Goal: Task Accomplishment & Management: Manage account settings

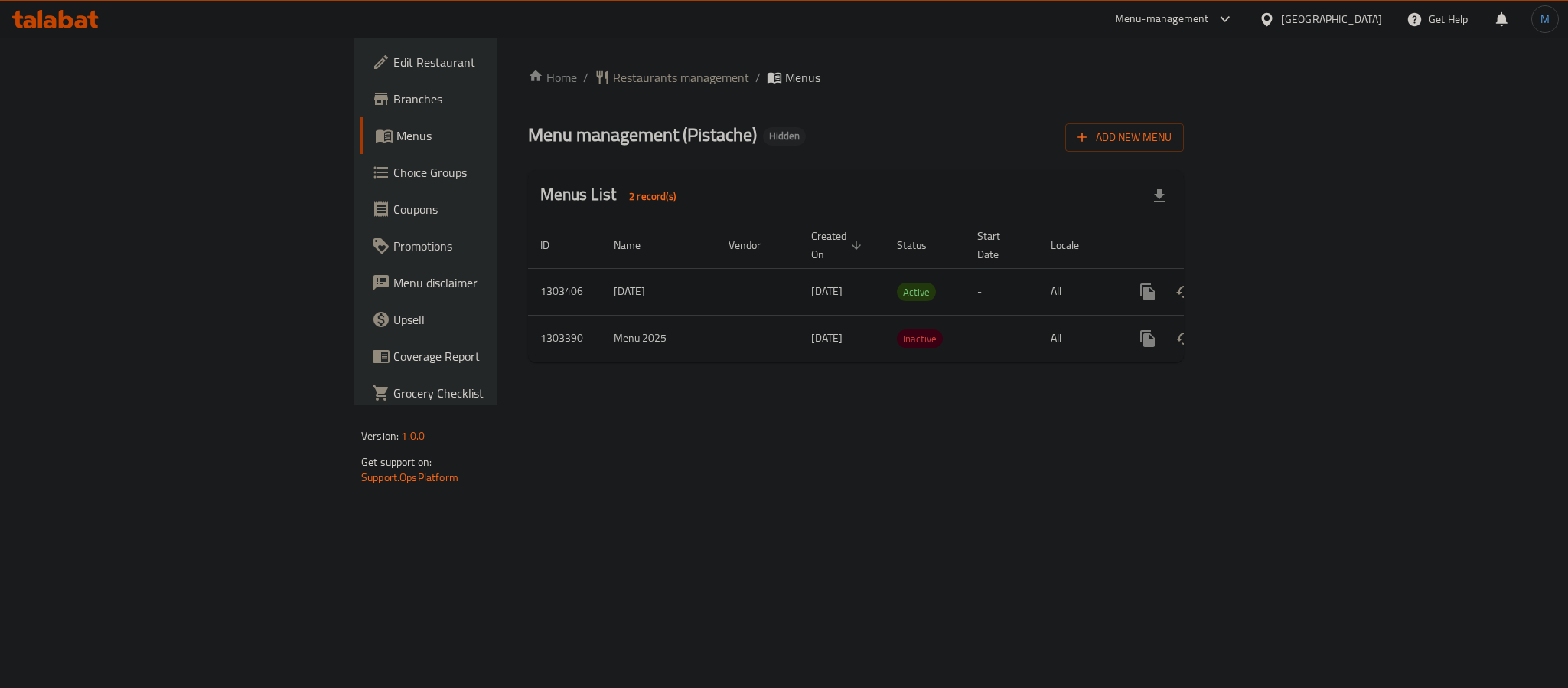
click at [1267, 282] on icon "enhanced table" at bounding box center [1258, 291] width 19 height 19
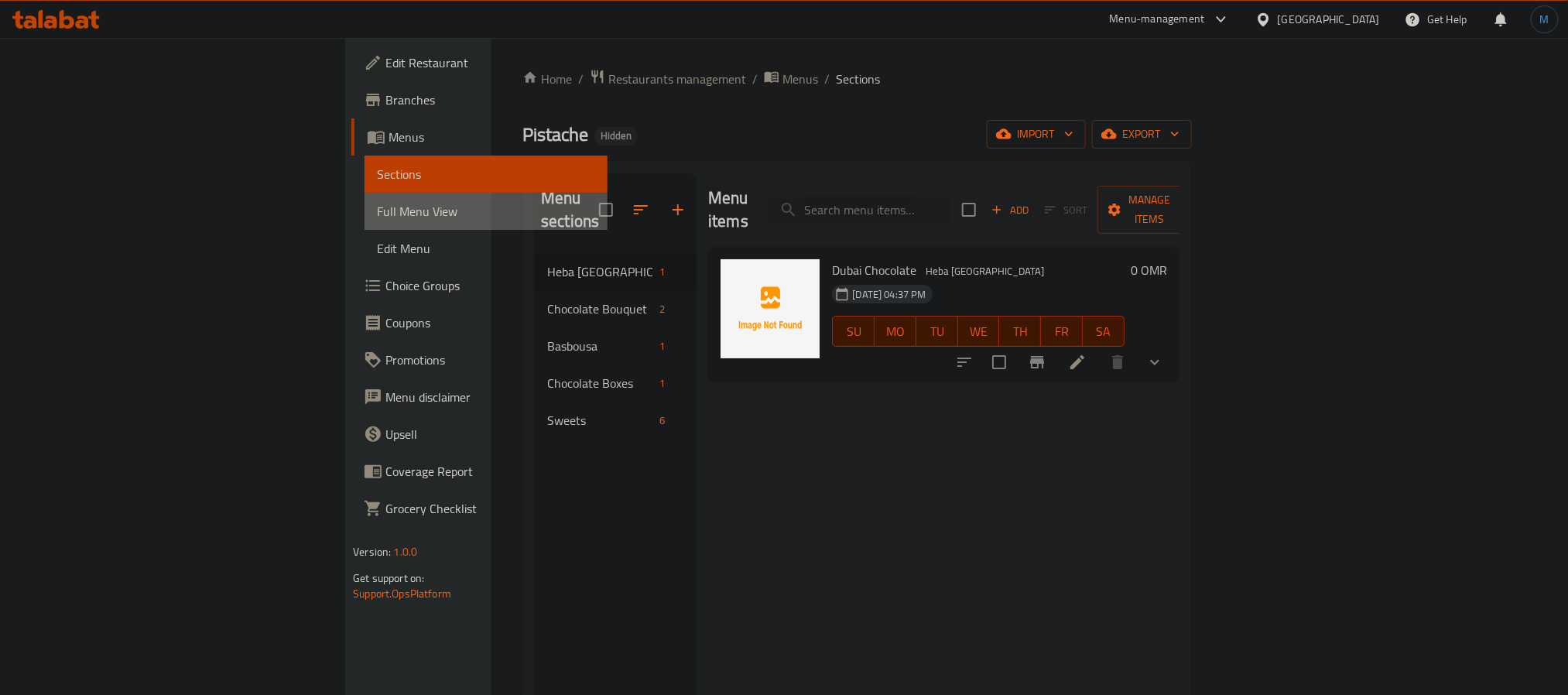
click at [365, 223] on link "Full Menu View" at bounding box center [485, 212] width 242 height 38
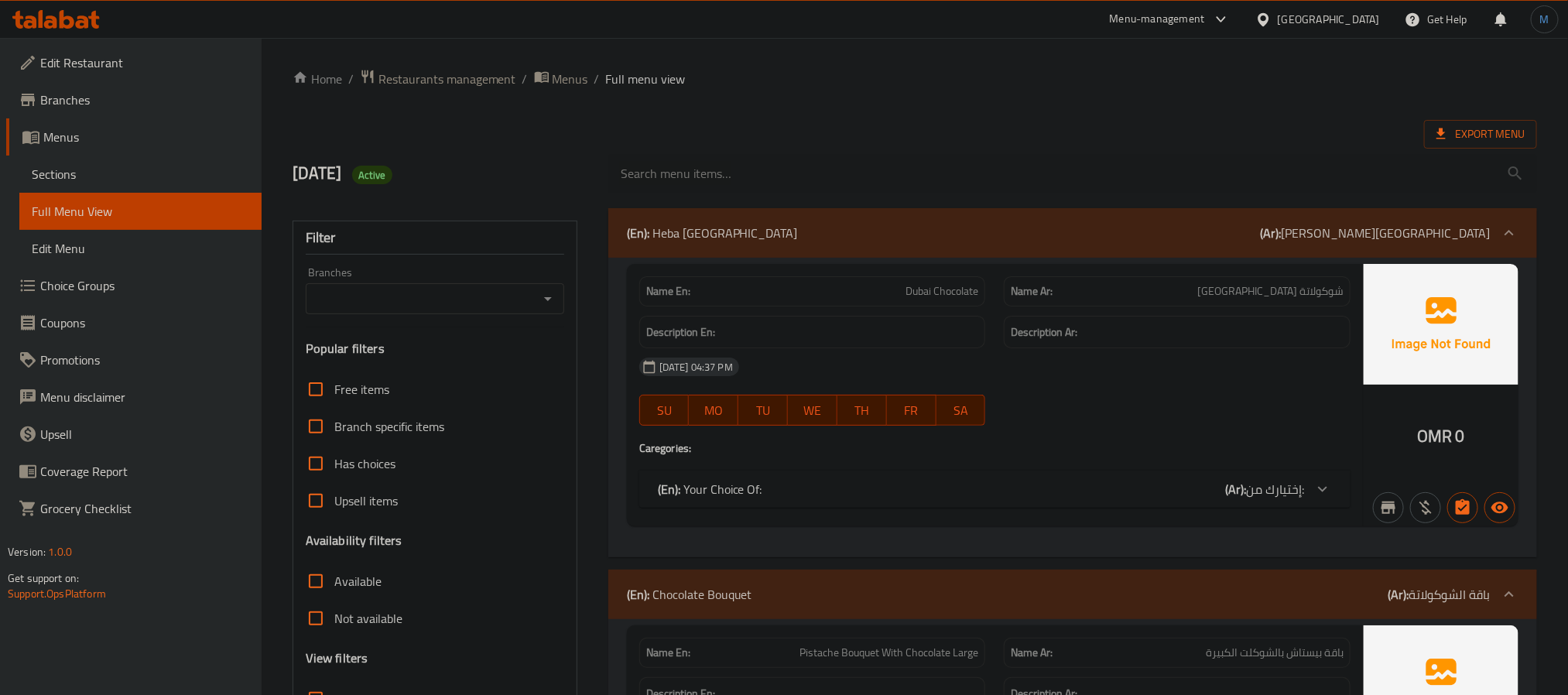
click at [537, 297] on button "Open" at bounding box center [548, 298] width 21 height 21
click at [451, 364] on li "Pistache, Ar Rusagh" at bounding box center [434, 365] width 257 height 28
type input "Pistache, Ar Rusagh"
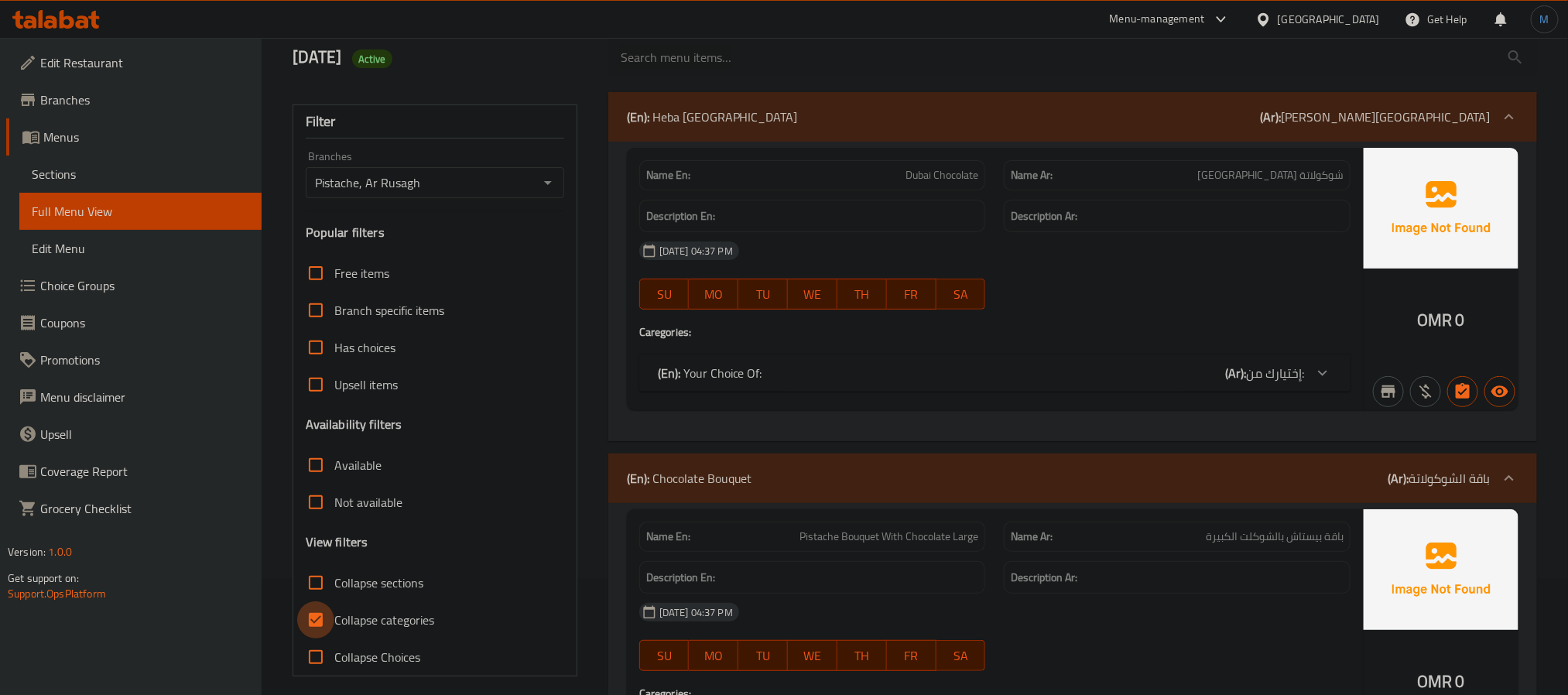
click at [316, 629] on input "Collapse categories" at bounding box center [316, 620] width 38 height 38
checkbox input "false"
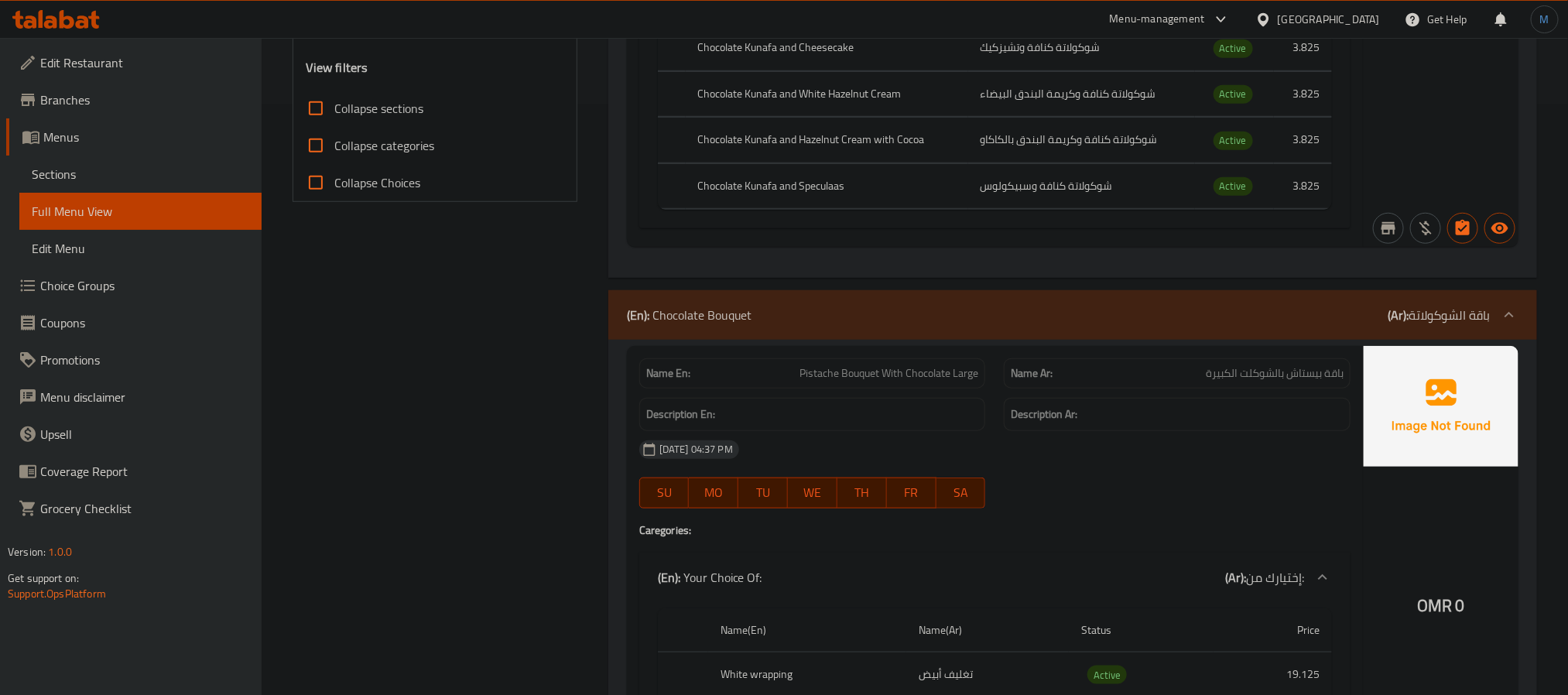
scroll to position [812, 0]
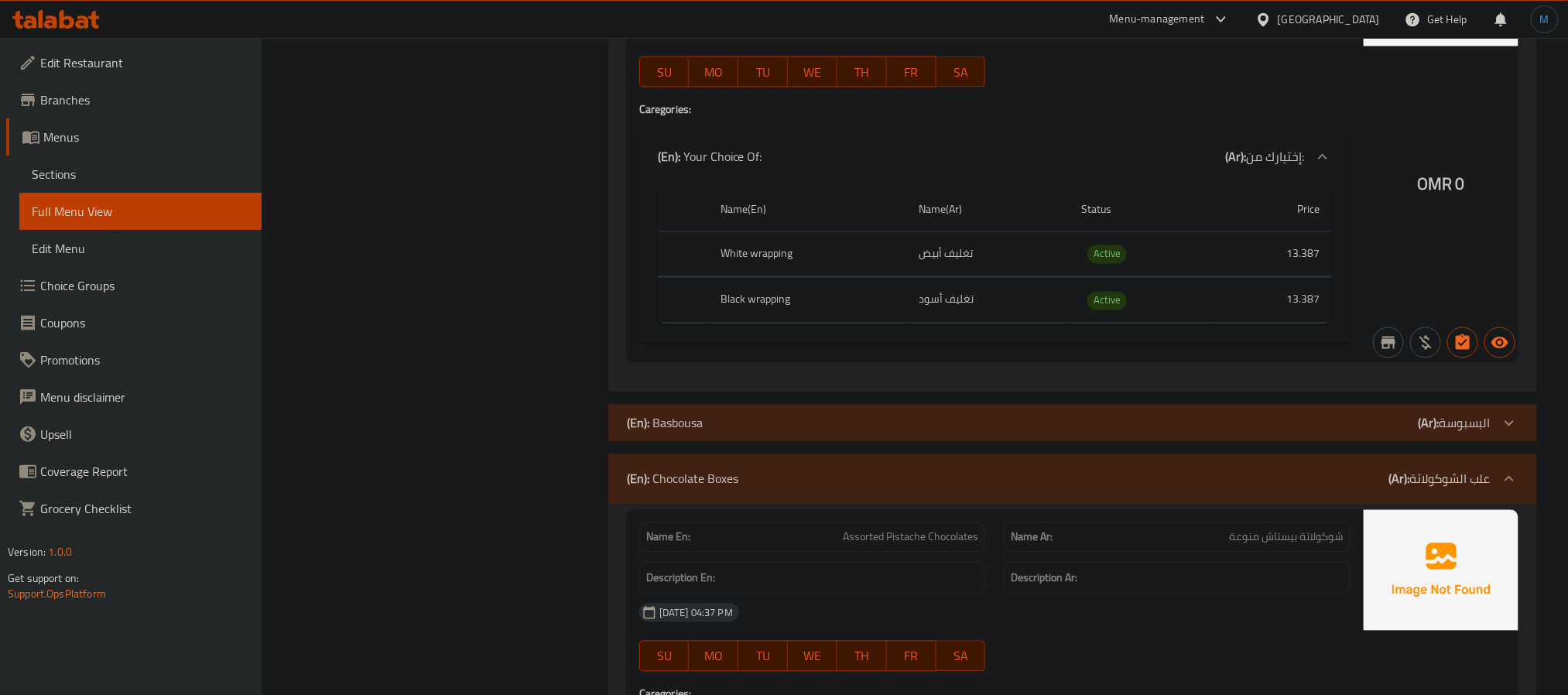
scroll to position [1856, 0]
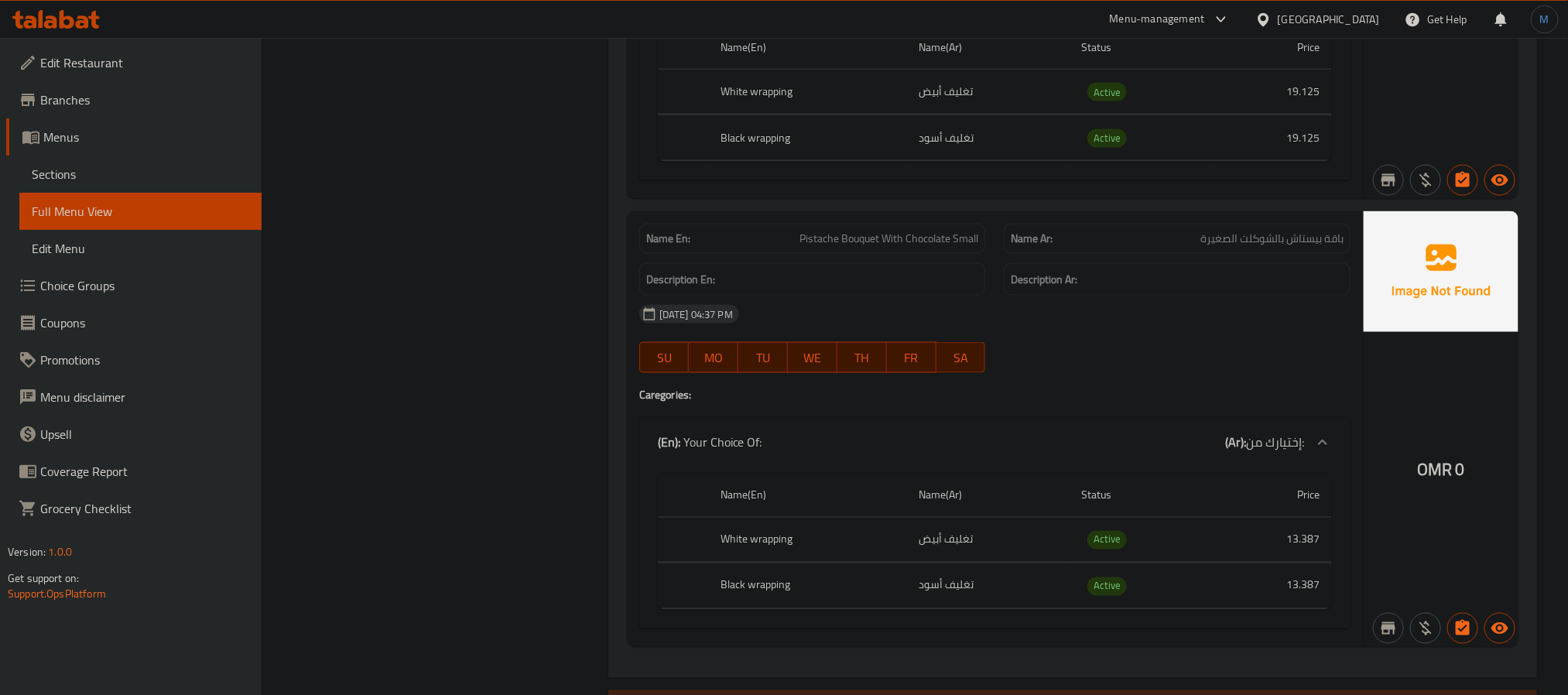
scroll to position [1375, 0]
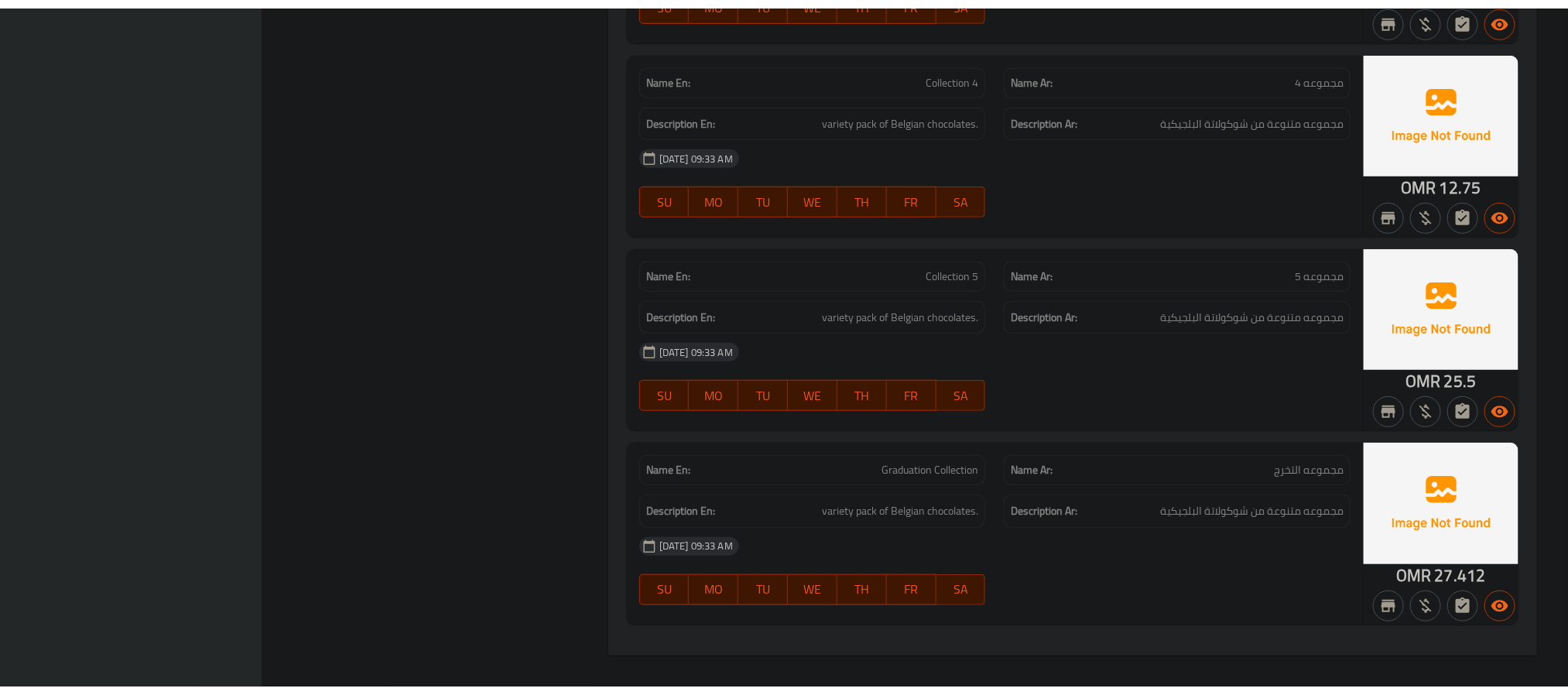
scroll to position [3567, 0]
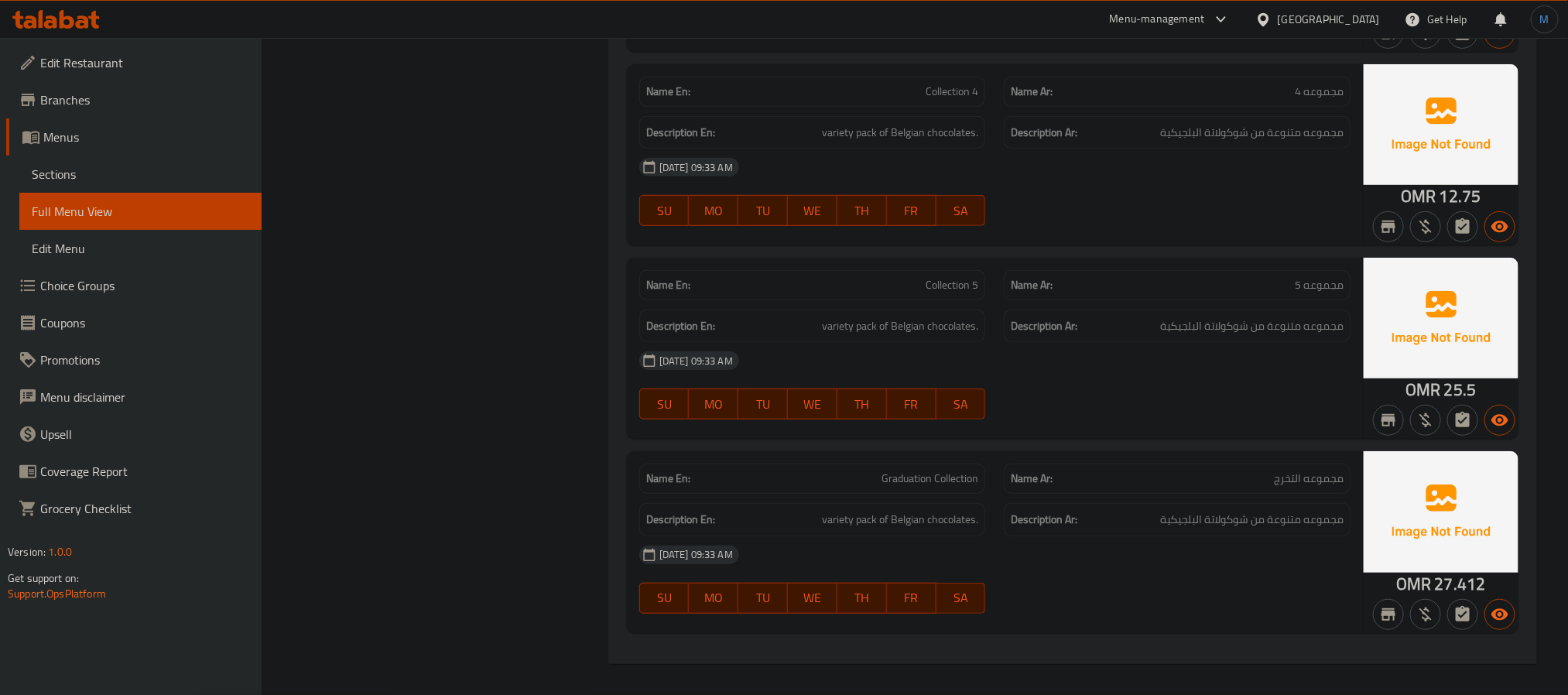
click at [100, 180] on span "Sections" at bounding box center [139, 173] width 217 height 19
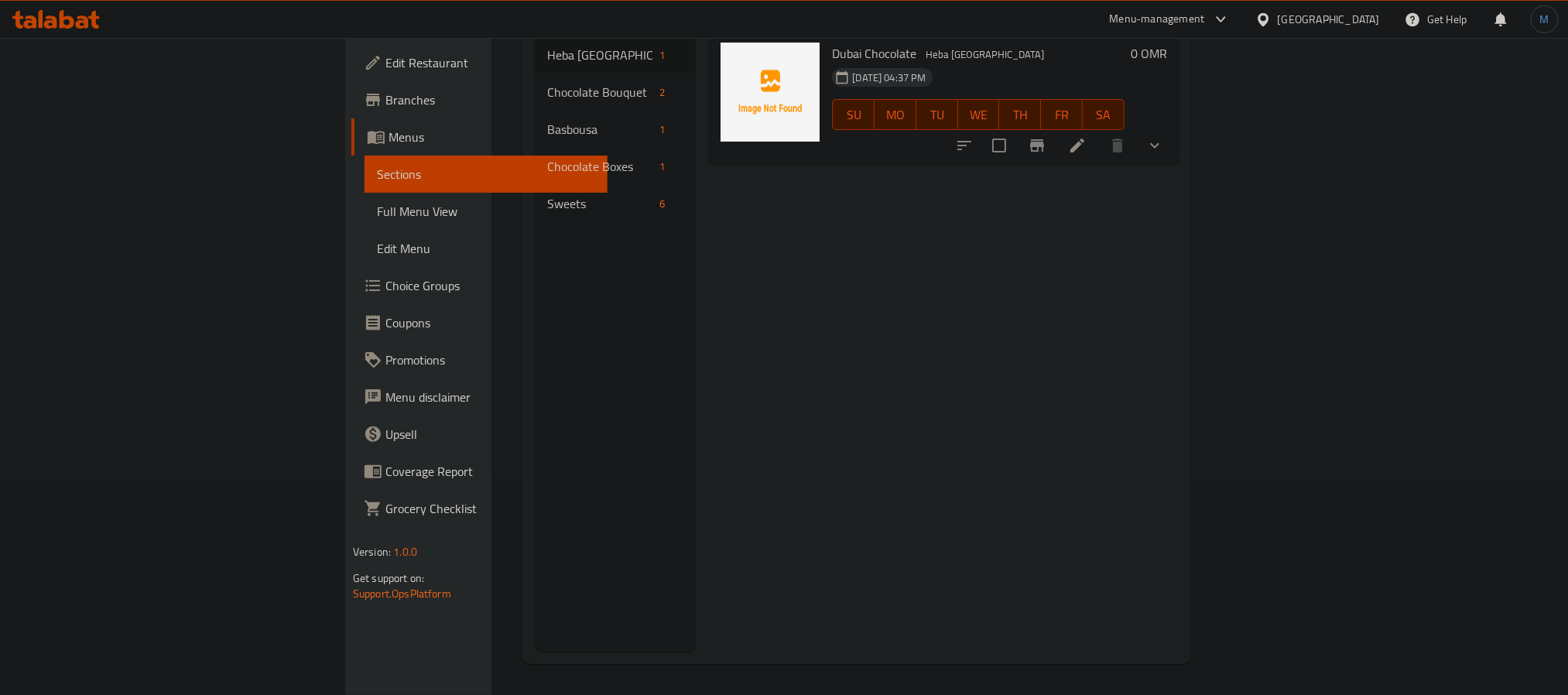
scroll to position [216, 0]
click at [1373, 23] on div "Oman" at bounding box center [1329, 19] width 102 height 17
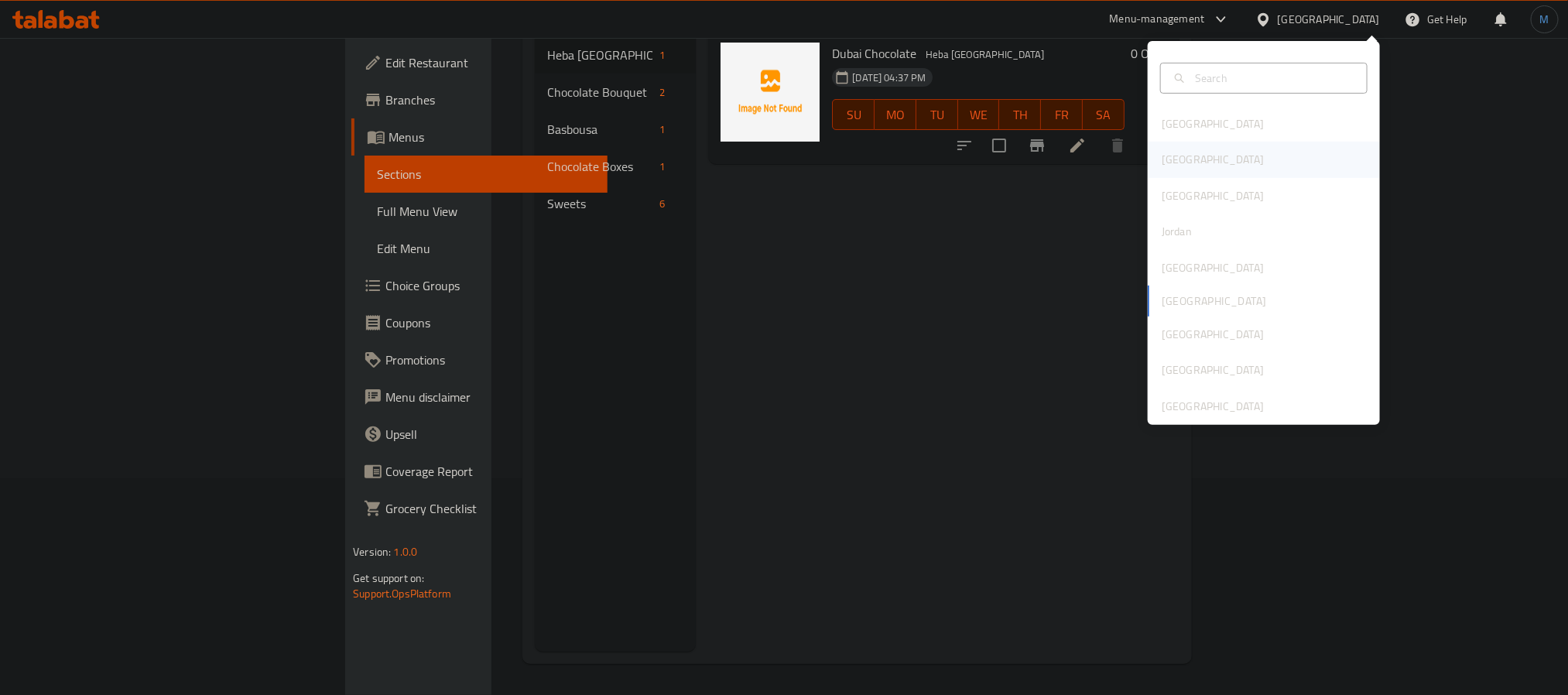
click at [1226, 156] on div "[GEOGRAPHIC_DATA]" at bounding box center [1264, 159] width 232 height 36
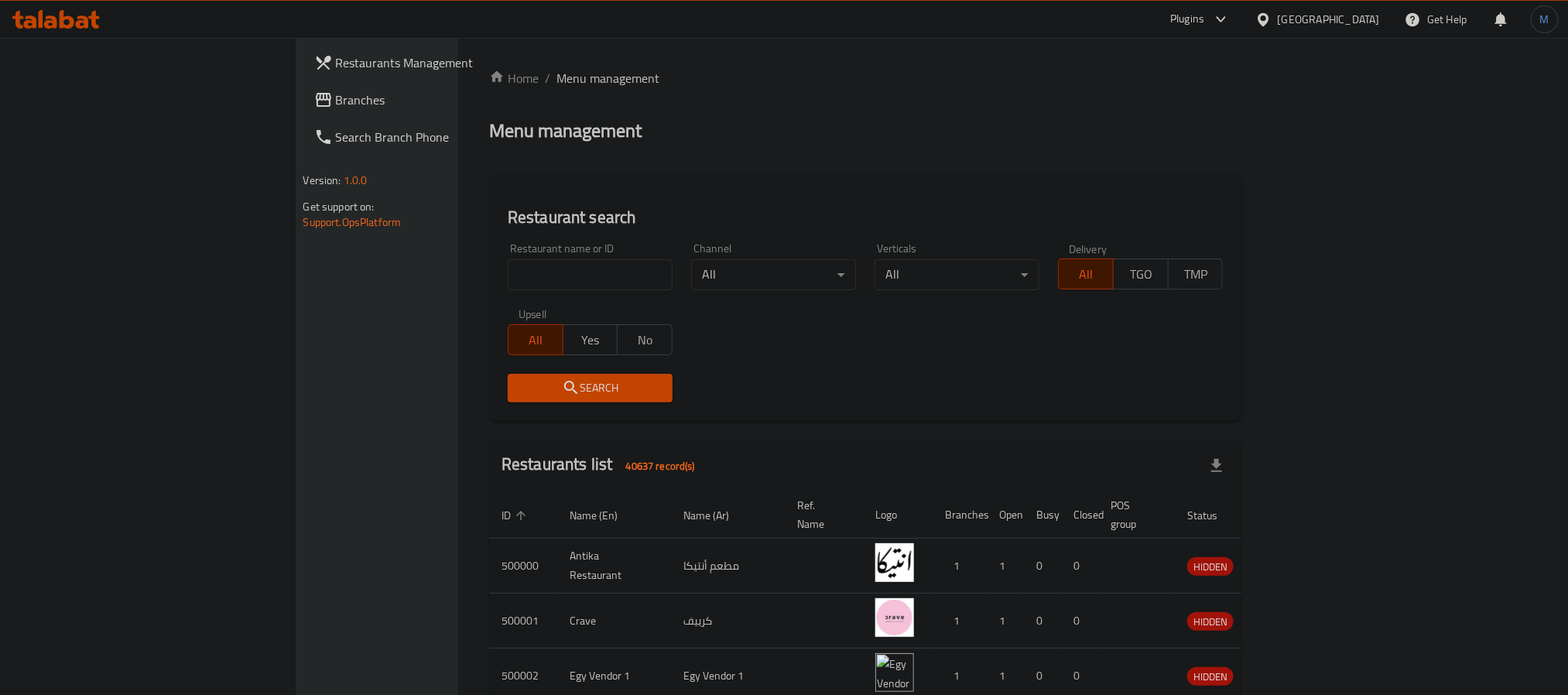
click at [508, 267] on input "search" at bounding box center [590, 274] width 164 height 31
paste input "700389"
type input "700389"
click at [520, 383] on span "Search" at bounding box center [590, 388] width 140 height 20
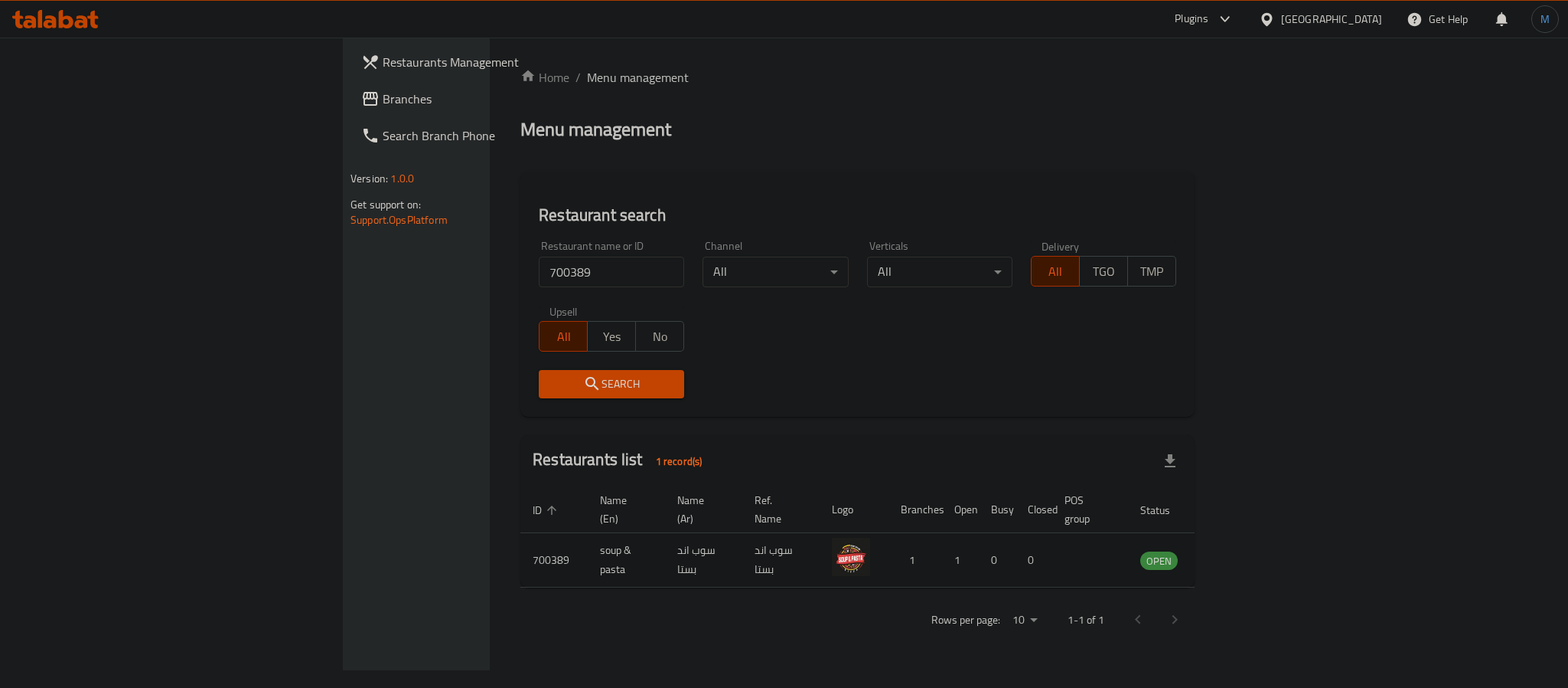
click at [1239, 551] on icon "enhanced table" at bounding box center [1229, 560] width 19 height 19
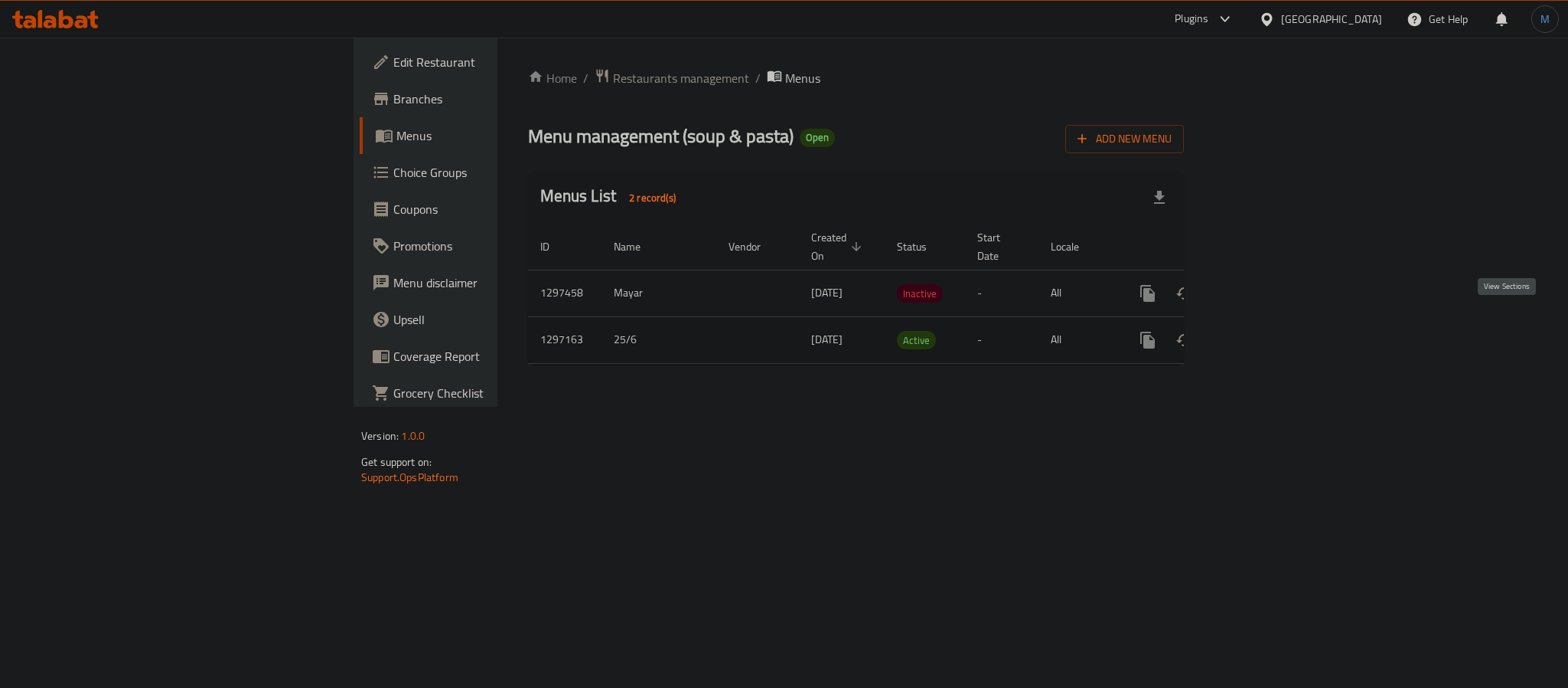
click at [1267, 331] on icon "enhanced table" at bounding box center [1258, 340] width 19 height 19
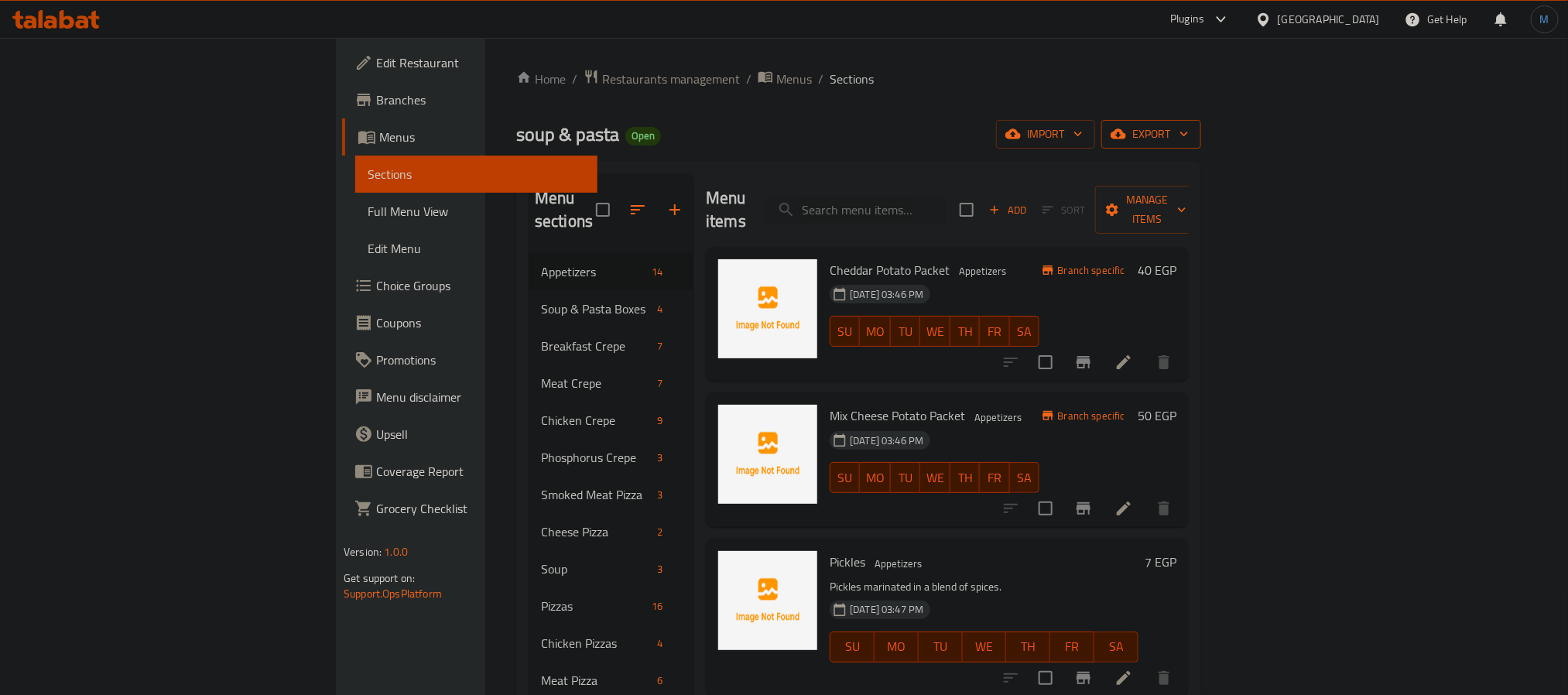
click at [1201, 121] on button "export" at bounding box center [1151, 134] width 100 height 29
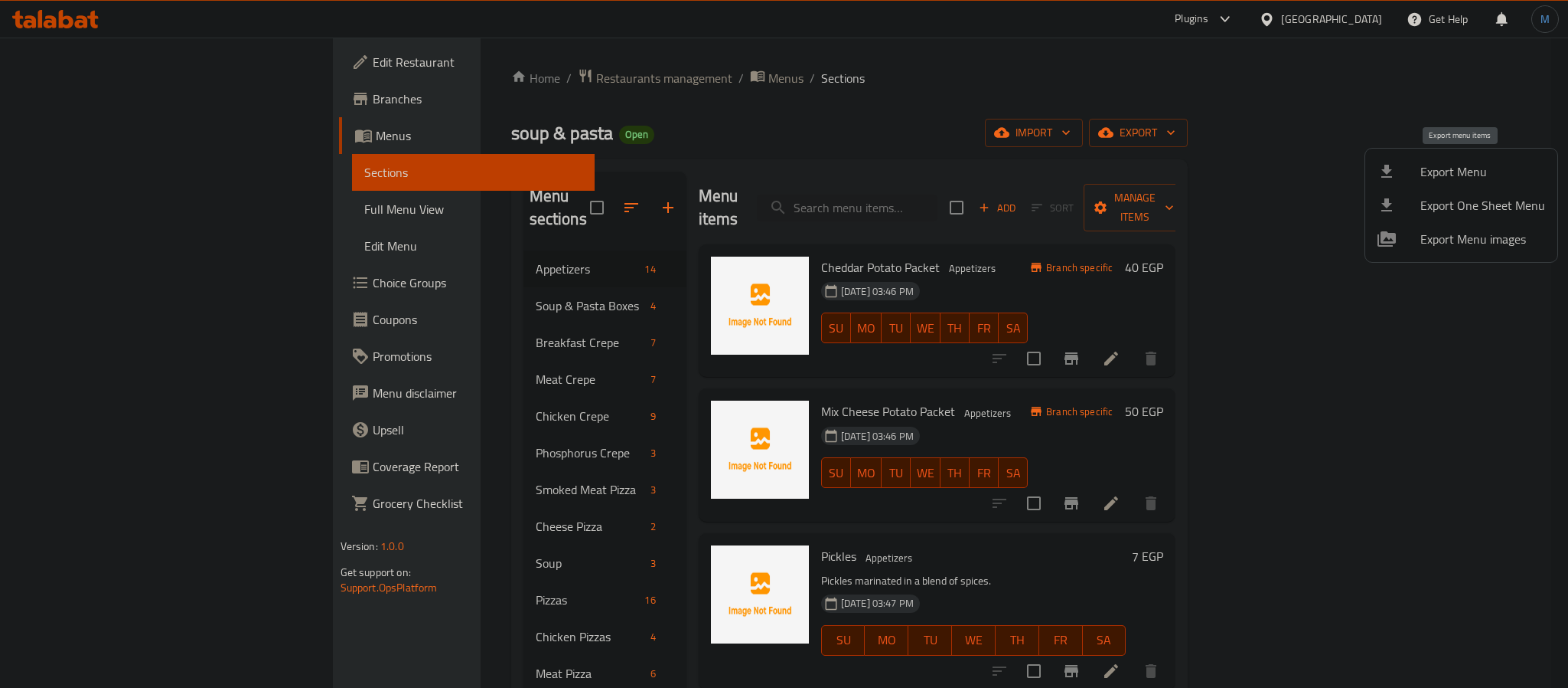
click at [1457, 159] on li "Export Menu" at bounding box center [1461, 172] width 192 height 34
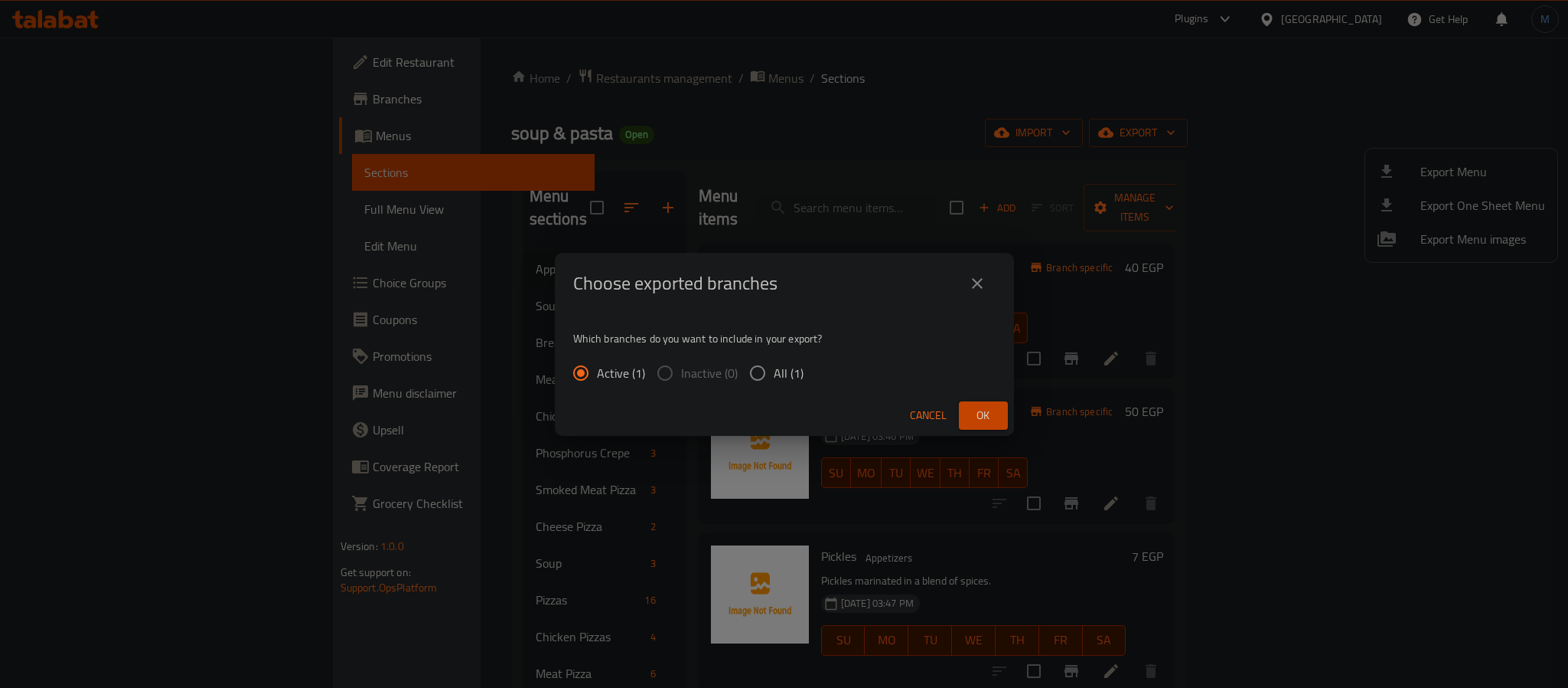
click at [974, 411] on span "Ok" at bounding box center [984, 416] width 25 height 19
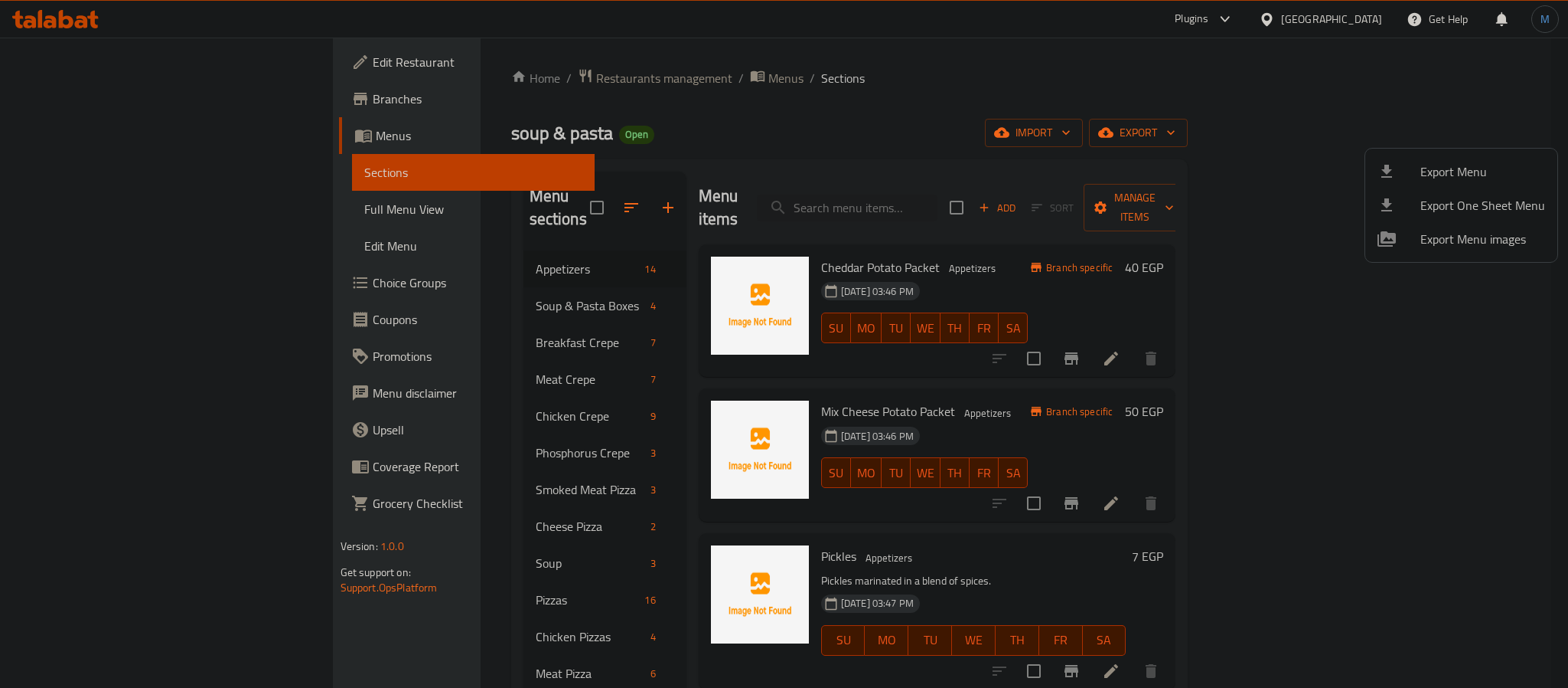
click at [363, 139] on div at bounding box center [784, 344] width 1568 height 688
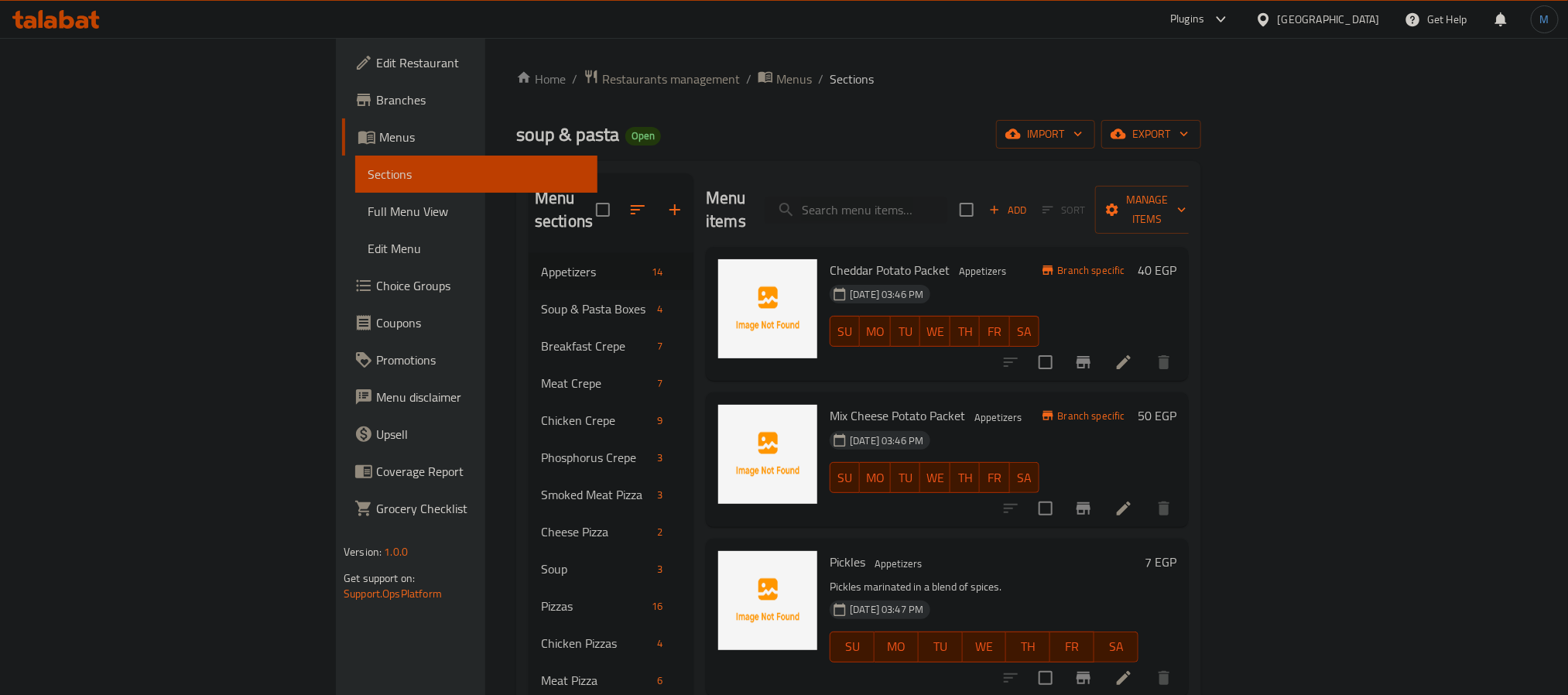
click at [517, 130] on span "soup & pasta" at bounding box center [568, 134] width 103 height 35
copy span "soup & pasta"
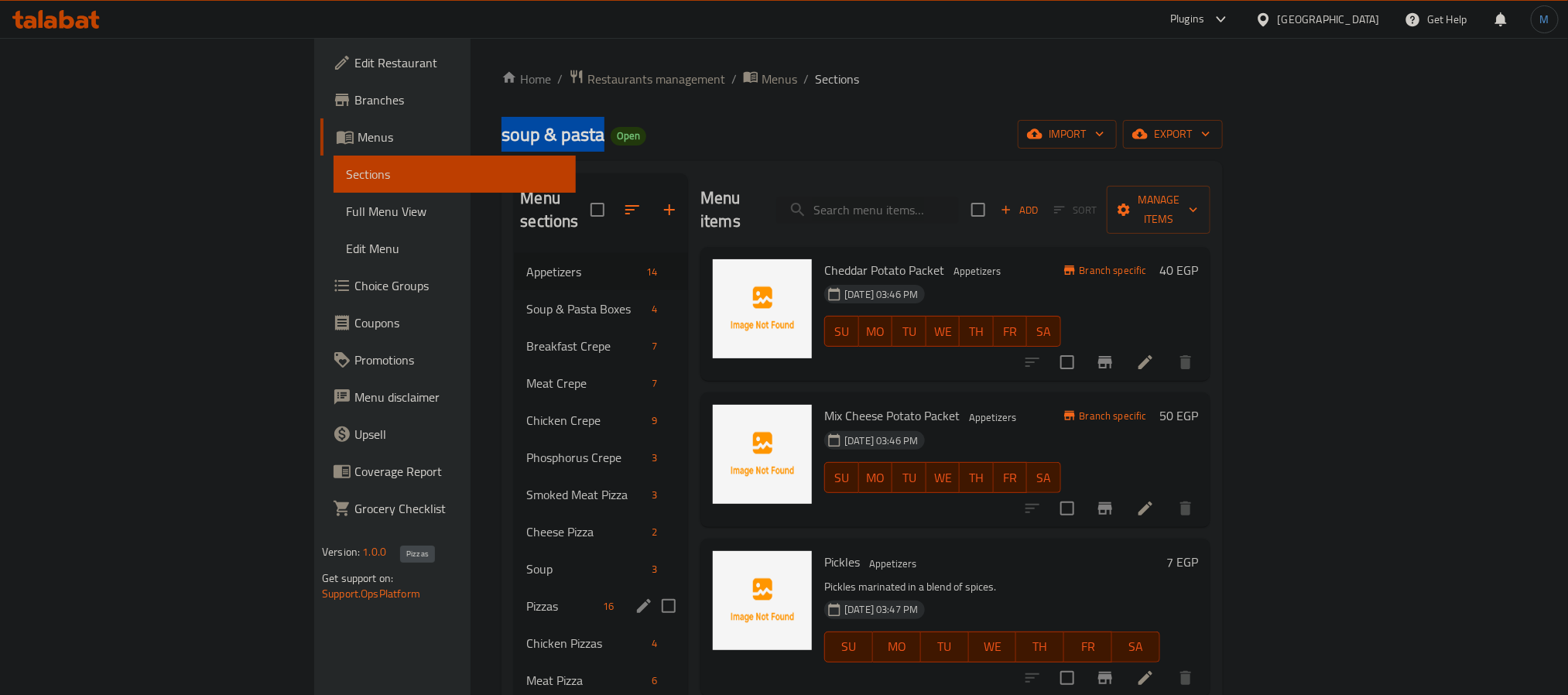
click at [527, 597] on span "Pizzas" at bounding box center [561, 606] width 71 height 19
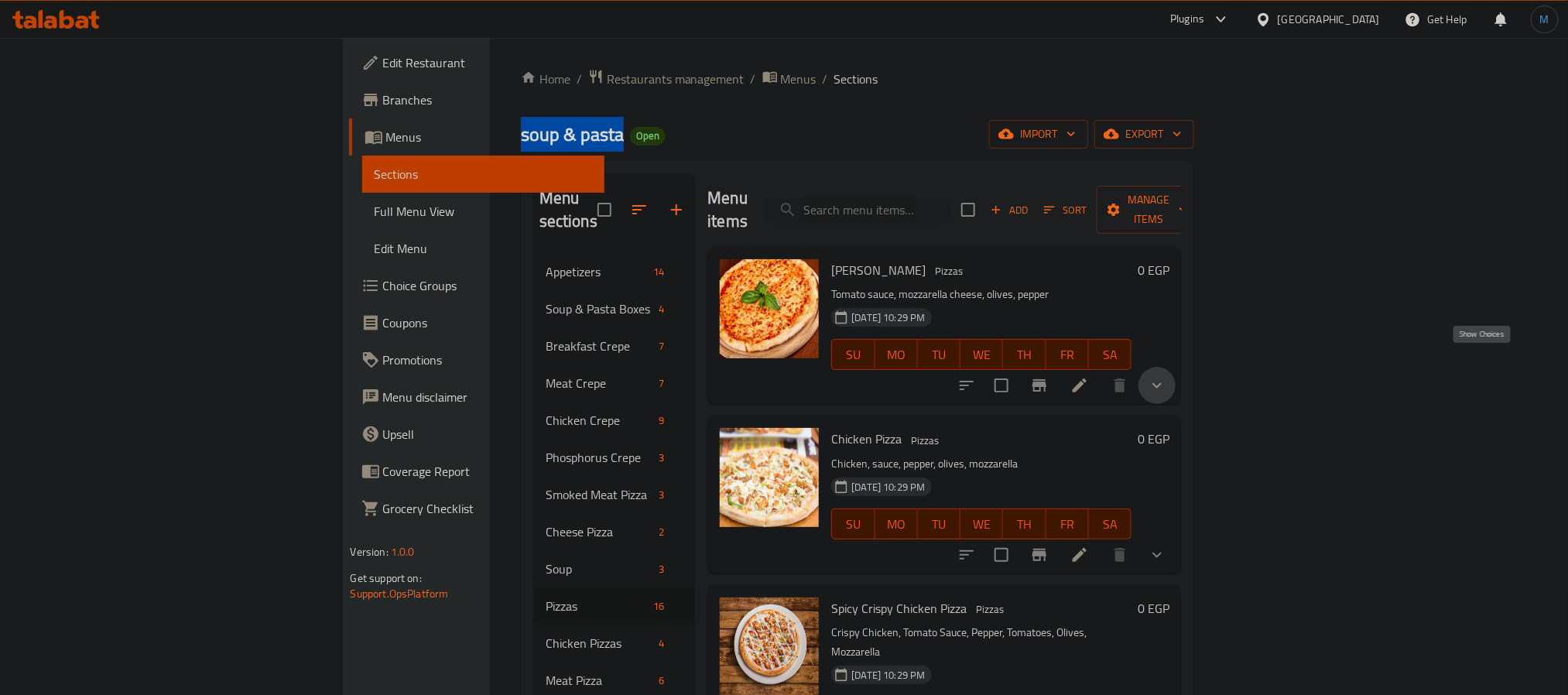
click at [1167, 376] on icon "show more" at bounding box center [1157, 385] width 19 height 19
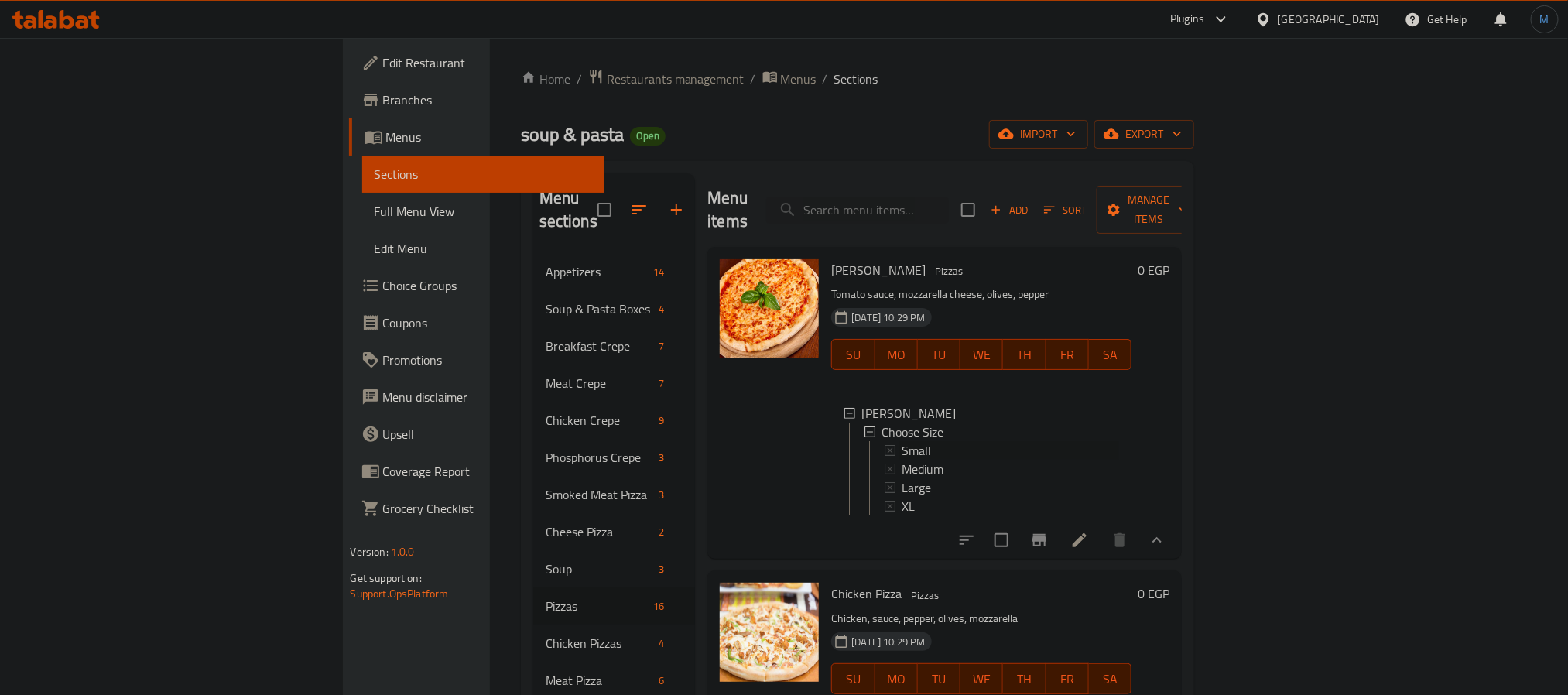
click at [902, 441] on span "Small" at bounding box center [916, 450] width 30 height 19
click at [1101, 541] on li at bounding box center [1080, 540] width 43 height 28
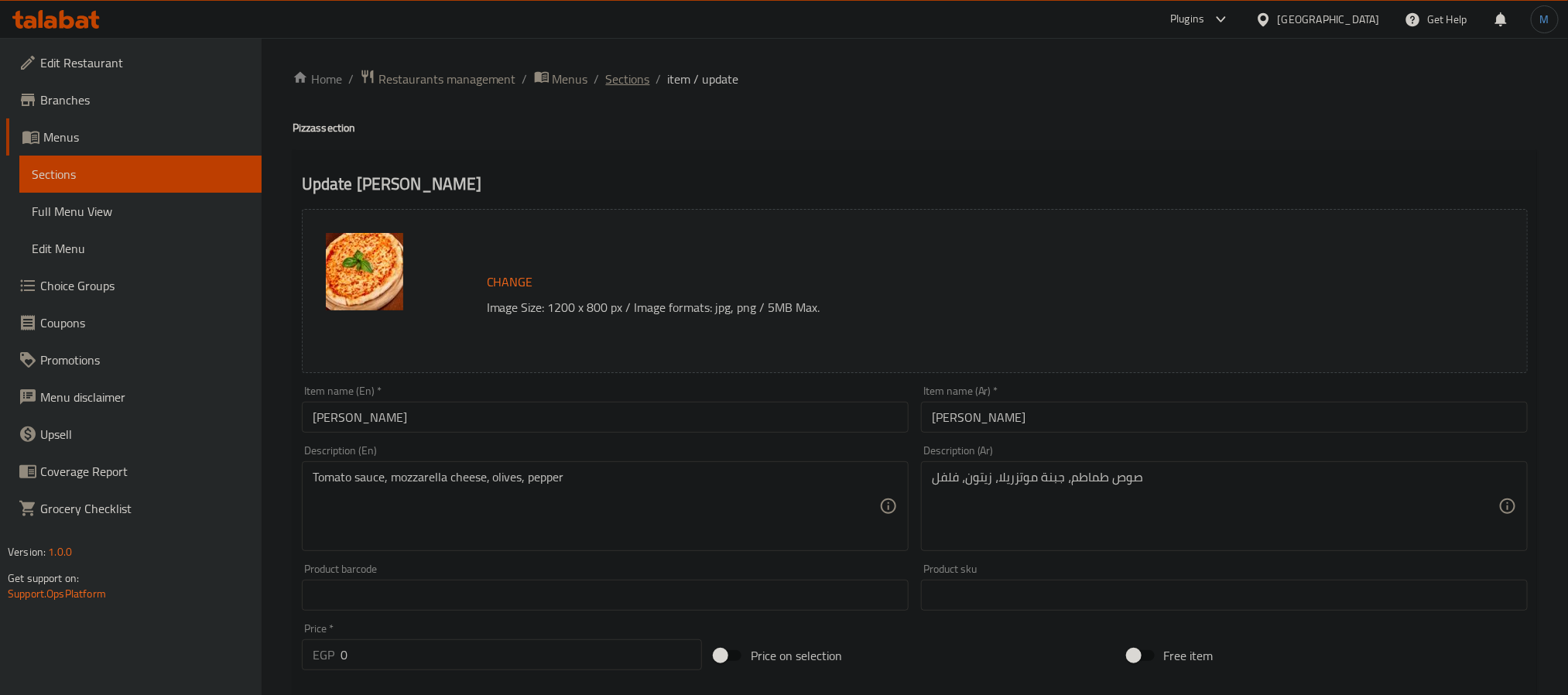
click at [644, 84] on span "Sections" at bounding box center [628, 79] width 44 height 19
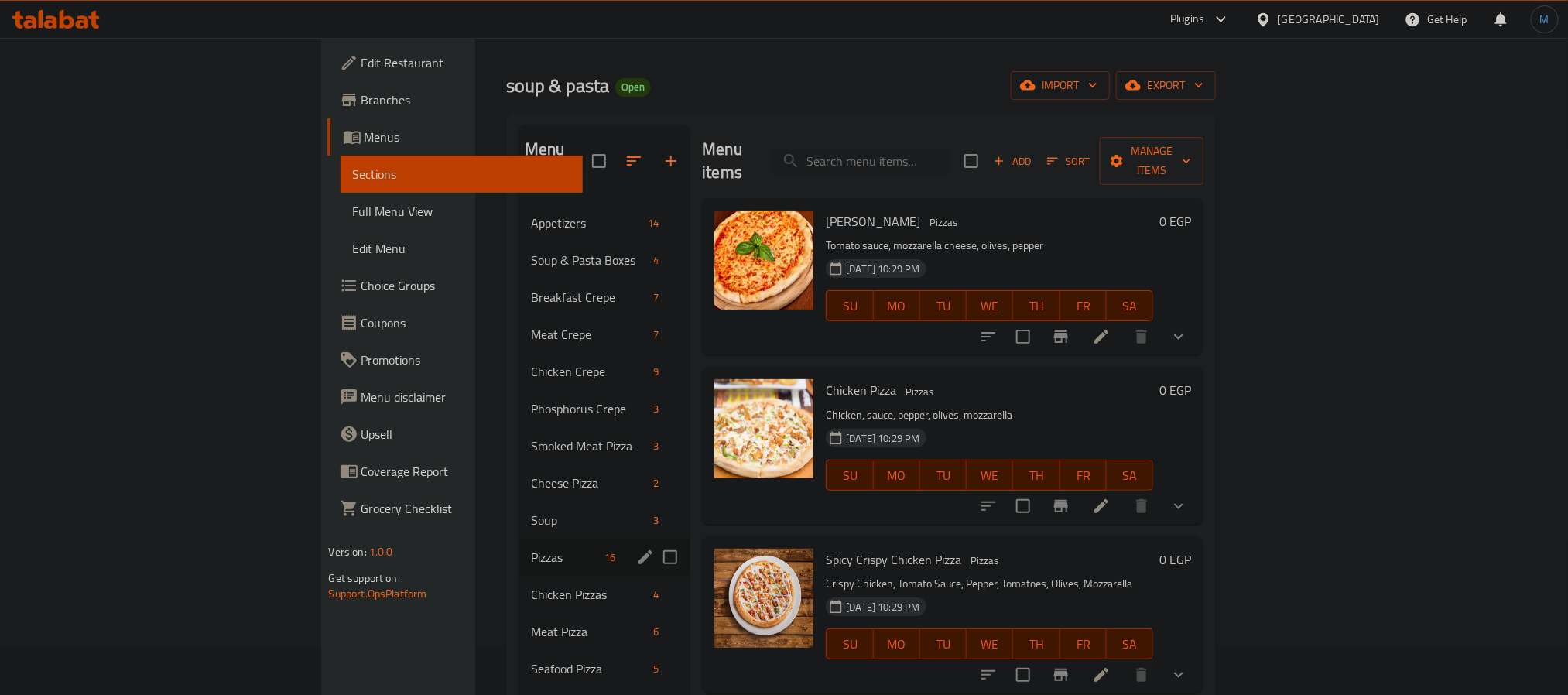
scroll to position [47, 0]
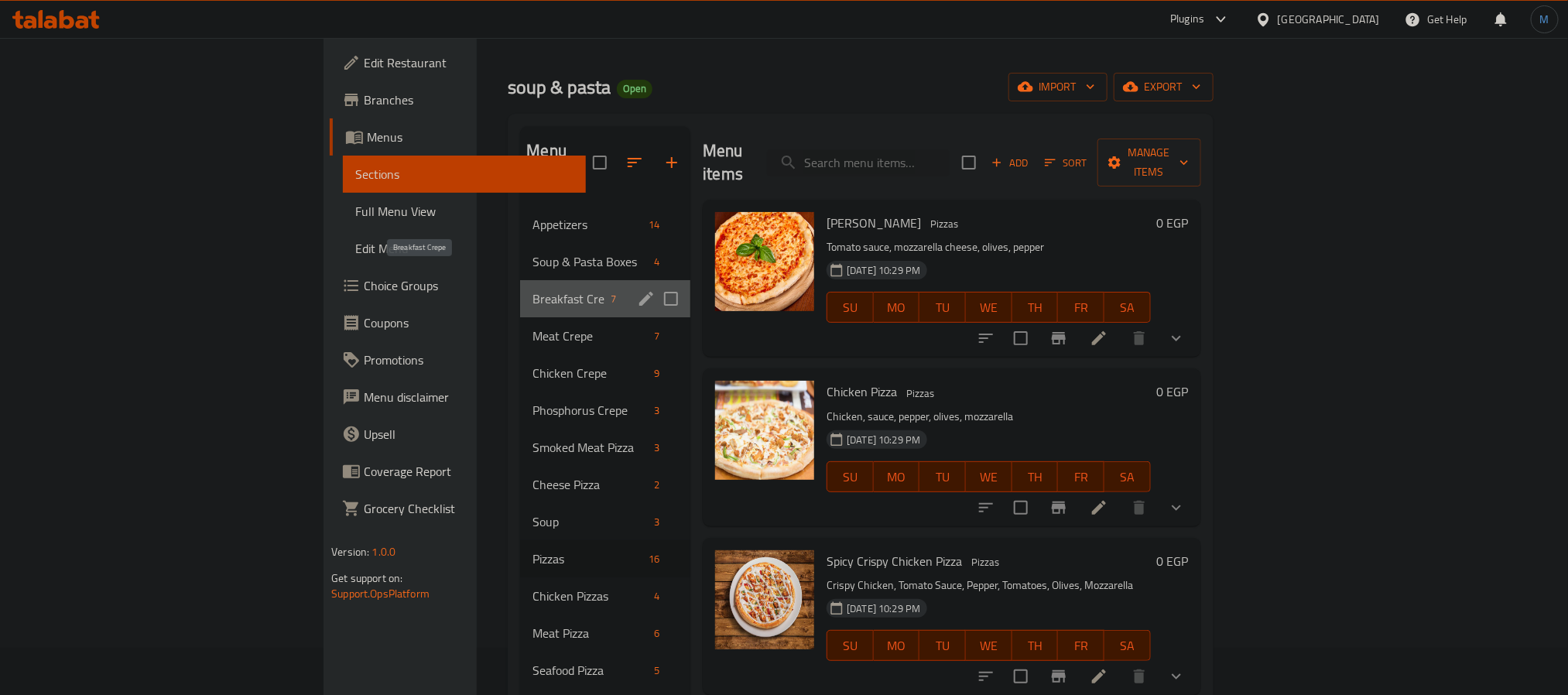
click at [533, 289] on span "Breakfast Crepe" at bounding box center [569, 298] width 72 height 19
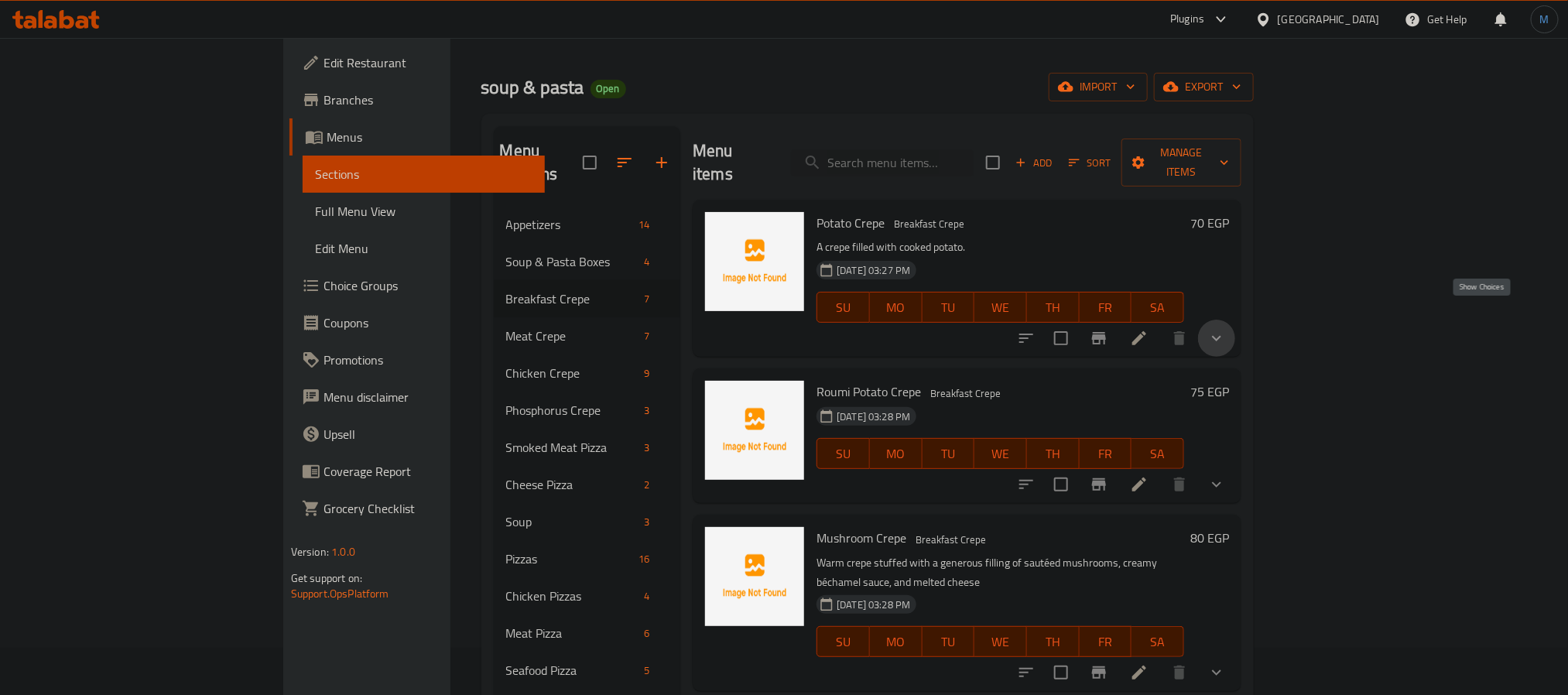
click at [1226, 329] on icon "show more" at bounding box center [1217, 338] width 19 height 19
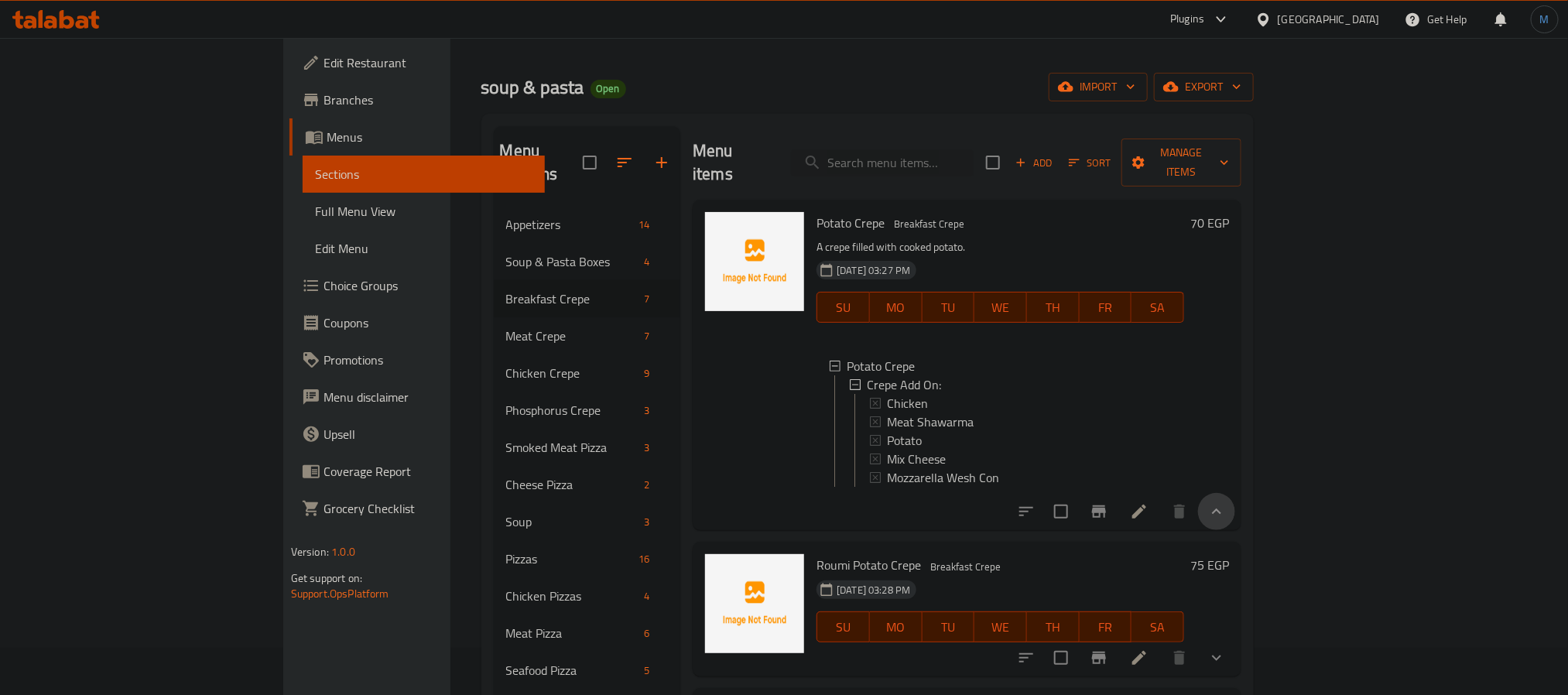
click at [1235, 499] on button "show more" at bounding box center [1217, 512] width 38 height 38
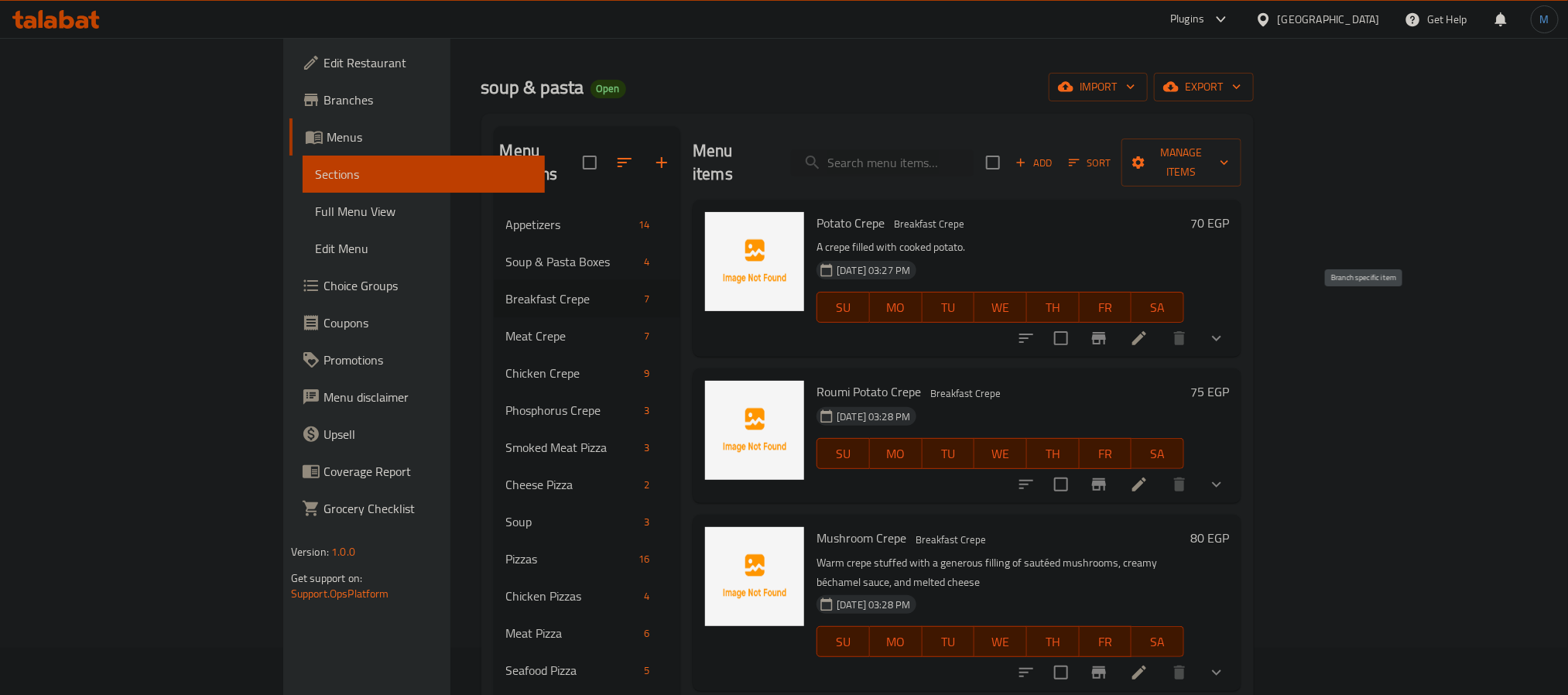
click at [1109, 329] on icon "Branch-specific-item" at bounding box center [1099, 338] width 19 height 19
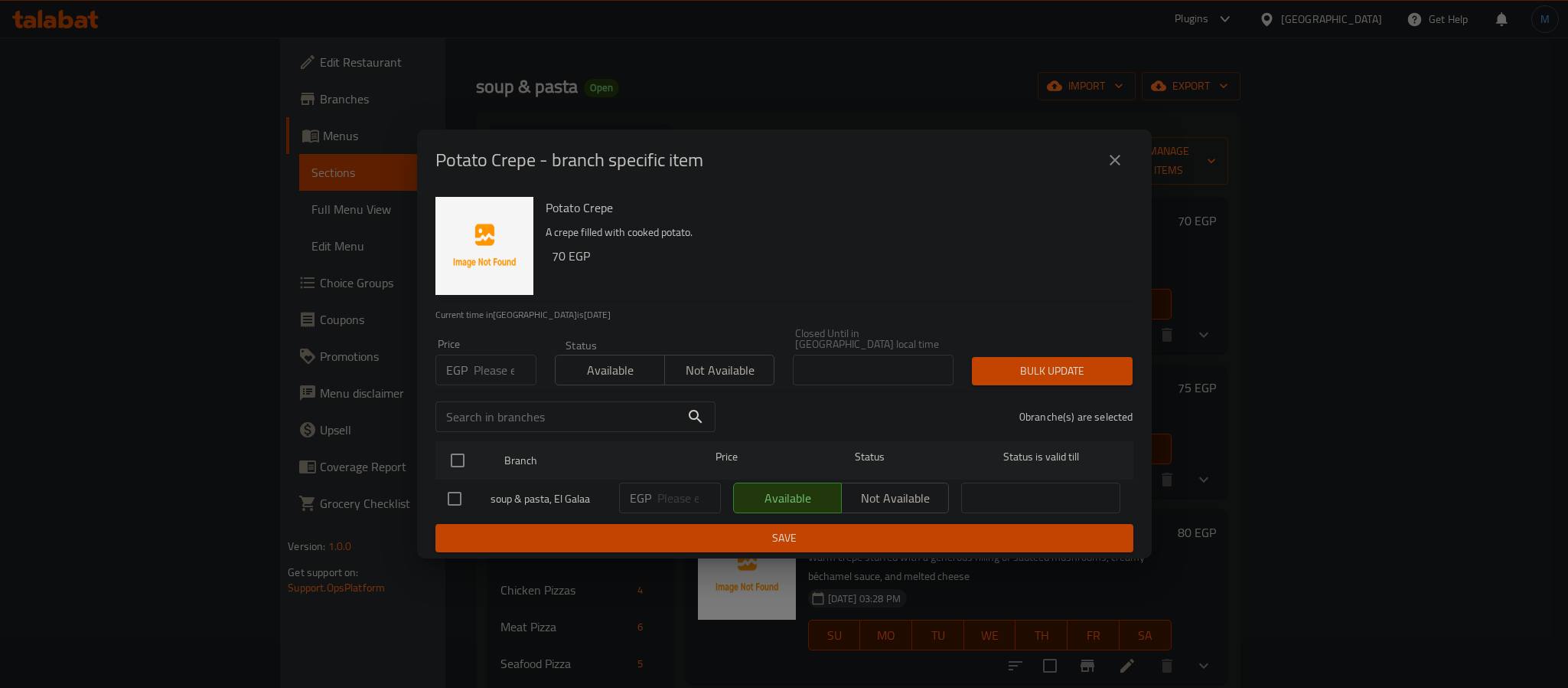
click at [493, 355] on input "number" at bounding box center [505, 370] width 63 height 31
type input "90"
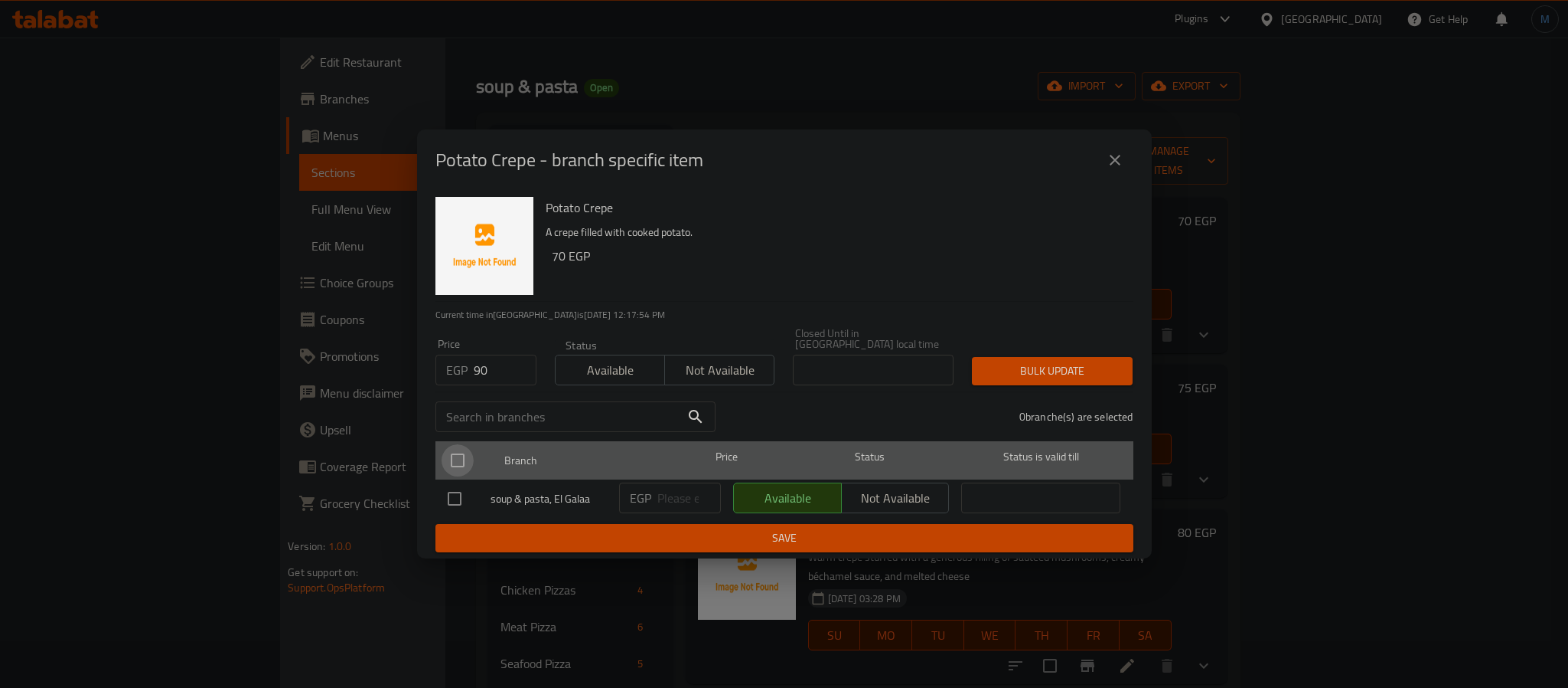
click at [462, 450] on input "checkbox" at bounding box center [458, 460] width 32 height 32
checkbox input "true"
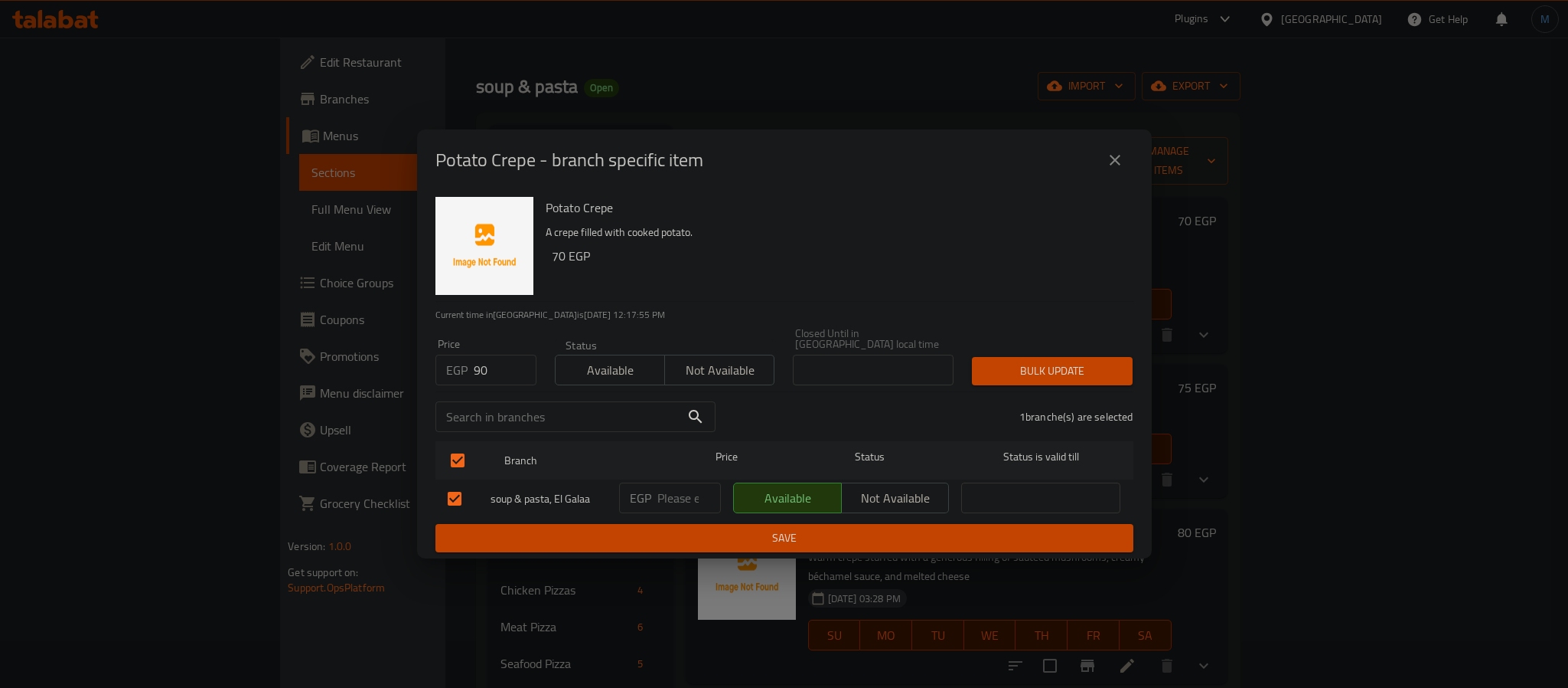
click at [996, 366] on span "Bulk update" at bounding box center [1052, 371] width 136 height 19
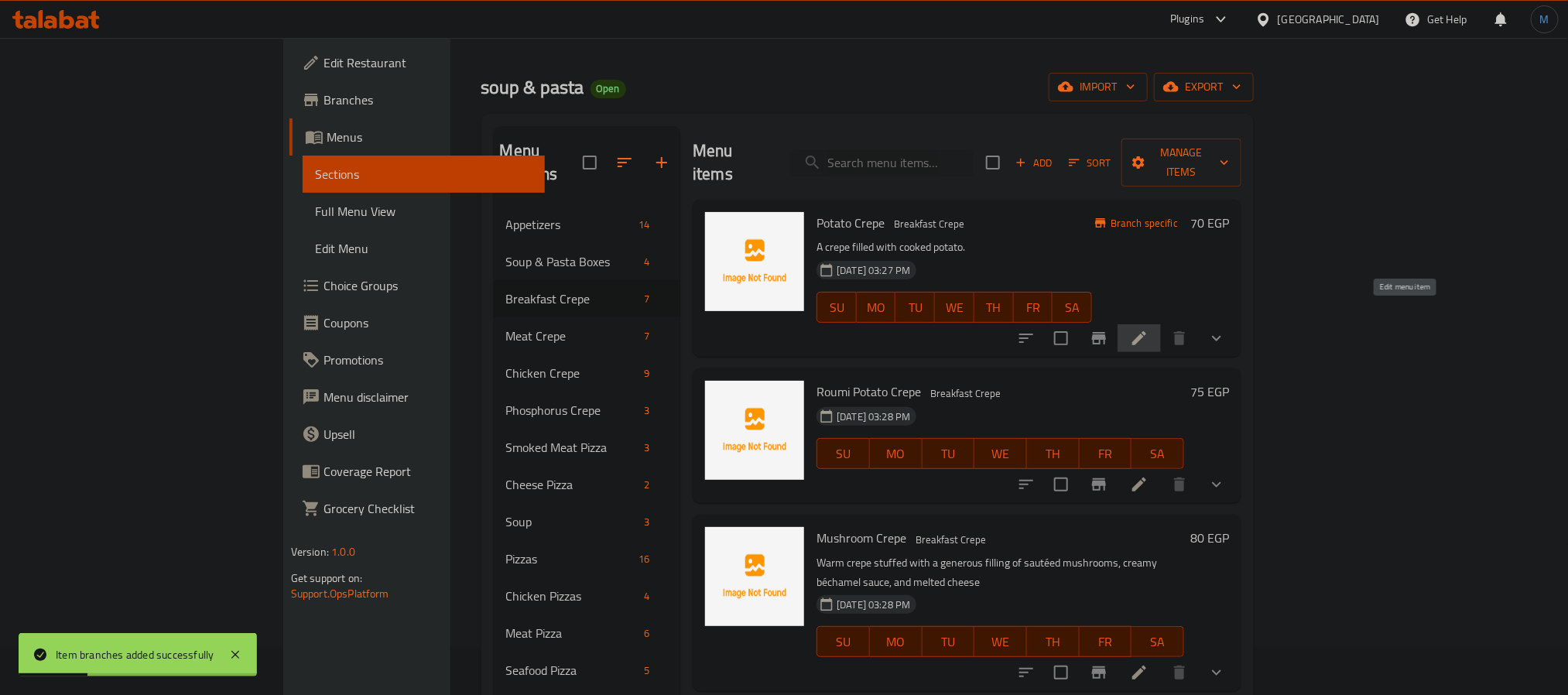
click at [1149, 329] on icon at bounding box center [1139, 338] width 19 height 19
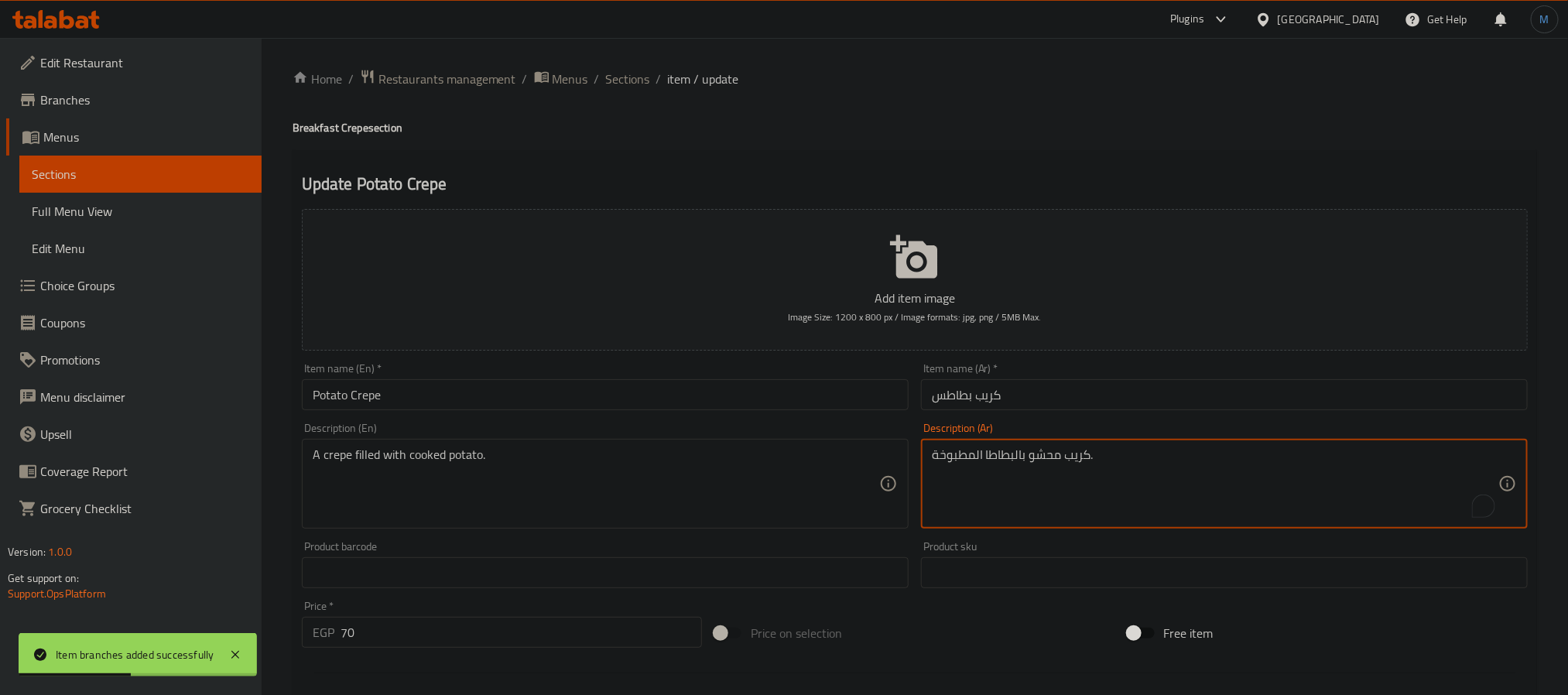
click at [1157, 455] on textarea "كريب محشو بالبطاطا المطبوخة." at bounding box center [1215, 483] width 567 height 73
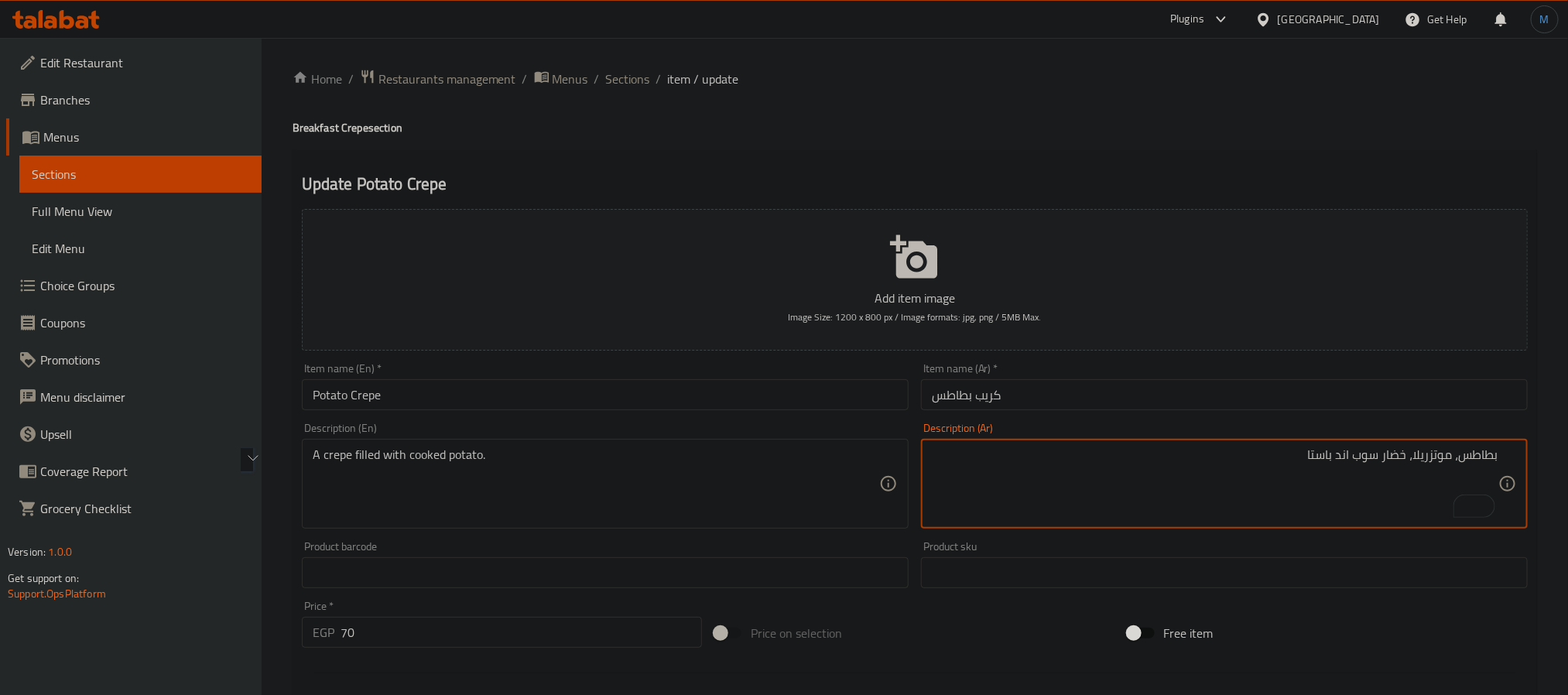
type textarea "بطاطس، موتزريلا، خضار سوب اند باستا"
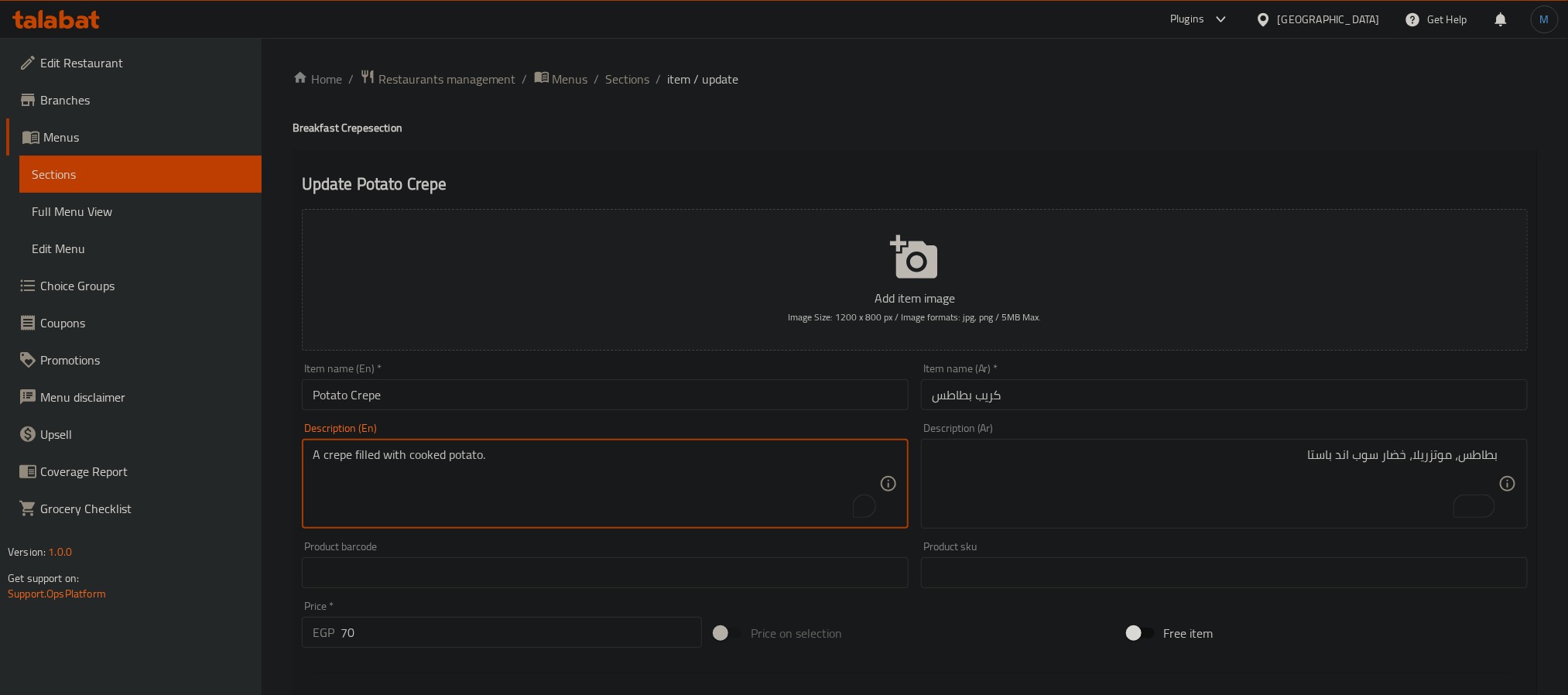
click at [586, 490] on textarea "A crepe filled with cooked potato." at bounding box center [596, 483] width 567 height 73
paste textarea "Potatoes, mozzarella, vegetable soup and pasta"
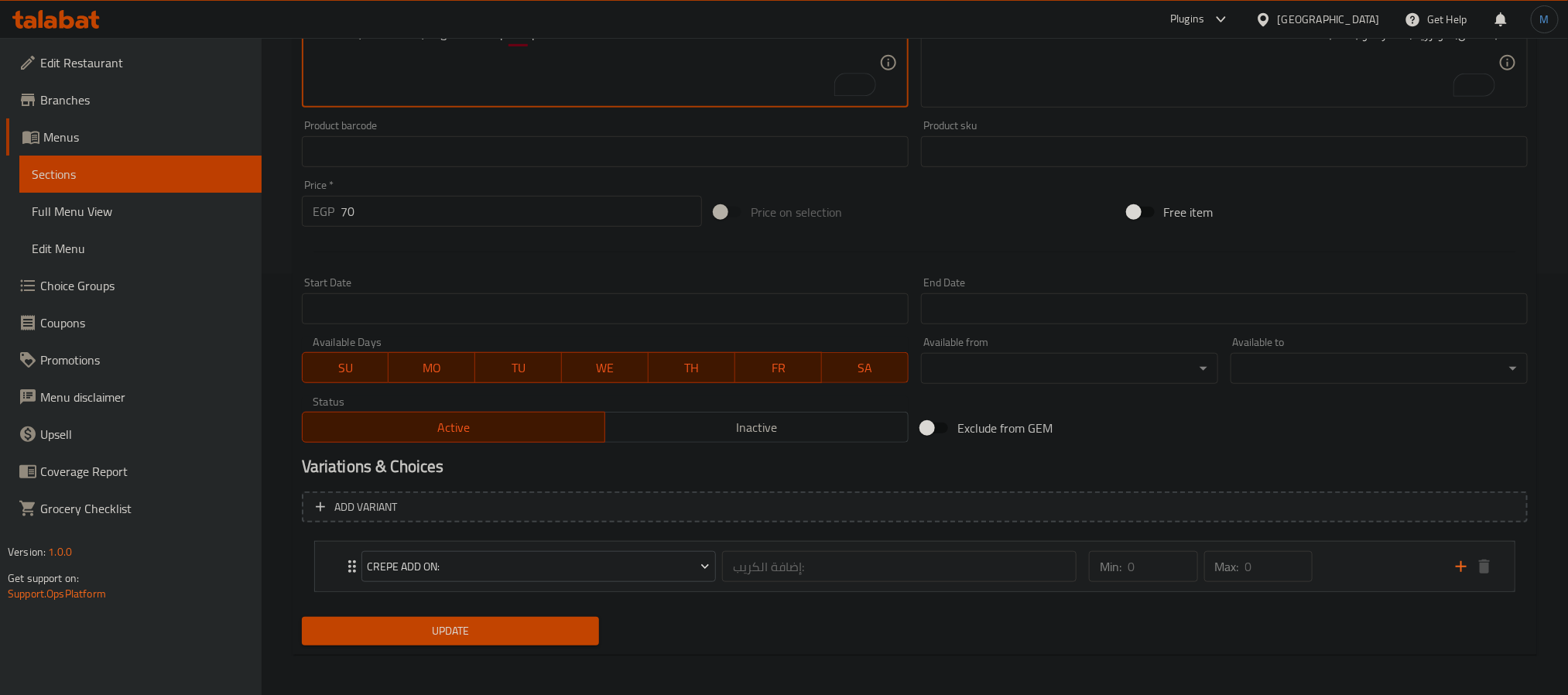
scroll to position [424, 0]
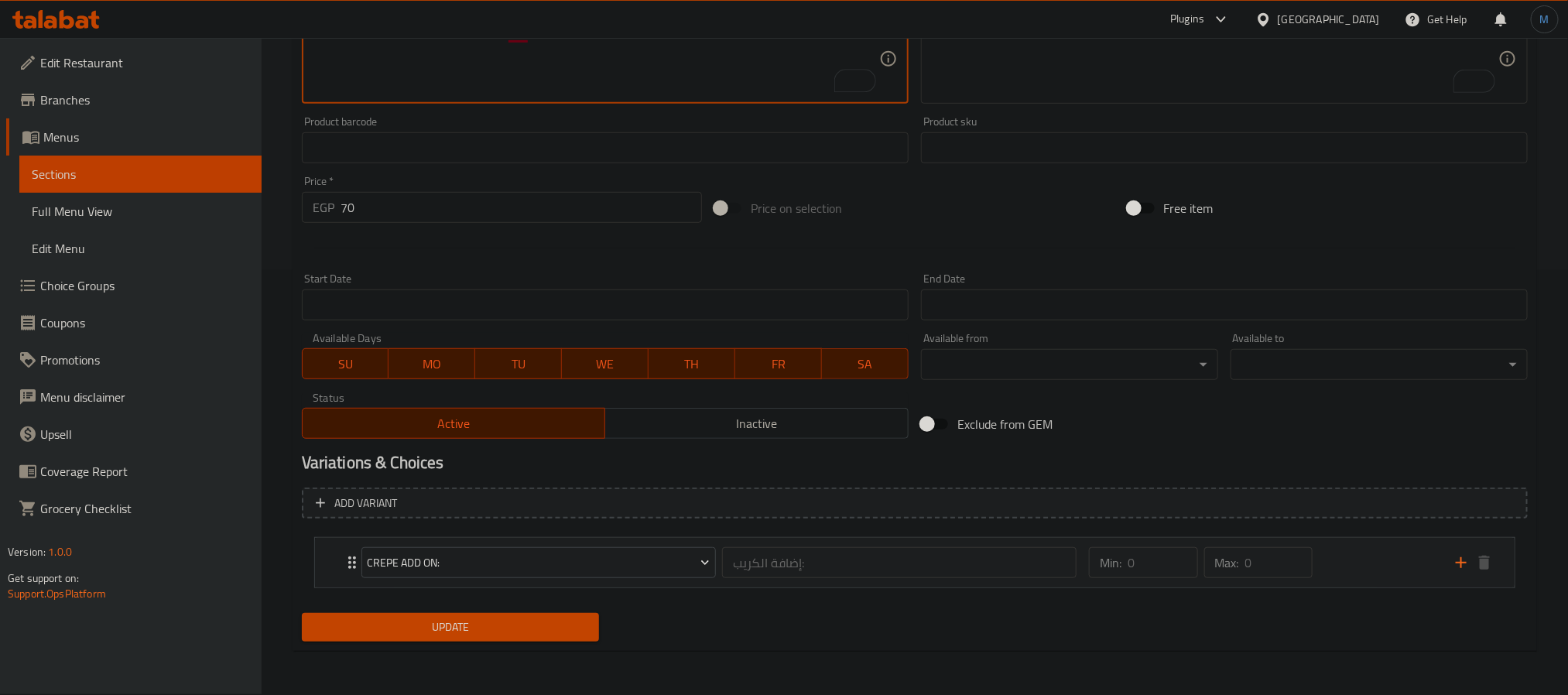
type textarea "Potatoes, mozzarella, vegetable soup and pasta"
click at [544, 606] on div "Add variant Crepe Add On: إضافة الكريب: ​ Min: 0 ​ Max: 0 ​ Chicken (ID: 173131…" at bounding box center [915, 544] width 1238 height 126
click at [552, 629] on span "Update" at bounding box center [451, 627] width 273 height 20
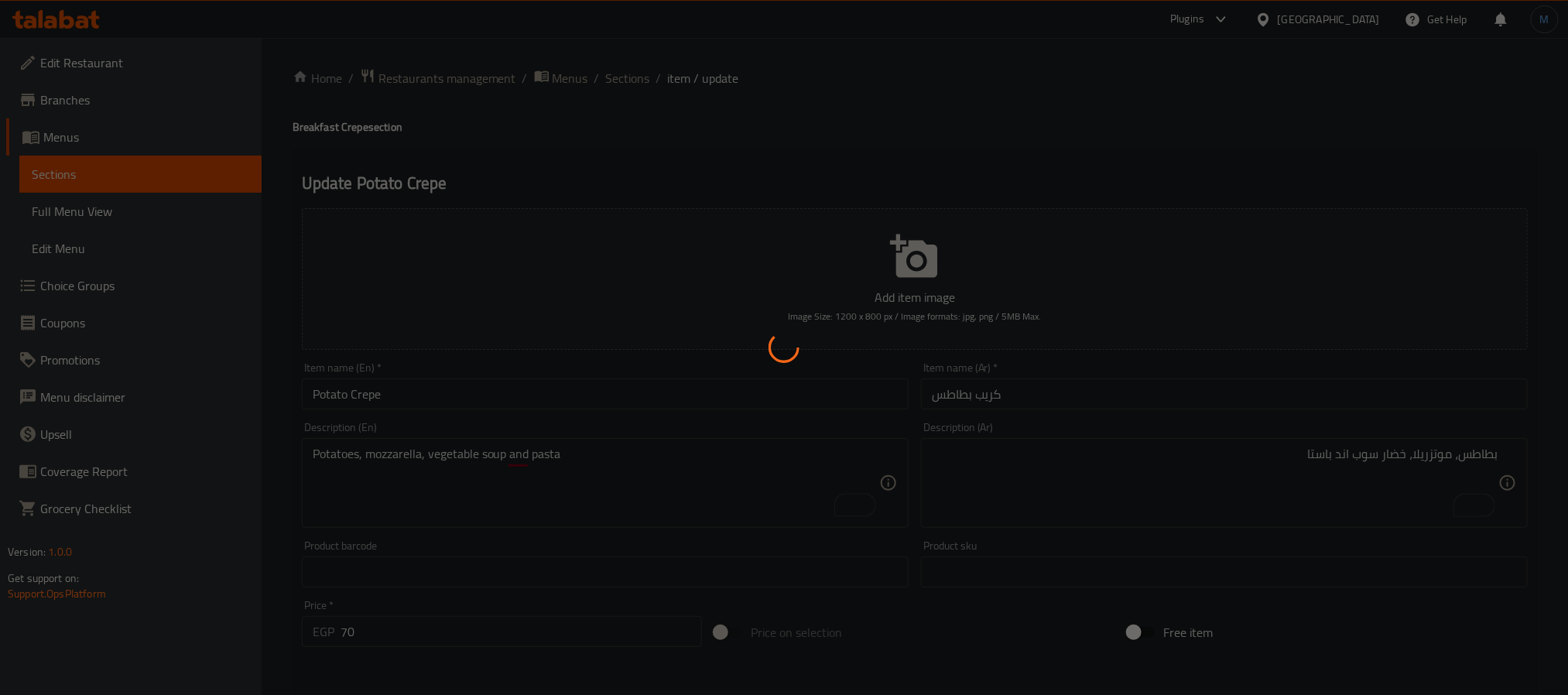
scroll to position [0, 0]
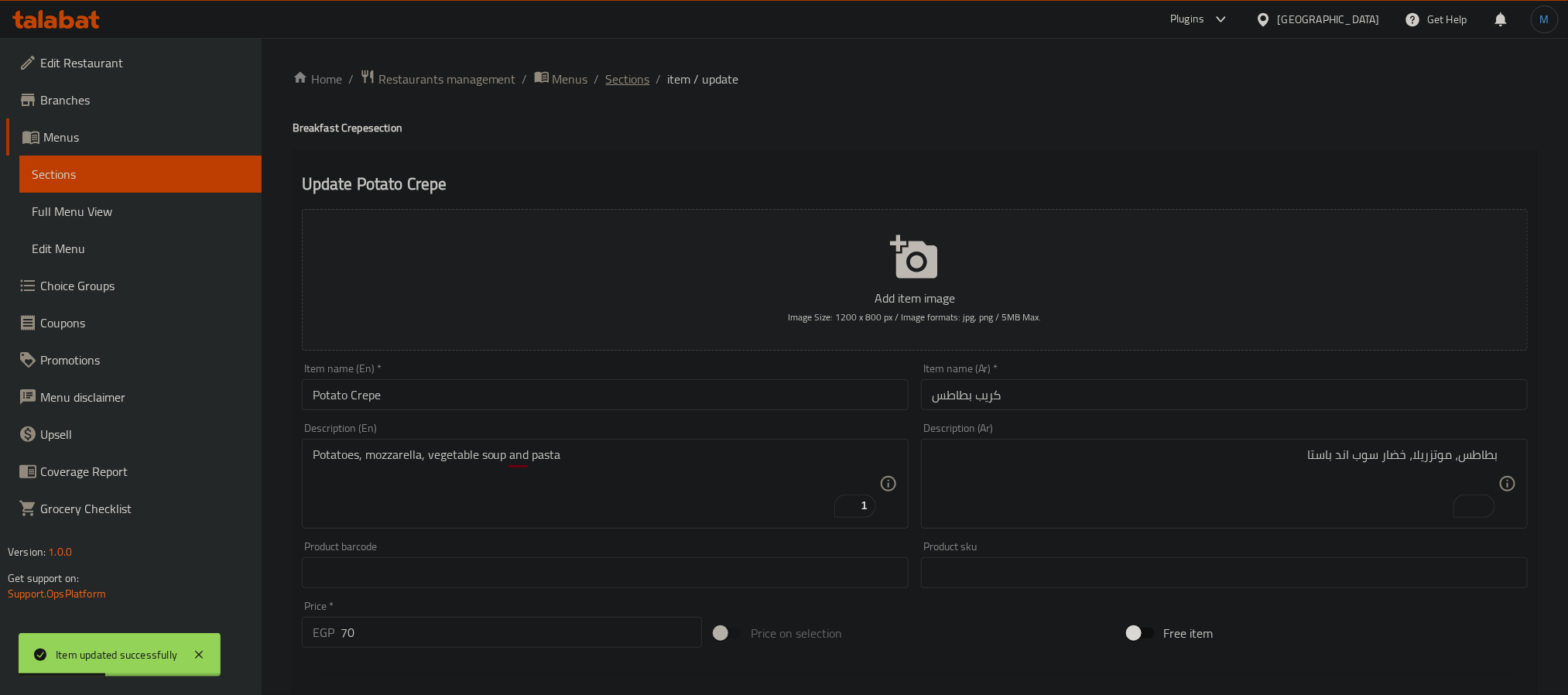
click at [623, 78] on span "Sections" at bounding box center [628, 79] width 44 height 19
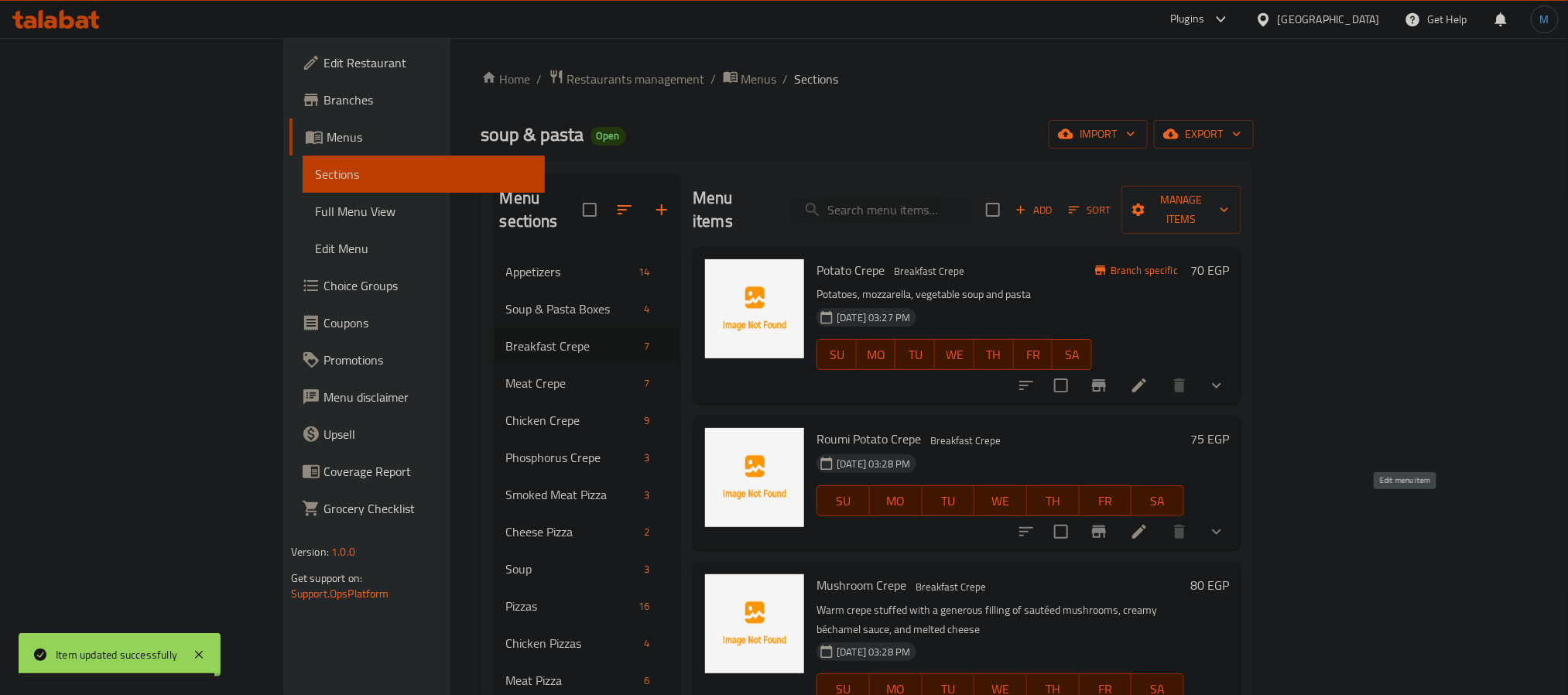
click at [1149, 522] on icon at bounding box center [1139, 531] width 19 height 19
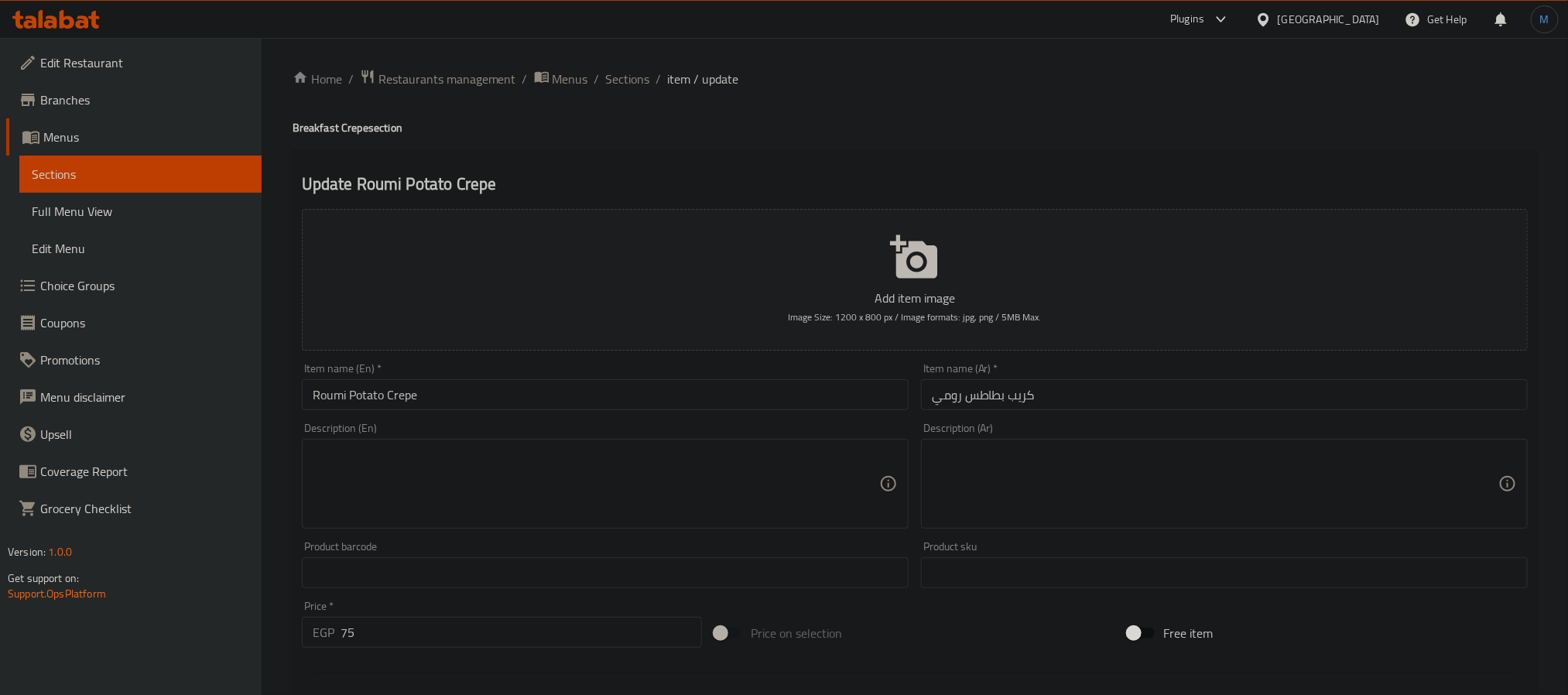
click at [1093, 522] on div "Description (Ar)" at bounding box center [1224, 483] width 607 height 89
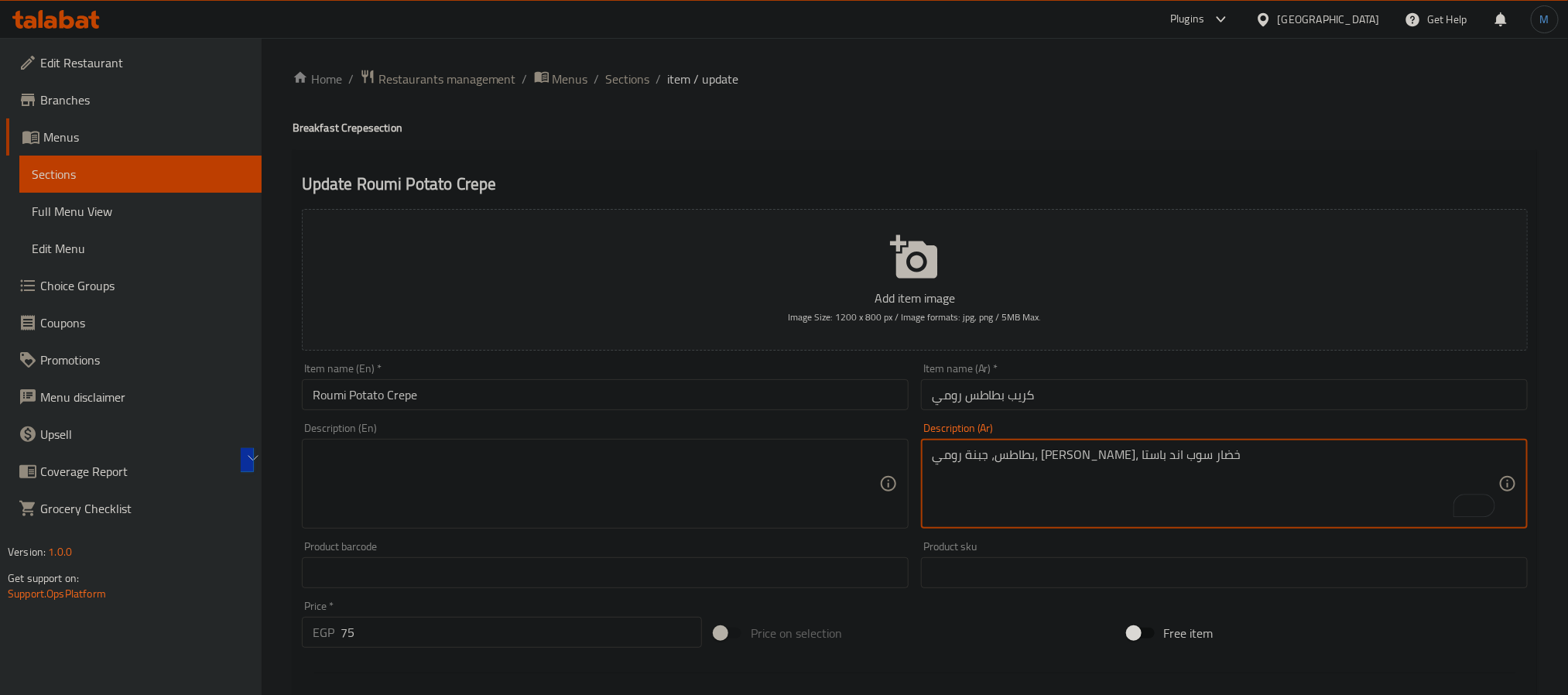
type textarea "بطاطس، جبنة رومي، موتزاريلا، خضار سوب اند باستا"
click at [539, 448] on textarea at bounding box center [596, 483] width 567 height 73
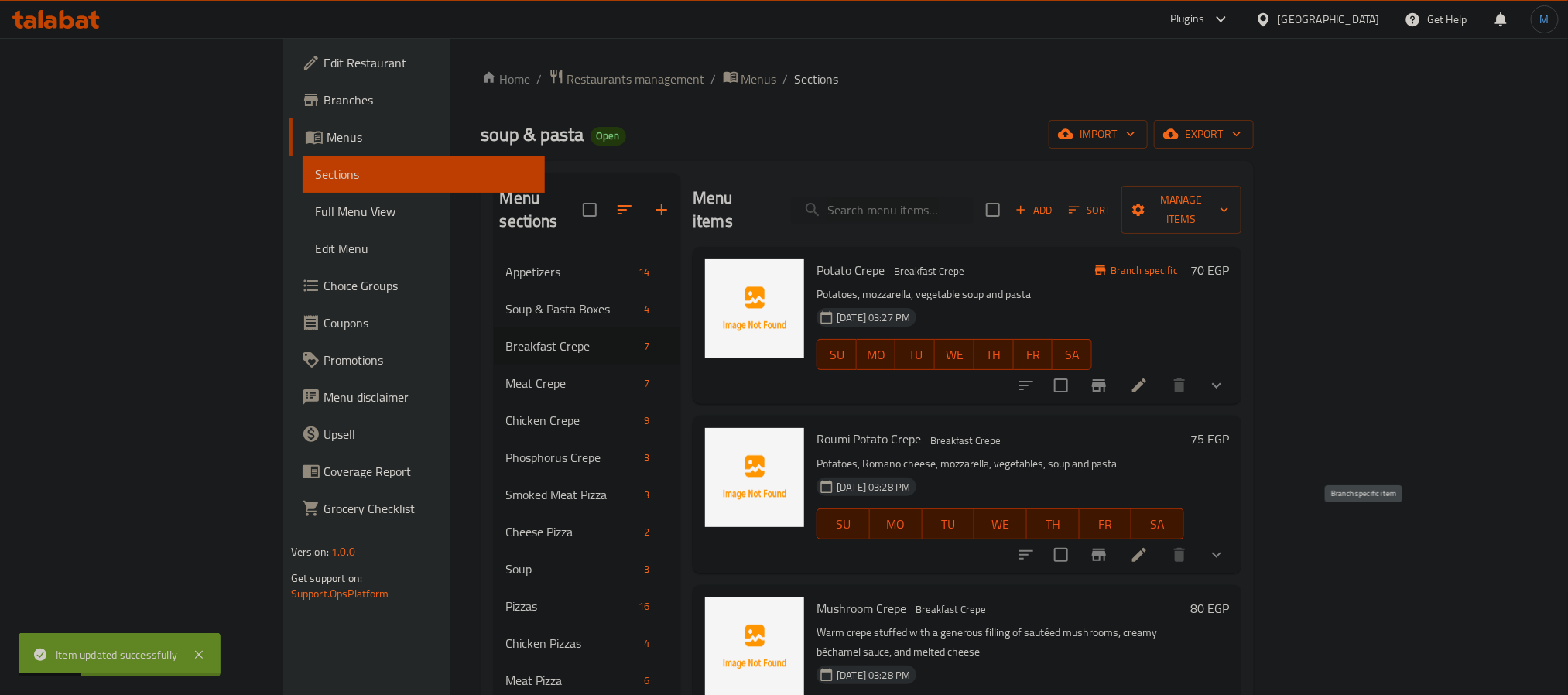
click at [1109, 545] on icon "Branch-specific-item" at bounding box center [1099, 554] width 19 height 19
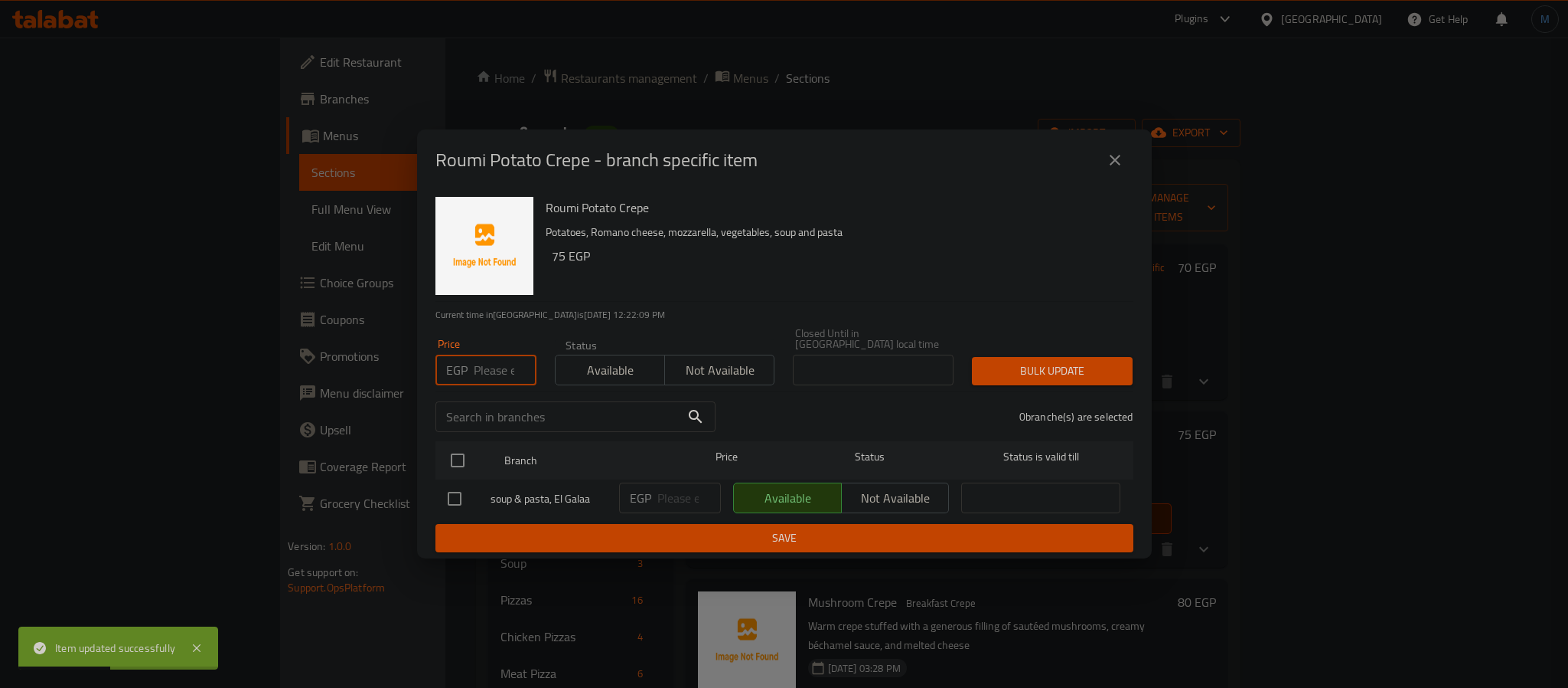
click at [501, 359] on input "number" at bounding box center [505, 370] width 63 height 31
type input "95"
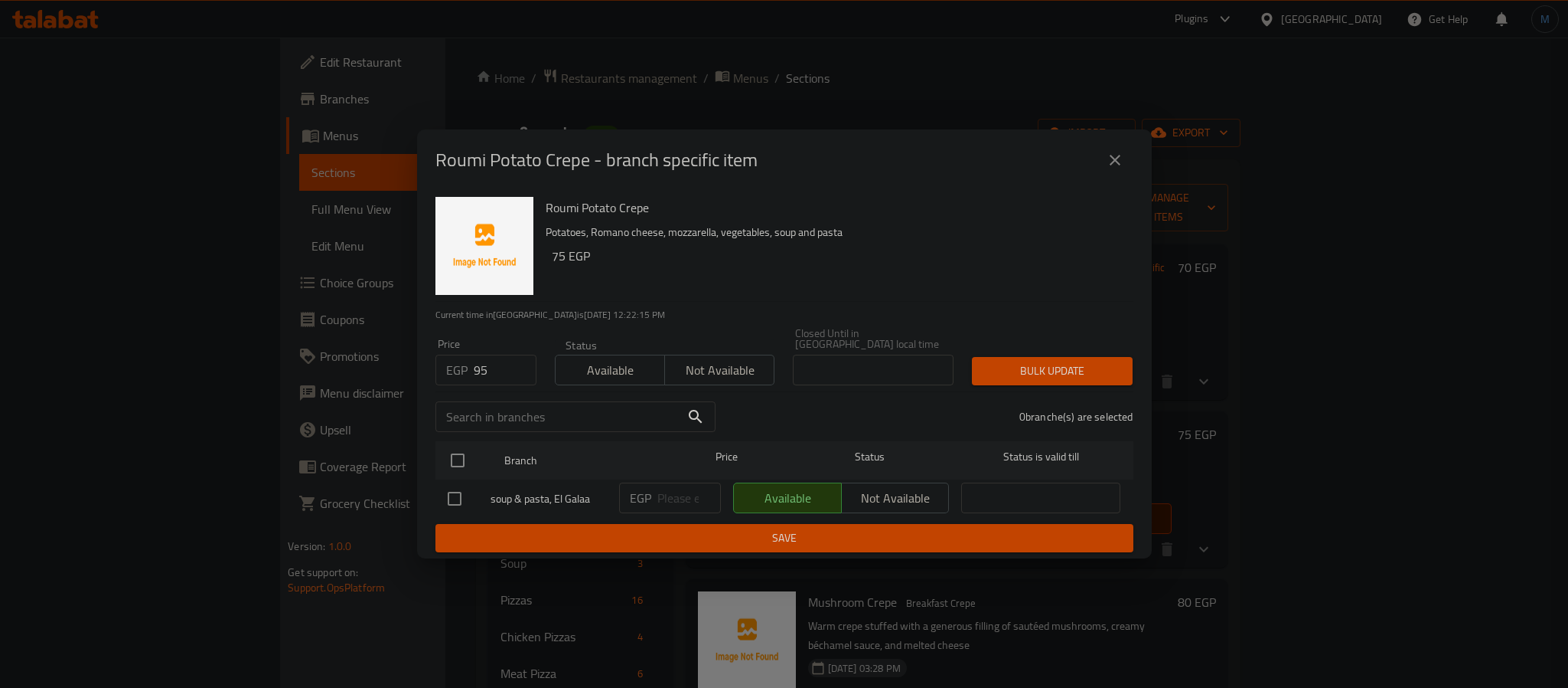
click at [453, 494] on input "checkbox" at bounding box center [454, 498] width 32 height 32
checkbox input "true"
click at [1024, 362] on span "Bulk update" at bounding box center [1052, 371] width 136 height 19
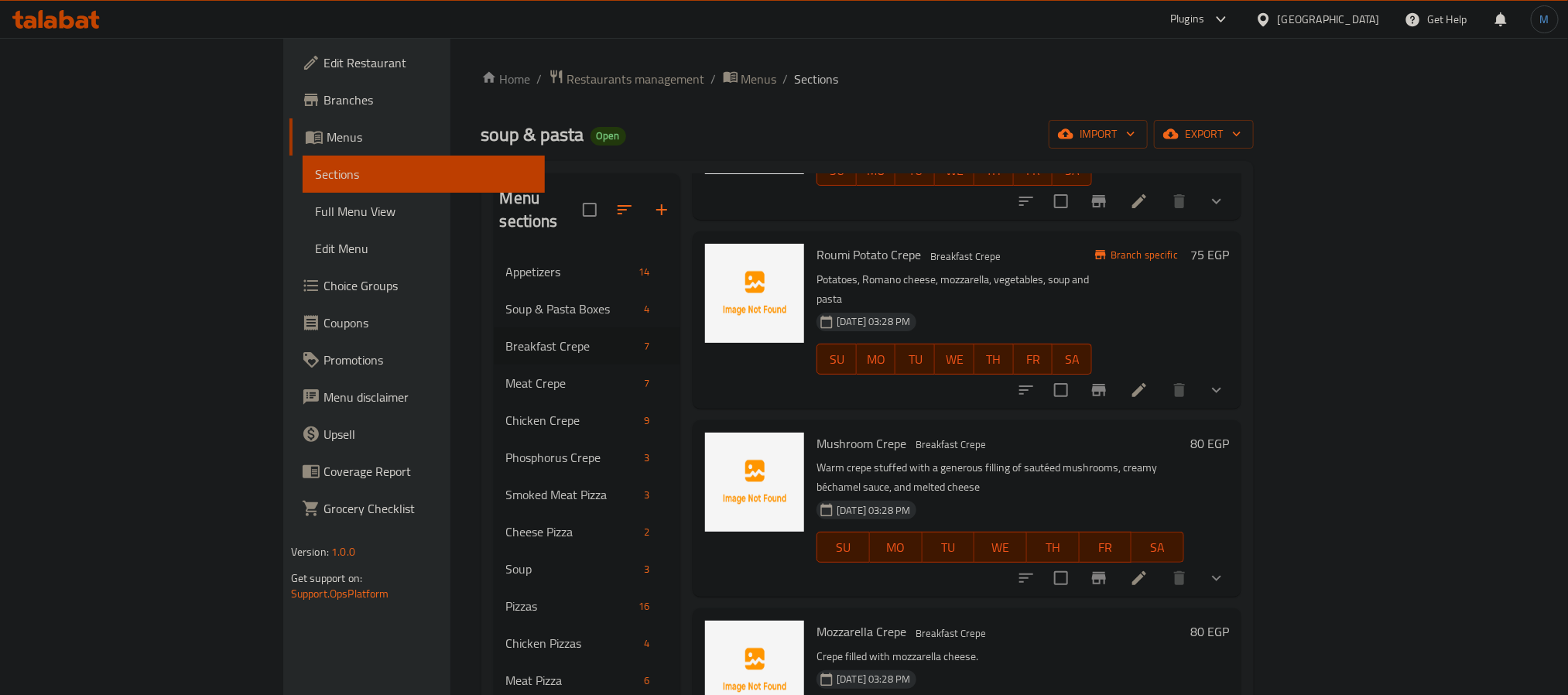
scroll to position [207, 0]
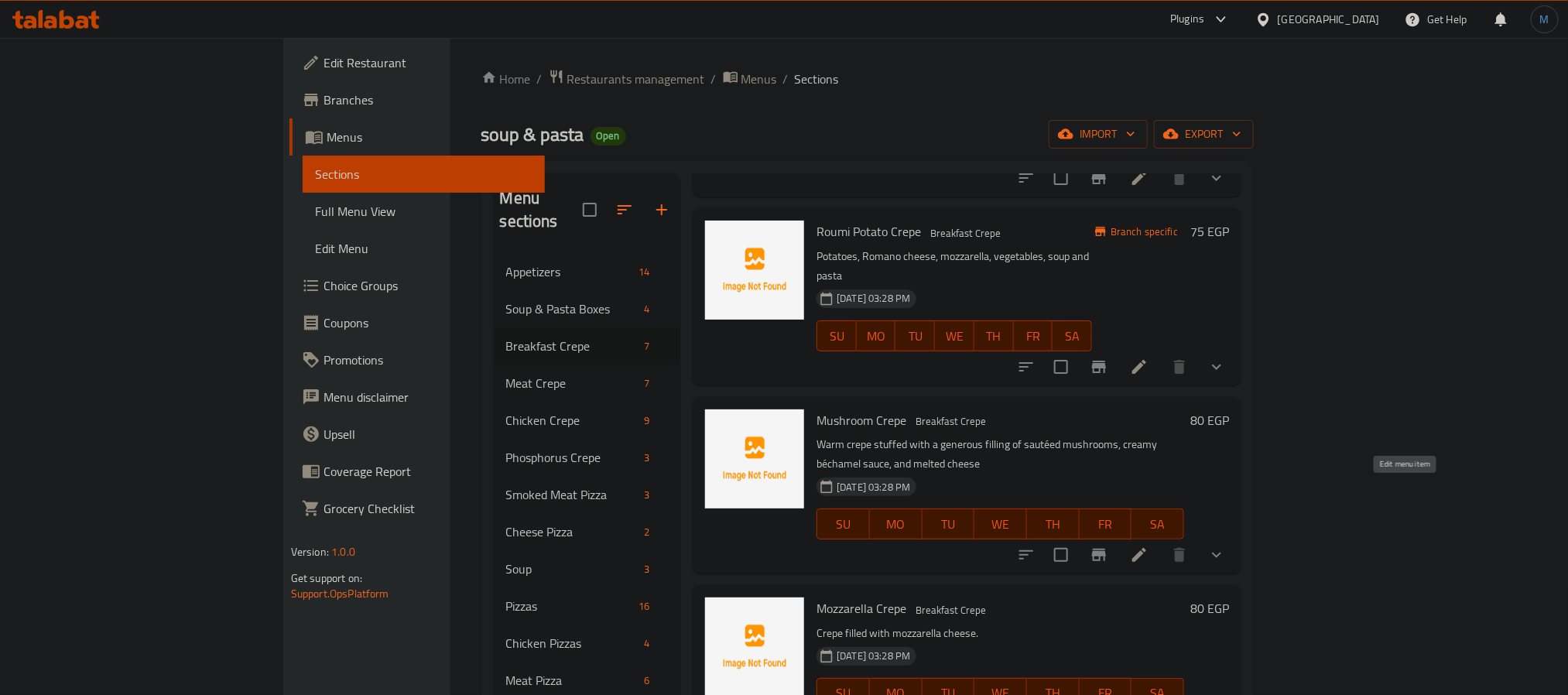
click at [1149, 545] on icon at bounding box center [1139, 554] width 19 height 19
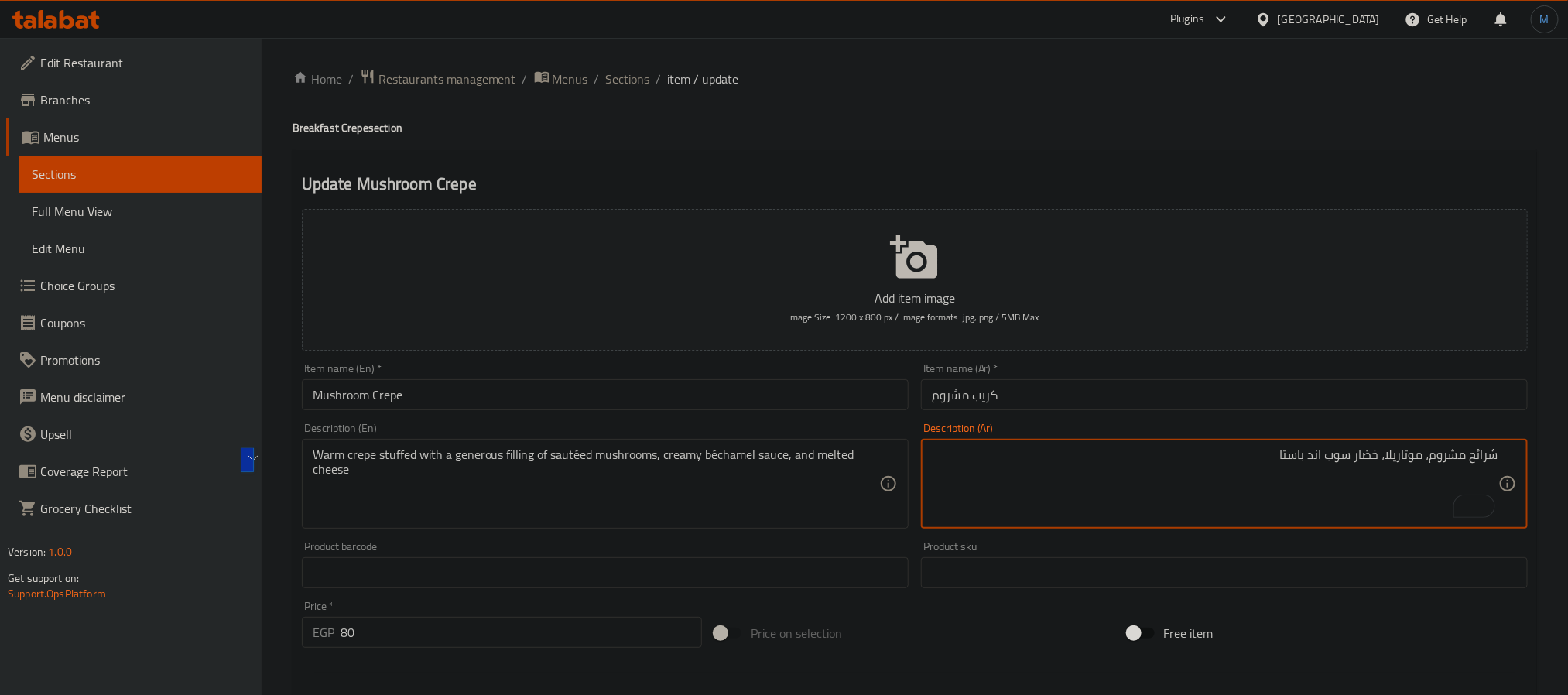
paste textarea "To enrich screen reader interactions, please activate Accessibility in Grammarl…"
click at [1405, 457] on textarea "شرائح مشروم، موزاريلا، خضار سوب اند باستا" at bounding box center [1215, 483] width 567 height 73
type textarea "شرائح مشروم، موتزاريلا، خضار سوب اند باستا"
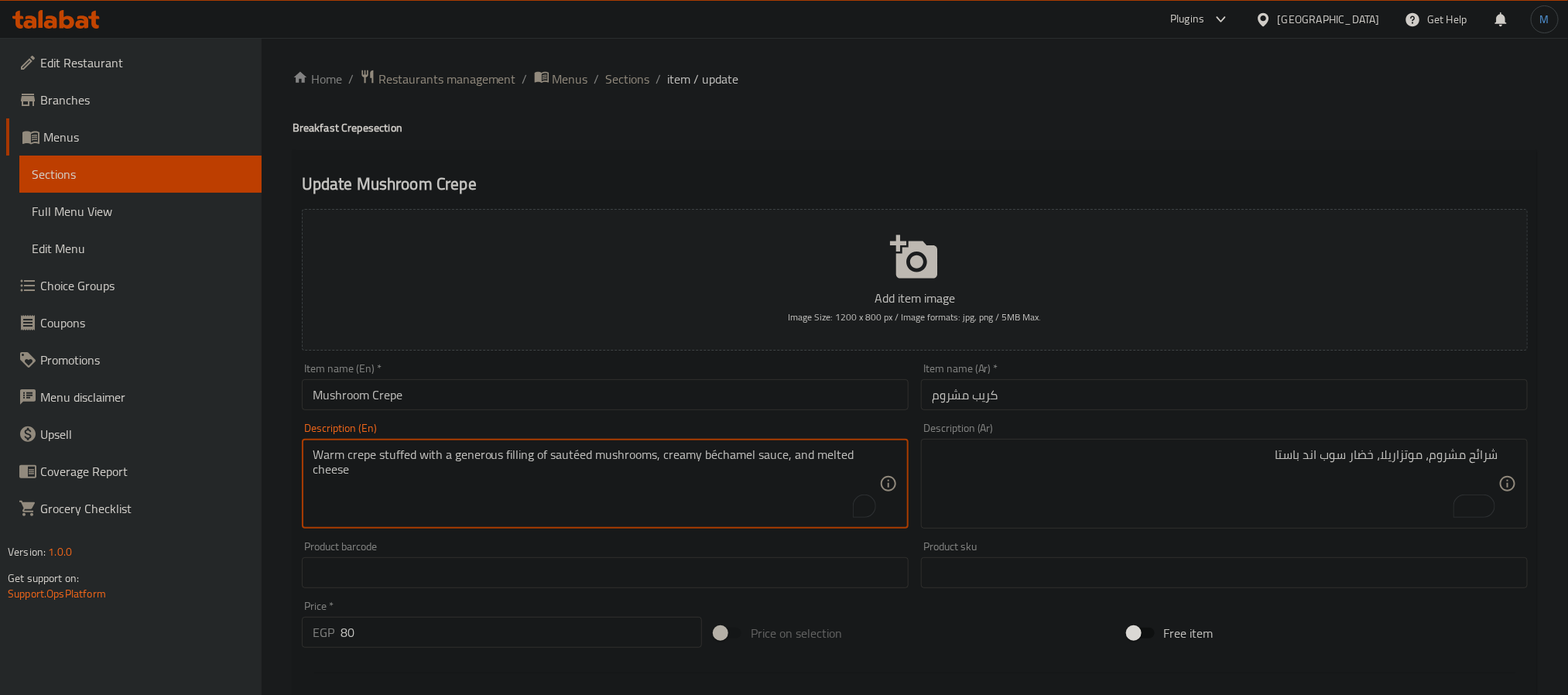
paste textarea "Mushroom slices, mozzarella, vegetable soup and pasta"
type textarea "Mushroom slices, mozzarella, vegetable soup and pasta"
click at [491, 383] on input "Mushroom Crepe" at bounding box center [605, 394] width 607 height 31
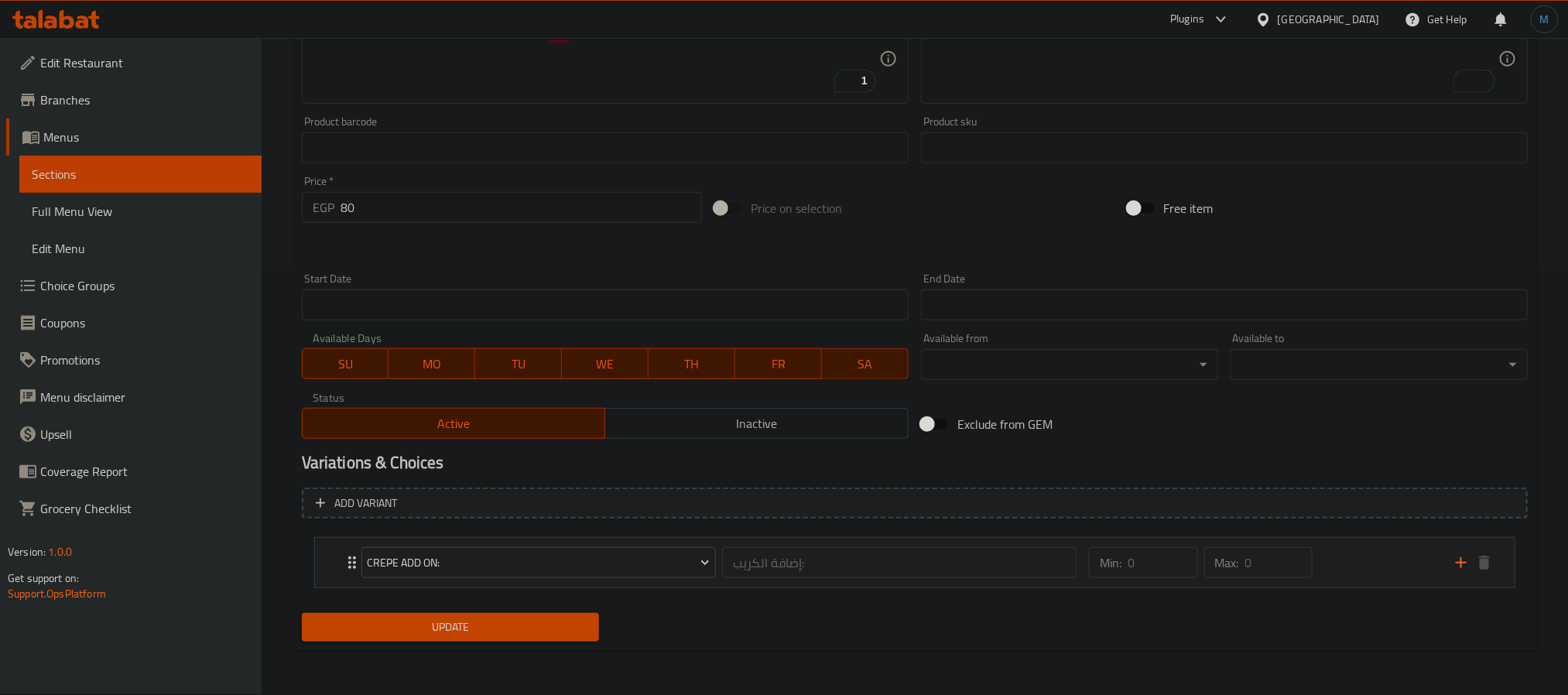
click at [459, 632] on span "Update" at bounding box center [451, 627] width 273 height 20
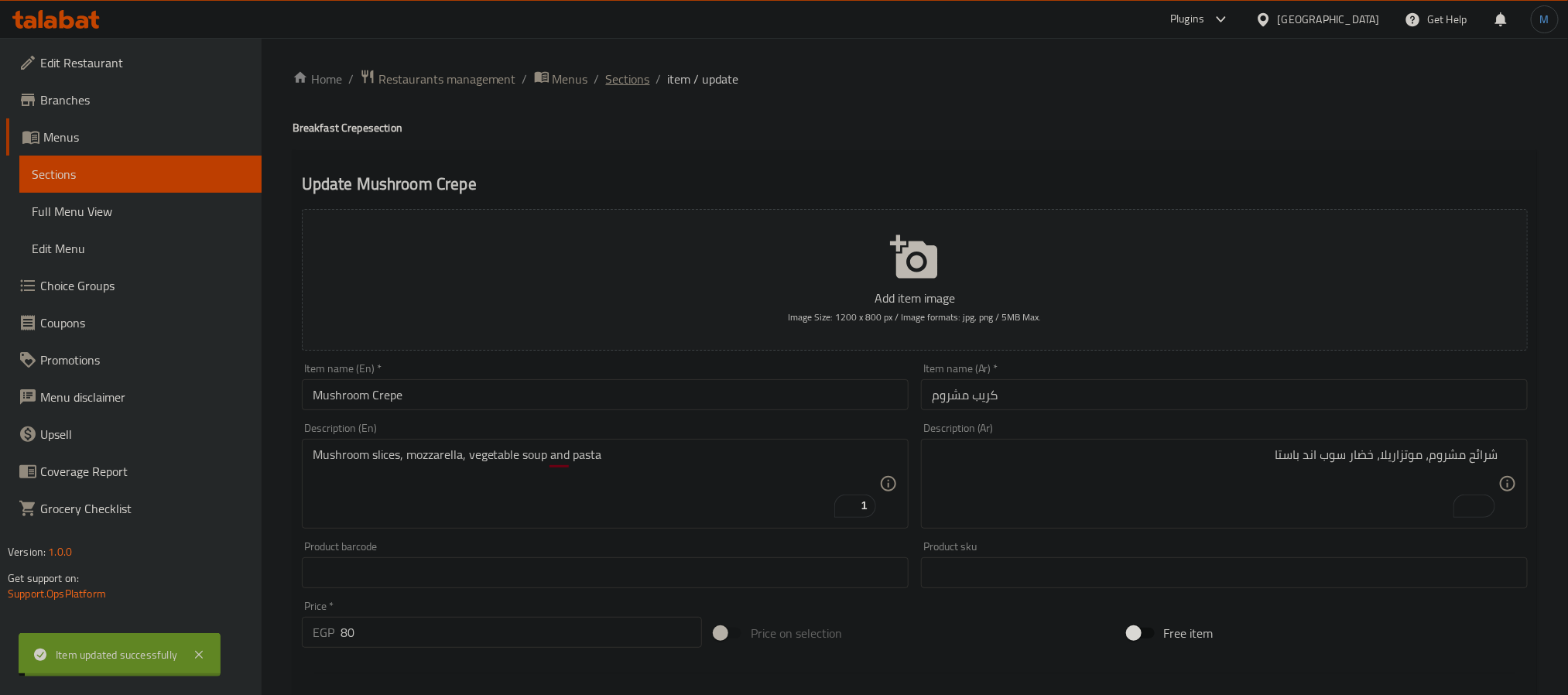
click at [619, 87] on span "Sections" at bounding box center [628, 79] width 44 height 19
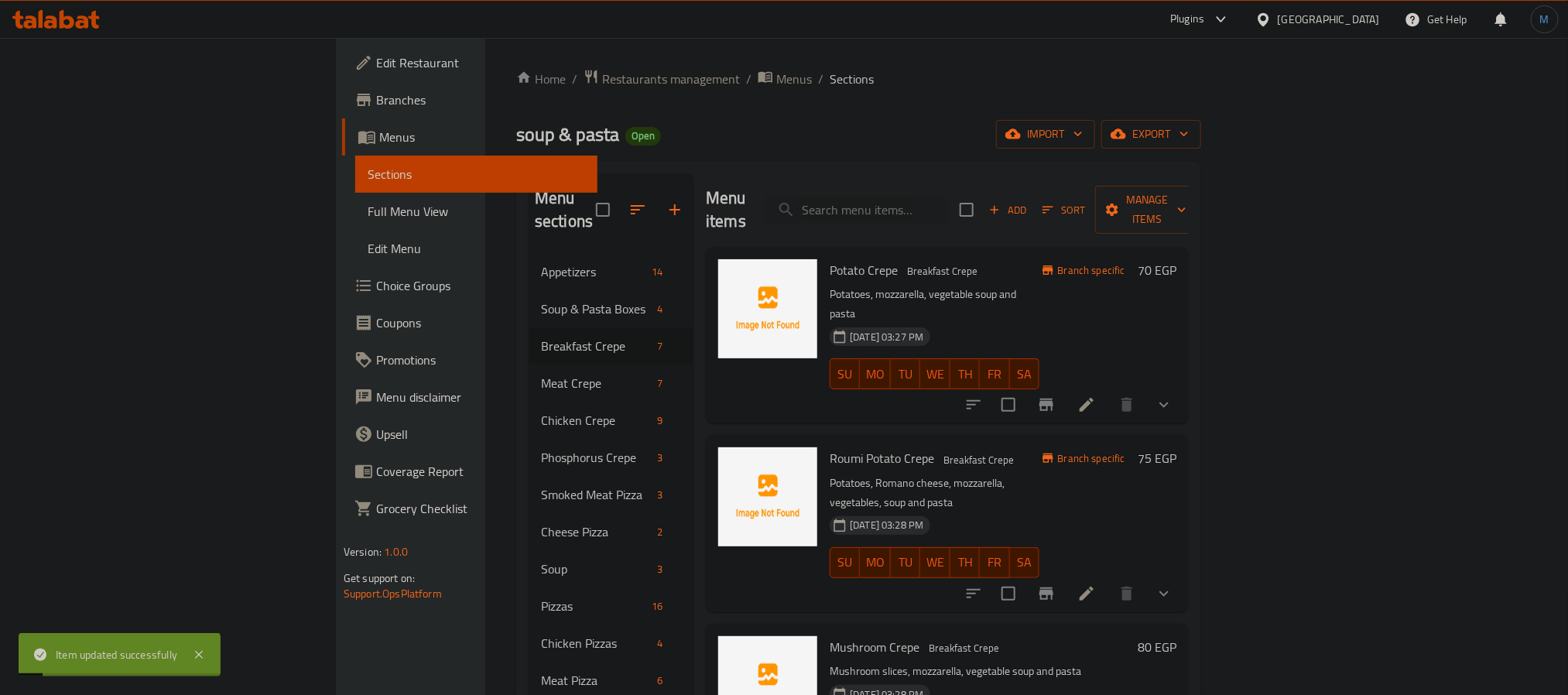
click at [1039, 473] on p "Potatoes, Romano cheese, mozzarella, vegetables, soup and pasta" at bounding box center [934, 492] width 209 height 38
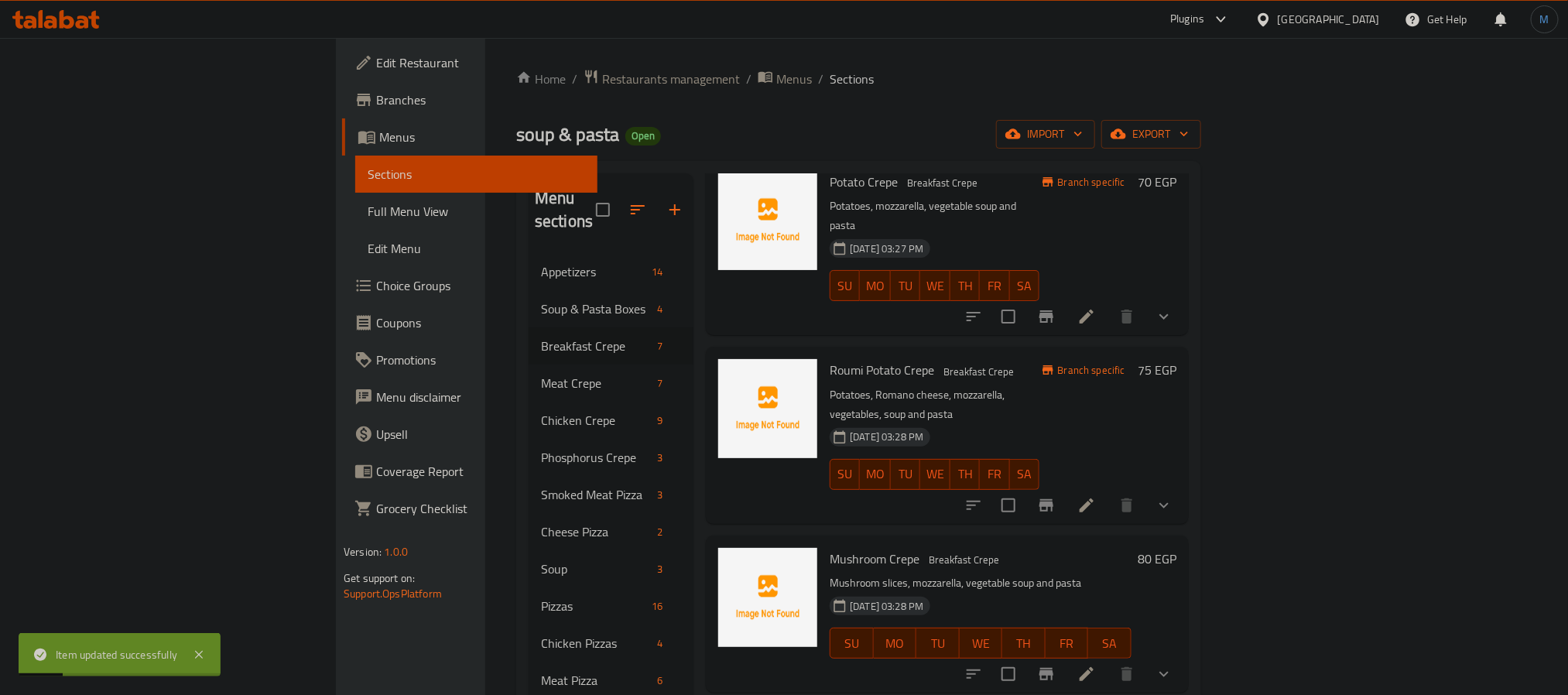
scroll to position [207, 0]
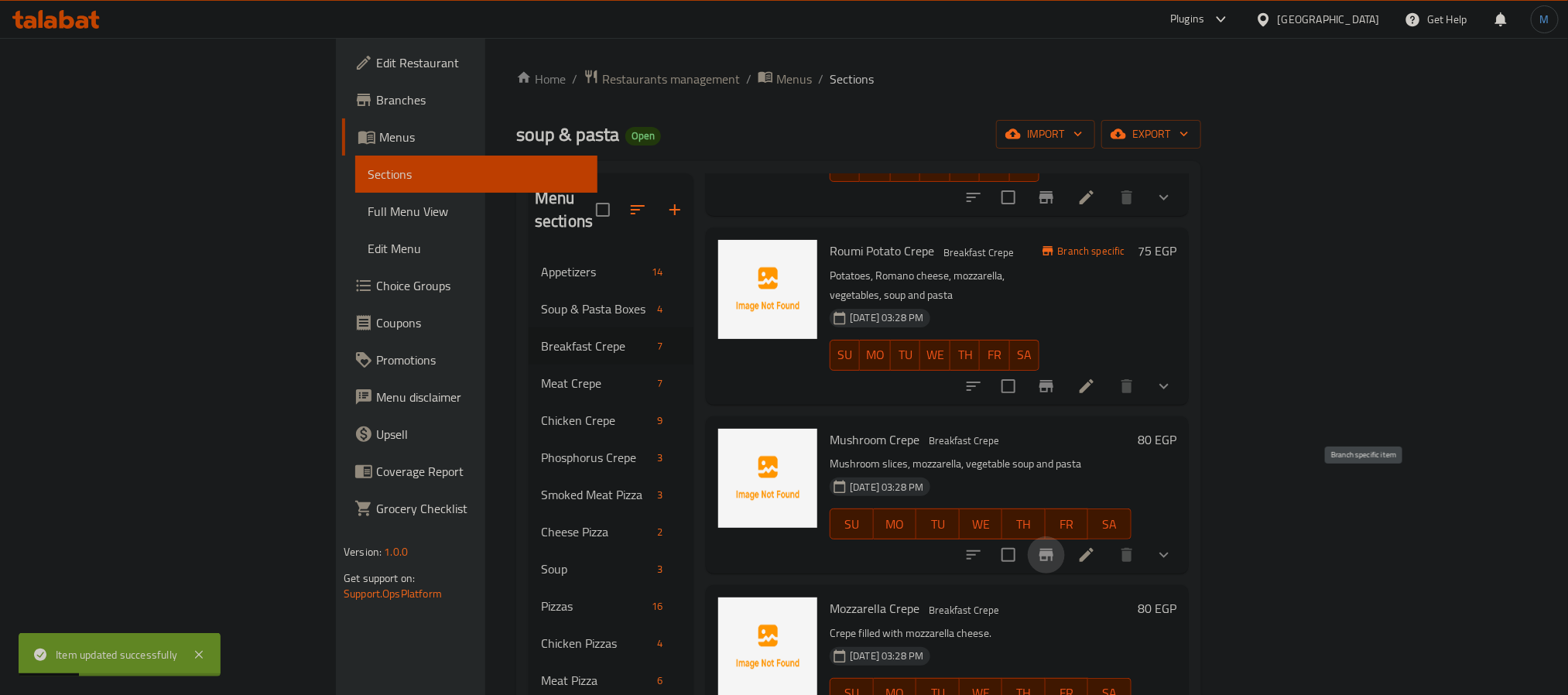
click at [1065, 536] on button "Branch-specific-item" at bounding box center [1047, 555] width 38 height 38
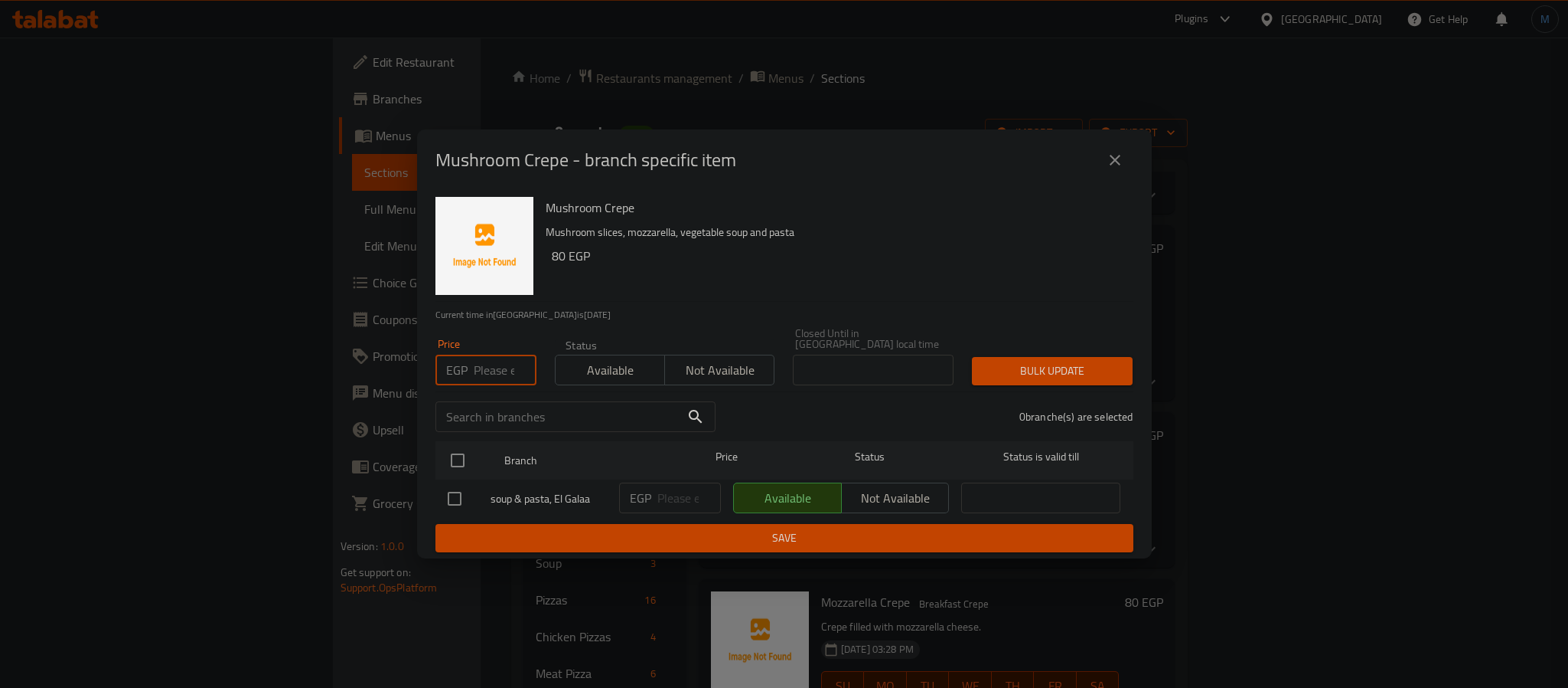
click at [490, 365] on input "number" at bounding box center [505, 370] width 63 height 31
type input "100"
click at [465, 453] on input "checkbox" at bounding box center [458, 460] width 32 height 32
checkbox input "true"
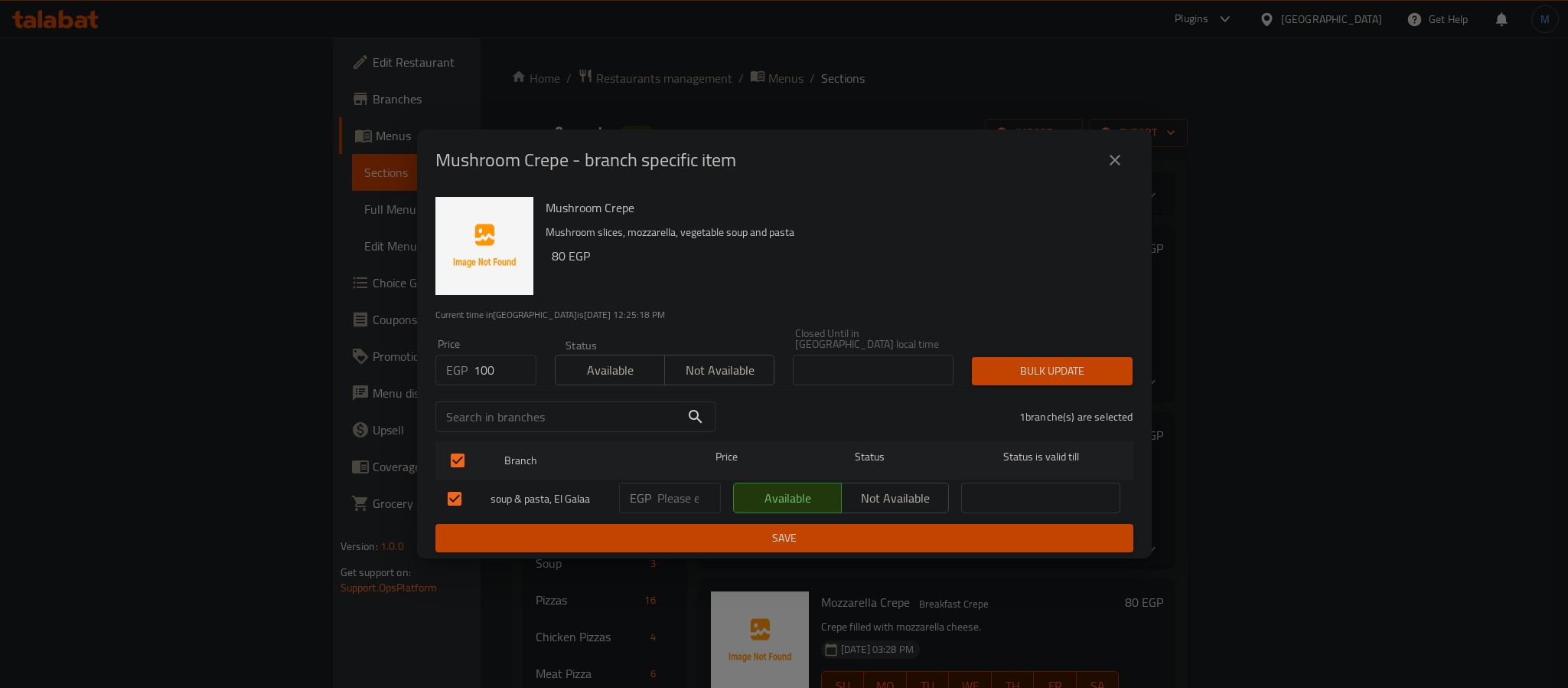
click at [1137, 365] on div "Bulk update" at bounding box center [1052, 371] width 179 height 47
click at [1123, 371] on button "Bulk update" at bounding box center [1053, 371] width 161 height 28
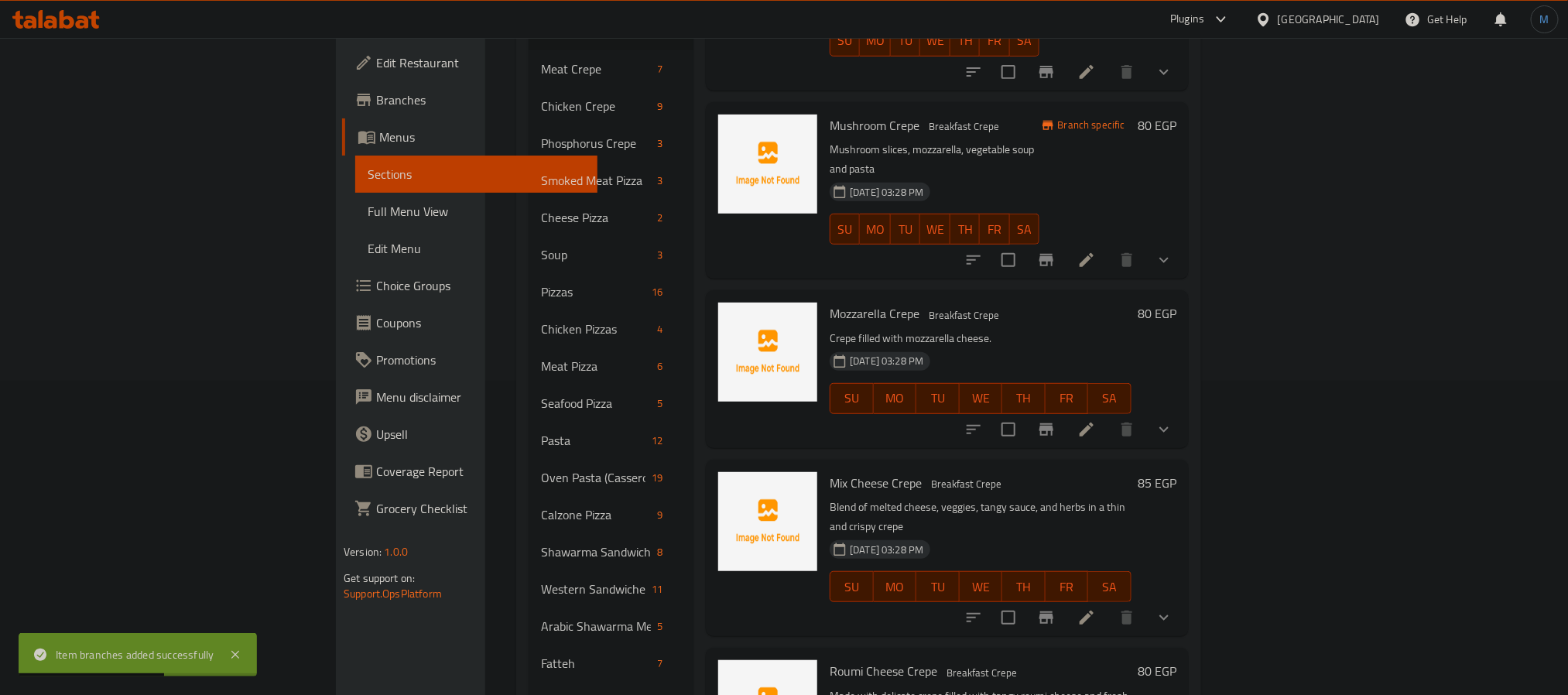
scroll to position [348, 0]
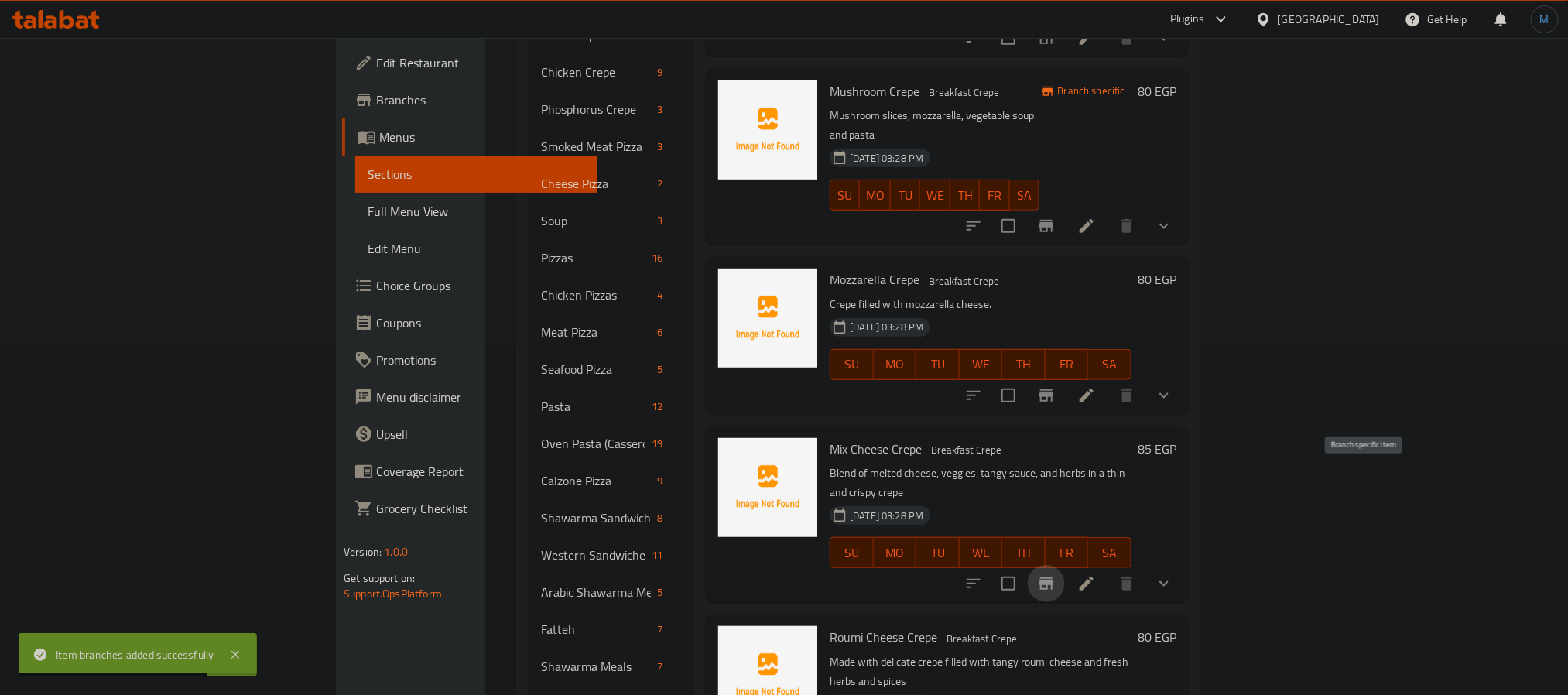
click at [1053, 577] on icon "Branch-specific-item" at bounding box center [1047, 583] width 14 height 13
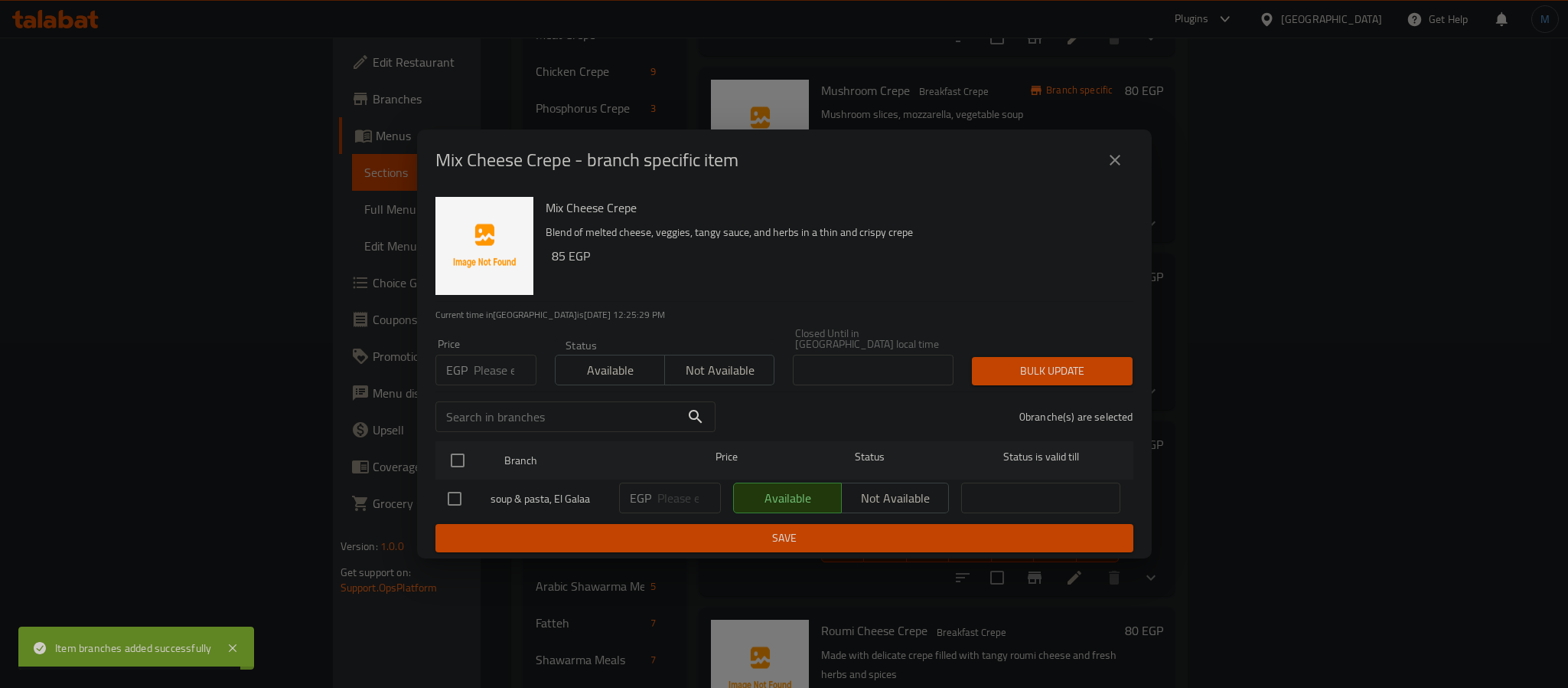
click at [501, 356] on input "number" at bounding box center [505, 370] width 63 height 31
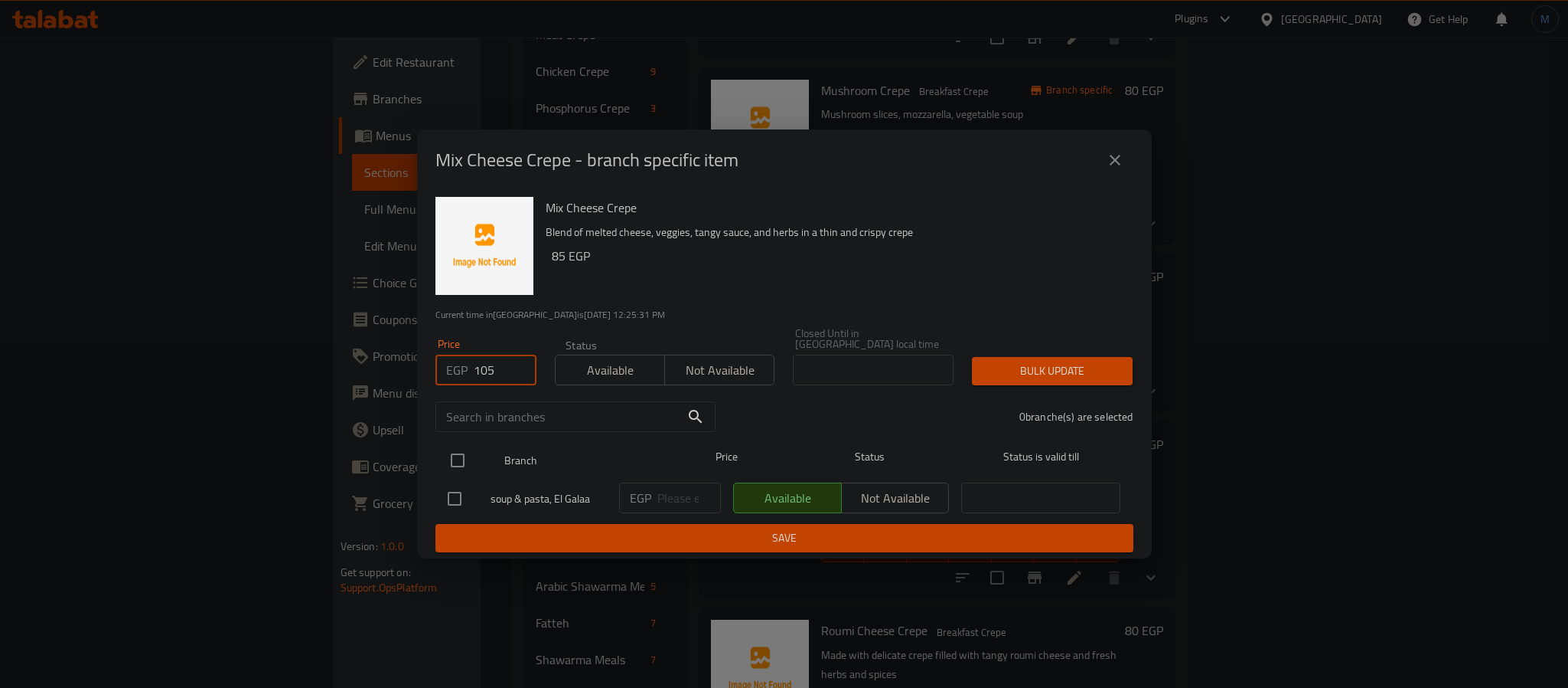
type input "105"
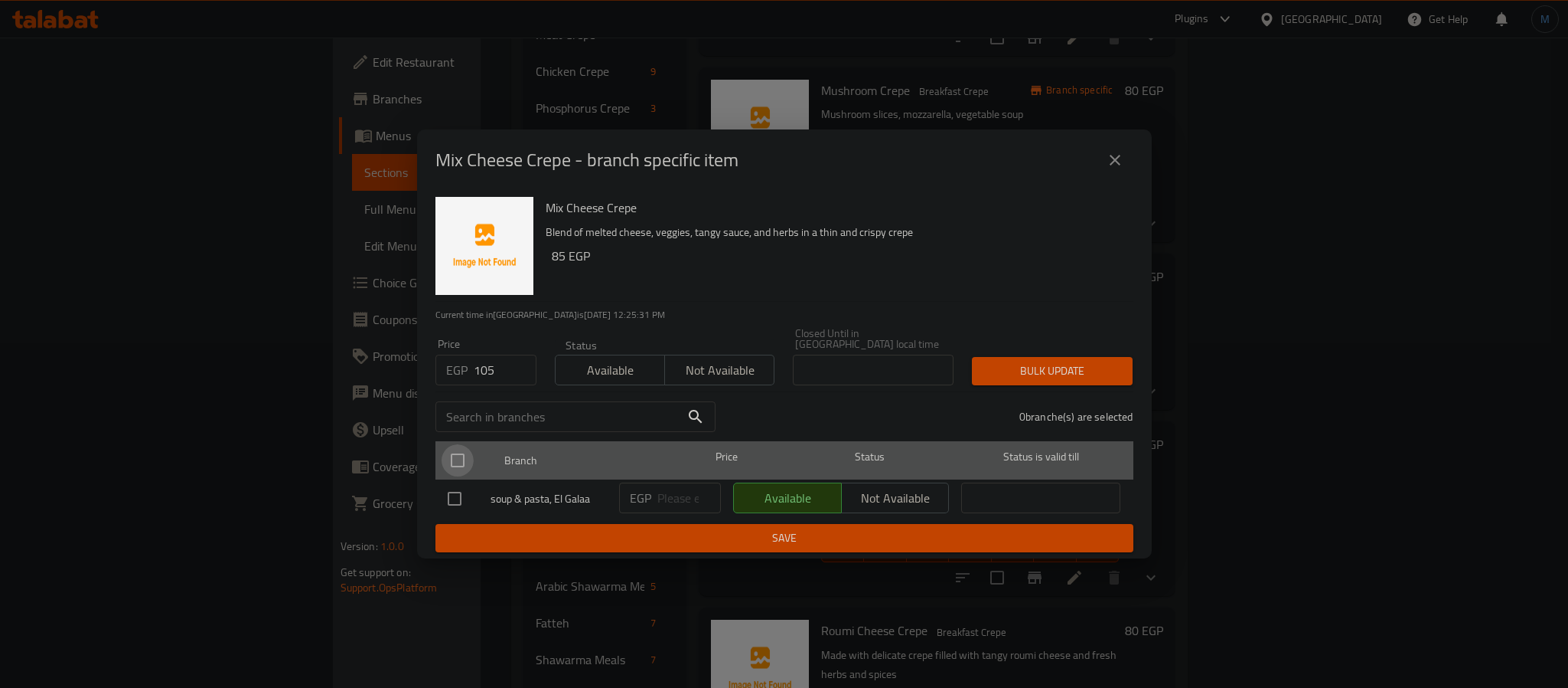
click at [467, 448] on input "checkbox" at bounding box center [458, 460] width 32 height 32
checkbox input "true"
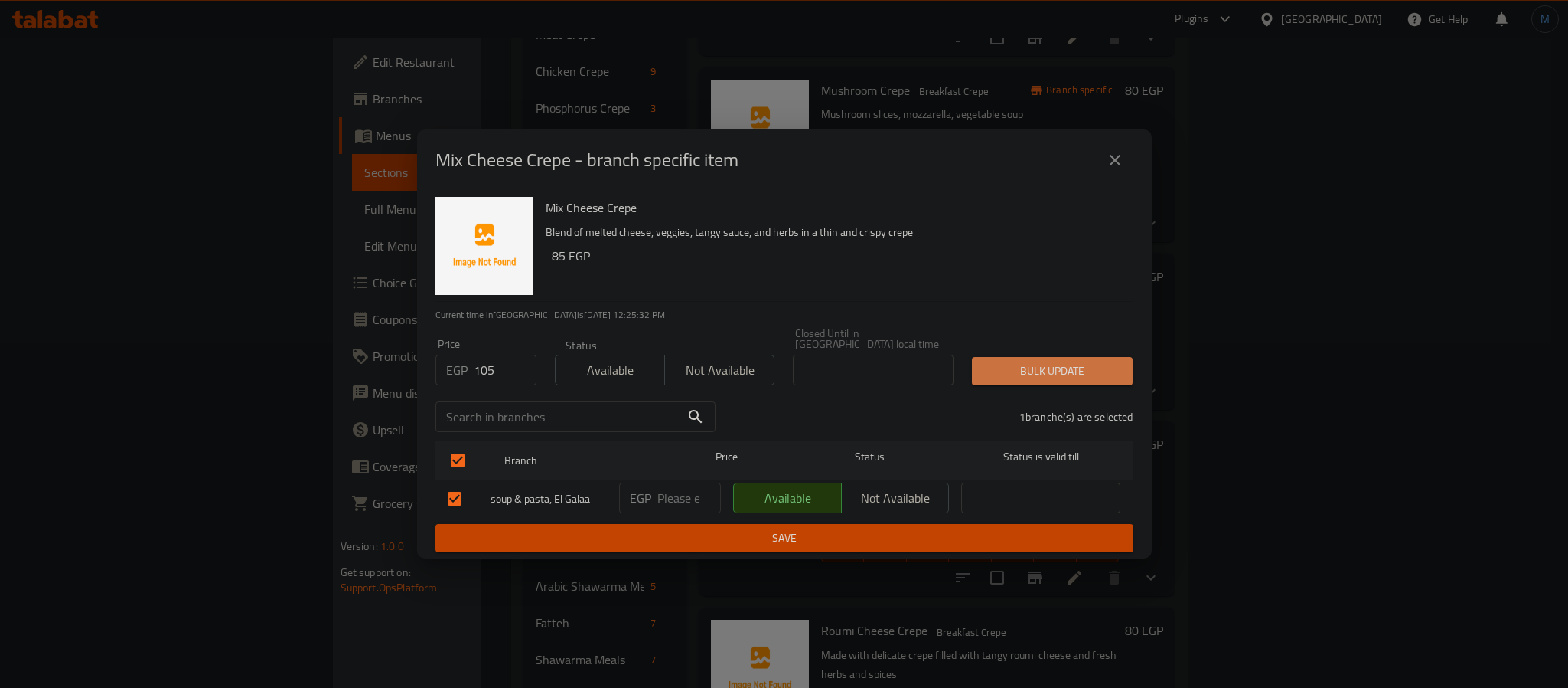
click at [1016, 368] on span "Bulk update" at bounding box center [1052, 371] width 136 height 19
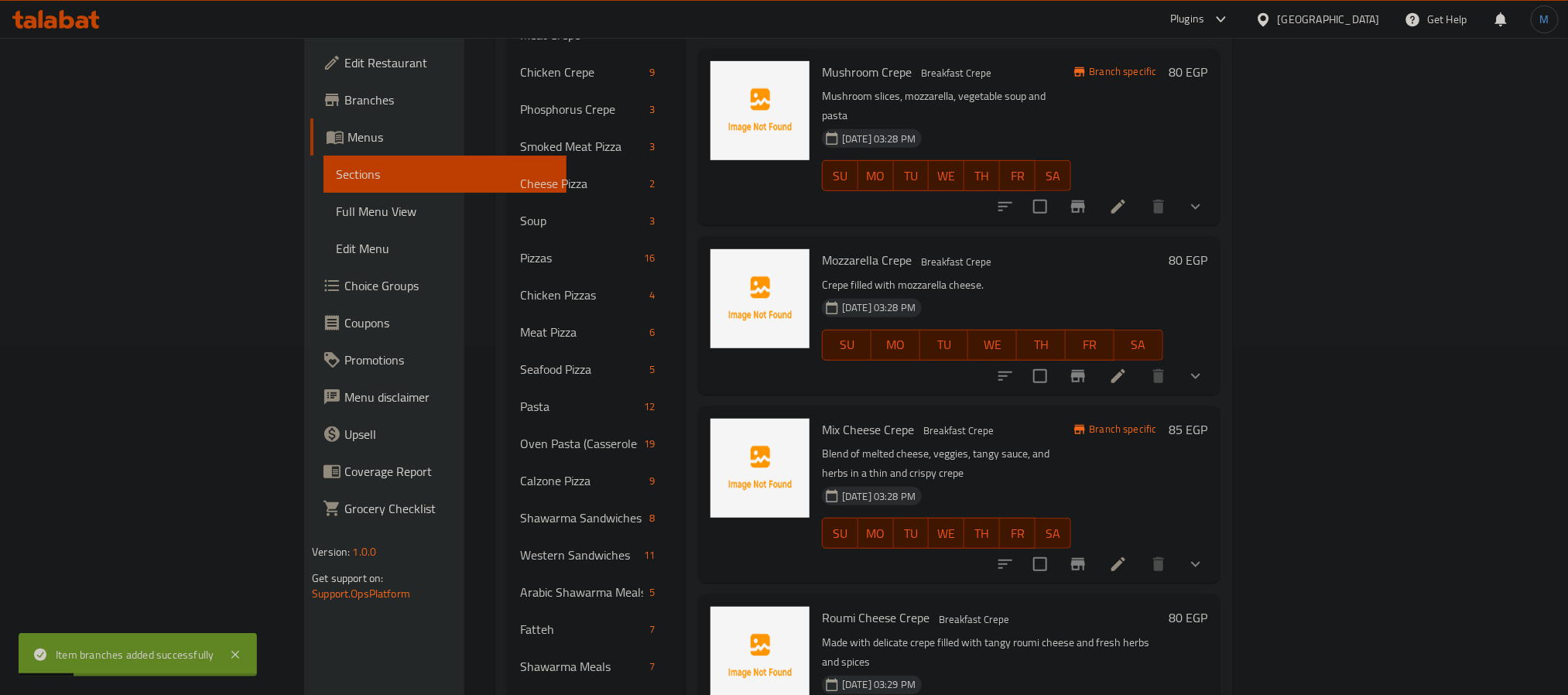
drag, startPoint x: 1380, startPoint y: 481, endPoint x: 1426, endPoint y: 479, distance: 46.0
click at [1215, 545] on div at bounding box center [1100, 564] width 228 height 38
drag, startPoint x: 1426, startPoint y: 479, endPoint x: 1412, endPoint y: 481, distance: 14.1
click at [1140, 550] on li at bounding box center [1118, 564] width 43 height 28
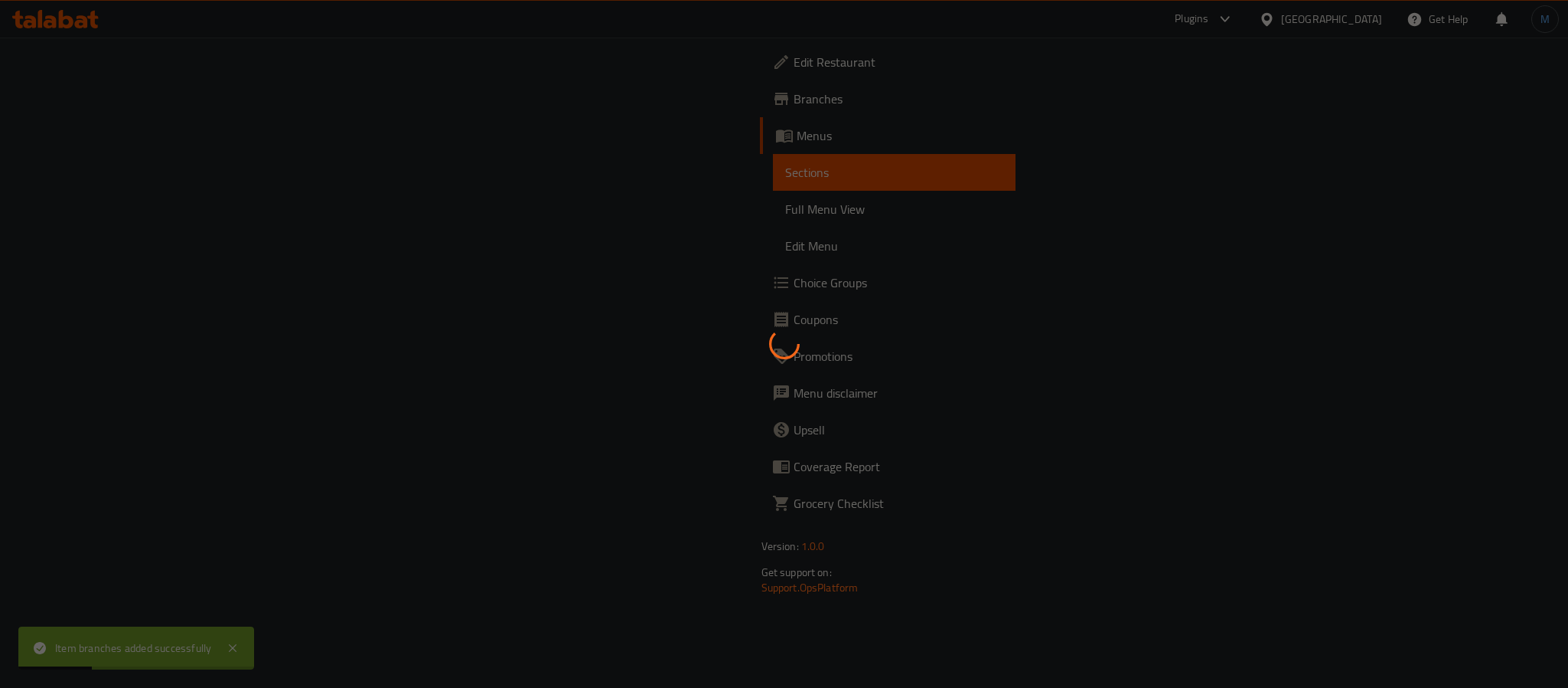
click at [1397, 477] on div at bounding box center [784, 344] width 1568 height 688
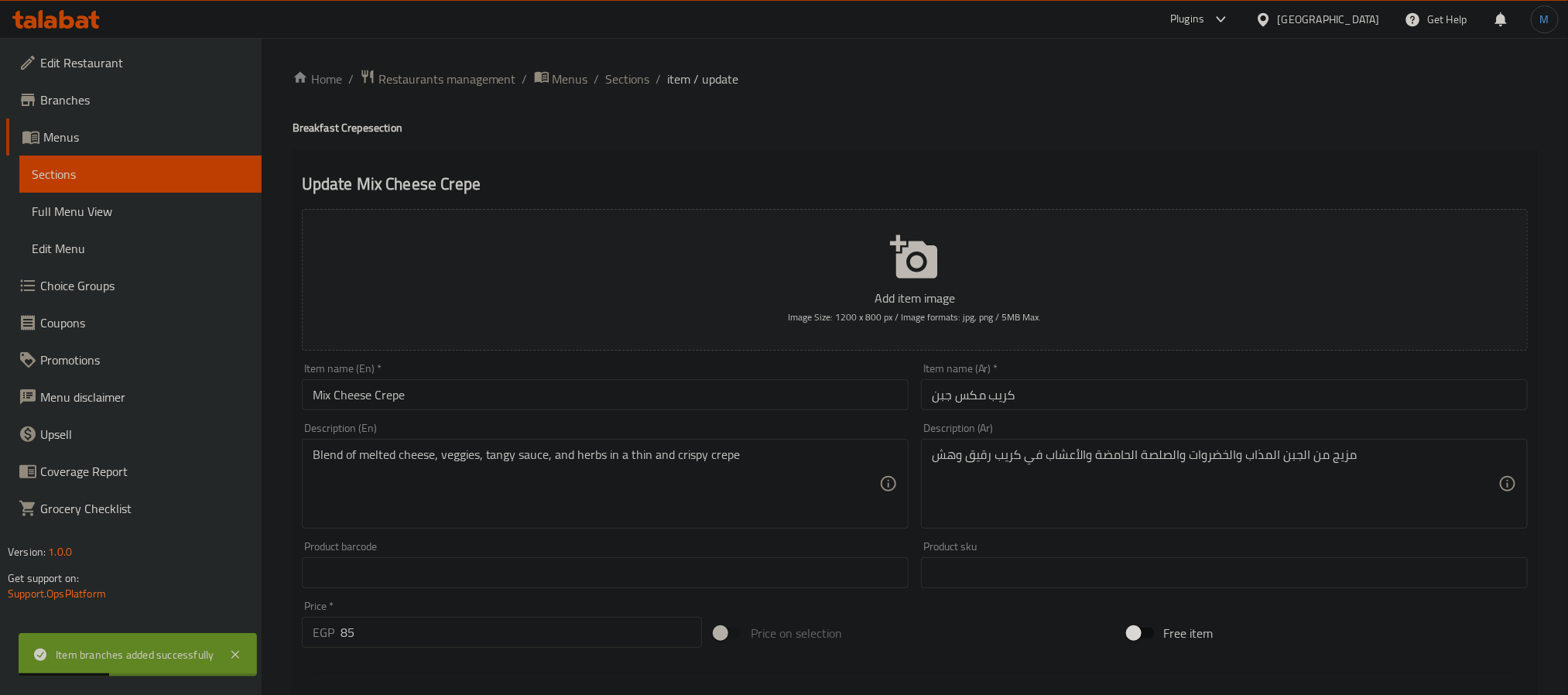
click at [1105, 530] on div "Description (Ar) مزيج من الجبن المذاب والخضروات والصلصة الحامضة والأعشاب في كري…" at bounding box center [1224, 475] width 620 height 118
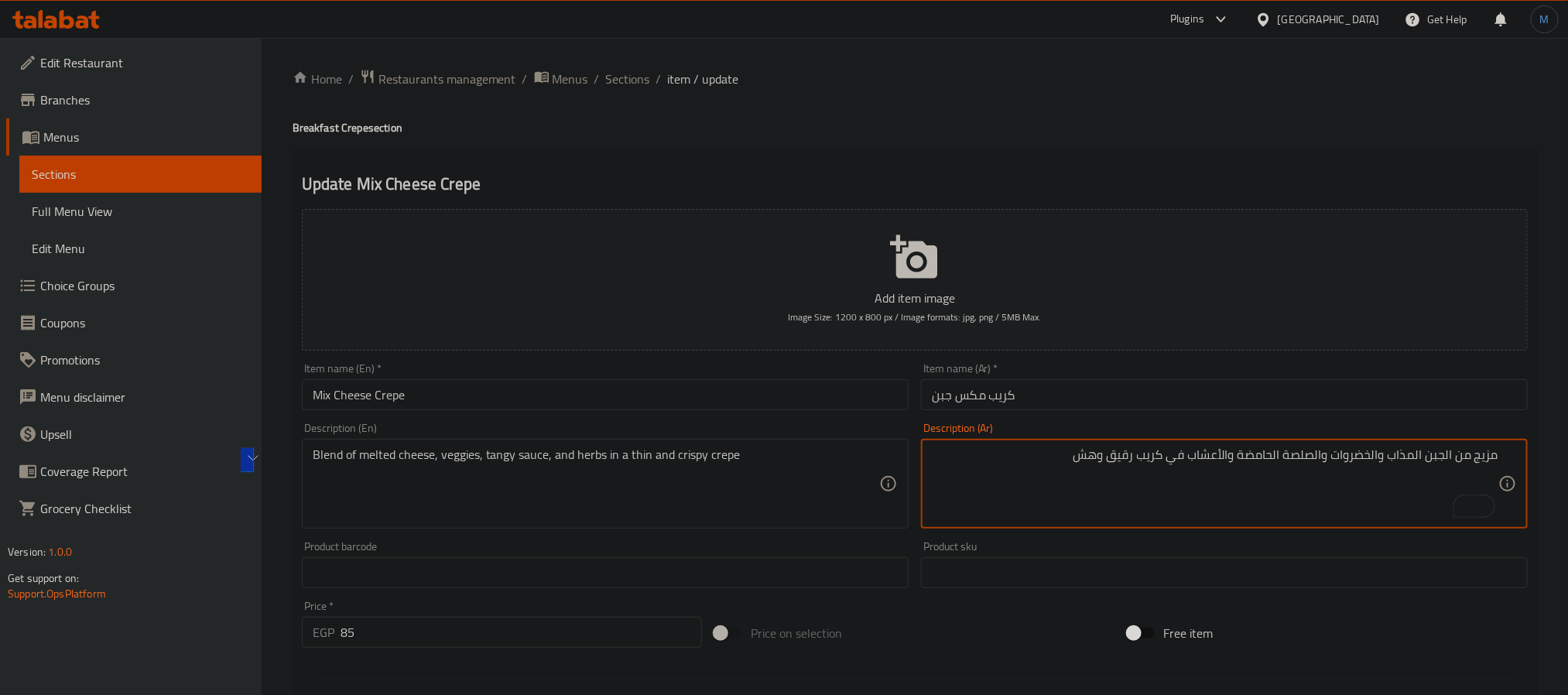
click at [1187, 485] on textarea "مزيج من الجبن المذاب والخضروات والصلصة الحامضة والأعشاب في كريب رقيق وهش" at bounding box center [1215, 483] width 567 height 73
type textarea "كيري، شيدر، رومي، موتزاريلا، خضار اند باستا"
click at [778, 540] on div "Product barcode Product barcode" at bounding box center [605, 564] width 607 height 47
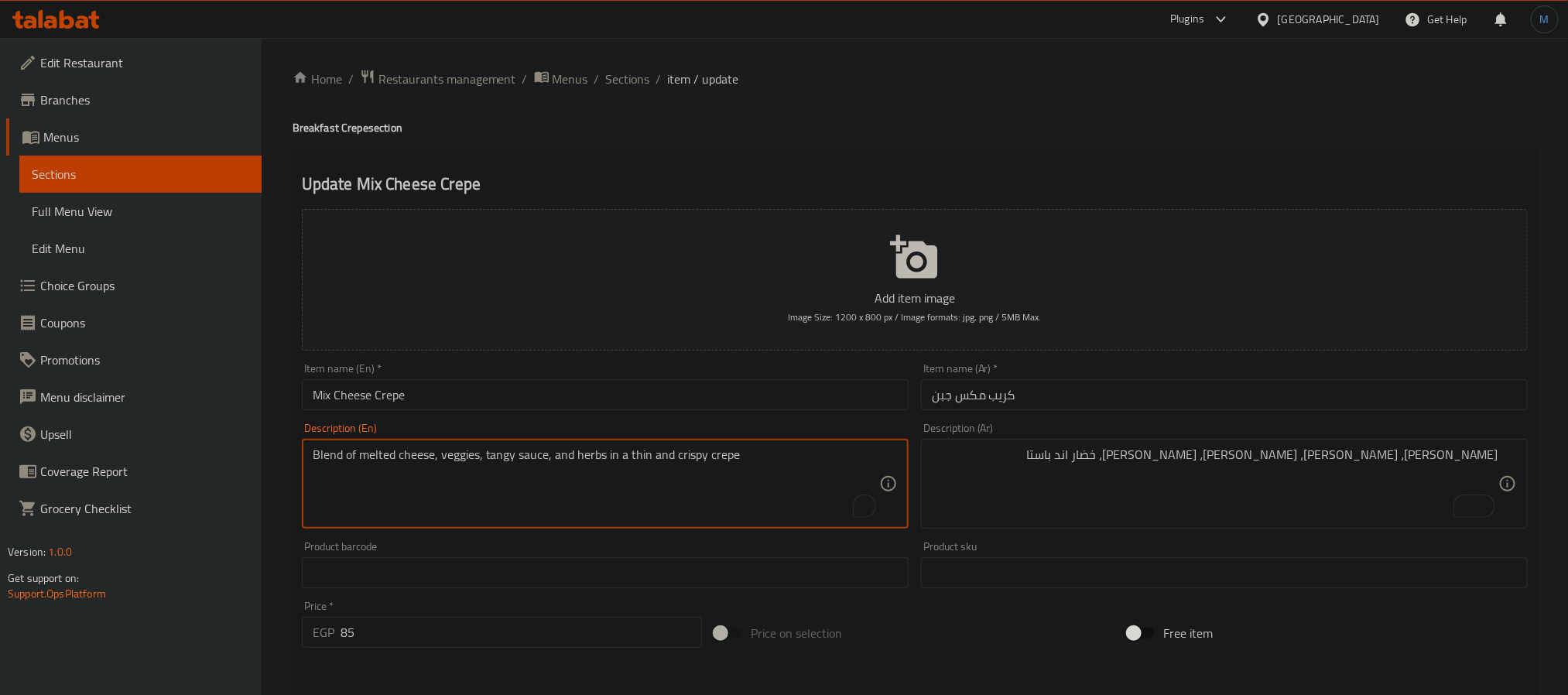
paste textarea "كيري، شيدر، رومي، موتزاريلا، خضار اند باستا"
type textarea "كيري، شيدر، رومي، موتزاريلا، خضار اند باستا"
paste textarea "Kiri, cheddar, roomi, mozzarella, vegetables and pasta"
click at [398, 457] on textarea "Kiri, cheddar, roomi, mozzarella, vegetables and pasta" at bounding box center [596, 483] width 567 height 73
click at [665, 476] on textarea "Kiri, cheddar, roumi, mozzarella, vegetables and pasta" at bounding box center [596, 483] width 567 height 73
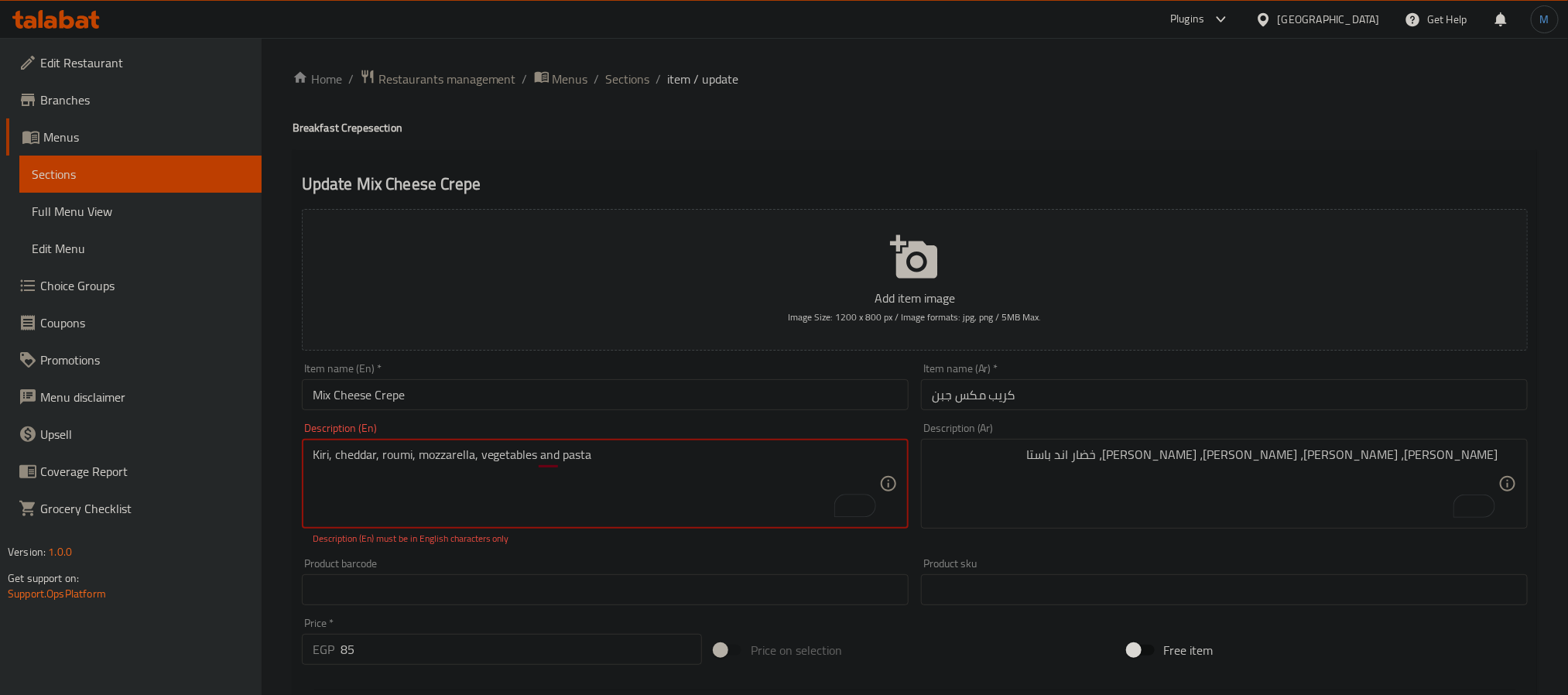
type textarea "Kiri, cheddar, roumi, mozzarella, vegetables and pasta"
click at [1076, 522] on div "كيري، شيدر، رومي، موتزاريلا، خضار اند باستا Description (Ar)" at bounding box center [1224, 483] width 607 height 89
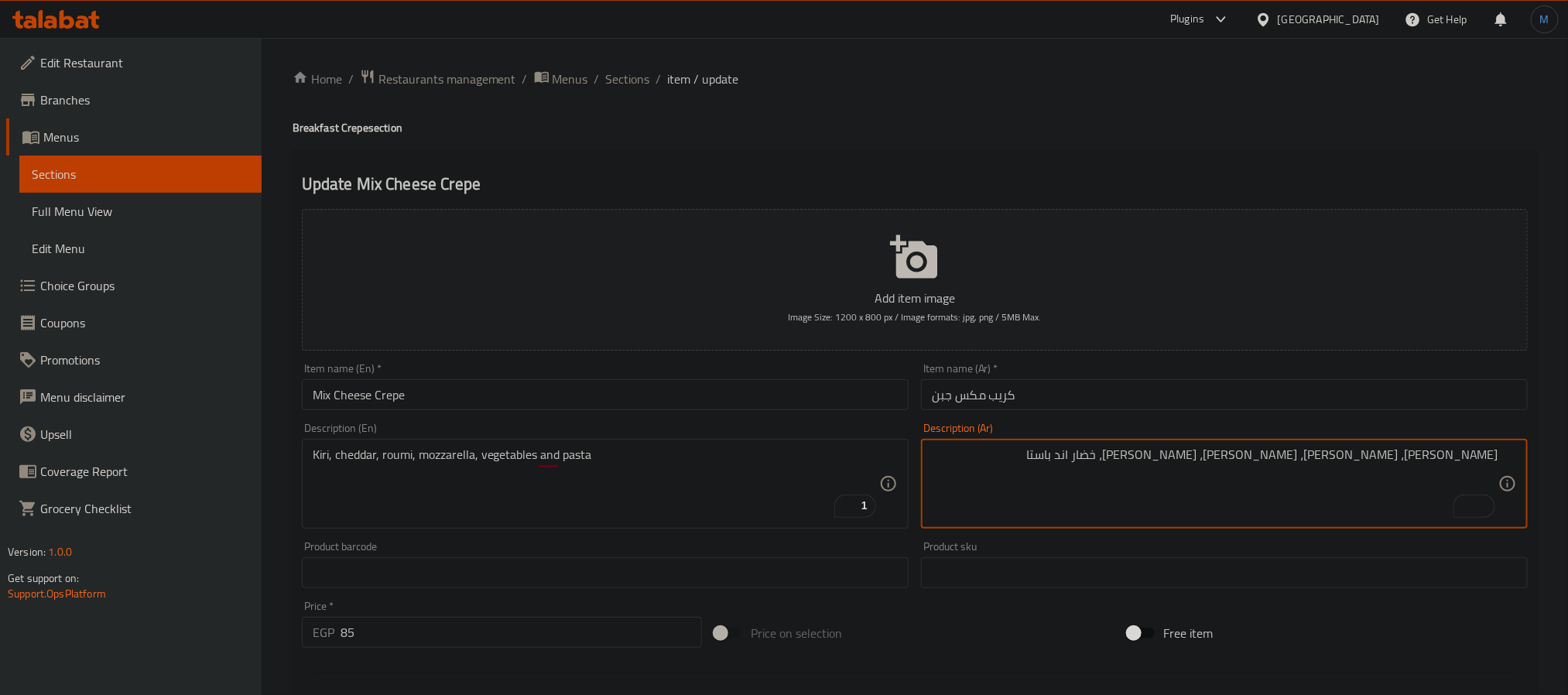
click at [1333, 465] on textarea "كيري، شيدر، رومي، موتزاريلا، خضار اند باستا" at bounding box center [1215, 483] width 567 height 73
click at [1324, 463] on textarea "كيري، شيدر، رومي، موتزاريلا، خضار اند باستا" at bounding box center [1215, 483] width 567 height 73
type textarea "كيري، شيدر، رومي، موتزاريلا، خضار سوب اند باستا"
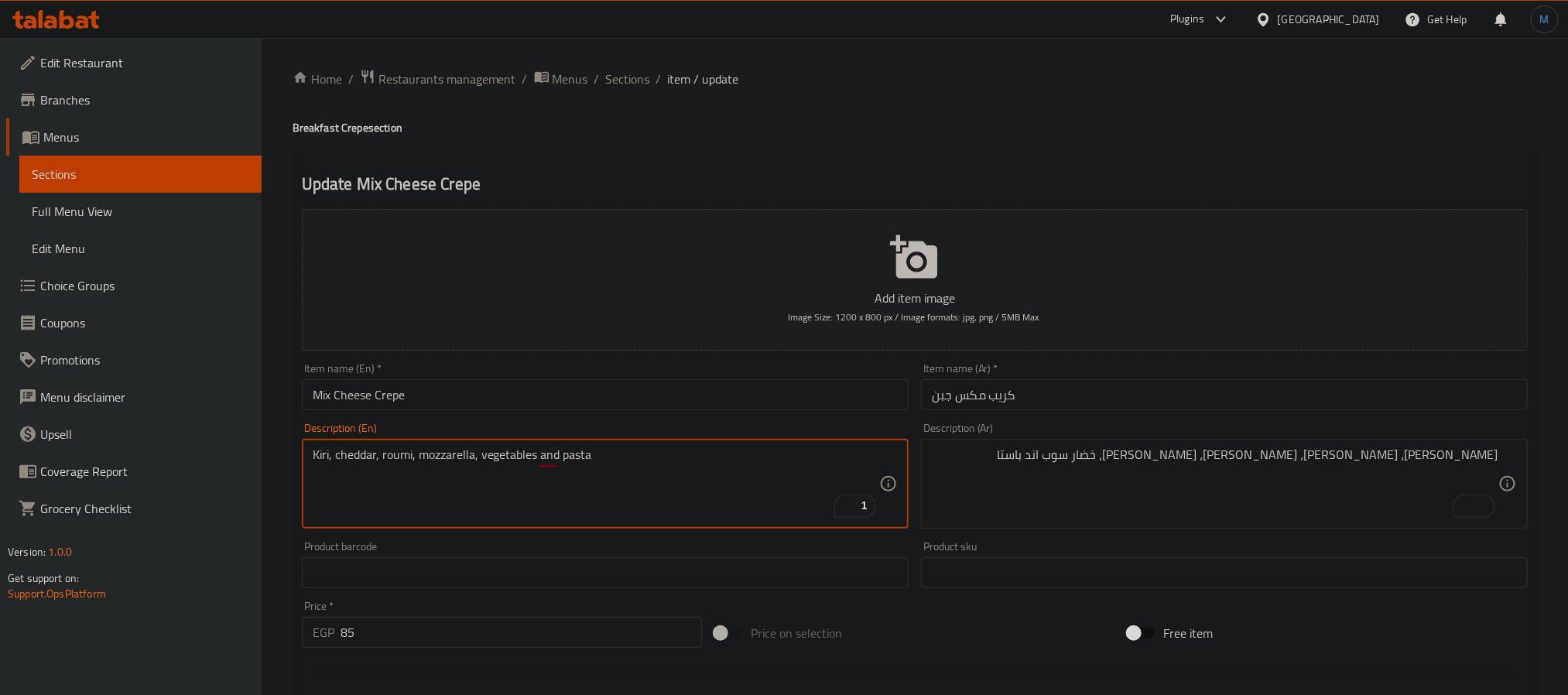
paste textarea "omi, mozzarella, vegetable soup"
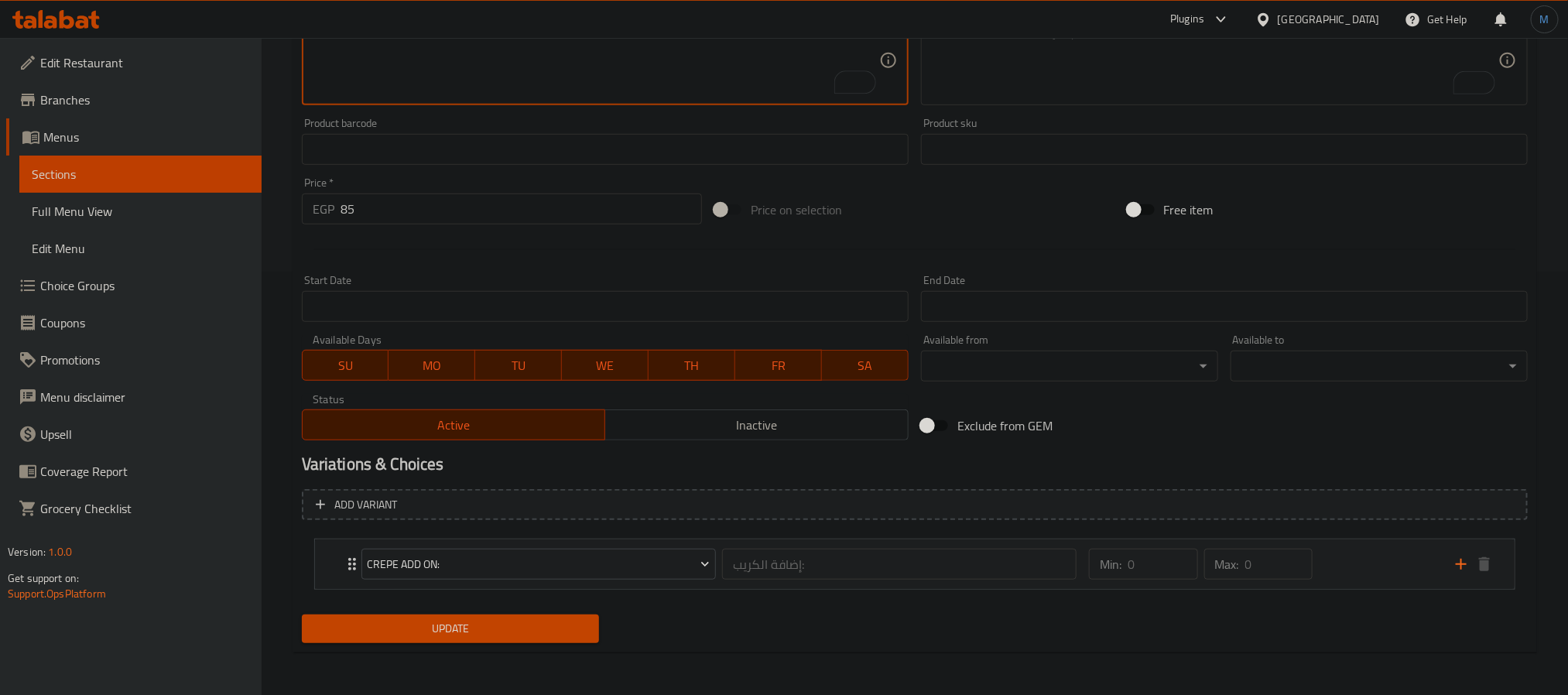
scroll to position [424, 0]
type textarea "Kiri, cheddar, roomi, mozzarella, vegetable soup and pasta"
click at [453, 624] on span "Update" at bounding box center [451, 627] width 273 height 20
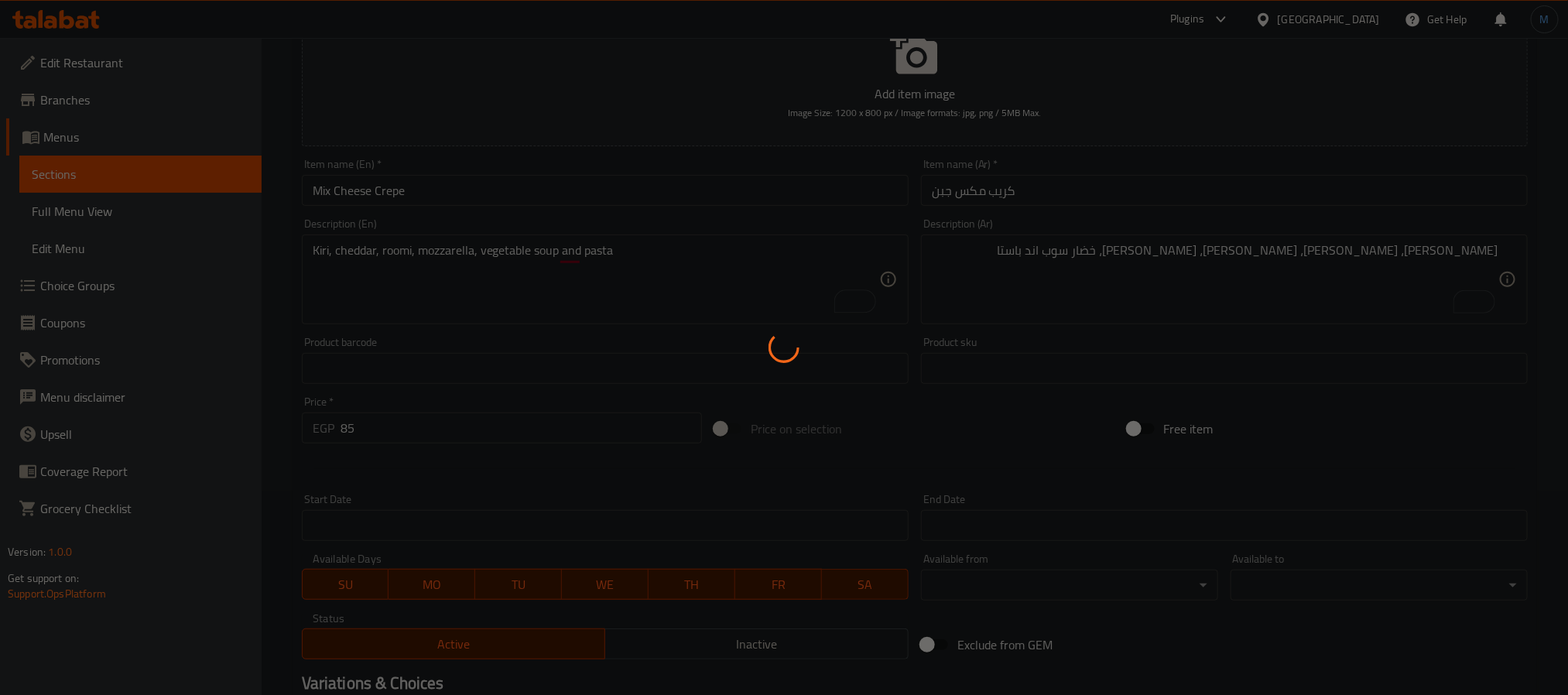
scroll to position [0, 0]
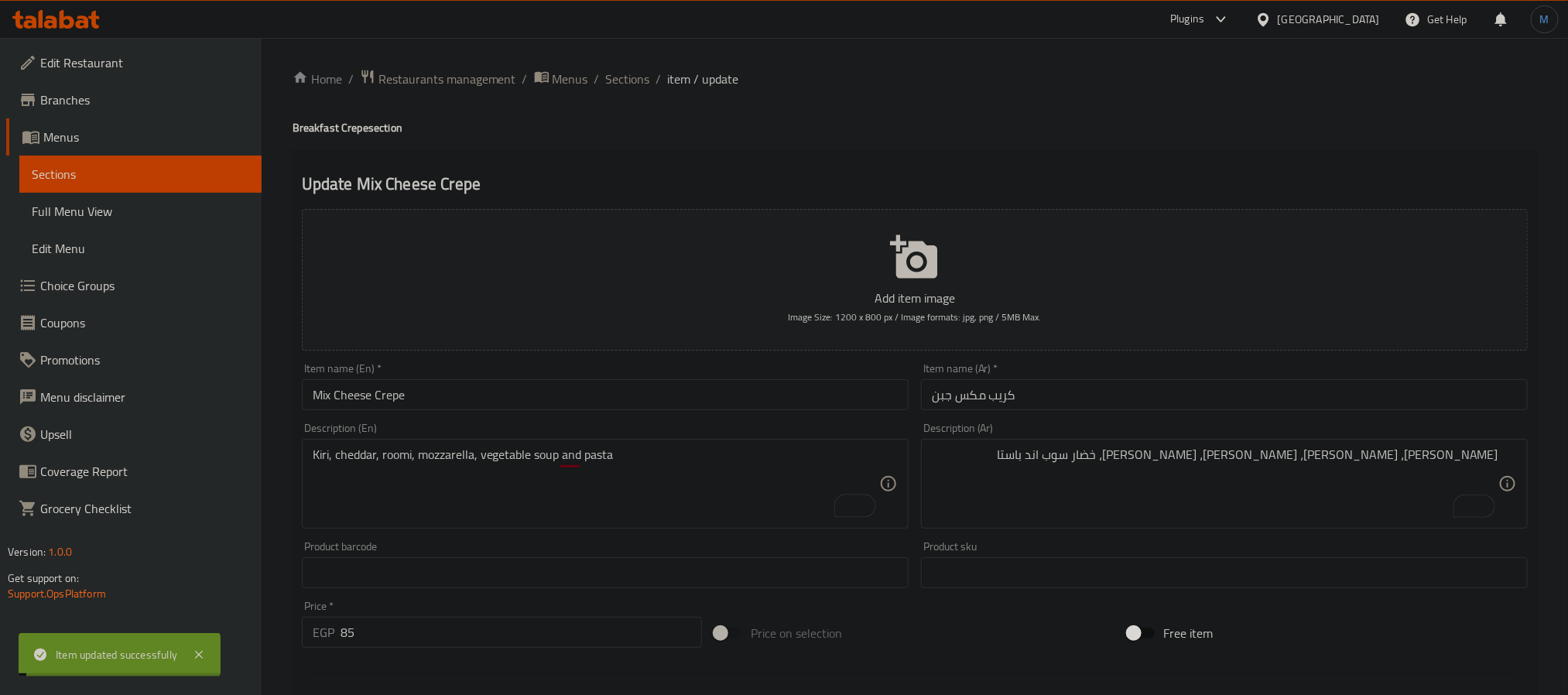
click at [578, 399] on input "Mix Cheese Crepe" at bounding box center [605, 394] width 607 height 31
click at [595, 82] on li "/" at bounding box center [597, 79] width 5 height 19
click at [606, 80] on span "Sections" at bounding box center [628, 79] width 44 height 19
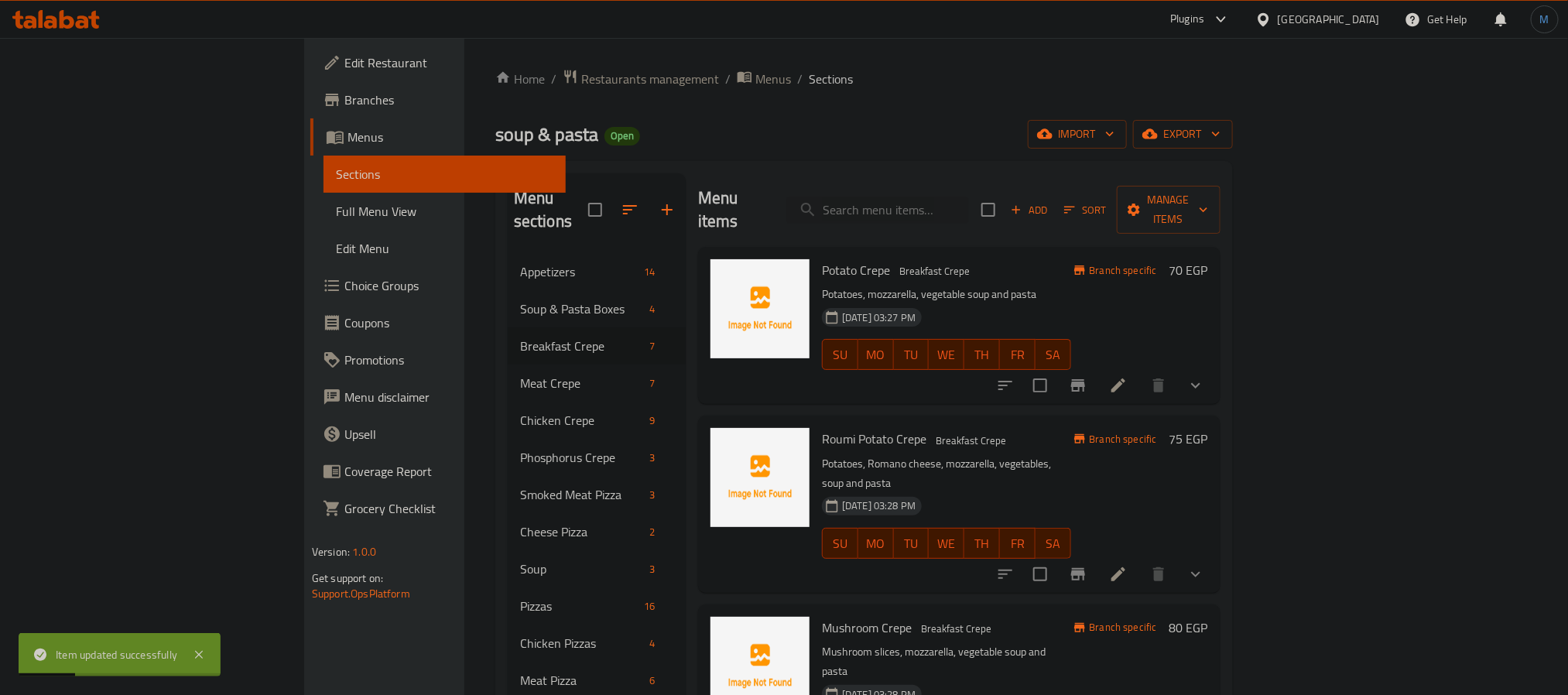
click at [1076, 430] on div "Roumi Potato Crepe Breakfast Crepe Potatoes, Romano cheese, mozzarella, vegetab…" at bounding box center [947, 504] width 261 height 164
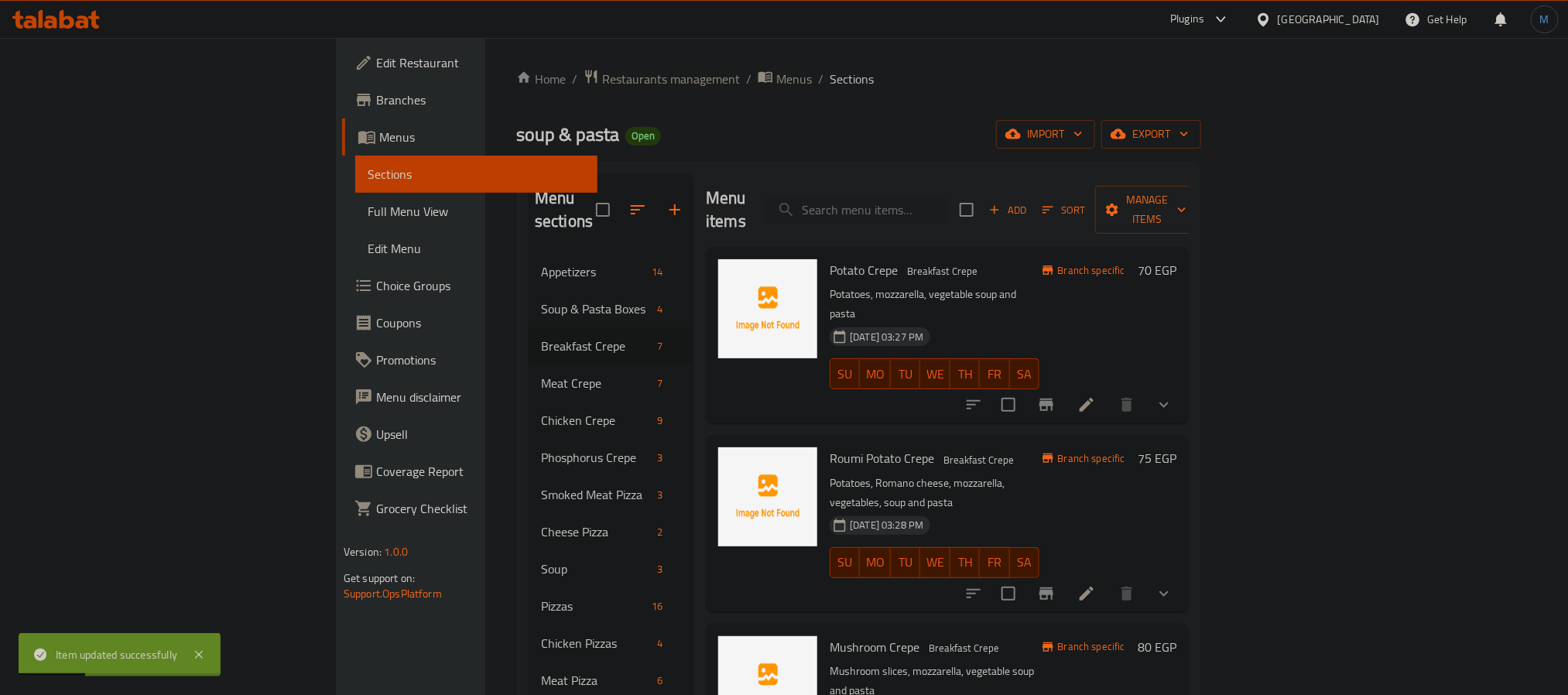
scroll to position [511, 0]
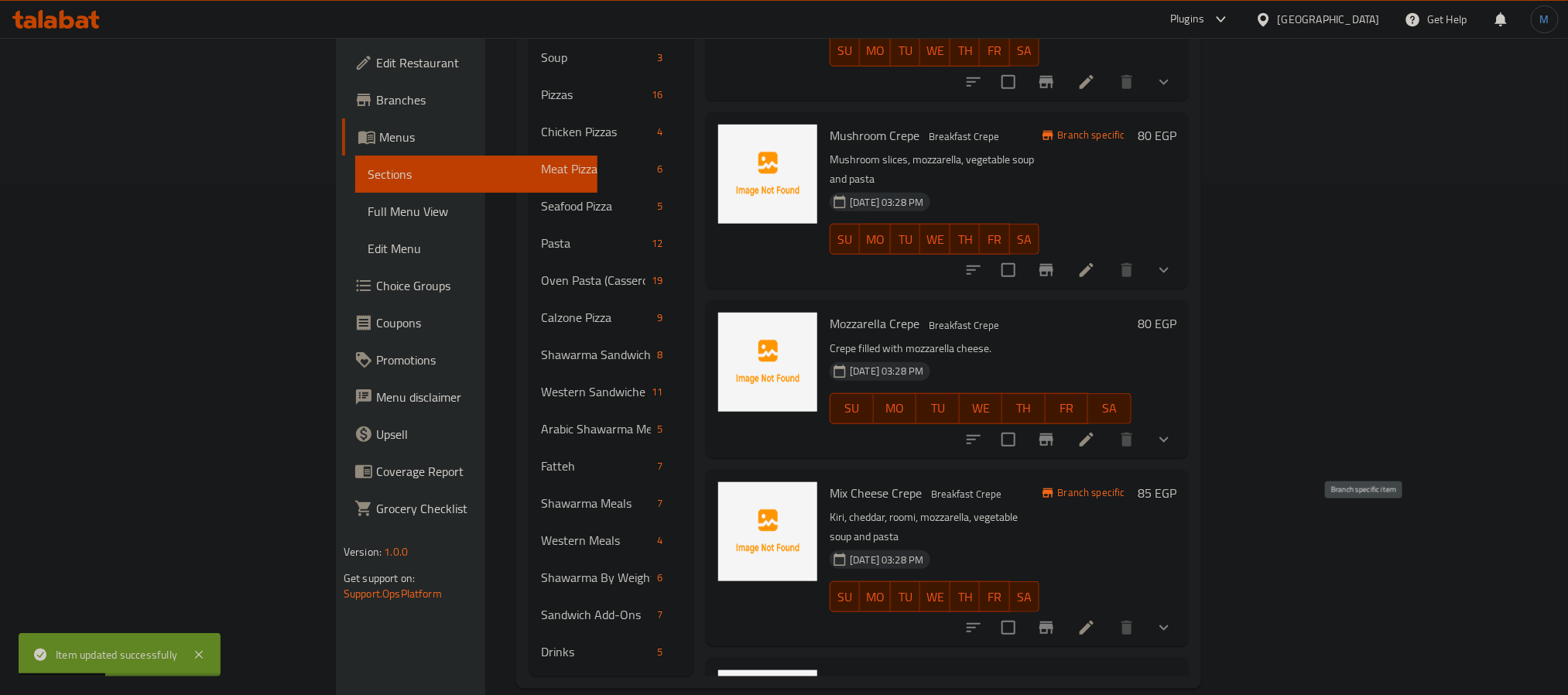
click at [1056, 618] on icon "Branch-specific-item" at bounding box center [1046, 627] width 19 height 19
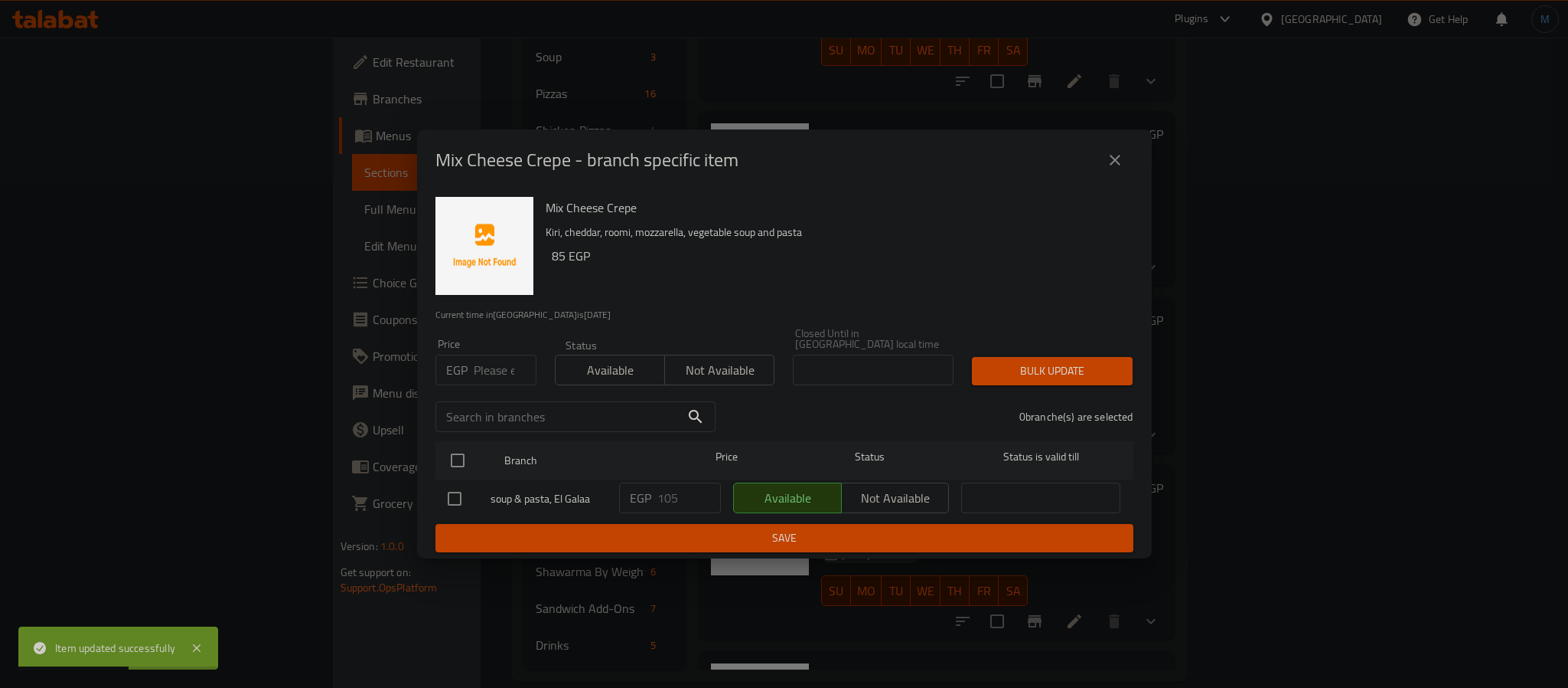
click at [480, 368] on input "number" at bounding box center [505, 370] width 63 height 31
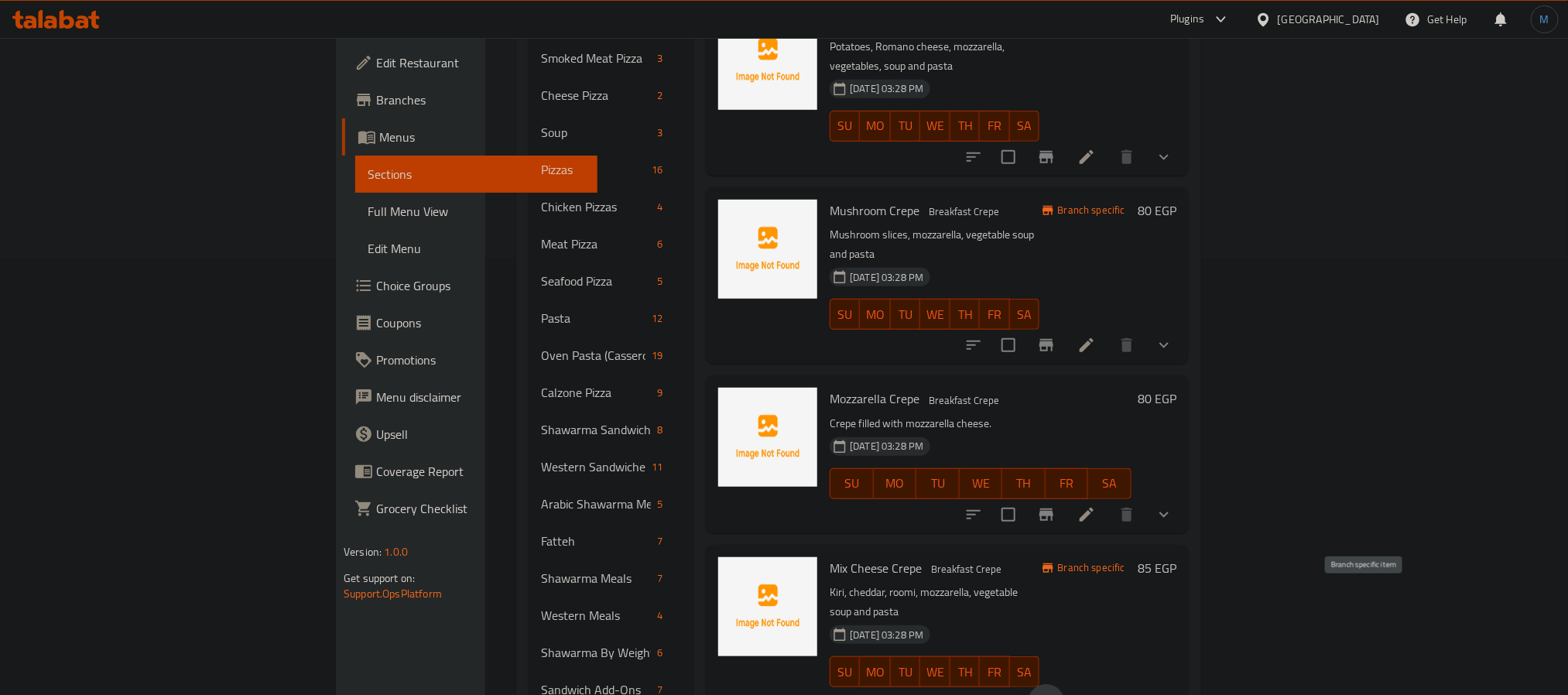
scroll to position [395, 0]
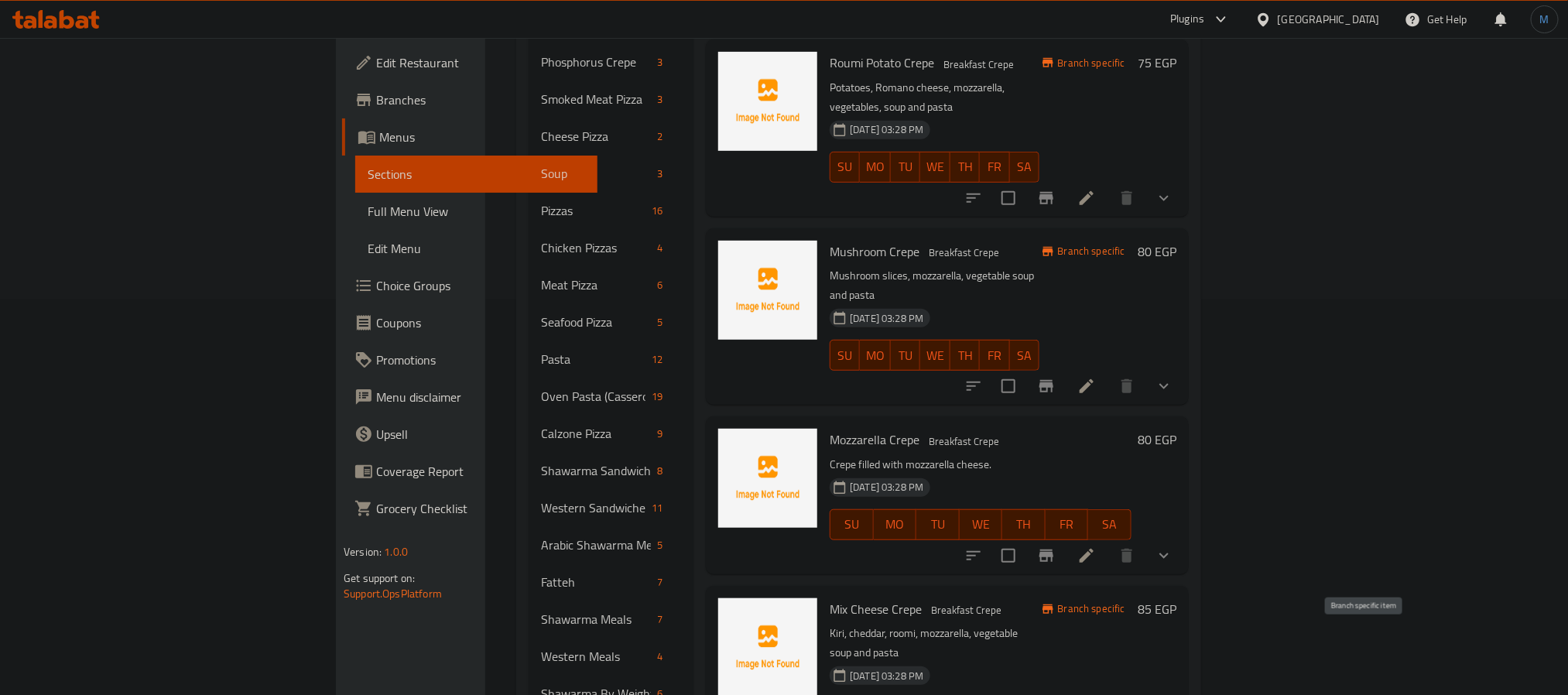
click at [1065, 537] on button "Branch-specific-item" at bounding box center [1047, 556] width 38 height 38
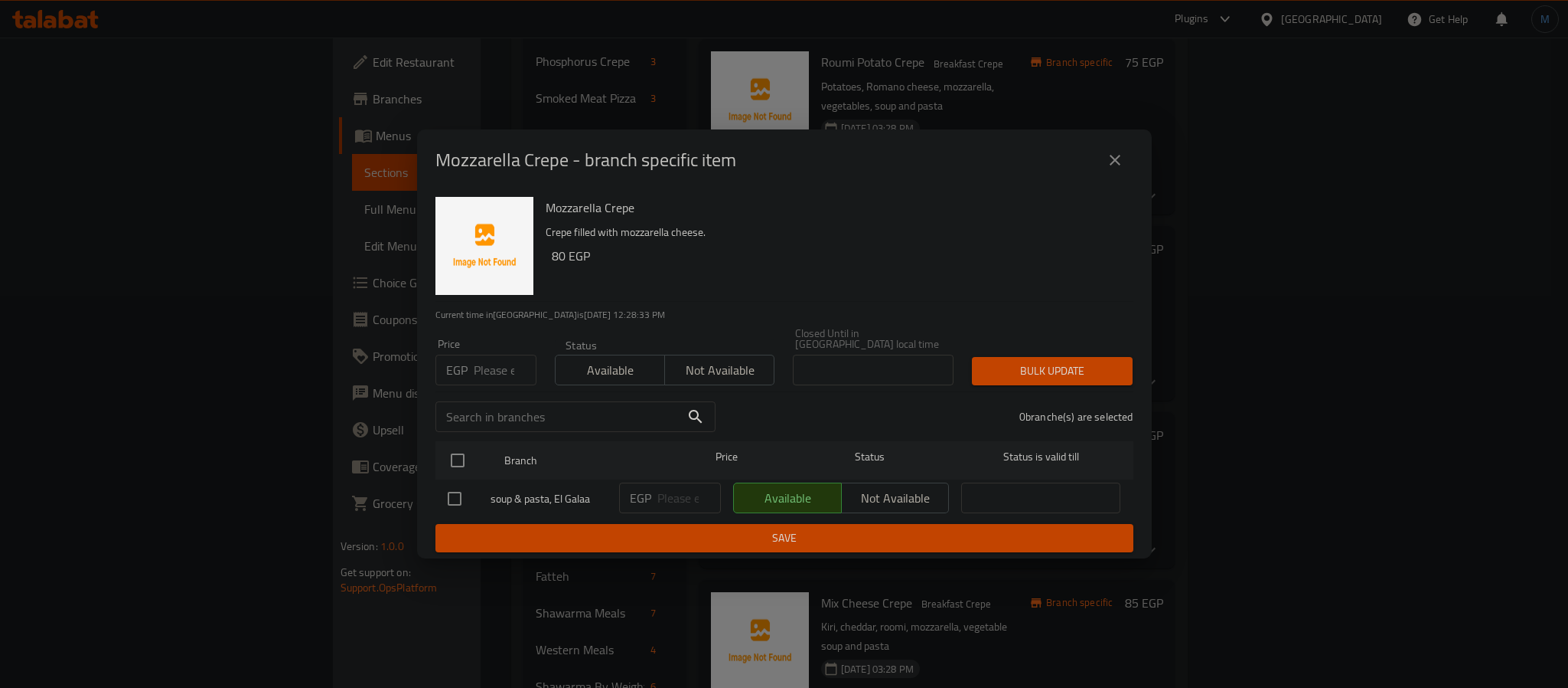
click at [497, 358] on input "number" at bounding box center [505, 370] width 63 height 31
type input "100"
click at [451, 483] on input "checkbox" at bounding box center [454, 498] width 32 height 32
checkbox input "true"
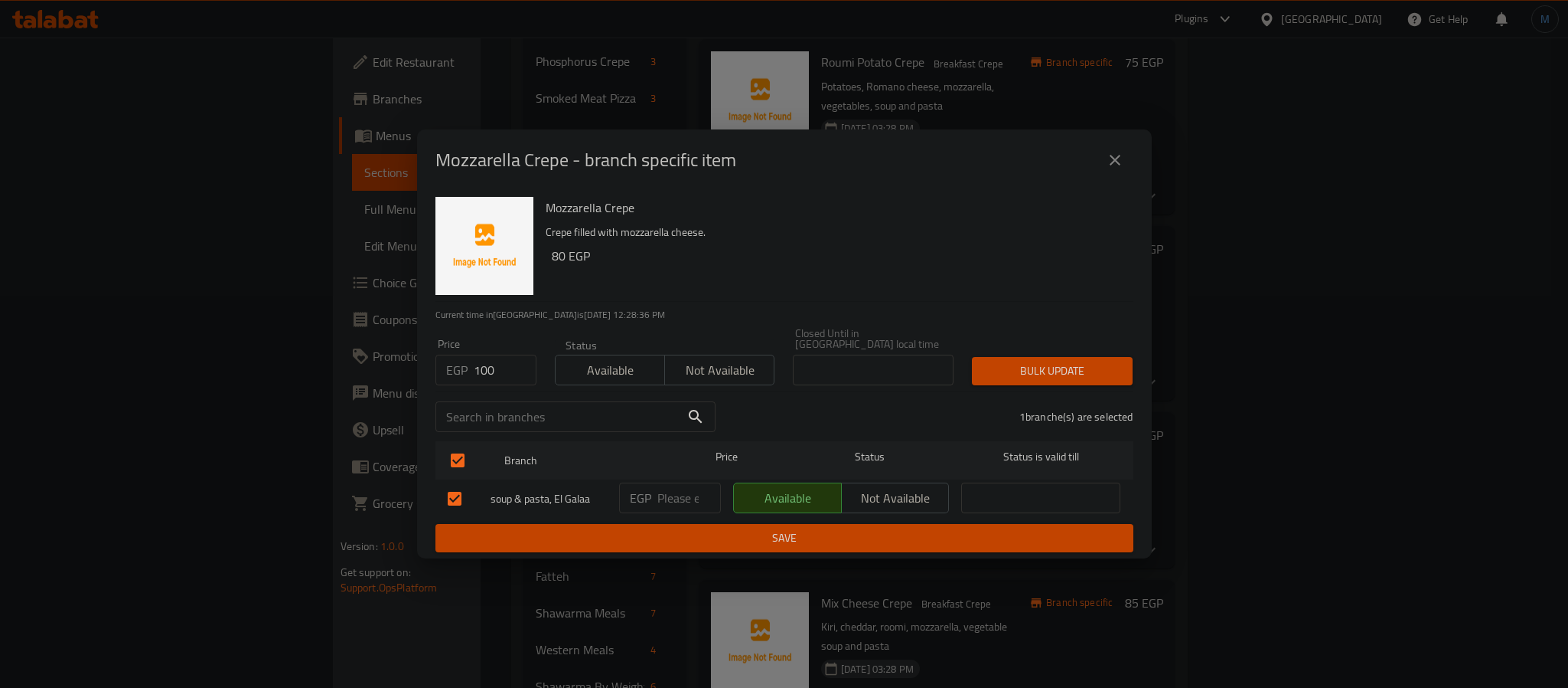
click at [1049, 332] on div "Price EGP 100 Price Status Available Not available Closed Until in Egypt local …" at bounding box center [784, 356] width 716 height 76
click at [1054, 362] on span "Bulk update" at bounding box center [1052, 371] width 136 height 19
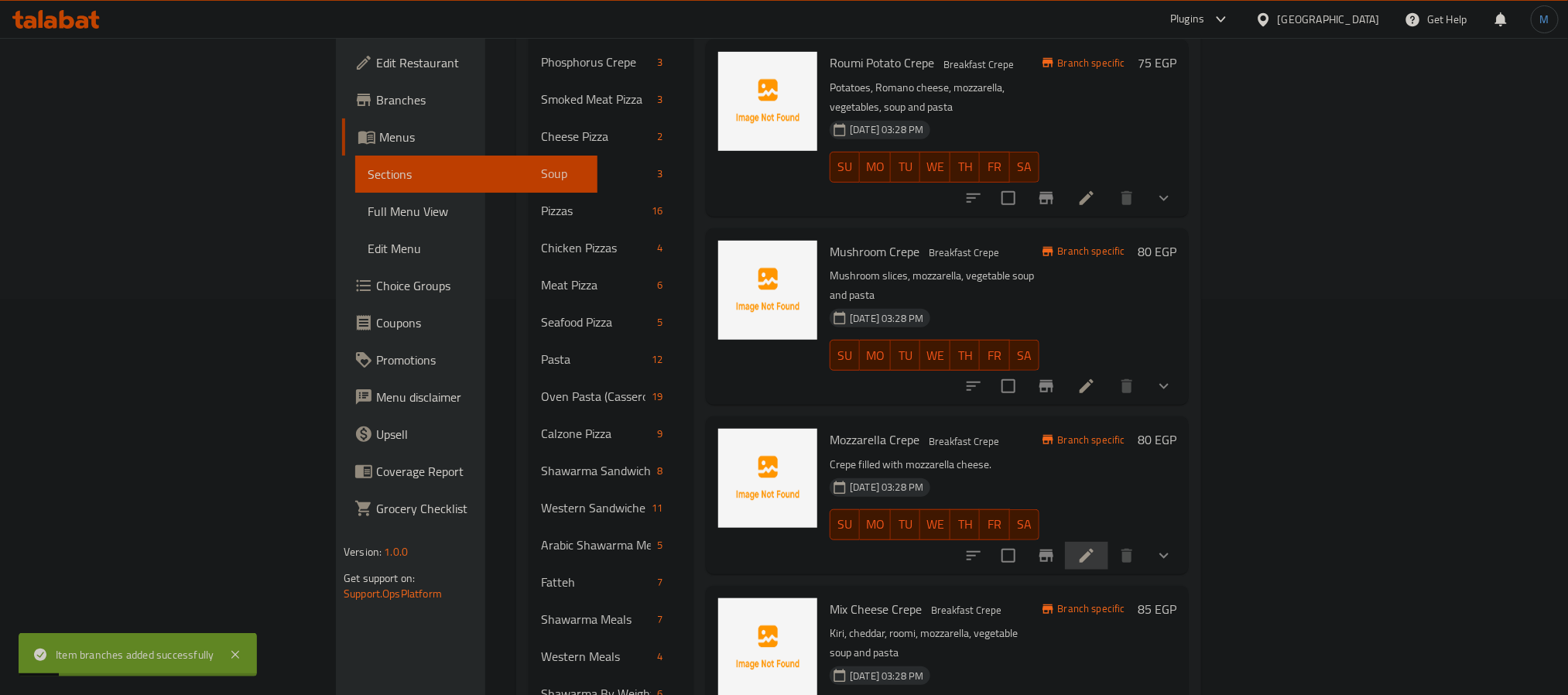
click at [1109, 541] on li at bounding box center [1086, 555] width 43 height 28
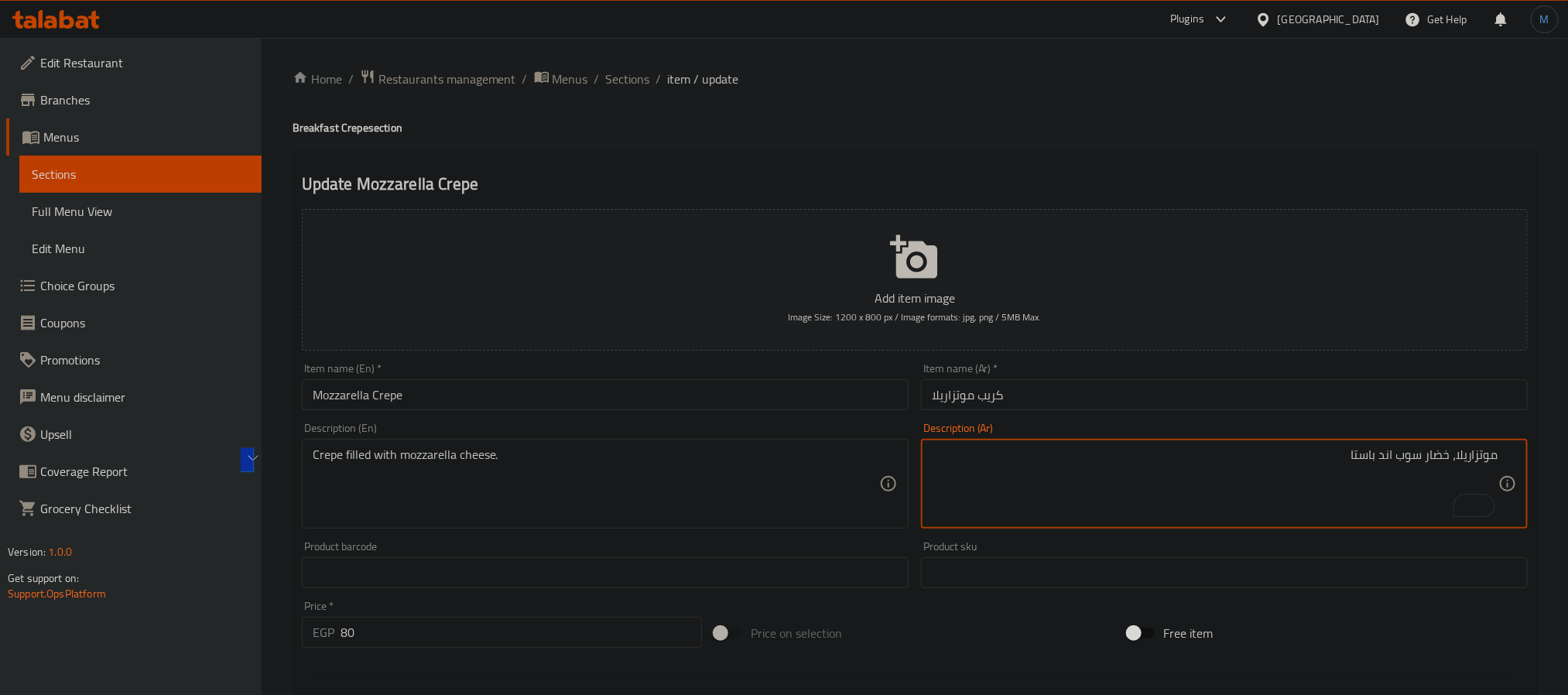
type textarea "موتزاريلا، خضار سوب اند باستا"
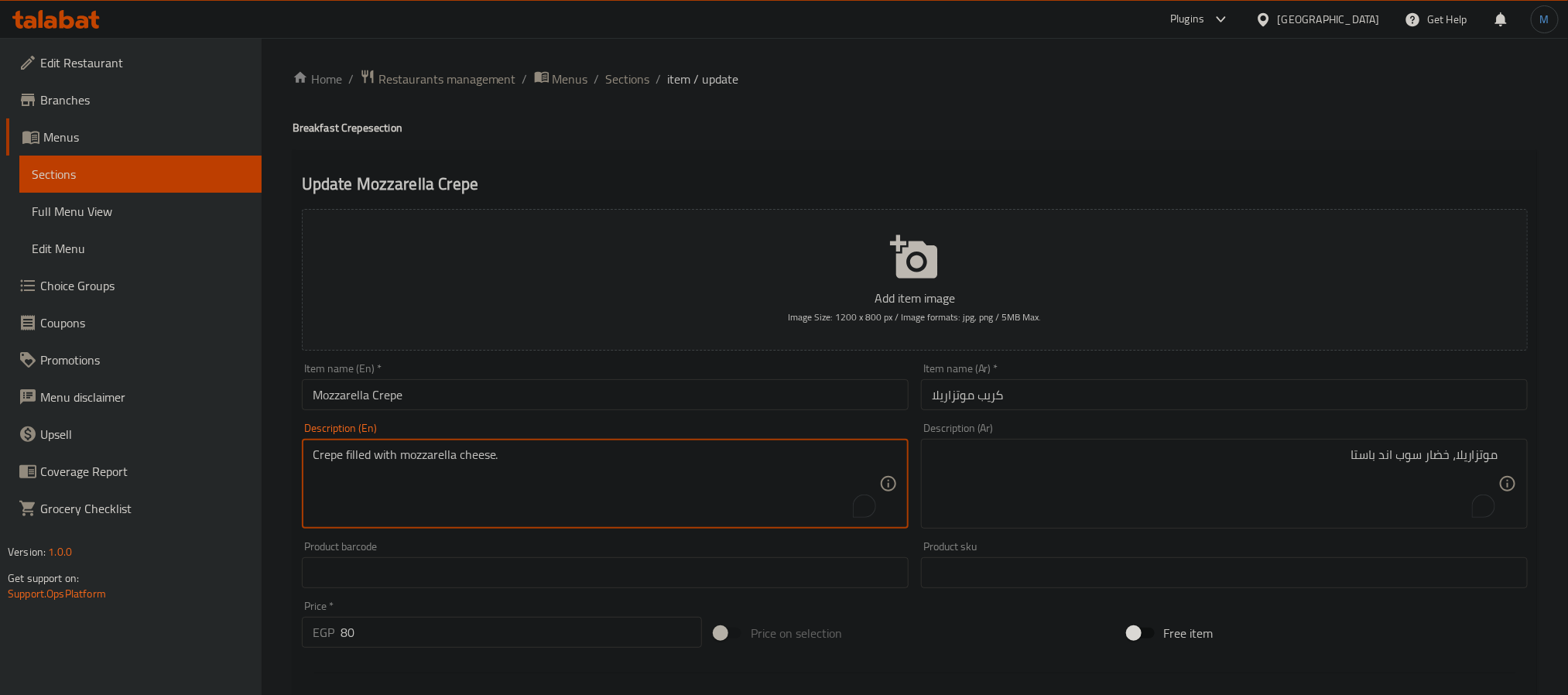
paste textarea "Mozzarella, vegetable soup and pasta"
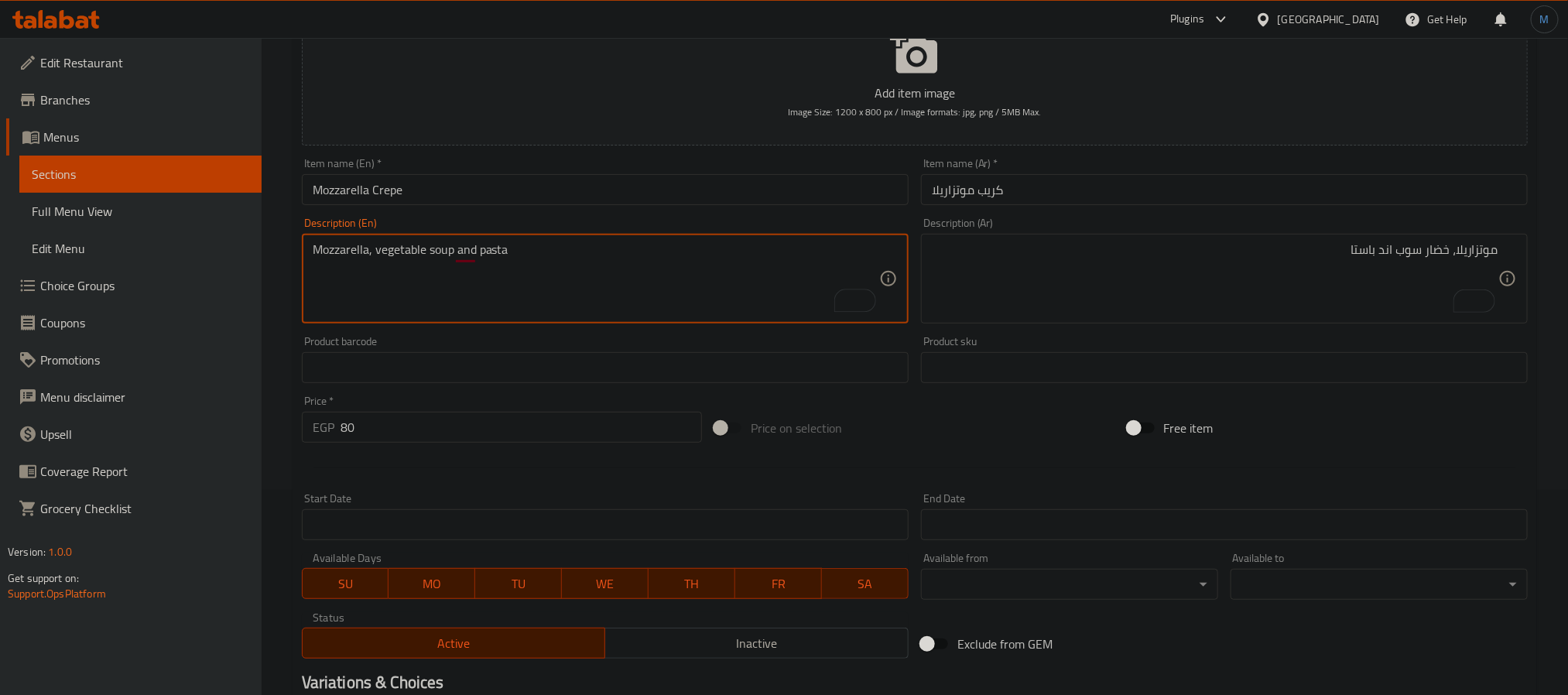
scroll to position [424, 0]
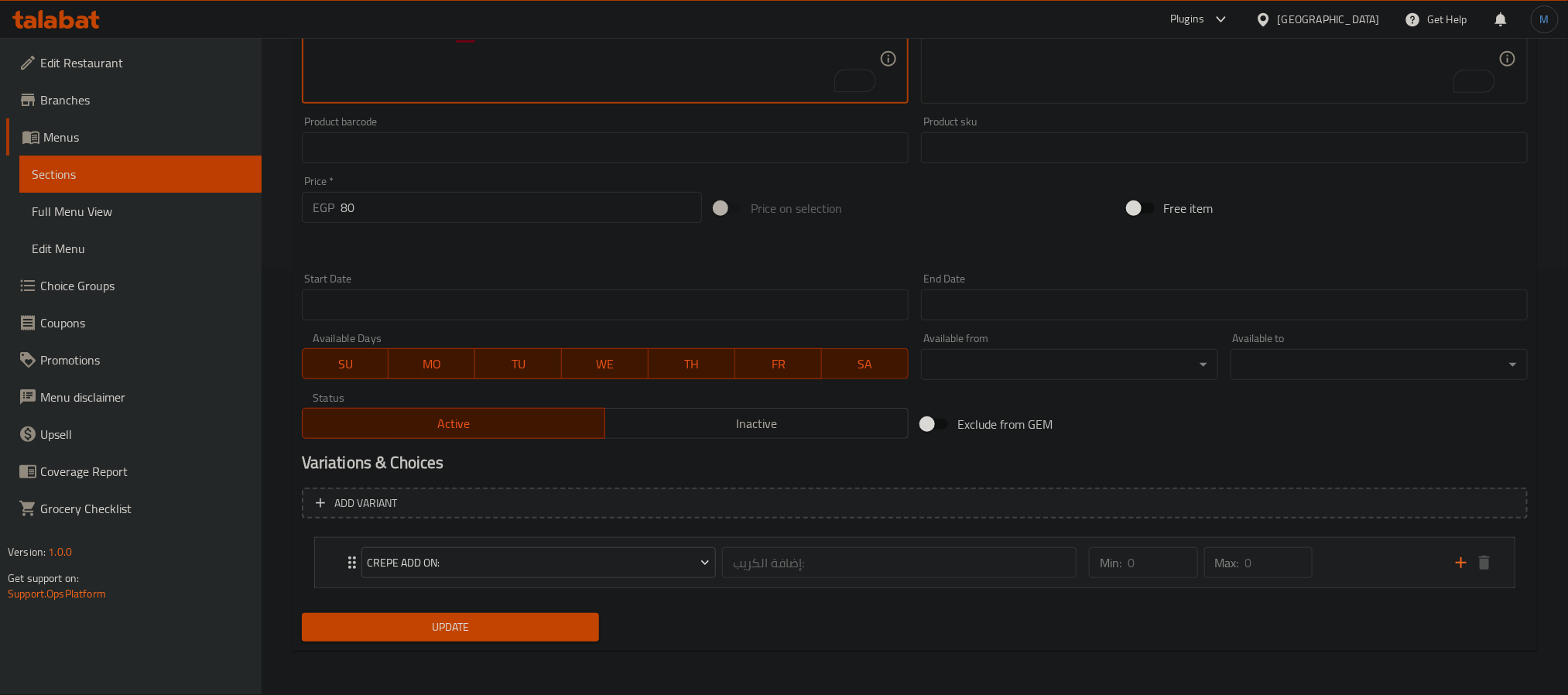
type textarea "Mozzarella, vegetable soup and pasta"
click at [488, 620] on span "Update" at bounding box center [451, 627] width 273 height 20
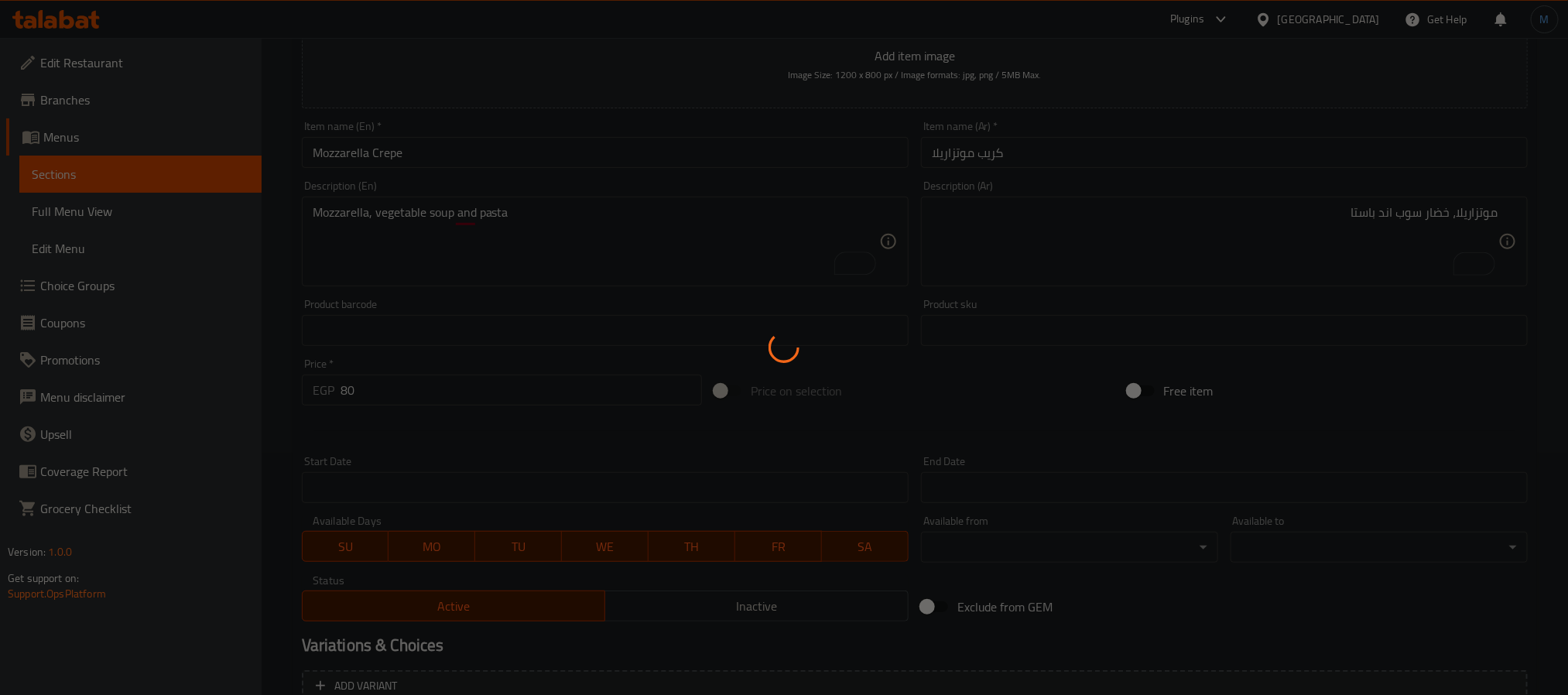
scroll to position [0, 0]
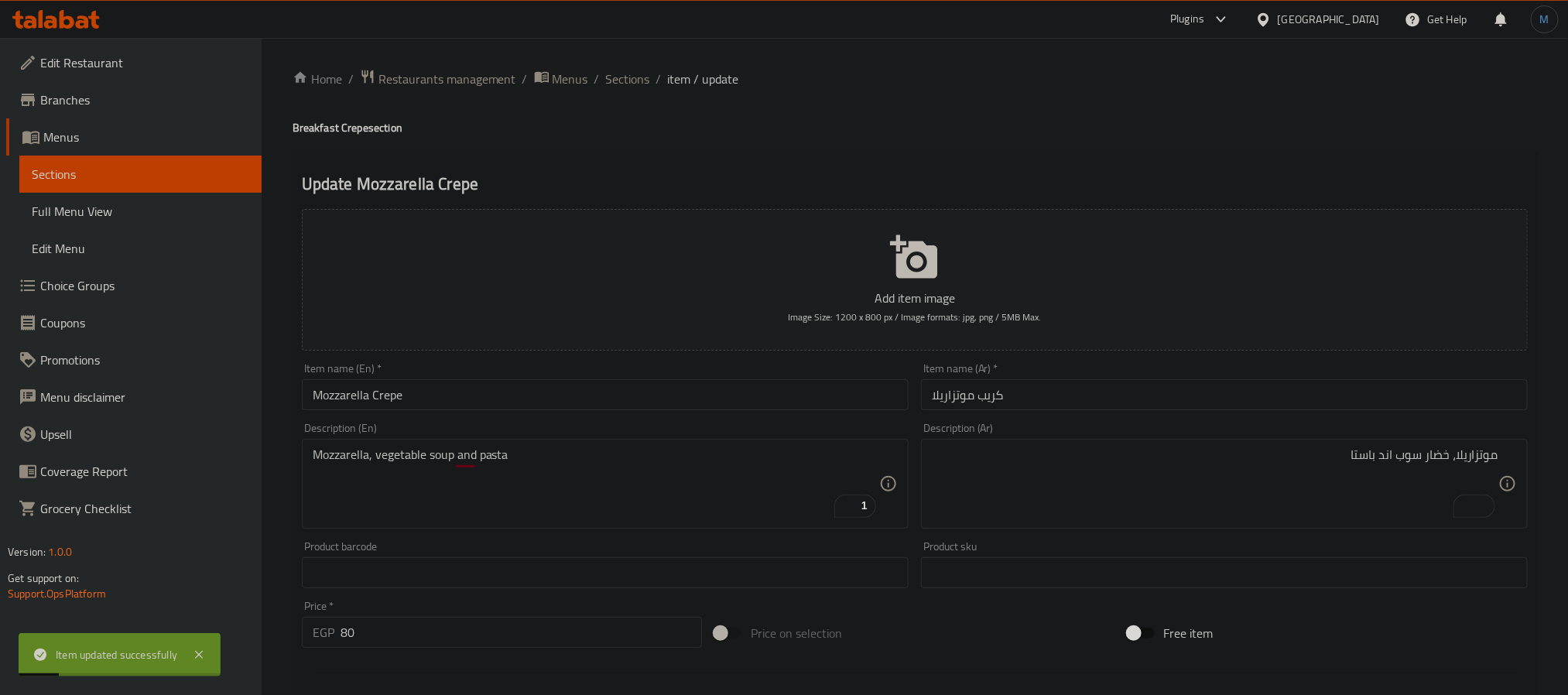
click at [455, 381] on input "Mozzarella Crepe" at bounding box center [605, 394] width 607 height 31
click at [636, 88] on span "Sections" at bounding box center [628, 79] width 44 height 19
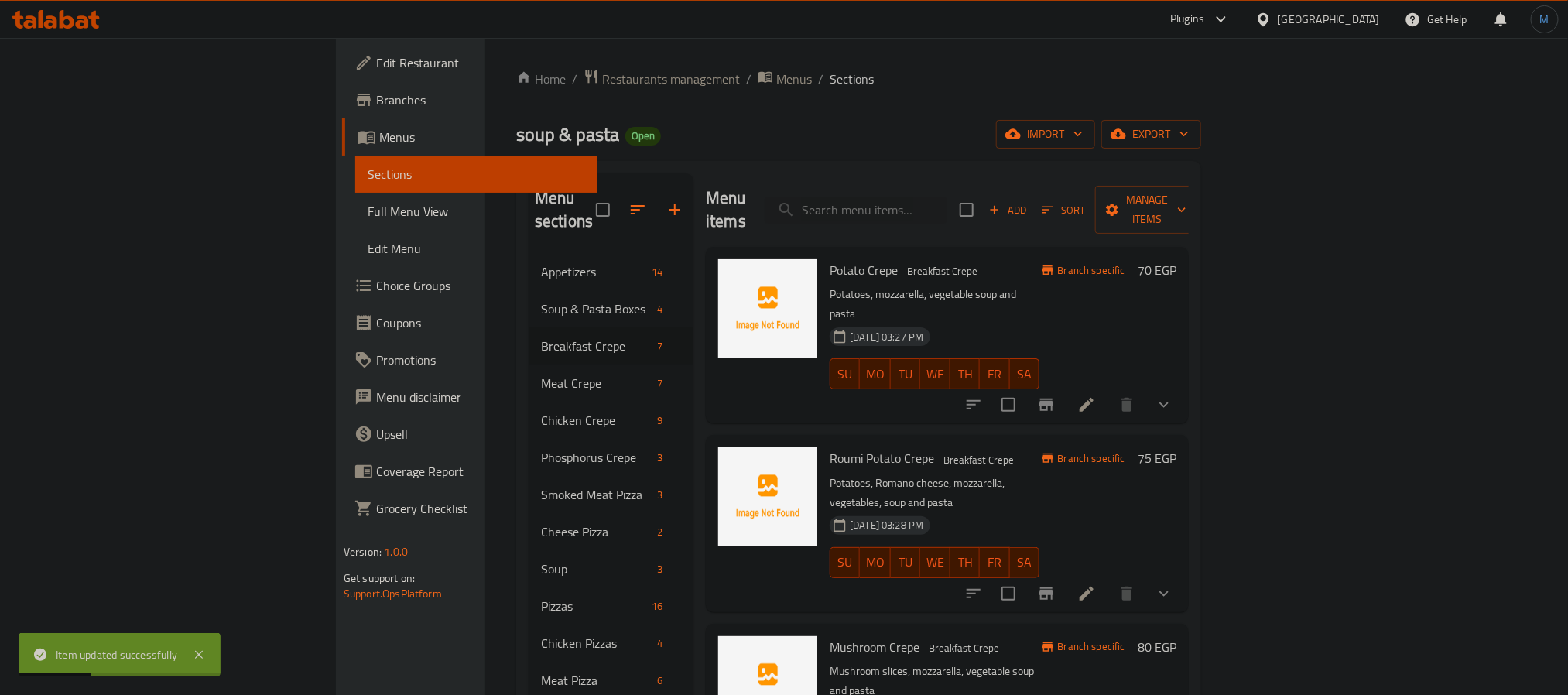
click at [1039, 473] on p "Potatoes, Romano cheese, mozzarella, vegetables, soup and pasta" at bounding box center [934, 492] width 209 height 38
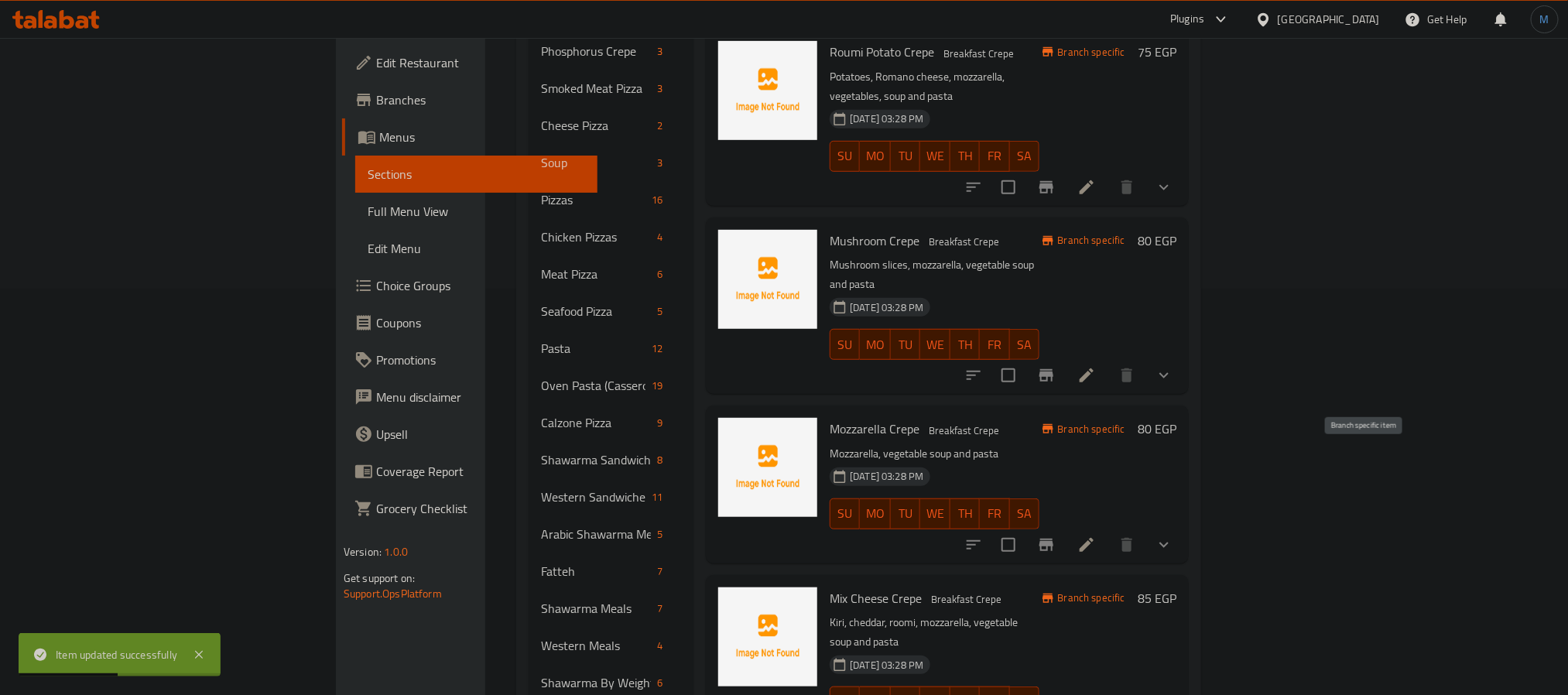
click at [1065, 526] on button "Branch-specific-item" at bounding box center [1047, 545] width 38 height 38
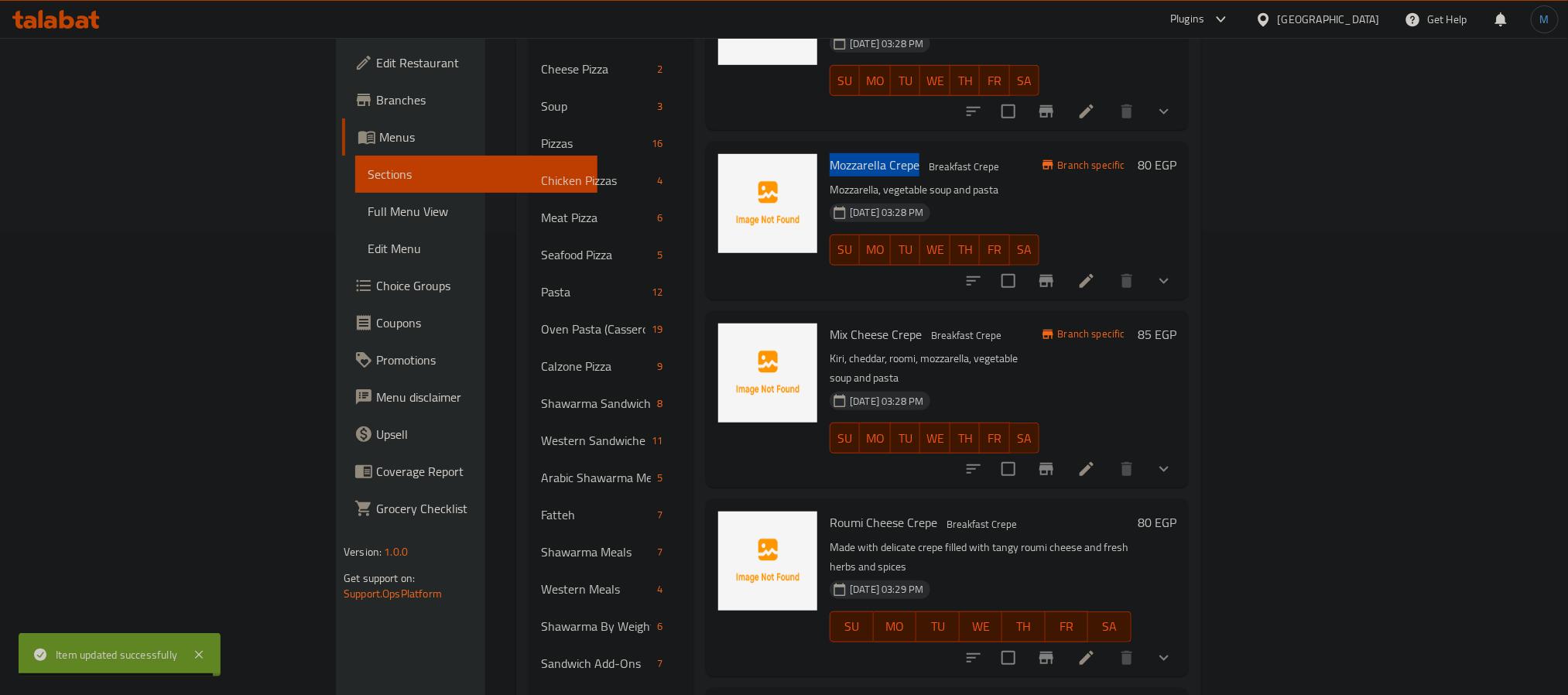
scroll to position [511, 0]
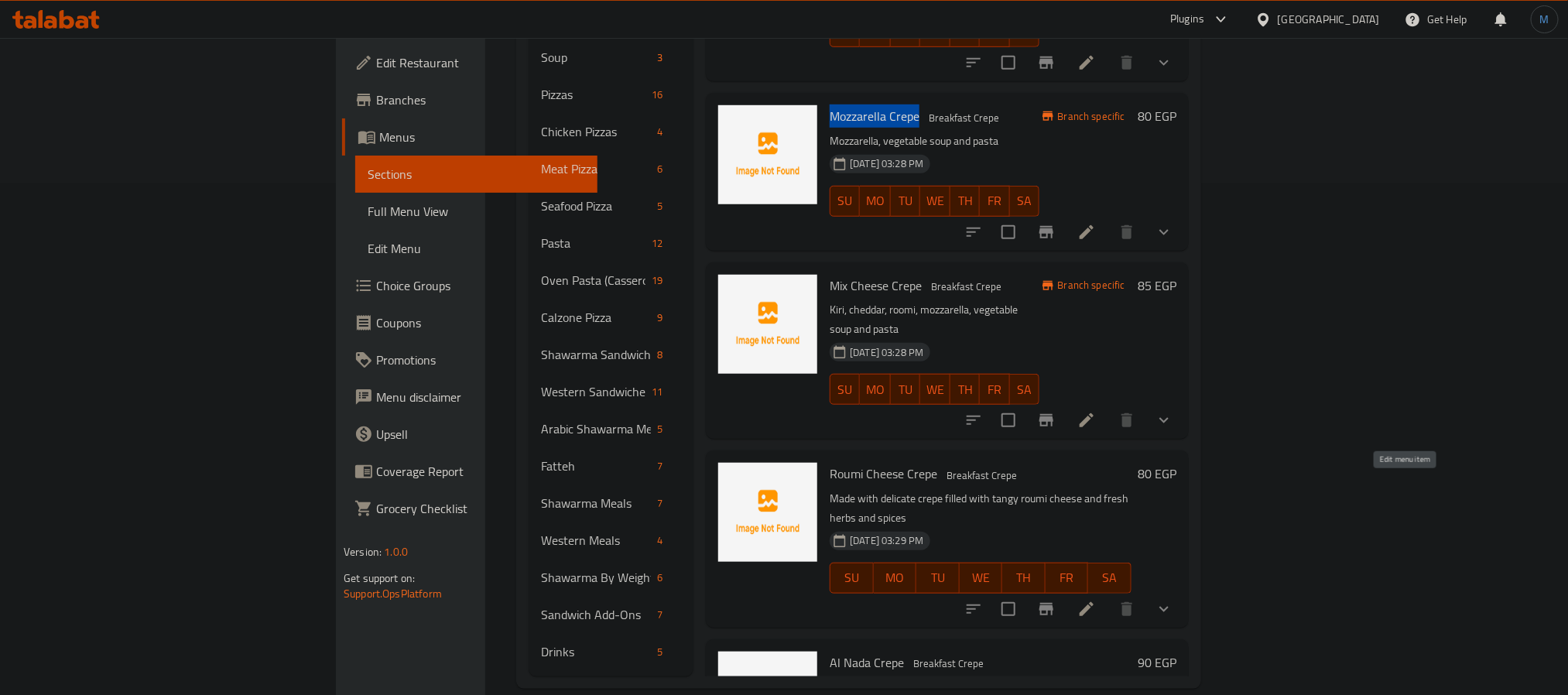
click at [1096, 599] on icon at bounding box center [1086, 608] width 19 height 19
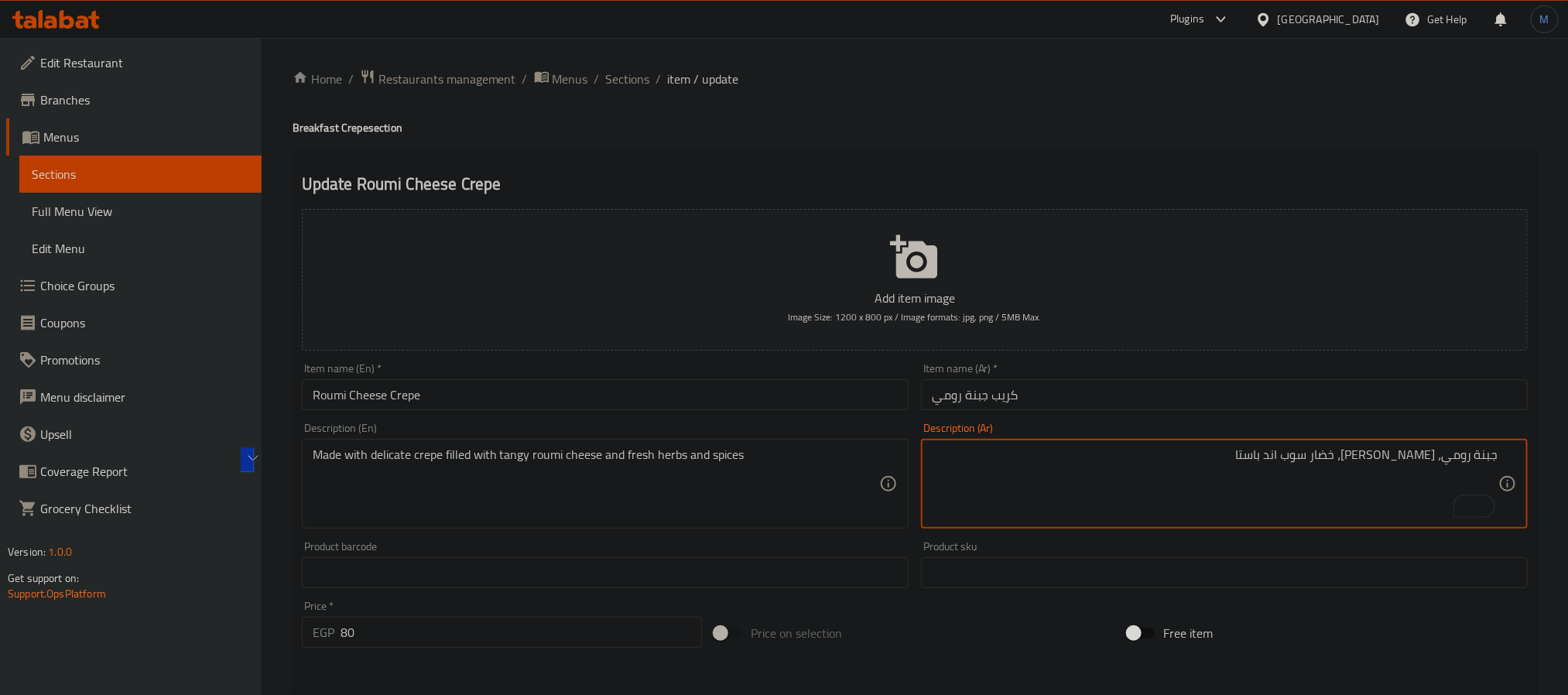
type textarea "جبنة رومي، [PERSON_NAME]، خضار سوب اند باستا"
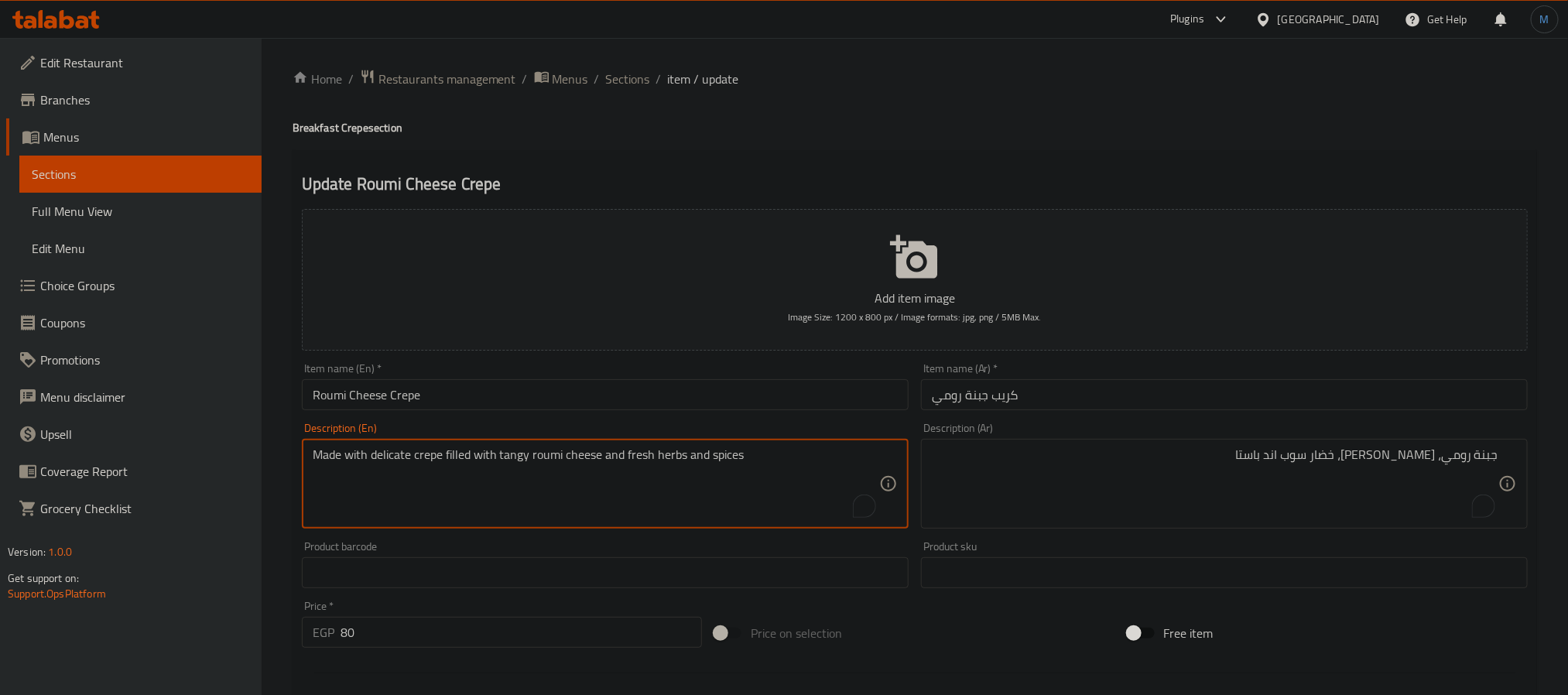
paste textarea "Roumi cheese, mozzarella, vegetable soup and pasta"
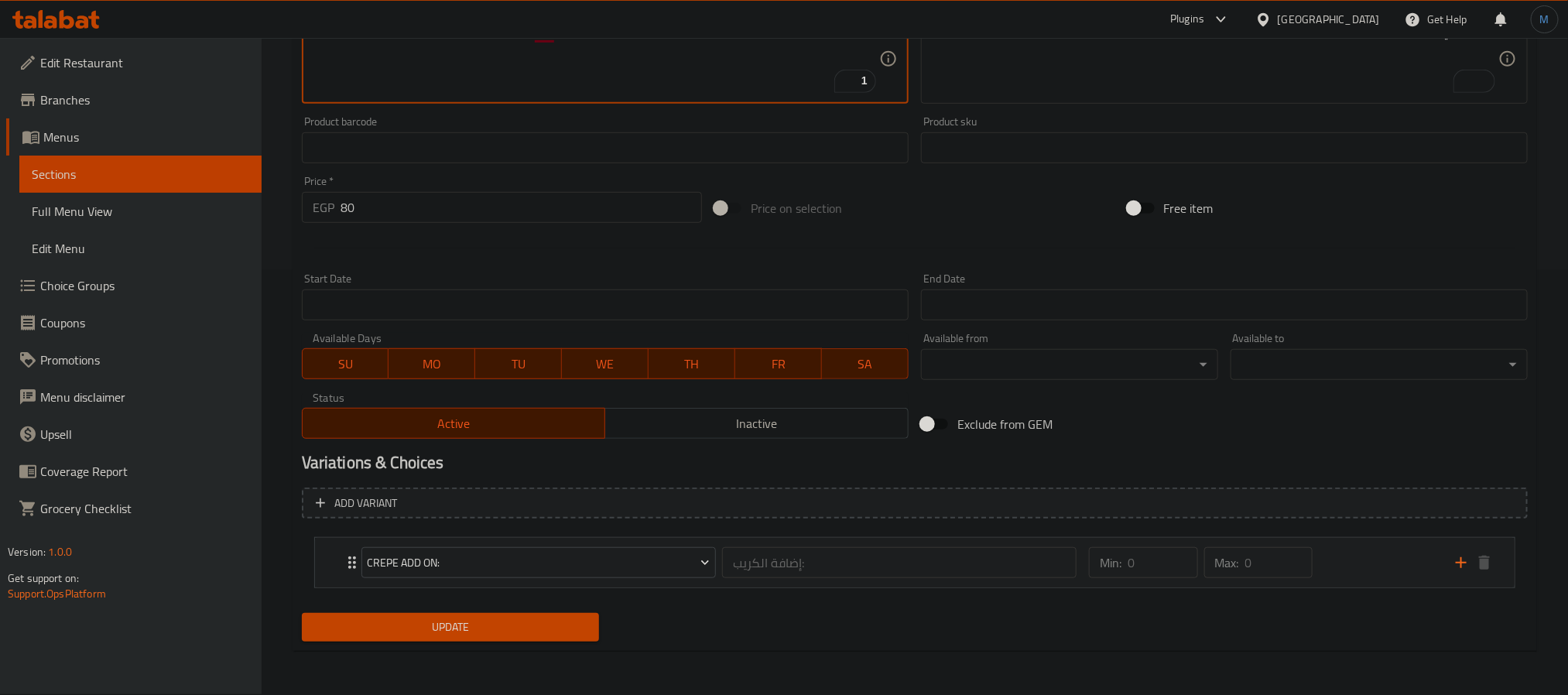
type textarea "Roumi cheese, mozzarella, vegetable soup and pasta"
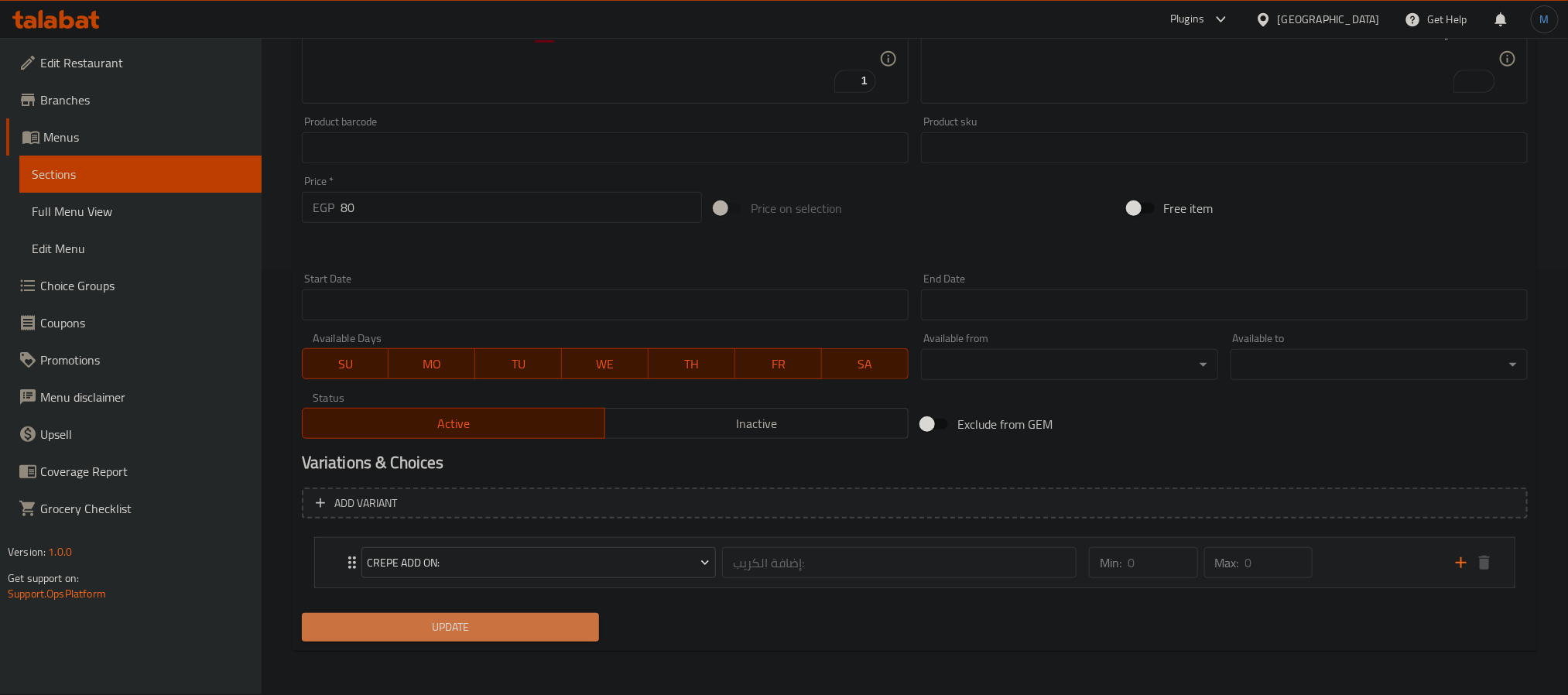
click at [552, 624] on span "Update" at bounding box center [451, 627] width 273 height 20
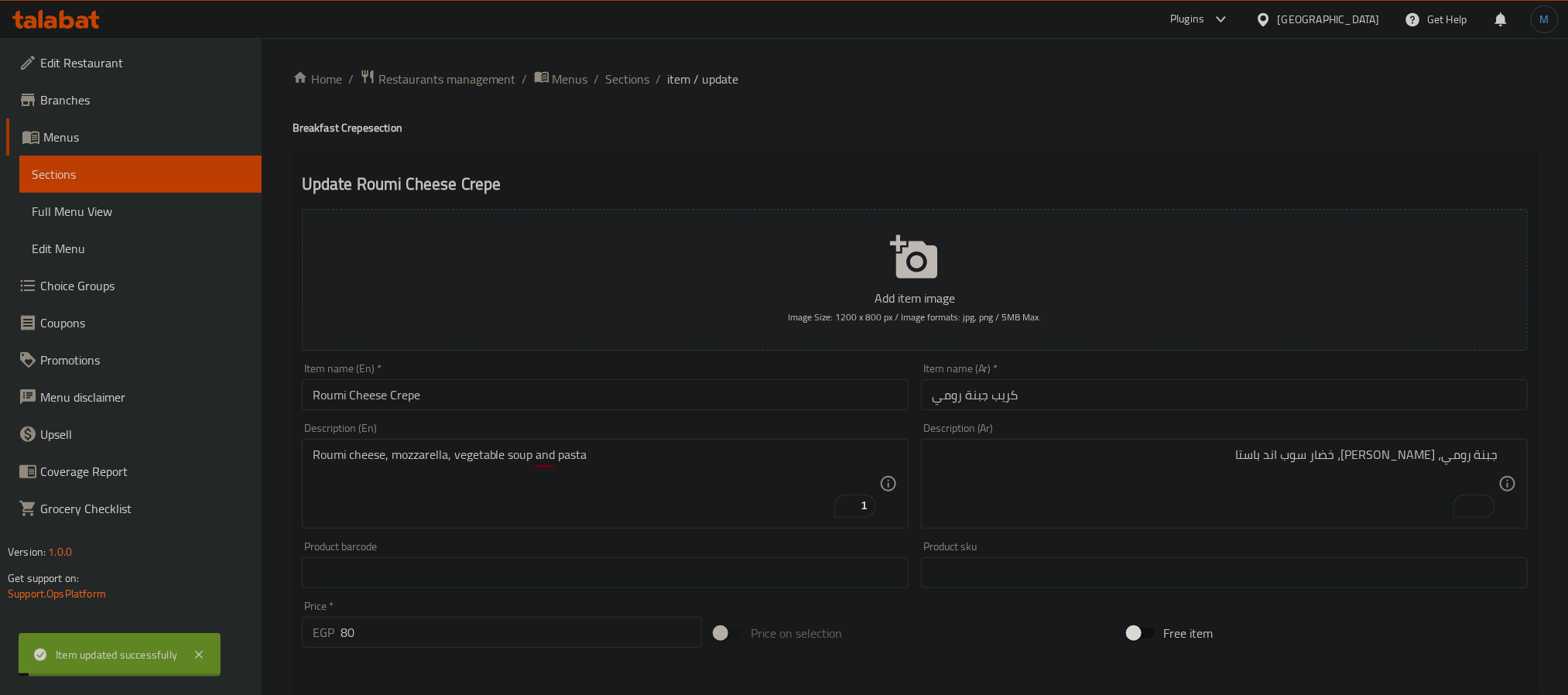
click at [493, 405] on input "Roumi Cheese Crepe" at bounding box center [605, 394] width 607 height 31
click at [611, 88] on span "Sections" at bounding box center [628, 79] width 44 height 19
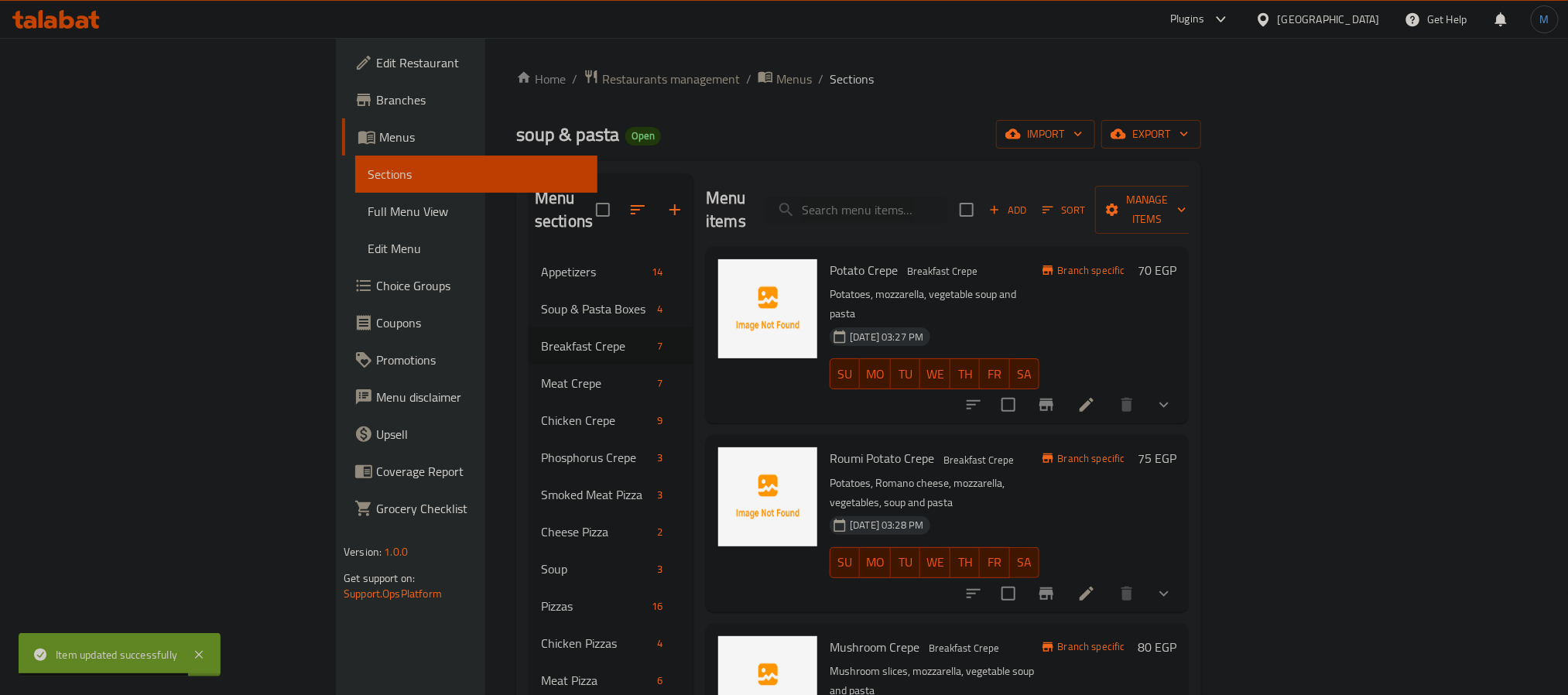
click at [1039, 447] on h6 "Roumi Potato Crepe Breakfast Crepe" at bounding box center [934, 457] width 209 height 21
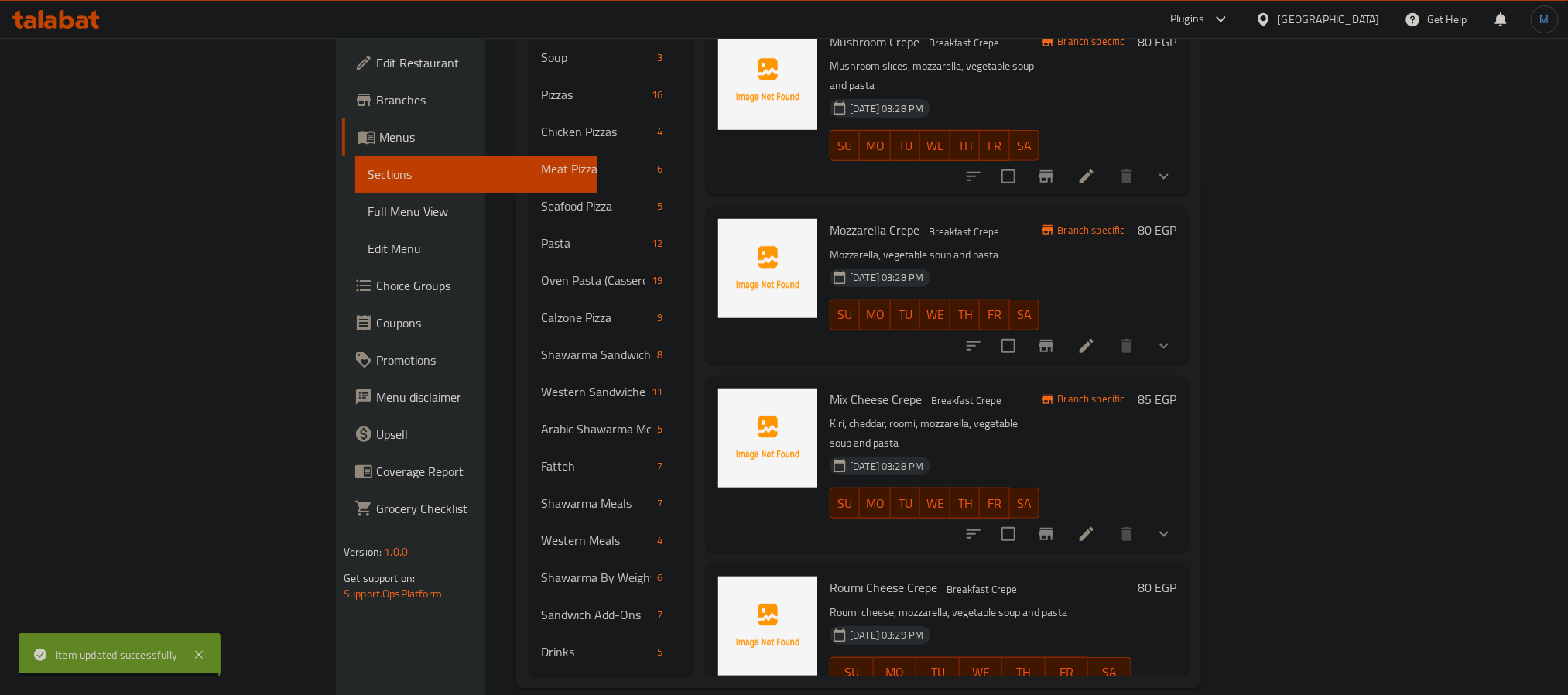
scroll to position [207, 0]
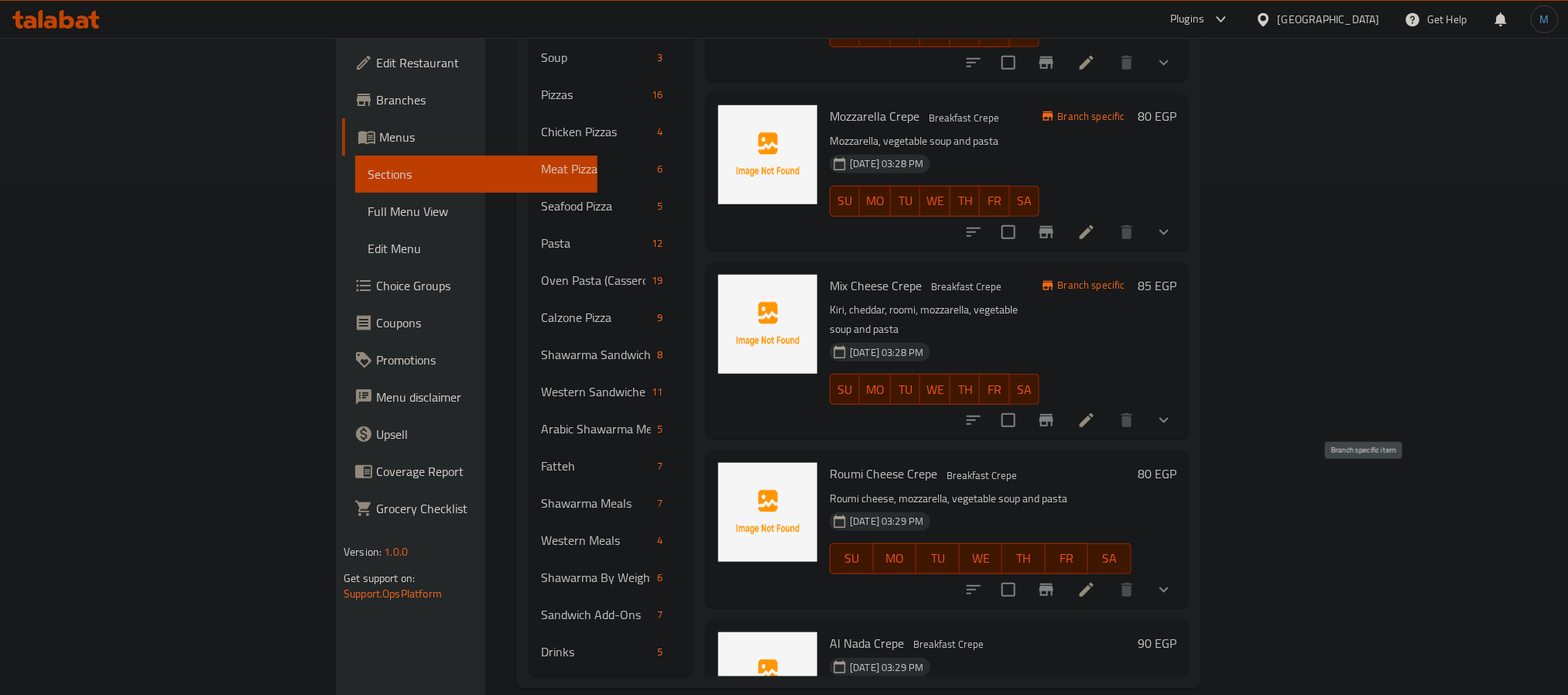
click at [1053, 583] on icon "Branch-specific-item" at bounding box center [1047, 590] width 14 height 13
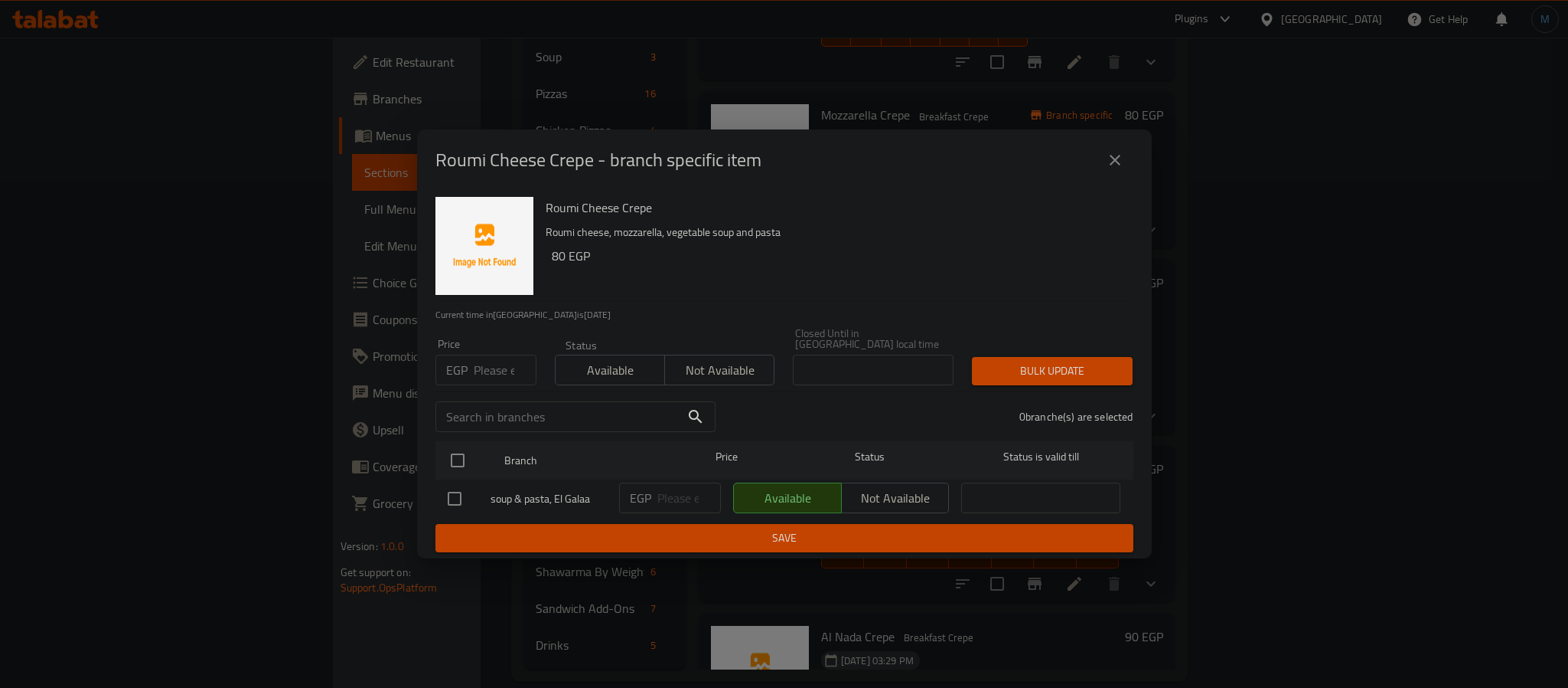
click at [499, 368] on input "number" at bounding box center [505, 370] width 63 height 31
type input "100"
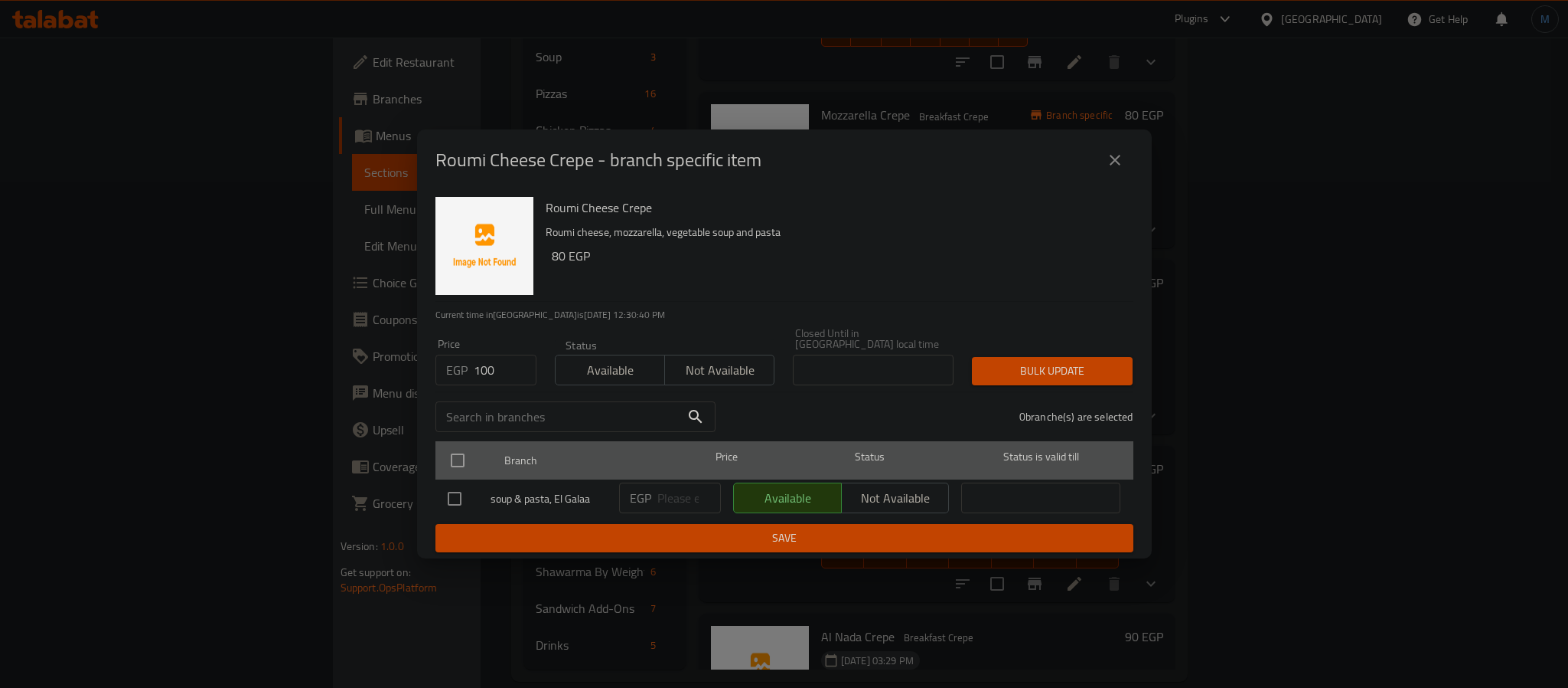
click at [468, 447] on div at bounding box center [470, 460] width 57 height 44
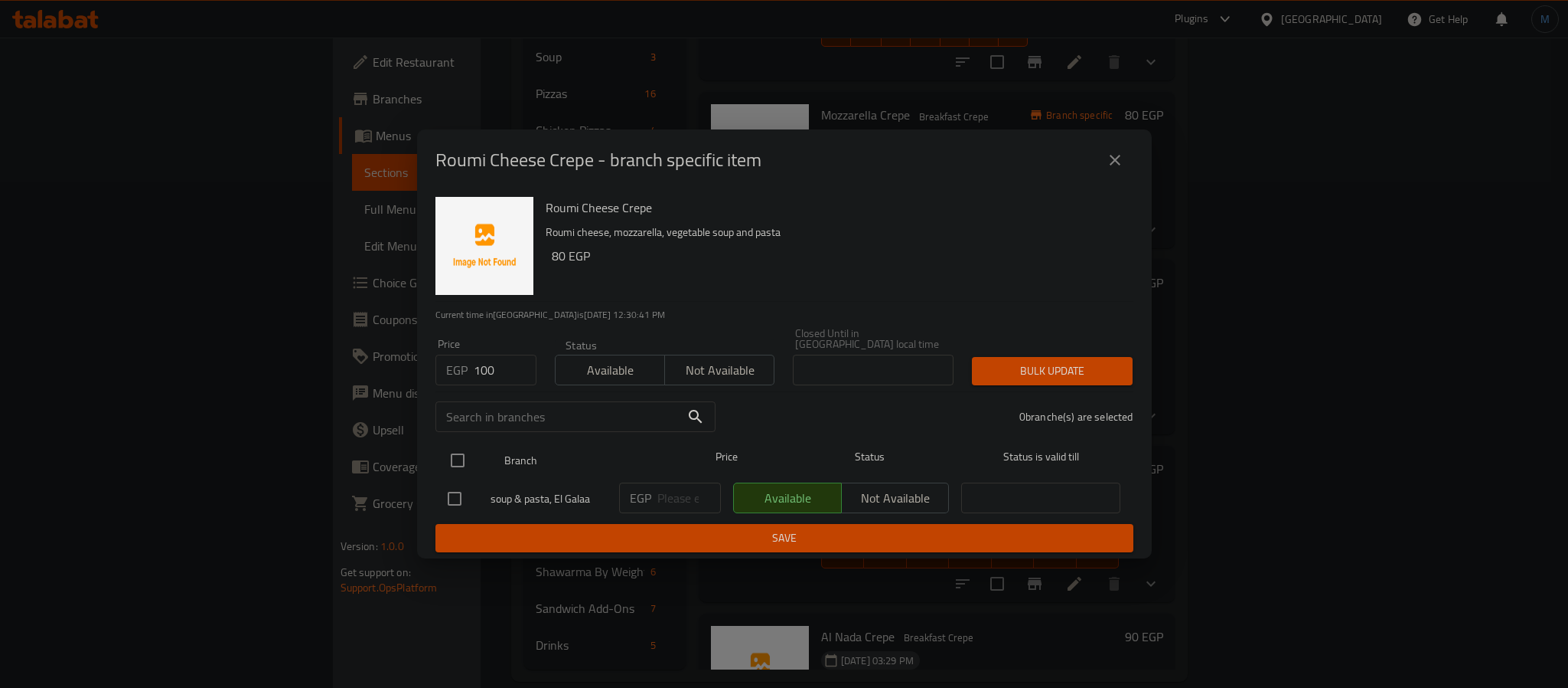
click at [474, 446] on div at bounding box center [470, 460] width 57 height 44
click at [464, 451] on input "checkbox" at bounding box center [458, 460] width 32 height 32
checkbox input "true"
click at [1098, 348] on div "Bulk update" at bounding box center [1052, 371] width 179 height 47
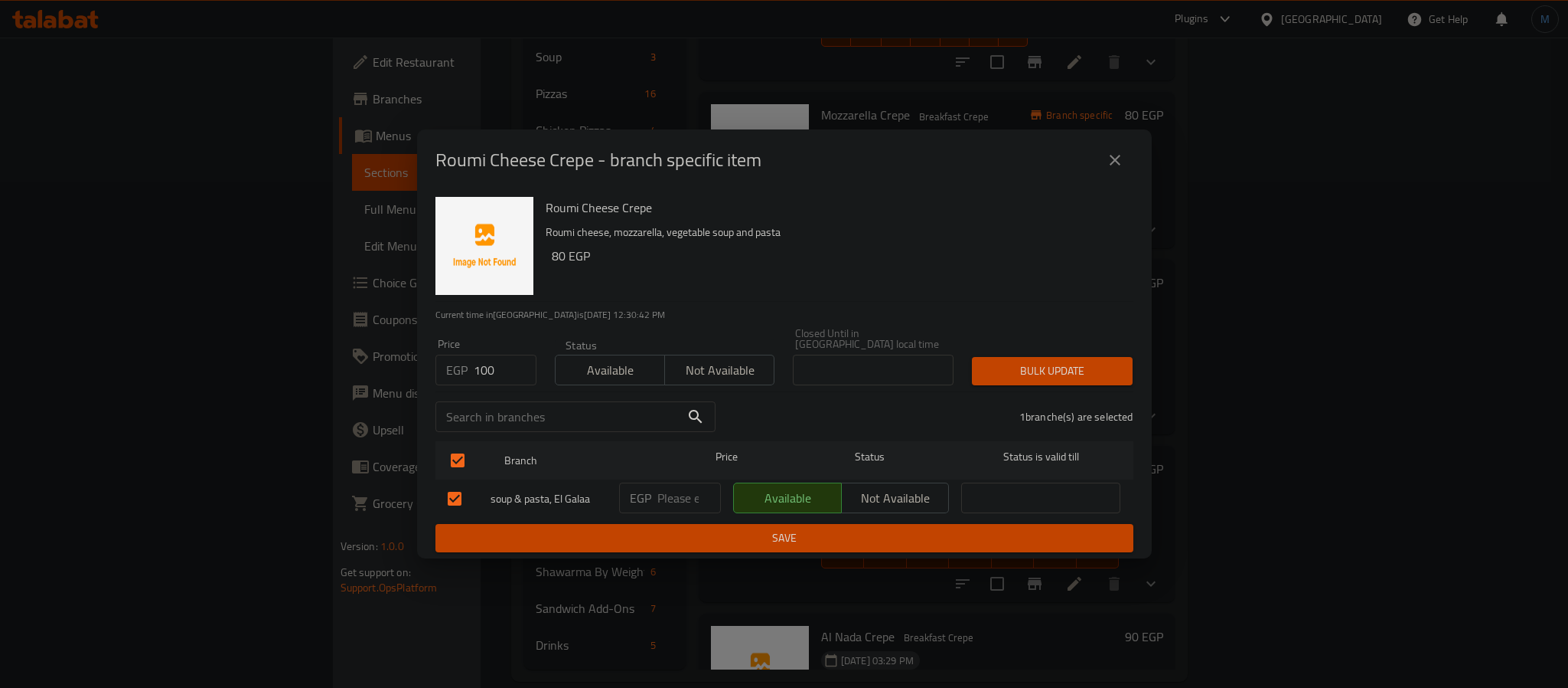
click at [1089, 356] on button "Bulk update" at bounding box center [1053, 371] width 161 height 28
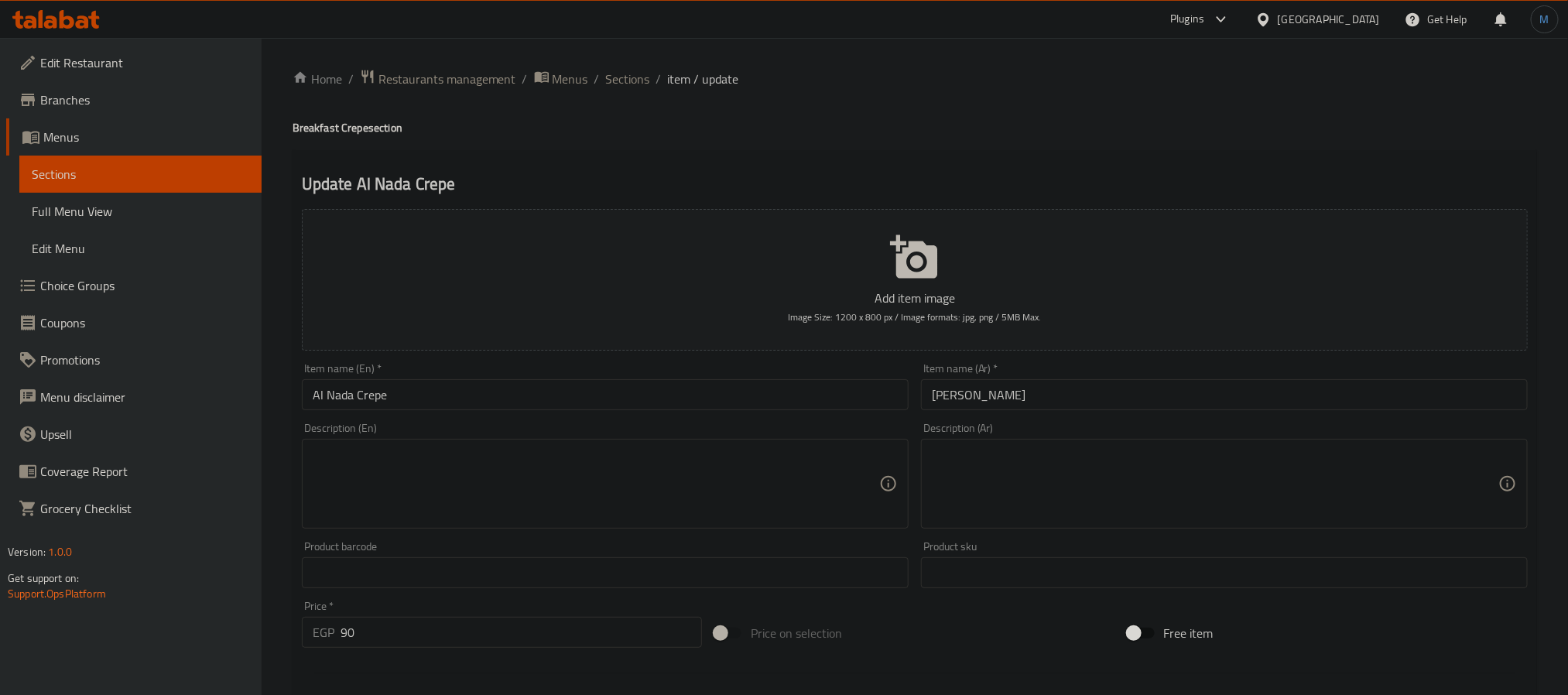
click at [1190, 565] on input "text" at bounding box center [1224, 572] width 607 height 31
click at [1243, 492] on textarea at bounding box center [1215, 483] width 567 height 73
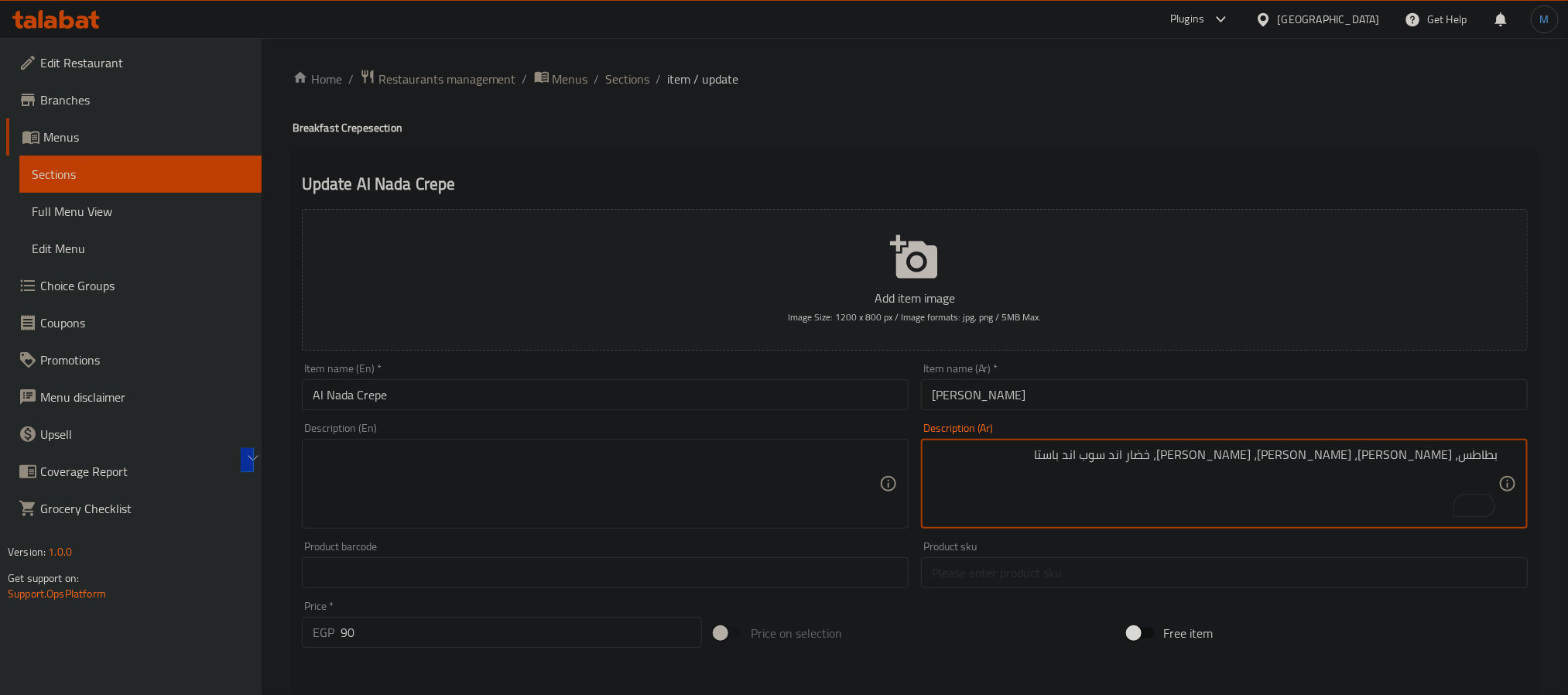
type textarea "بطاطس، [PERSON_NAME]، [PERSON_NAME]، [PERSON_NAME]، خضار اند سوب اند باستا"
click at [487, 456] on textarea at bounding box center [596, 483] width 567 height 73
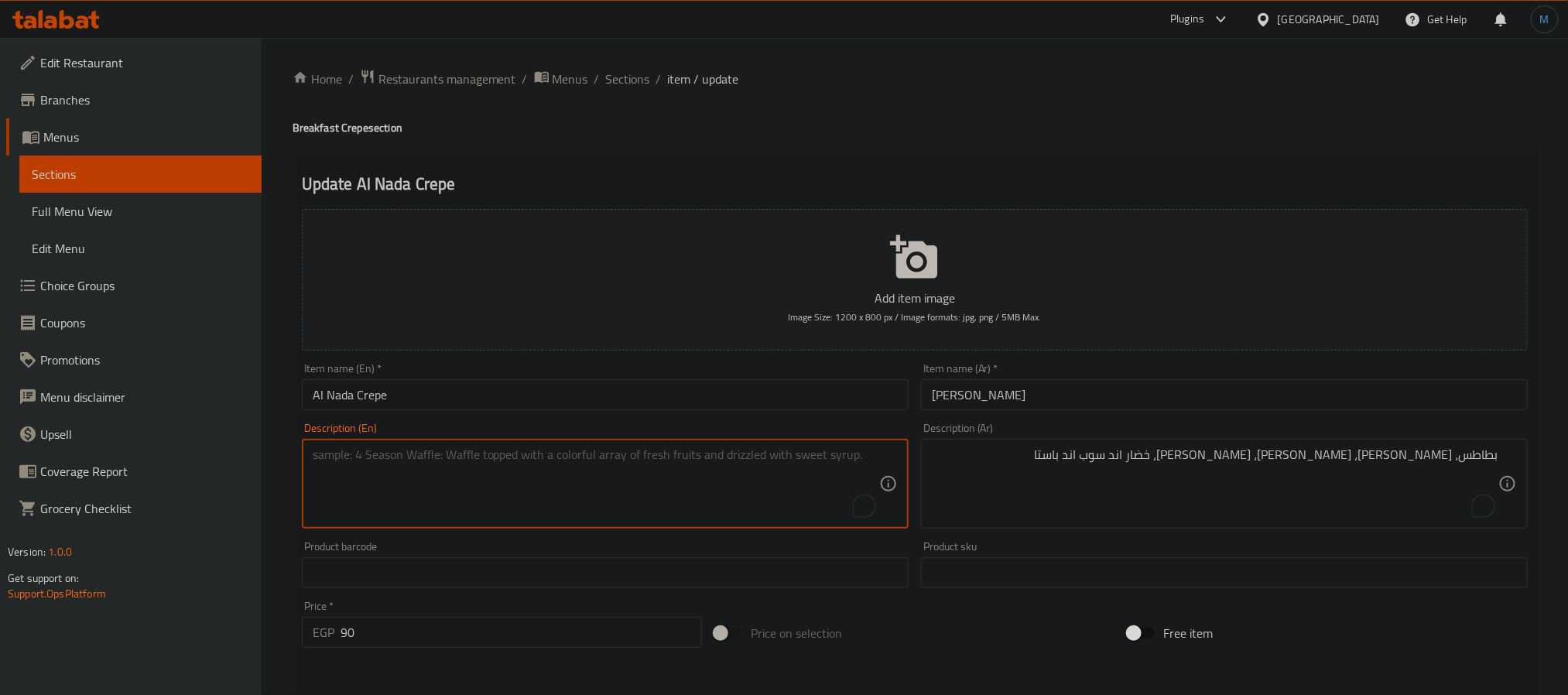
paste textarea "Potatoes, Kiri, Cheddar, Mozzarella, Vegetables, Soup and Pasta"
click at [635, 483] on textarea "Potatoes, kiri, cheddar, mozzarella, vegetables, soup and pasta" at bounding box center [596, 483] width 567 height 73
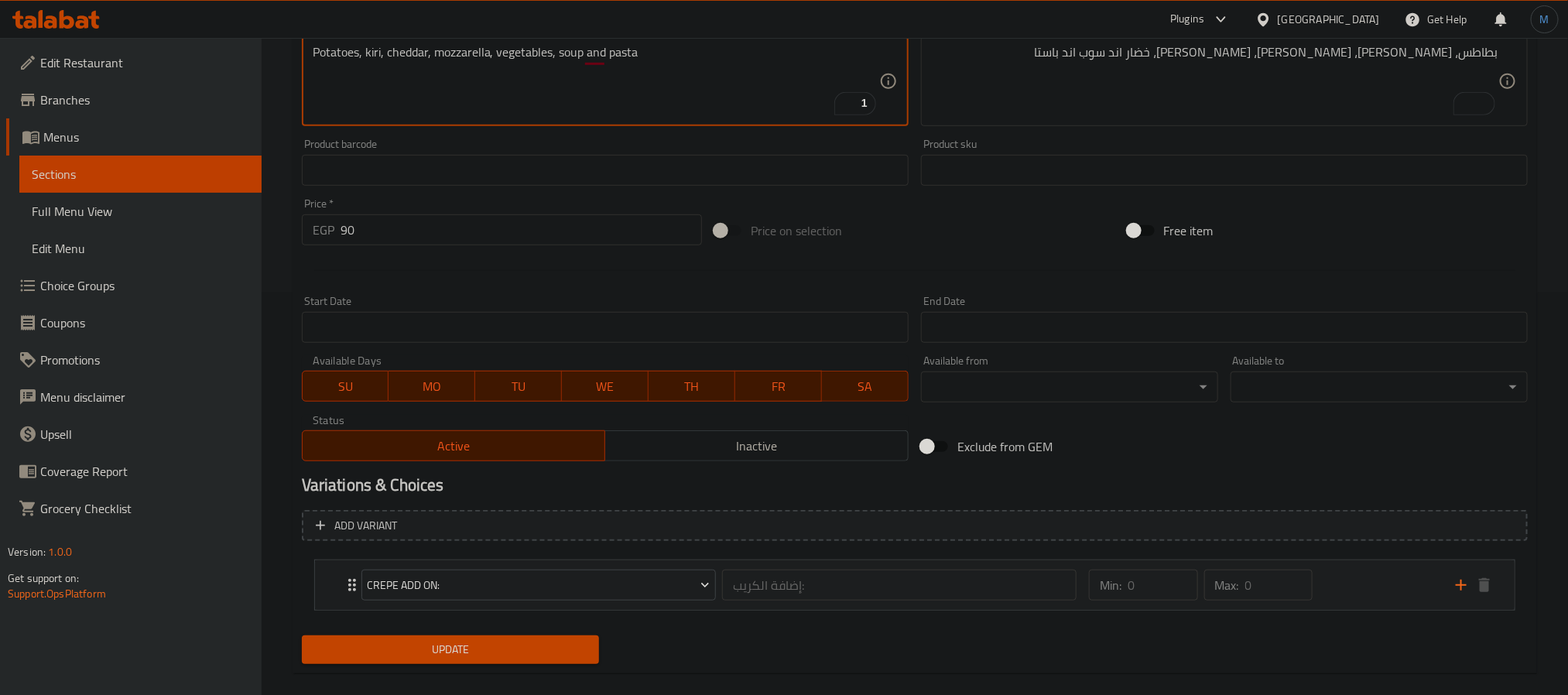
scroll to position [424, 0]
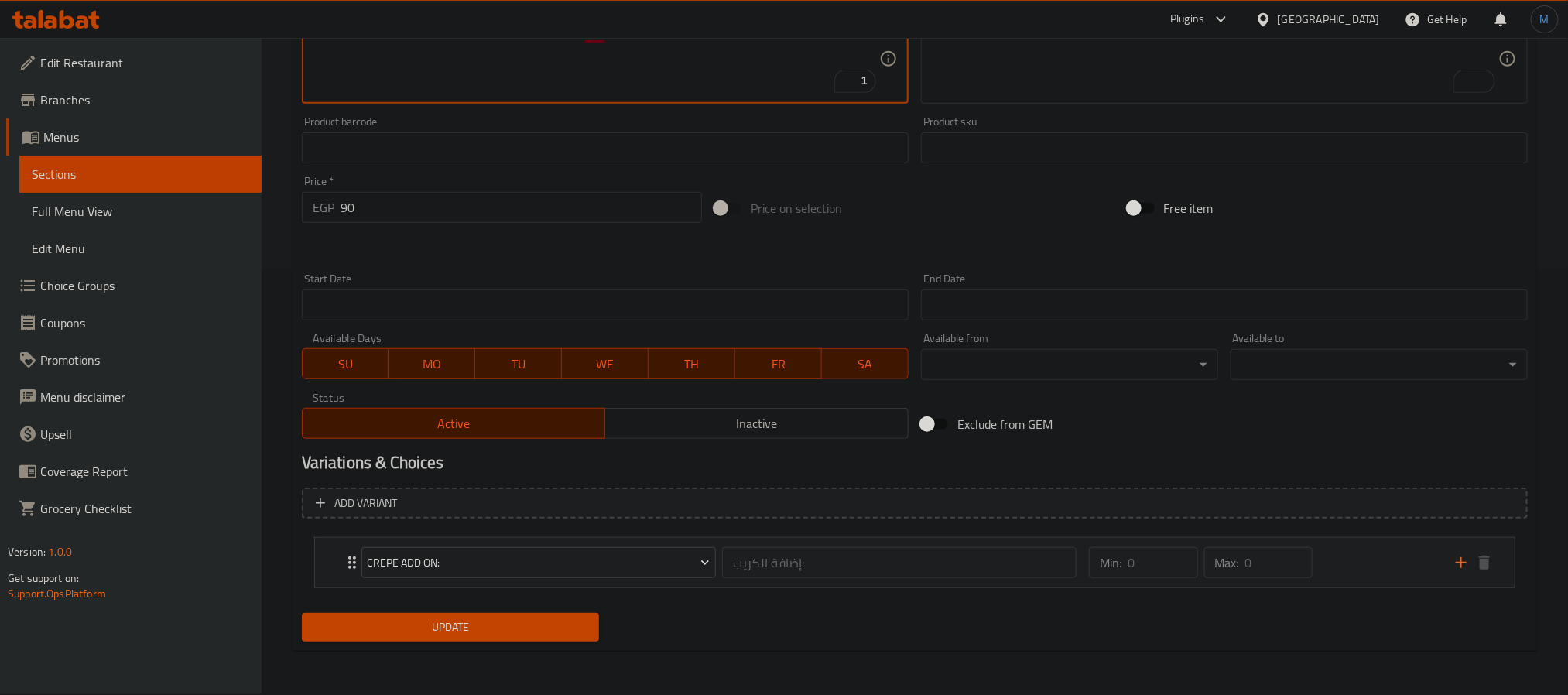
type textarea "Potatoes, kiri, cheddar, mozzarella, vegetables, soup and pasta"
click at [484, 608] on div "Update" at bounding box center [451, 627] width 309 height 41
click at [502, 623] on span "Update" at bounding box center [451, 627] width 273 height 20
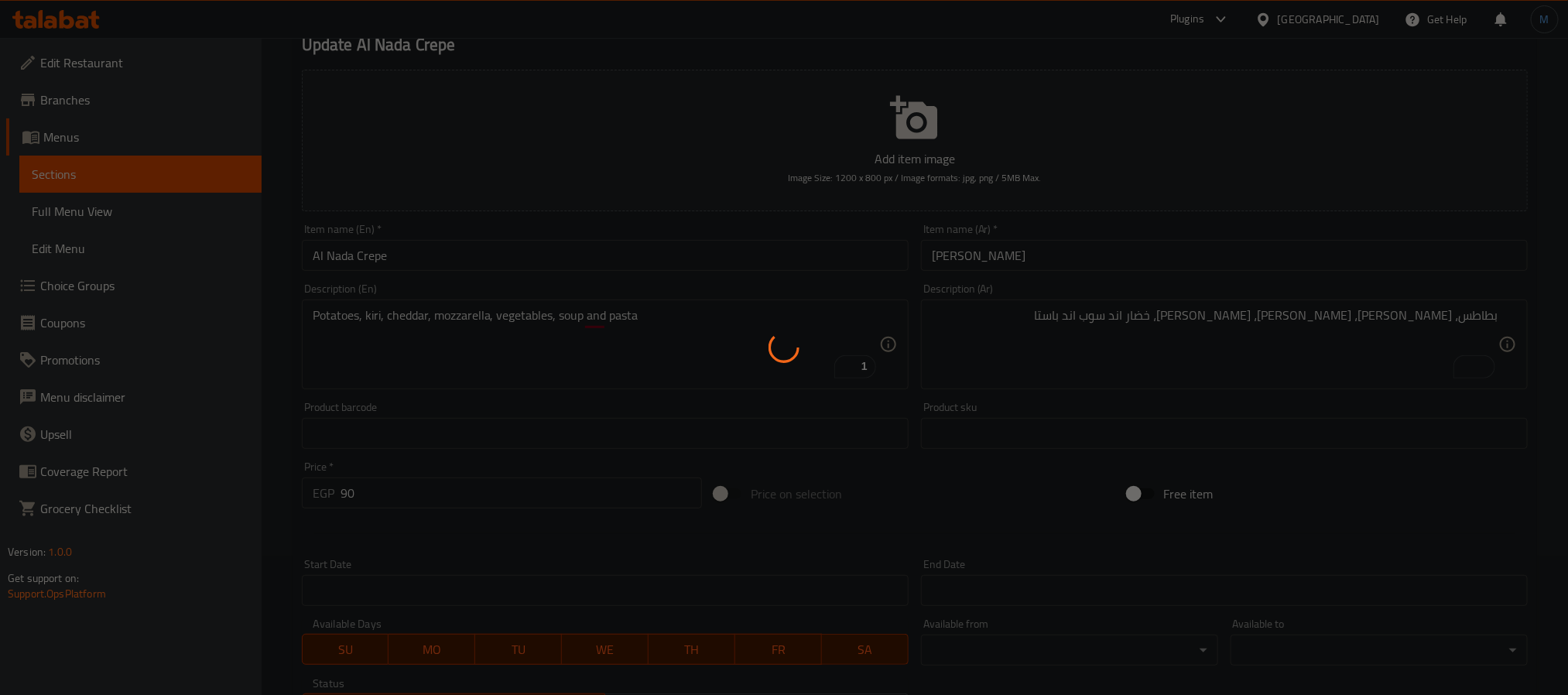
scroll to position [0, 0]
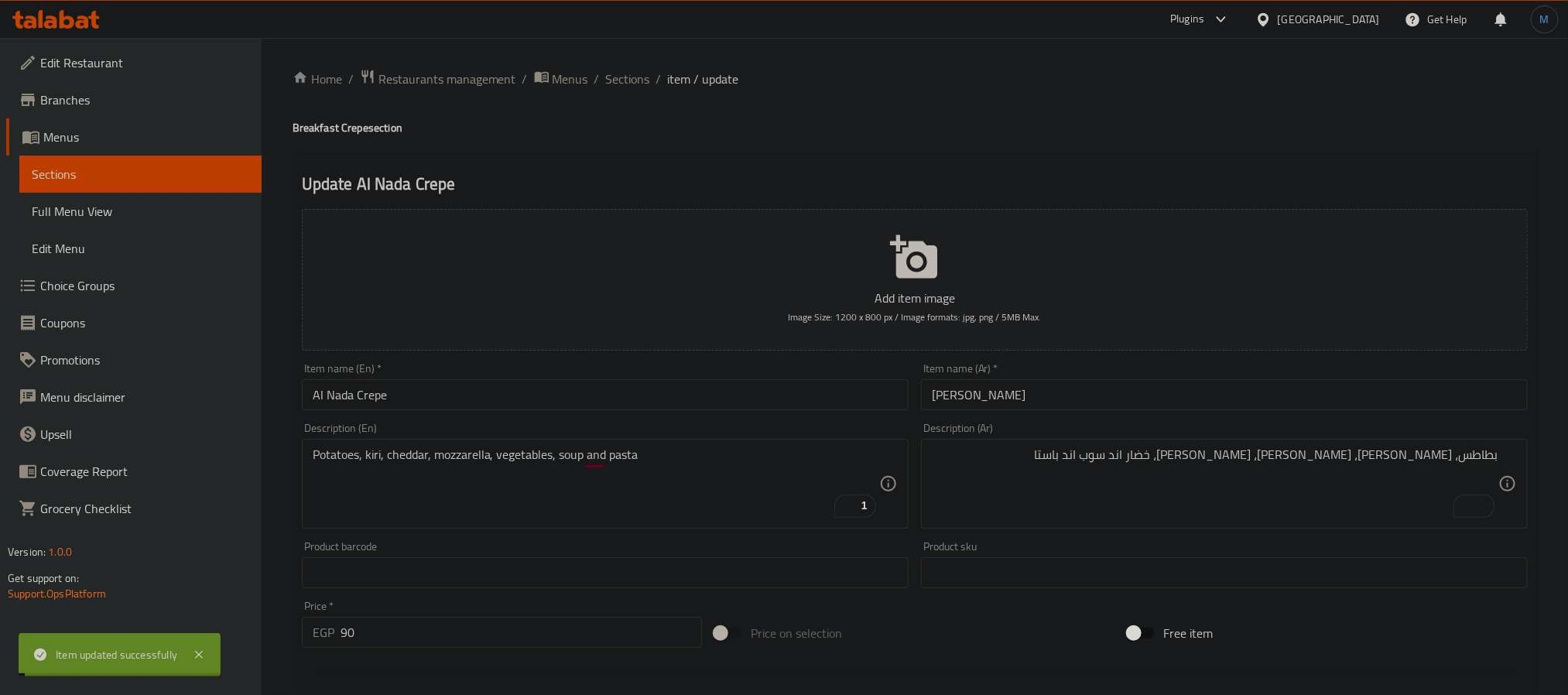
click at [482, 399] on input "Al Nada Crepe" at bounding box center [605, 394] width 607 height 31
click at [616, 84] on span "Sections" at bounding box center [628, 79] width 44 height 19
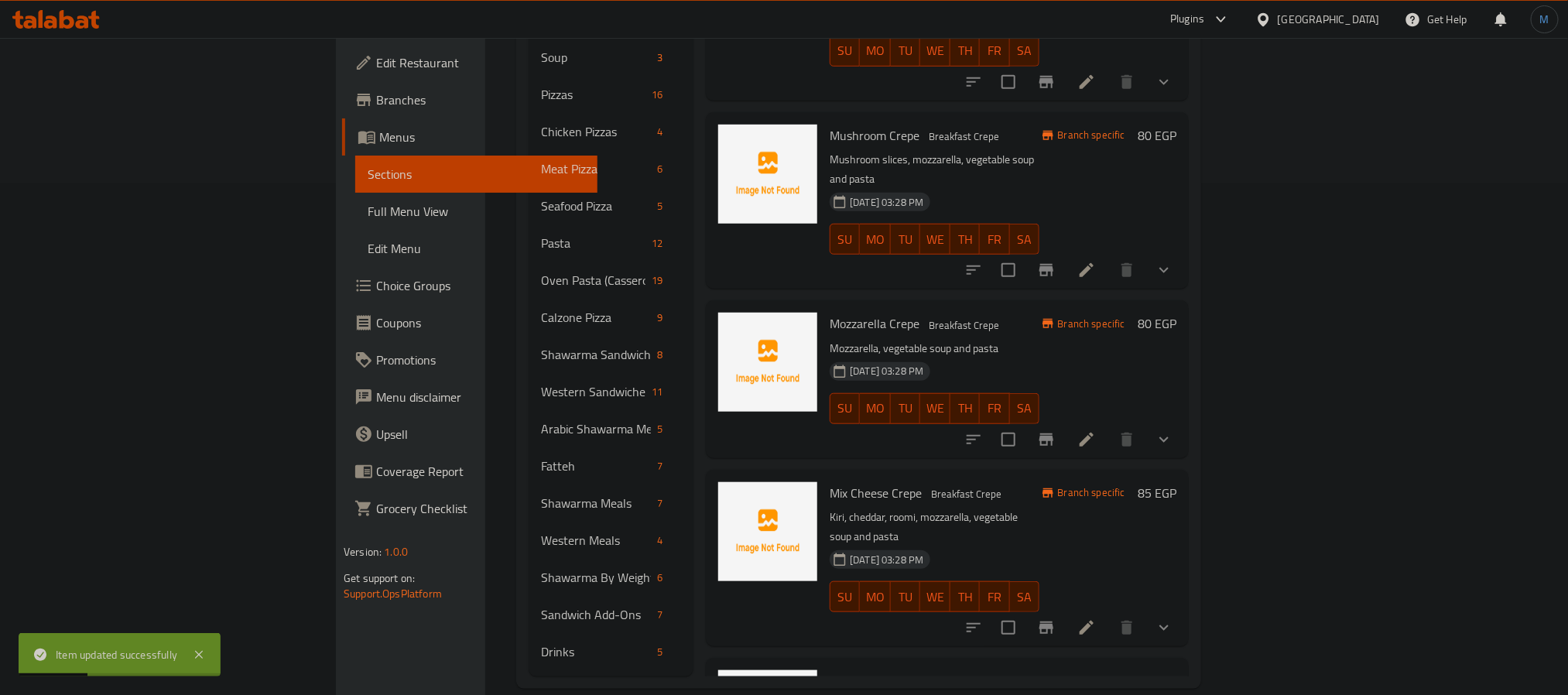
scroll to position [207, 0]
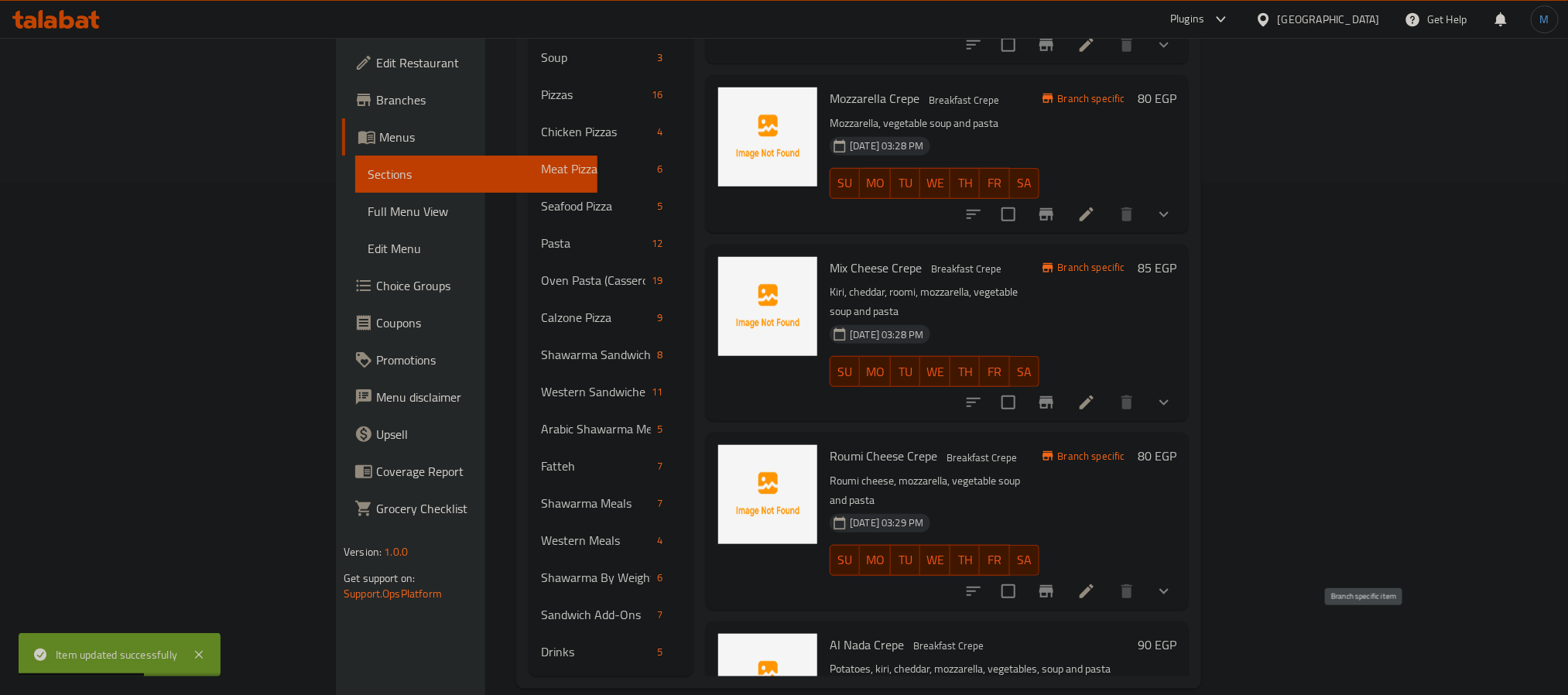
scroll to position [230, 0]
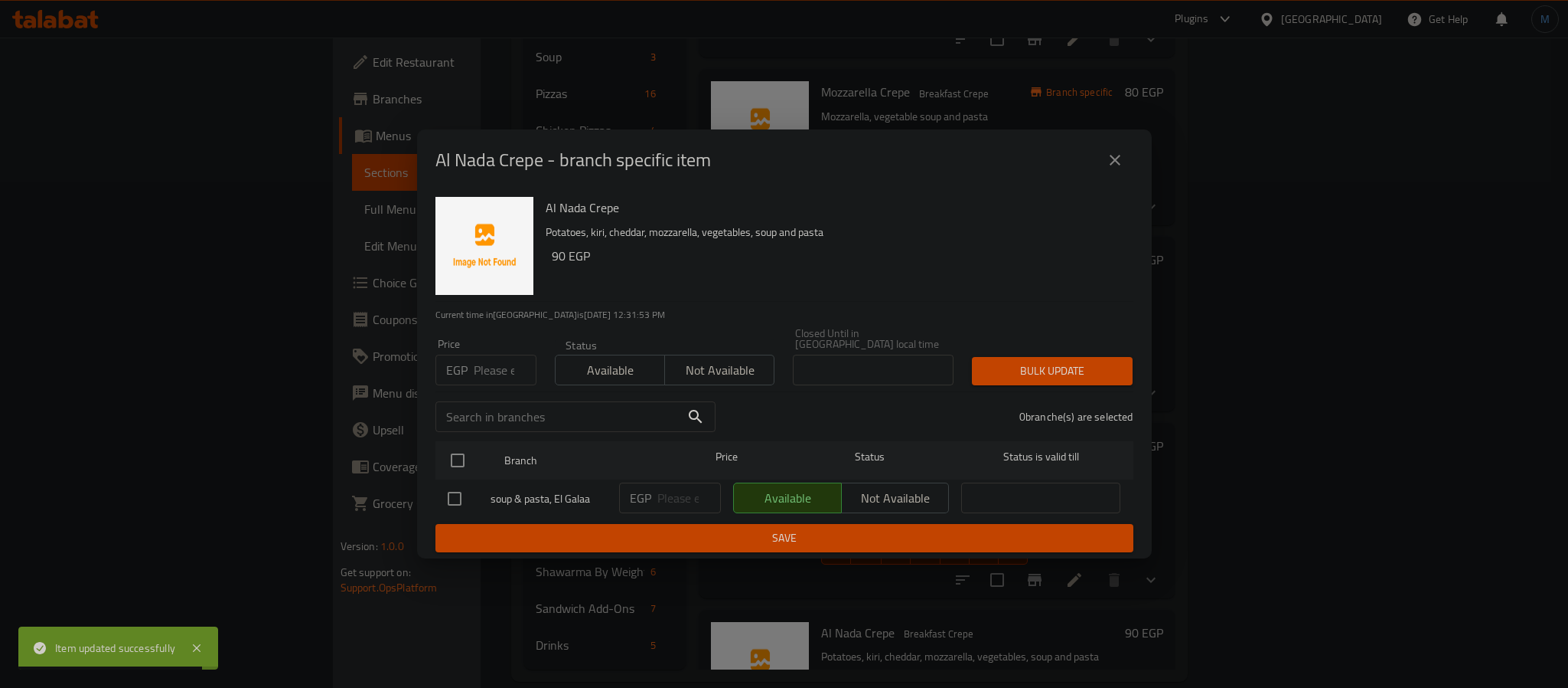
click at [507, 368] on input "number" at bounding box center [505, 370] width 63 height 31
type input "110"
click at [461, 438] on div at bounding box center [470, 460] width 57 height 44
click at [460, 446] on input "checkbox" at bounding box center [458, 460] width 32 height 32
checkbox input "true"
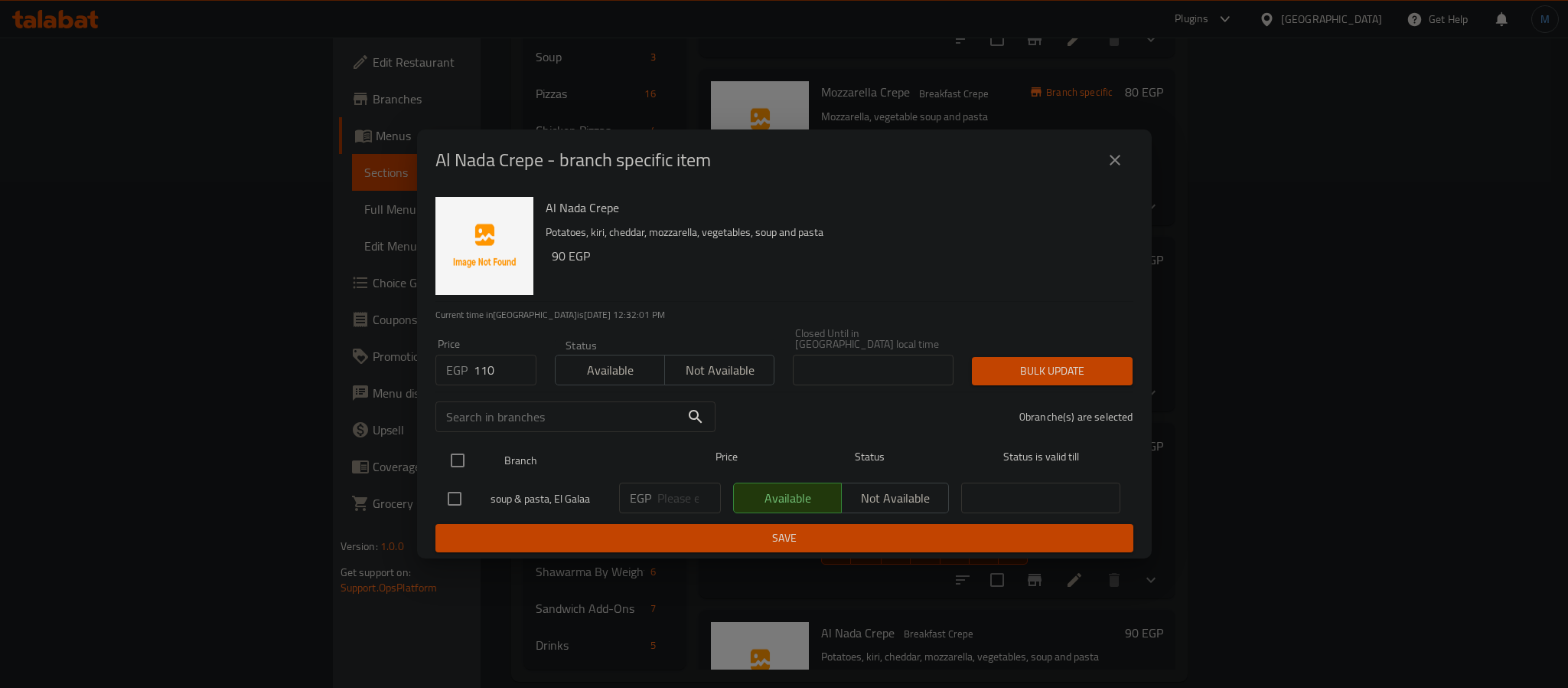
checkbox input "true"
click at [1115, 368] on span "Bulk update" at bounding box center [1052, 371] width 136 height 19
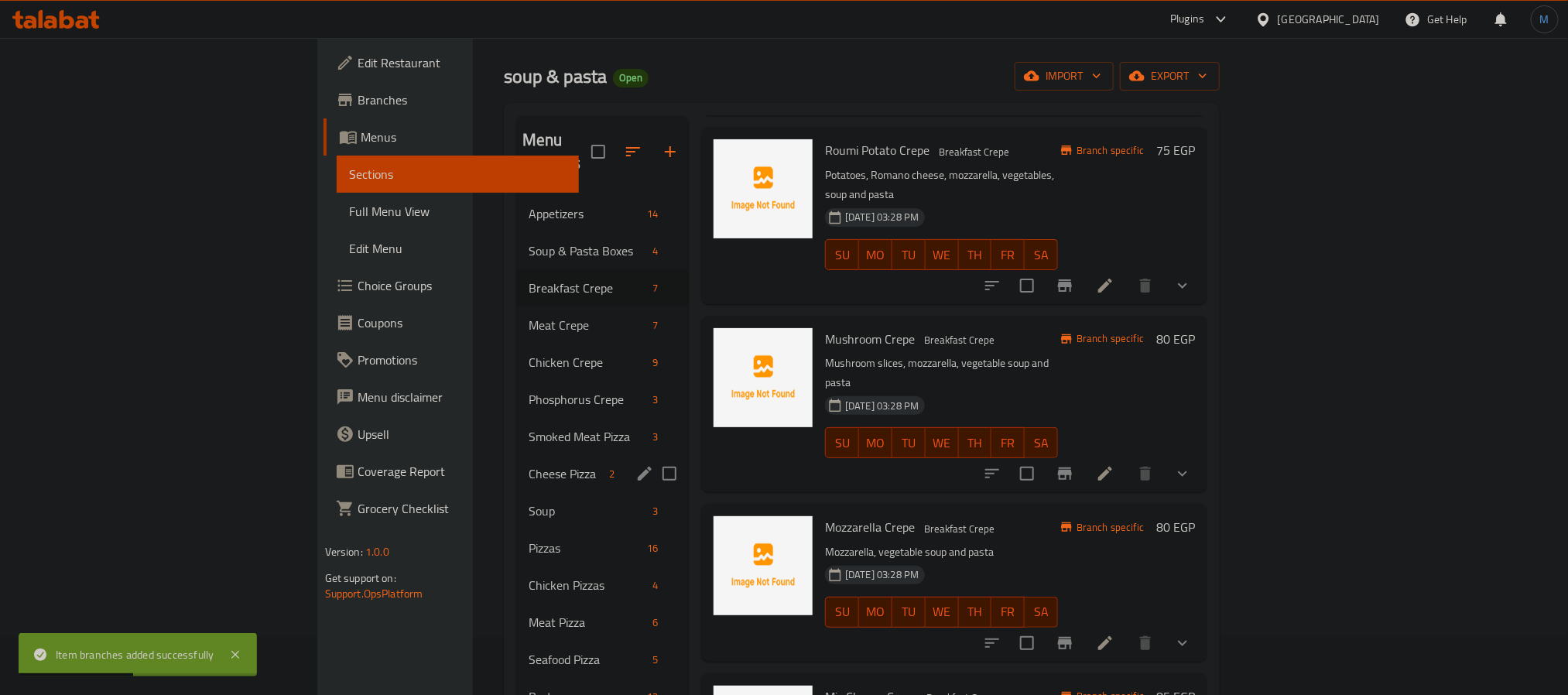
scroll to position [47, 0]
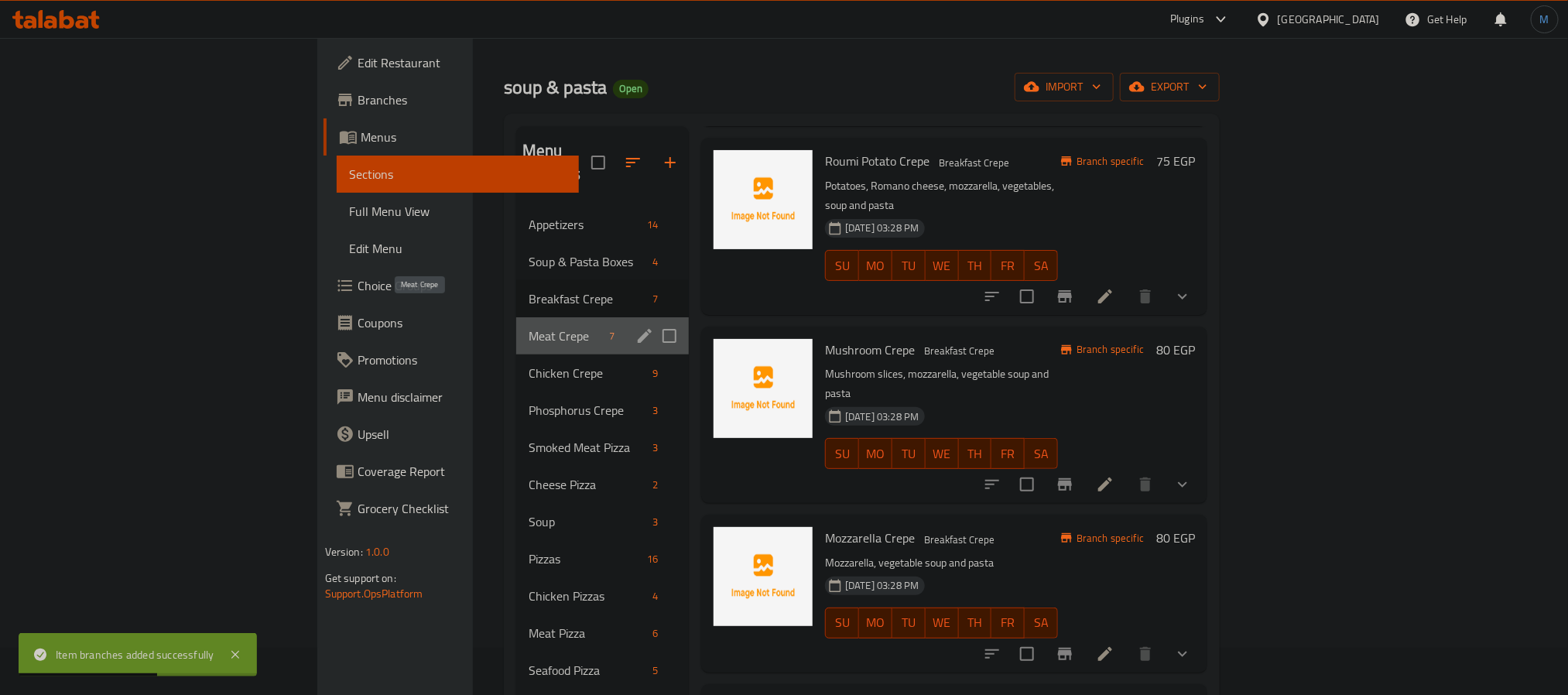
click at [528, 326] on span "Meat Crepe" at bounding box center [565, 335] width 74 height 19
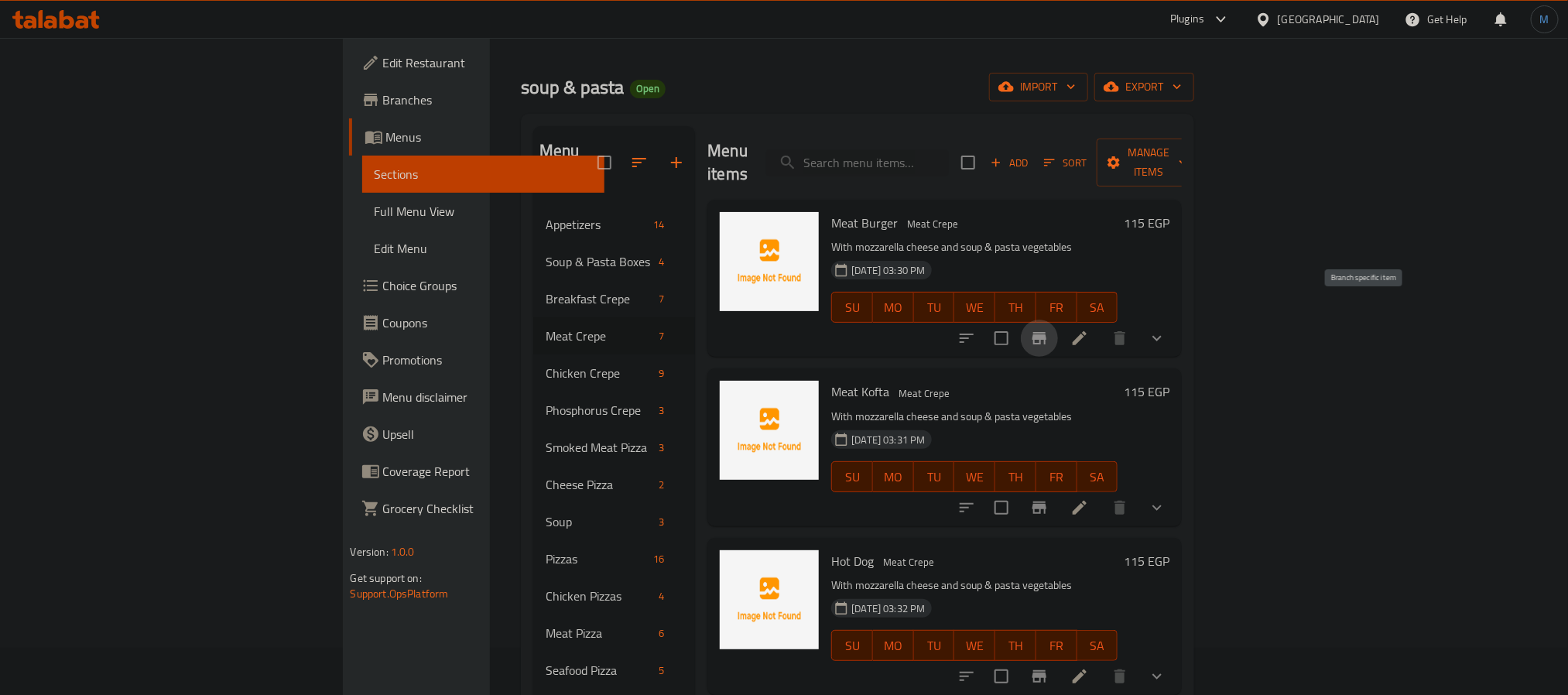
click at [1047, 331] on icon "Branch-specific-item" at bounding box center [1040, 338] width 14 height 13
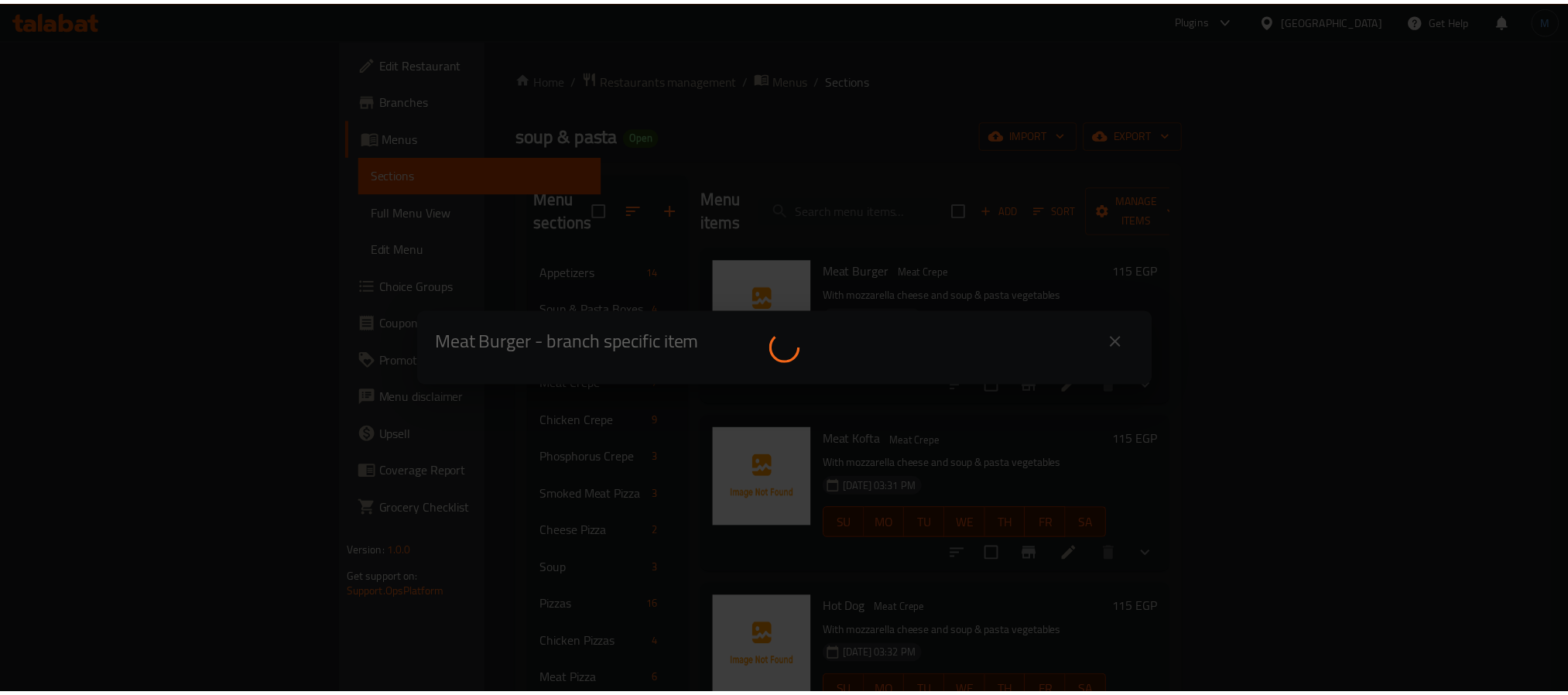
scroll to position [47, 0]
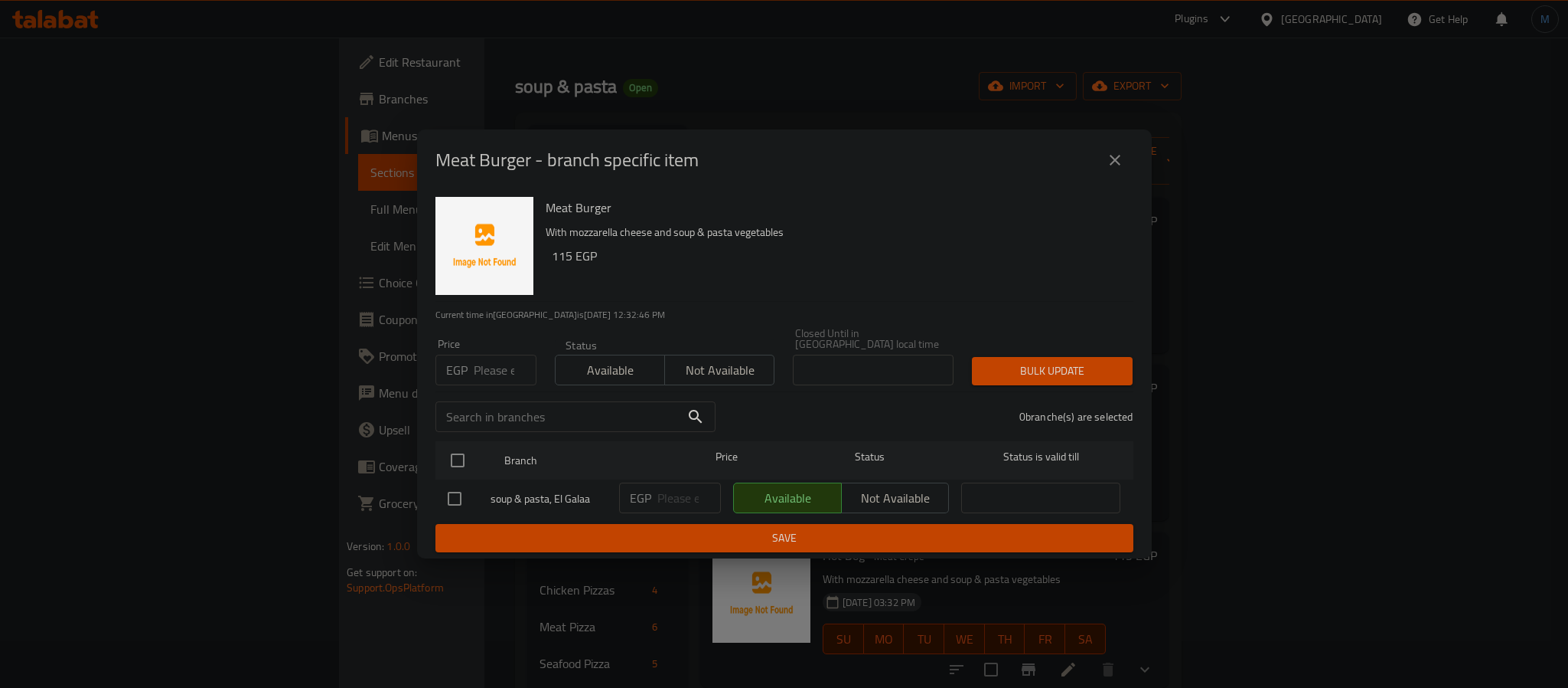
click at [483, 362] on input "number" at bounding box center [505, 370] width 63 height 31
type input "105"
click at [462, 455] on input "checkbox" at bounding box center [458, 460] width 32 height 32
checkbox input "true"
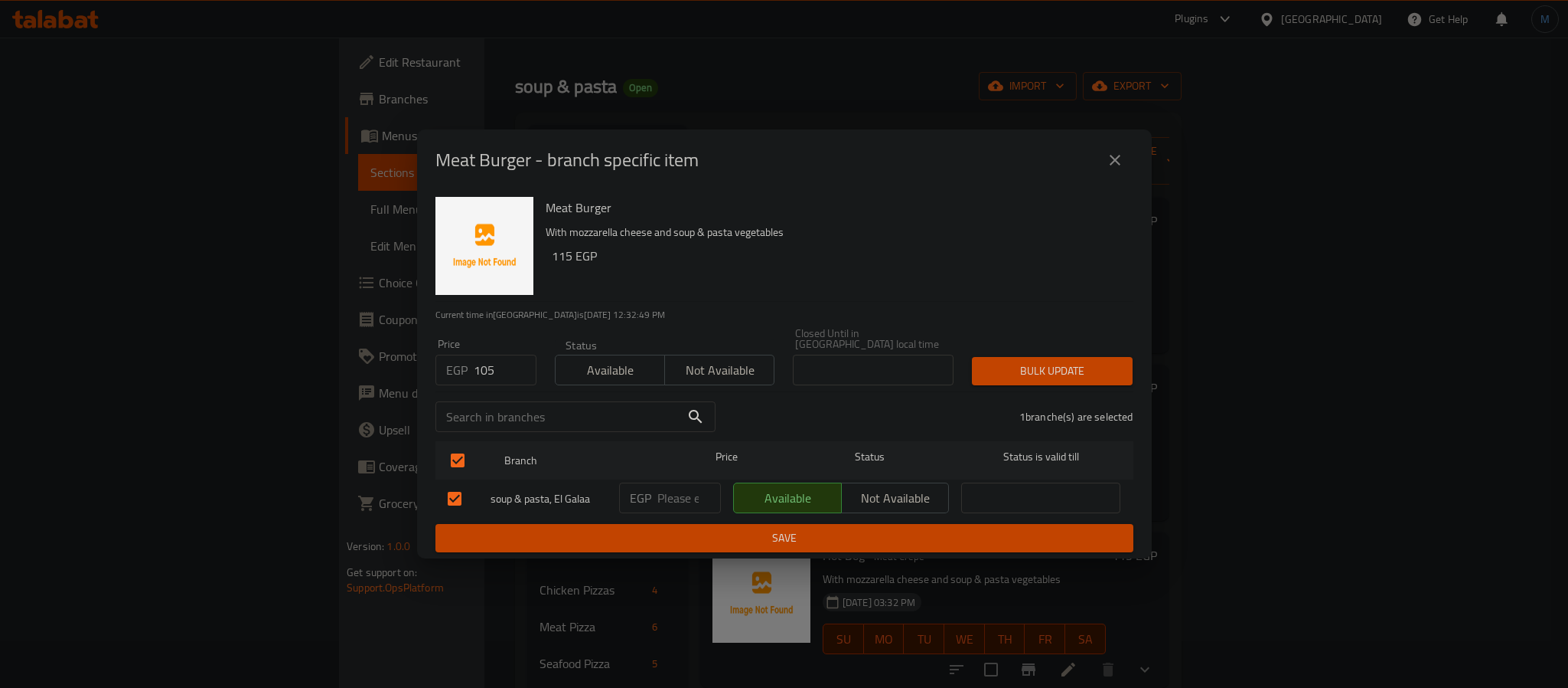
click at [1053, 348] on div "Bulk update" at bounding box center [1052, 371] width 179 height 47
click at [1053, 362] on span "Bulk update" at bounding box center [1052, 371] width 136 height 19
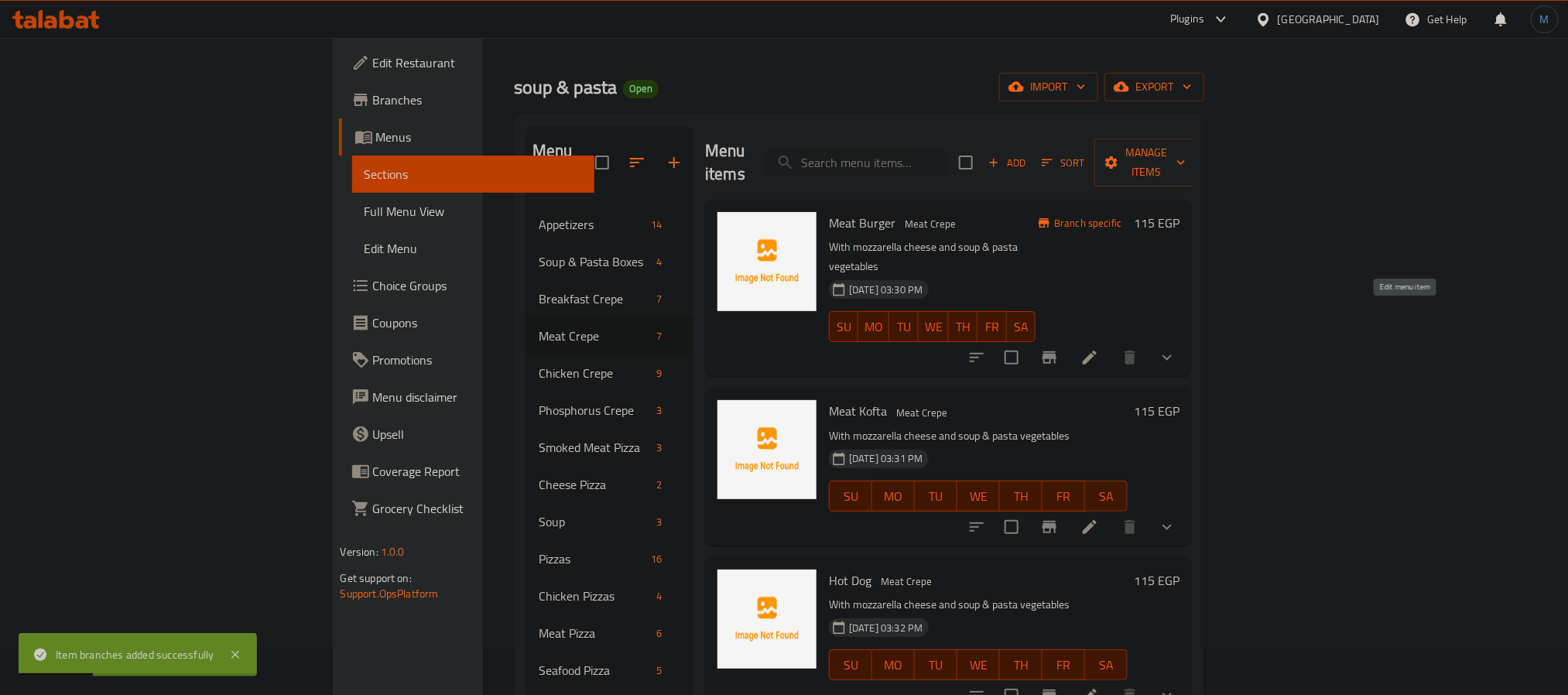
click at [1099, 348] on icon at bounding box center [1090, 357] width 19 height 19
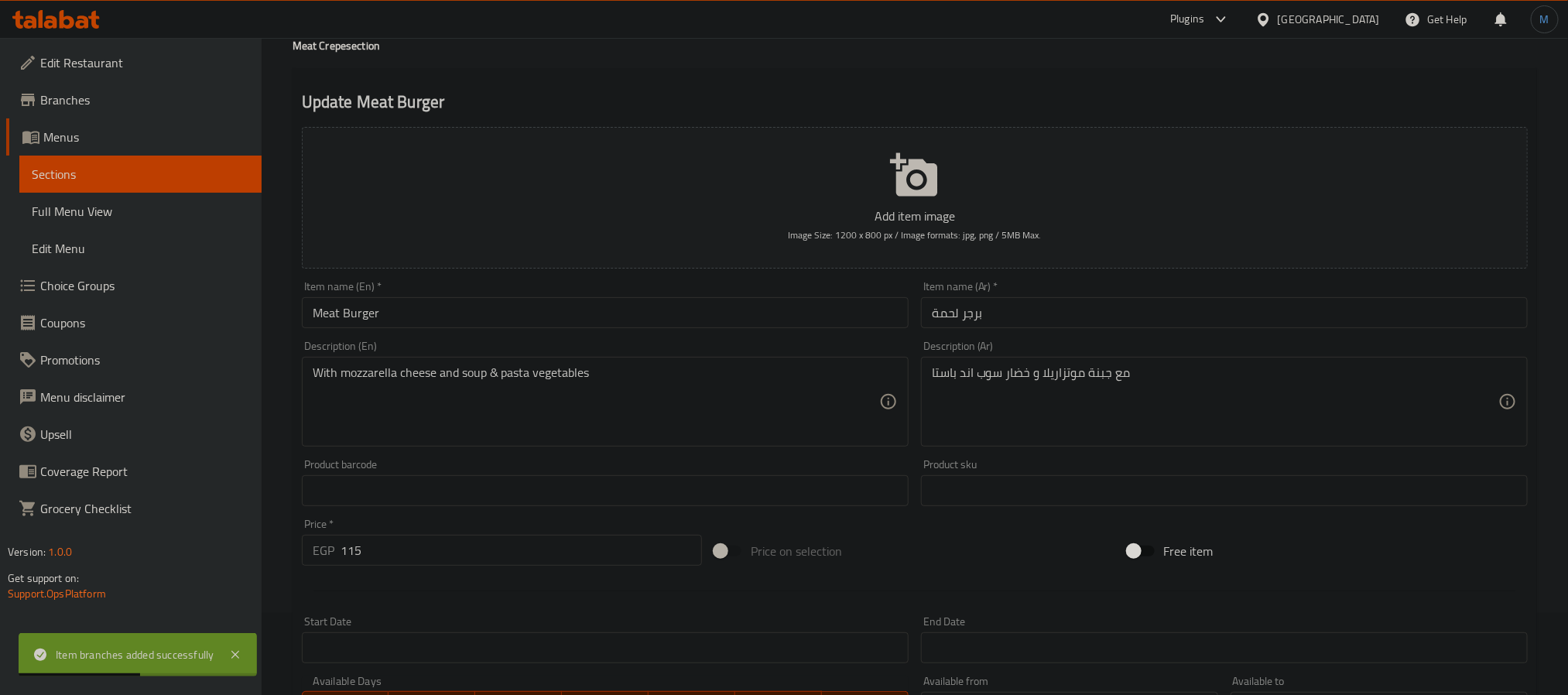
scroll to position [77, 0]
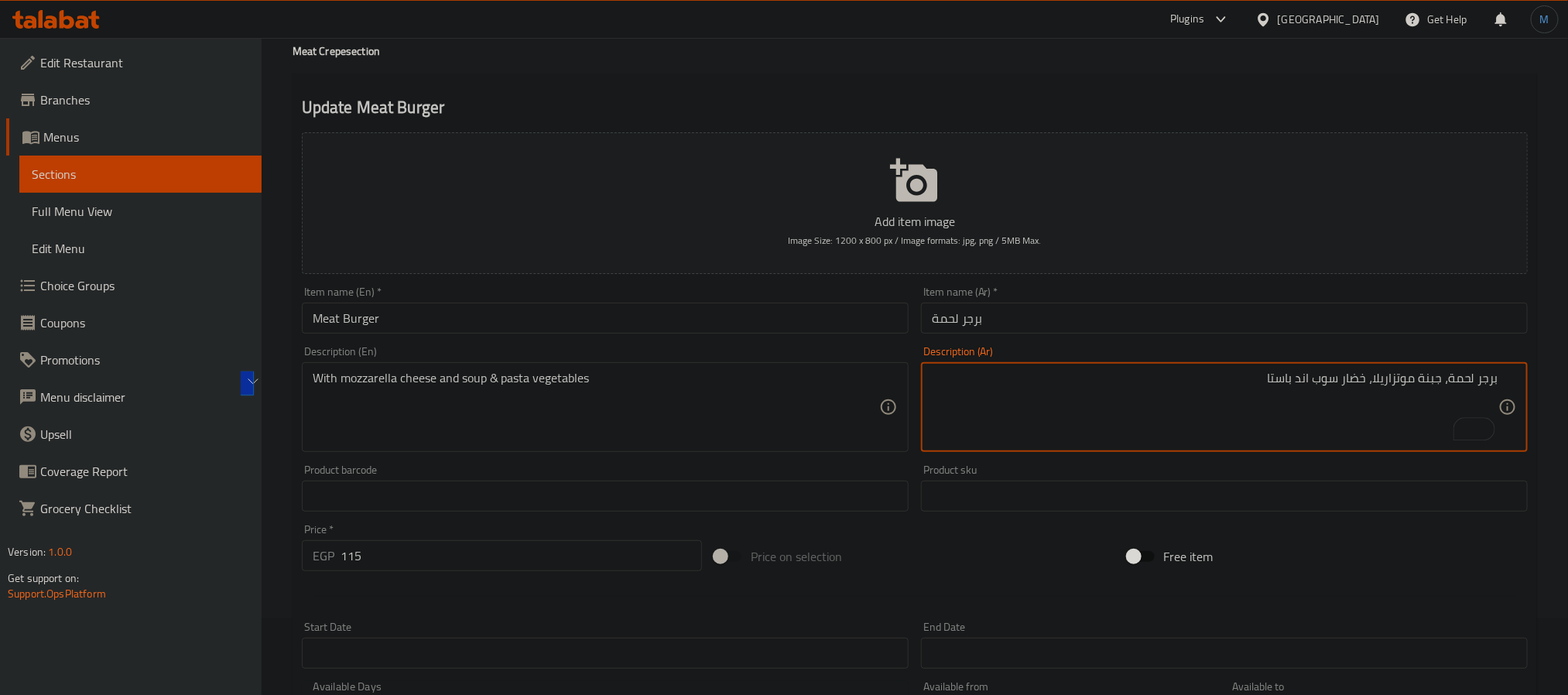
type textarea "برجر لحمة، جبنة موتزاريلا، خضار سوب اند باستا"
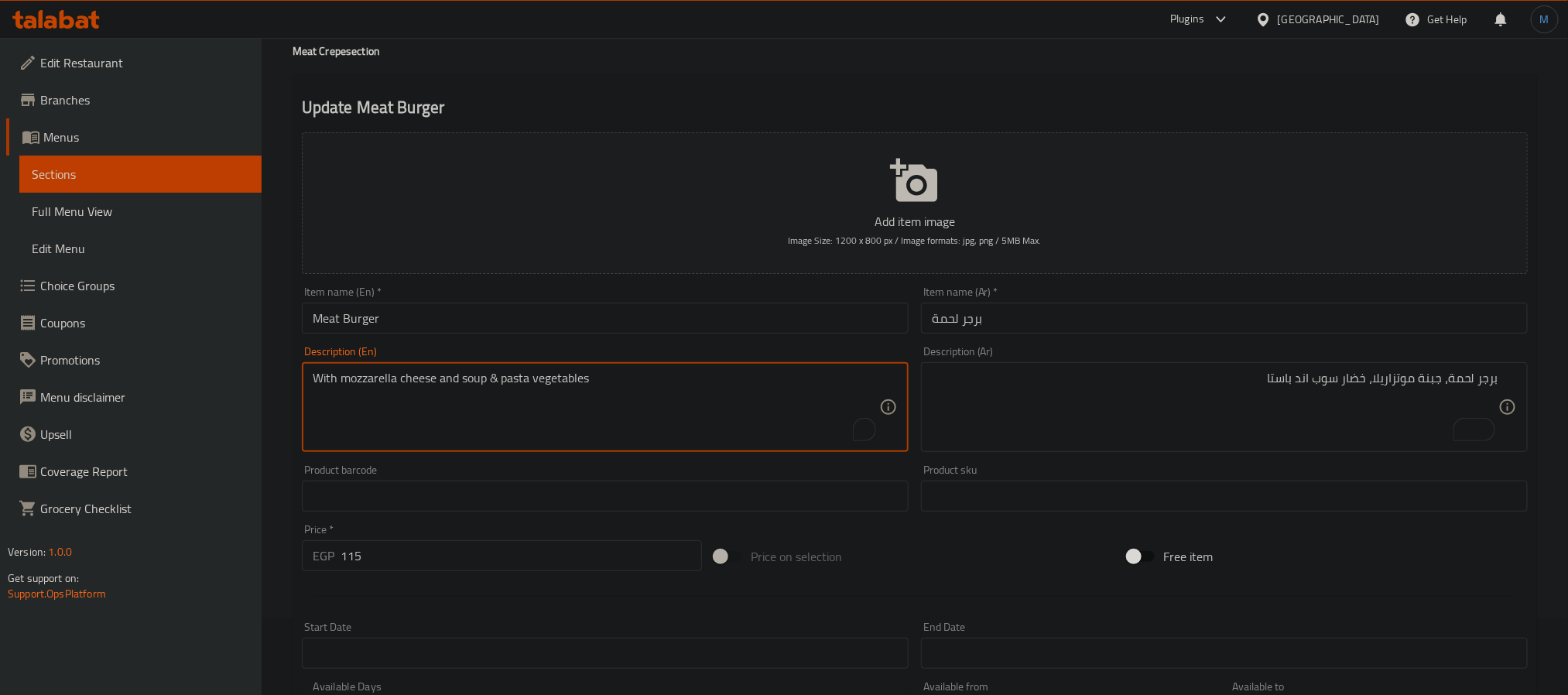
paste textarea "Beef burger, mozzarella cheese, vegetable soup and pasta"
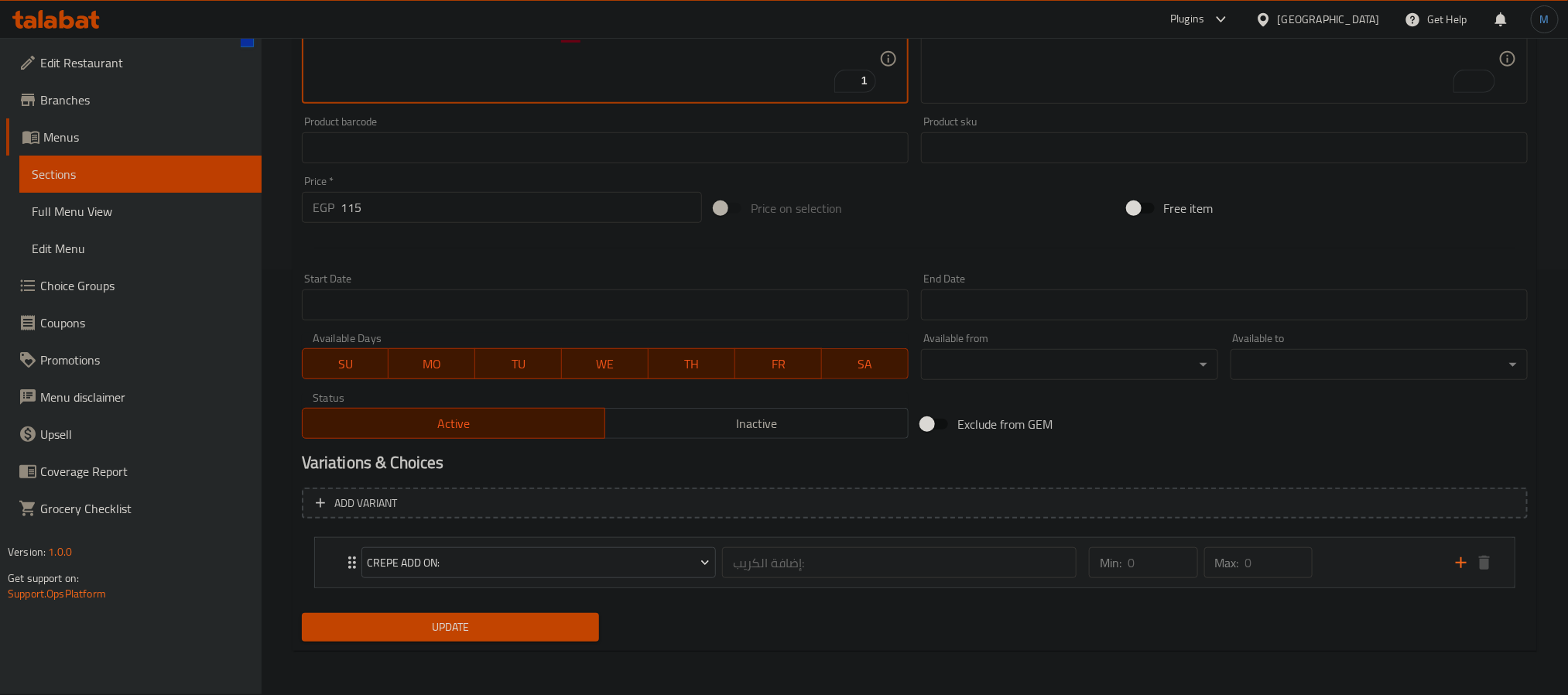
type textarea "Beef burger, mozzarella cheese, vegetable soup and pasta"
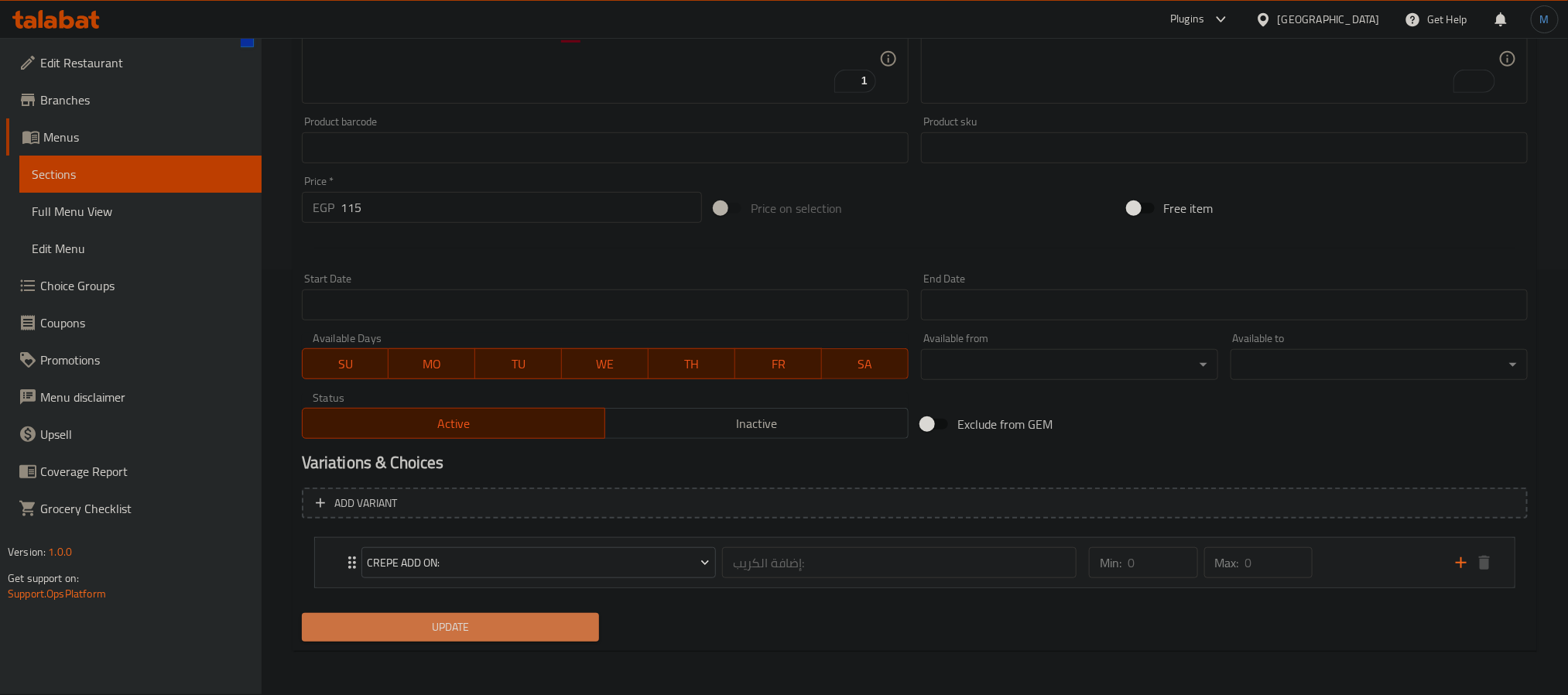
click at [497, 629] on span "Update" at bounding box center [451, 627] width 273 height 20
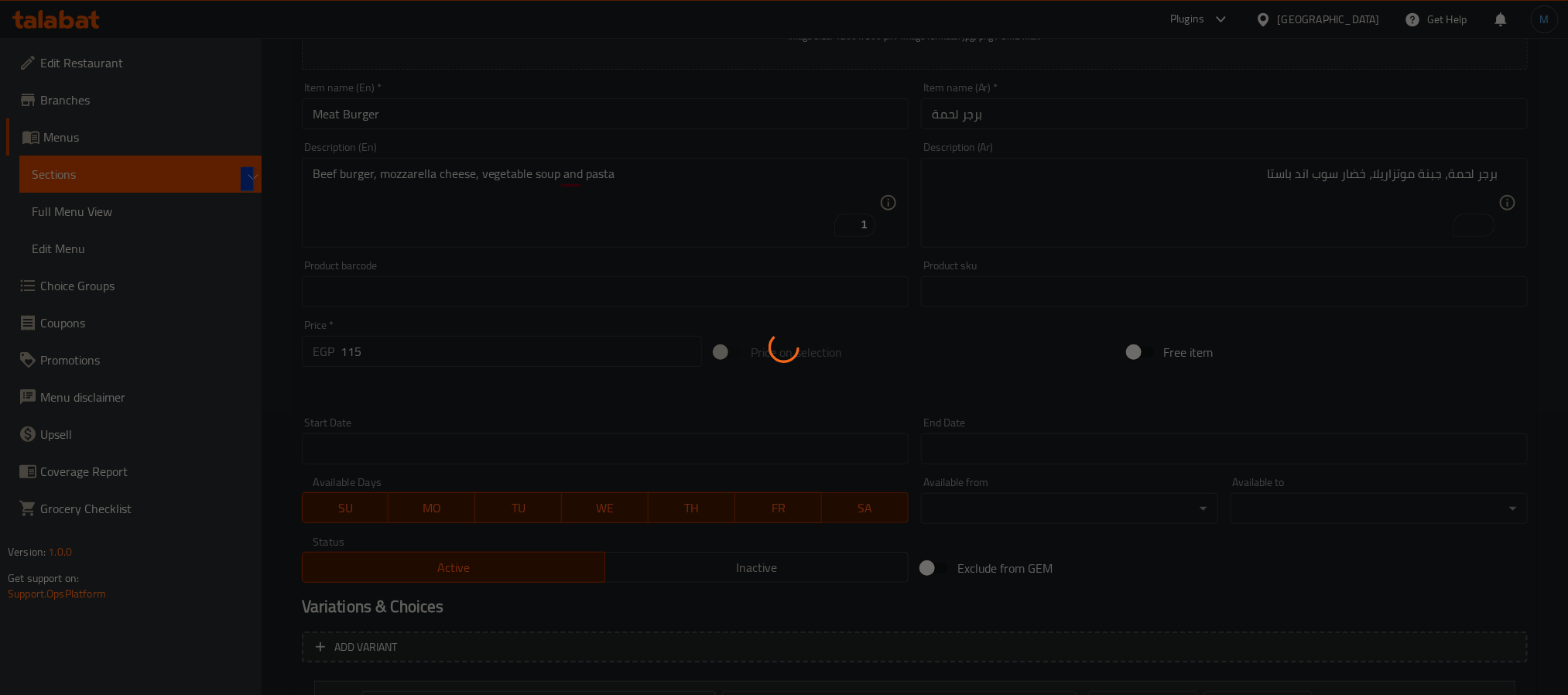
scroll to position [0, 0]
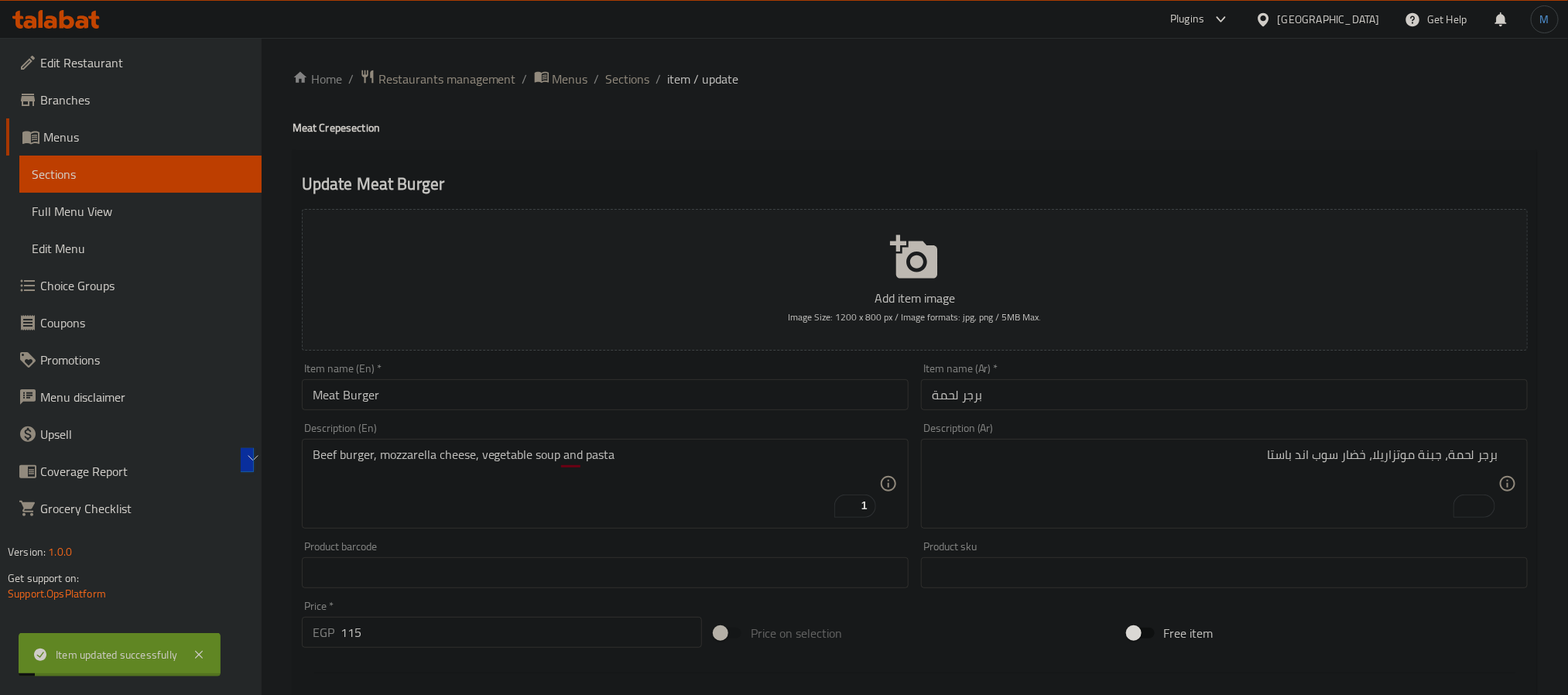
click at [502, 405] on input "Meat Burger" at bounding box center [605, 394] width 607 height 31
click at [626, 75] on span "Sections" at bounding box center [628, 79] width 44 height 19
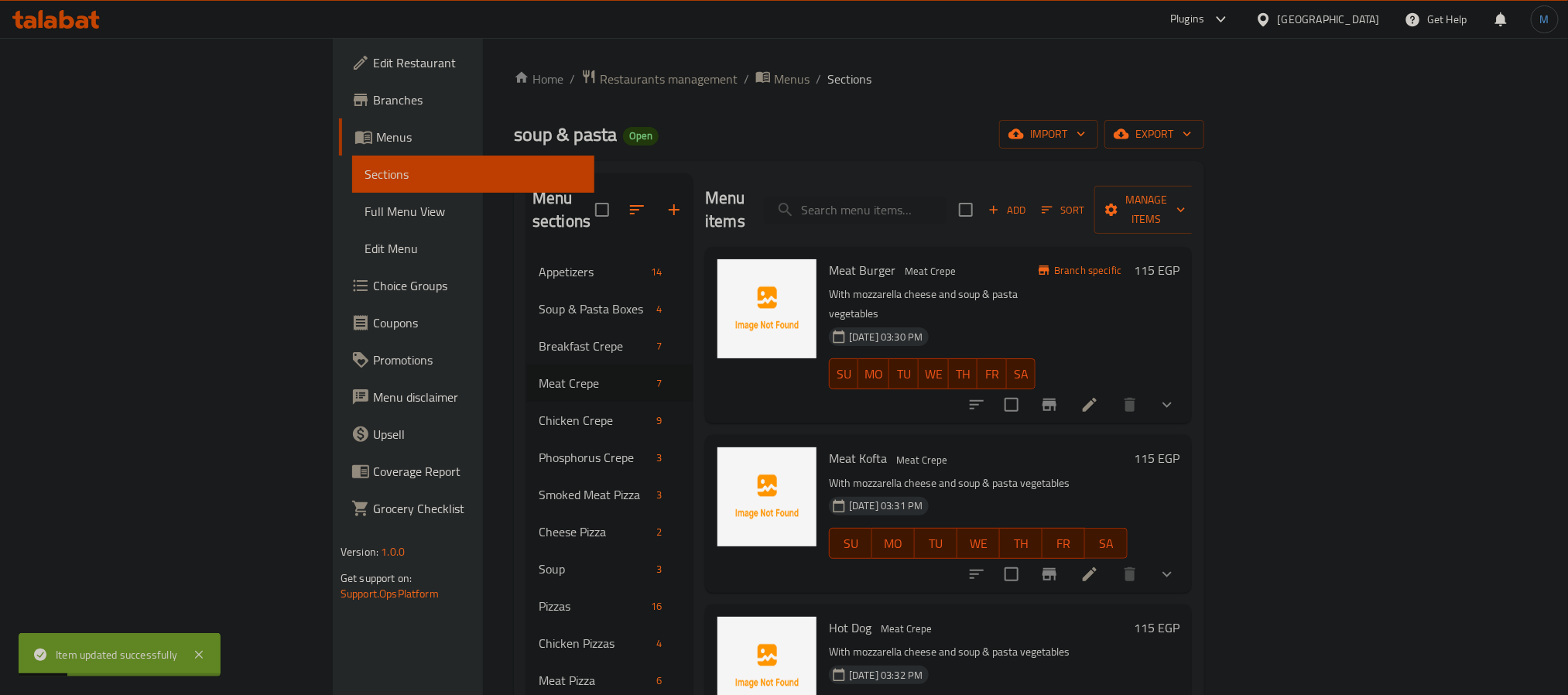
click at [888, 447] on h6 "Meat Kofta Meat Crepe" at bounding box center [978, 457] width 299 height 21
click at [1068, 386] on button "Branch-specific-item" at bounding box center [1050, 405] width 38 height 38
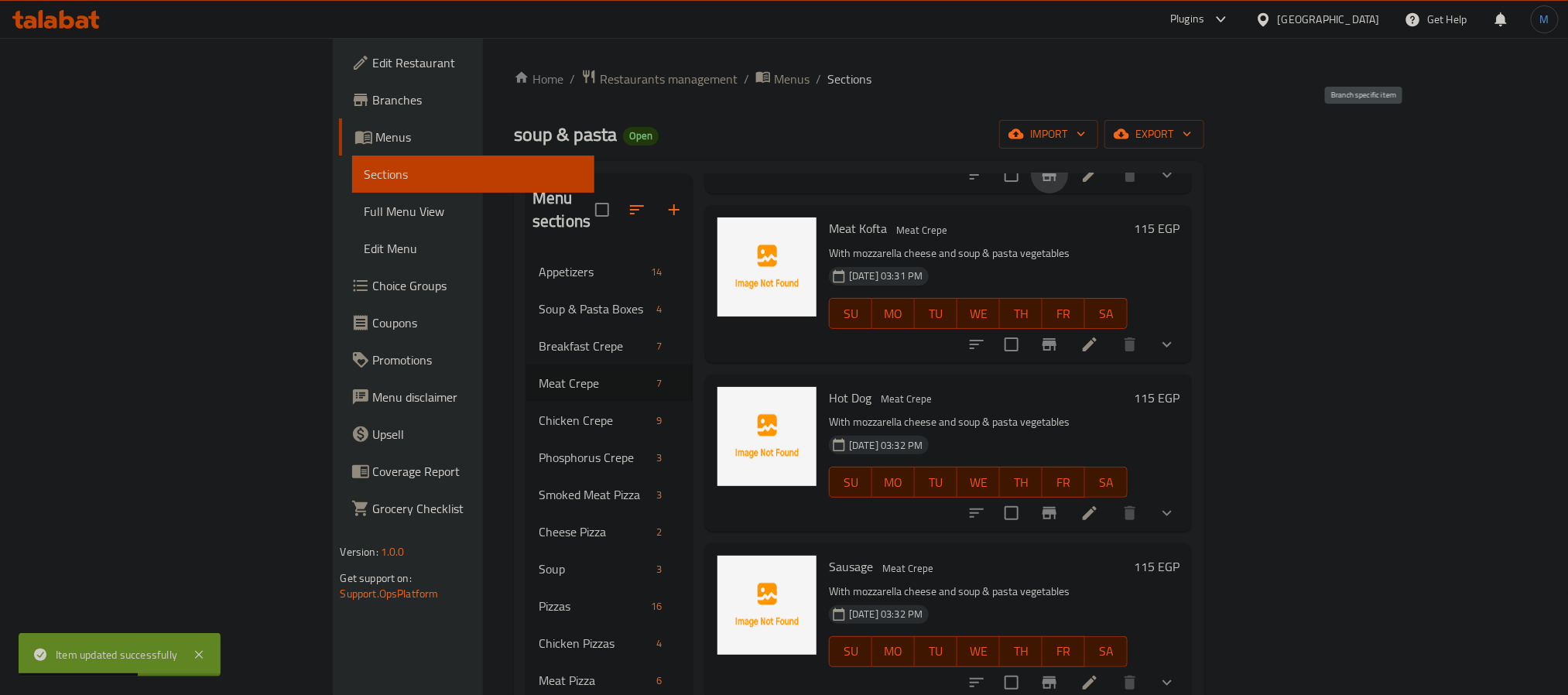
scroll to position [230, 0]
click at [1192, 321] on div "Menu items Add Sort Manage items Meat Burger Meat Crepe Beef burger, mozzarella…" at bounding box center [942, 680] width 499 height 1014
click at [1111, 330] on li at bounding box center [1090, 343] width 43 height 28
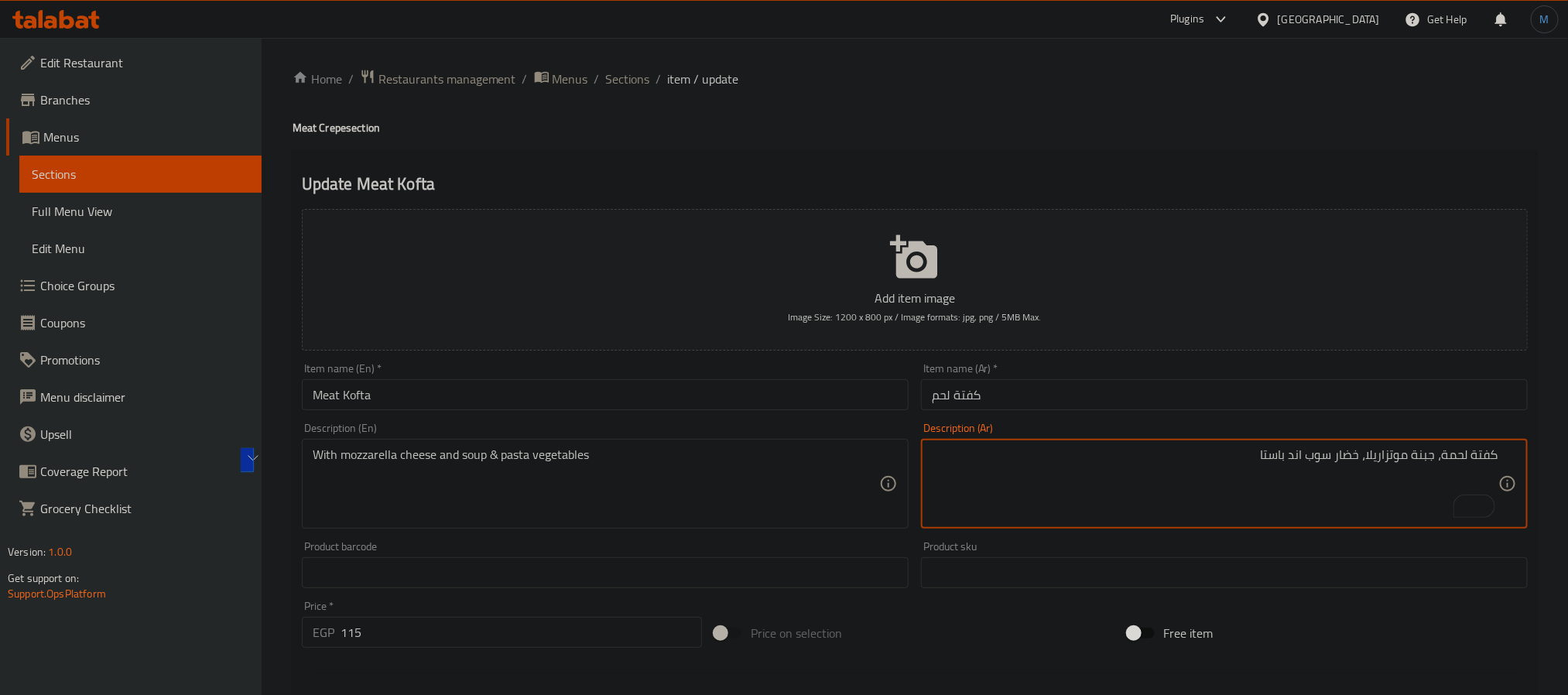
type textarea "كفتة لحمة، جبنة موتزاريلا، خضار سوب اند باستا"
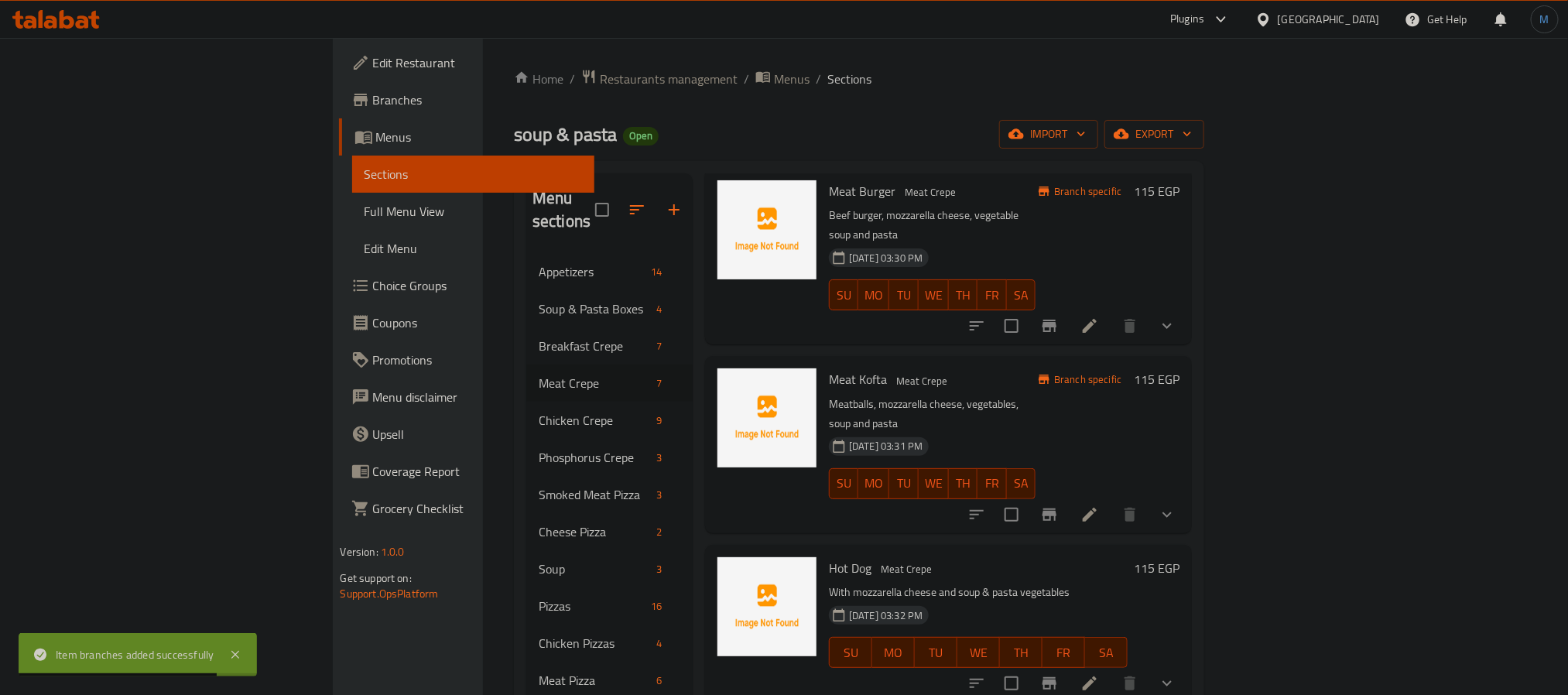
scroll to position [230, 0]
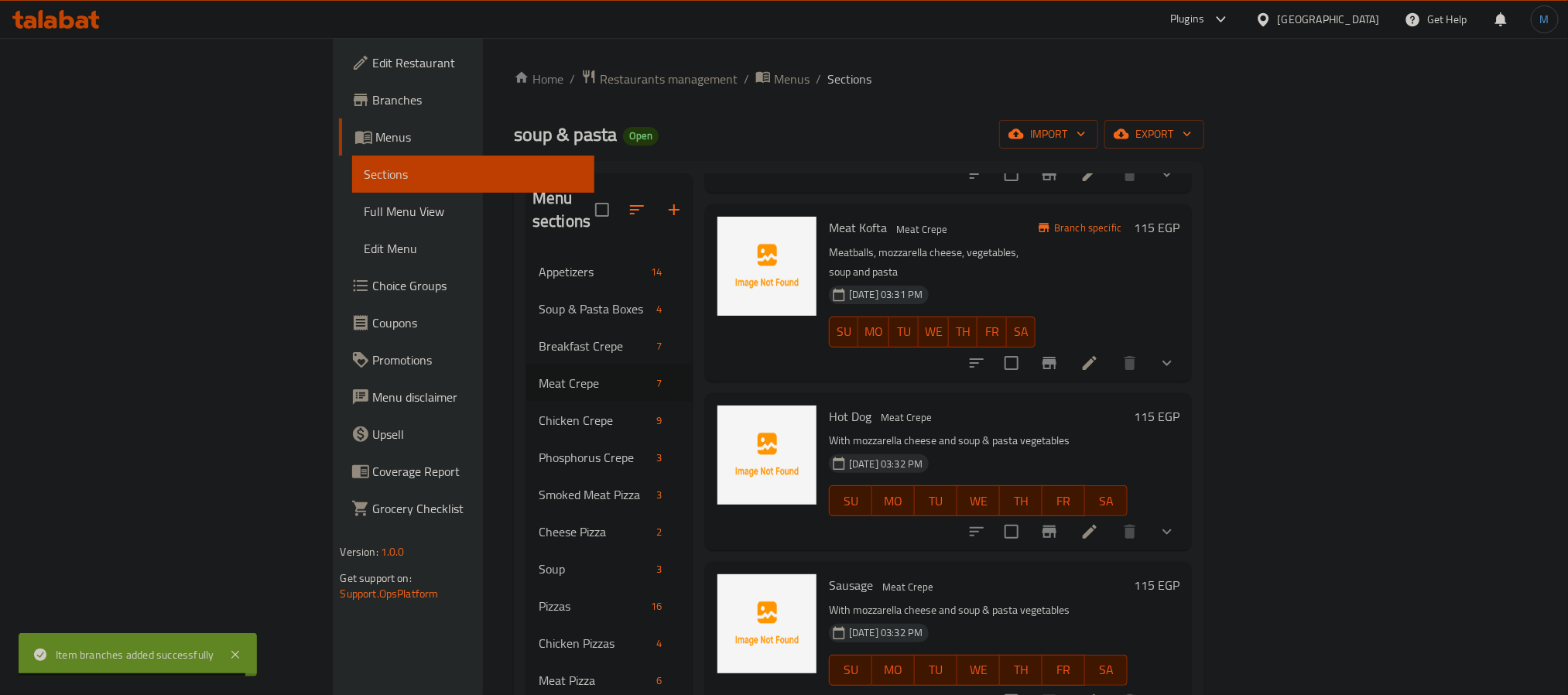
click at [1058, 522] on icon "Branch-specific-item" at bounding box center [1050, 531] width 19 height 19
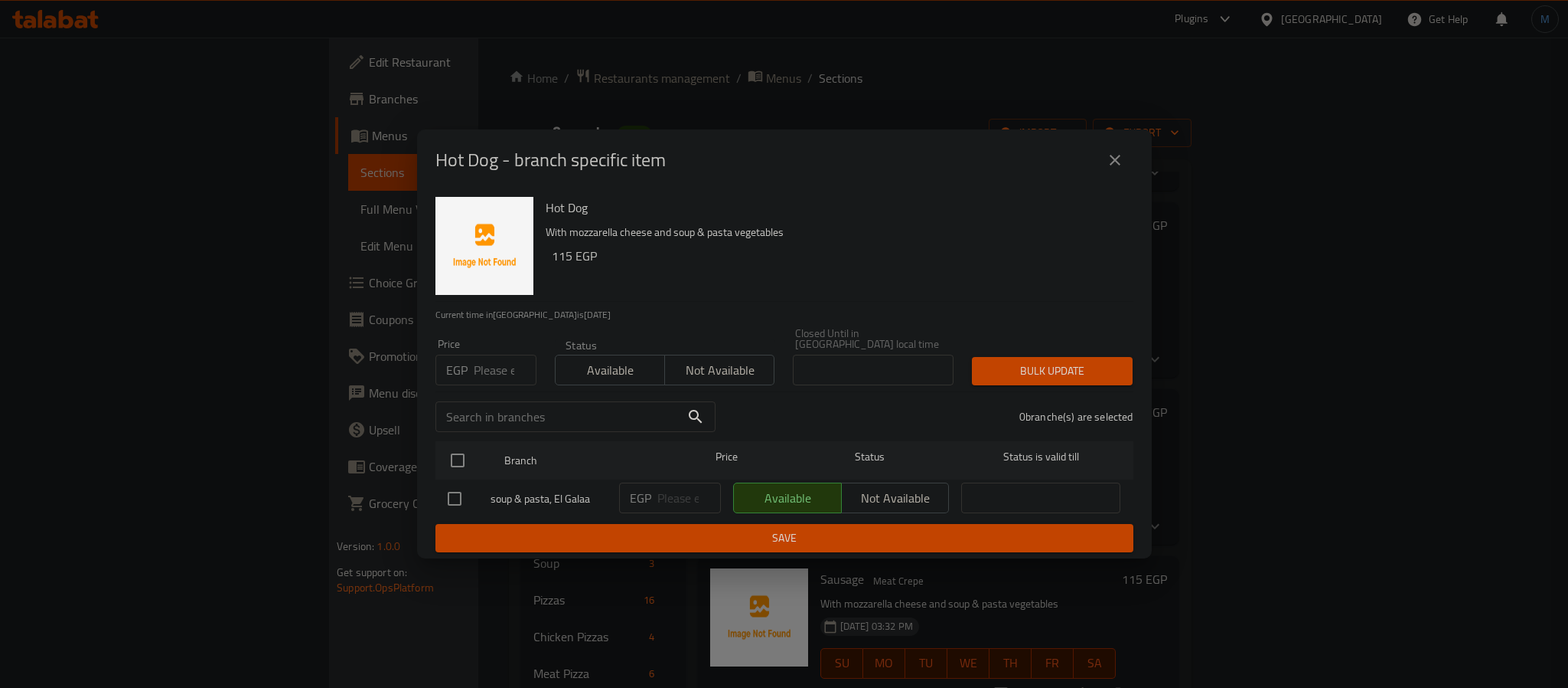
click at [485, 363] on input "number" at bounding box center [505, 370] width 63 height 31
type input "105"
click at [458, 466] on input "checkbox" at bounding box center [458, 460] width 32 height 32
checkbox input "true"
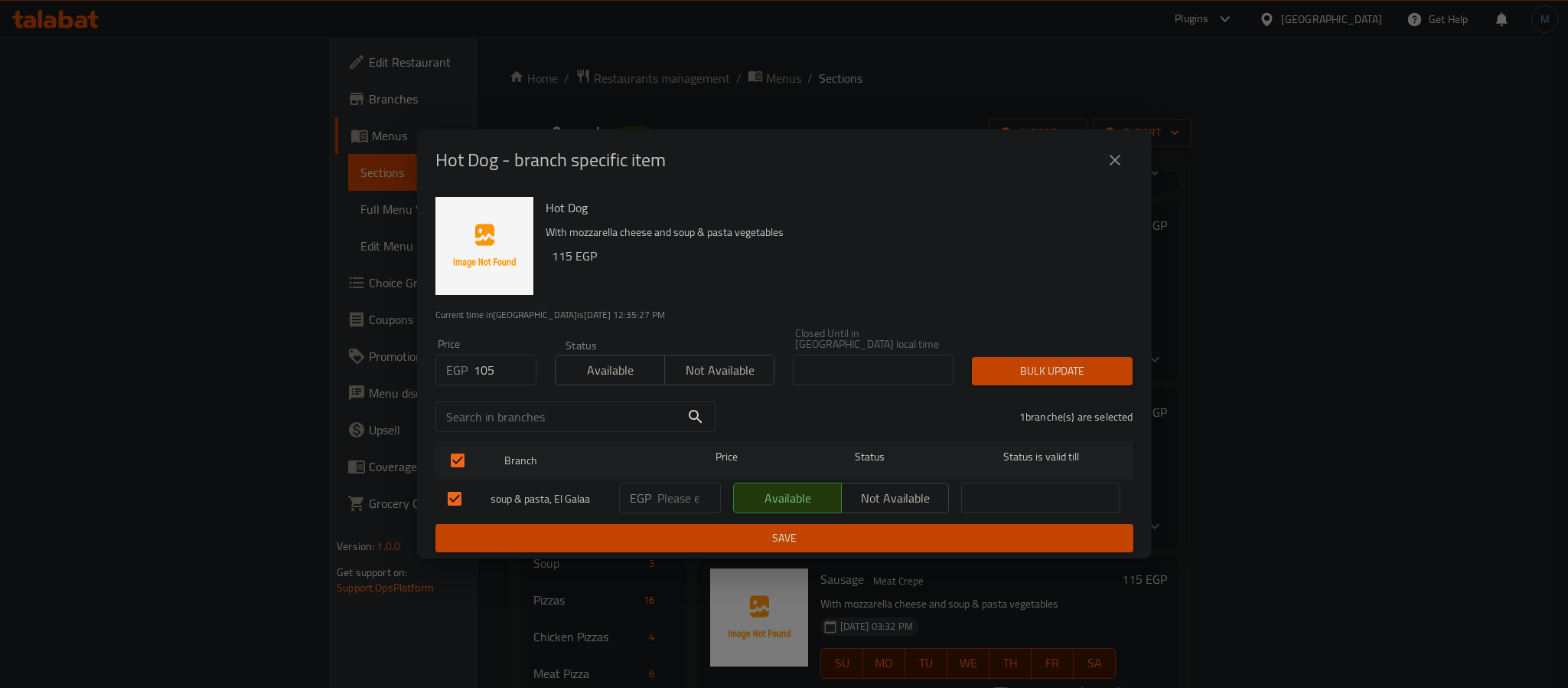
click at [1049, 340] on div "Price EGP 105 Price Status Available Not available Closed Until in Egypt local …" at bounding box center [784, 356] width 716 height 76
click at [1056, 366] on span "Bulk update" at bounding box center [1052, 371] width 136 height 19
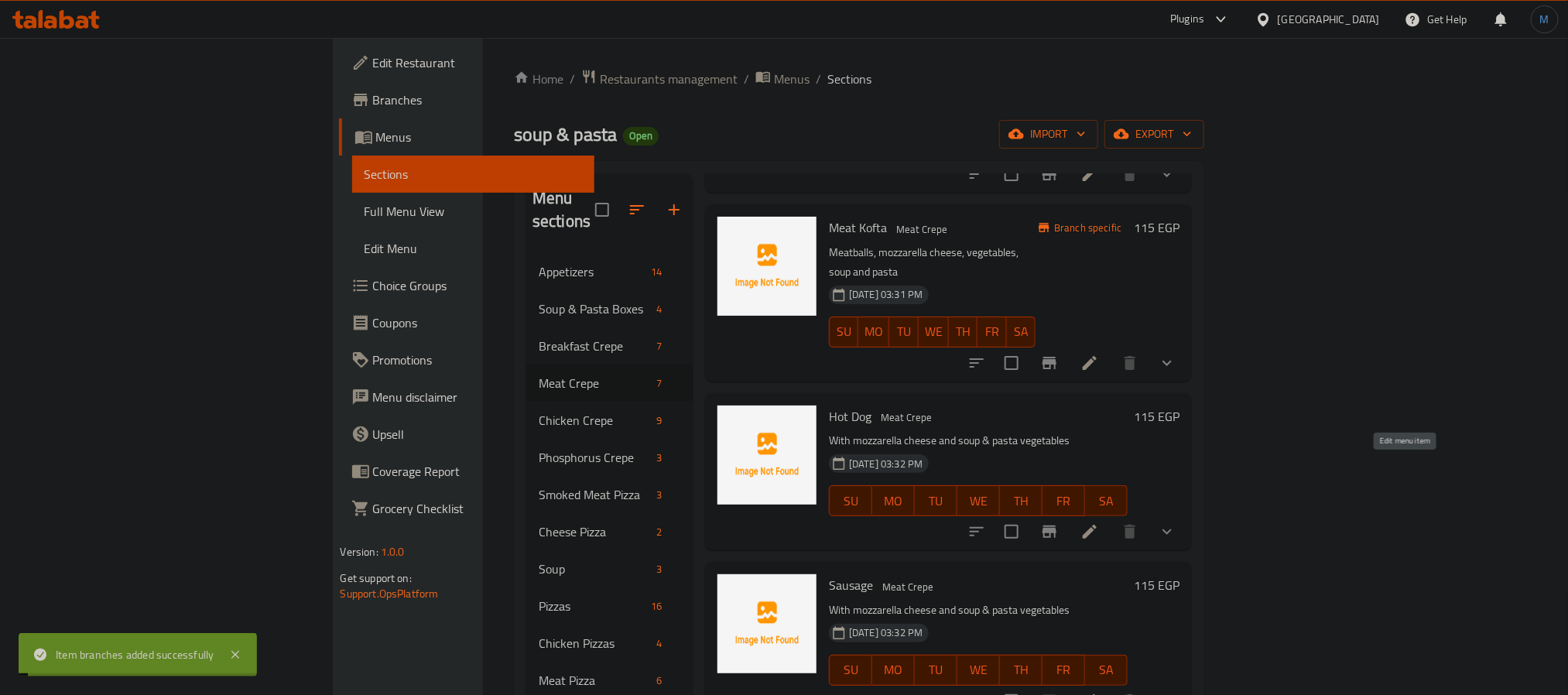
click at [1099, 522] on icon at bounding box center [1090, 531] width 19 height 19
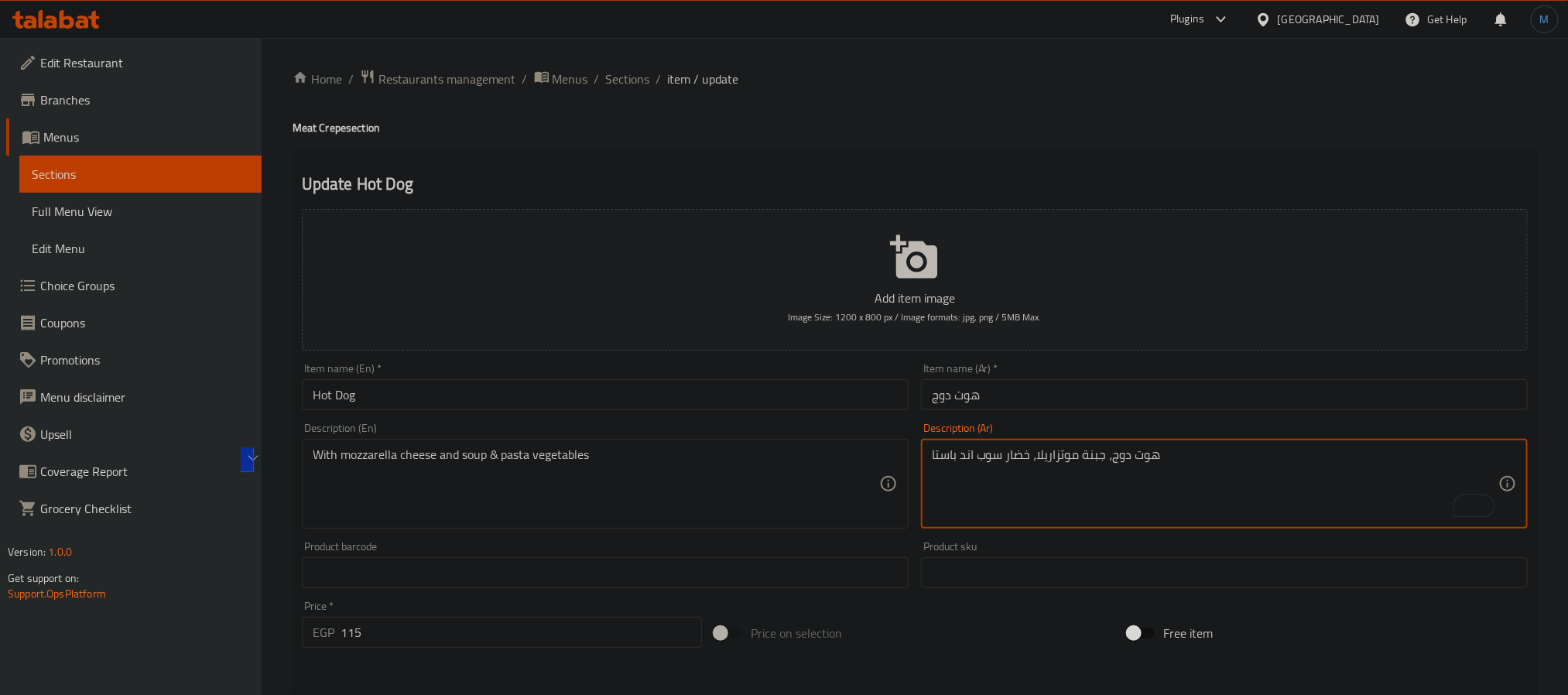
type textarea "هوت دوج، جبنة موتزاريلا، خضار سوب اند باستا"
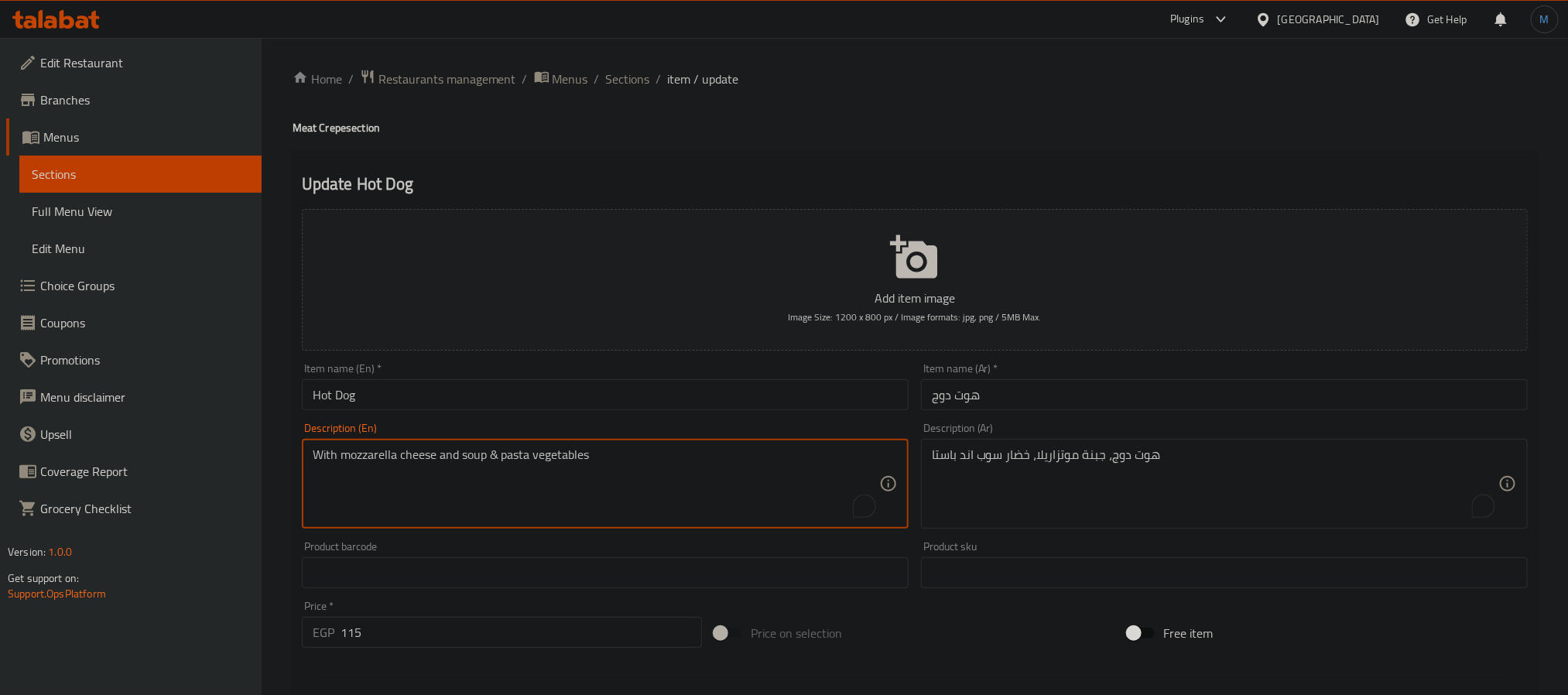
paste textarea "Hot dog, mozzarella cheese, vegetable soup and pasta"
click at [623, 465] on textarea "Hot dog, mozzarella cheese, vegetable soup and pasta" at bounding box center [596, 483] width 567 height 73
type textarea "Hot dog, mozzarella cheese, vegetable soup and pasta"
click at [542, 401] on input "Hot Dog" at bounding box center [605, 394] width 607 height 31
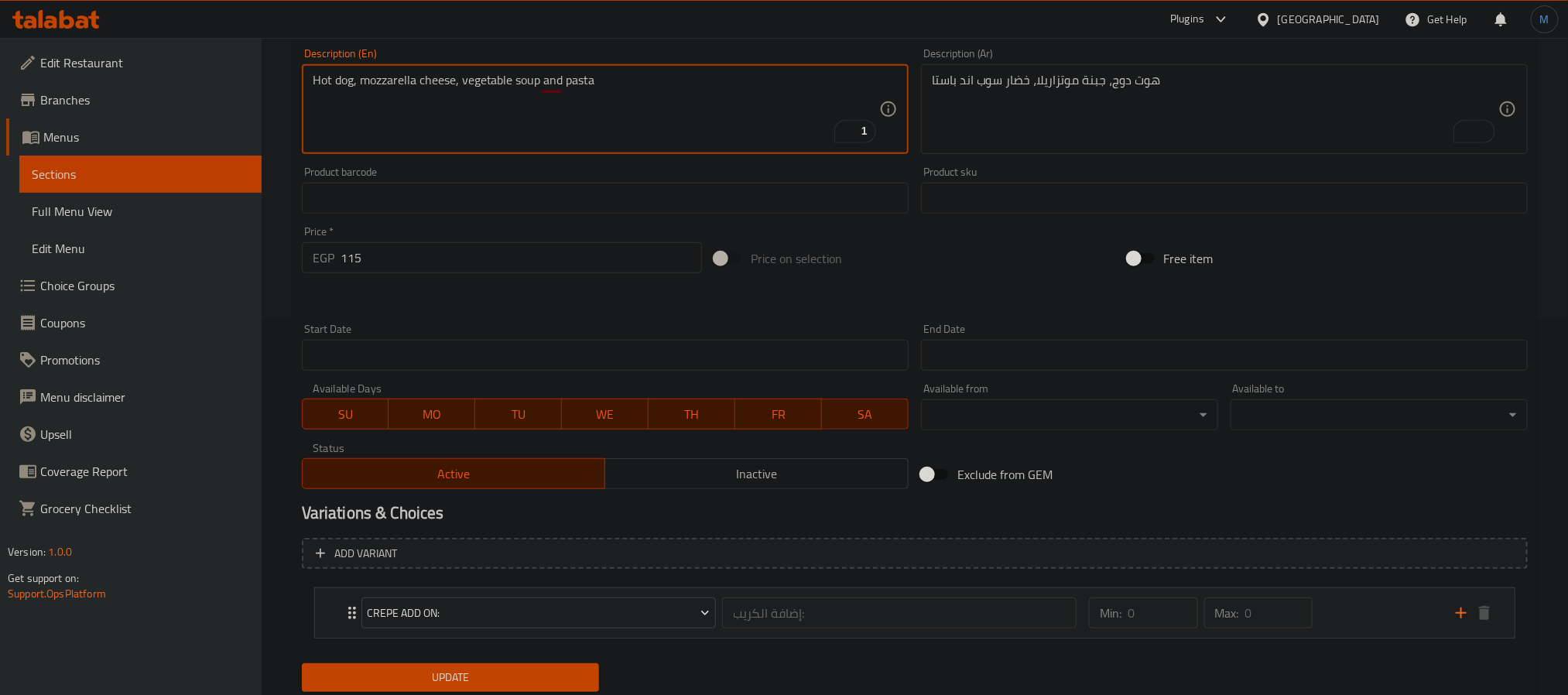
scroll to position [424, 0]
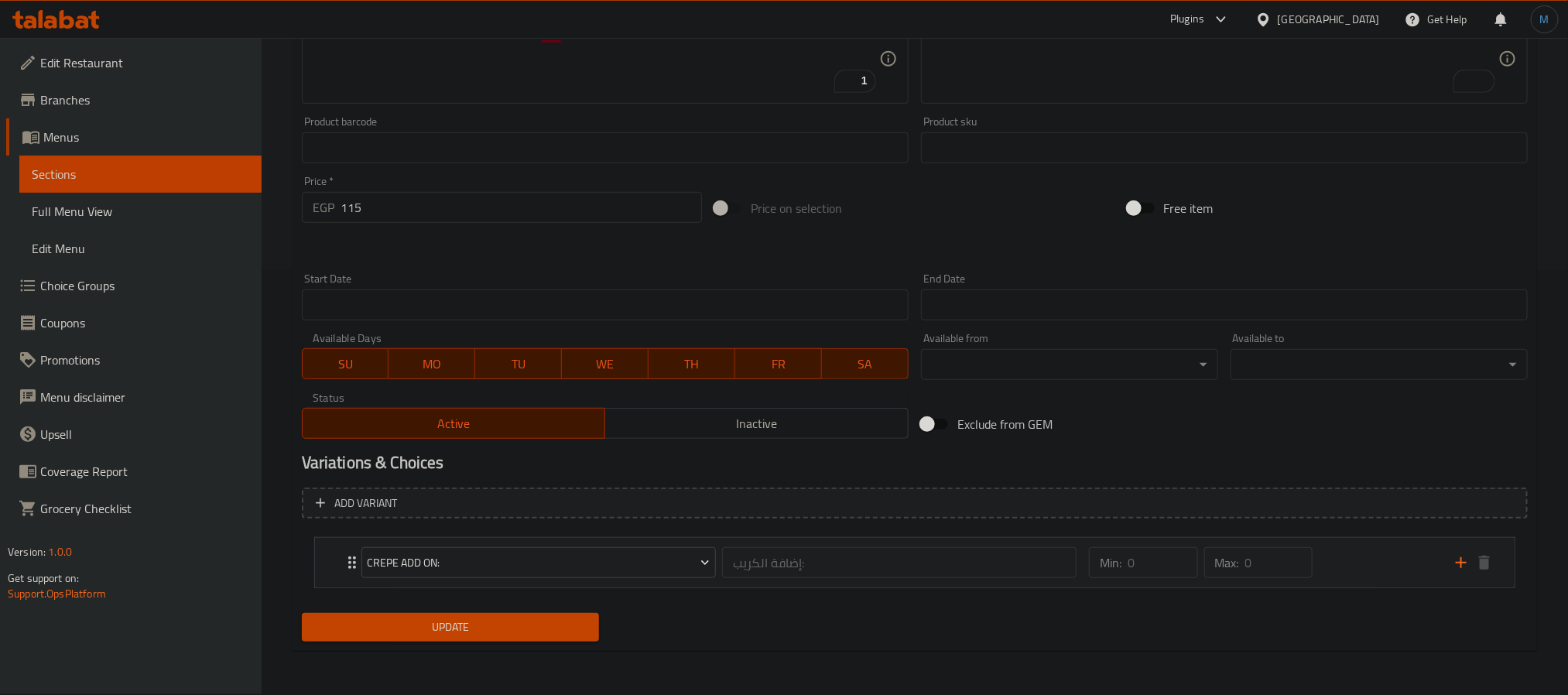
click at [511, 650] on div "Update Hot Dog Add item image Image Size: 1200 x 800 px / Image formats: jpg, p…" at bounding box center [915, 188] width 1244 height 925
click at [514, 648] on div "Update" at bounding box center [451, 627] width 309 height 41
click at [518, 638] on button "Update" at bounding box center [451, 627] width 297 height 29
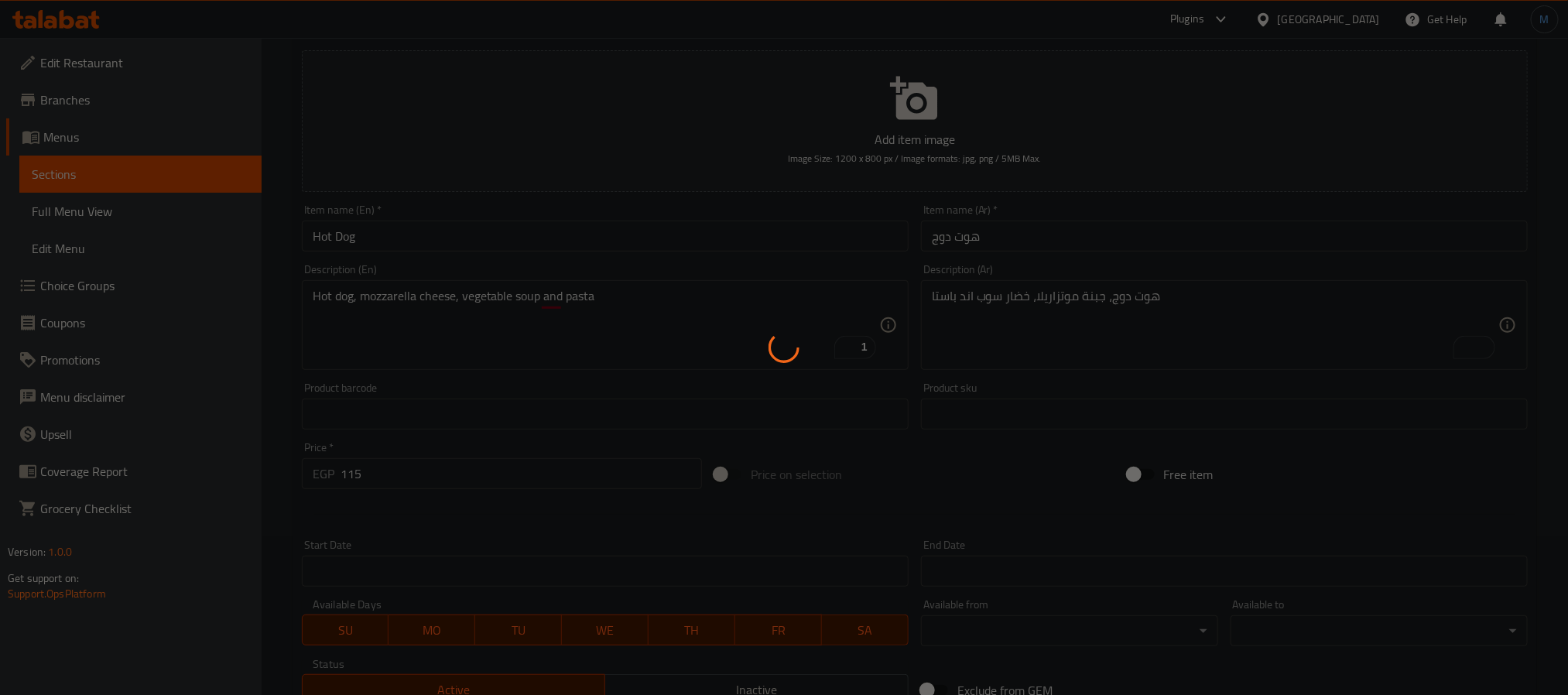
scroll to position [0, 0]
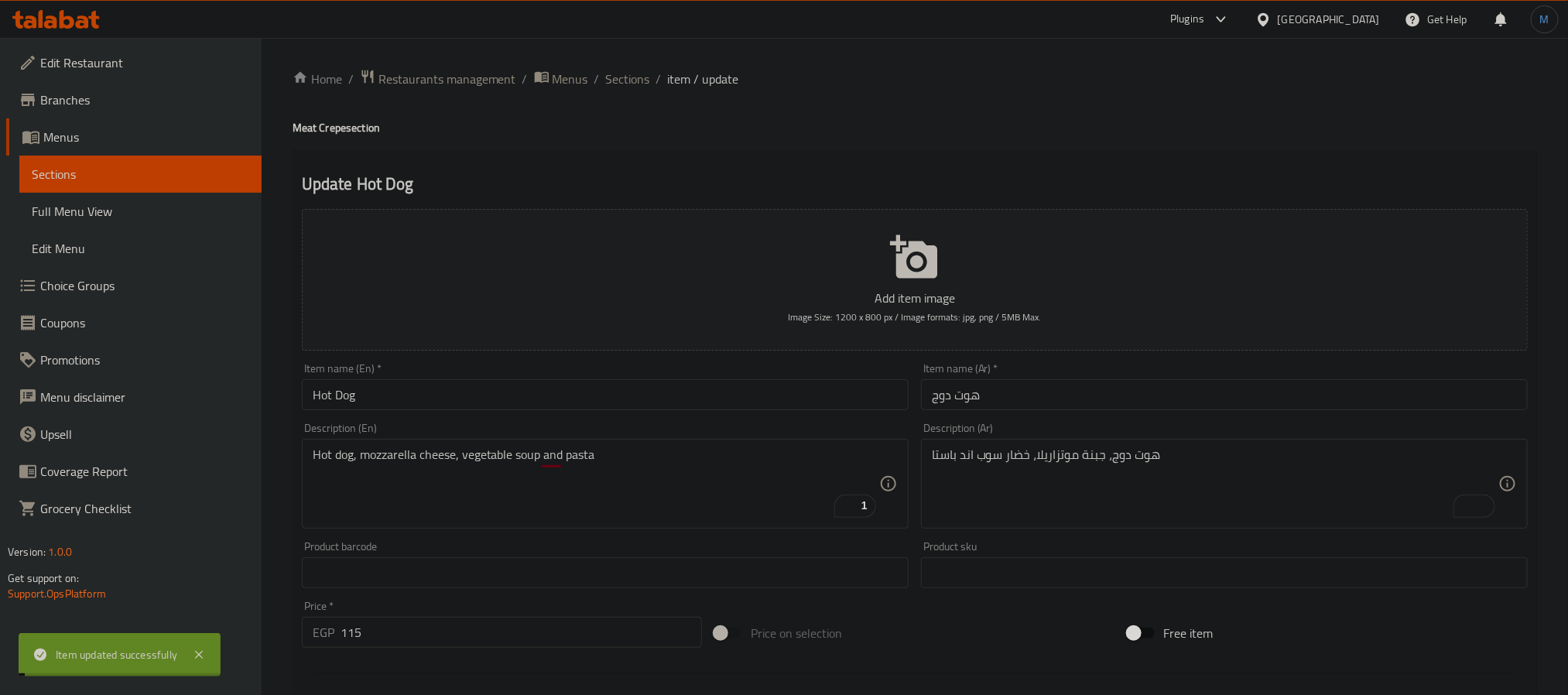
click at [623, 81] on span "Sections" at bounding box center [628, 79] width 44 height 19
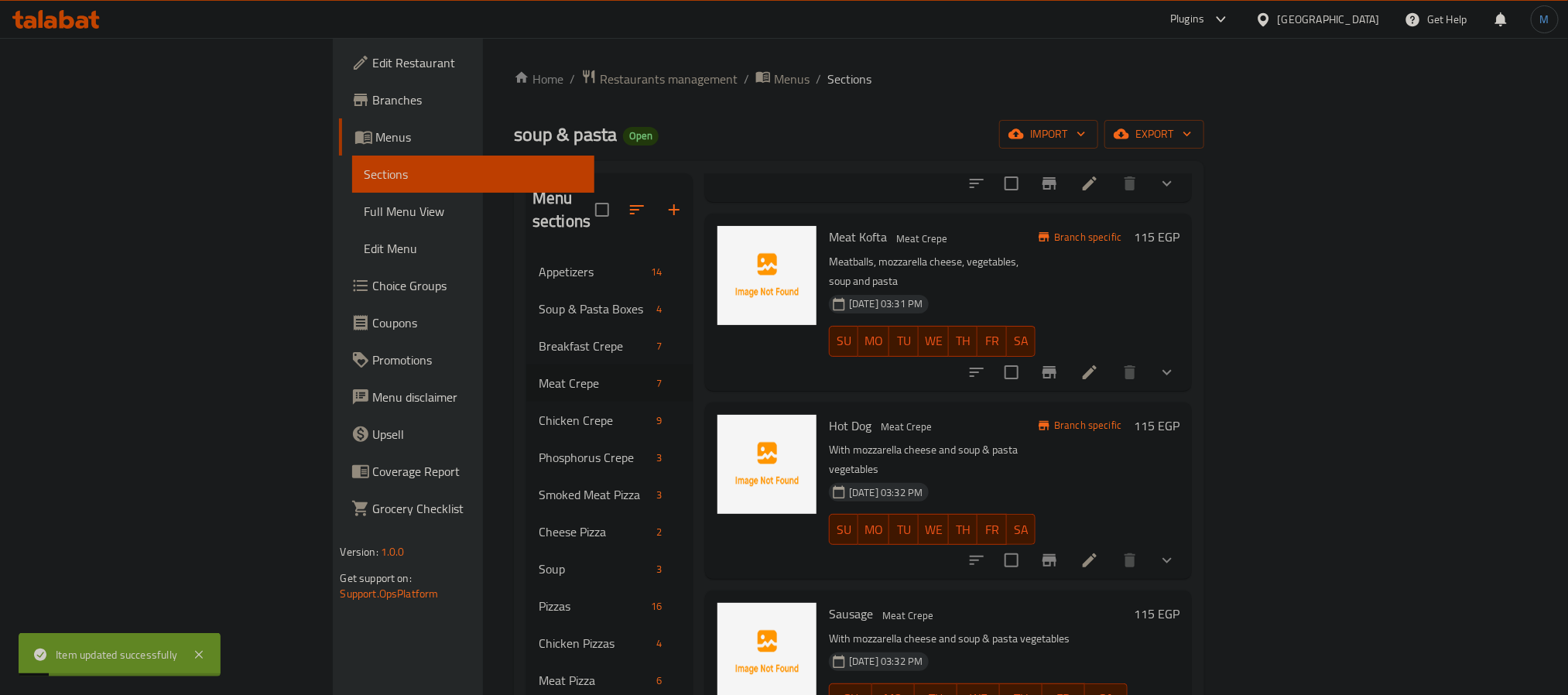
scroll to position [230, 0]
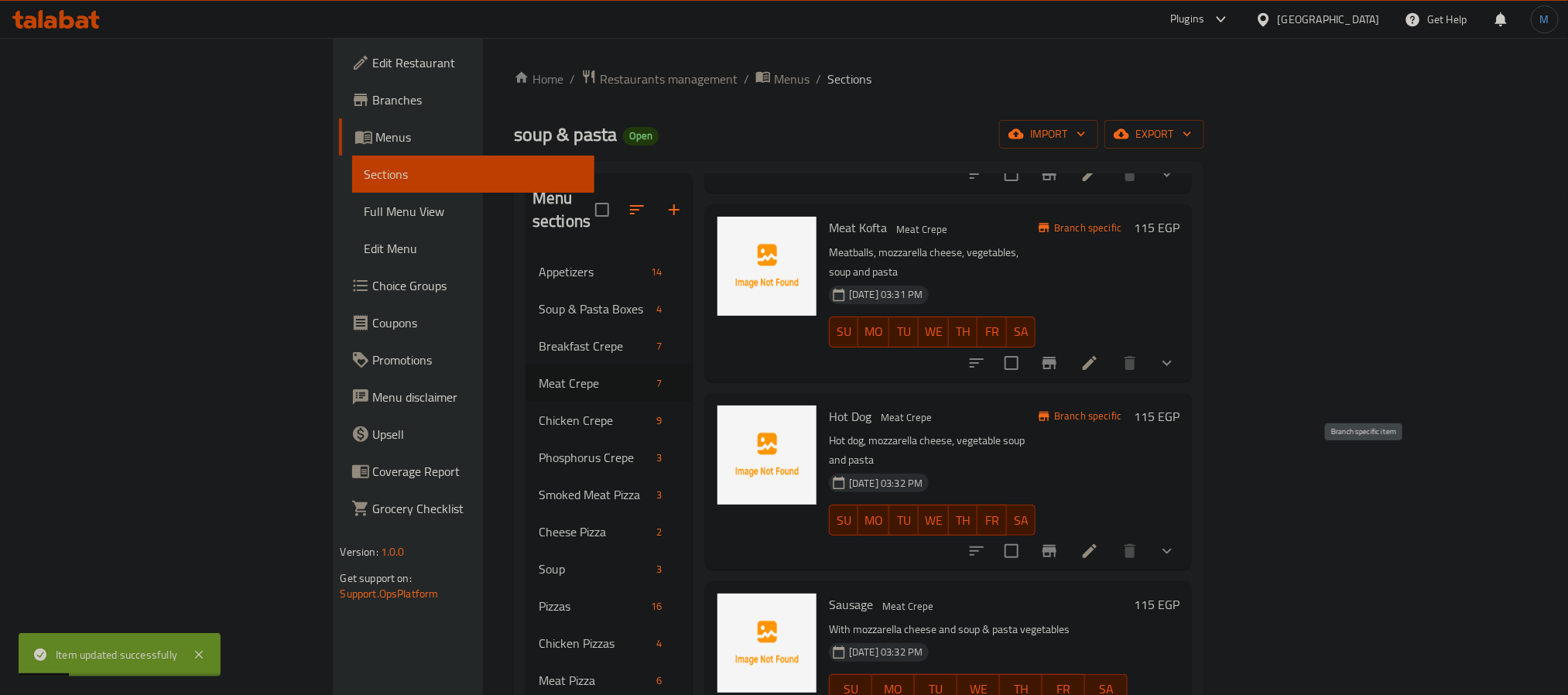
click at [1057, 545] on icon "Branch-specific-item" at bounding box center [1050, 551] width 14 height 13
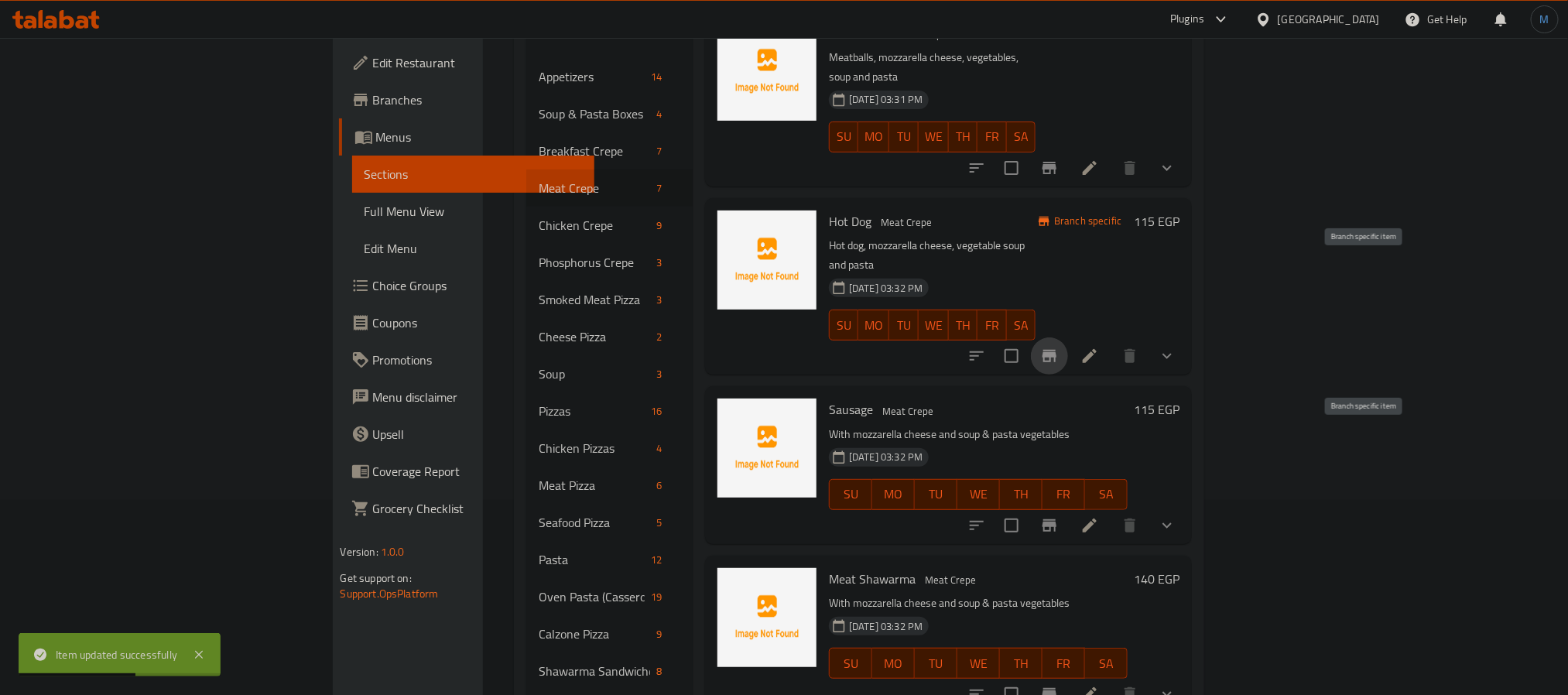
scroll to position [232, 0]
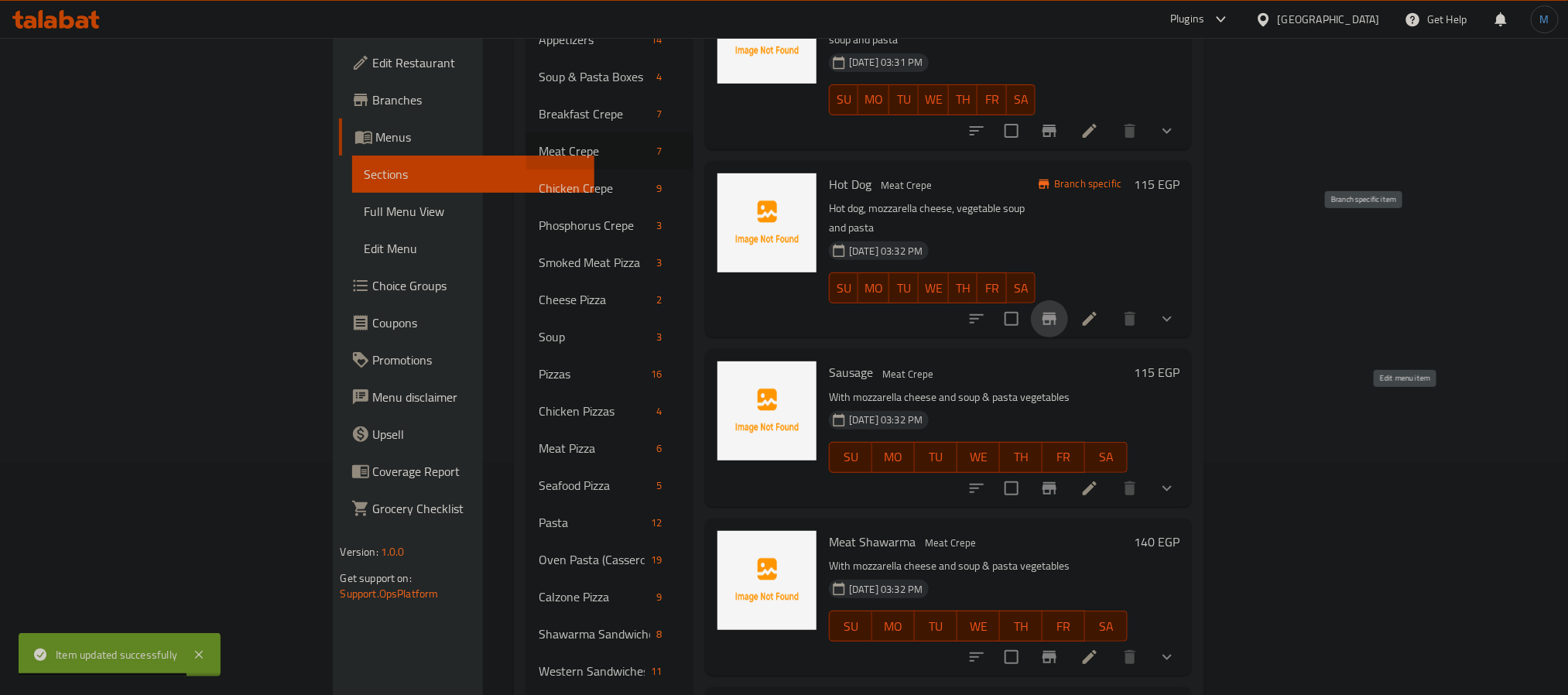
click at [1099, 479] on icon at bounding box center [1090, 488] width 19 height 19
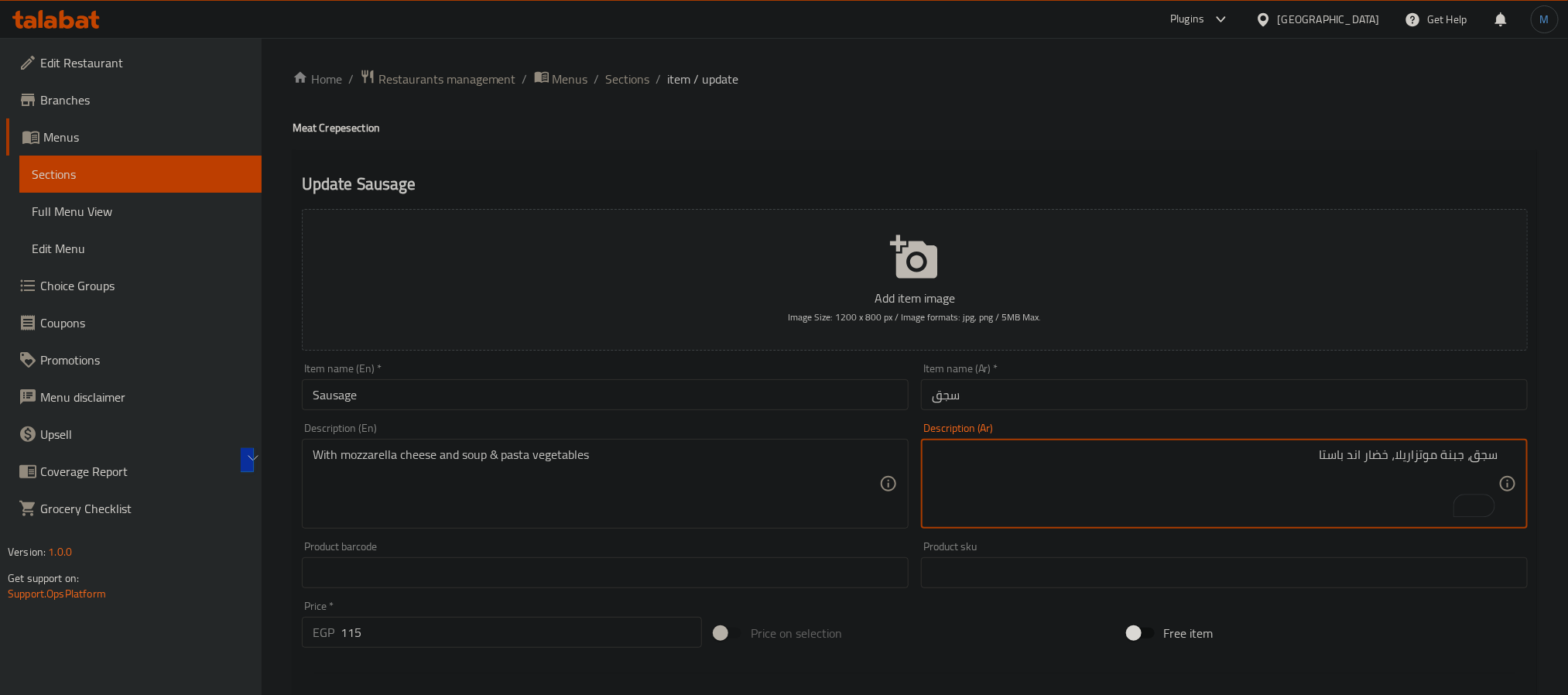
type textarea "سجق، جبنة موتزاريلا، خضار اند باستا"
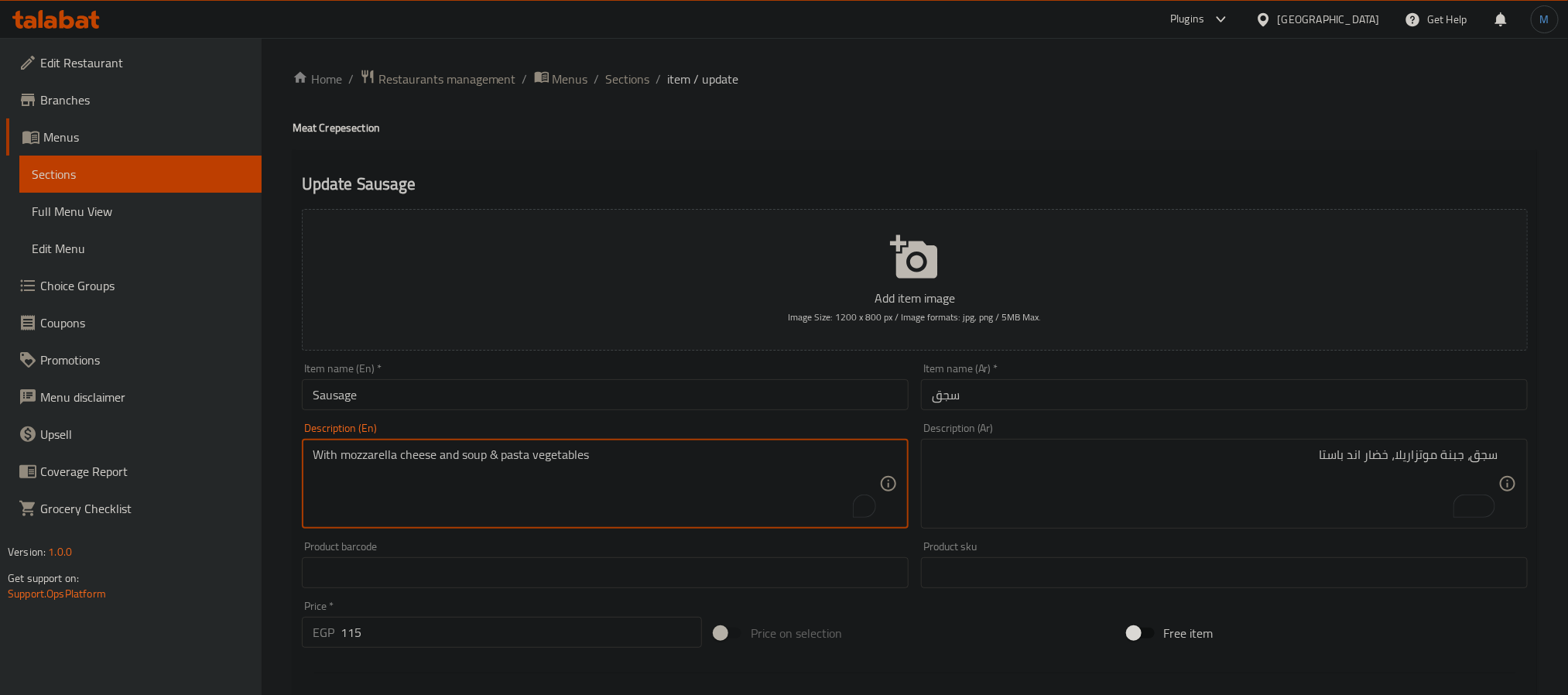
paste textarea "Sausage, mozzarella cheese, vegetables and pasta"
type textarea "Sausage, mozzarella cheese, vegetables and pasta"
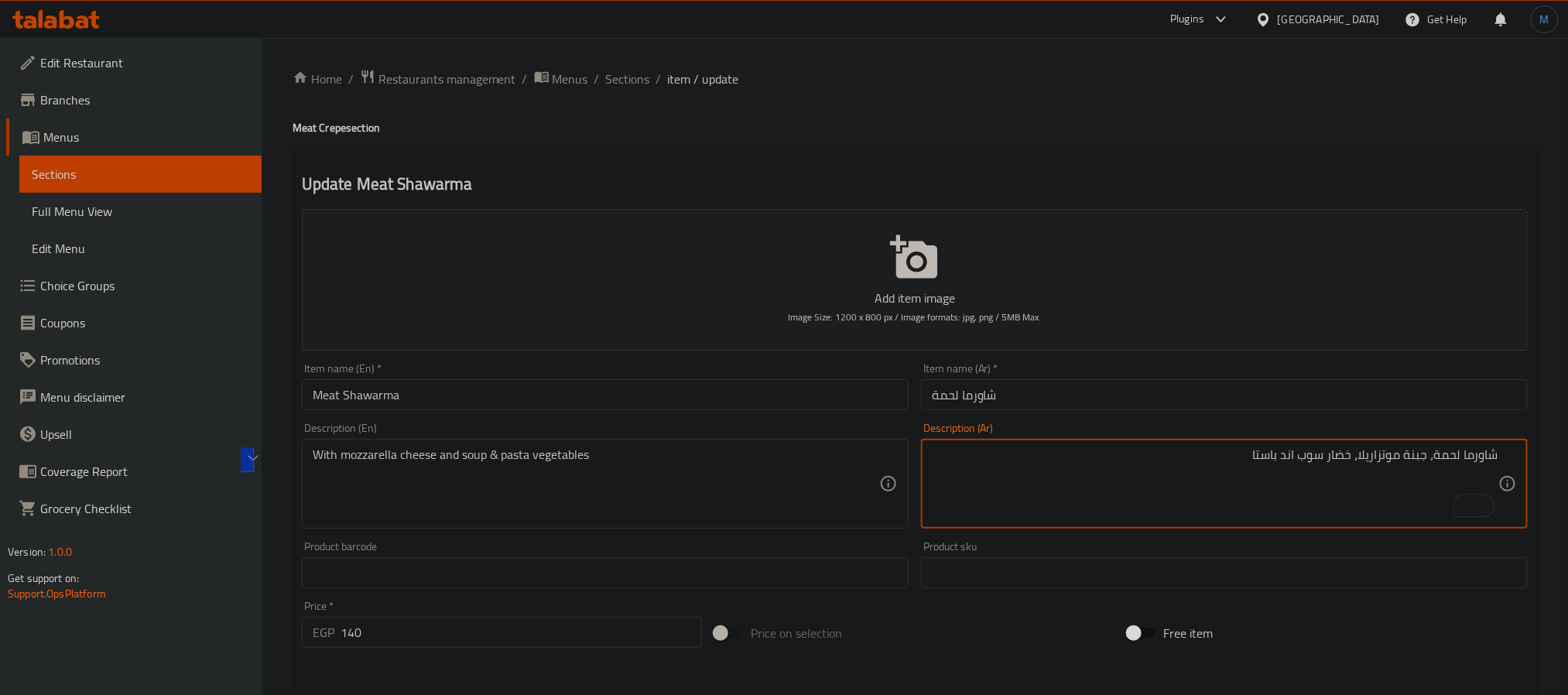
type textarea "شاورما لحمة، جبنة موتزاريلا، خضار سوب اند باستا"
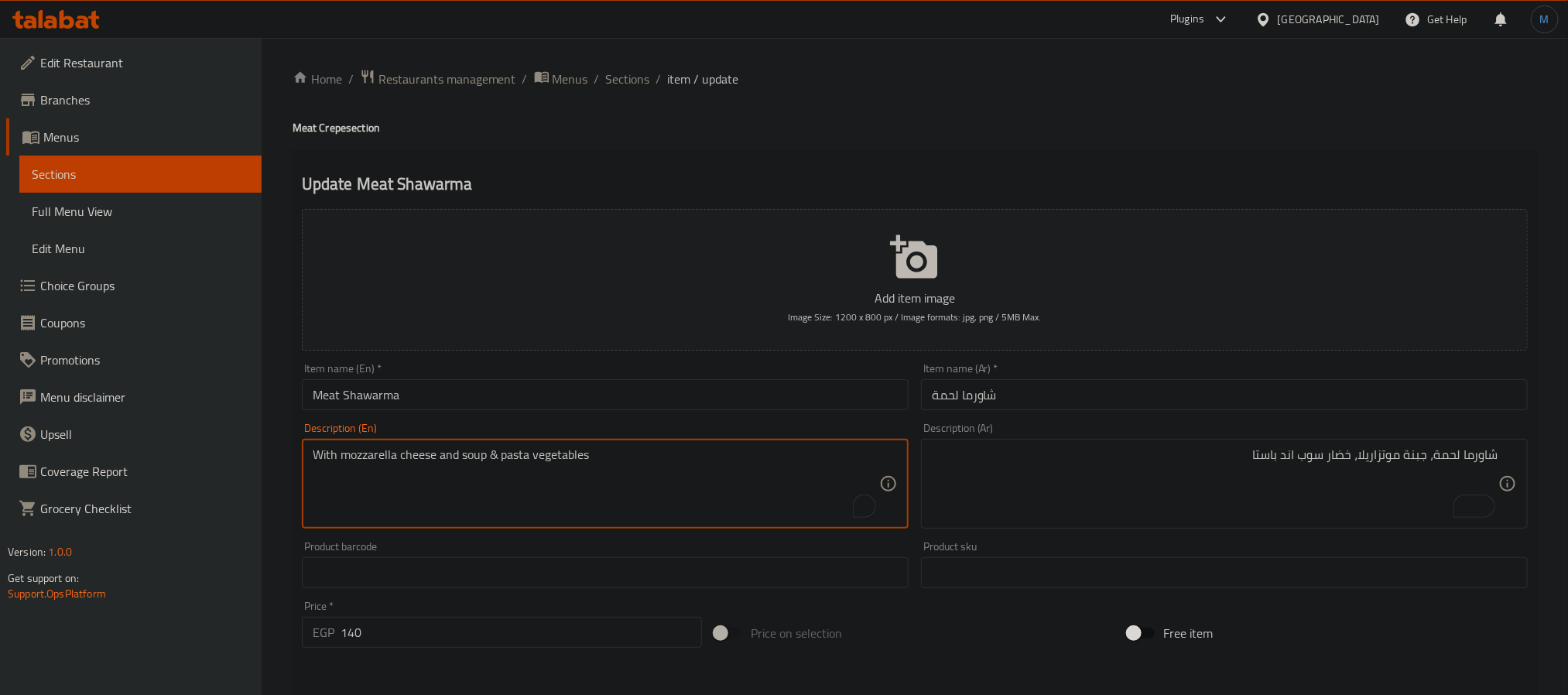
paste textarea "Meat shawarma, mozzarella cheese, vegetables, soup and pasta"
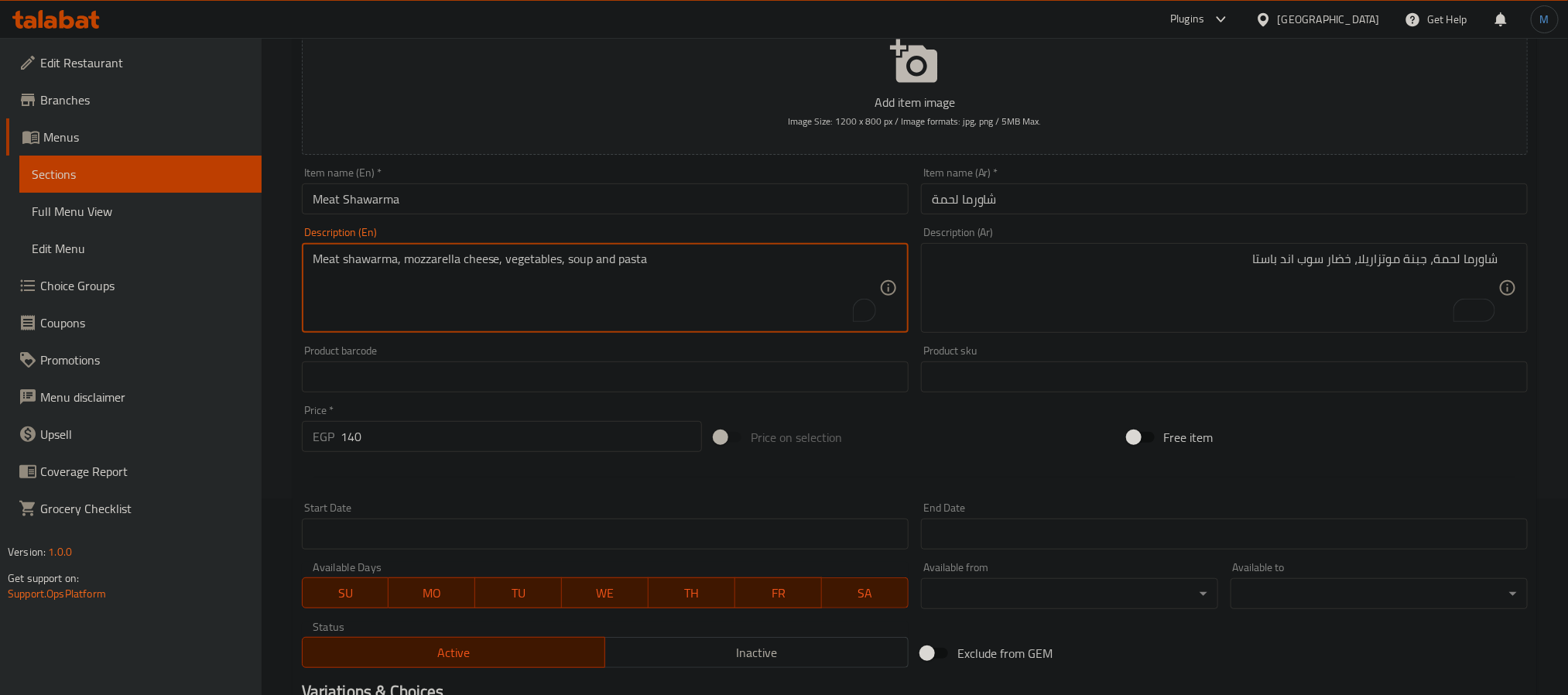
scroll to position [424, 0]
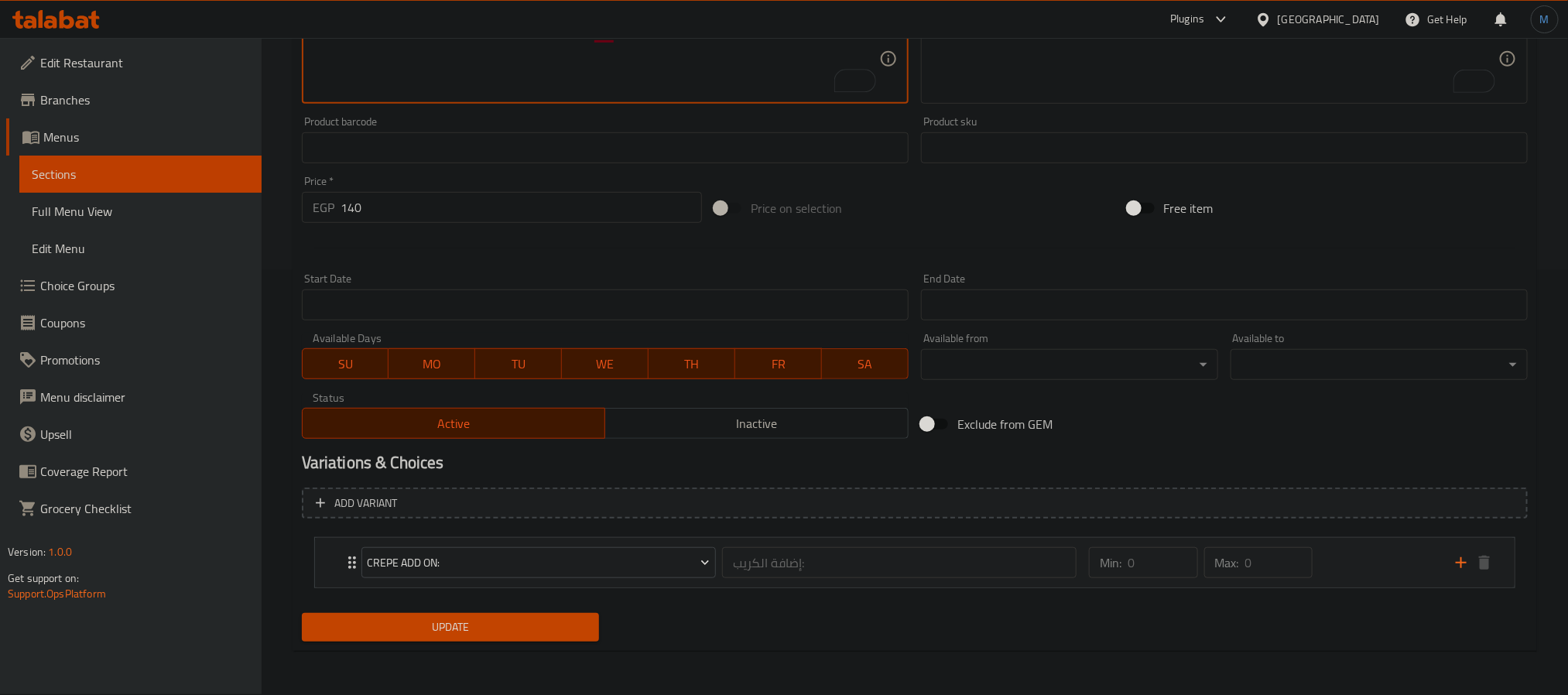
type textarea "Meat shawarma, mozzarella cheese, vegetables, soup and pasta"
click at [516, 624] on span "Update" at bounding box center [451, 627] width 273 height 20
click at [388, 629] on span "Update" at bounding box center [451, 627] width 273 height 20
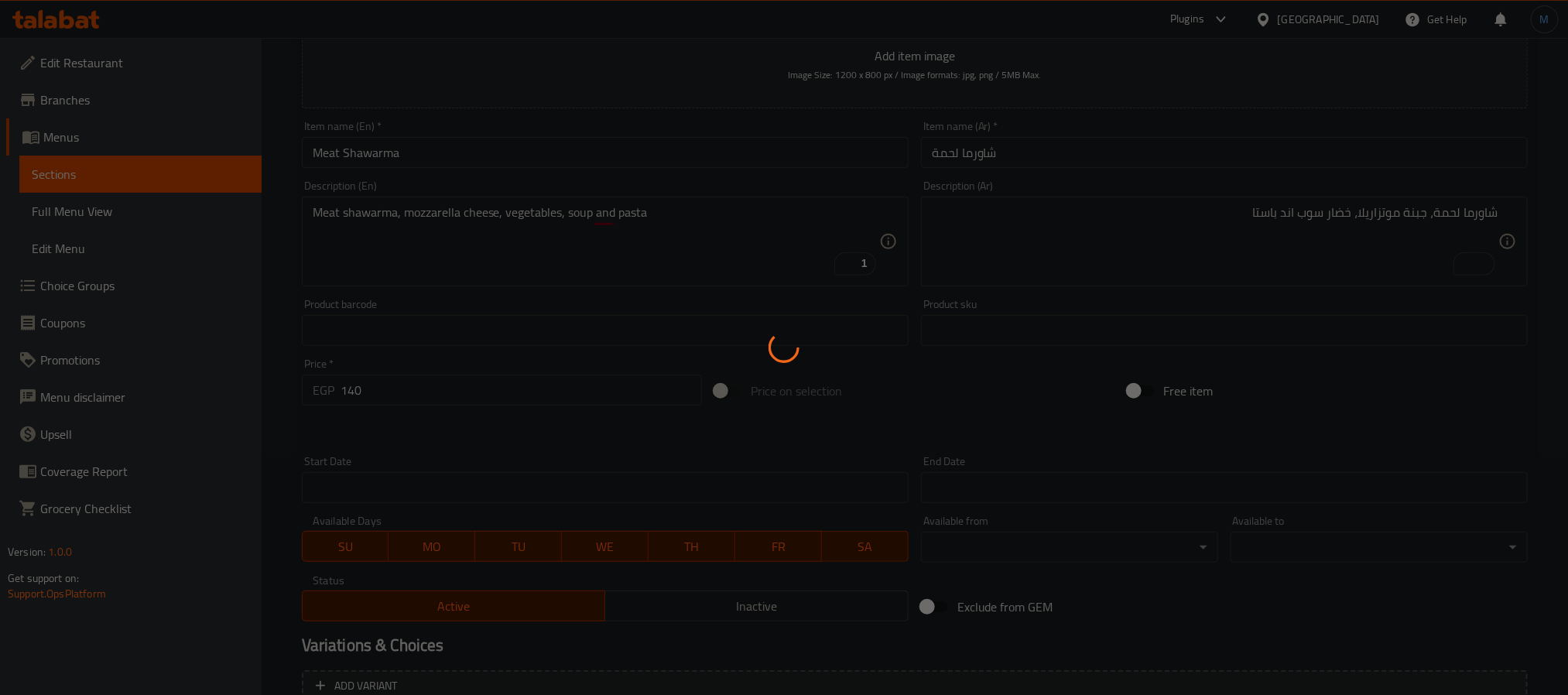
scroll to position [0, 0]
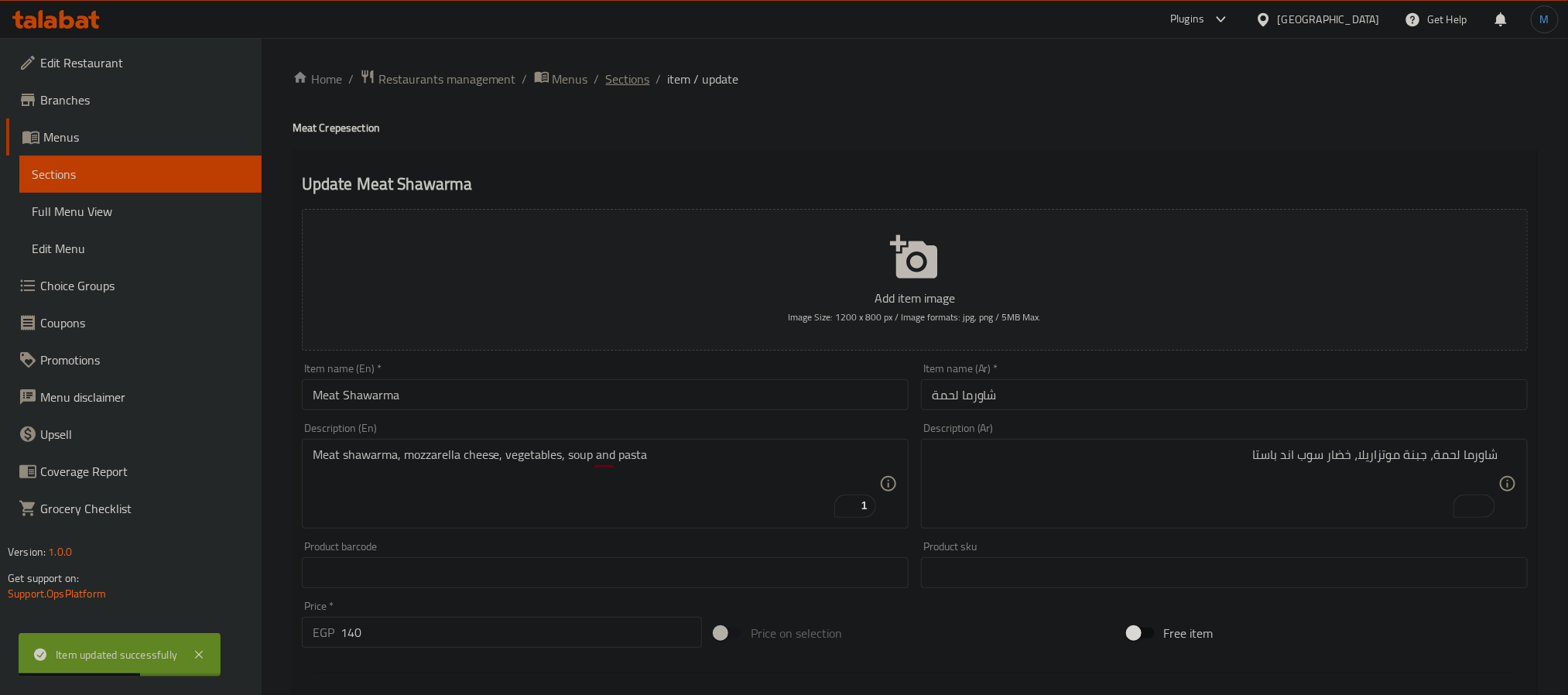
click at [634, 84] on span "Sections" at bounding box center [628, 79] width 44 height 19
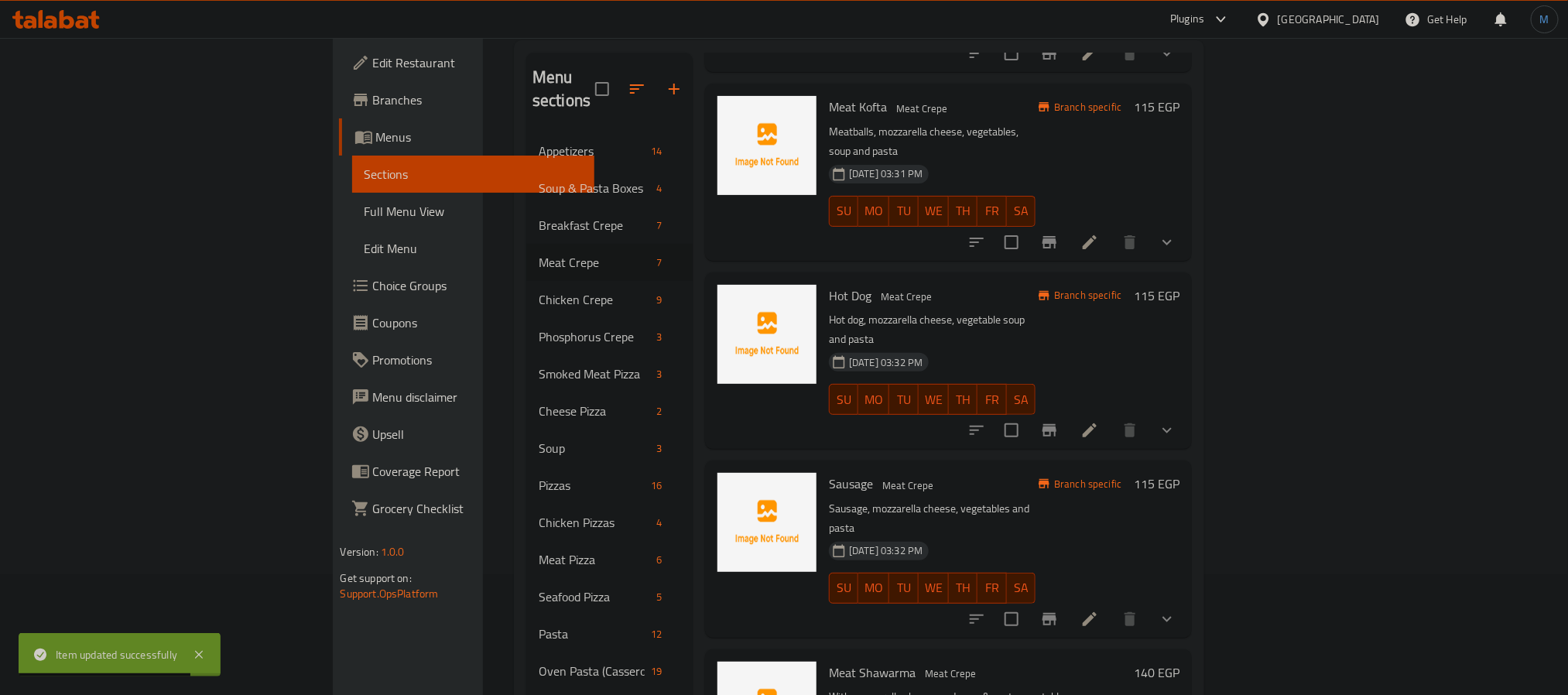
scroll to position [511, 0]
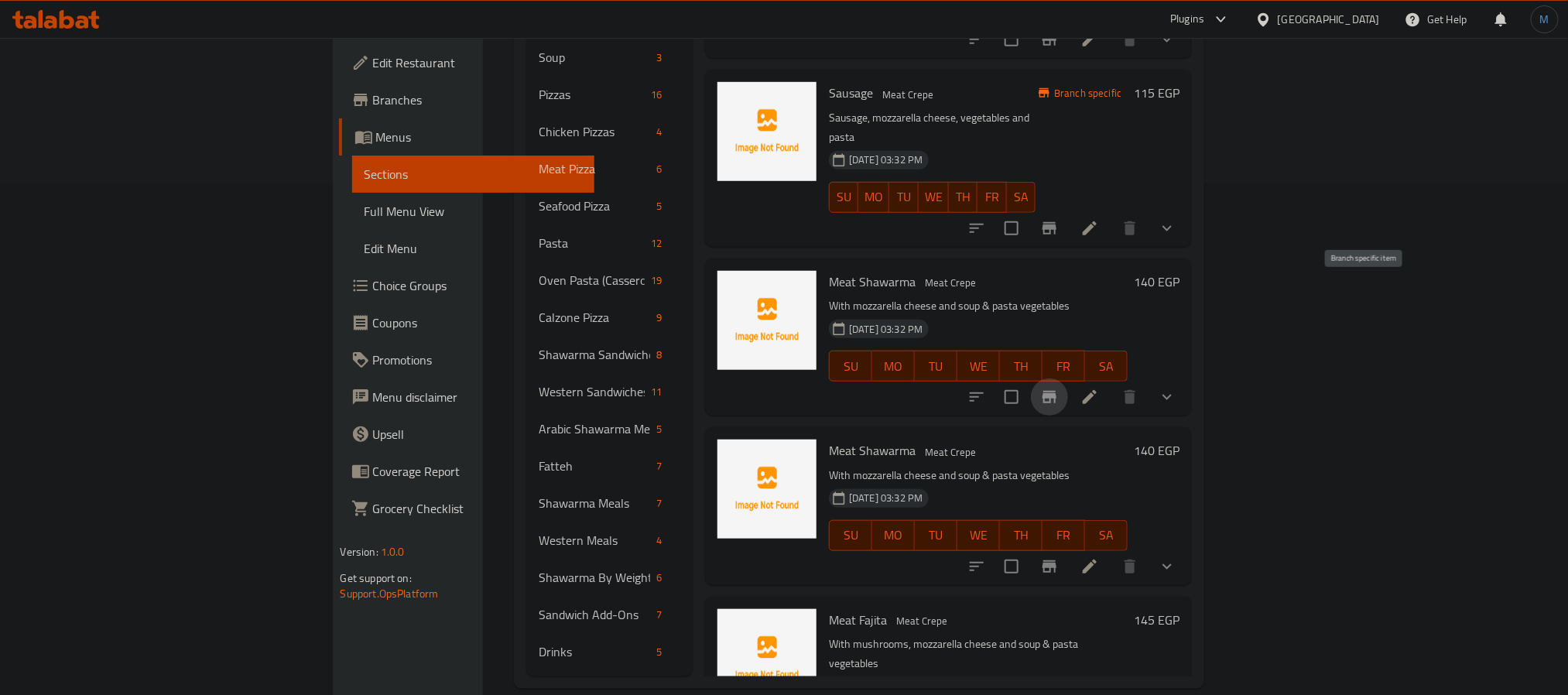
click at [1058, 388] on icon "Branch-specific-item" at bounding box center [1050, 397] width 19 height 19
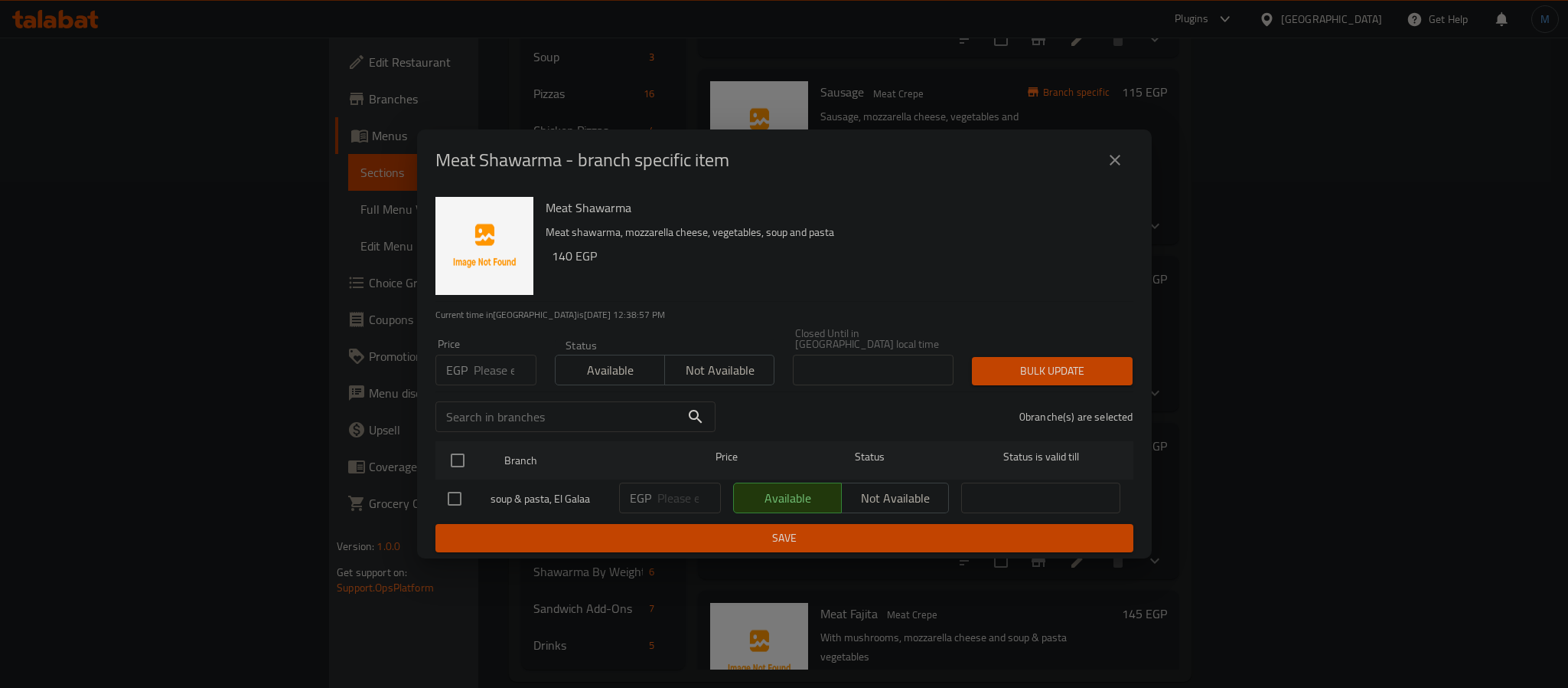
click at [482, 358] on input "number" at bounding box center [505, 370] width 63 height 31
type input "130"
click at [469, 444] on input "checkbox" at bounding box center [458, 460] width 32 height 32
checkbox input "true"
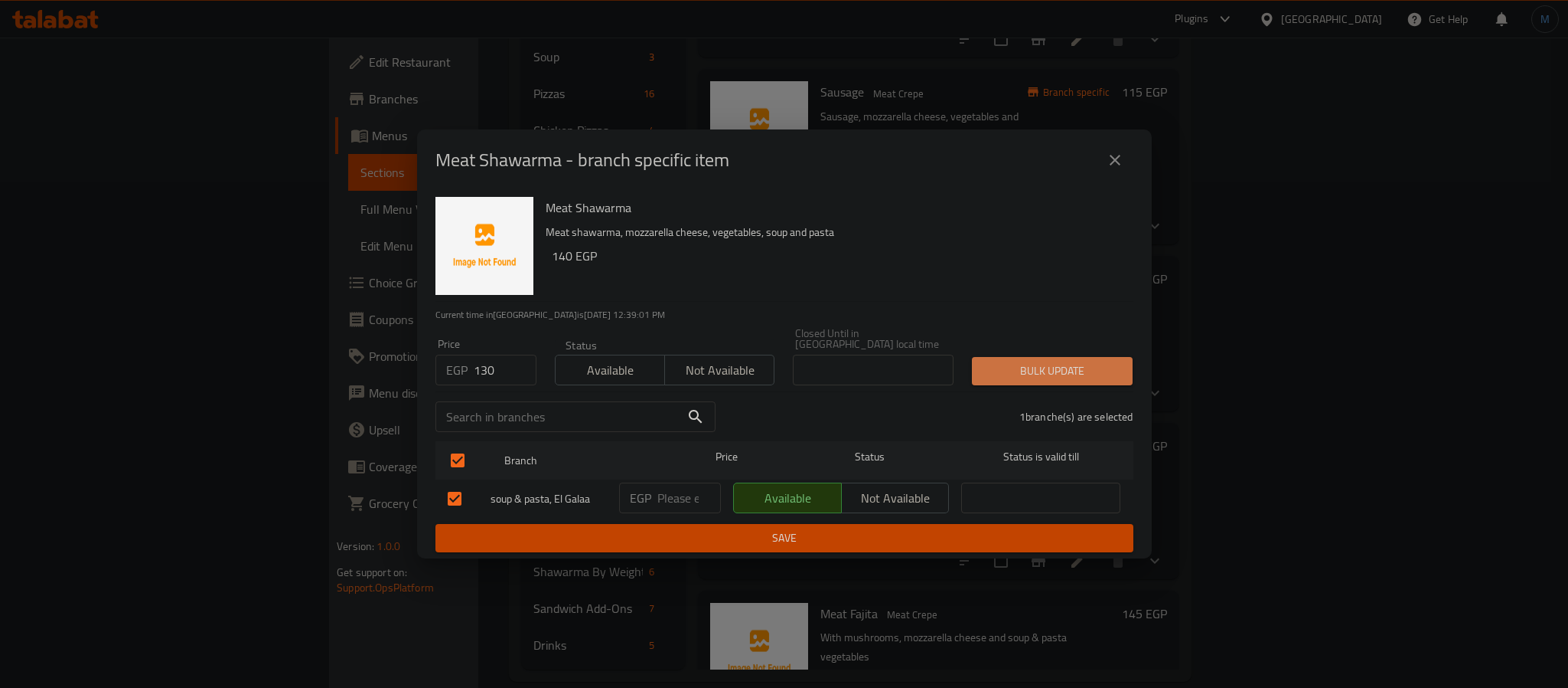
click at [1003, 372] on span "Bulk update" at bounding box center [1052, 371] width 136 height 19
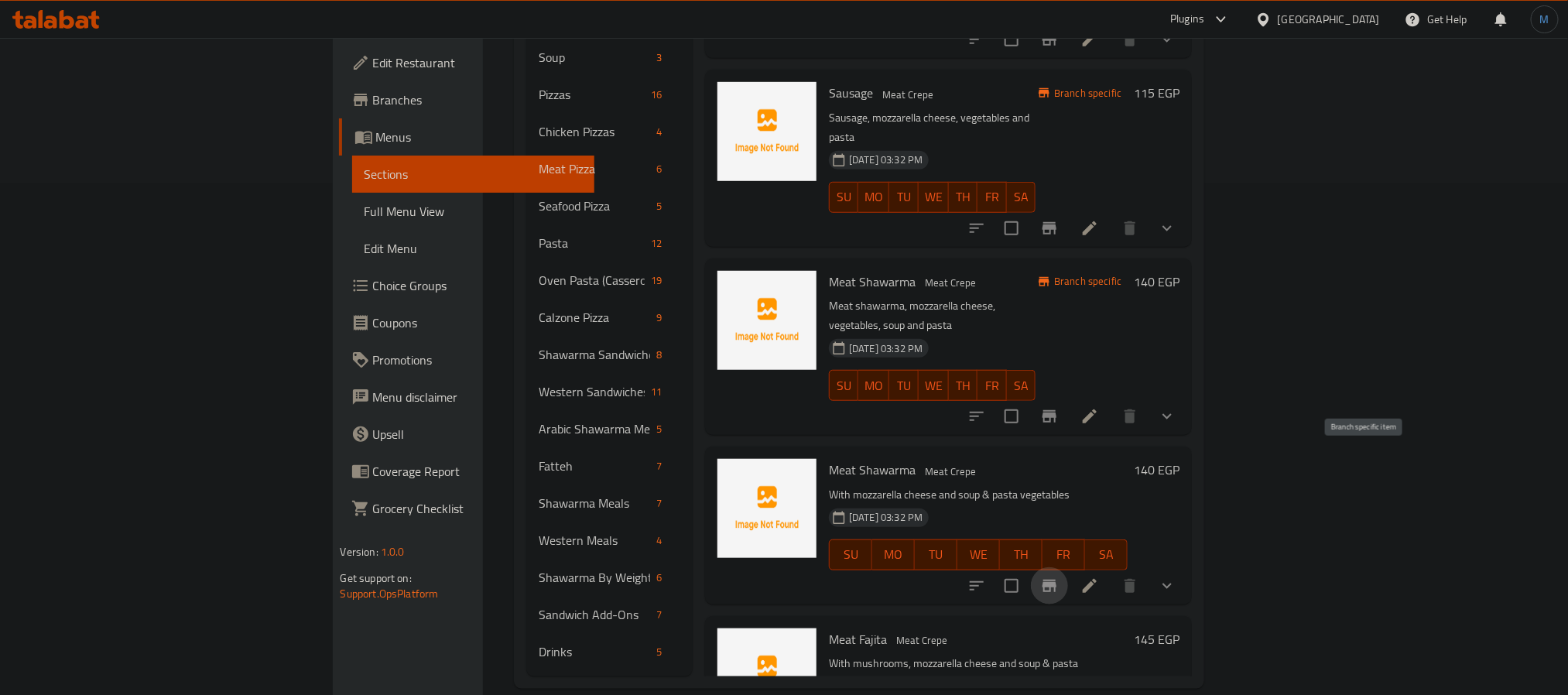
click at [1058, 576] on icon "Branch-specific-item" at bounding box center [1050, 585] width 19 height 19
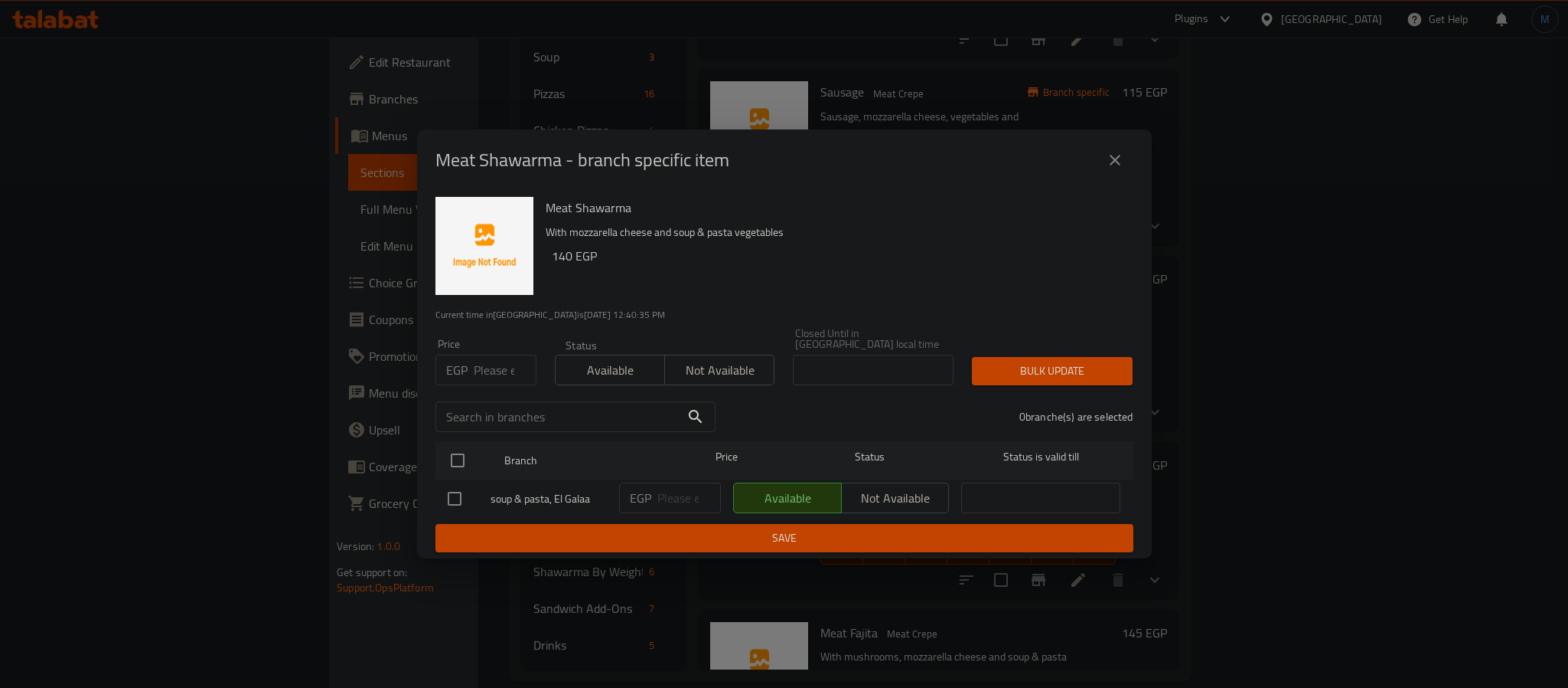
click at [494, 378] on input "number" at bounding box center [505, 370] width 63 height 31
type input "130"
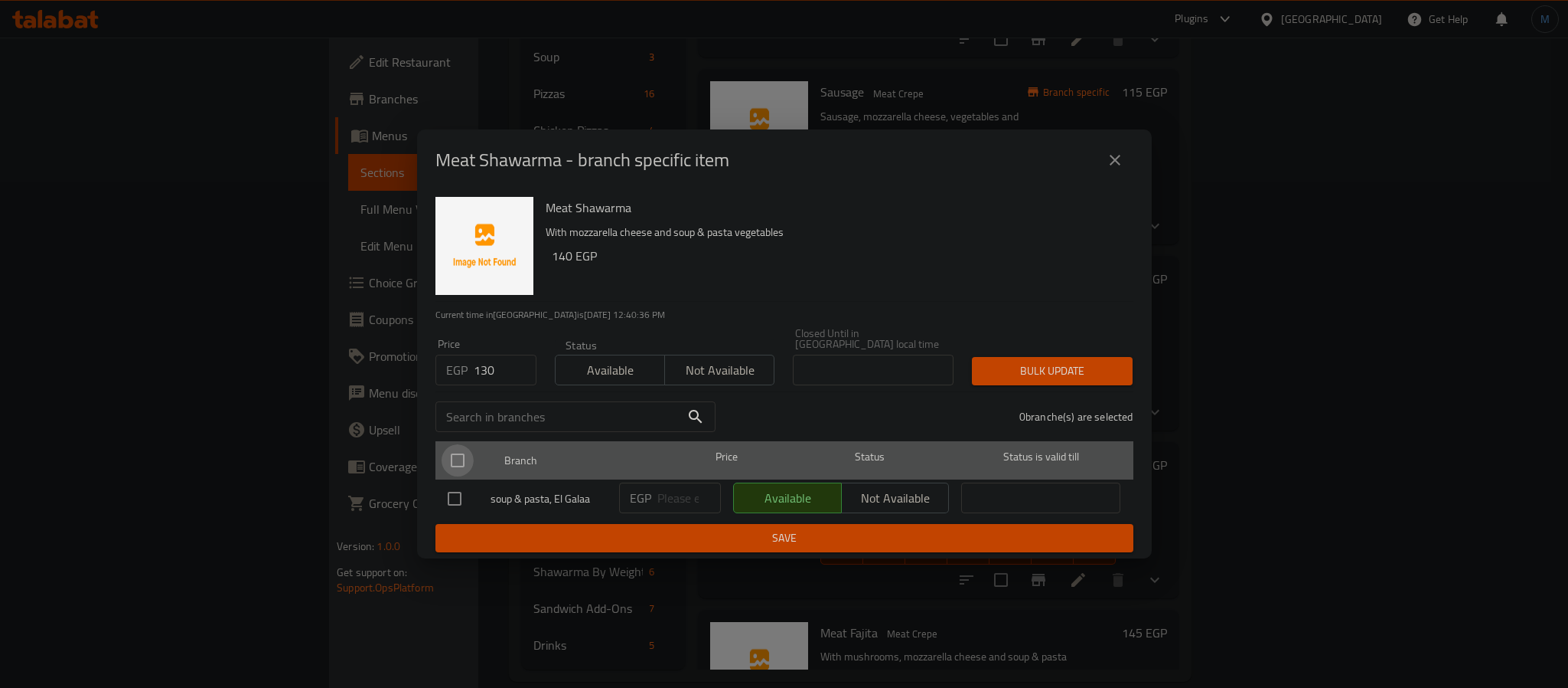
click at [454, 455] on input "checkbox" at bounding box center [458, 460] width 32 height 32
checkbox input "true"
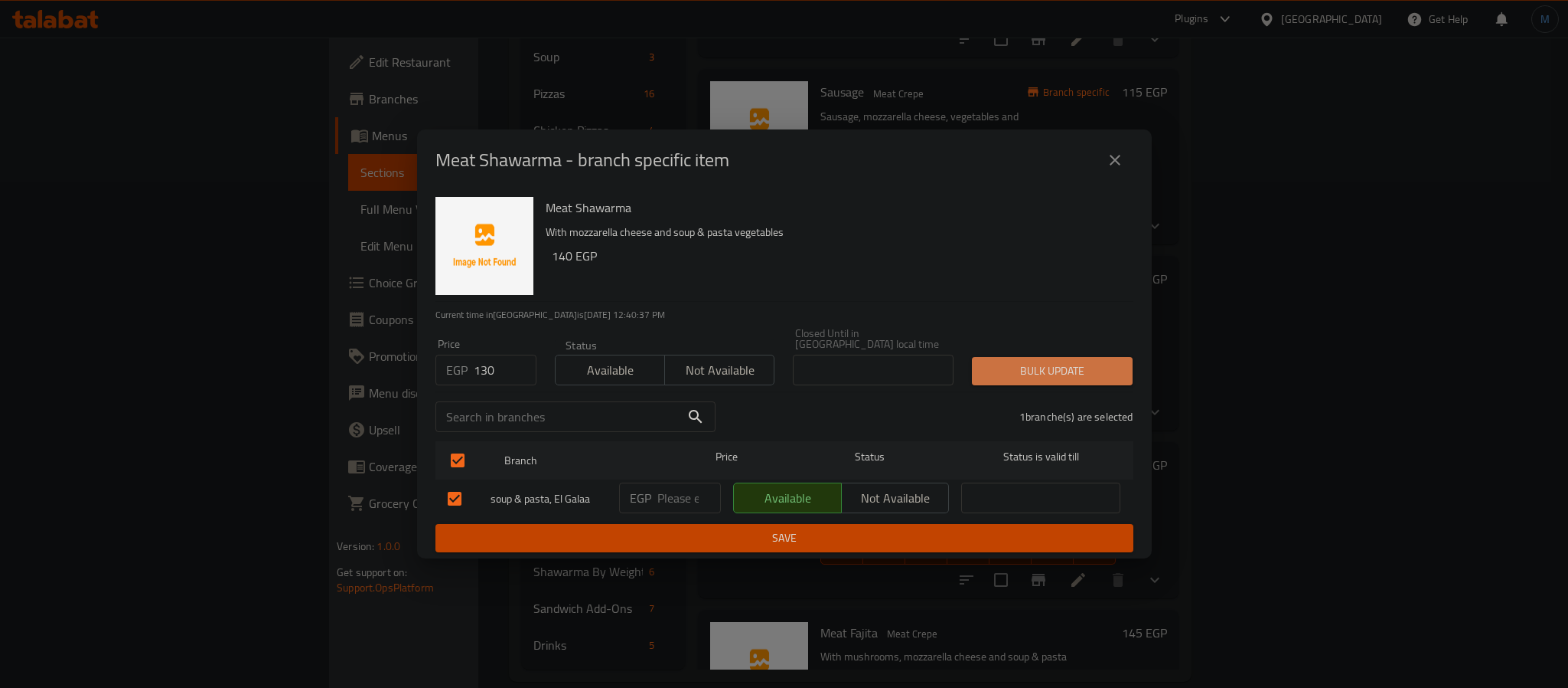
click at [1015, 356] on button "Bulk update" at bounding box center [1053, 371] width 161 height 28
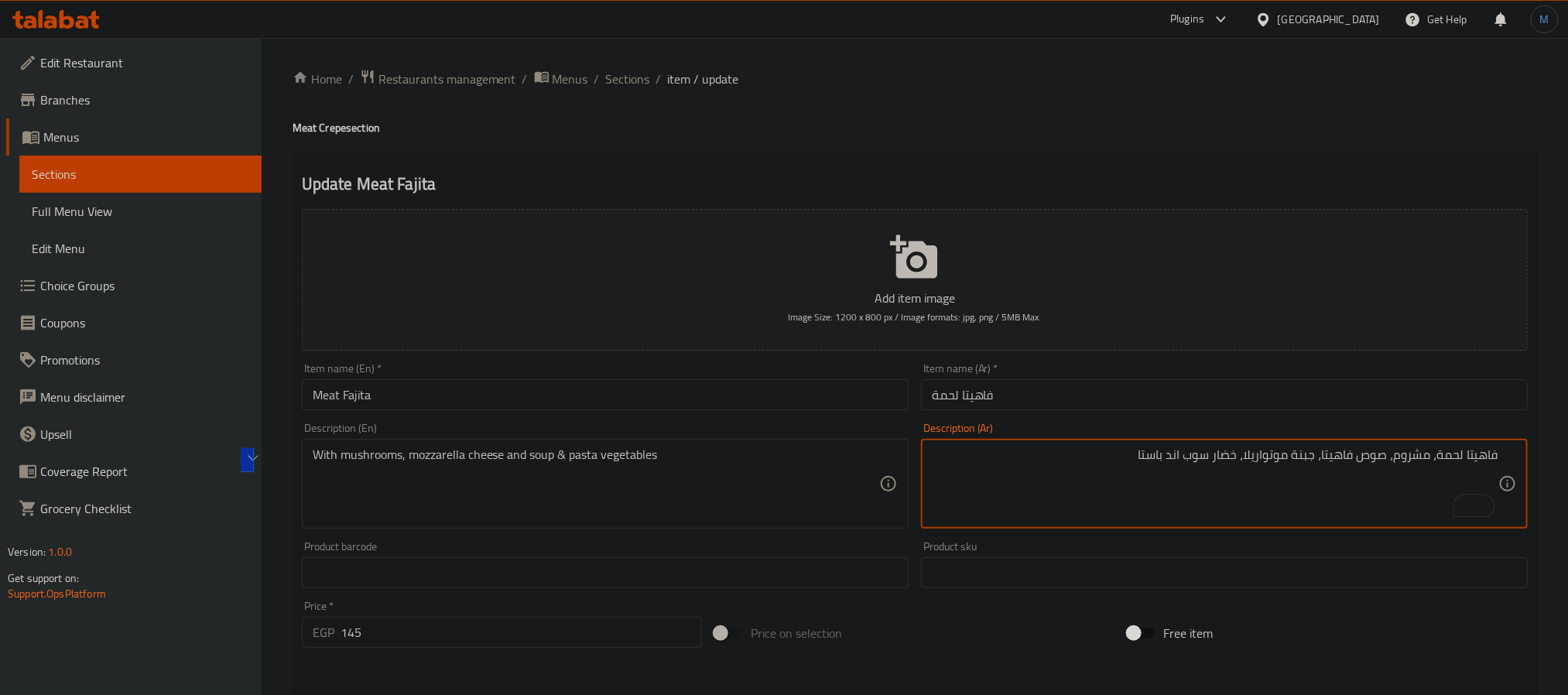
type textarea "فاهيتا لحمة، مشروم، صوص فاهيتا، جبنة موتواريلا، خضار سوب اند باستا"
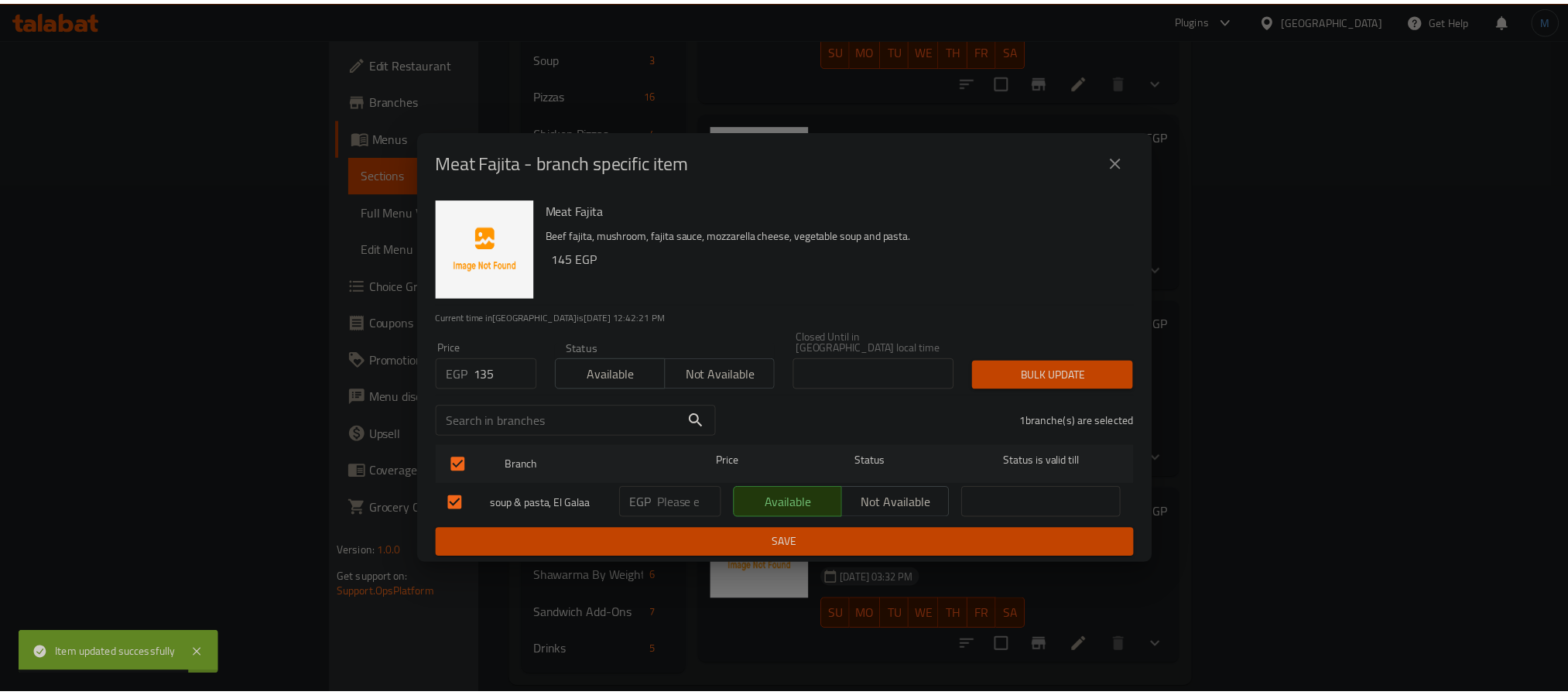
scroll to position [230, 0]
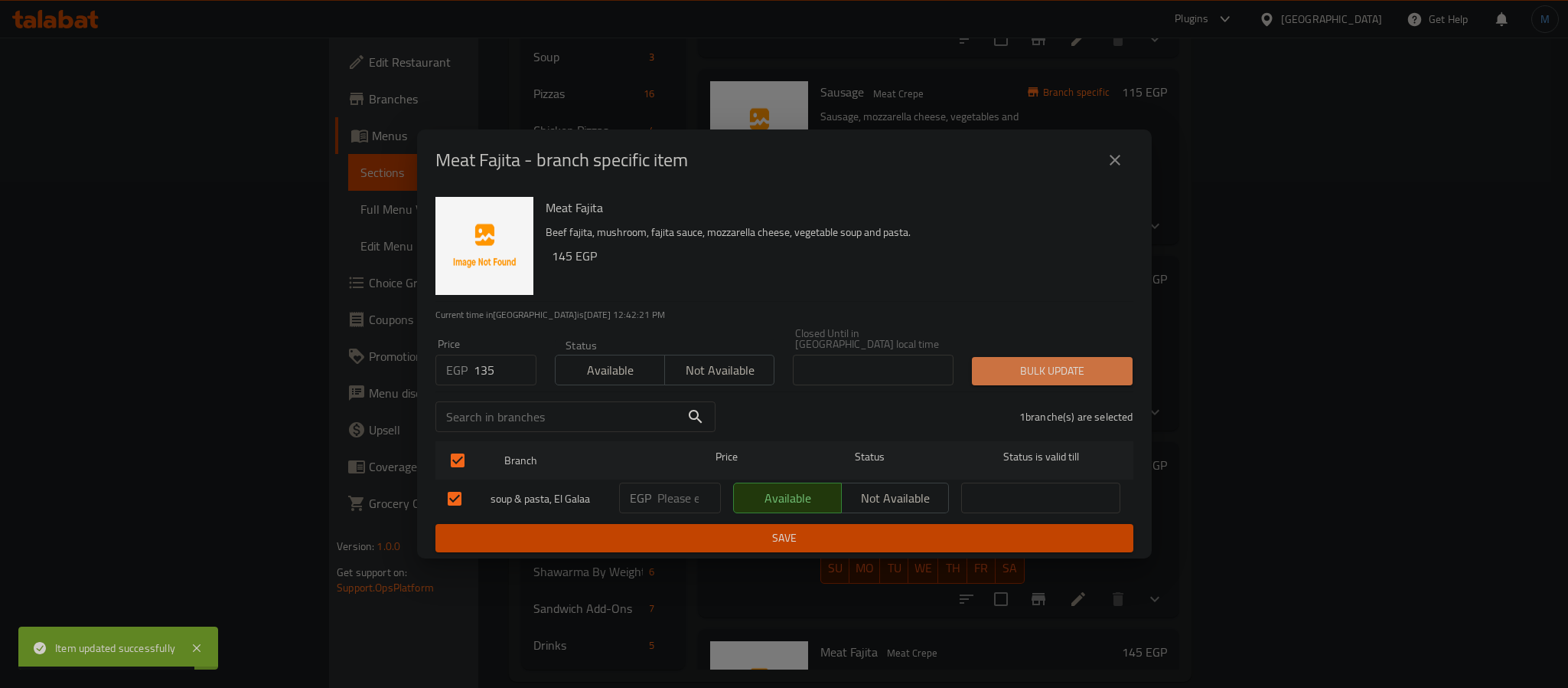
click at [988, 362] on span "Bulk update" at bounding box center [1052, 371] width 136 height 19
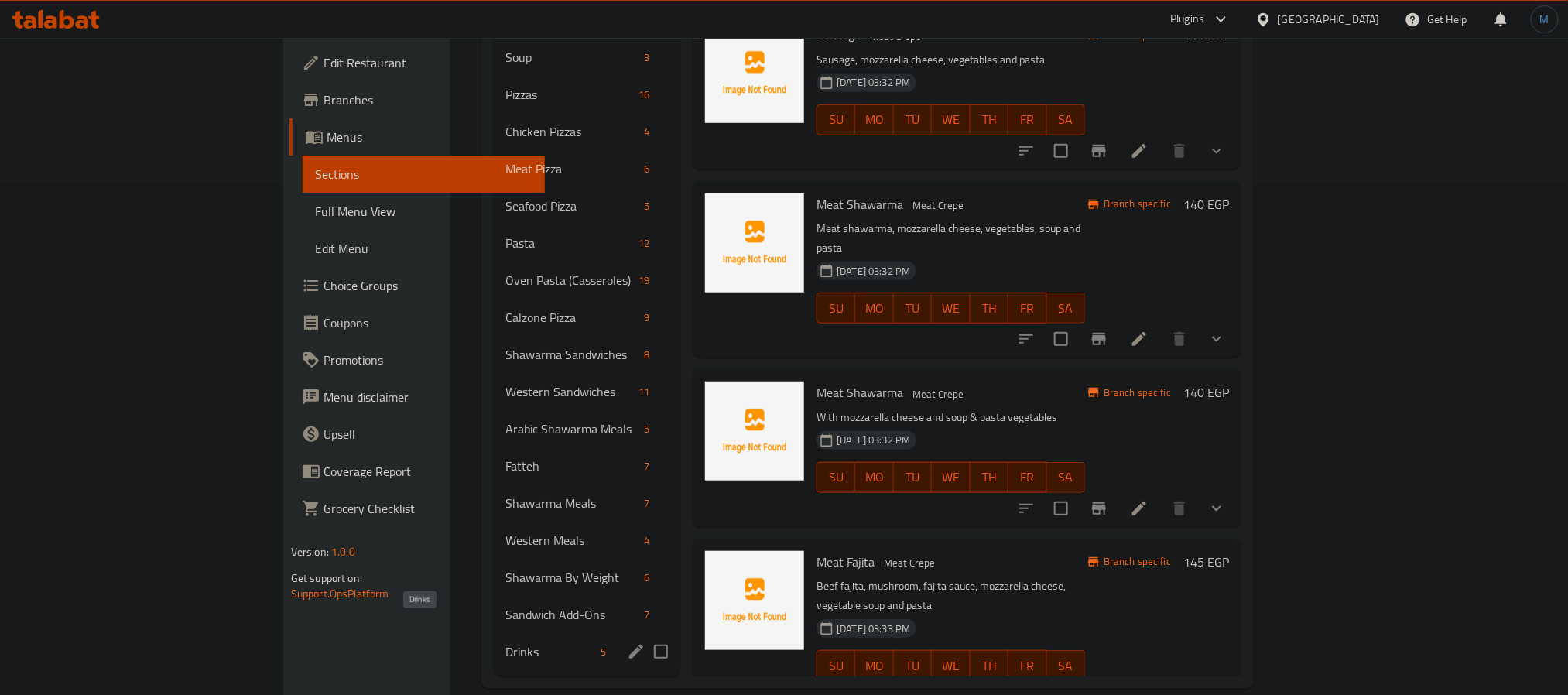
click at [506, 642] on span "Drinks" at bounding box center [551, 651] width 89 height 19
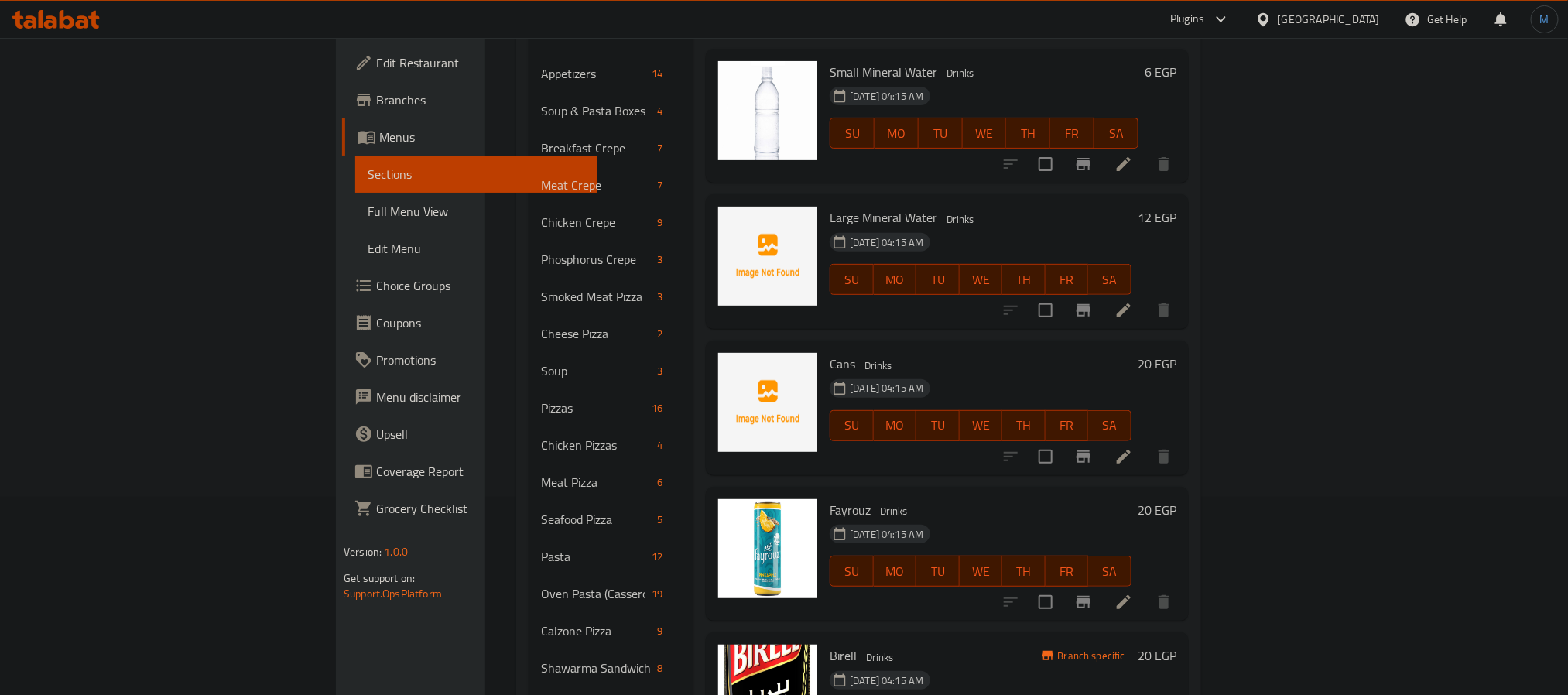
scroll to position [163, 0]
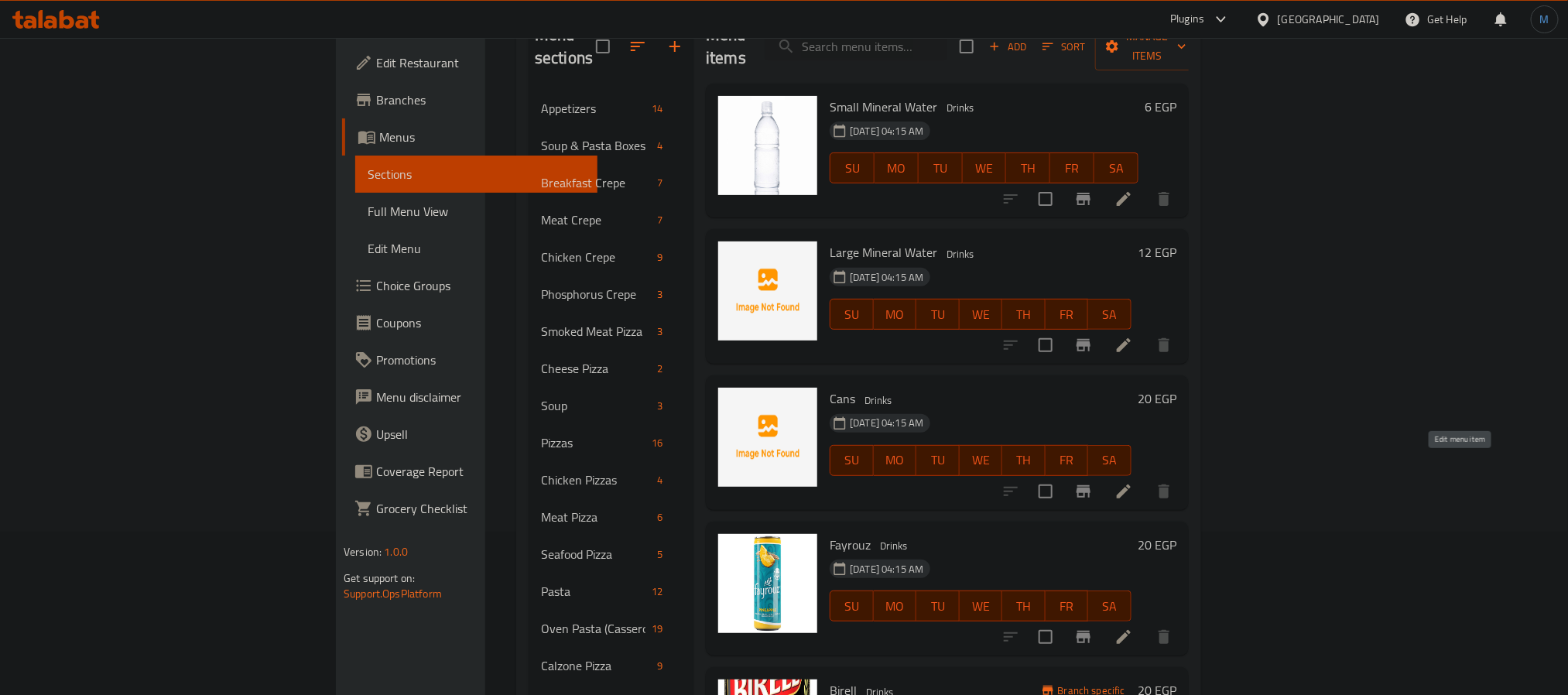
click at [1134, 481] on icon at bounding box center [1124, 490] width 19 height 19
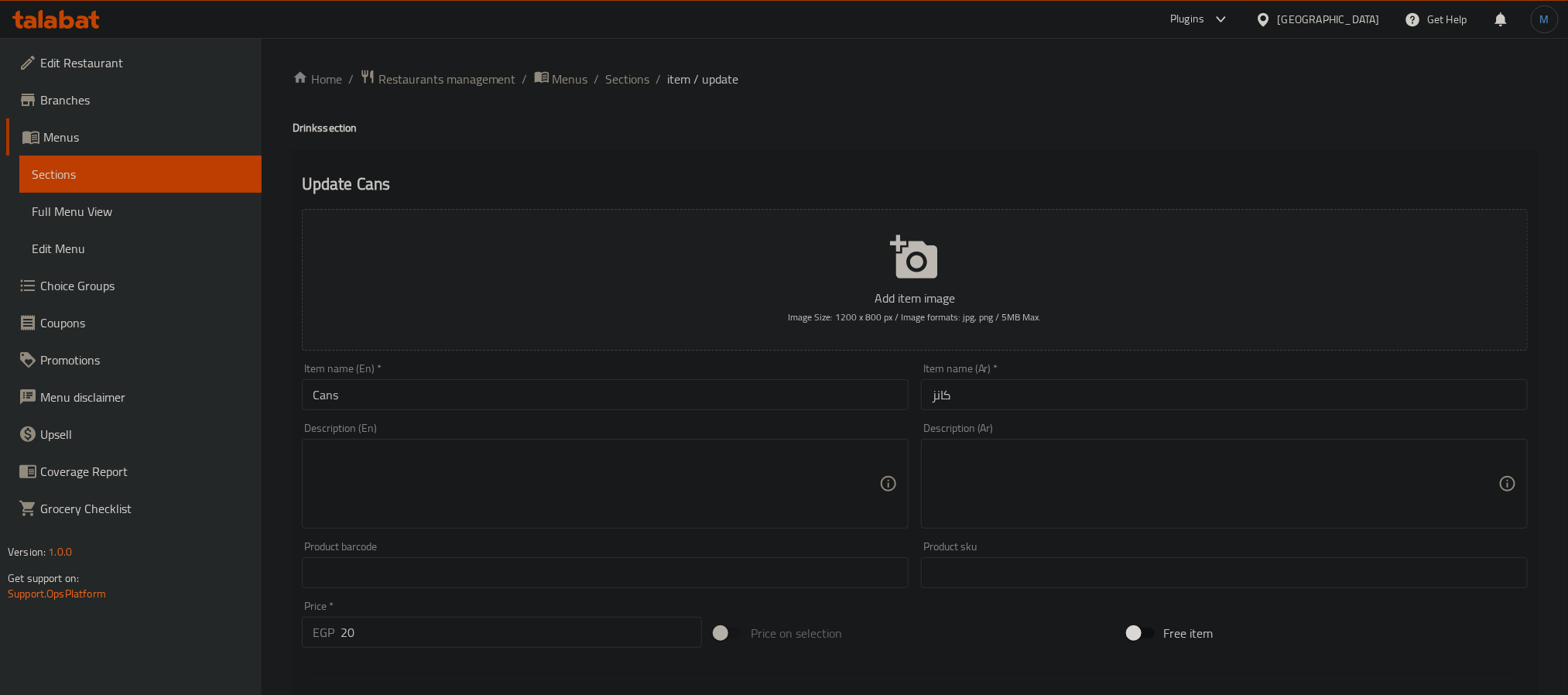
click at [630, 412] on div "Item name (En)   * Cans Item name (En) *" at bounding box center [605, 386] width 620 height 60
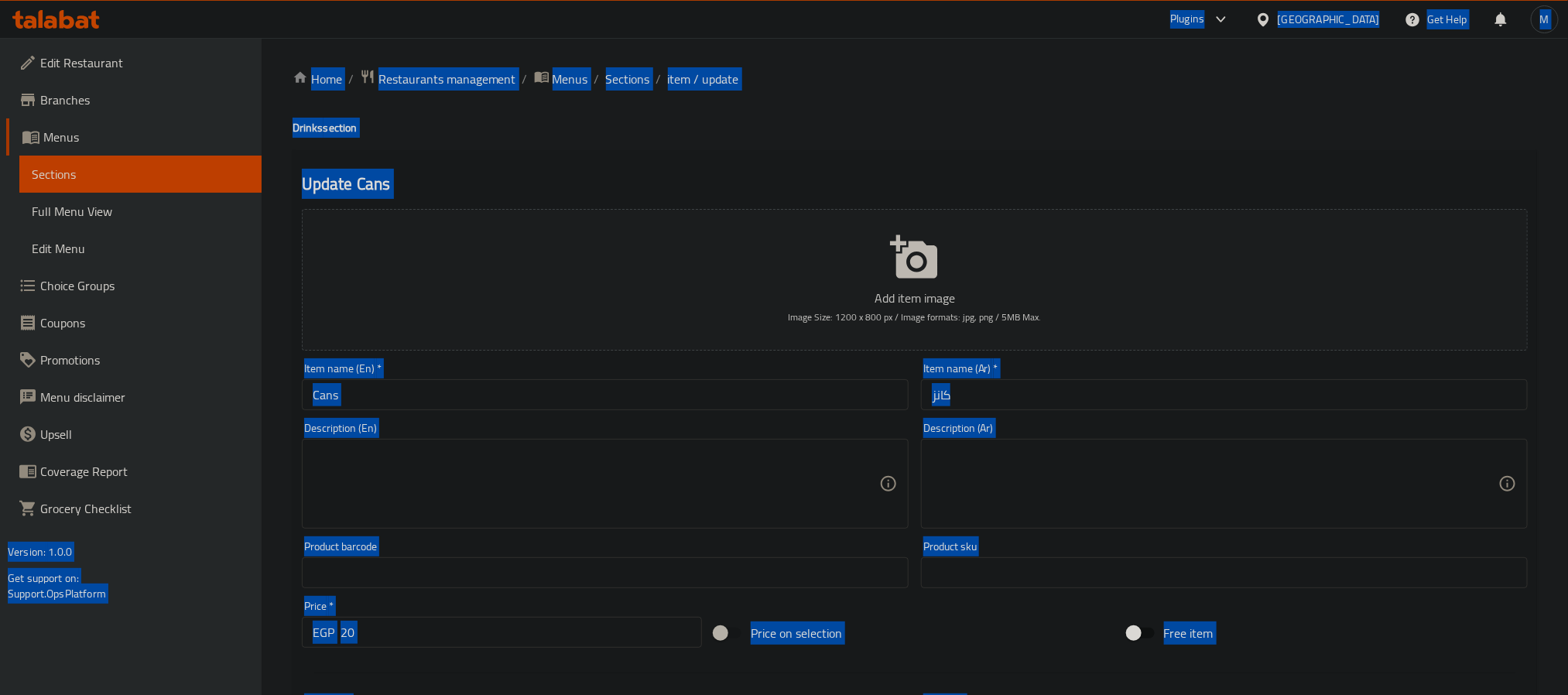
click at [712, 362] on div "Item name (En)   * Cans Item name (En) *" at bounding box center [605, 386] width 620 height 60
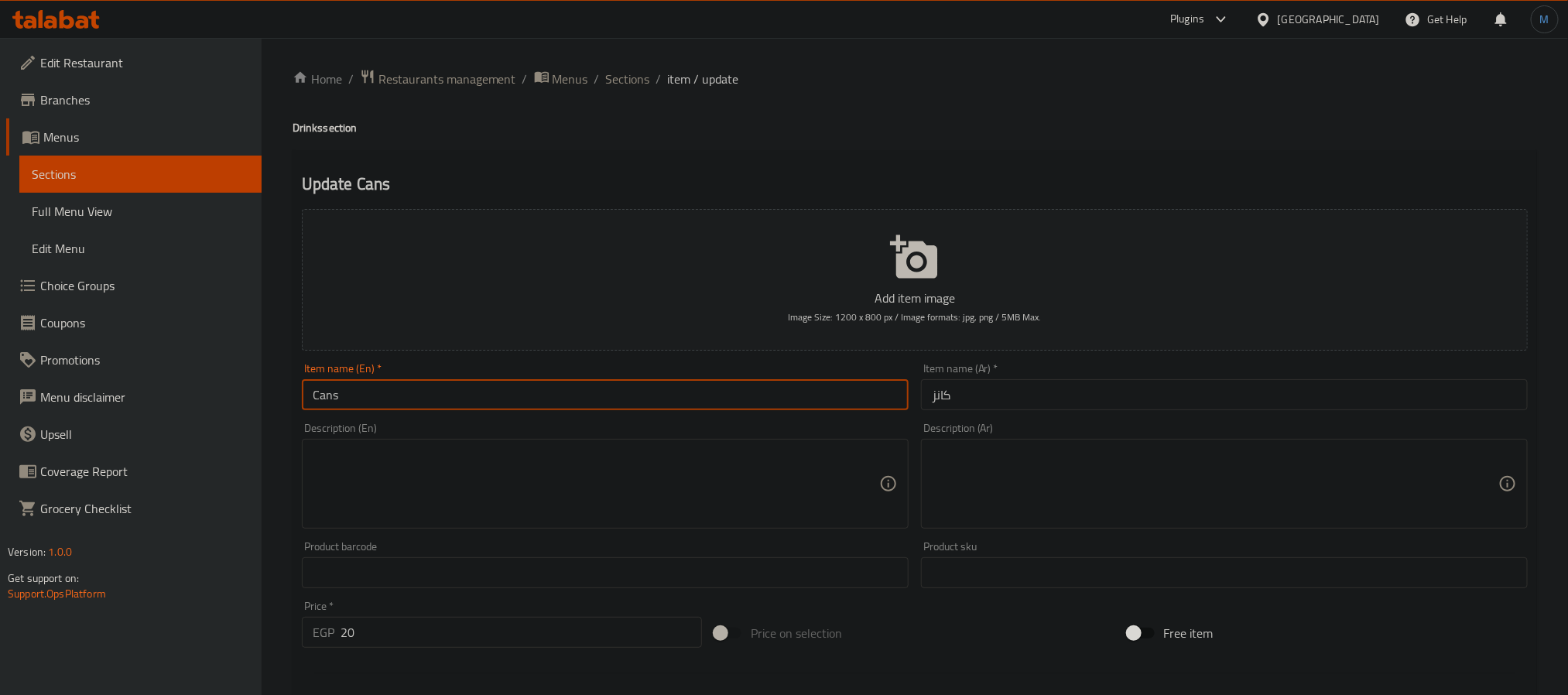
click at [723, 399] on input "Cans" at bounding box center [605, 394] width 607 height 31
type input "V Cola"
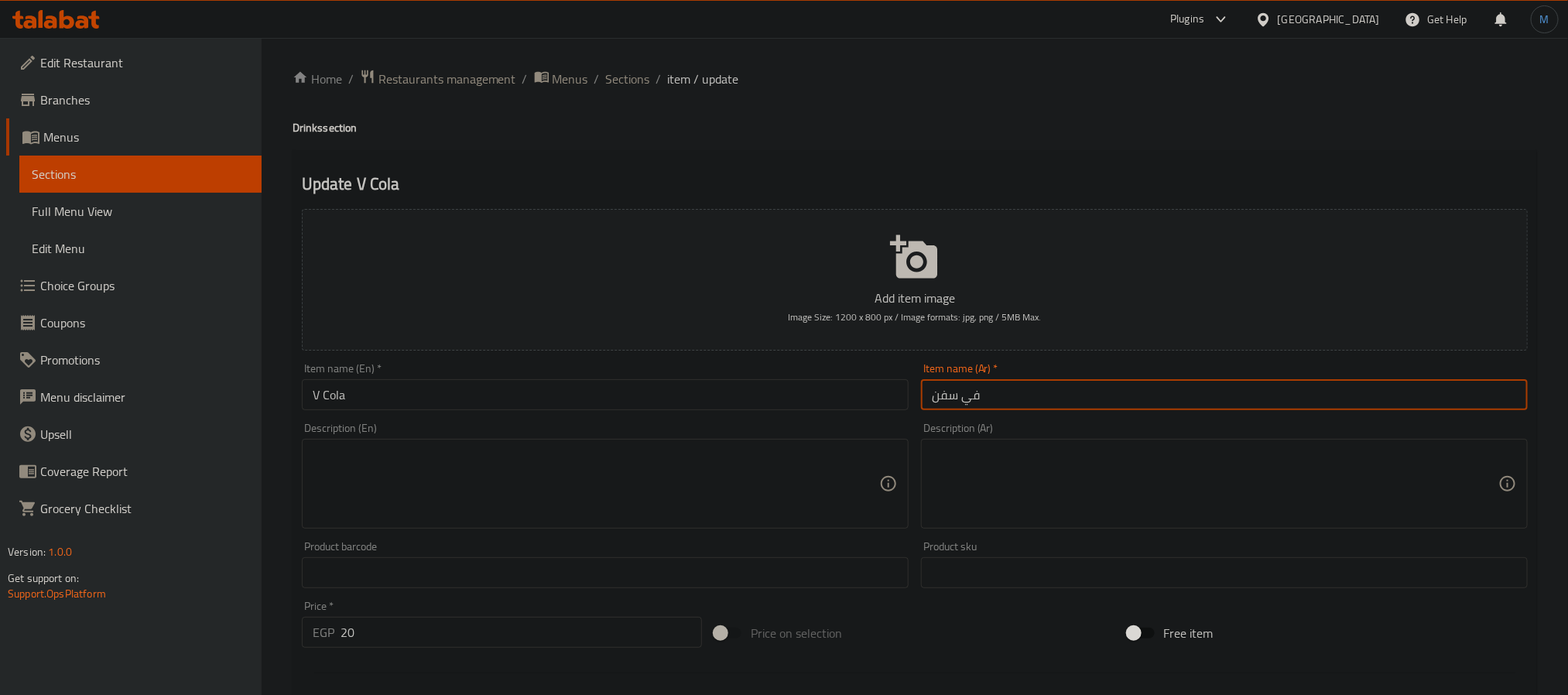
type input "في سفن"
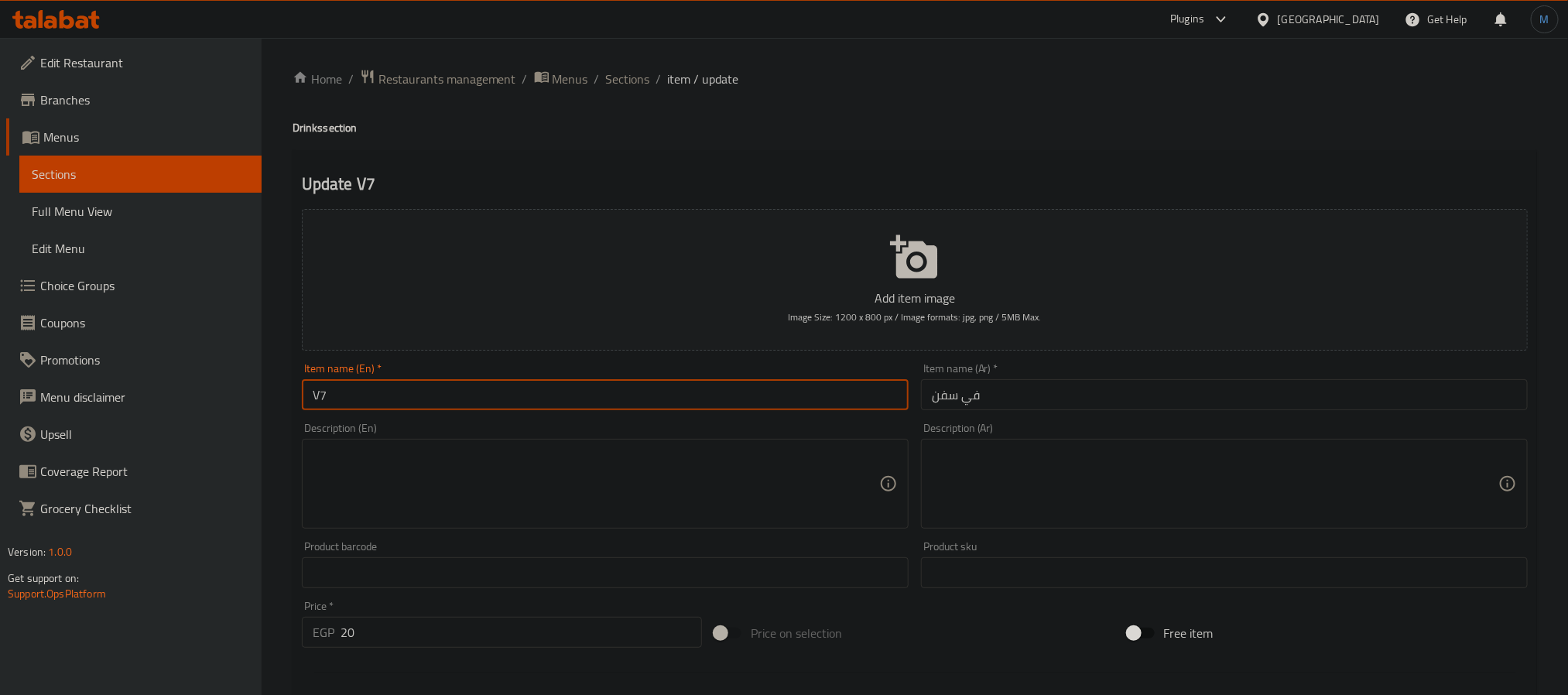
type input "V7"
click at [430, 408] on input "Cans" at bounding box center [605, 394] width 607 height 31
paste input "V7"
type input "V7"
click at [1206, 398] on input "كانز" at bounding box center [1224, 394] width 607 height 31
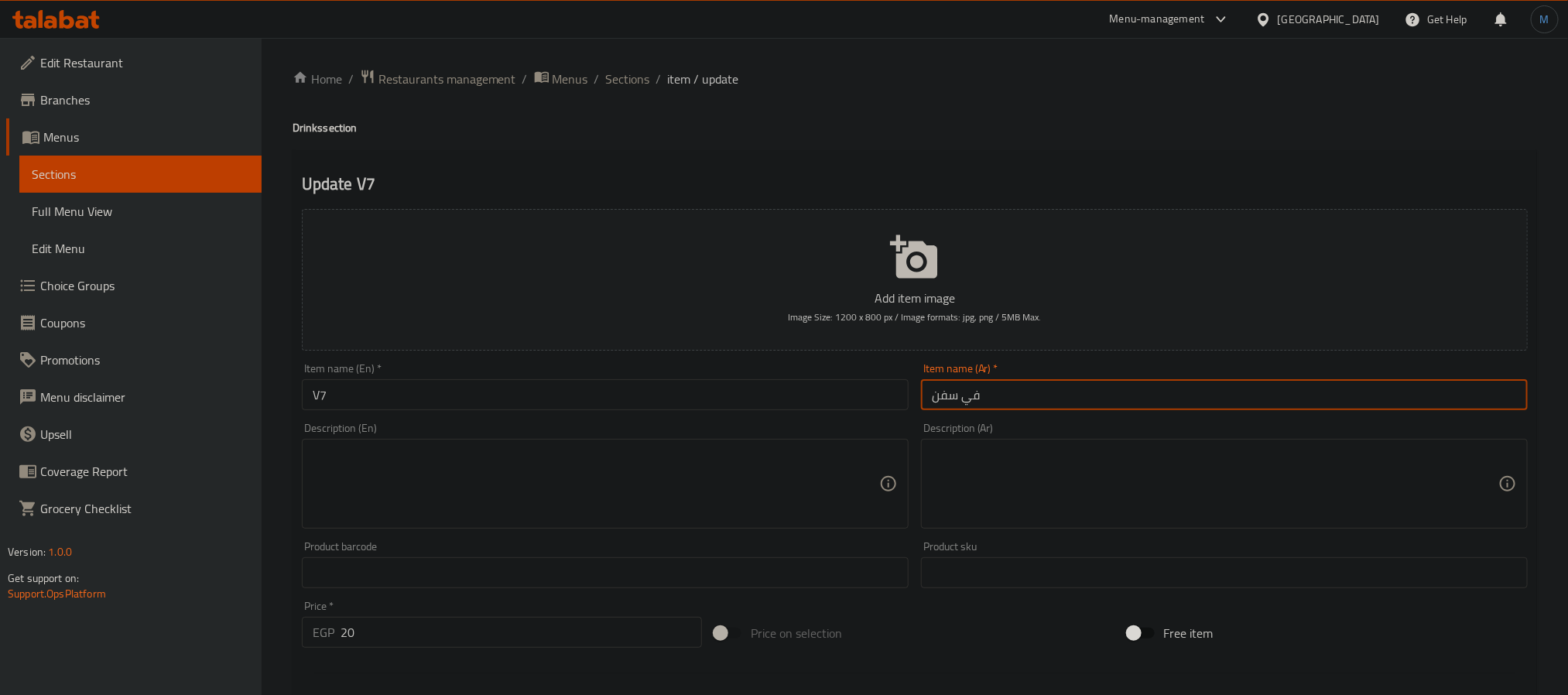
type input "في سفن"
click at [572, 412] on div "Item name (En)   * V7 Item name (En) *" at bounding box center [605, 386] width 620 height 60
click at [577, 406] on input "V7" at bounding box center [605, 394] width 607 height 31
click at [638, 439] on div "Description (En)" at bounding box center [605, 483] width 607 height 89
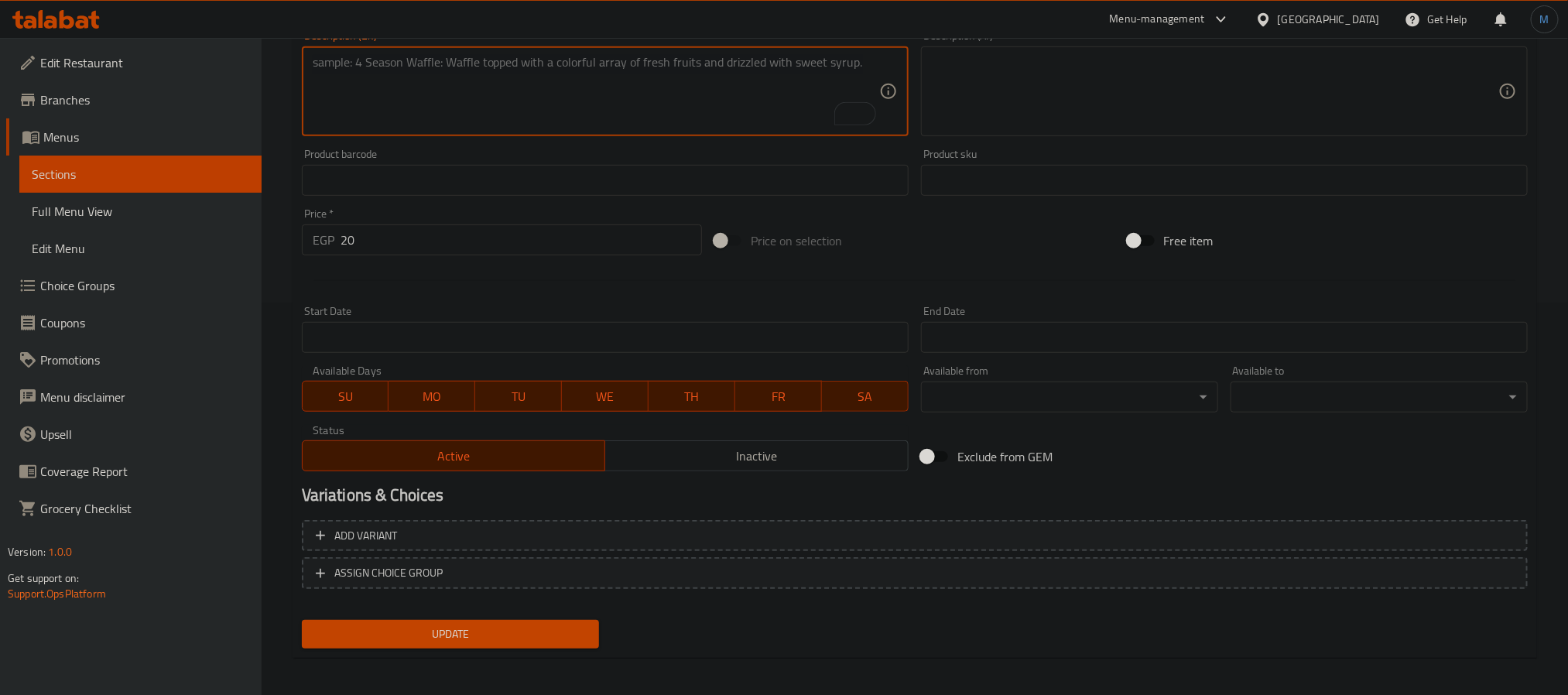
scroll to position [397, 0]
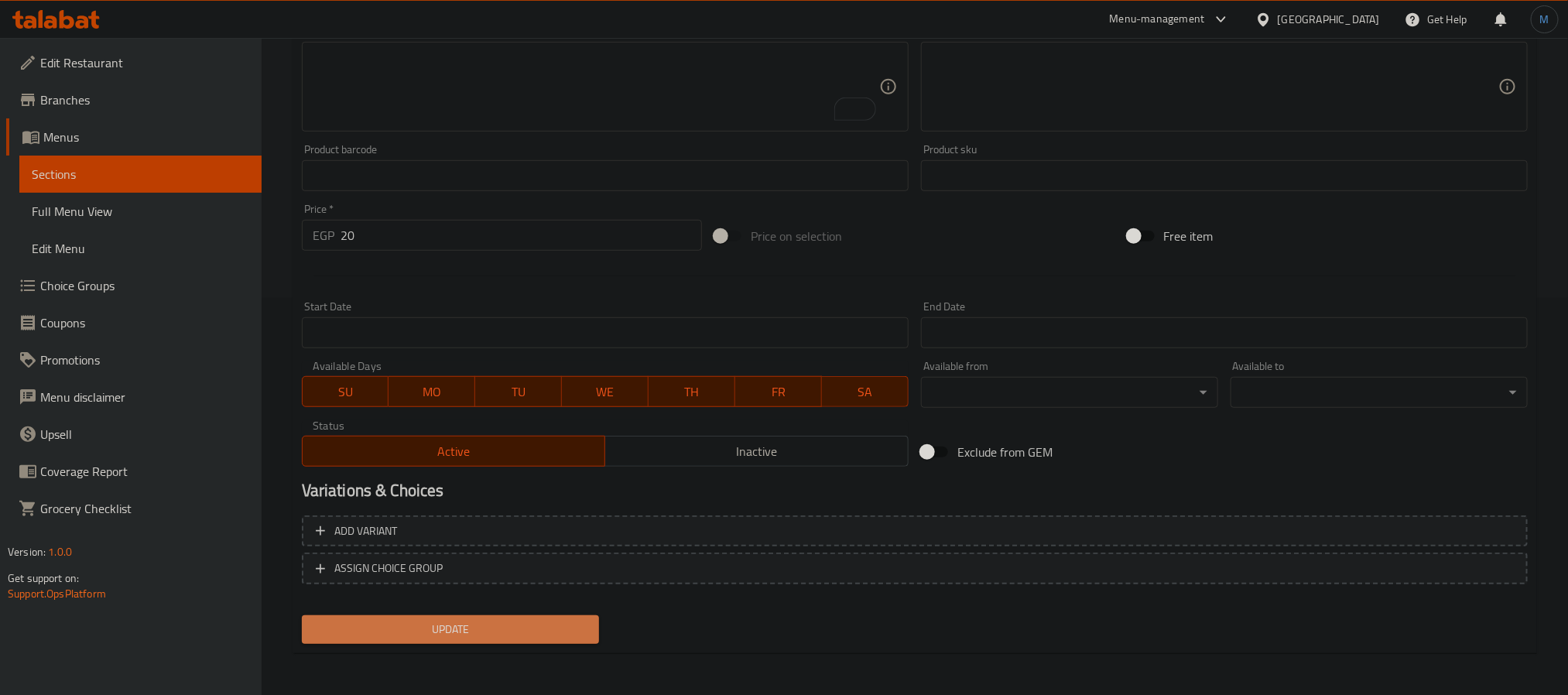
click at [444, 624] on span "Update" at bounding box center [451, 630] width 273 height 20
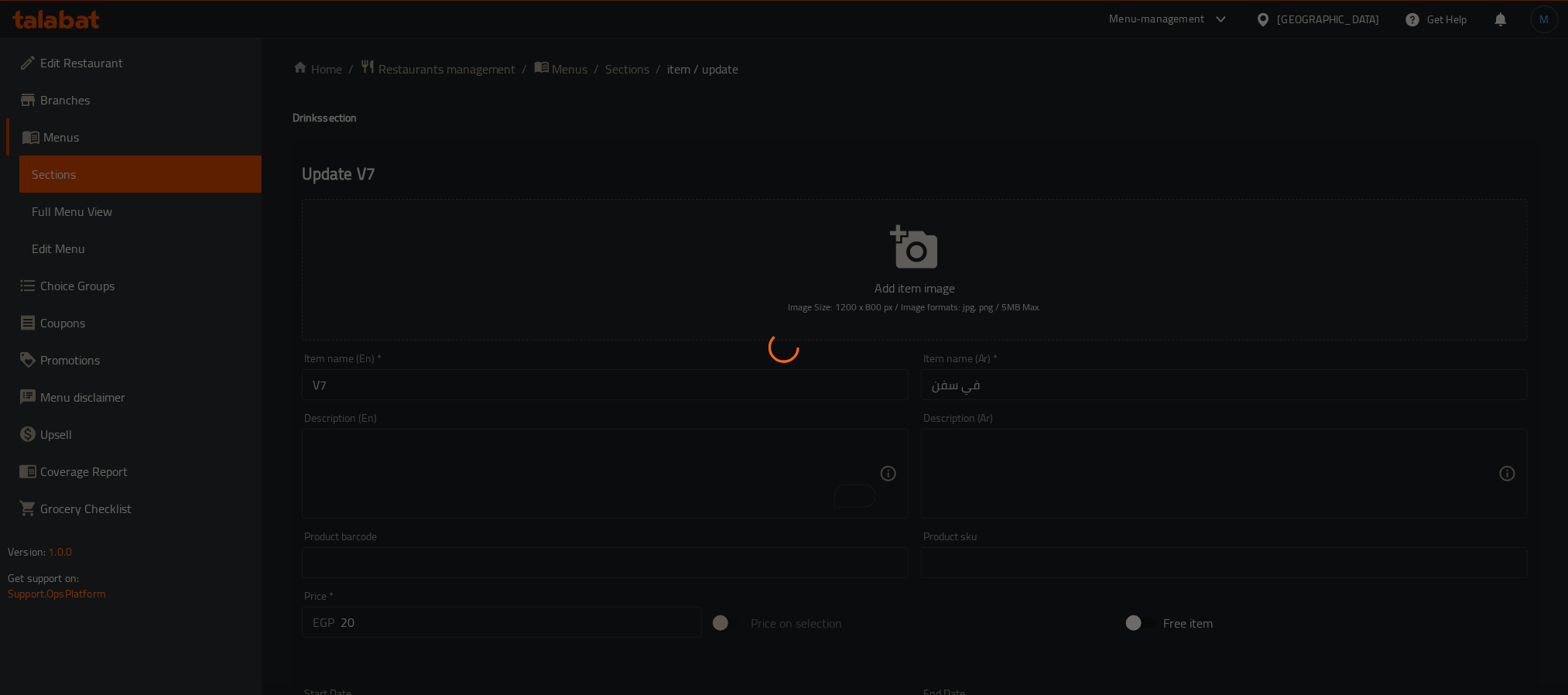
scroll to position [0, 0]
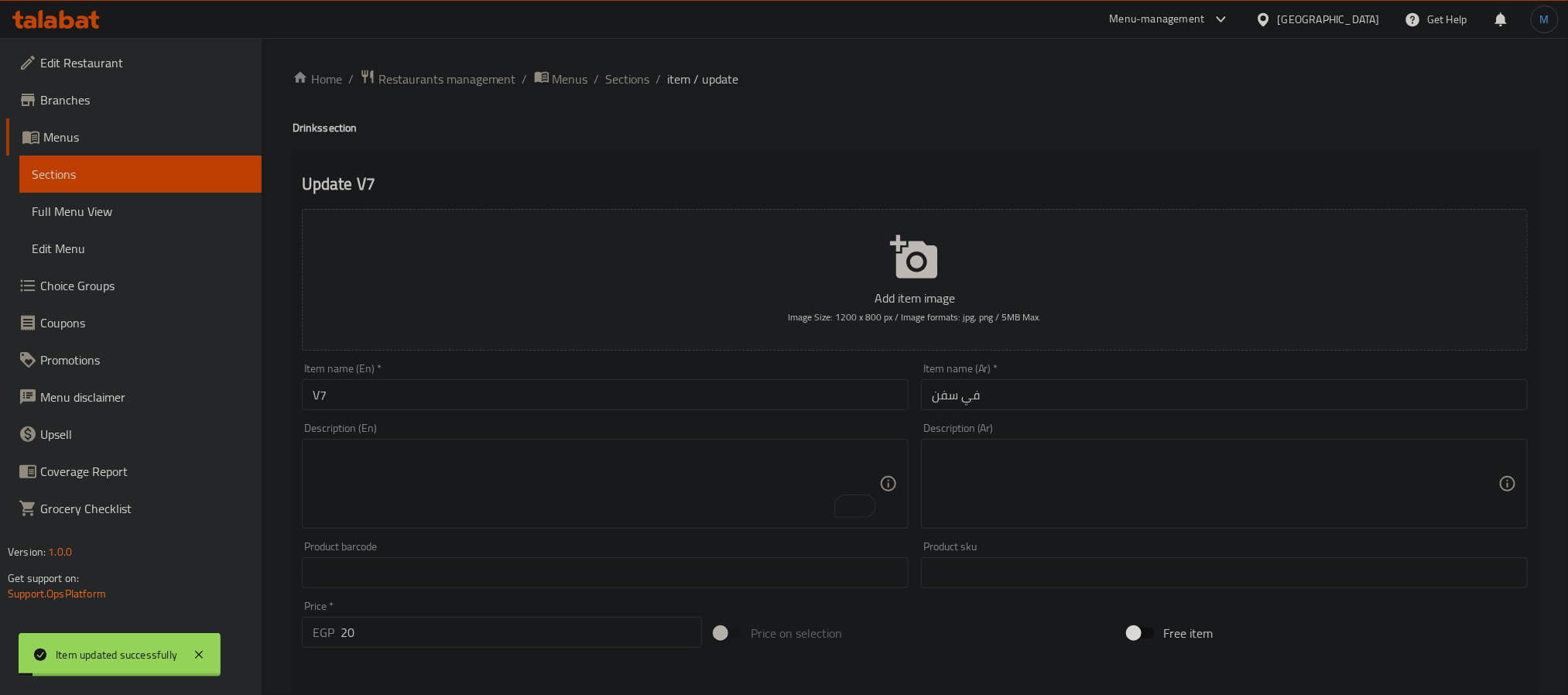
click at [627, 91] on div "Home / Restaurants management / Menus / Sections / item / update Drinks section…" at bounding box center [915, 565] width 1244 height 993
click at [634, 88] on span "Sections" at bounding box center [628, 79] width 44 height 19
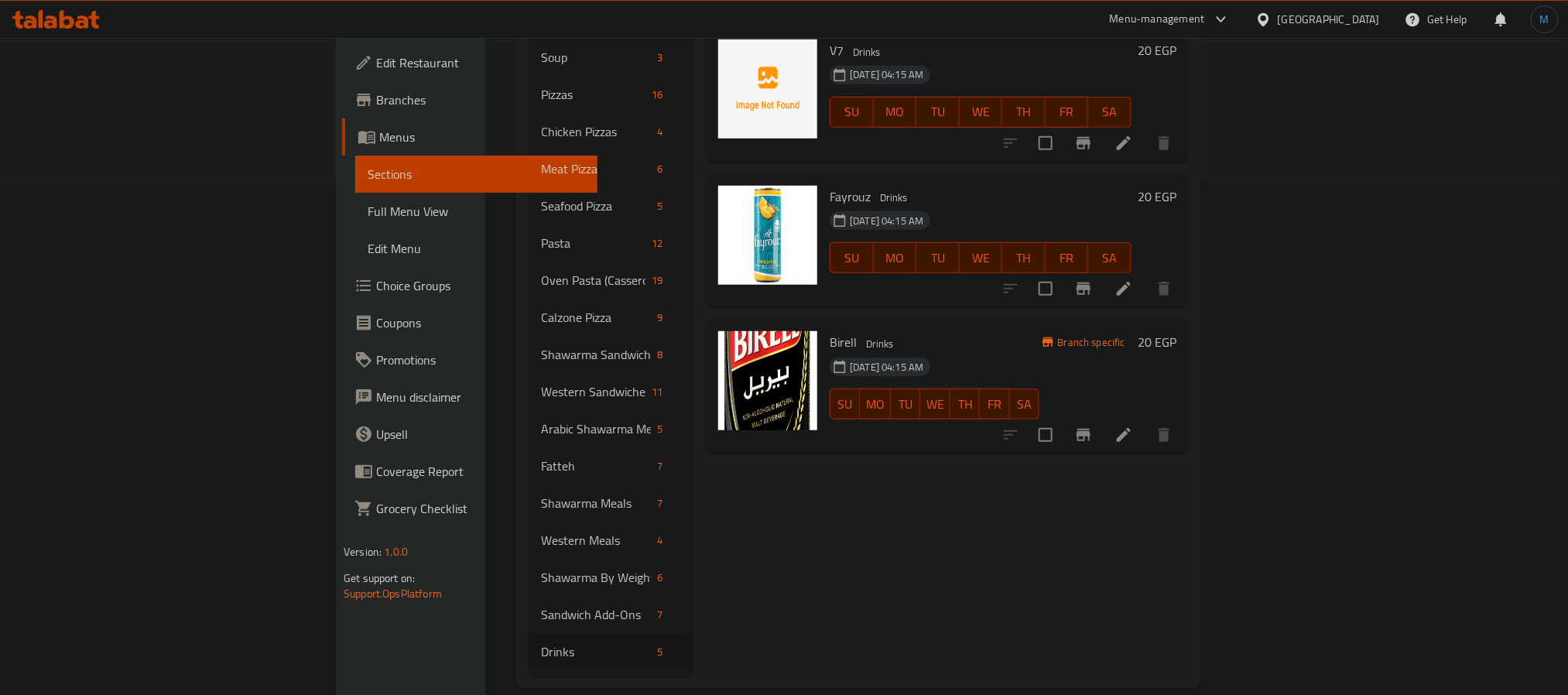
scroll to position [395, 0]
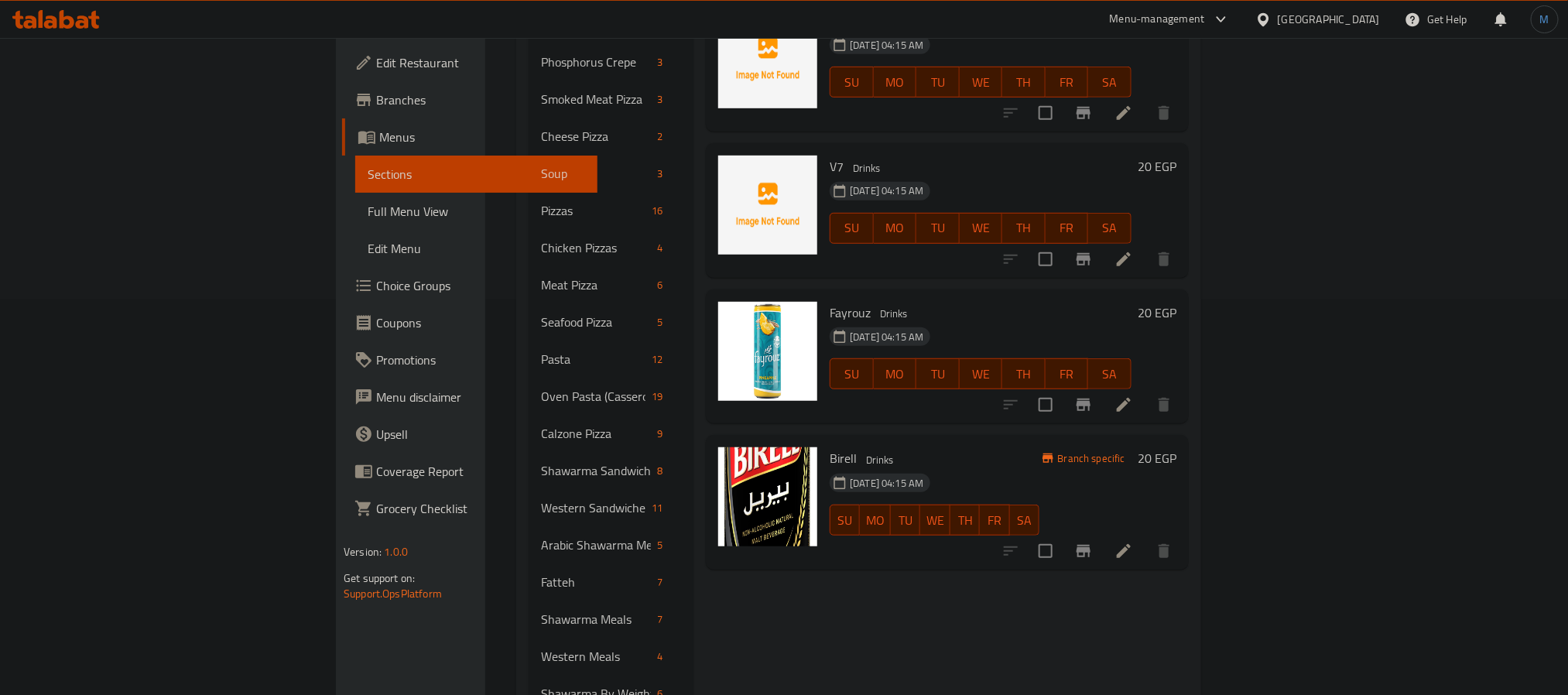
click at [830, 301] on span "Fayrouz" at bounding box center [850, 313] width 41 height 23
copy h6 "Fayrouz"
click at [830, 447] on span "Birell" at bounding box center [843, 458] width 27 height 23
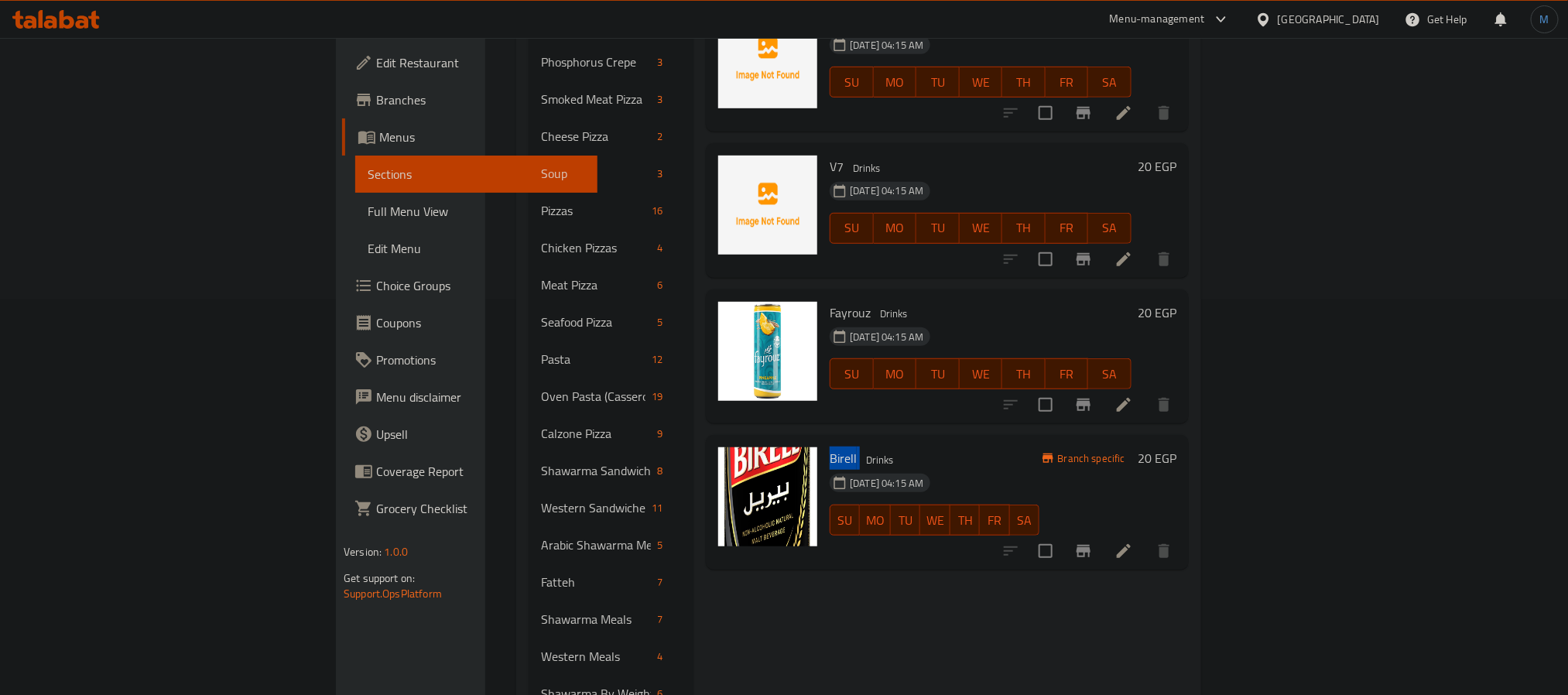
copy h6 "Birell"
click at [1013, 566] on div "Menu items Add Sort Manage items Small Mineral Water Drinks 26-06-2025 04:15 AM…" at bounding box center [941, 285] width 495 height 1014
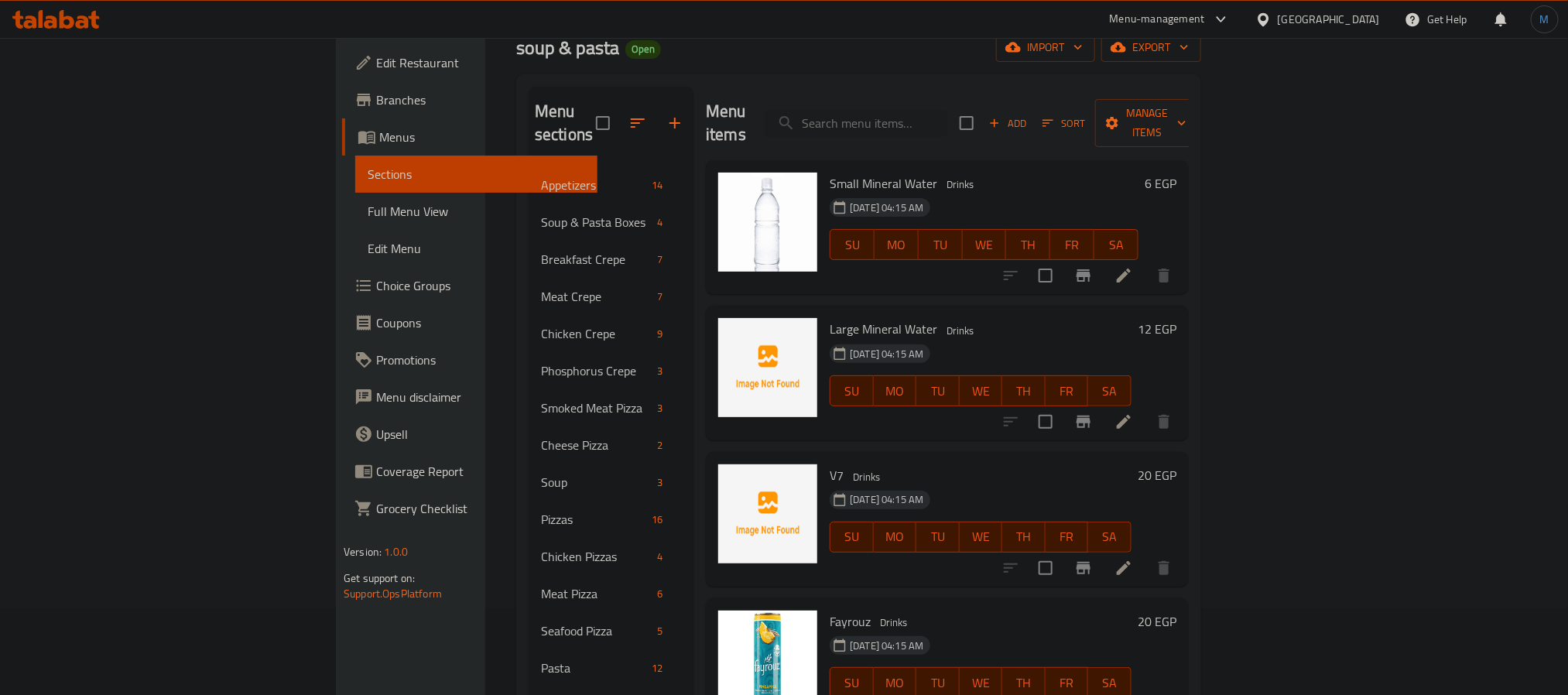
scroll to position [0, 0]
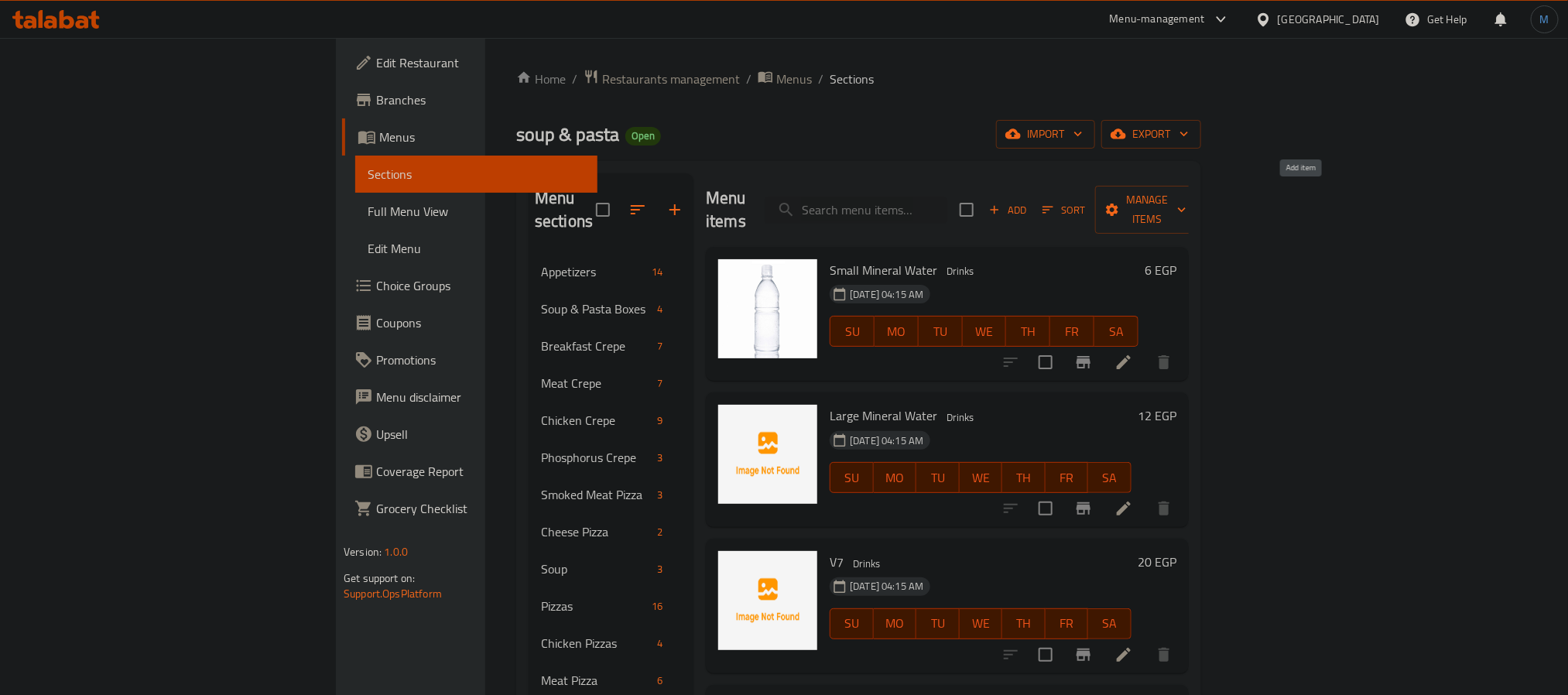
click at [1033, 209] on button "Add" at bounding box center [1007, 210] width 49 height 24
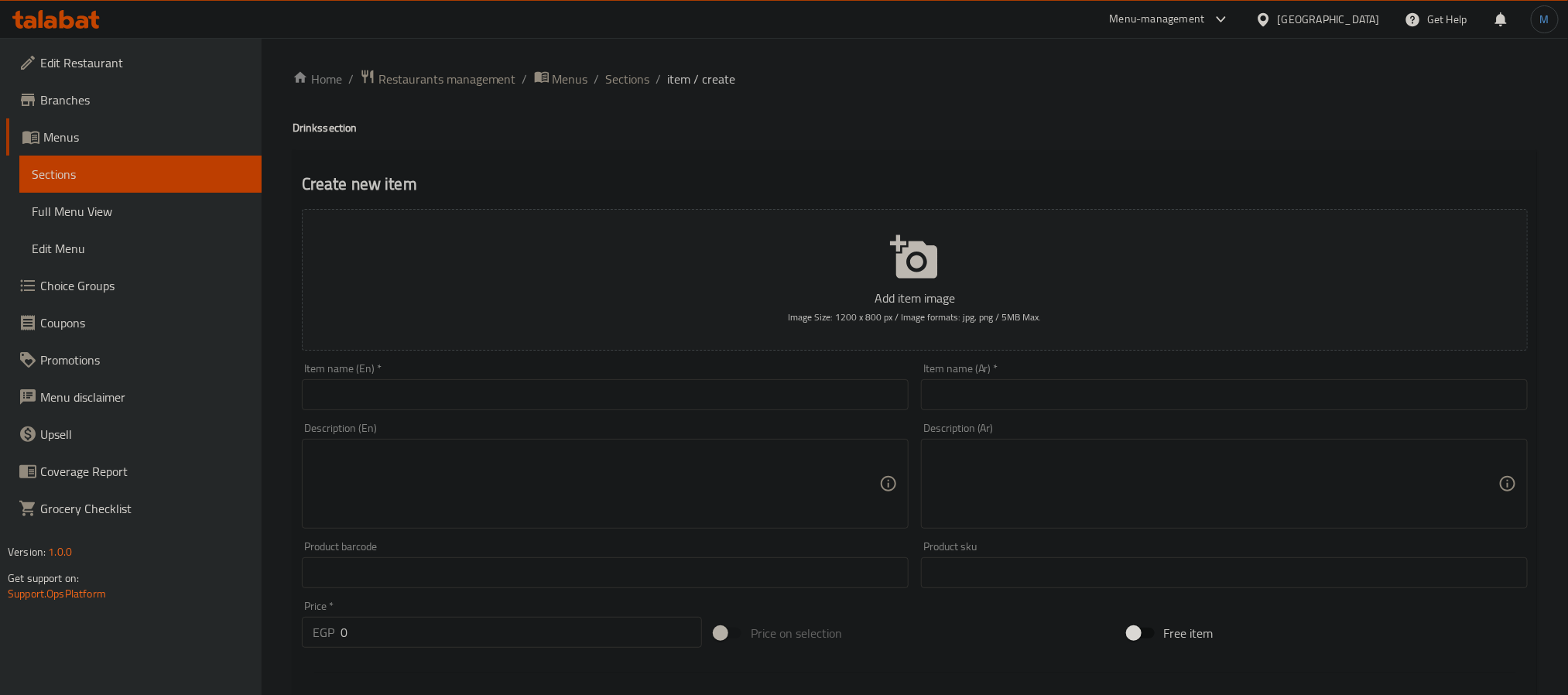
click at [1159, 386] on input "text" at bounding box center [1224, 394] width 607 height 31
type input "مكس كولا"
type input "Max Colaa"
click at [565, 634] on input "0" at bounding box center [521, 632] width 361 height 31
type input "15"
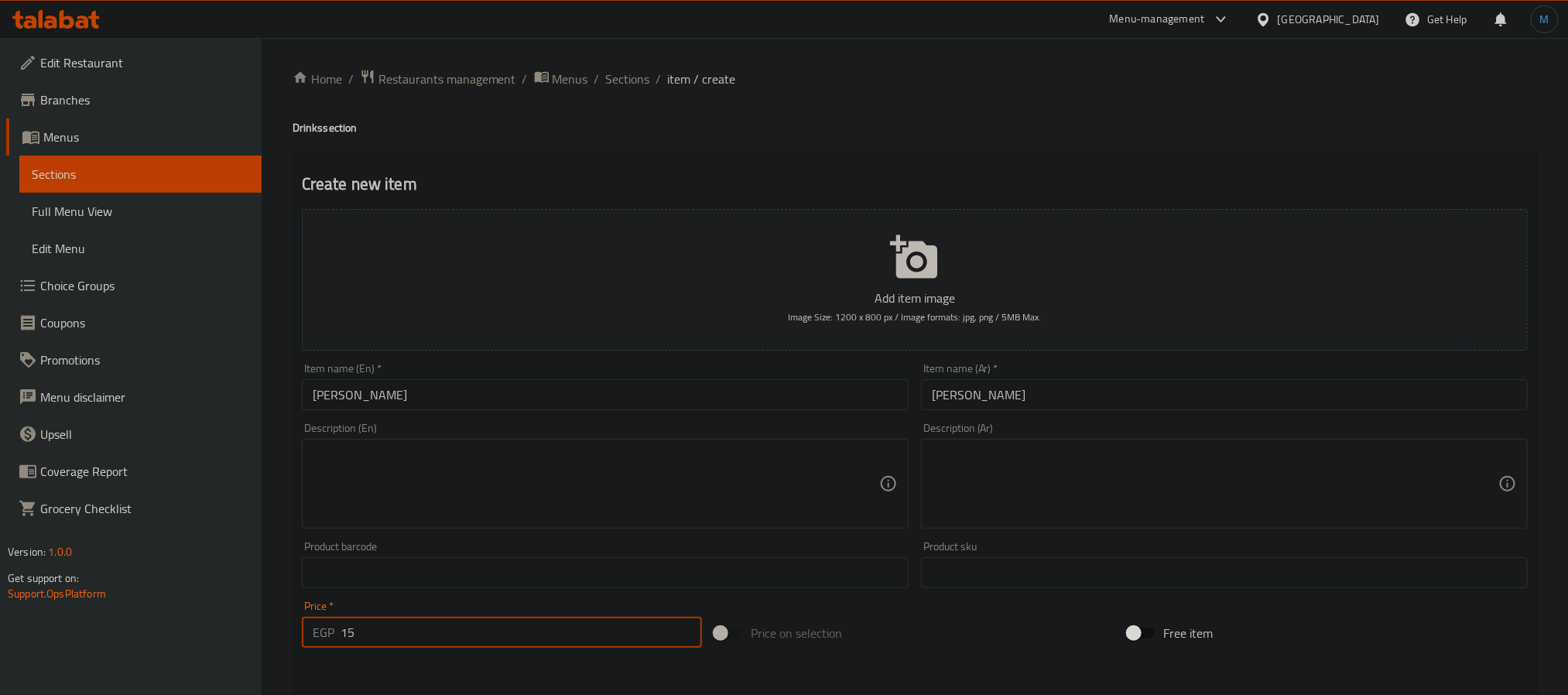
click at [1088, 398] on input "مكس كولا" at bounding box center [1224, 394] width 607 height 31
click at [334, 395] on input "Max Colaa" at bounding box center [605, 394] width 607 height 31
click at [476, 398] on input "Maxi Colaa" at bounding box center [605, 394] width 607 height 31
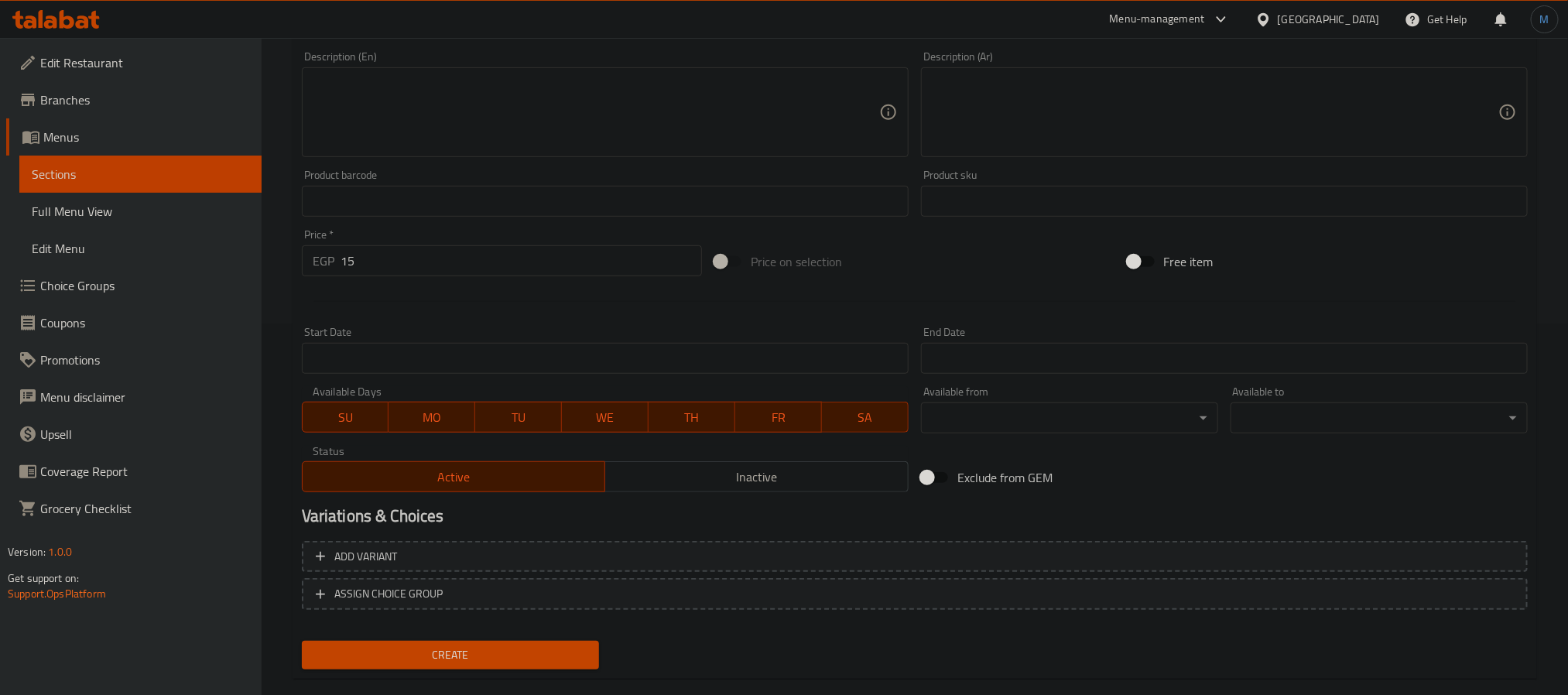
scroll to position [397, 0]
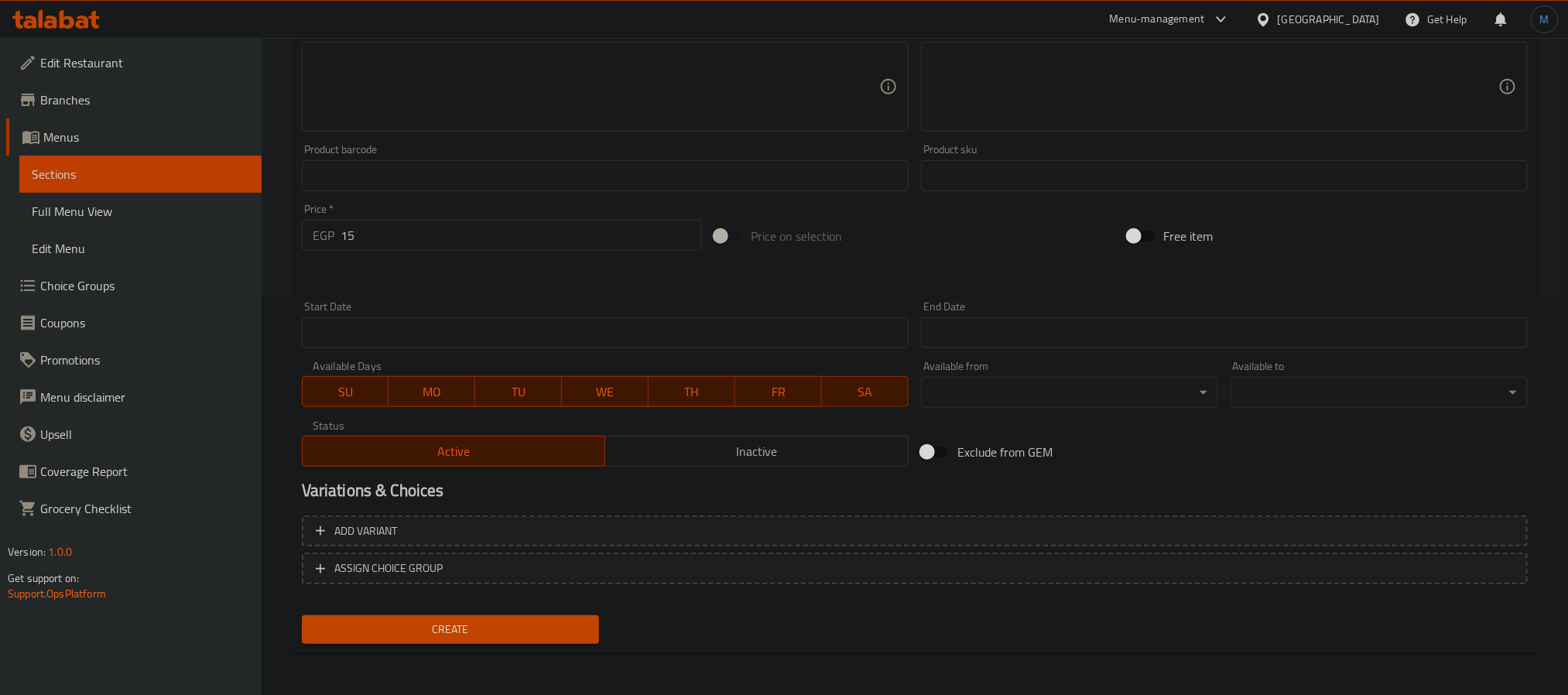
type input "Maxi Colaa"
click at [522, 626] on span "Create" at bounding box center [451, 630] width 273 height 20
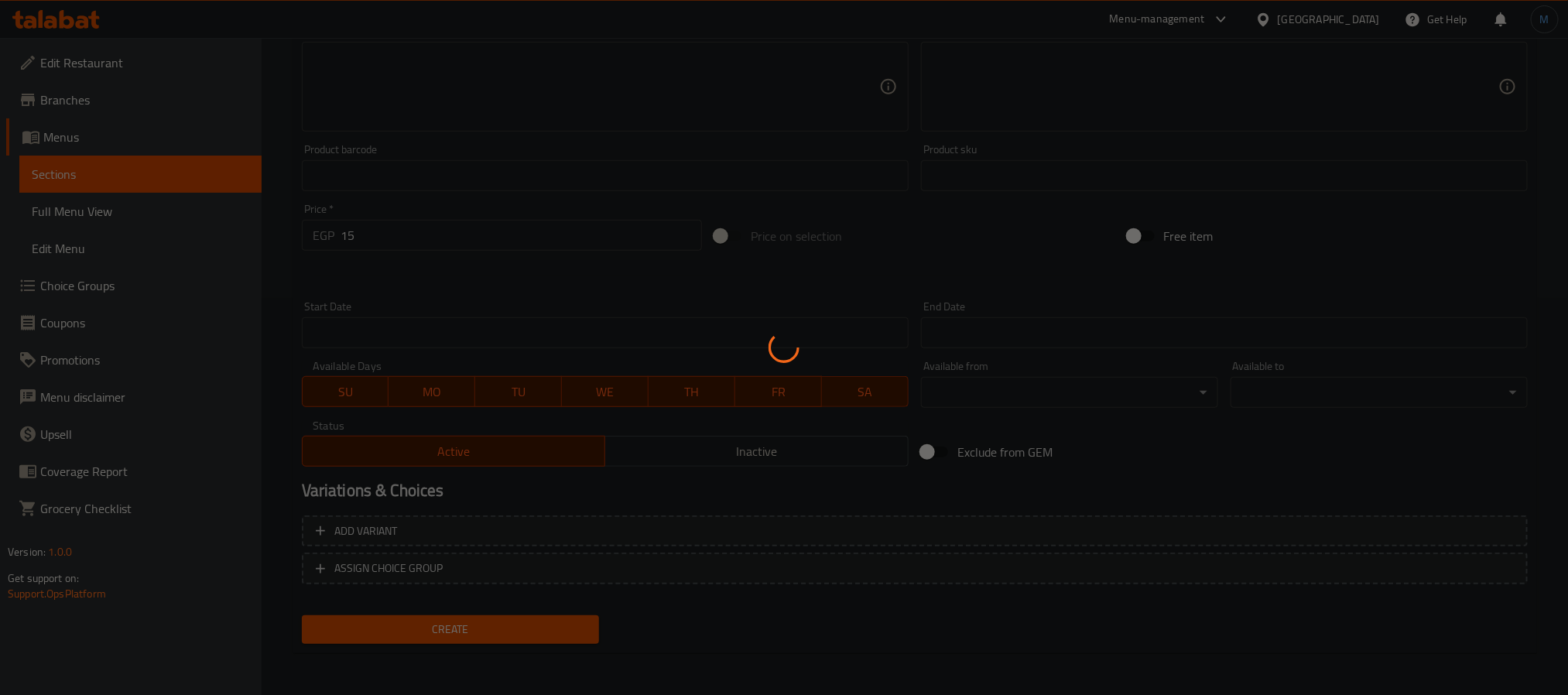
type input "0"
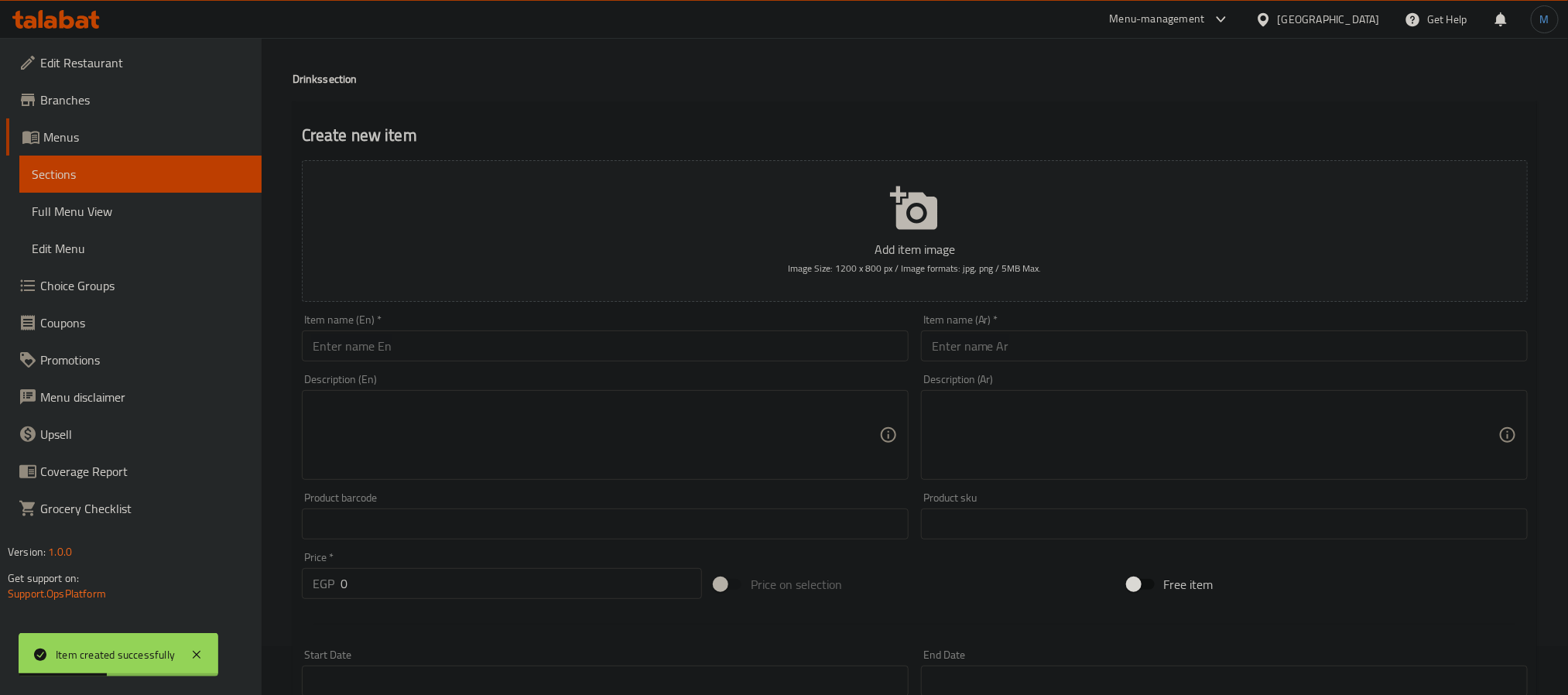
scroll to position [0, 0]
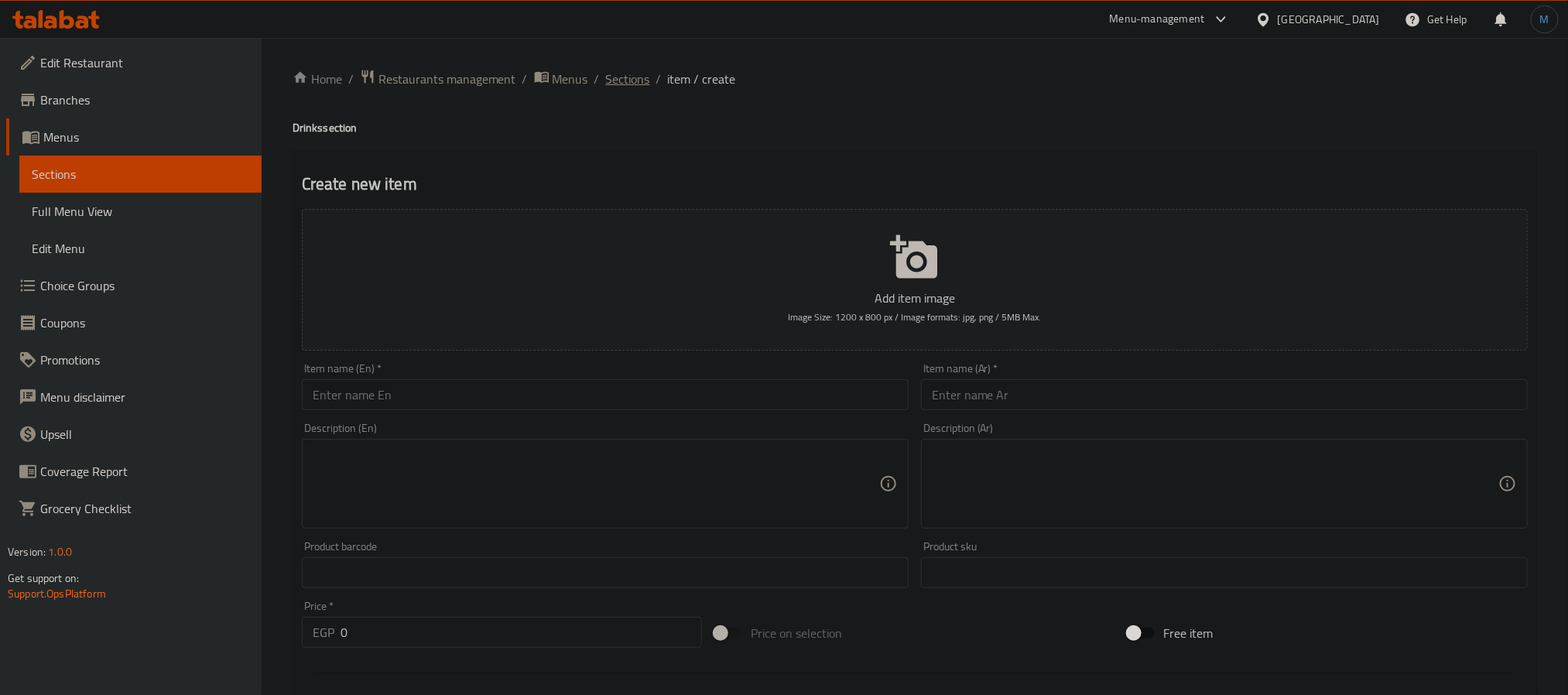
click at [636, 88] on span "Sections" at bounding box center [628, 79] width 44 height 19
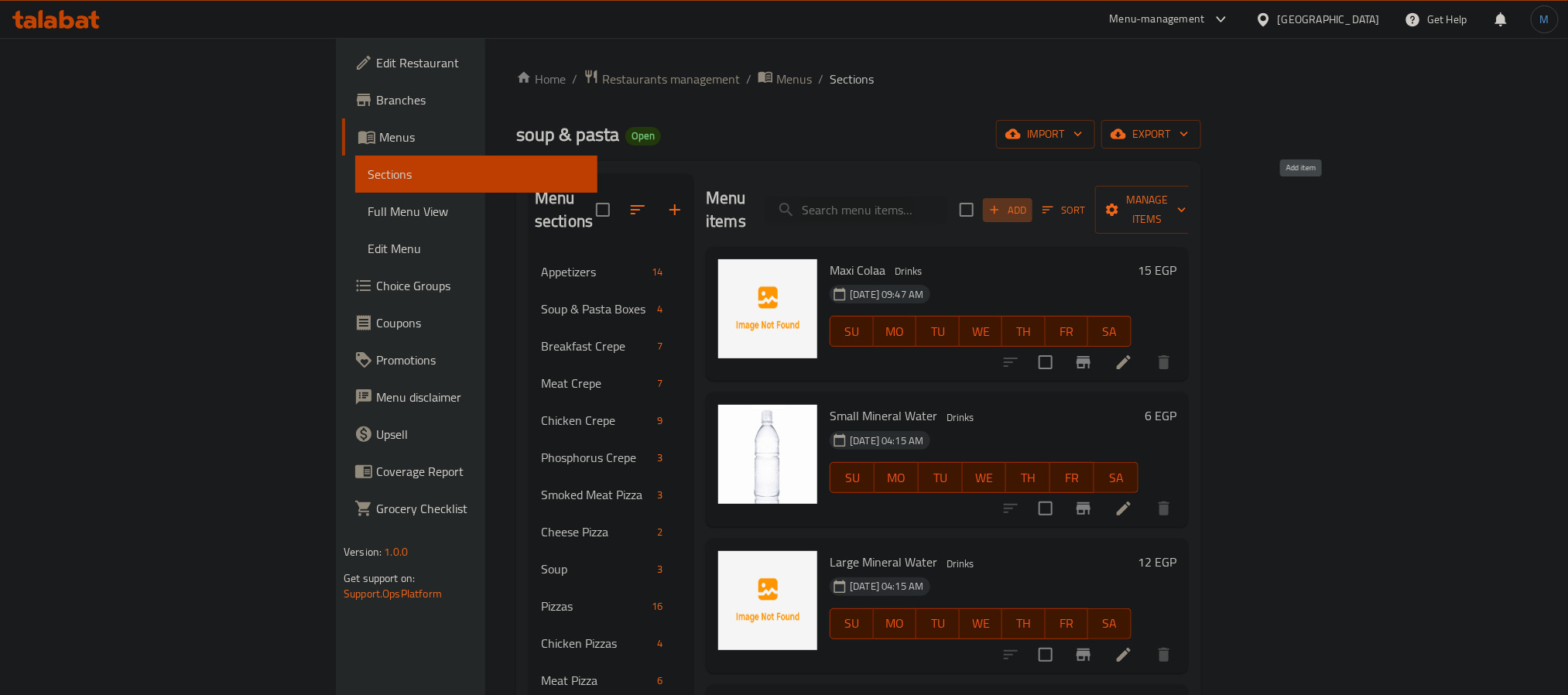
click at [1029, 201] on span "Add" at bounding box center [1007, 210] width 42 height 18
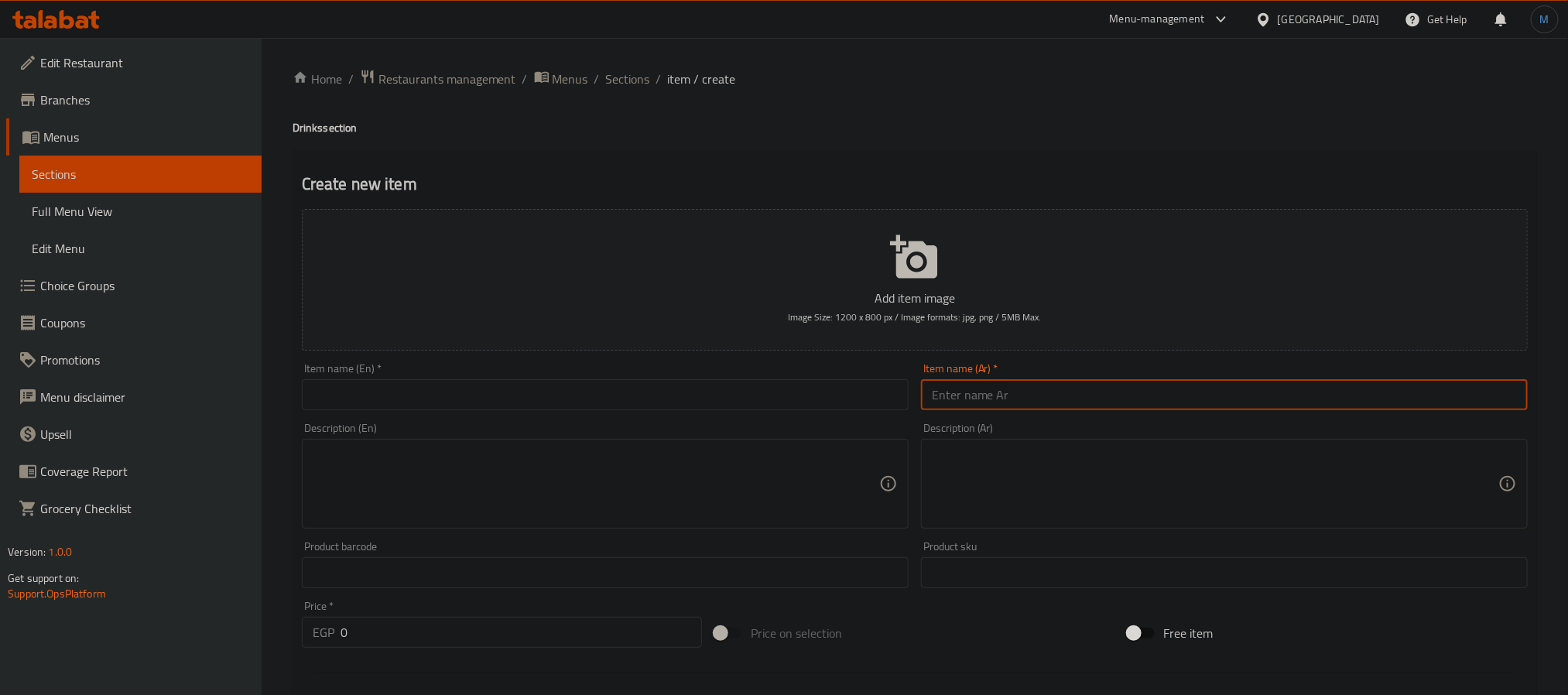
click at [1173, 383] on input "text" at bounding box center [1224, 394] width 607 height 31
type input "بيج كولا"
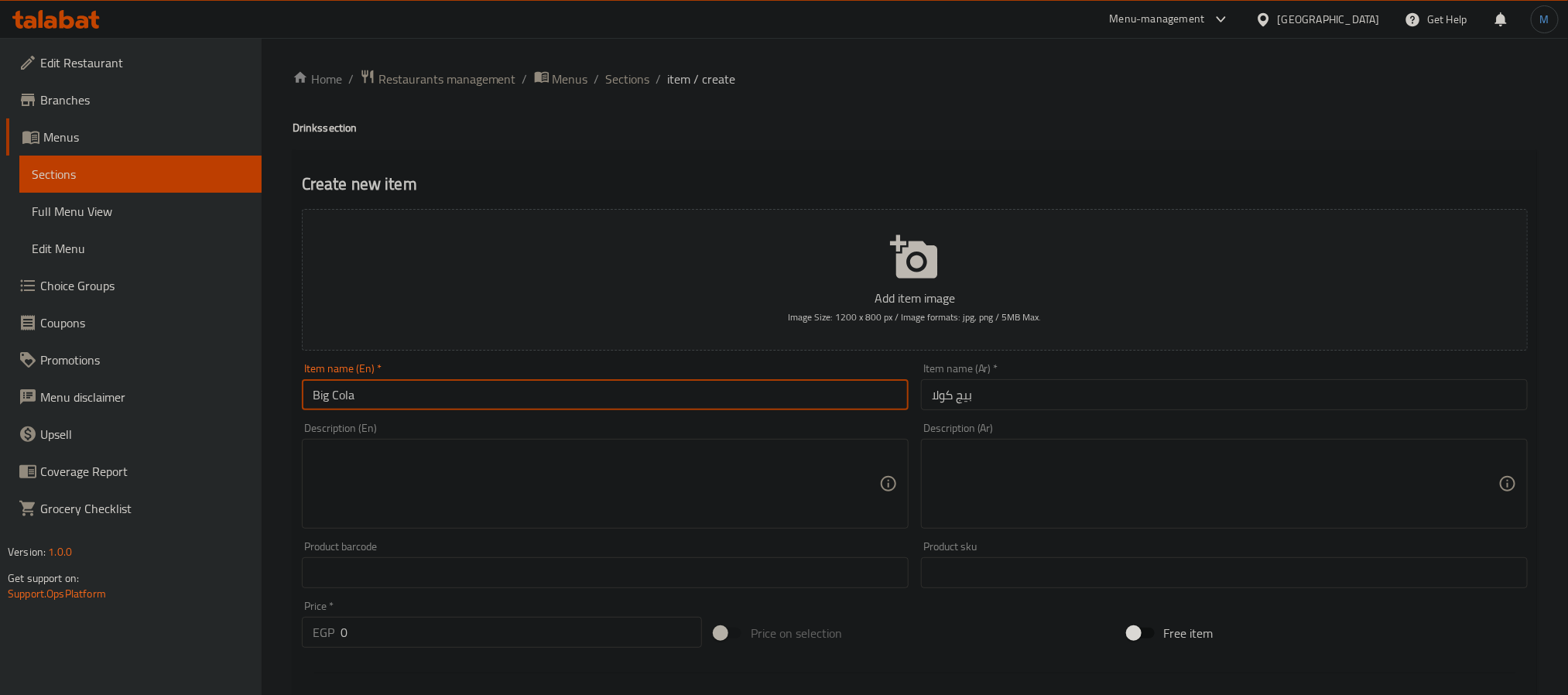
type input "Big Cola"
click at [943, 448] on textarea at bounding box center [1215, 483] width 567 height 73
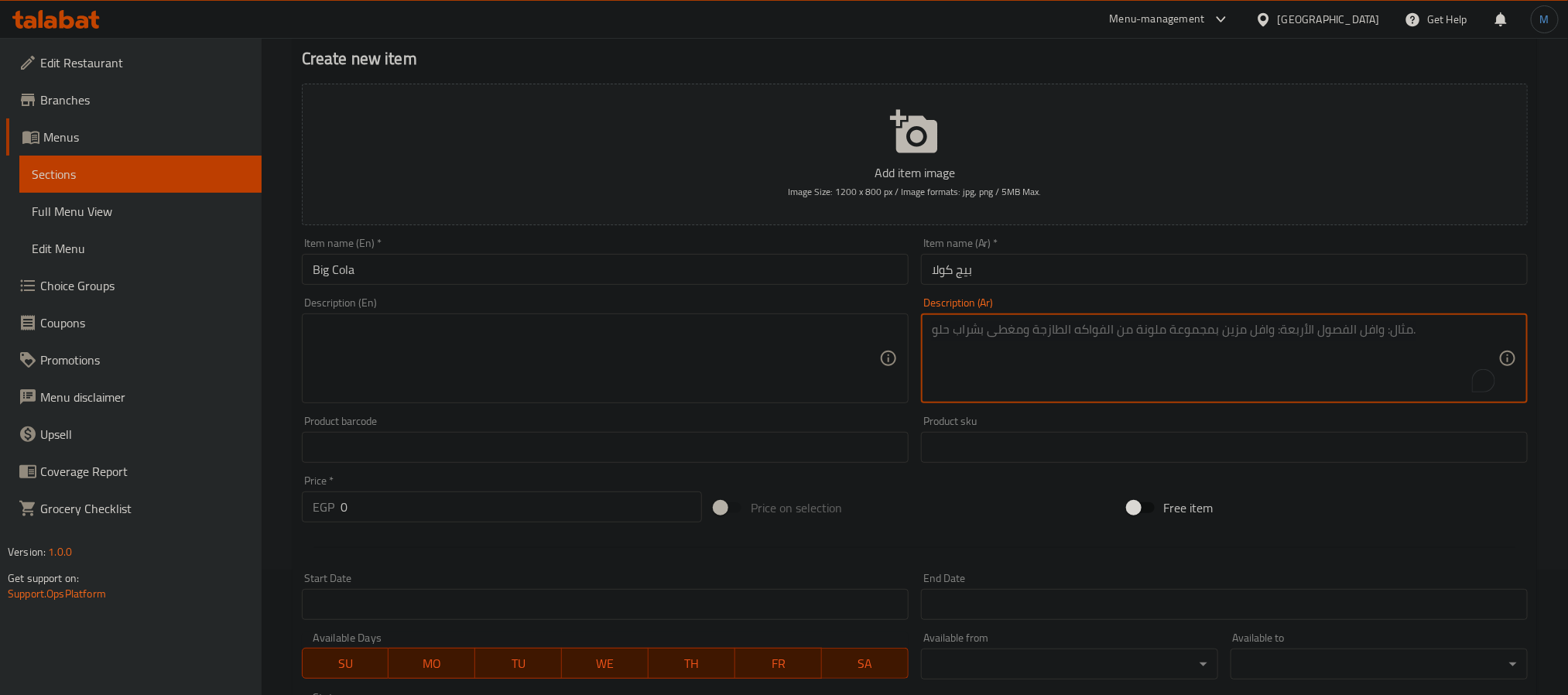
scroll to position [397, 0]
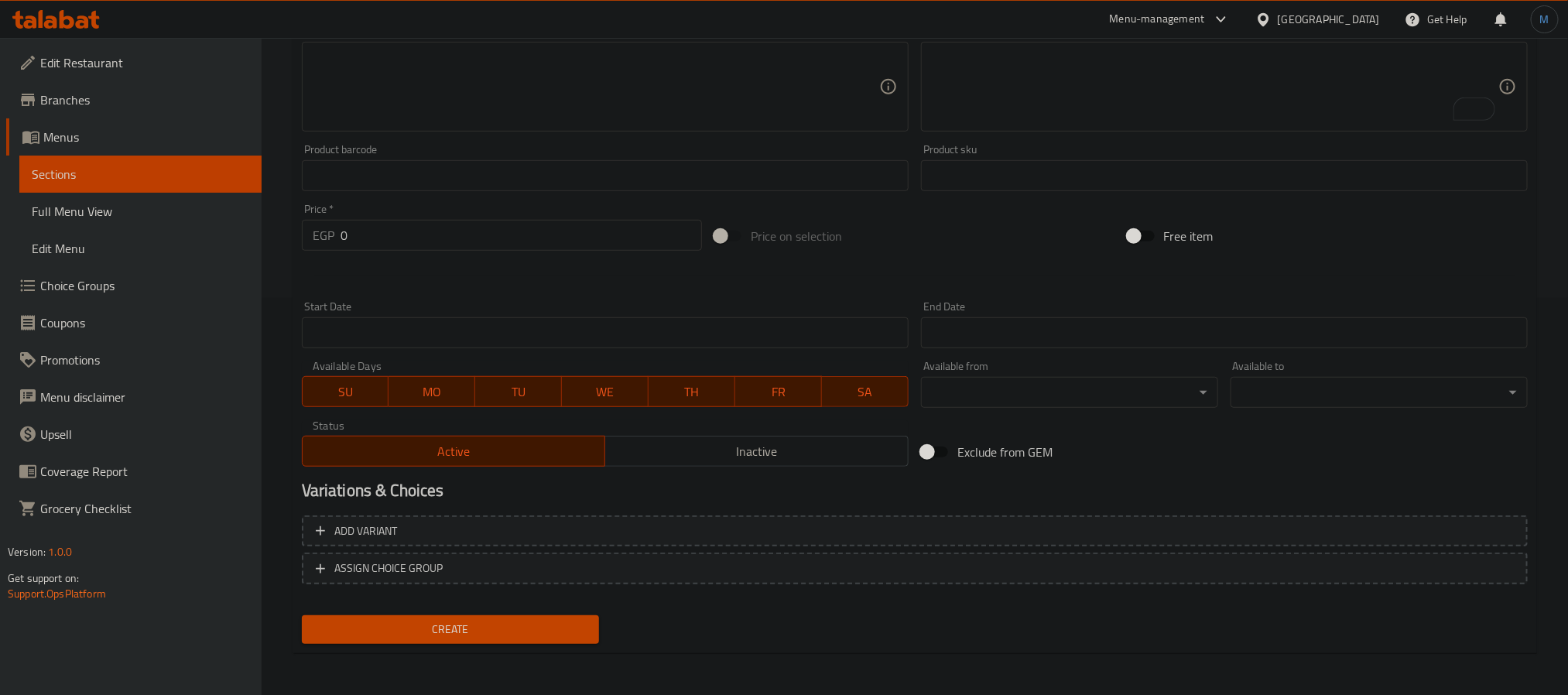
click at [476, 260] on div at bounding box center [915, 275] width 1238 height 38
click at [491, 251] on input "0" at bounding box center [521, 235] width 361 height 31
type input "10"
click at [302, 615] on button "Create" at bounding box center [451, 629] width 297 height 29
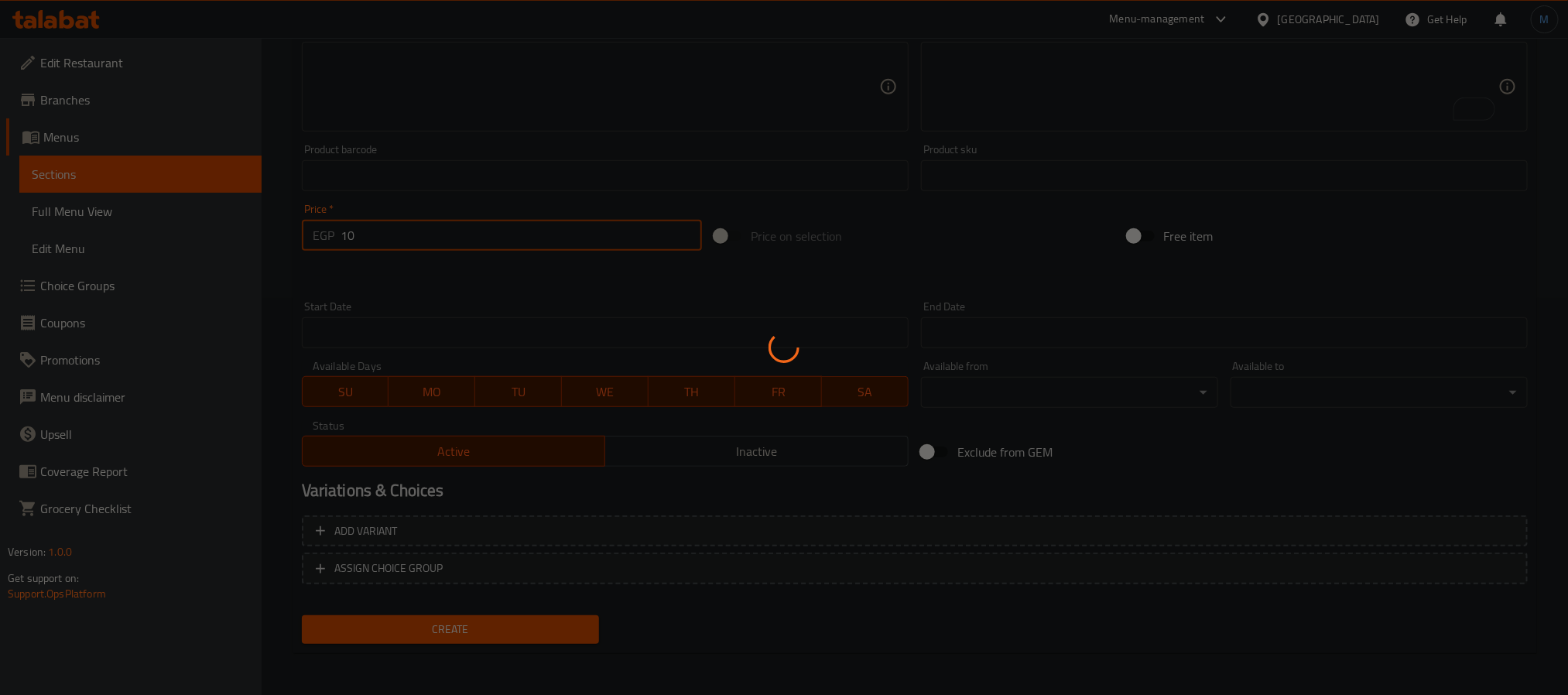
type input "0"
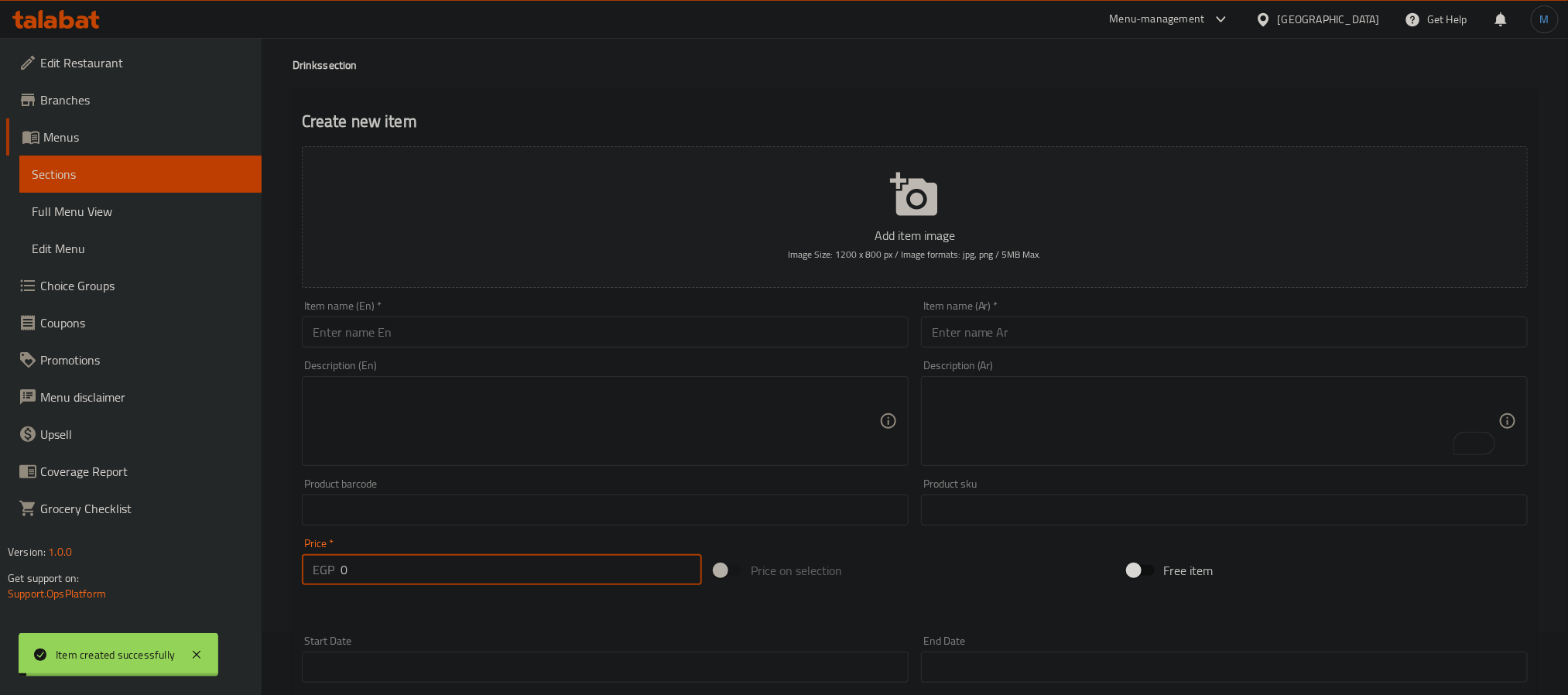
scroll to position [49, 0]
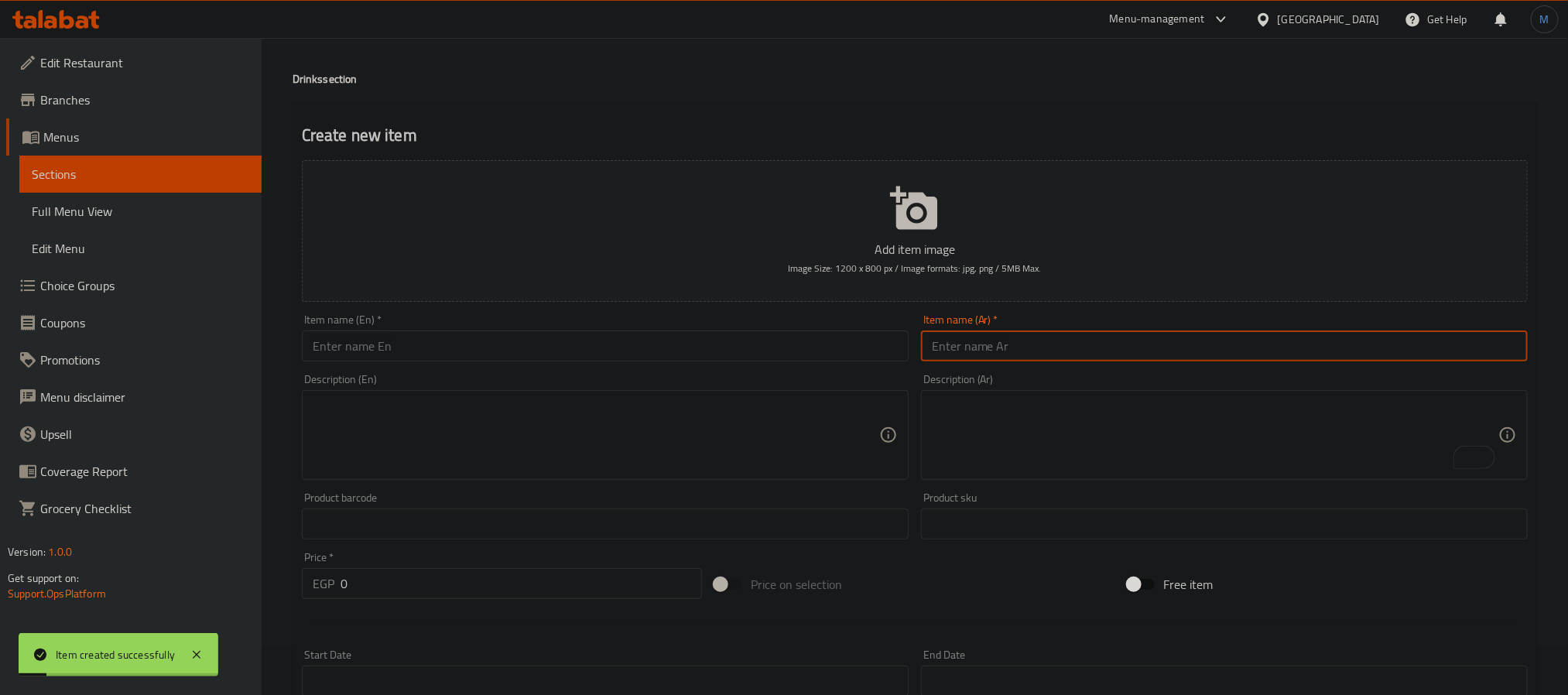
click at [1045, 354] on input "text" at bounding box center [1224, 346] width 607 height 31
type input "عصير ايبال"
click at [578, 414] on textarea at bounding box center [596, 435] width 567 height 73
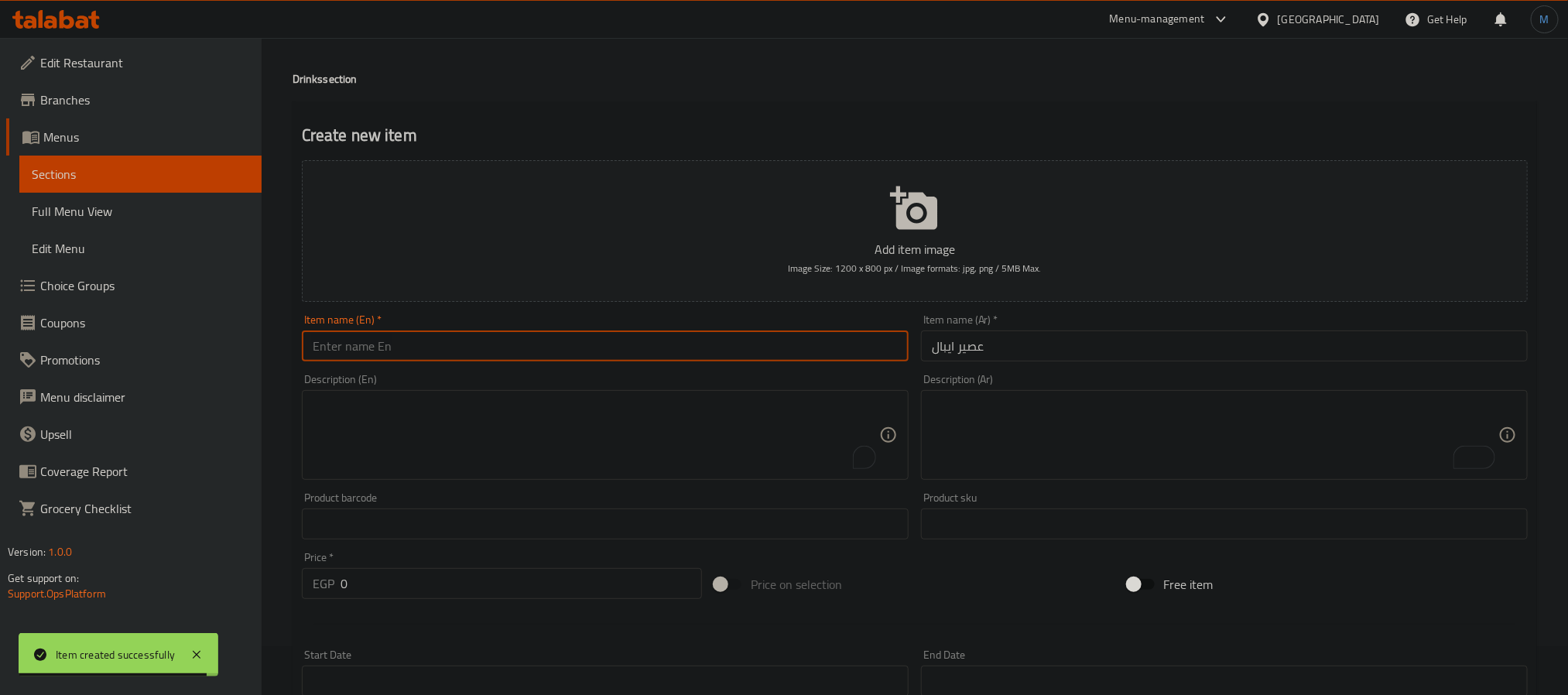
click at [586, 356] on input "text" at bounding box center [605, 346] width 607 height 31
paste input "Ebal juice"
type input "Ebal juice"
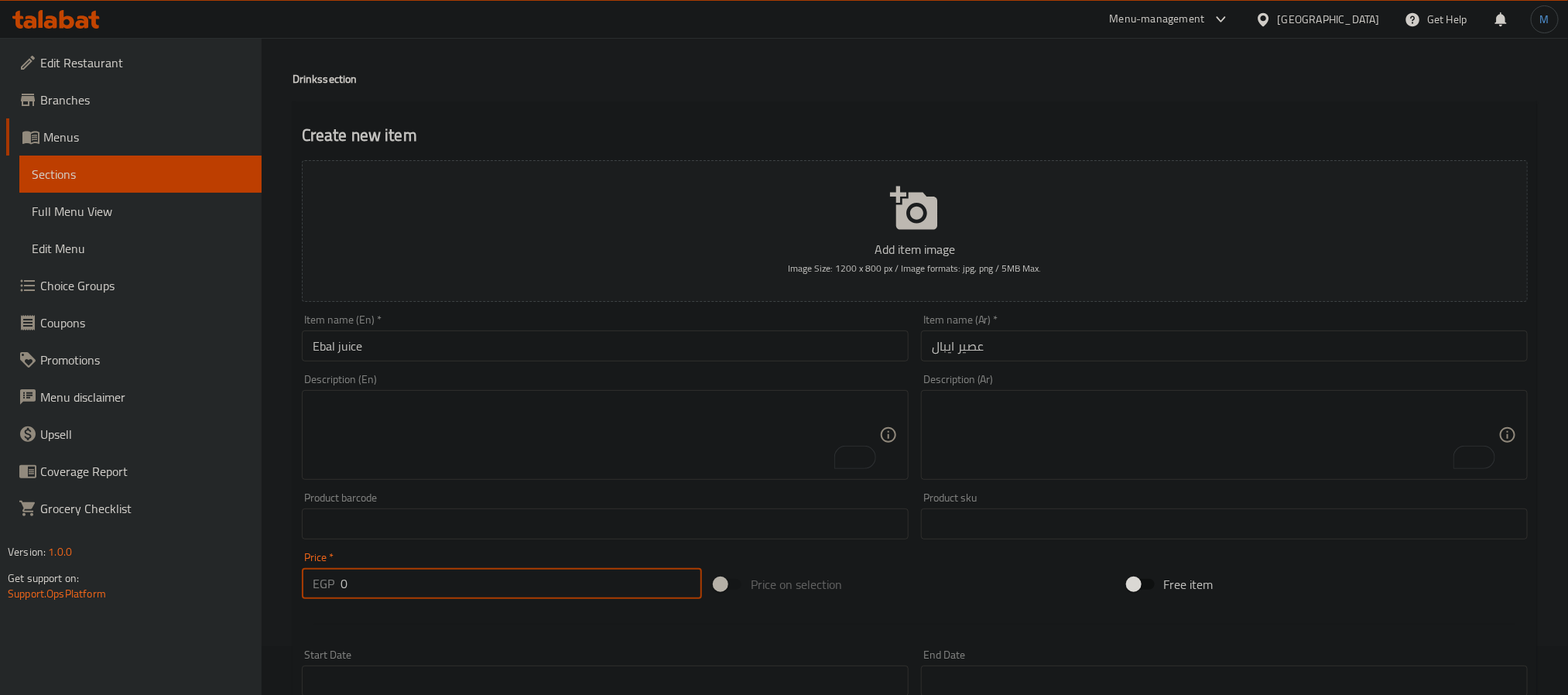
drag, startPoint x: 447, startPoint y: 585, endPoint x: 334, endPoint y: 590, distance: 113.1
click at [334, 590] on div "EGP 0 Price *" at bounding box center [502, 583] width 400 height 31
type input "15"
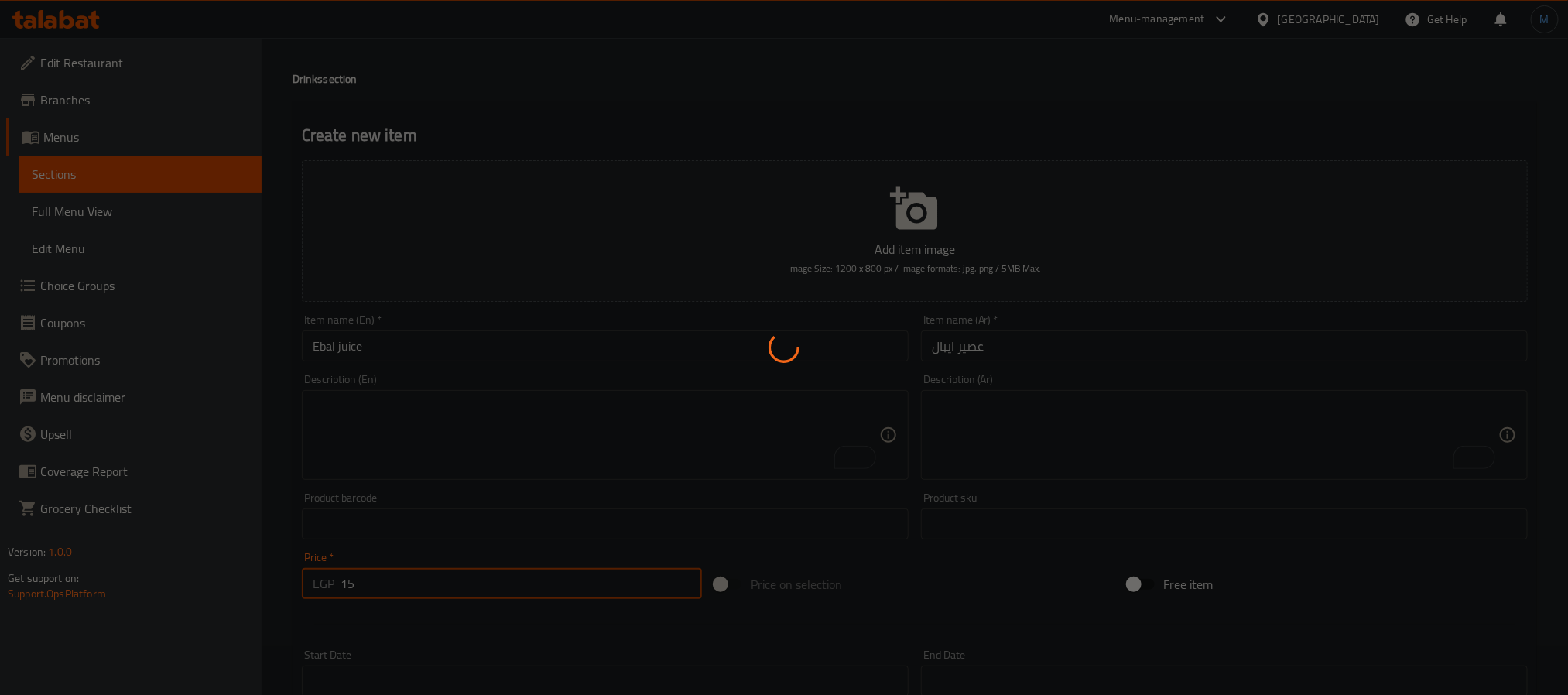
type input "0"
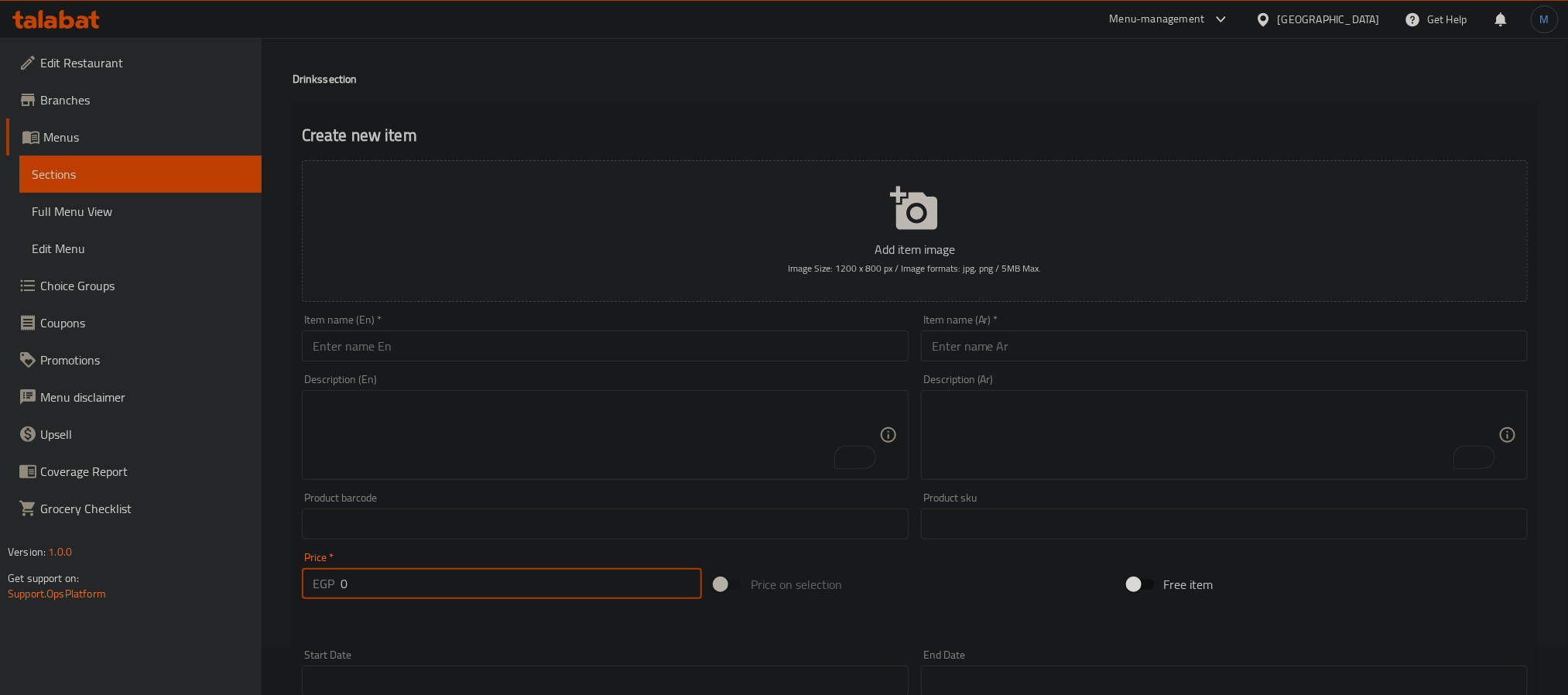
click at [1151, 331] on input "text" at bounding box center [1224, 346] width 607 height 31
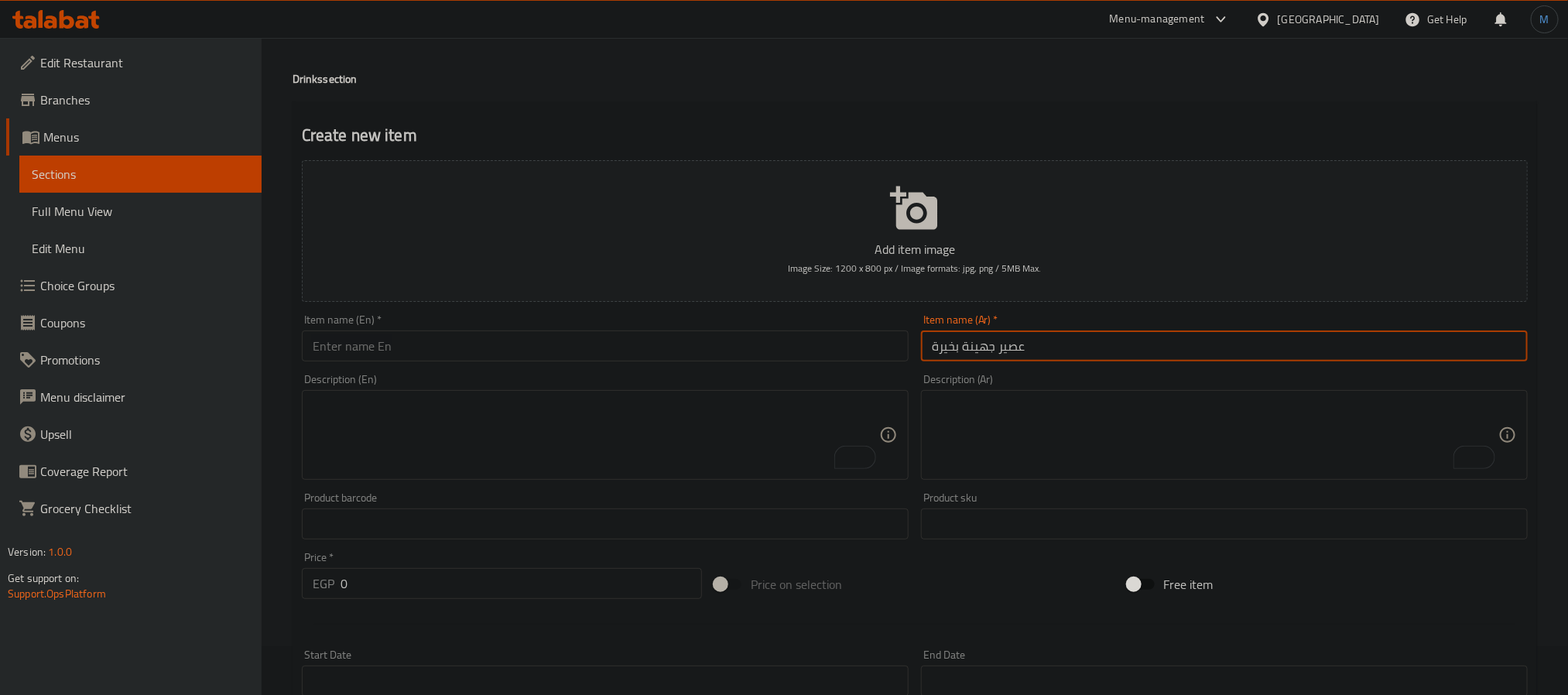
type input "عصير جهينة بخيرة"
click at [398, 358] on input "text" at bounding box center [605, 346] width 607 height 31
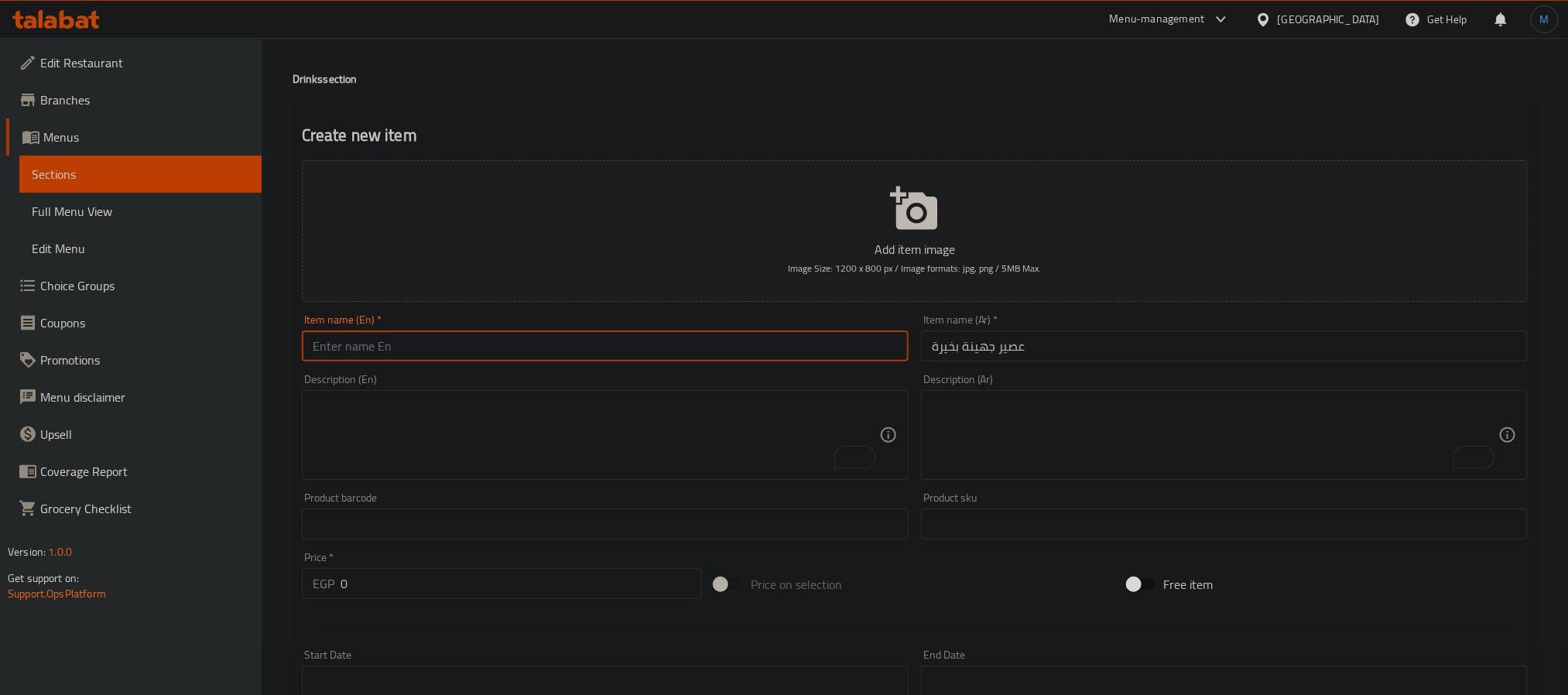
paste input "Juhayna juice with goodness"
drag, startPoint x: 377, startPoint y: 357, endPoint x: 966, endPoint y: 418, distance: 592.2
click at [966, 418] on div "Add item image Image Size: 1200 x 800 px / Image formats: jpg, png / 5MB Max. I…" at bounding box center [915, 487] width 1238 height 666
type input "Juhayna juice Bekhero"
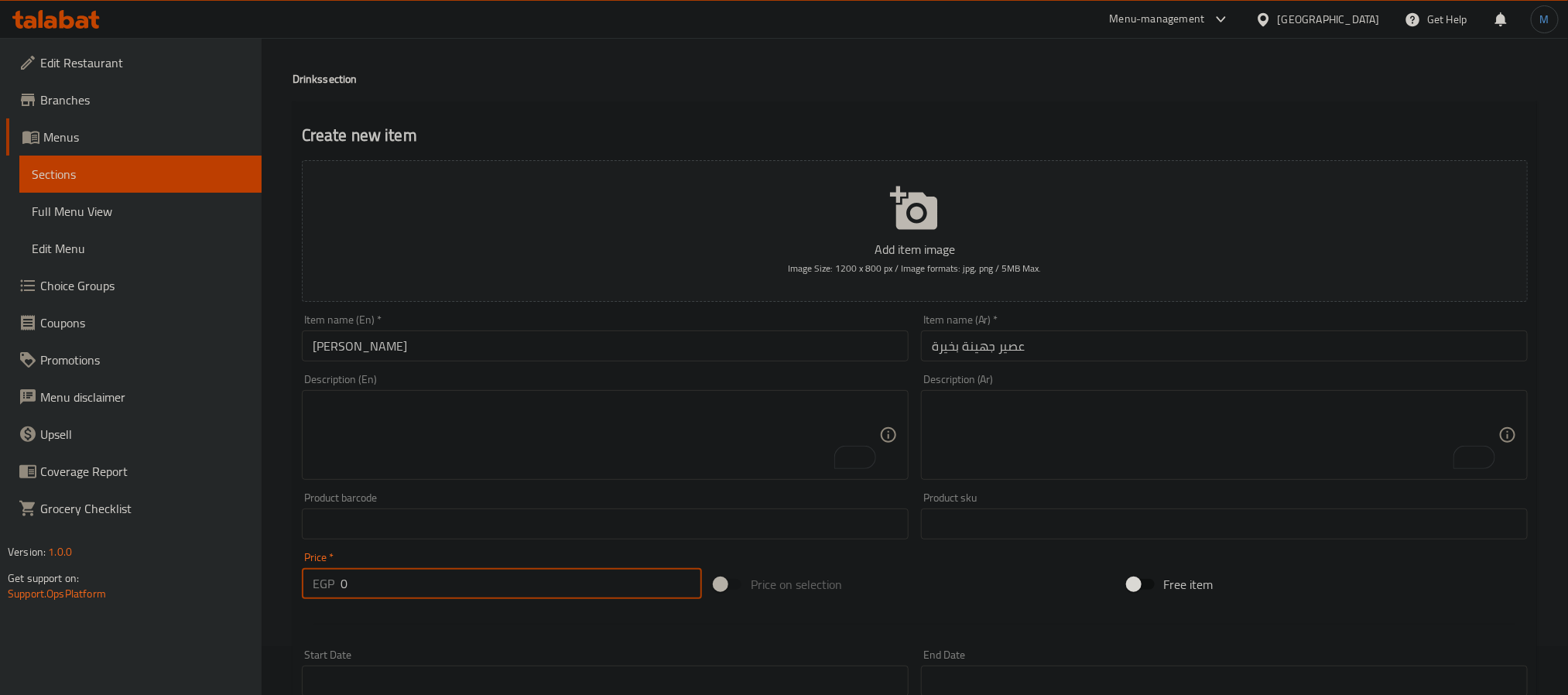
click at [476, 579] on input "0" at bounding box center [521, 583] width 361 height 31
type input "10"
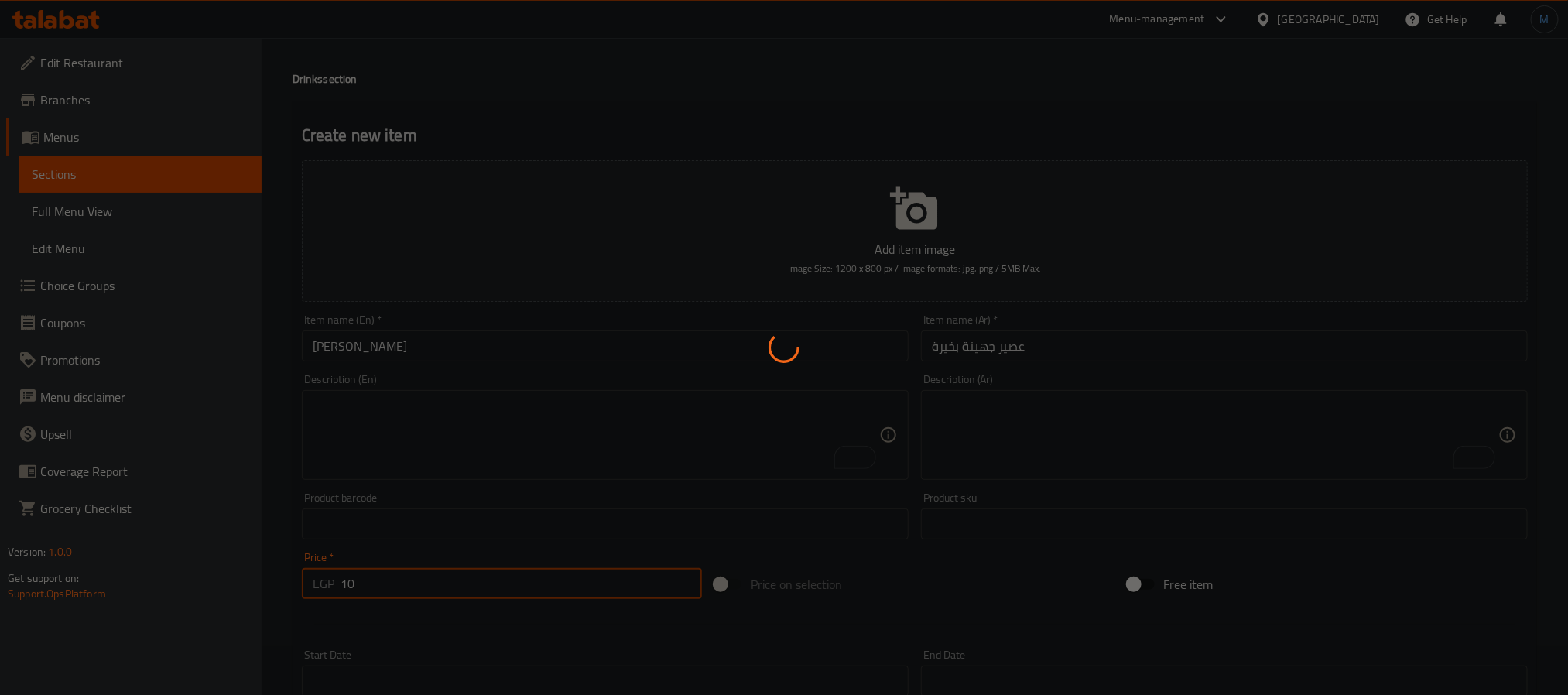
type input "0"
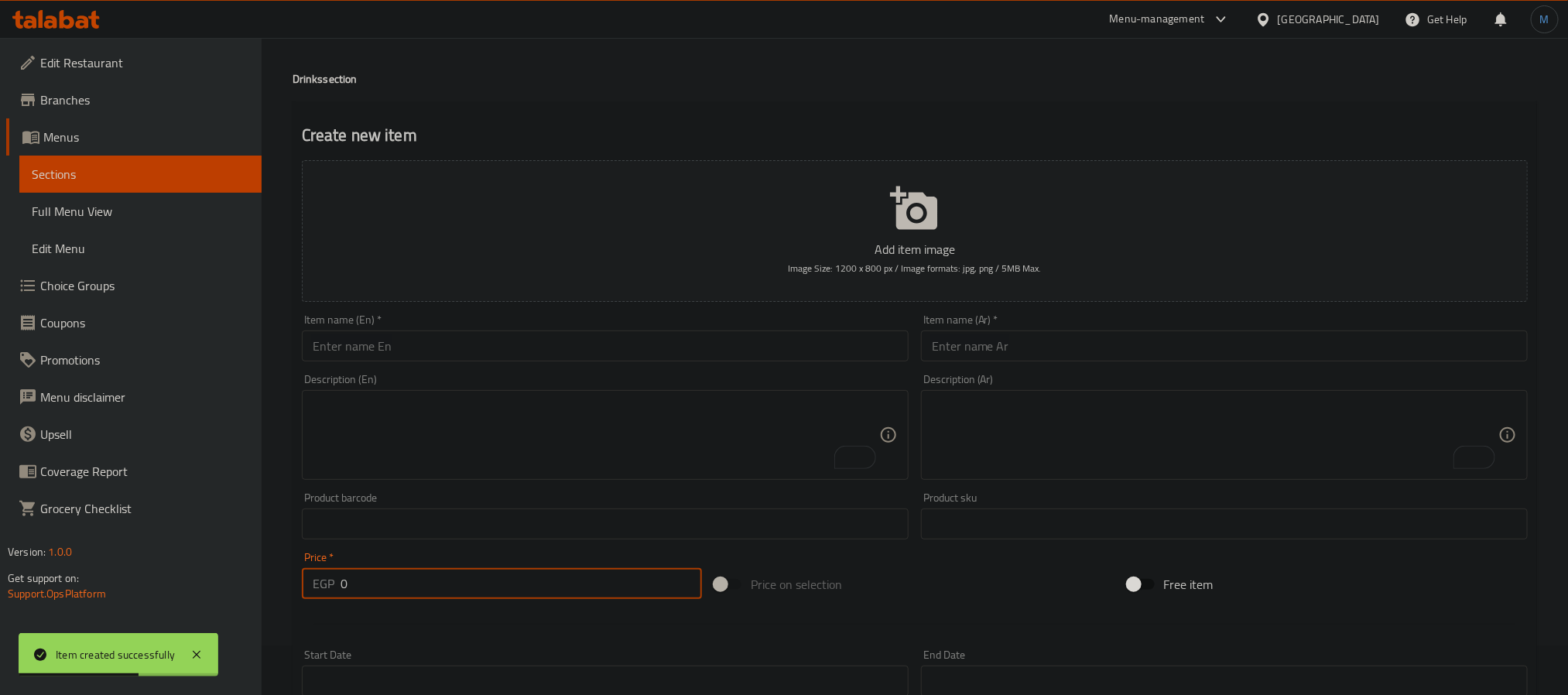
scroll to position [0, 0]
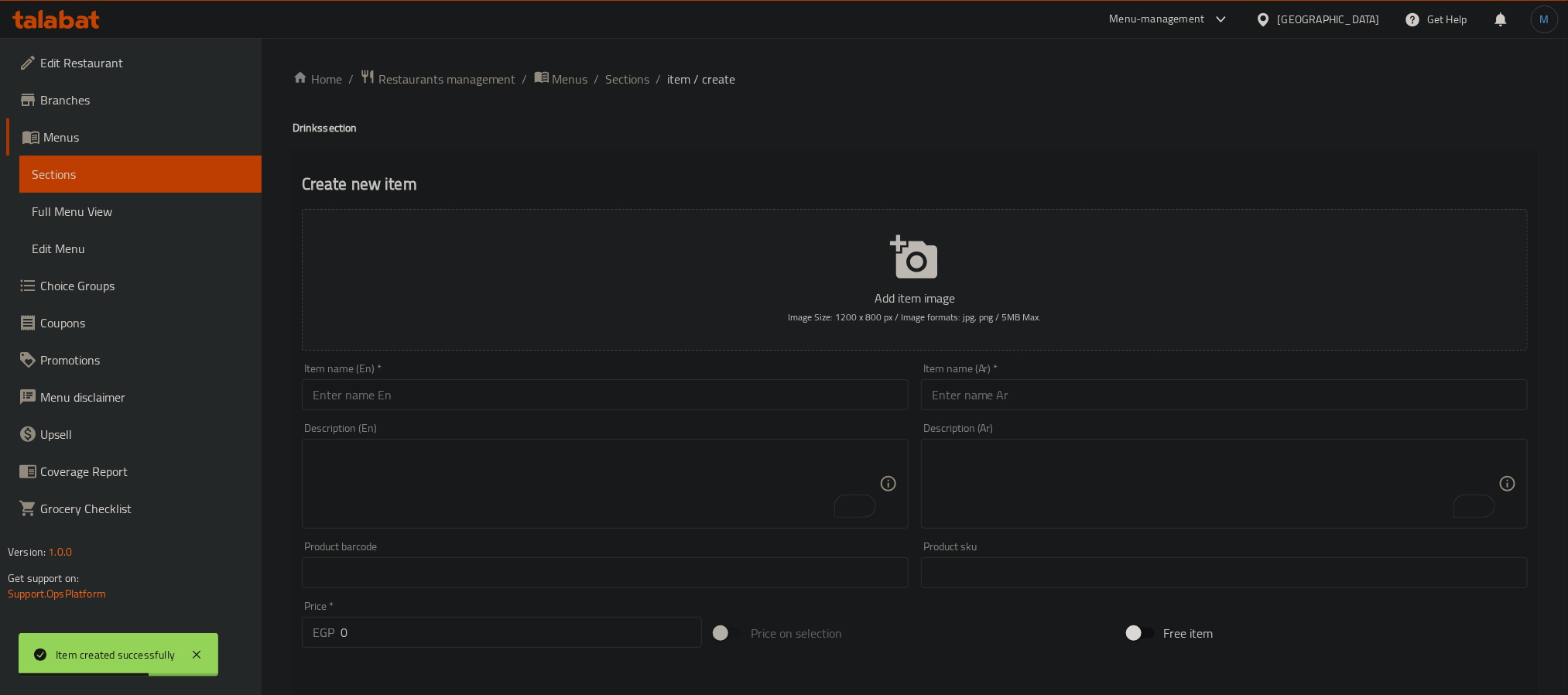
click at [616, 91] on div "Home / Restaurants management / Menus / Sections / item / create Drinks section…" at bounding box center [915, 565] width 1244 height 993
click at [625, 81] on span "Sections" at bounding box center [628, 79] width 44 height 19
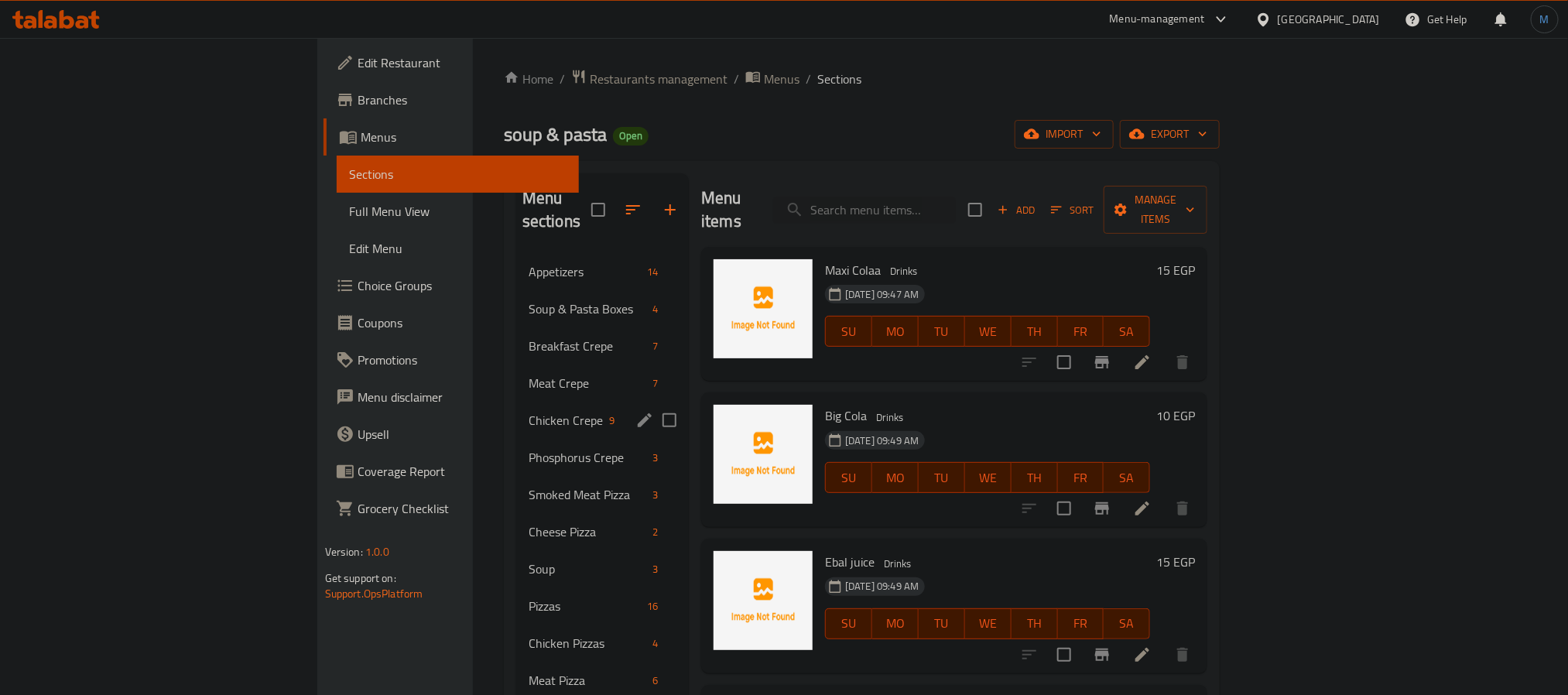
click at [517, 401] on div "Chicken Crepe 9" at bounding box center [603, 420] width 173 height 38
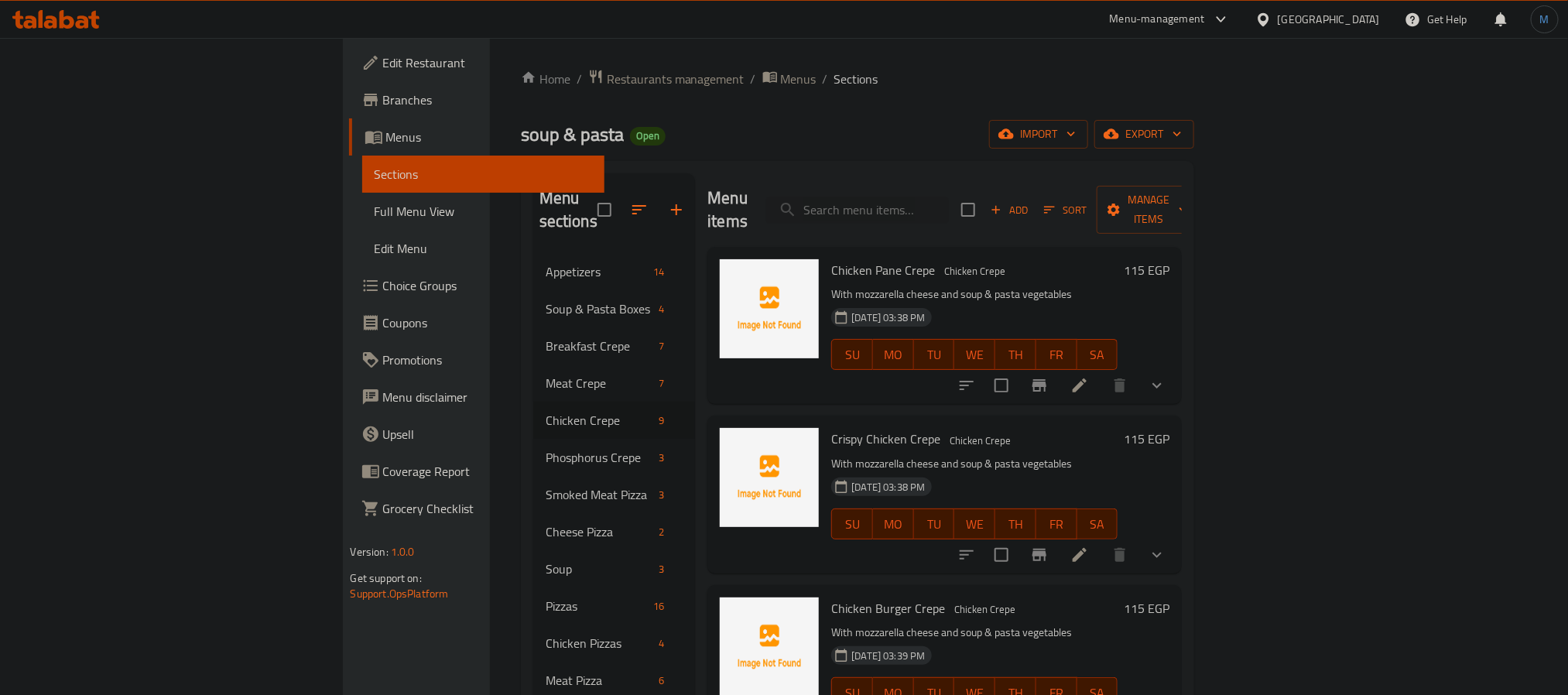
click at [1176, 378] on div at bounding box center [1062, 385] width 228 height 38
click at [1049, 376] on icon "Branch-specific-item" at bounding box center [1039, 385] width 19 height 19
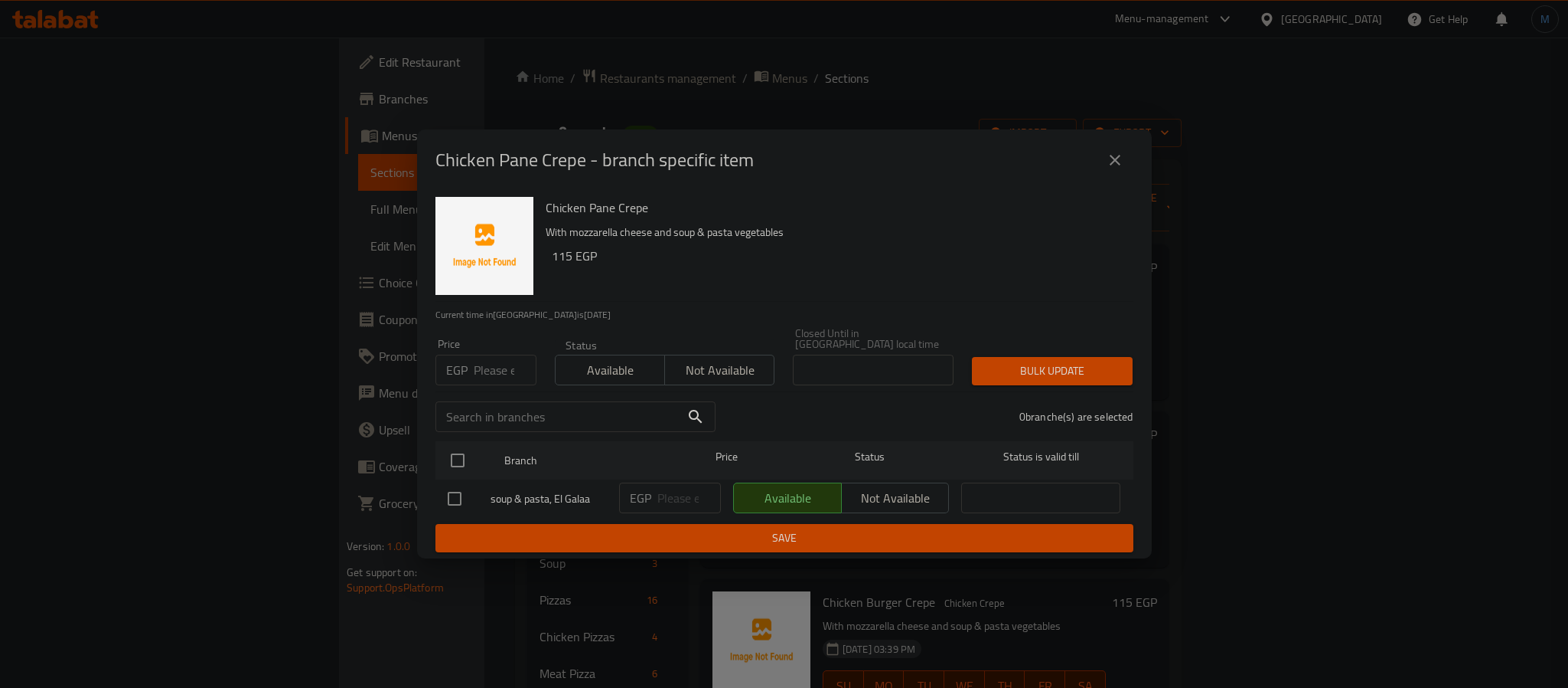
click at [503, 366] on input "number" at bounding box center [505, 370] width 63 height 31
type input "105"
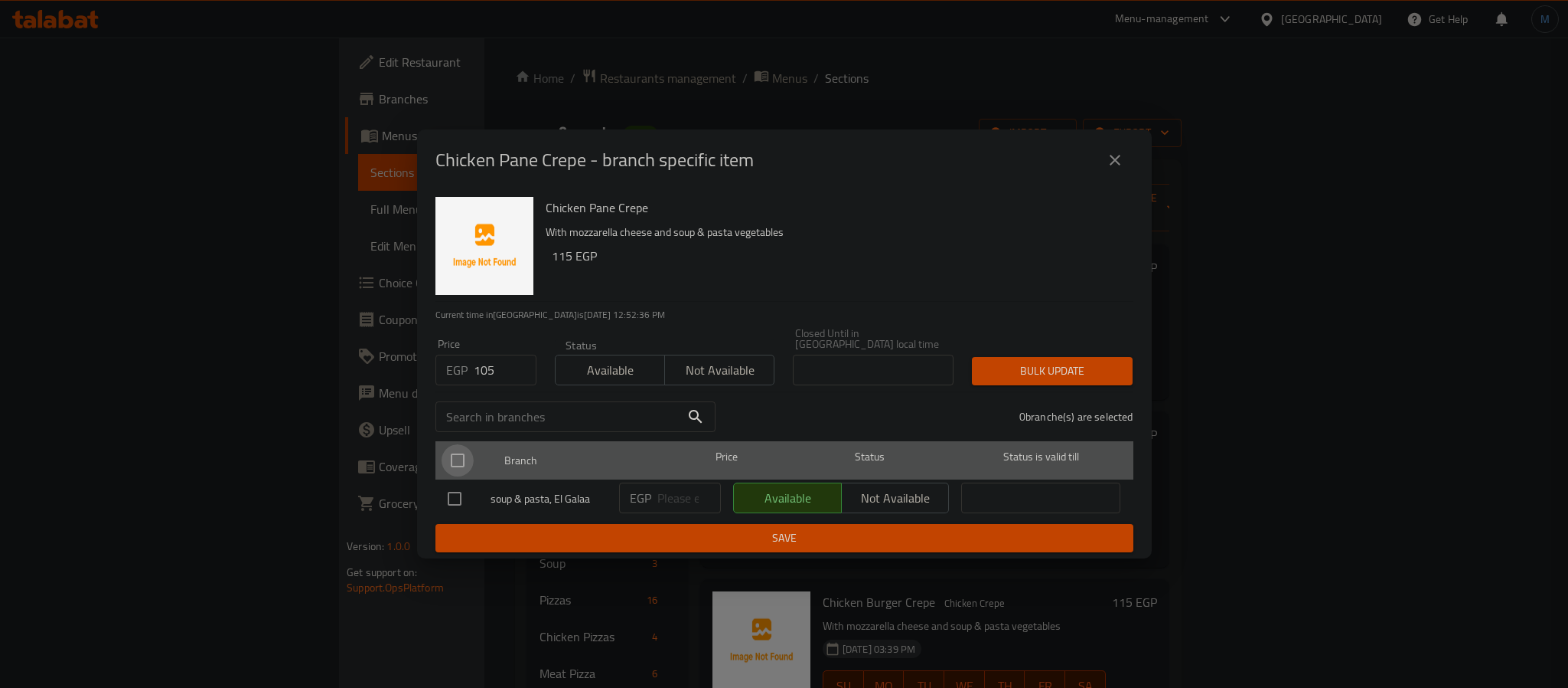
drag, startPoint x: 441, startPoint y: 448, endPoint x: 661, endPoint y: 431, distance: 220.7
click at [442, 448] on input "checkbox" at bounding box center [458, 460] width 32 height 32
checkbox input "true"
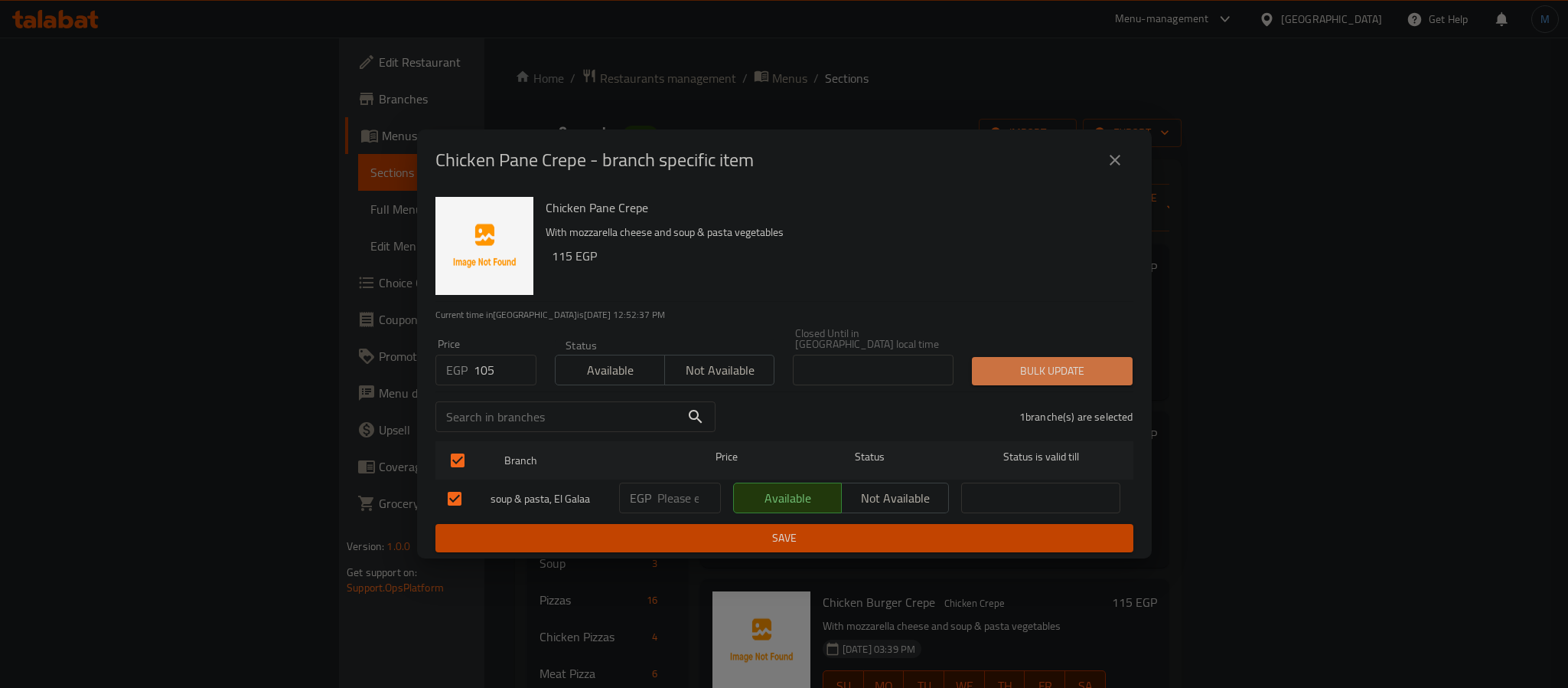
click at [1069, 365] on span "Bulk update" at bounding box center [1052, 371] width 136 height 19
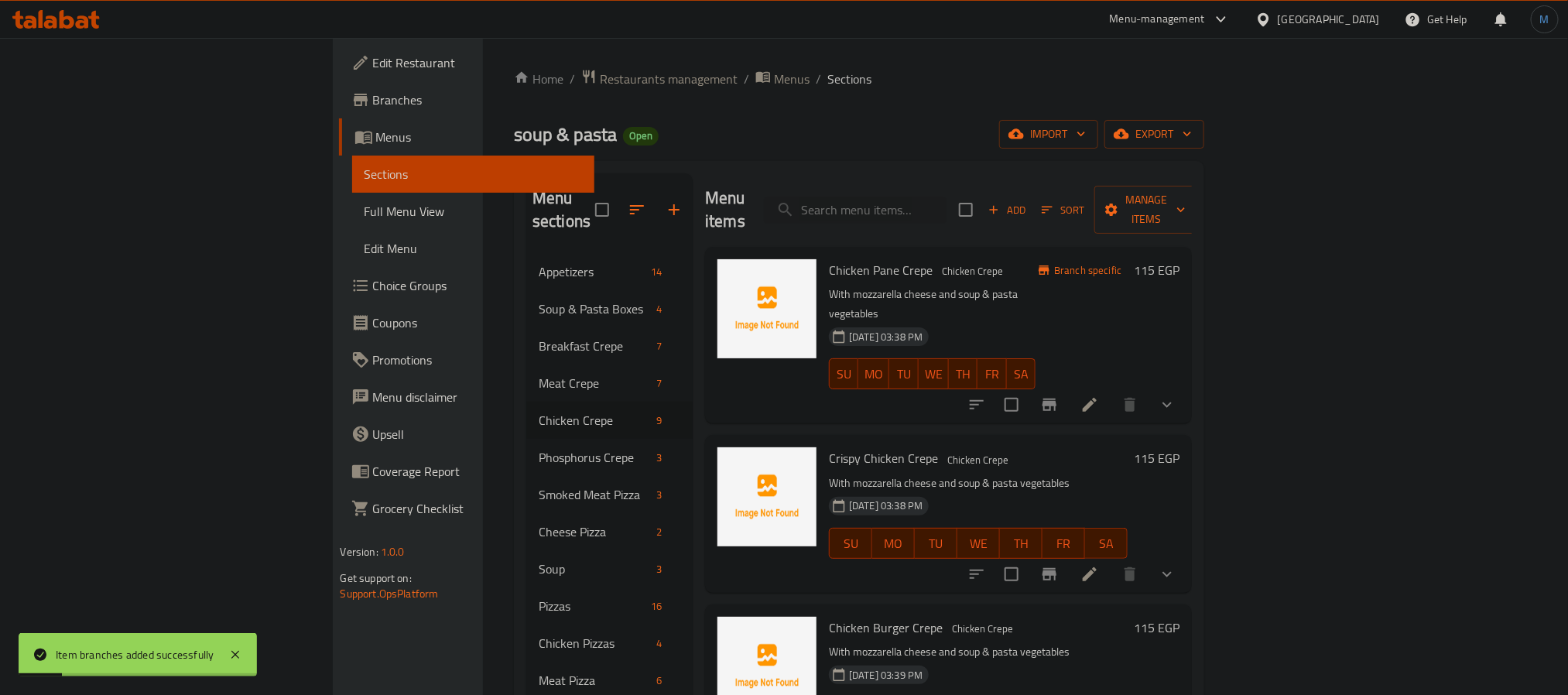
click at [1185, 386] on div at bounding box center [1072, 405] width 228 height 38
click at [1099, 395] on icon at bounding box center [1090, 404] width 19 height 19
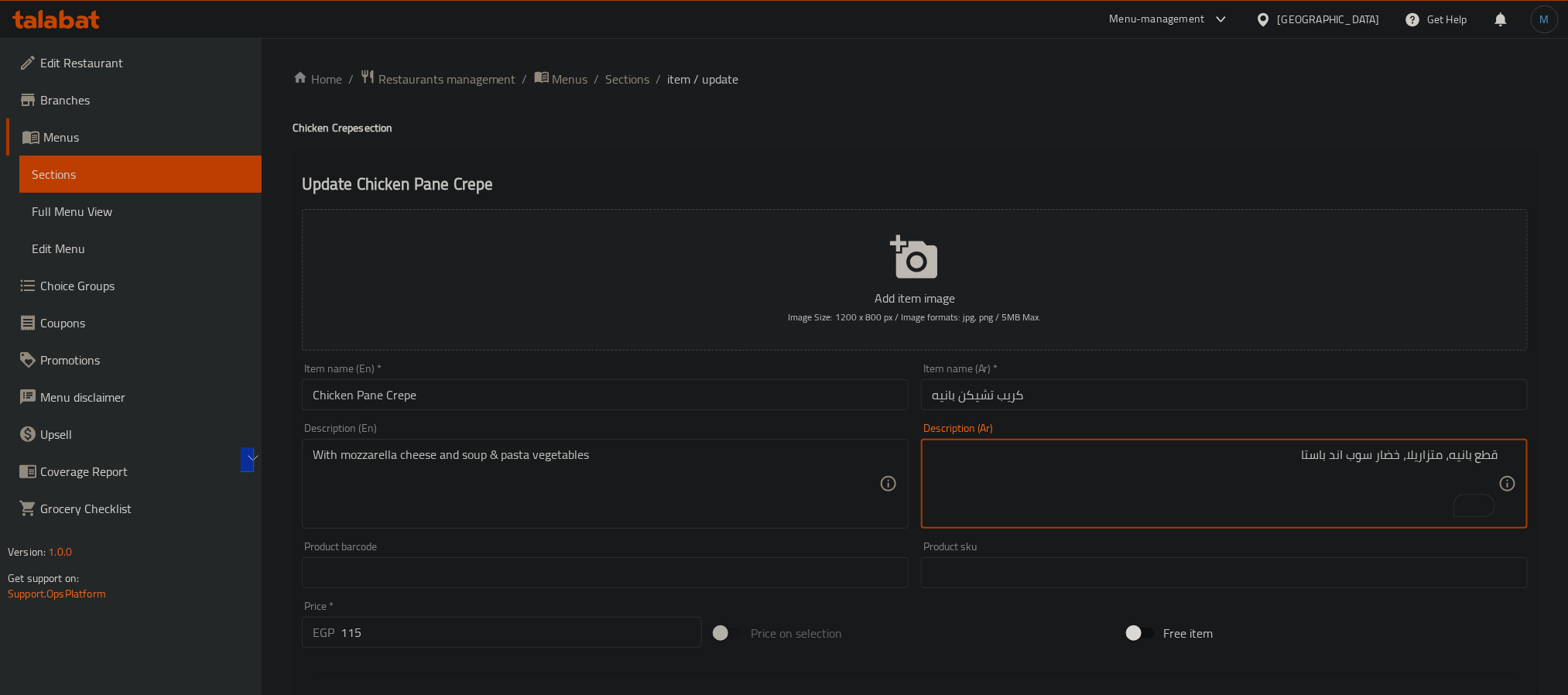
click at [1437, 451] on textarea "قطع بانيه، متزاريلا، خضار سوب اند باستا" at bounding box center [1215, 483] width 567 height 73
type textarea "قطع بانيه، موتزاريلا، خضار سوب اند باستا"
click at [1128, 465] on textarea "قطع بانيه، [PERSON_NAME]، خضار سوب اند باستا" at bounding box center [1215, 483] width 567 height 73
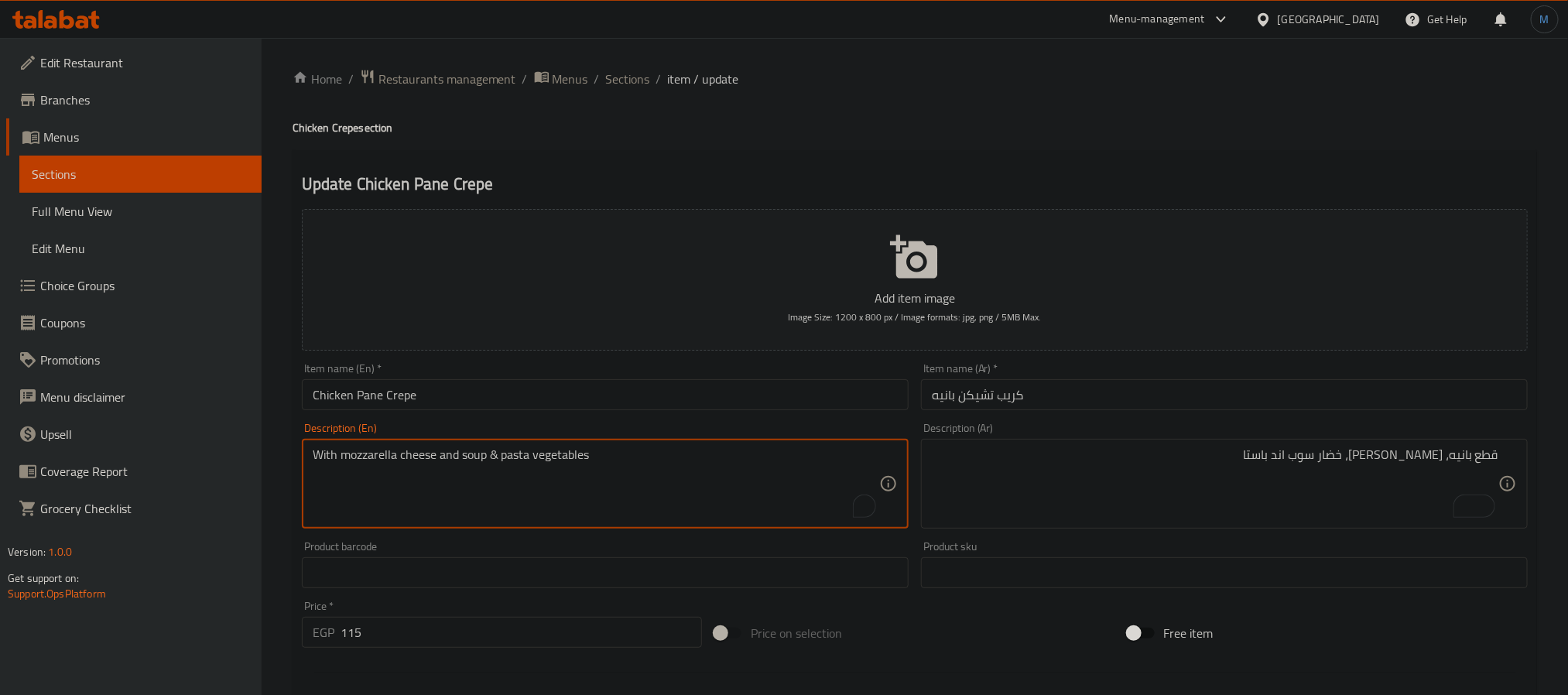
paste textarea "Breaded pieces, mozzarella, vegetables, soup and pasta"
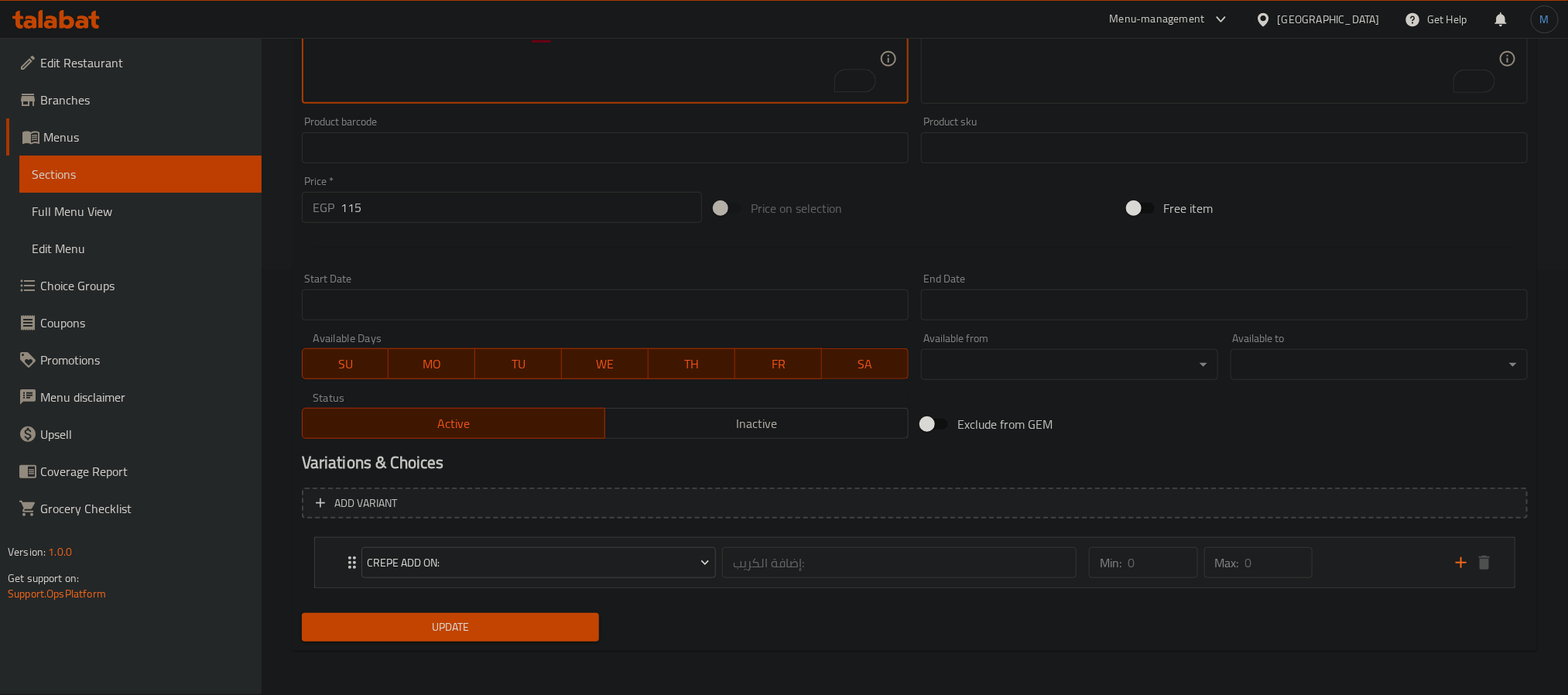
type textarea "Pane pieces, mozzarella, vegetables, soup and pasta"
click at [553, 615] on button "Update" at bounding box center [451, 627] width 297 height 29
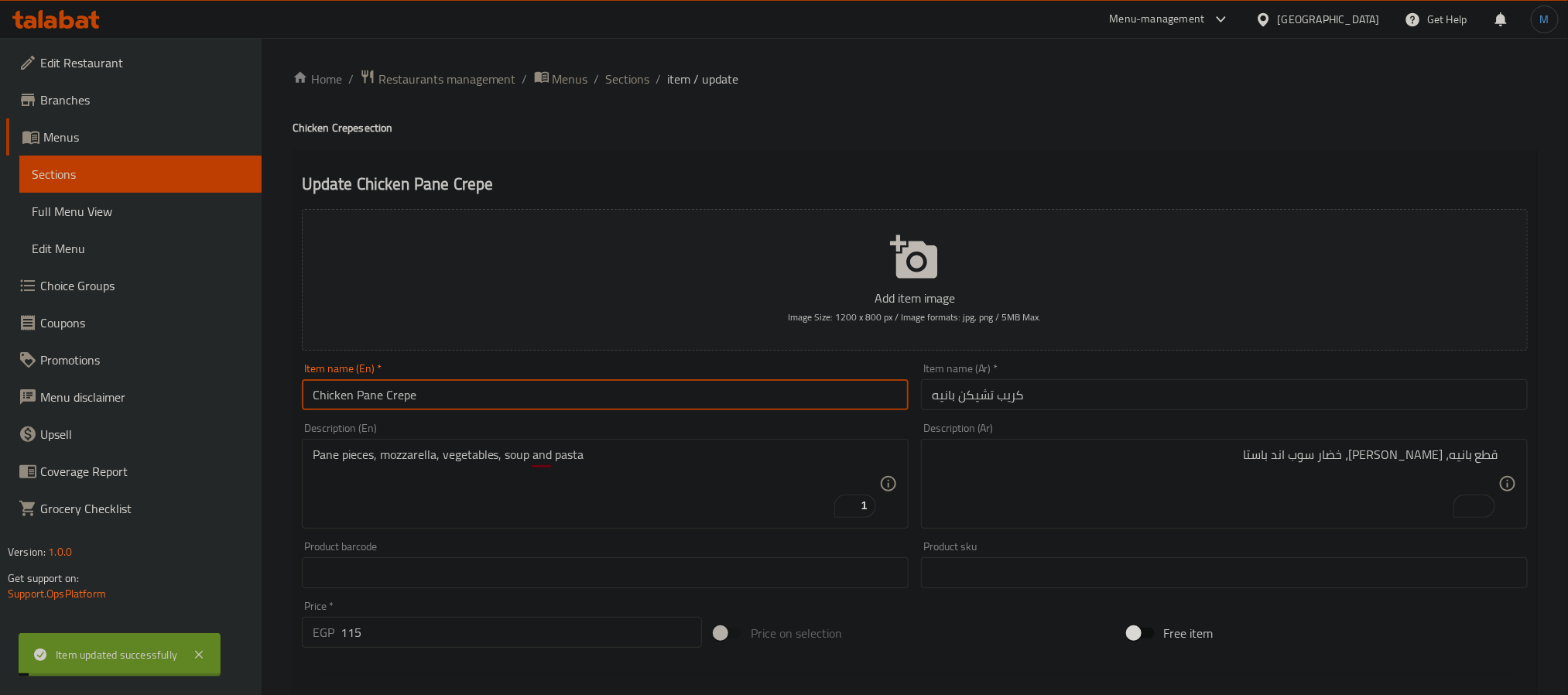
click at [442, 397] on input "Chicken Pane Crepe" at bounding box center [605, 394] width 607 height 31
click at [632, 86] on span "Sections" at bounding box center [628, 79] width 44 height 19
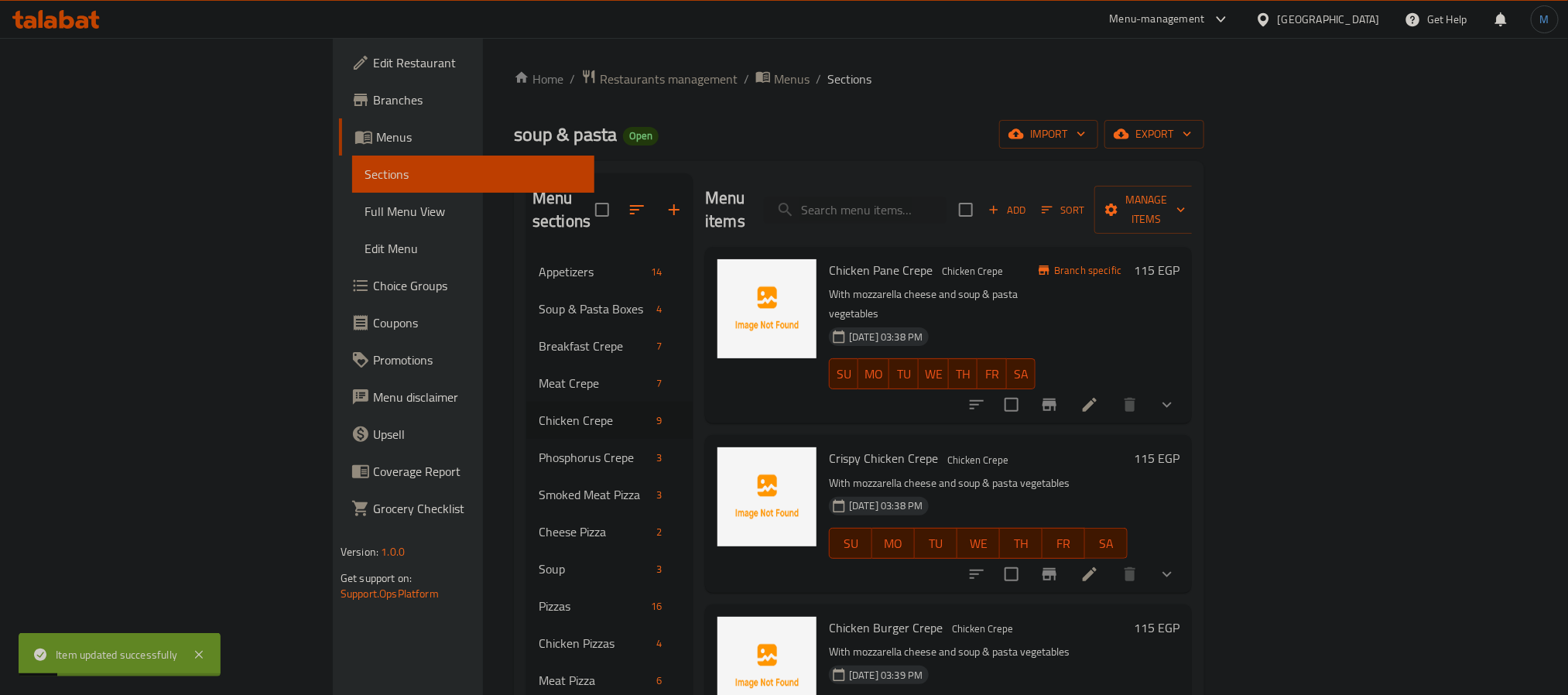
click at [972, 447] on h6 "Crispy Chicken Crepe Chicken Crepe" at bounding box center [978, 457] width 299 height 21
click at [1068, 386] on button "Branch-specific-item" at bounding box center [1050, 405] width 38 height 38
click at [1007, 358] on button "FR" at bounding box center [992, 373] width 29 height 31
click at [1134, 441] on div "Crispy Chicken Crepe Chicken Crepe With mozzarella cheese and soup & pasta vege…" at bounding box center [978, 514] width 311 height 145
click at [1058, 565] on icon "Branch-specific-item" at bounding box center [1050, 574] width 19 height 19
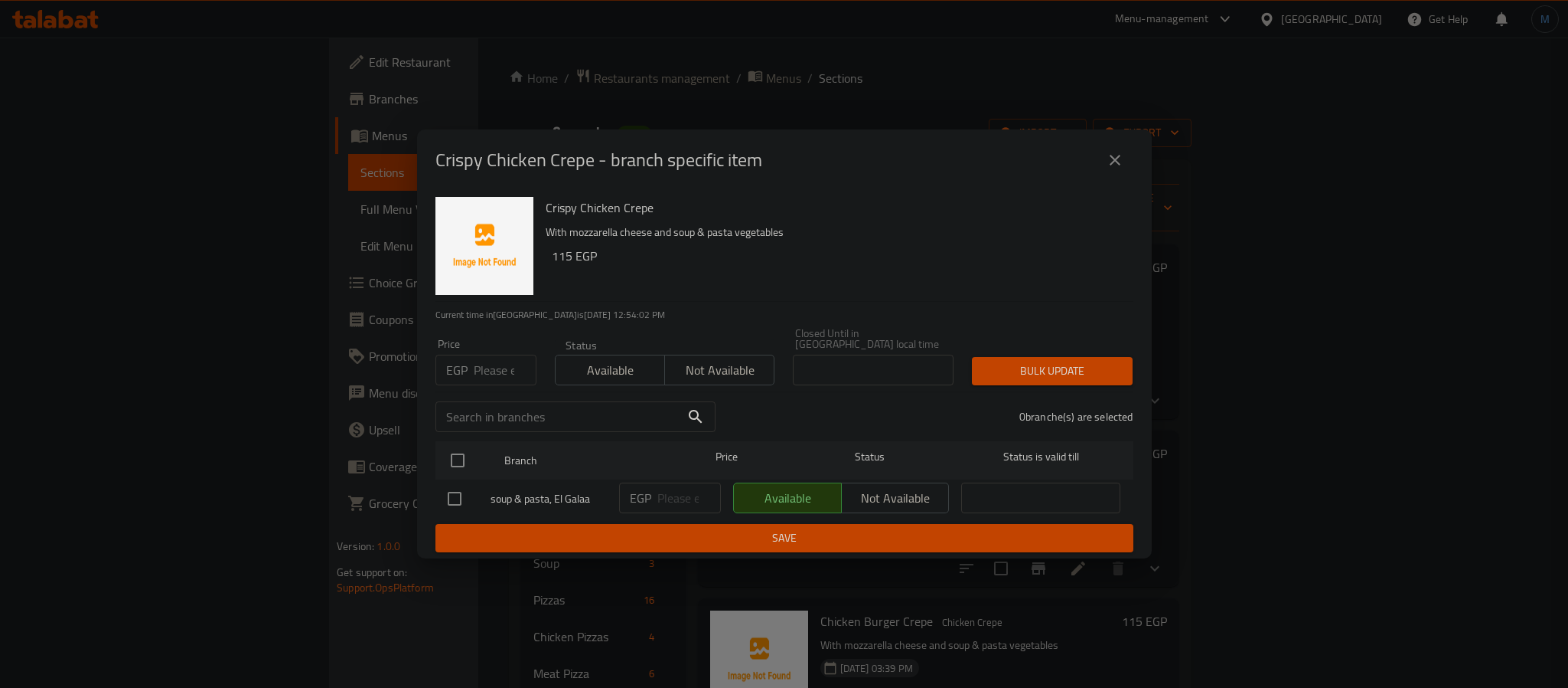
click at [476, 362] on input "number" at bounding box center [505, 370] width 63 height 31
type input "105"
click at [446, 455] on input "checkbox" at bounding box center [458, 460] width 32 height 32
checkbox input "true"
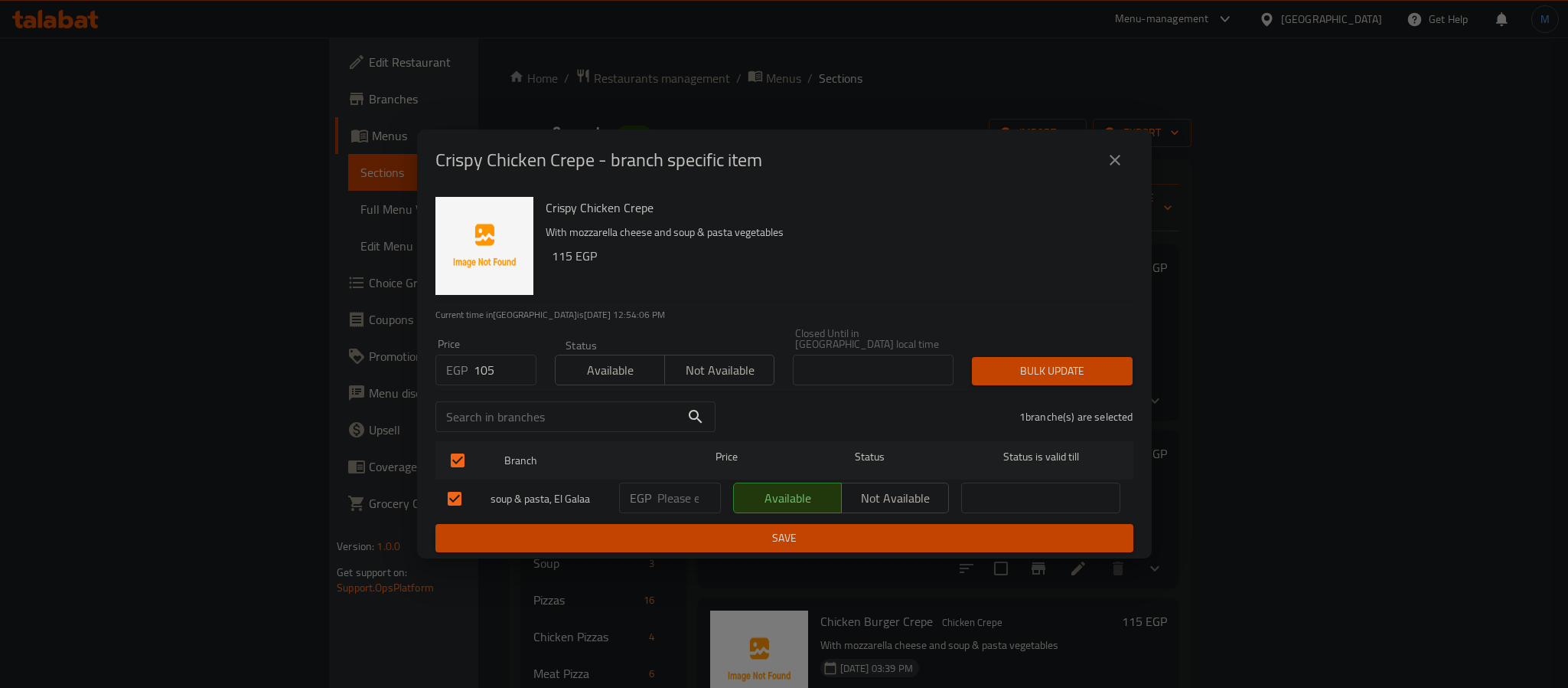
click at [1015, 334] on div "Price EGP 105 Price Status Available Not available Closed Until in [GEOGRAPHIC_…" at bounding box center [784, 356] width 716 height 76
click at [1010, 349] on div "Bulk update" at bounding box center [1052, 371] width 179 height 47
click at [1041, 348] on div "Bulk update" at bounding box center [1052, 371] width 179 height 47
click at [1038, 362] on span "Bulk update" at bounding box center [1052, 371] width 136 height 19
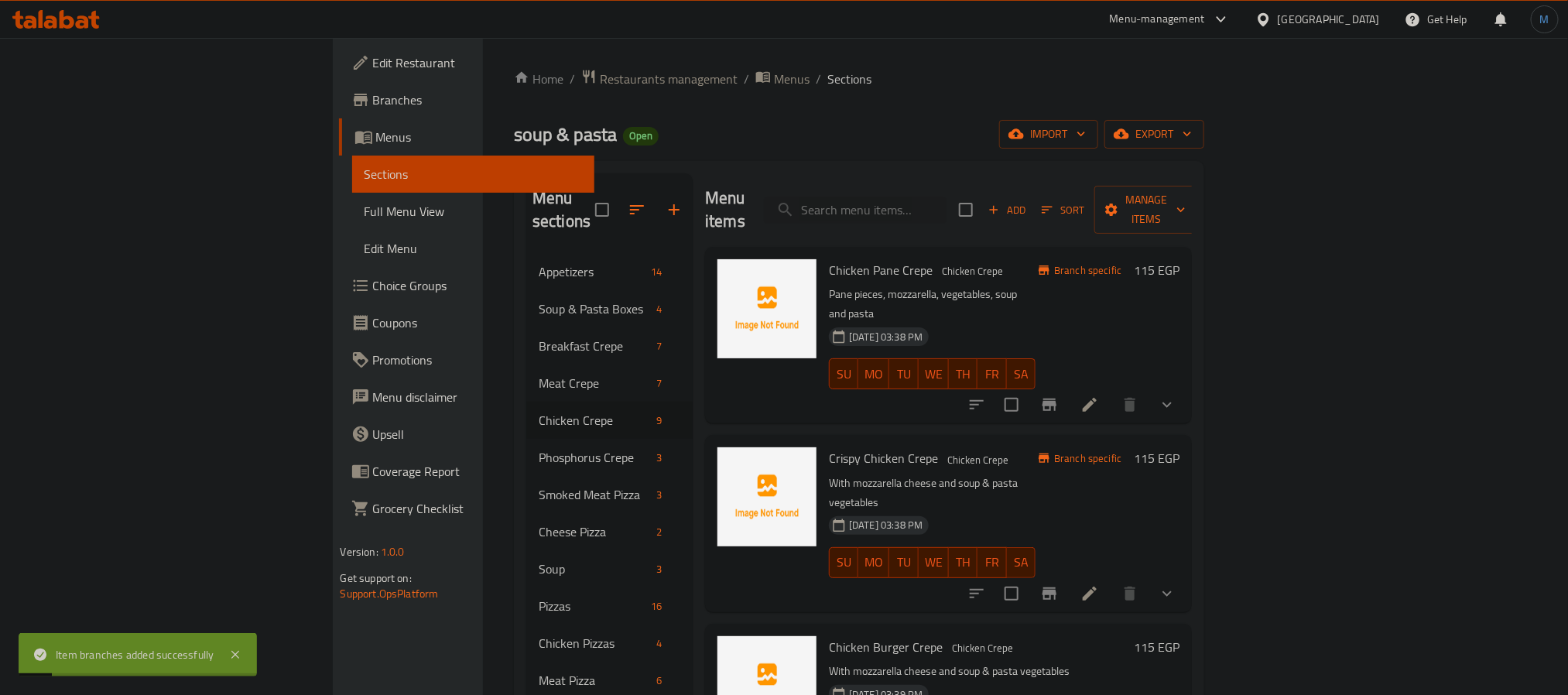
click at [1099, 584] on icon at bounding box center [1090, 593] width 19 height 19
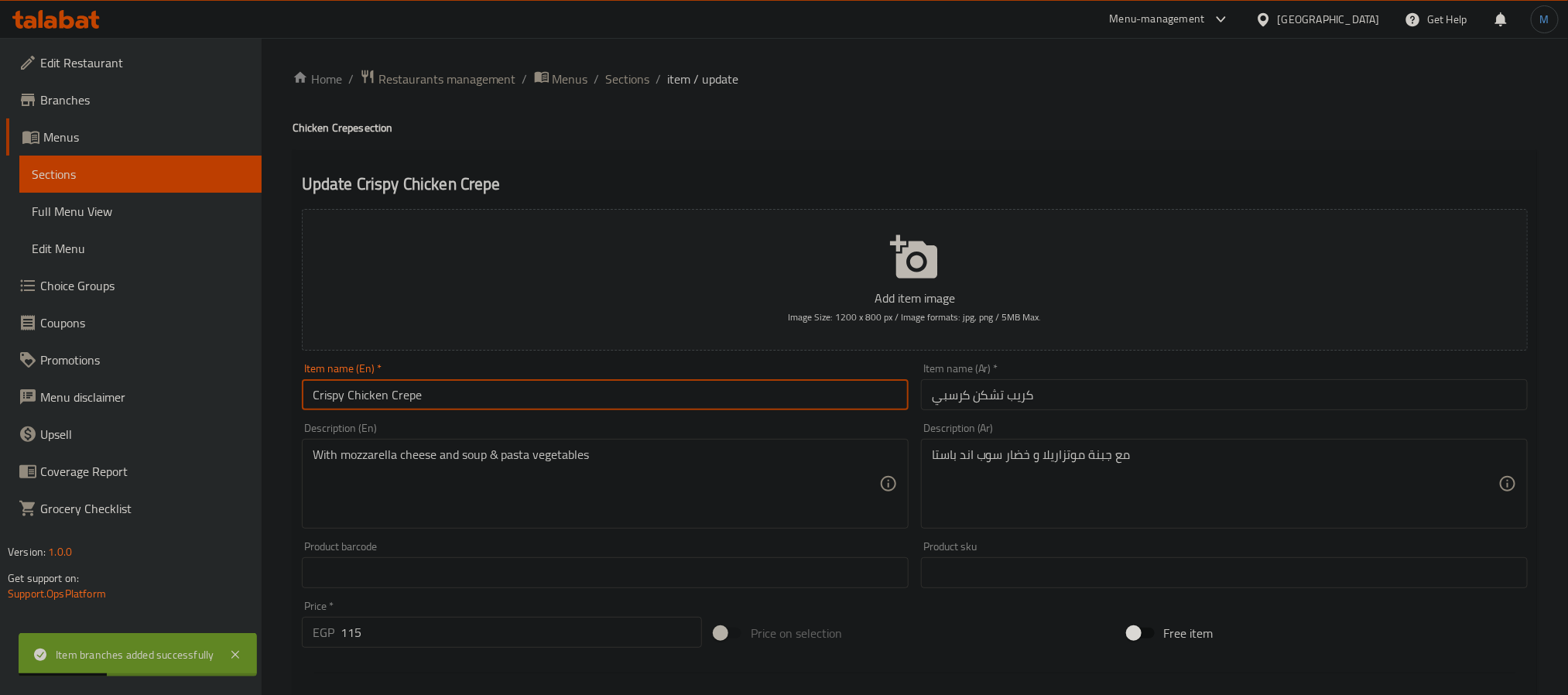
click at [557, 410] on input "Crispy Chicken Crepe" at bounding box center [605, 394] width 607 height 31
type input "Crispy Chicken Crepe Spicy"
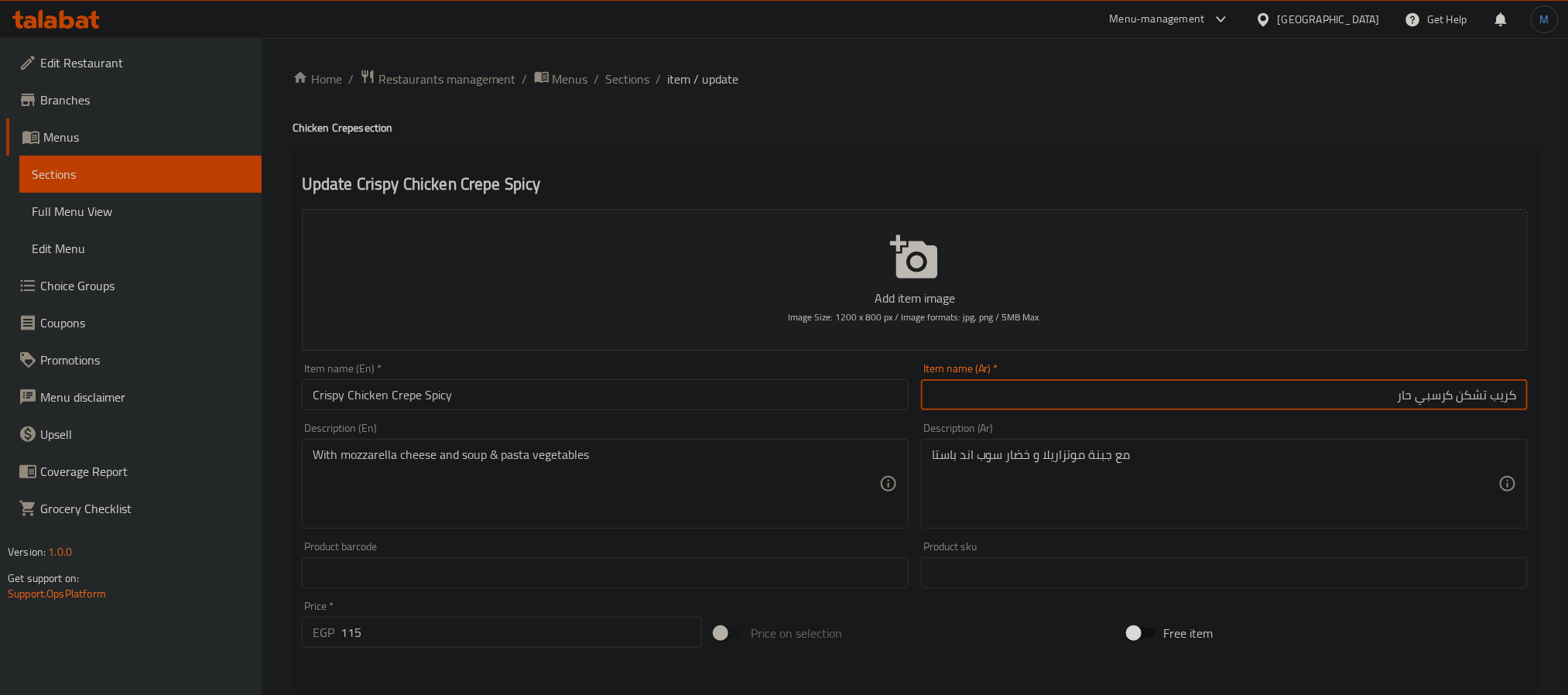
type input "كريب تشكن كرسبي حار"
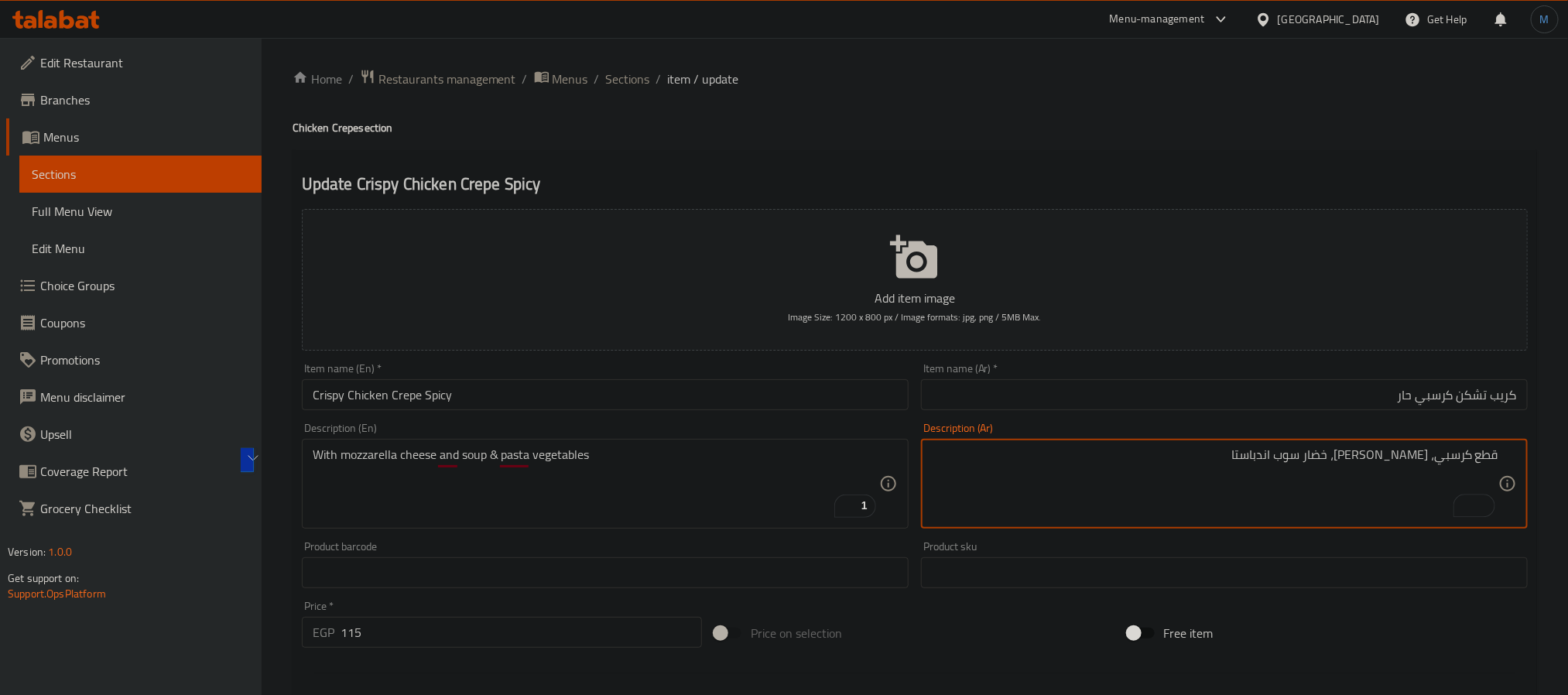
type textarea "قطع كرسبي، [PERSON_NAME]، خضار سوب اندباستا"
click at [507, 443] on div "With mozzarella cheese and soup & pasta vegetables Description (En)" at bounding box center [605, 483] width 607 height 89
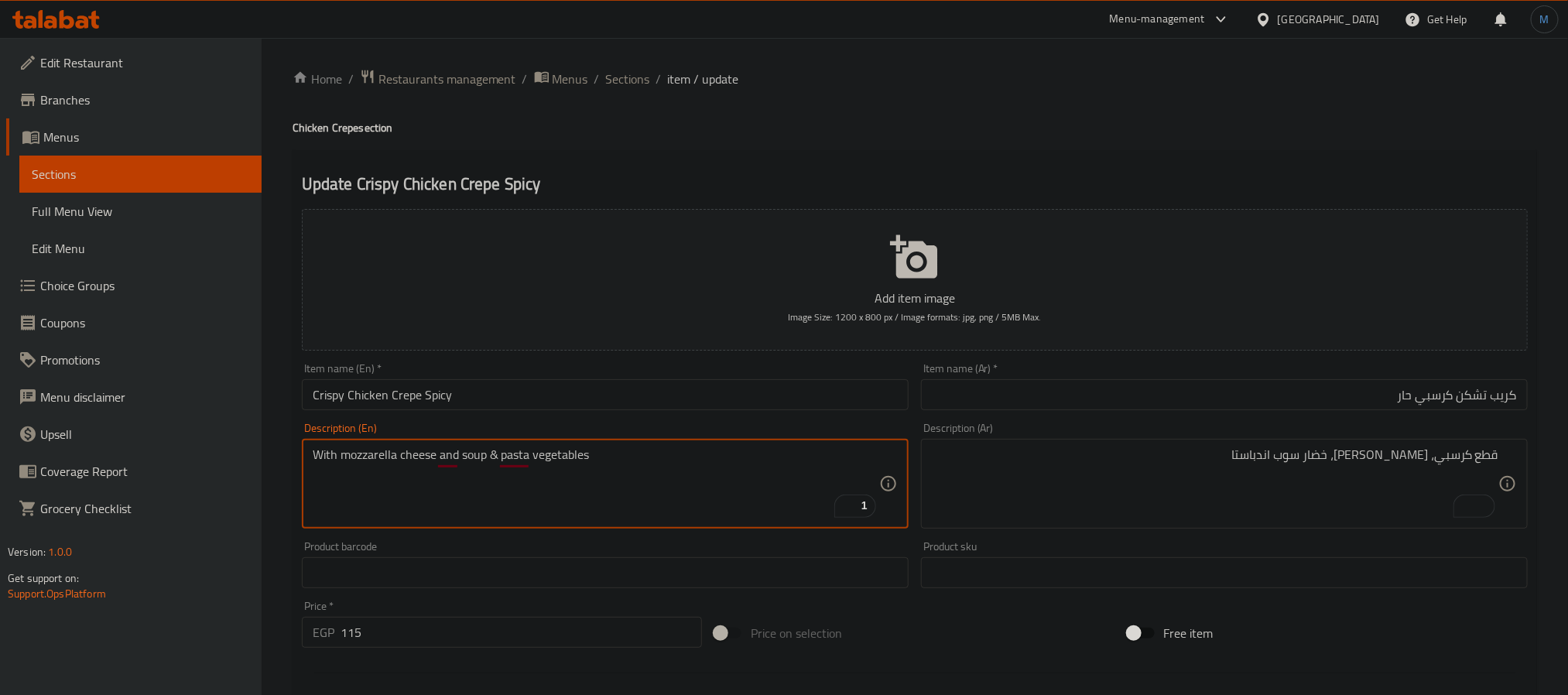
paste textarea "Crispy pieces, mozzarella, vegetable soup and pasta"
type textarea "Crispy pieces, mozzarella, vegetable soup and pasta"
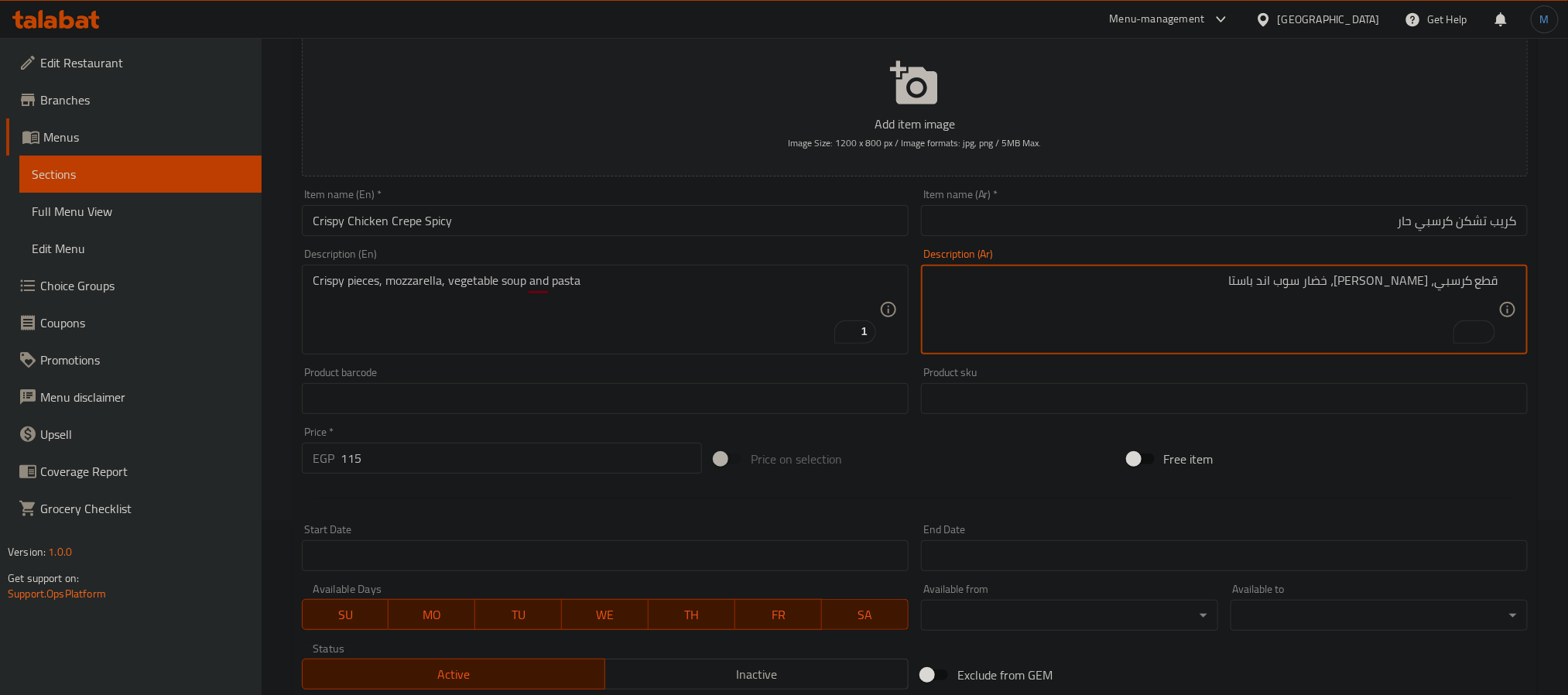
scroll to position [424, 0]
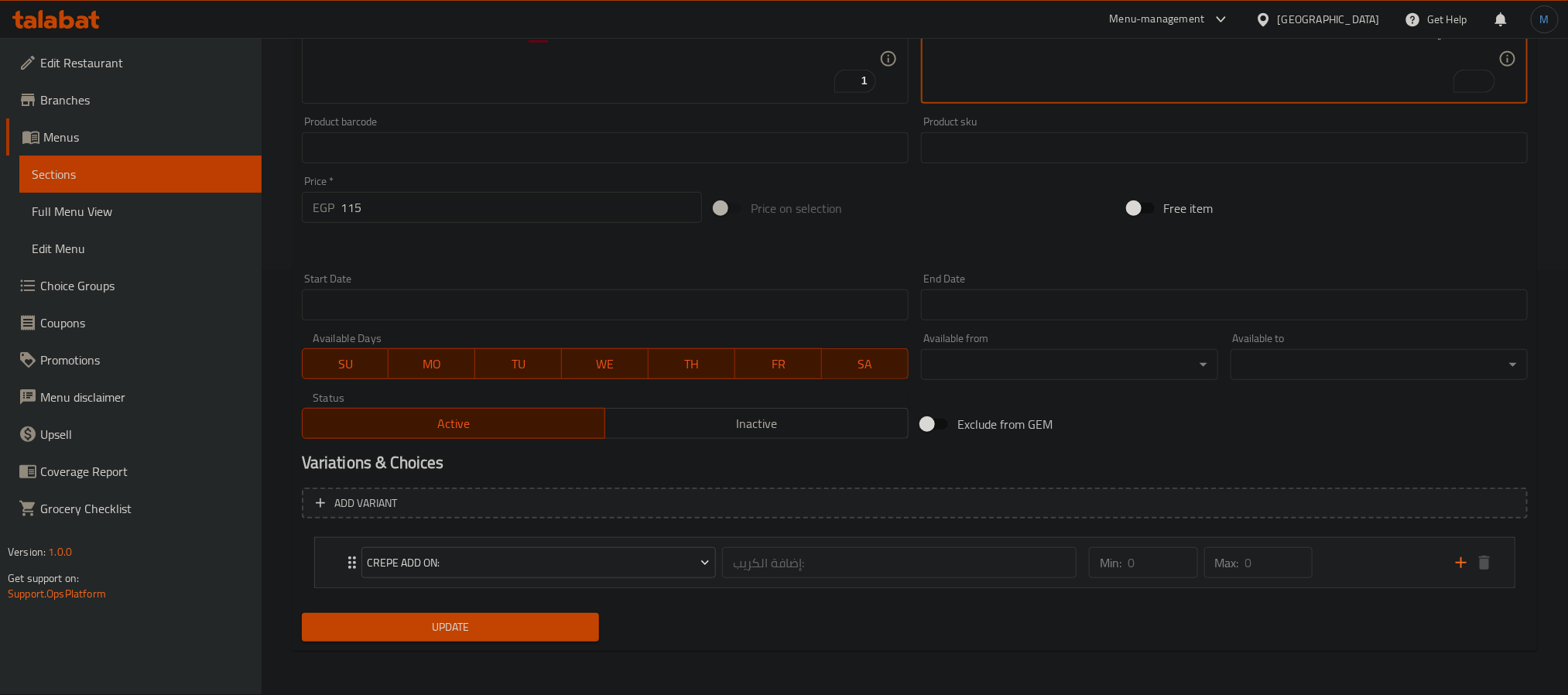
type textarea "قطع كرسبي، [PERSON_NAME]، خضار سوب اند باستا"
click at [569, 625] on span "Update" at bounding box center [451, 627] width 273 height 20
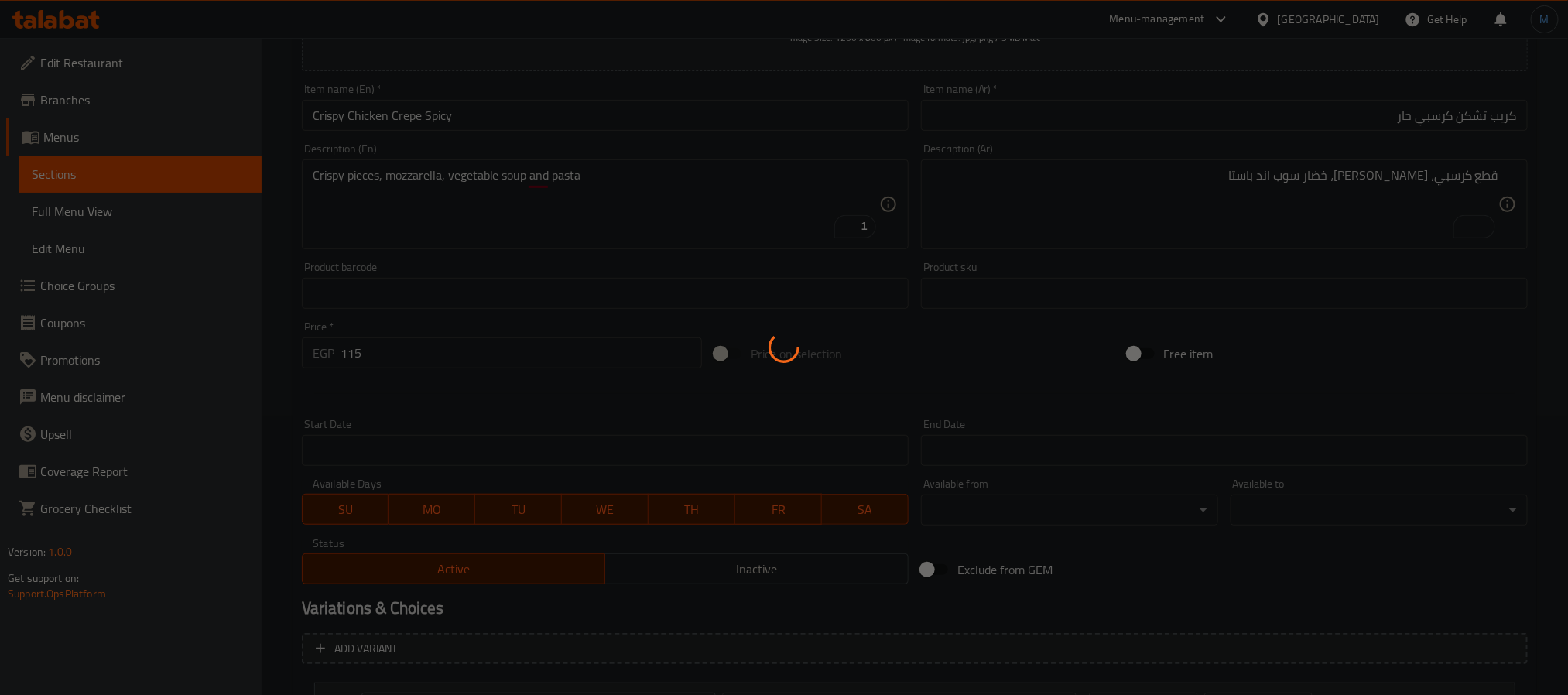
scroll to position [77, 0]
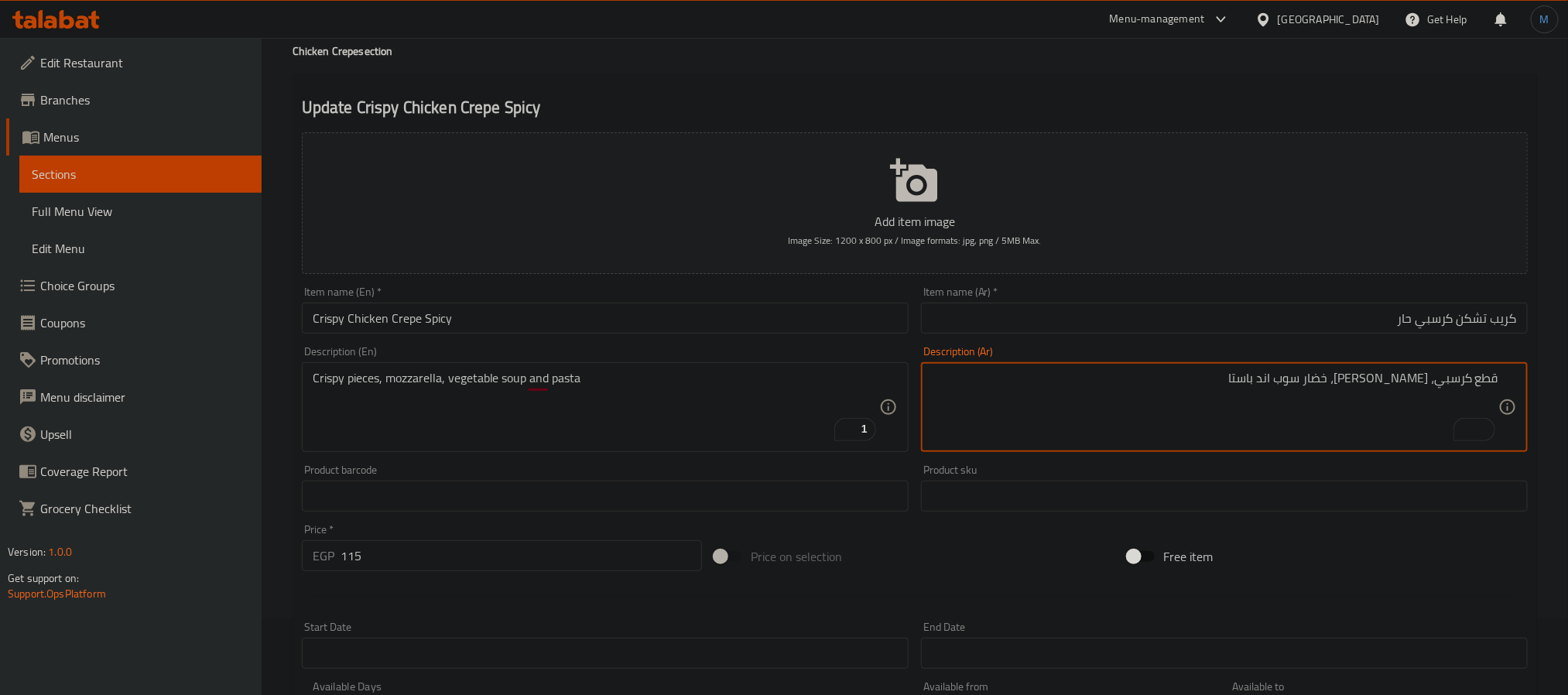
click at [1219, 423] on textarea "قطع كرسبي، [PERSON_NAME]، خضار سوب اند باستا" at bounding box center [1215, 407] width 567 height 73
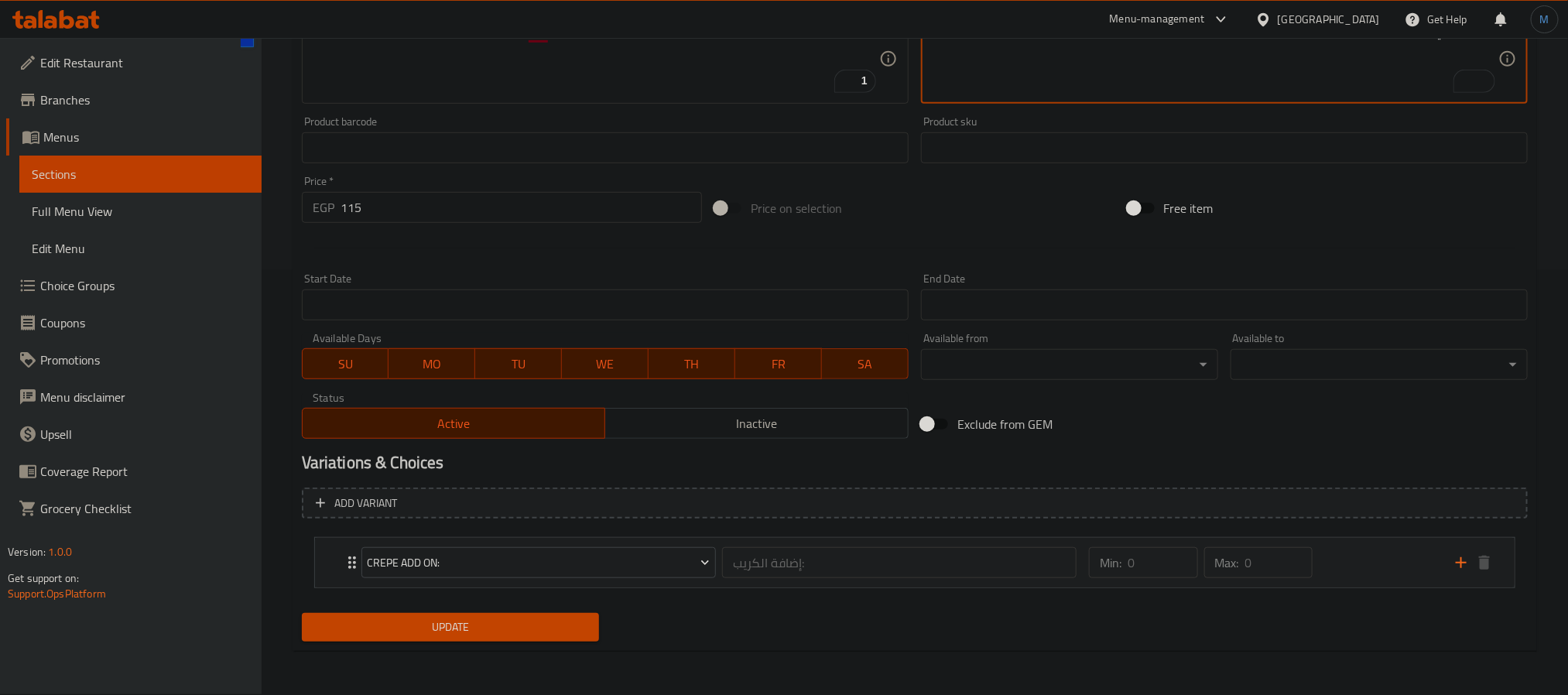
click at [453, 630] on span "Update" at bounding box center [451, 627] width 273 height 20
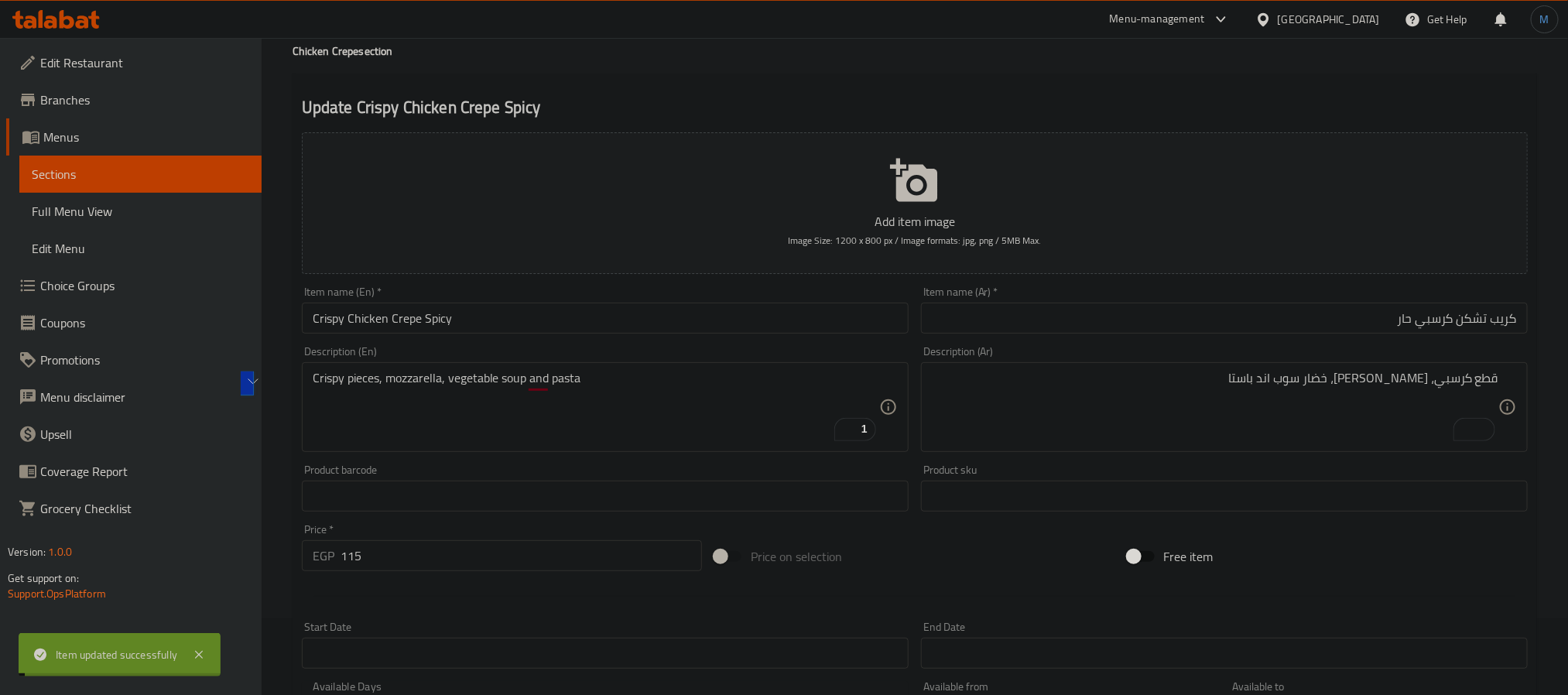
click at [468, 300] on div "Item name (En)   * Crispy Chicken Crepe Spicy Item name (En) *" at bounding box center [605, 309] width 607 height 47
click at [472, 319] on input "Crispy Chicken Crepe Spicy" at bounding box center [605, 318] width 607 height 31
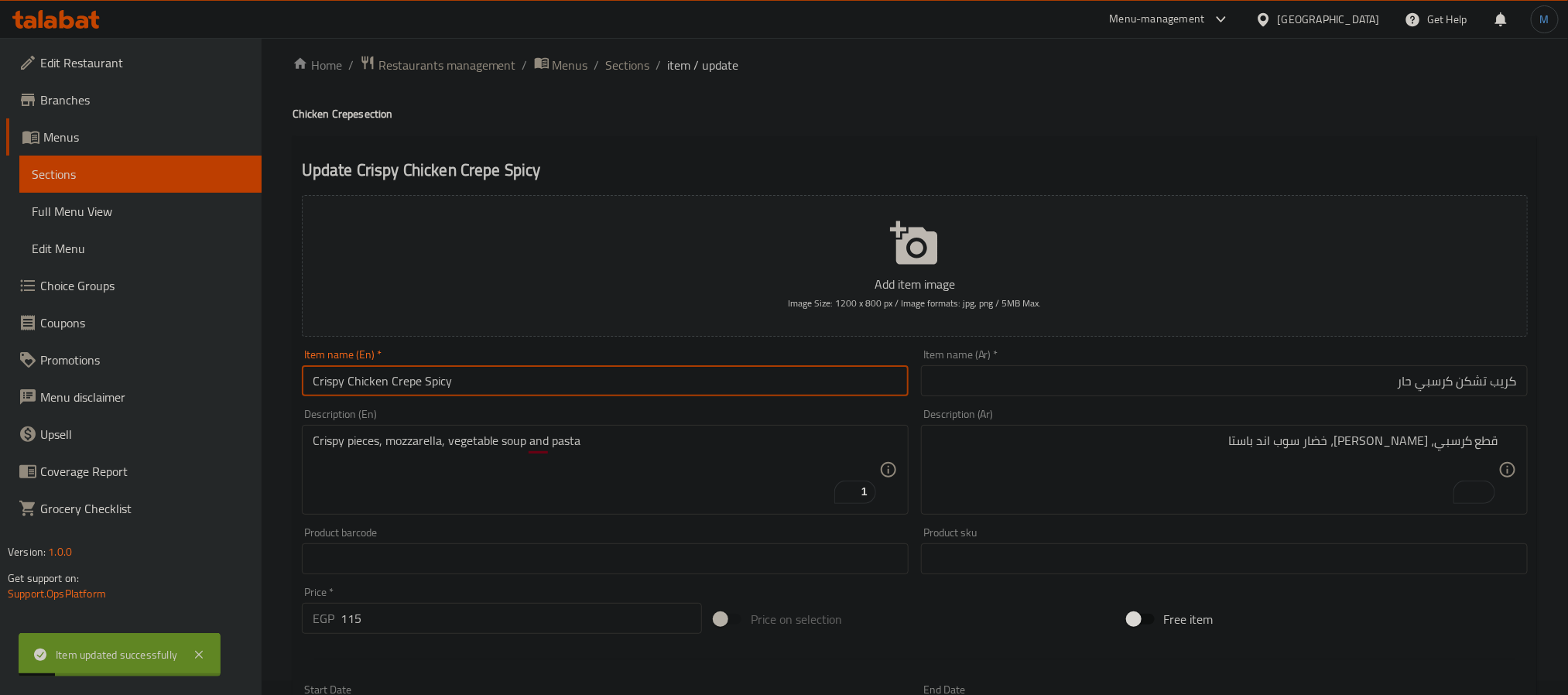
scroll to position [0, 0]
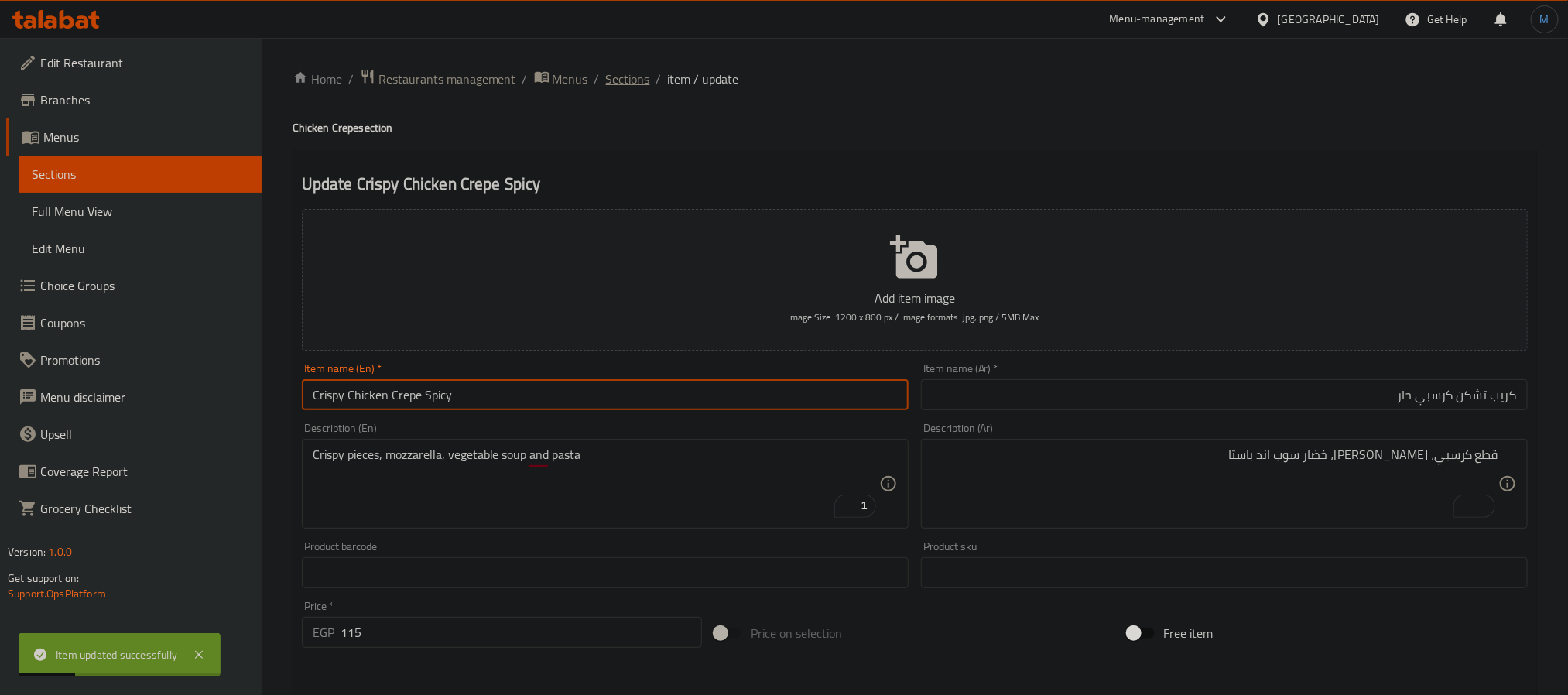
click at [616, 70] on span "Sections" at bounding box center [628, 79] width 44 height 19
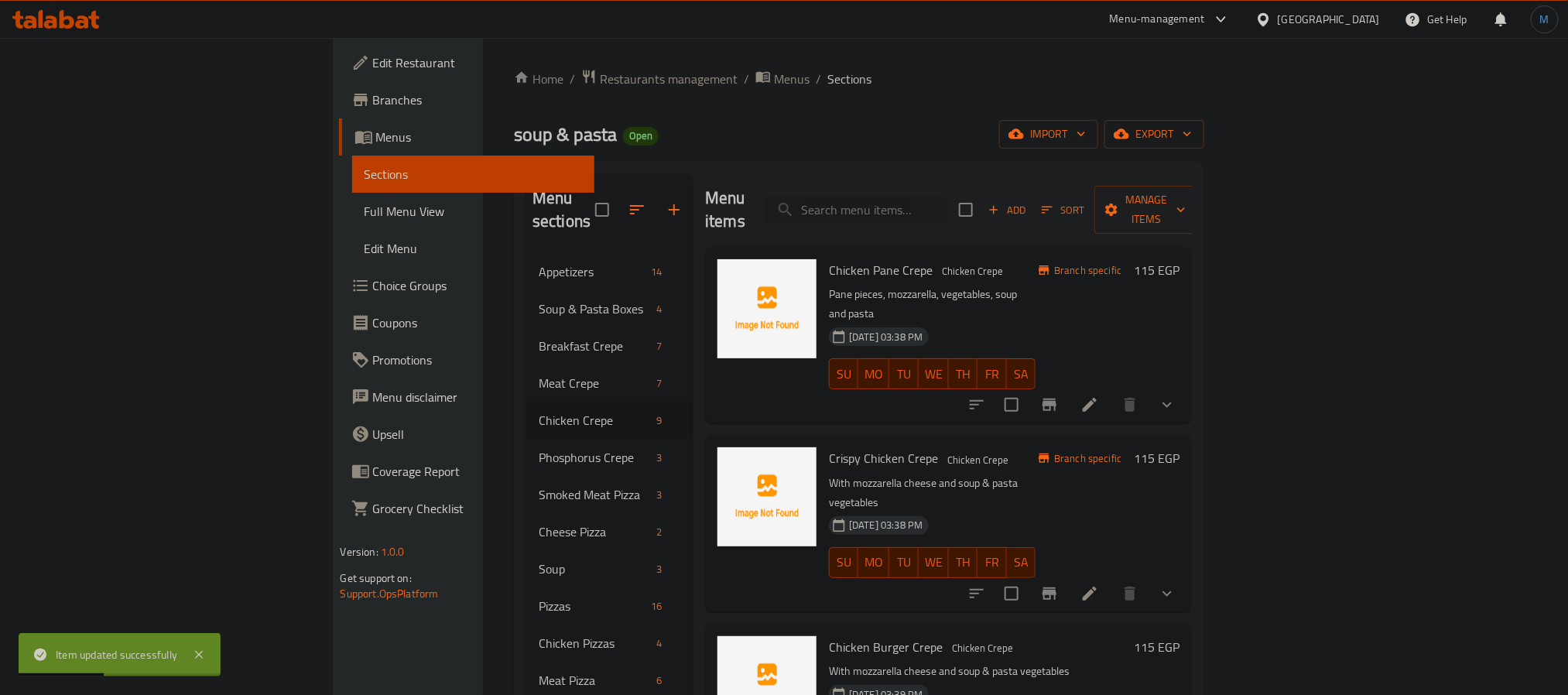
click at [969, 447] on h6 "Crispy Chicken Crepe Chicken Crepe" at bounding box center [932, 457] width 207 height 21
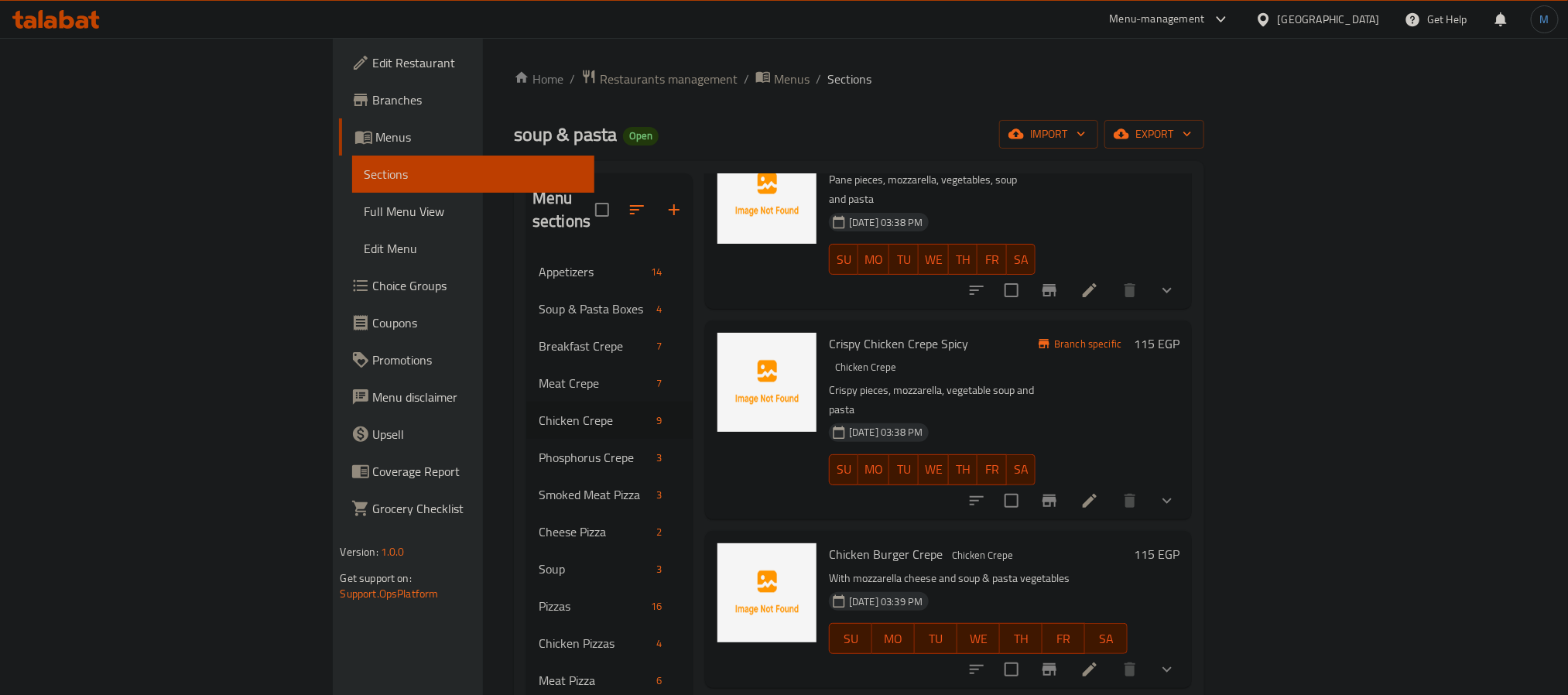
scroll to position [116, 0]
click at [1099, 658] on icon at bounding box center [1090, 667] width 19 height 19
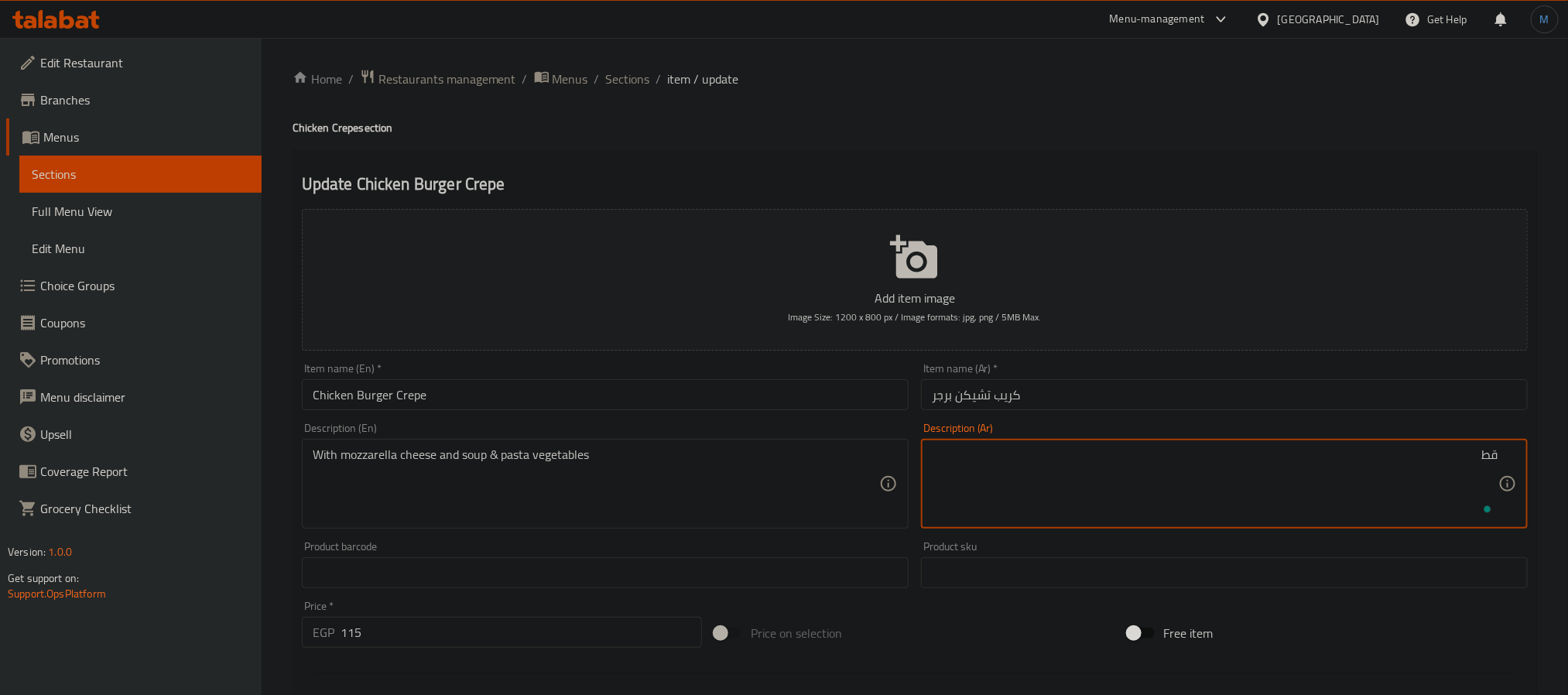
type textarea "ق"
type textarea "قطع تشيكن برجر، [GEOGRAPHIC_DATA]، خضار سوب اند باستا"
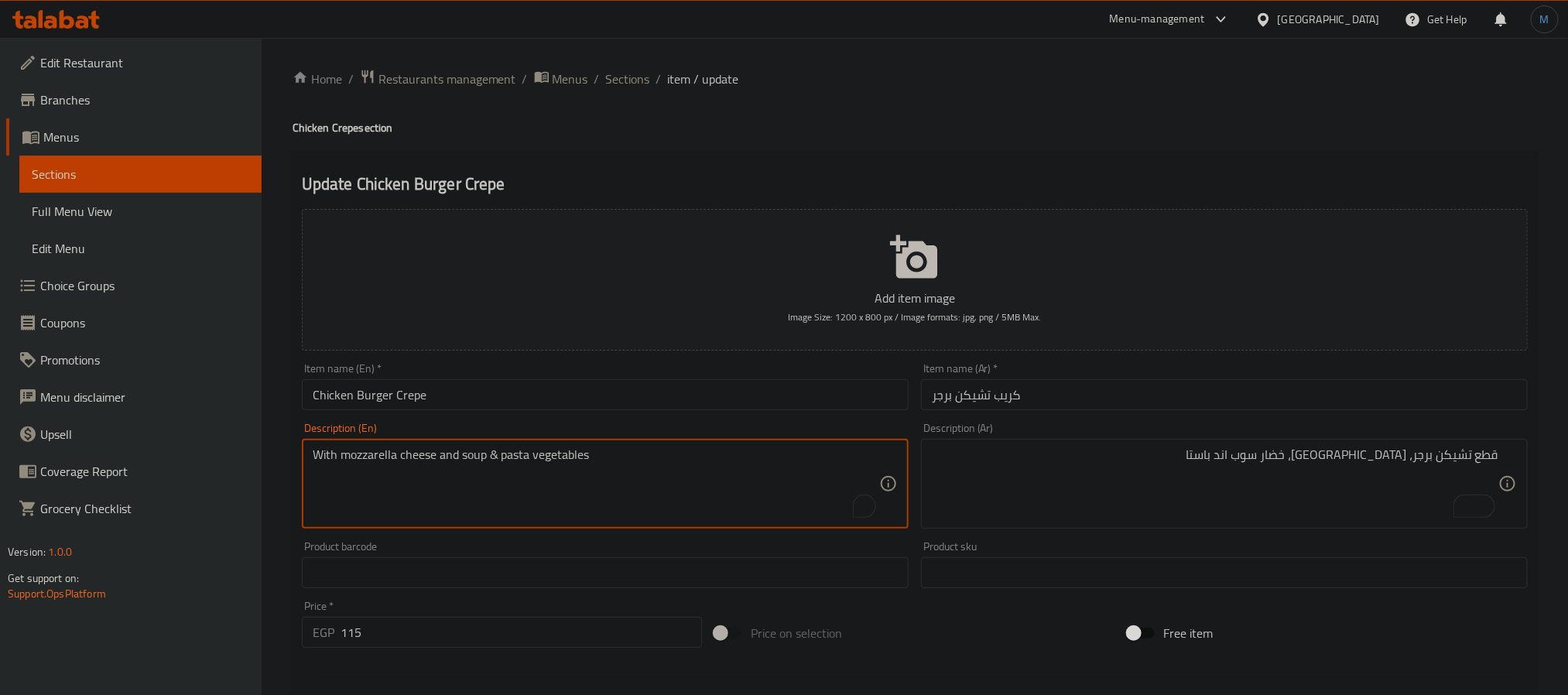
paste textarea "Chicken burger pieces, mozzarella, vegetable soup and pasta"
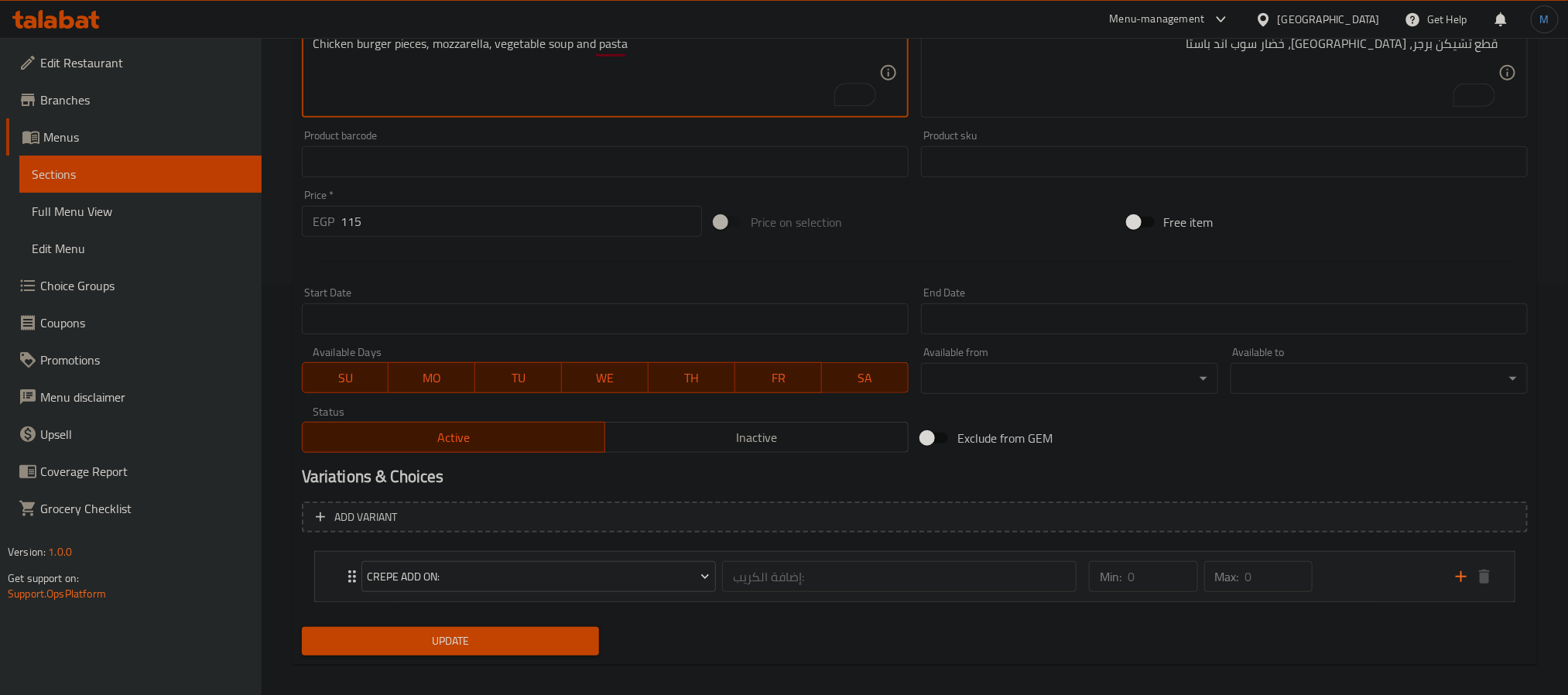
scroll to position [424, 0]
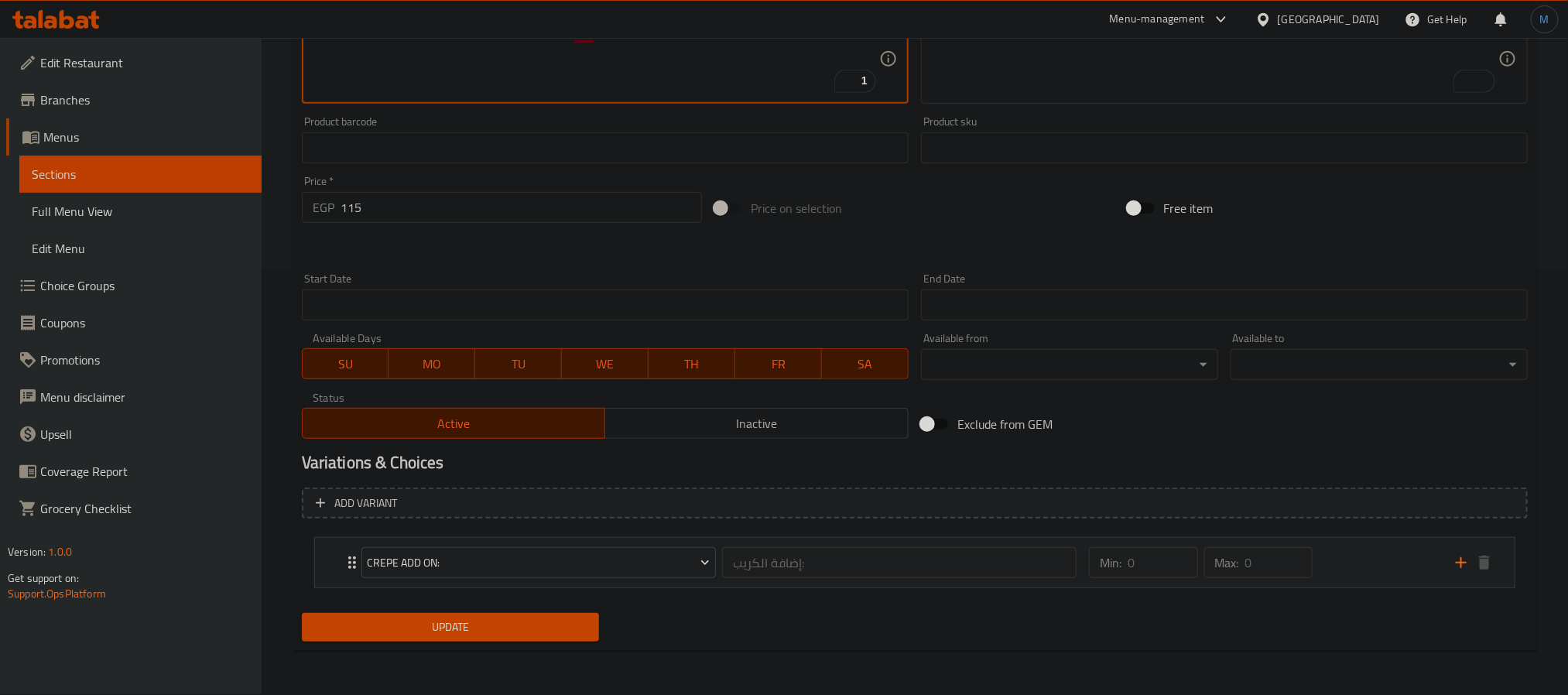
type textarea "Chicken burger pieces, mozzarella, vegetable soup and pasta"
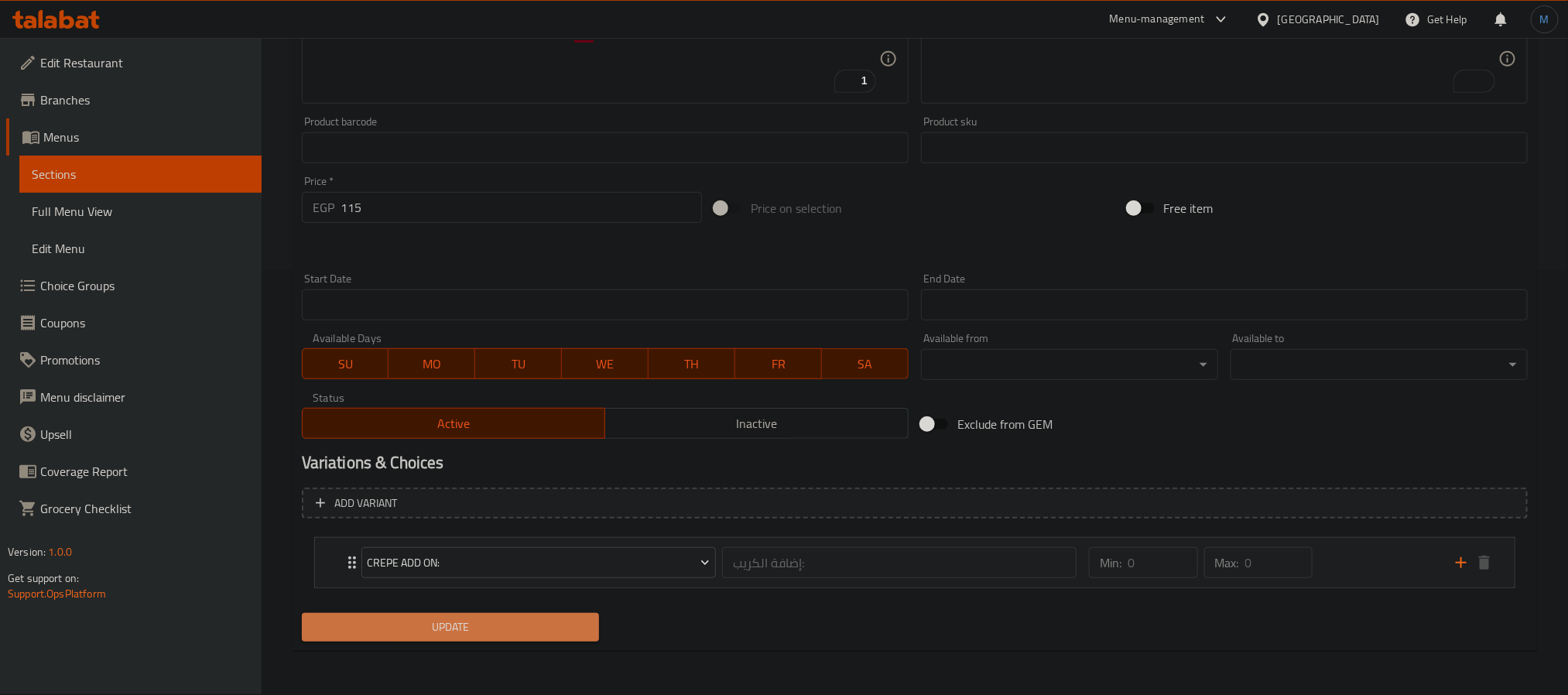
click at [467, 615] on button "Update" at bounding box center [451, 627] width 297 height 29
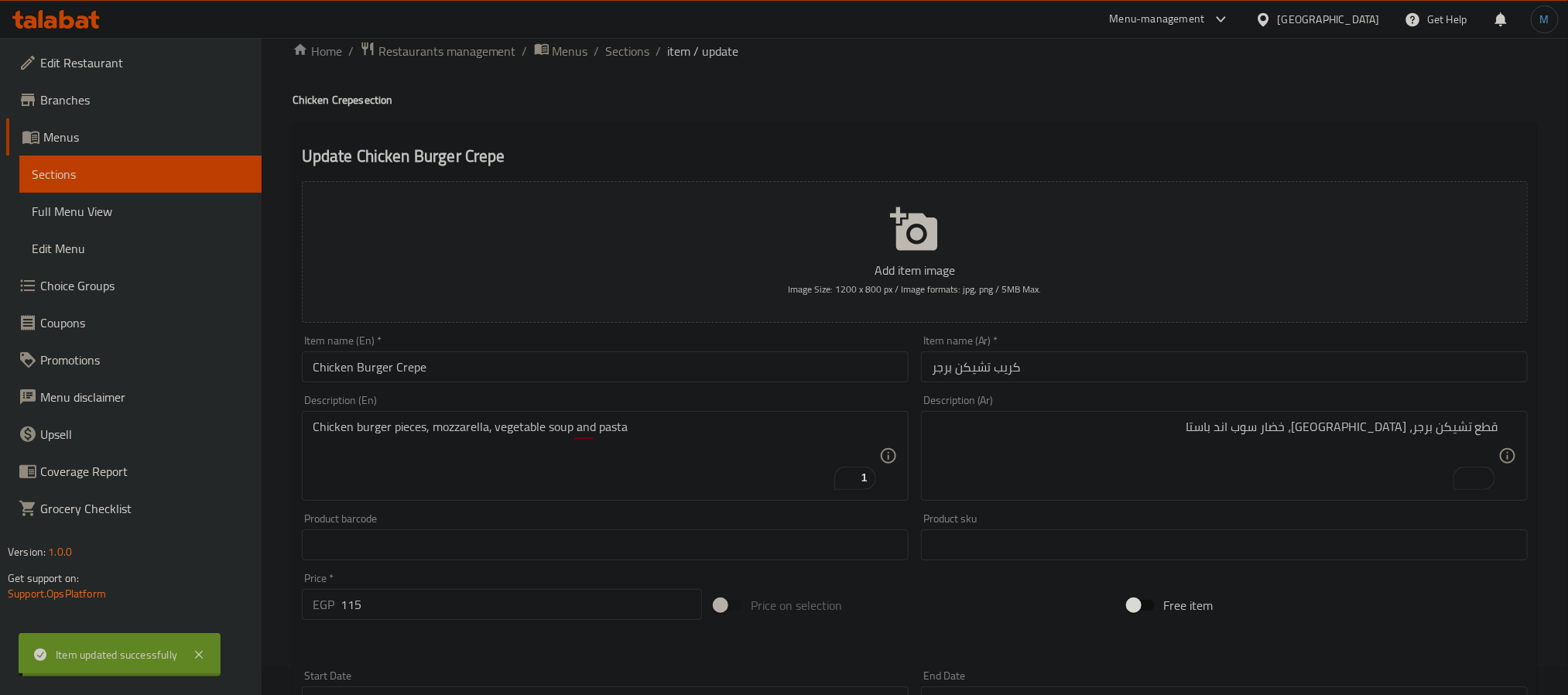
scroll to position [0, 0]
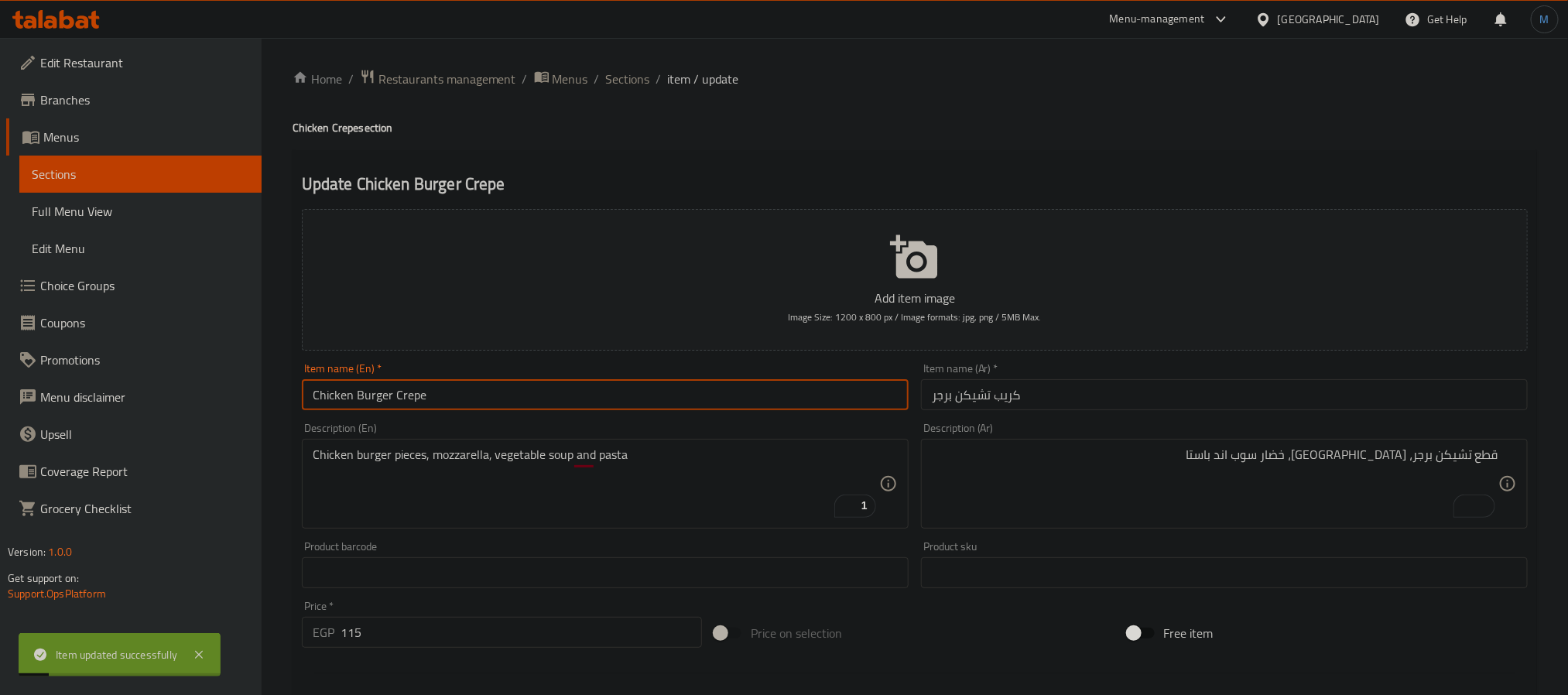
click at [493, 395] on input "Chicken Burger Crepe" at bounding box center [605, 394] width 607 height 31
click at [638, 78] on span "Sections" at bounding box center [628, 79] width 44 height 19
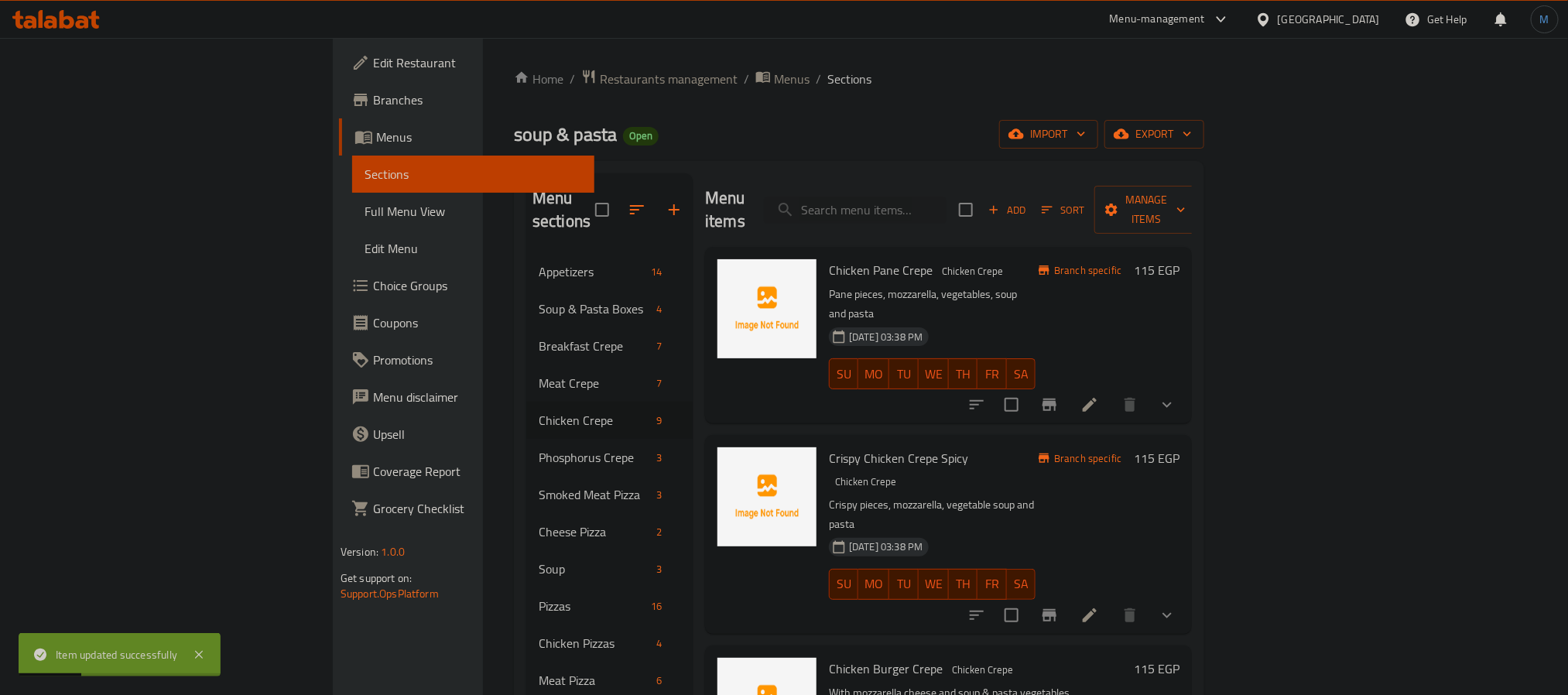
click at [920, 441] on div "Crispy Chicken Crepe Spicy Chicken Crepe Crispy pieces, mozzarella, vegetable s…" at bounding box center [932, 534] width 219 height 186
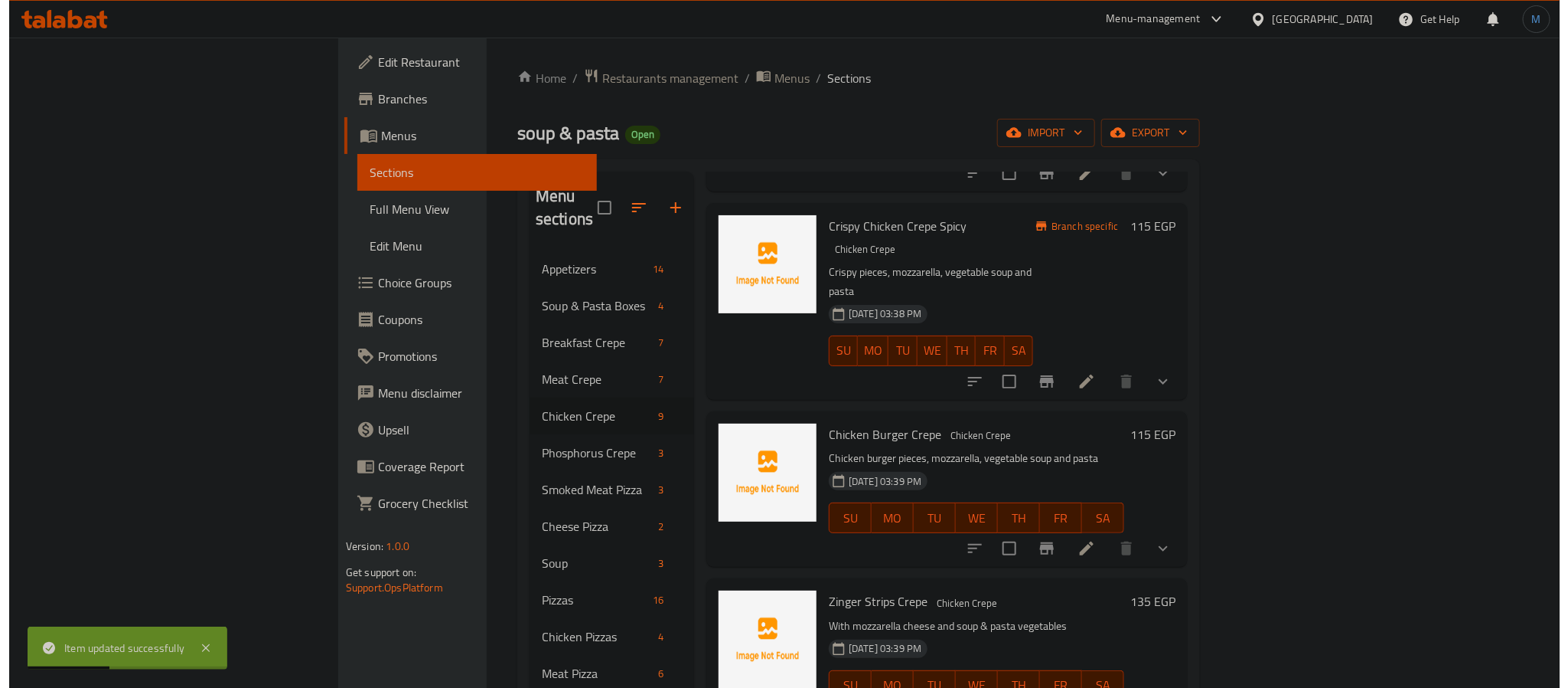
scroll to position [230, 0]
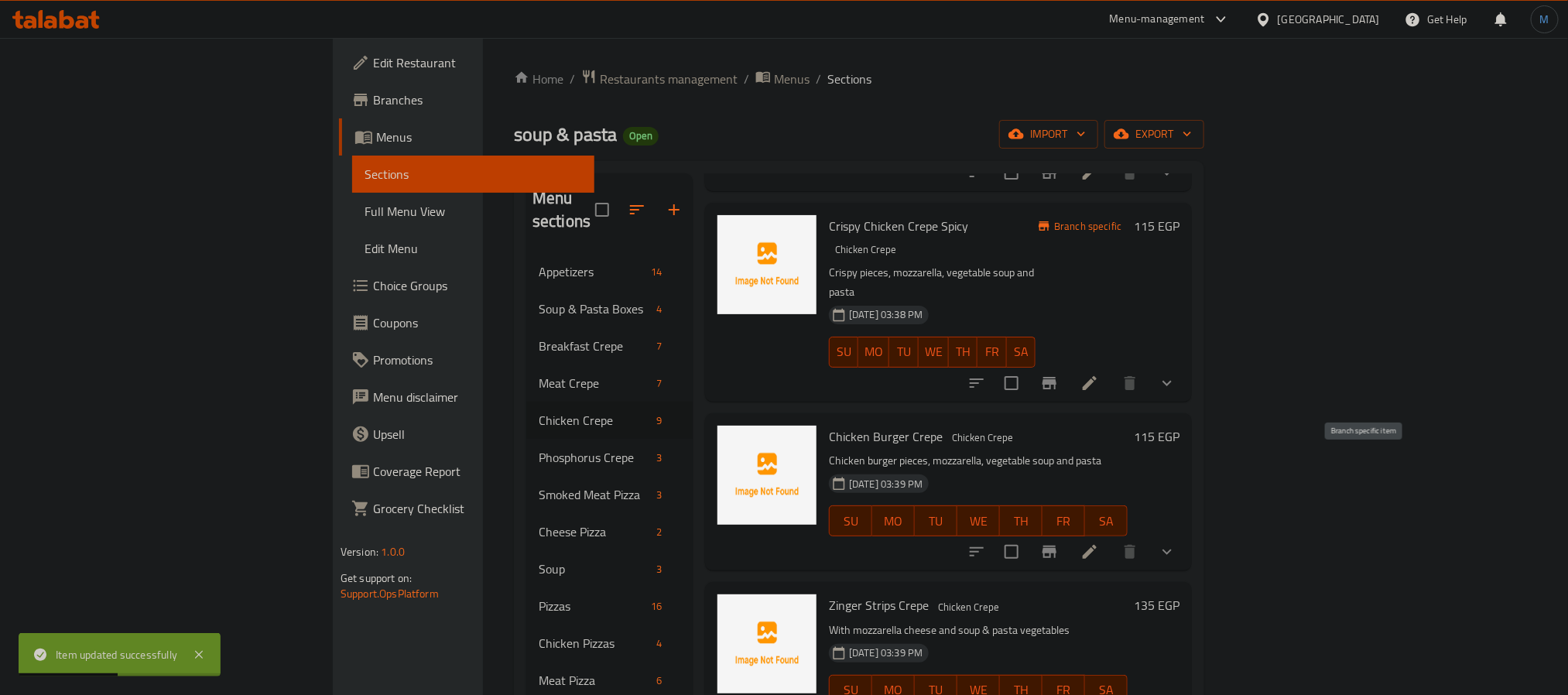
click at [1058, 542] on icon "Branch-specific-item" at bounding box center [1050, 551] width 19 height 19
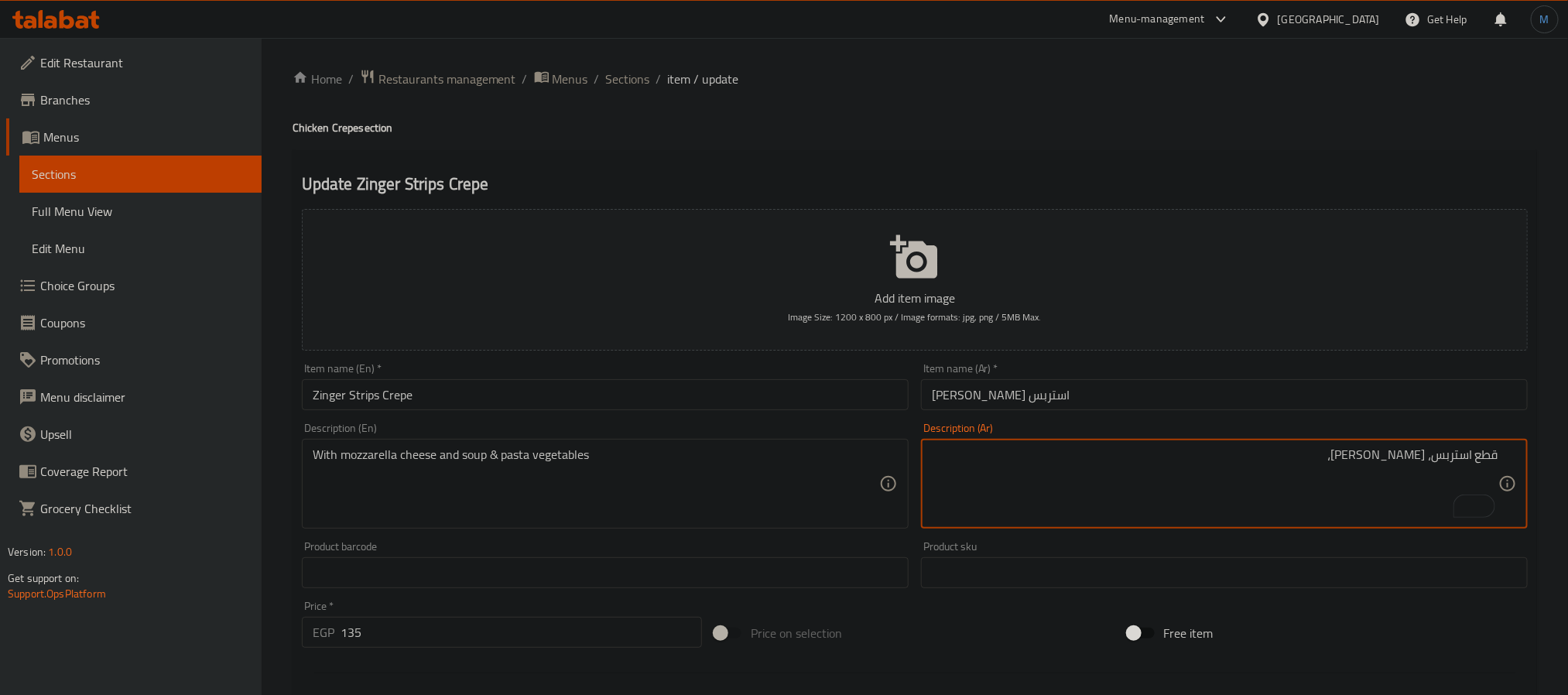
click at [1407, 451] on textarea "قطع استربس، [PERSON_NAME]،" at bounding box center [1215, 483] width 567 height 73
click at [1404, 456] on textarea "قطع استربس، [PERSON_NAME]،" at bounding box center [1215, 483] width 567 height 73
type textarea "قطع استربس، [PERSON_NAME]، خضار سوب اند باستا"
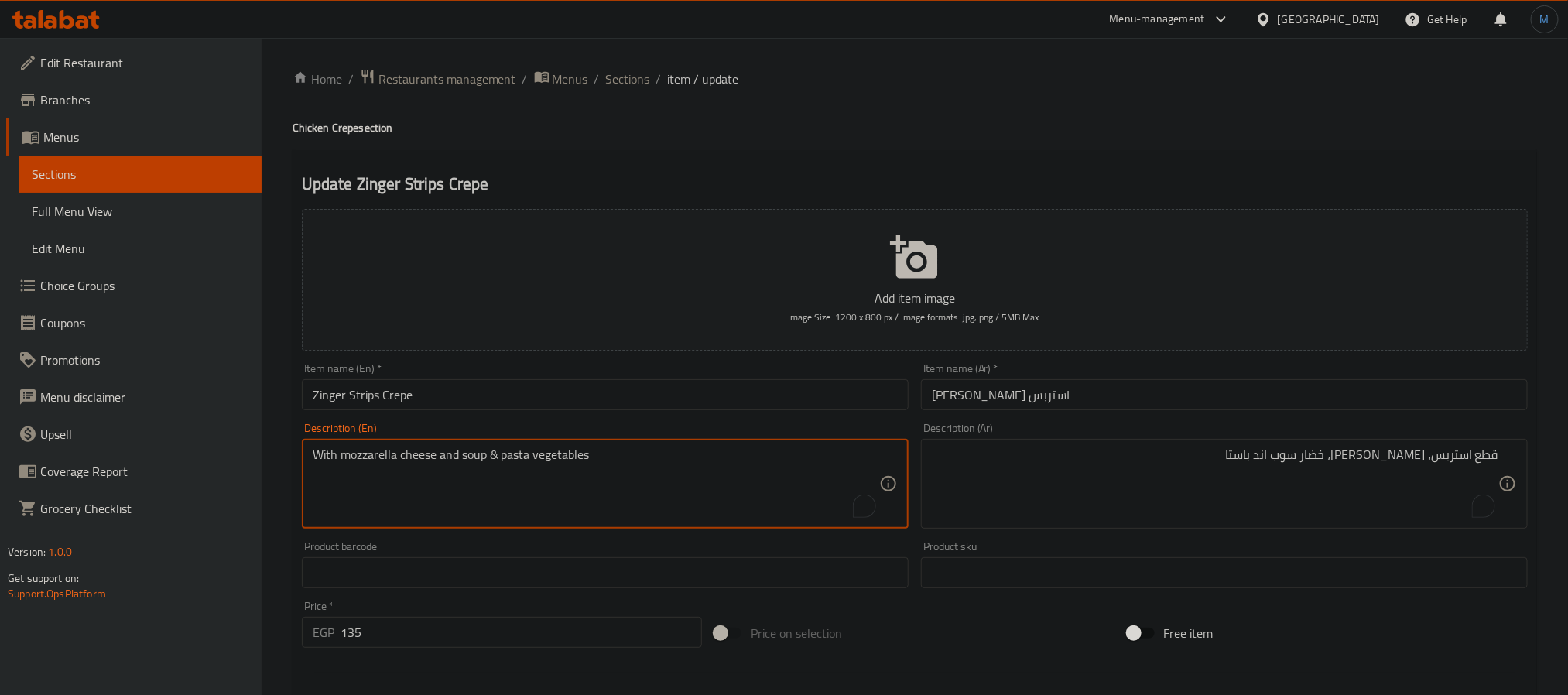
paste textarea "Strips, mozzarella, vegetables, soup and pasta"
type textarea "Strips, mozzarella, vegetables, soup and pasta"
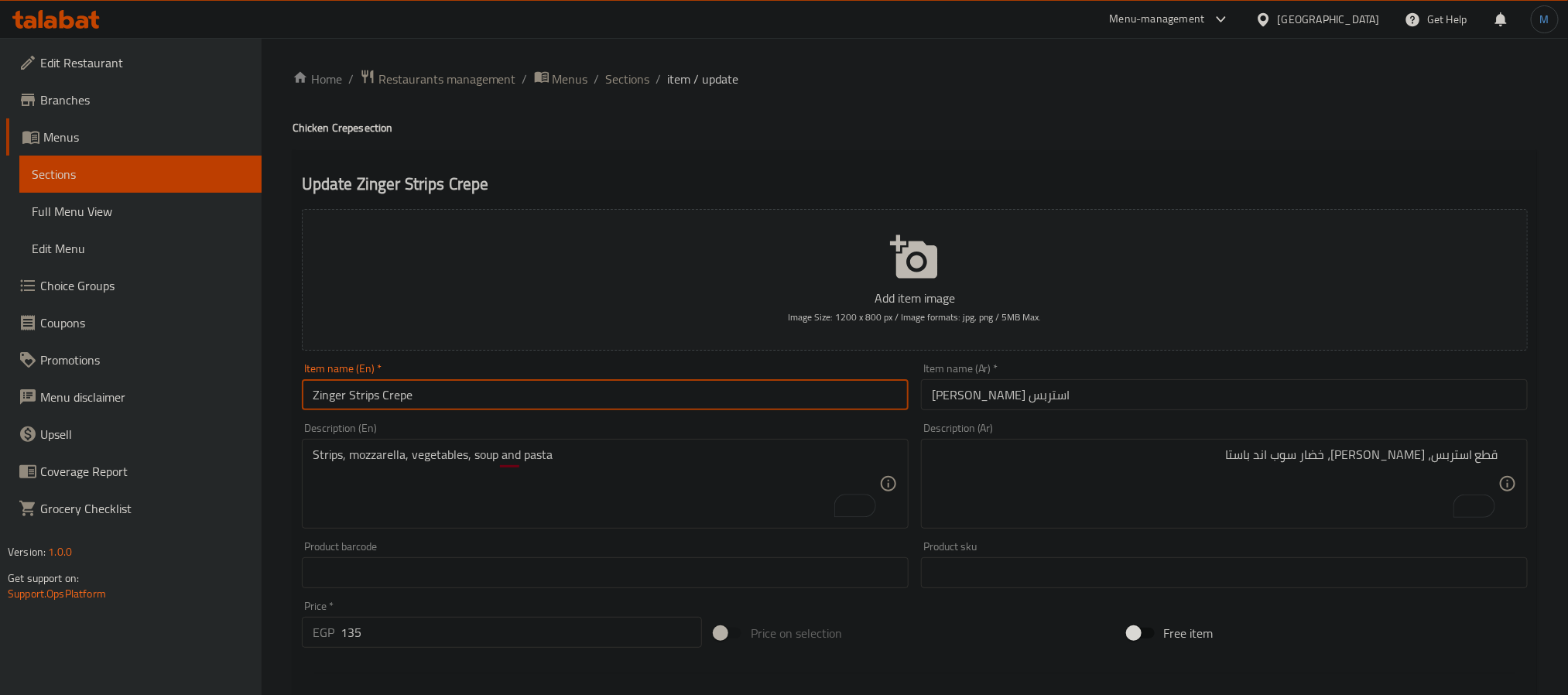
click at [771, 406] on input "Zinger Strips Crepe" at bounding box center [605, 394] width 607 height 31
type input "Zinger Strips Crepe Spicy"
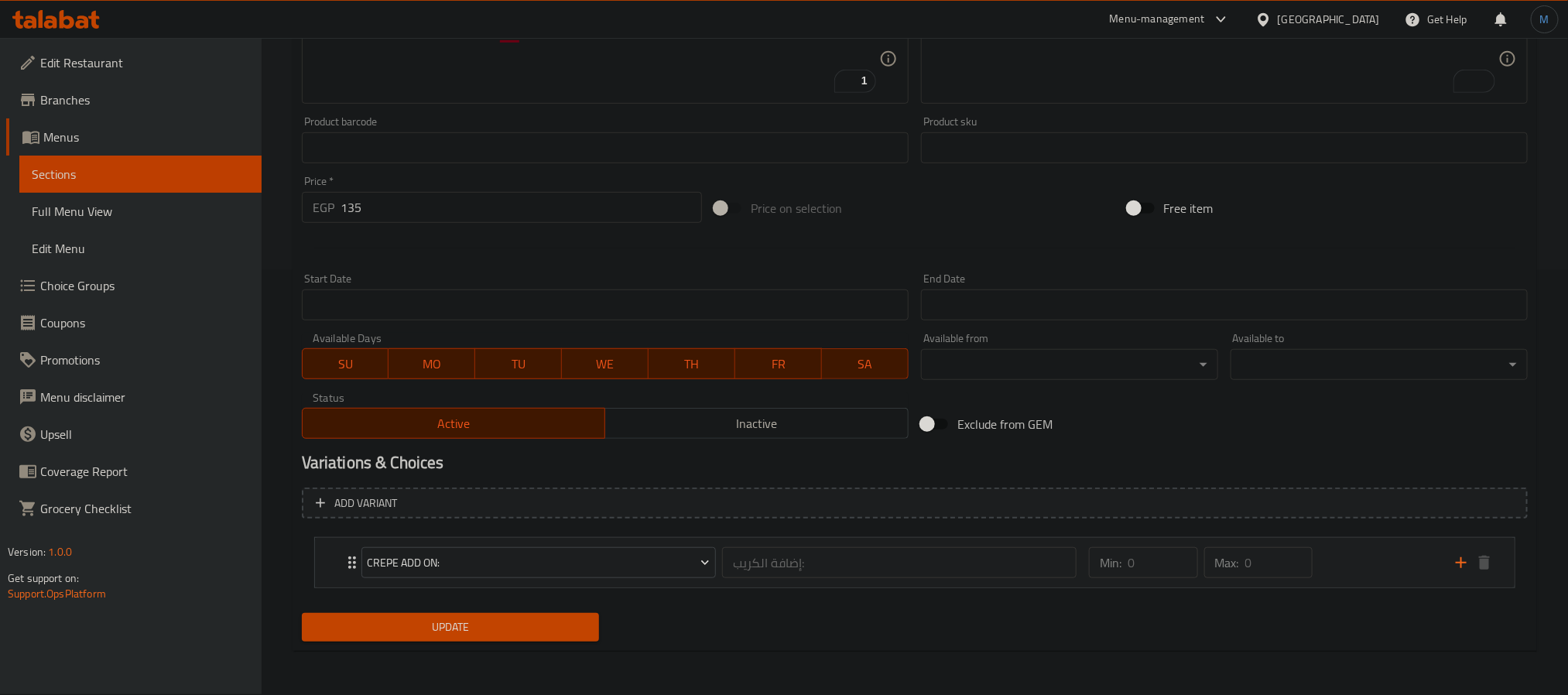
type input "[PERSON_NAME] [PERSON_NAME]"
click at [506, 636] on span "Update" at bounding box center [451, 627] width 273 height 20
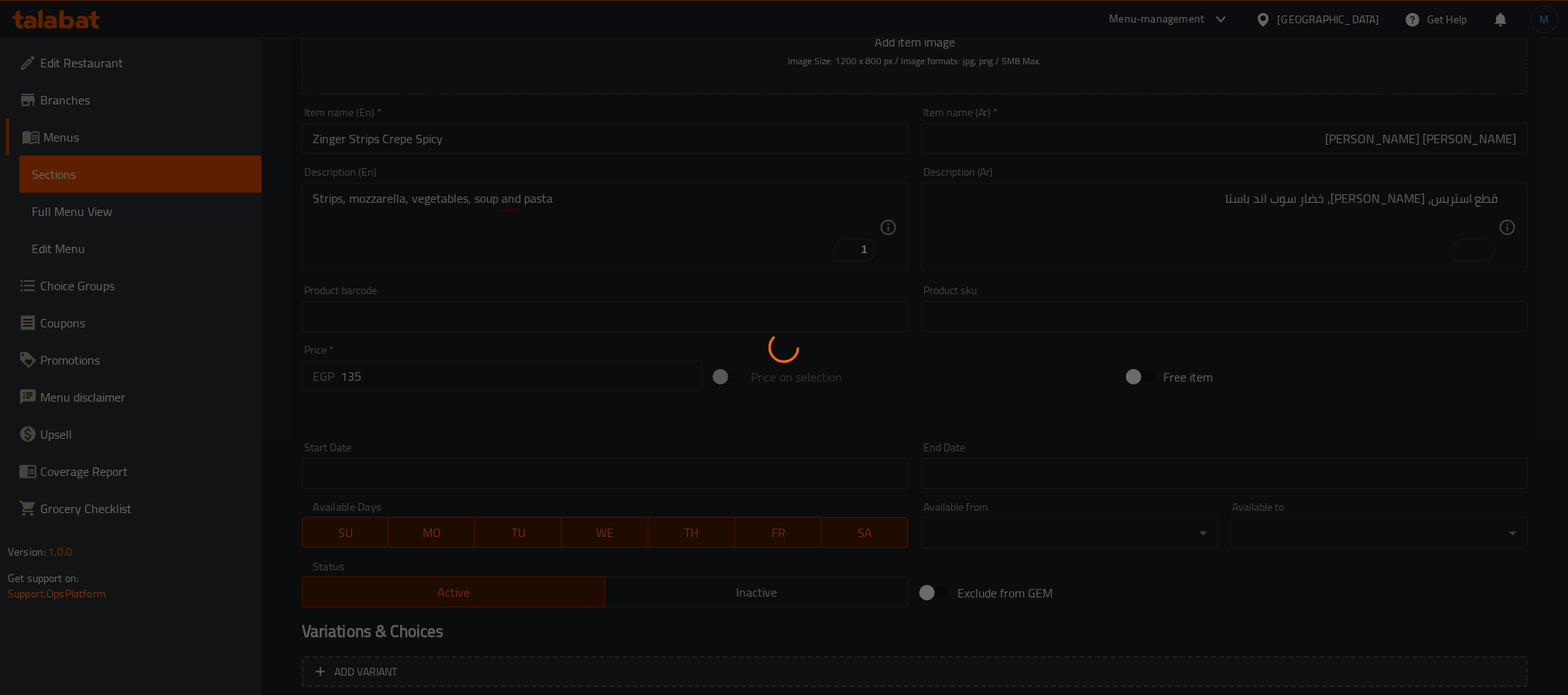
scroll to position [77, 0]
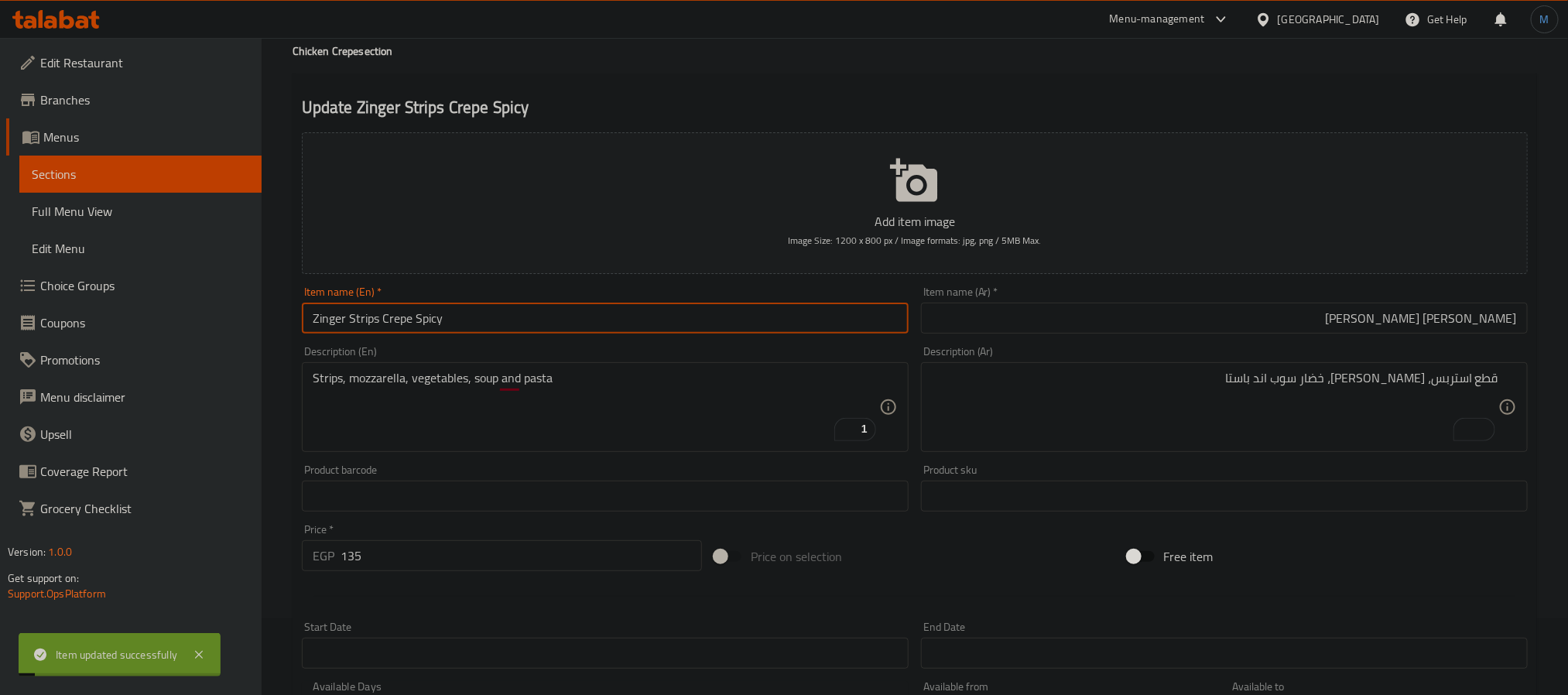
click at [544, 312] on input "Zinger Strips Crepe Spicy" at bounding box center [605, 318] width 607 height 31
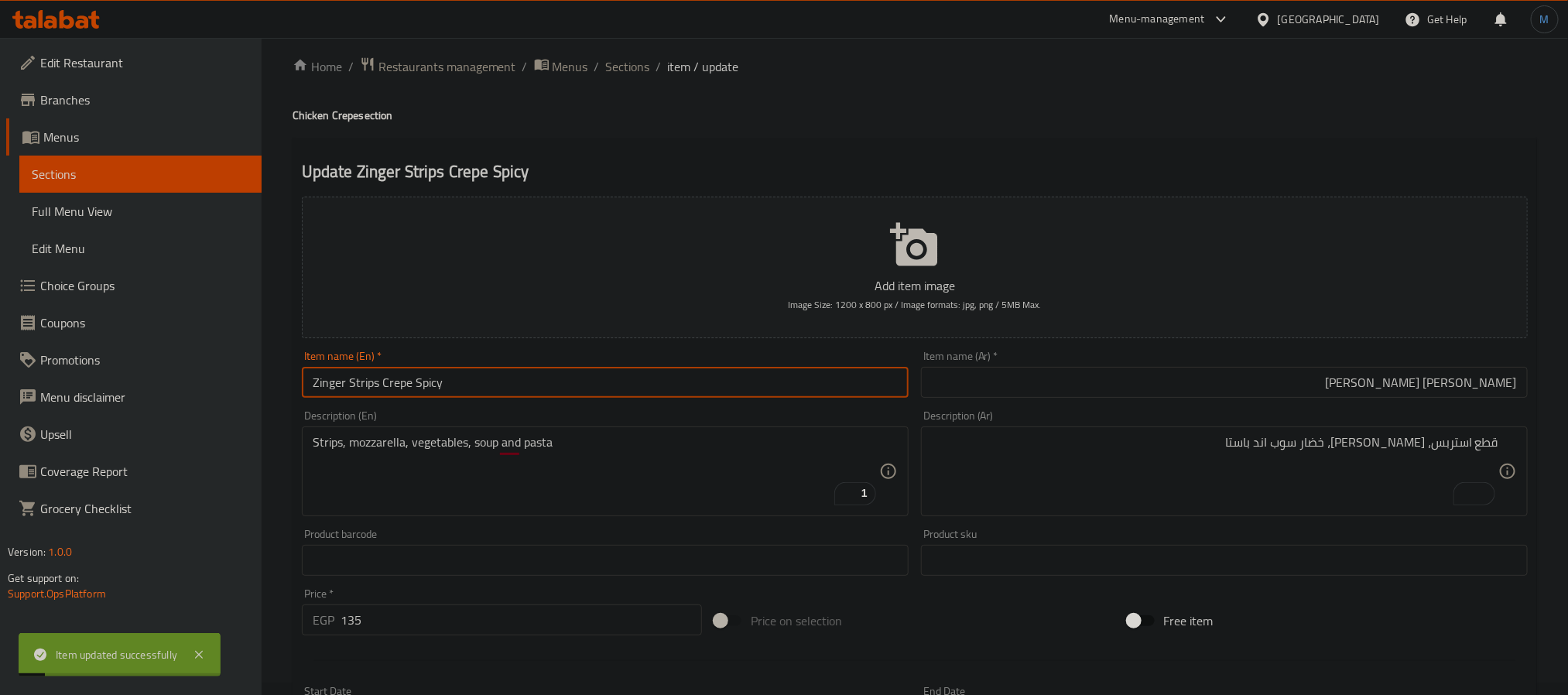
scroll to position [0, 0]
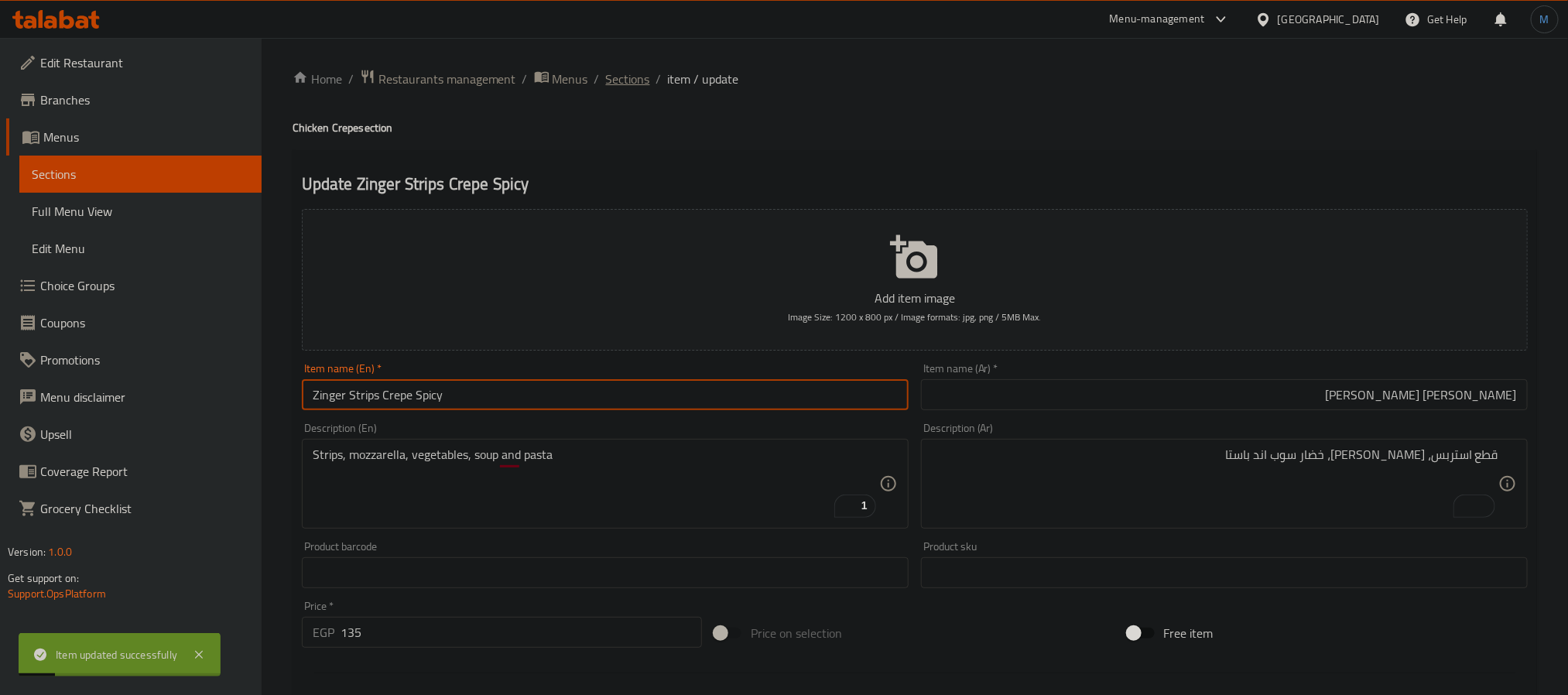
click at [644, 82] on span "Sections" at bounding box center [628, 79] width 44 height 19
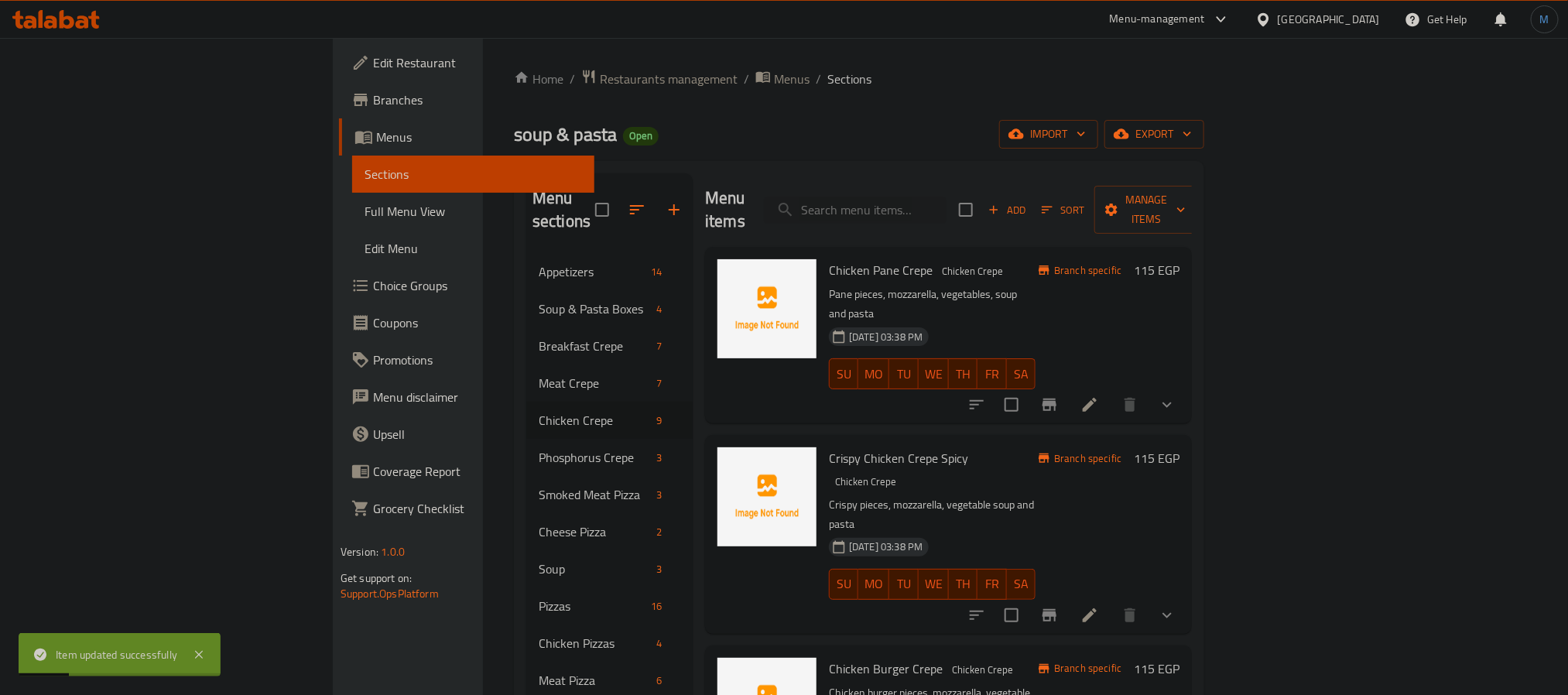
click at [990, 495] on p "Crispy pieces, mozzarella, vegetable soup and pasta" at bounding box center [932, 514] width 207 height 38
click at [1035, 495] on p "Crispy pieces, mozzarella, vegetable soup and pasta" at bounding box center [932, 514] width 207 height 38
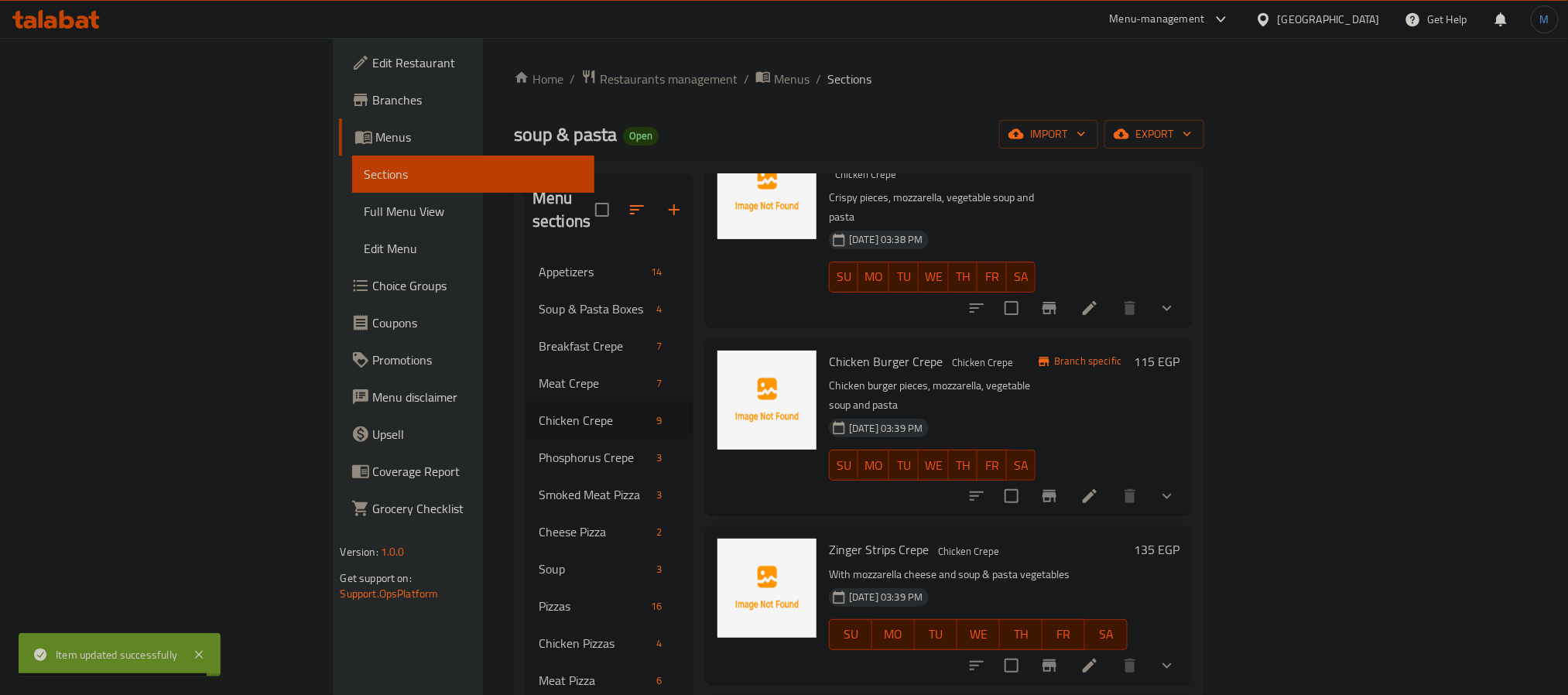
scroll to position [348, 0]
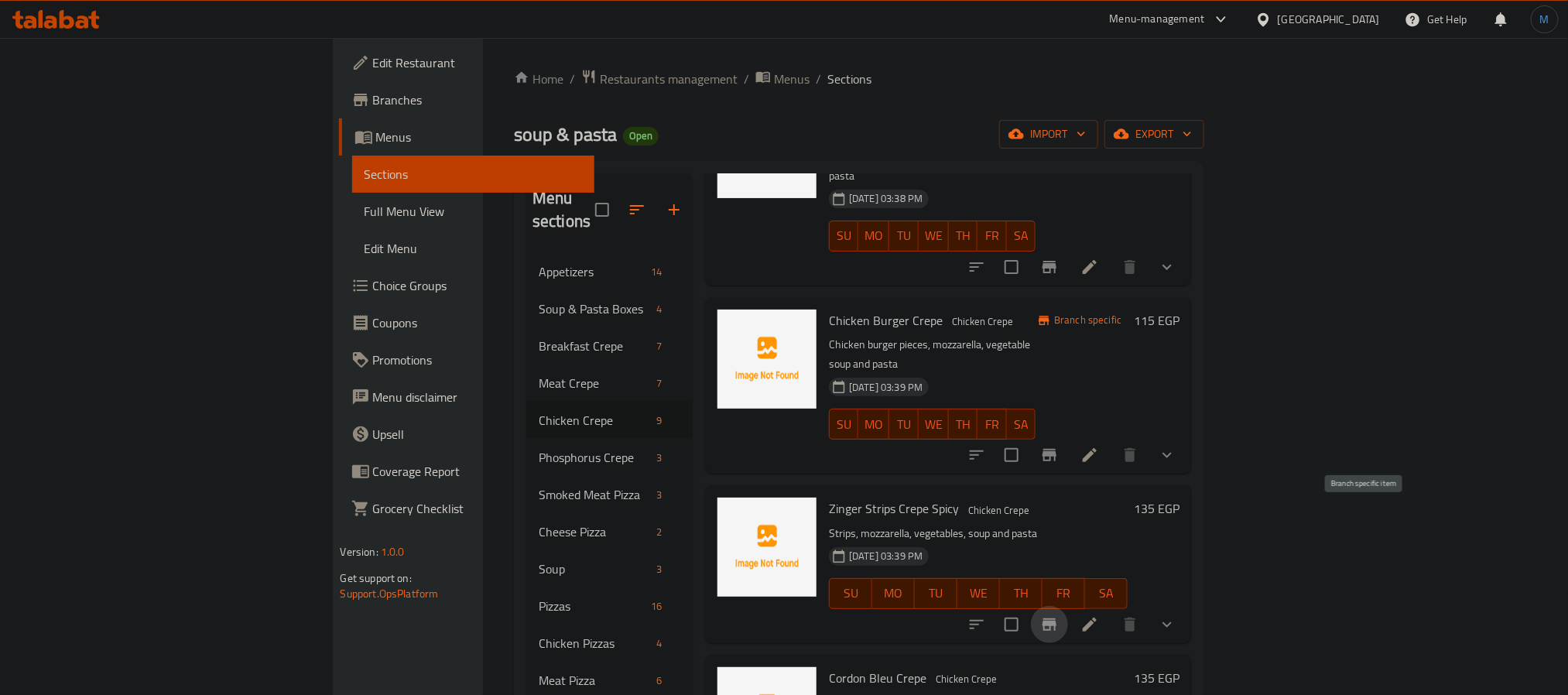
click at [1068, 606] on button "Branch-specific-item" at bounding box center [1050, 624] width 38 height 38
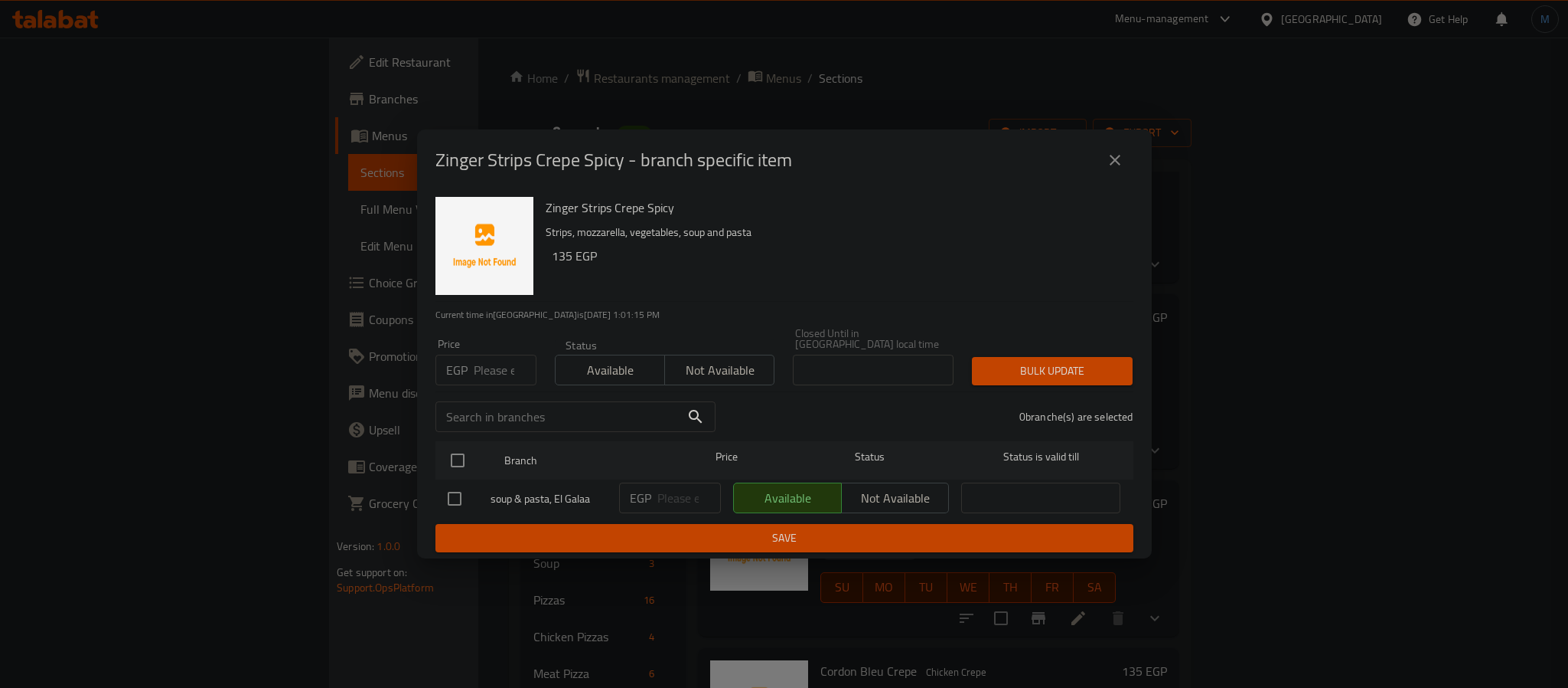
click at [481, 379] on div "Price EGP Price" at bounding box center [485, 362] width 119 height 65
click at [480, 371] on input "number" at bounding box center [505, 370] width 63 height 31
type input "125"
click at [437, 441] on div "Branch Price Status Status is valid till" at bounding box center [785, 460] width 698 height 38
click at [446, 450] on input "checkbox" at bounding box center [458, 460] width 32 height 32
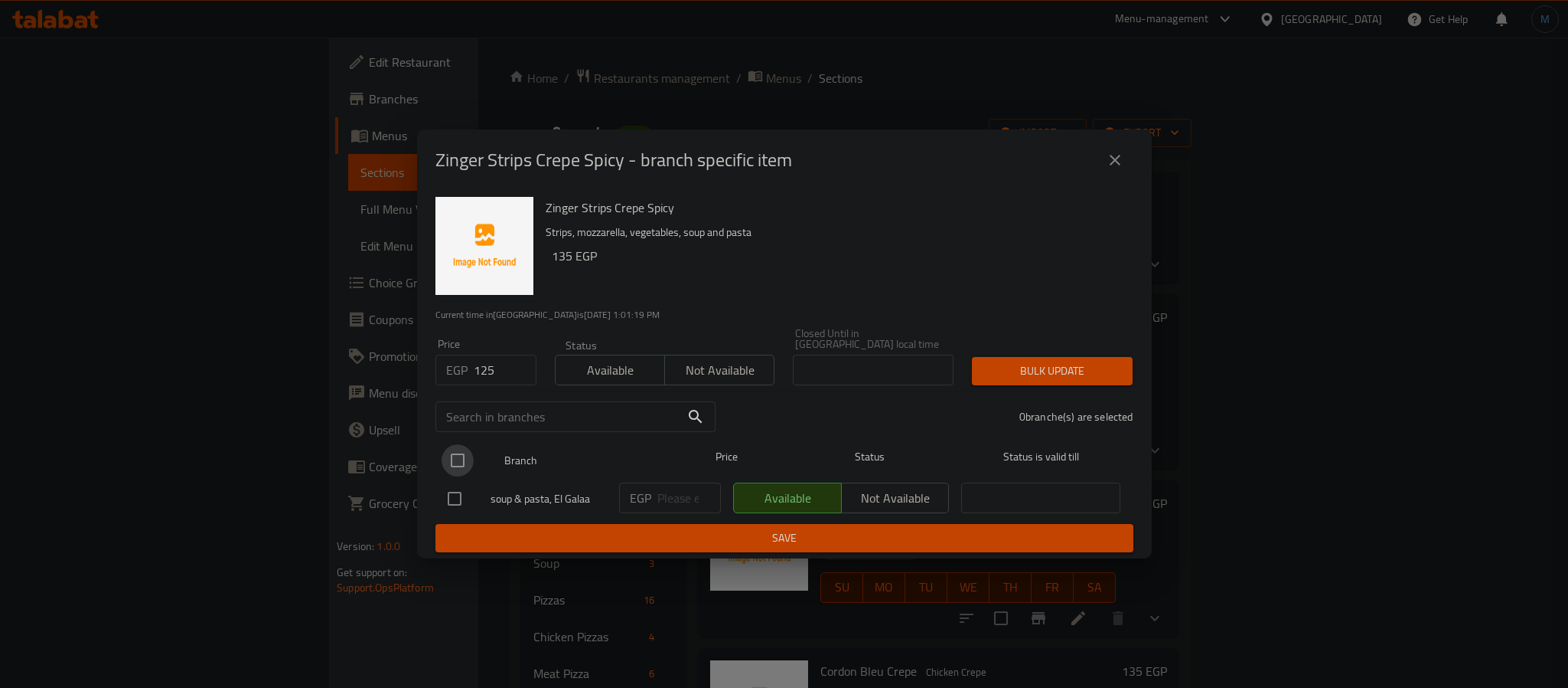
checkbox input "true"
click at [987, 313] on p "Current time in Egypt is 12 Aug 2025 1:01:19 PM" at bounding box center [785, 315] width 698 height 14
click at [1033, 366] on span "Bulk update" at bounding box center [1052, 371] width 136 height 19
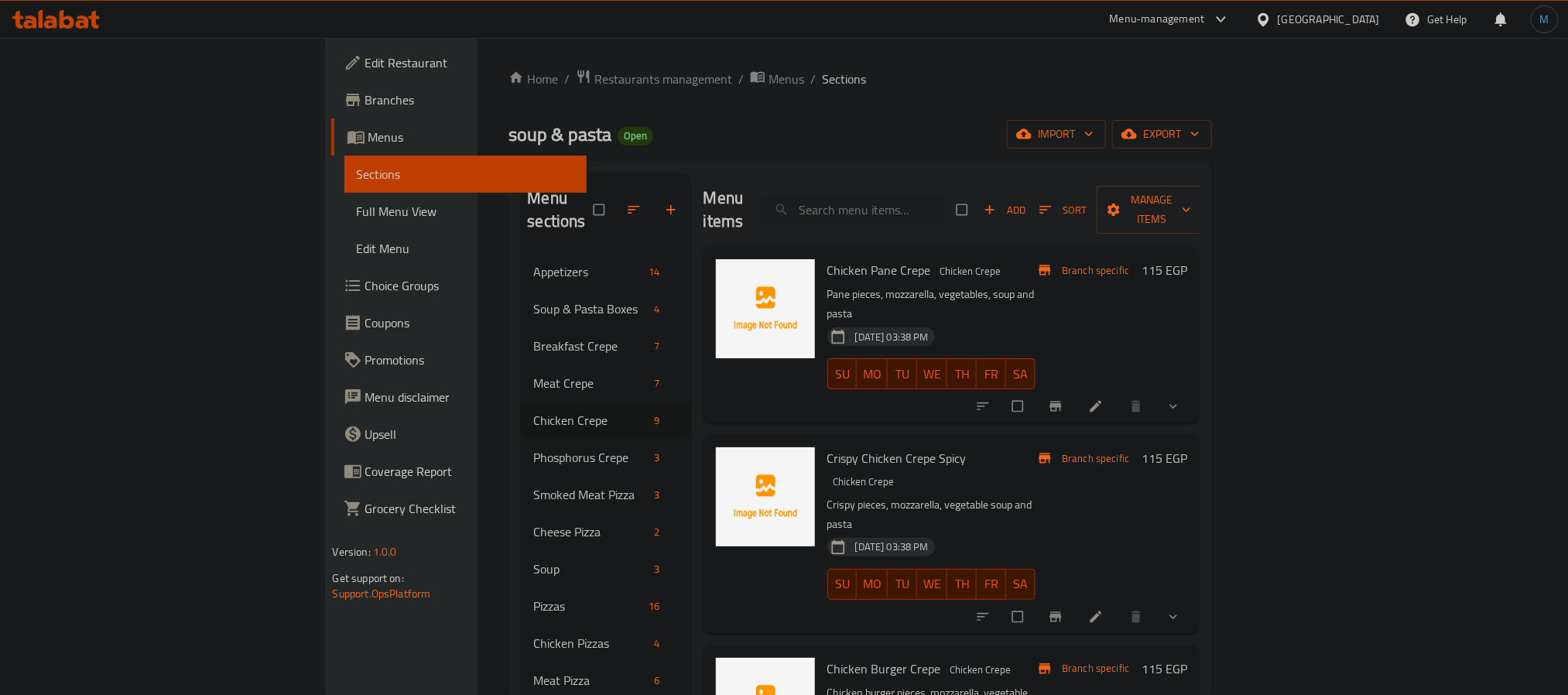
click at [1372, 14] on div "[GEOGRAPHIC_DATA]" at bounding box center [1329, 19] width 102 height 17
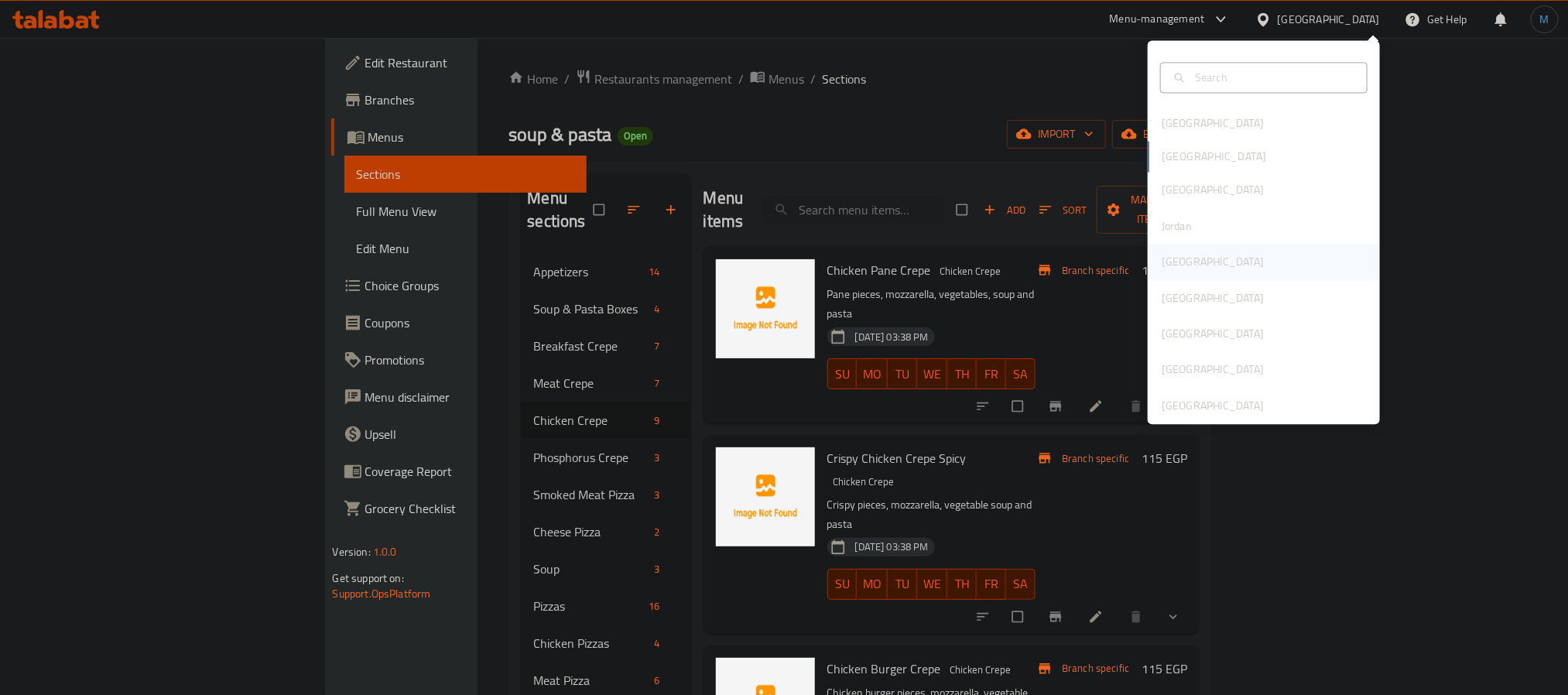
click at [1217, 256] on div "[GEOGRAPHIC_DATA]" at bounding box center [1264, 263] width 232 height 36
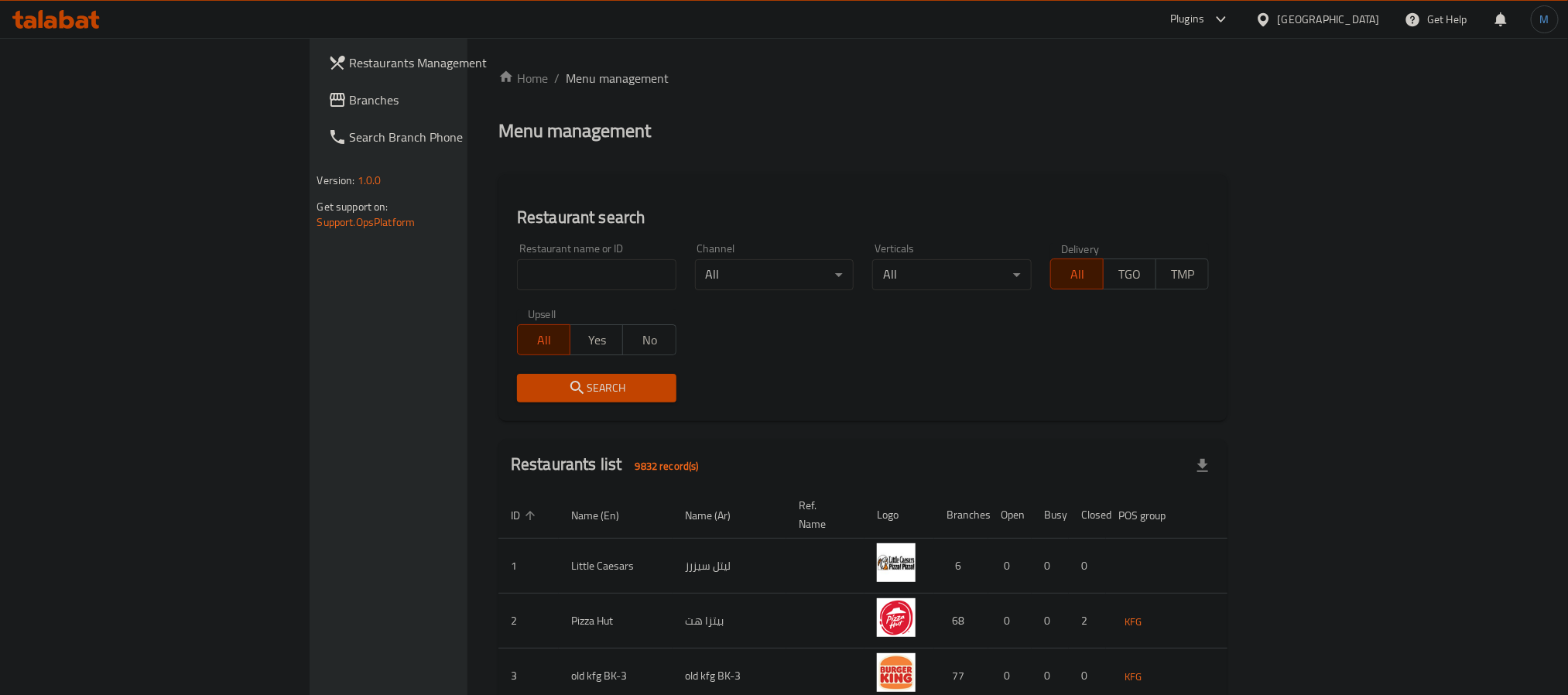
click at [316, 84] on link "Branches" at bounding box center [443, 100] width 256 height 38
